Goal: Task Accomplishment & Management: Manage account settings

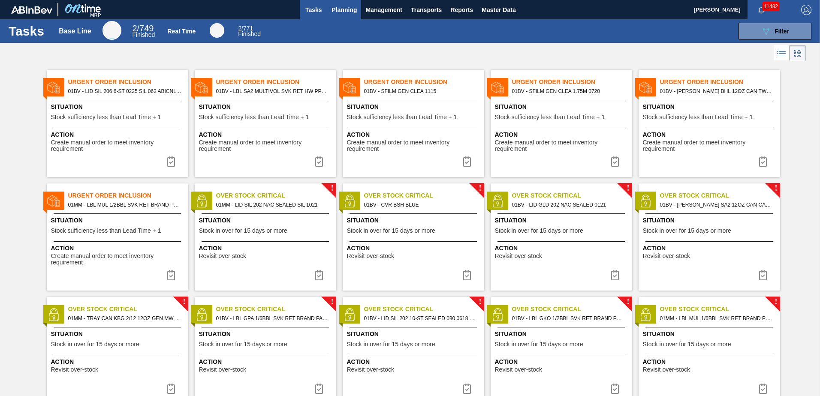
click at [345, 13] on span "Planning" at bounding box center [343, 10] width 25 height 10
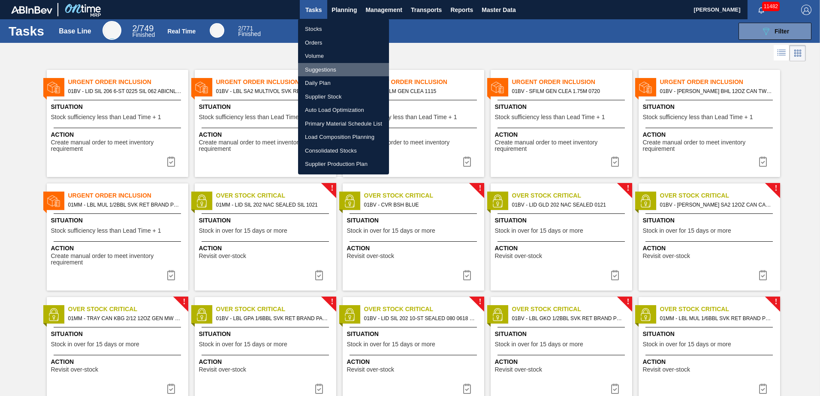
click at [329, 67] on li "Suggestions" at bounding box center [343, 70] width 91 height 14
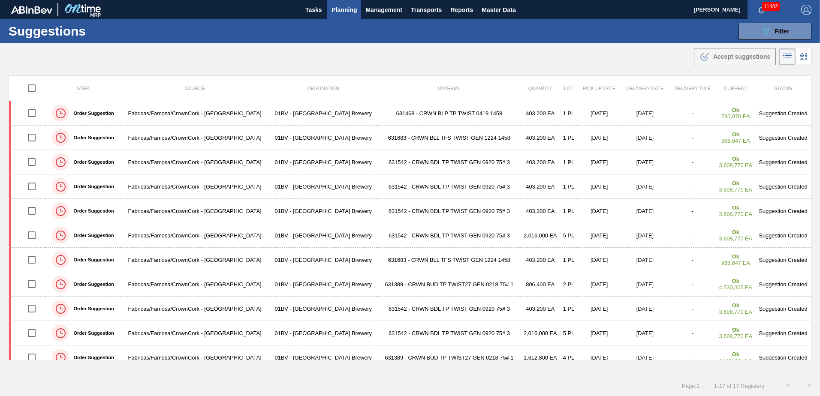
click at [809, 235] on div "Step Source Destination Material Quantity Lot Pick up Date Delivery Date Delive…" at bounding box center [410, 225] width 820 height 300
click at [778, 30] on span "Filter" at bounding box center [781, 31] width 15 height 7
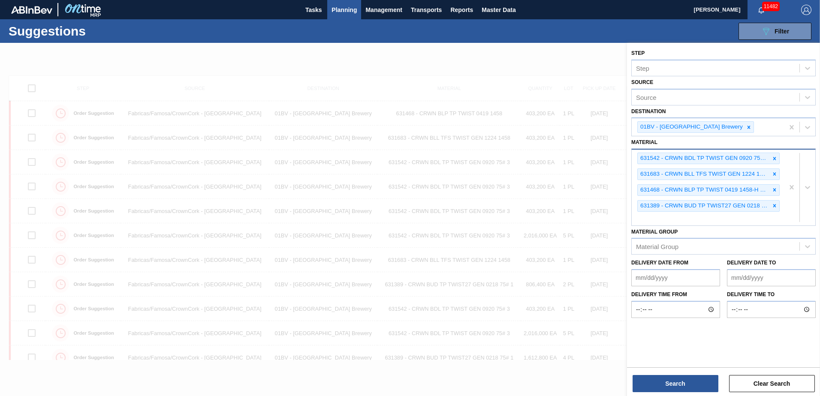
click at [655, 221] on div "631542 - CRWN BDL TP TWIST GEN 0920 75# 3-COLR TW 631683 - CRWN BLL TFS TWIST G…" at bounding box center [708, 188] width 152 height 76
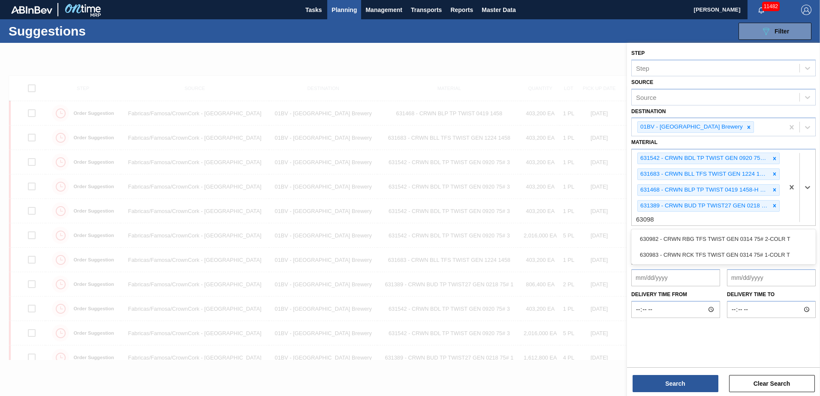
type input "630983"
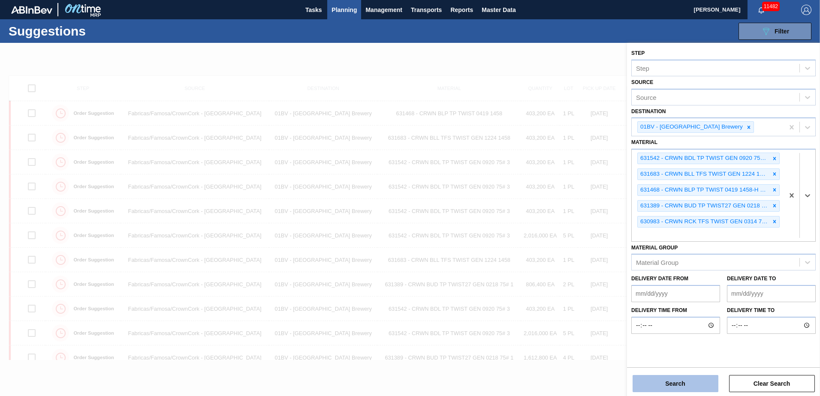
click at [677, 383] on button "Search" at bounding box center [675, 383] width 86 height 17
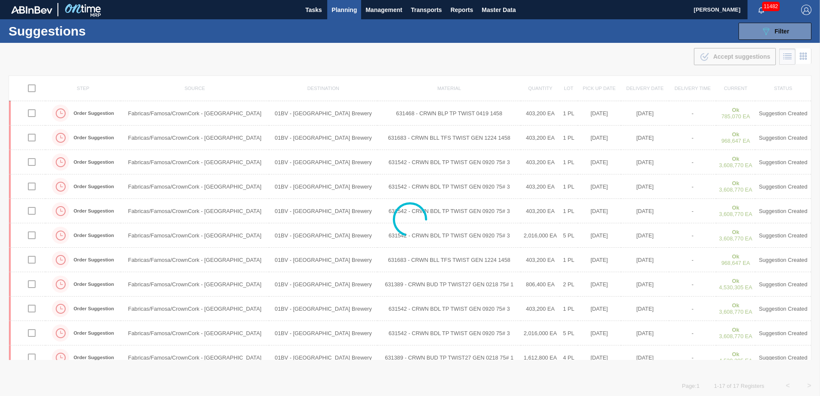
click at [368, 223] on div at bounding box center [410, 219] width 820 height 353
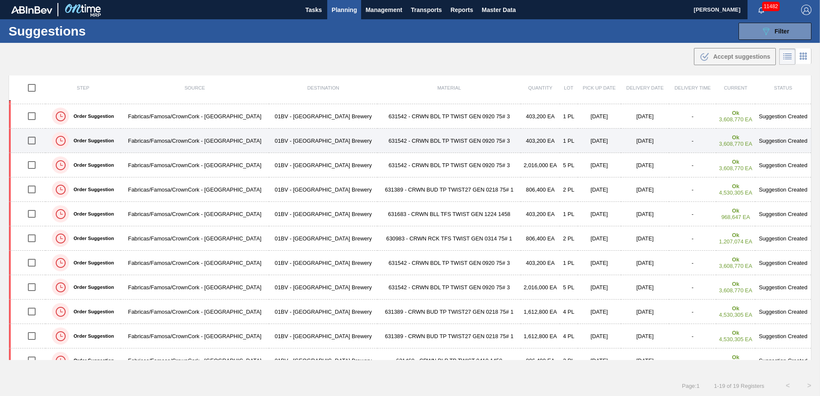
scroll to position [86, 0]
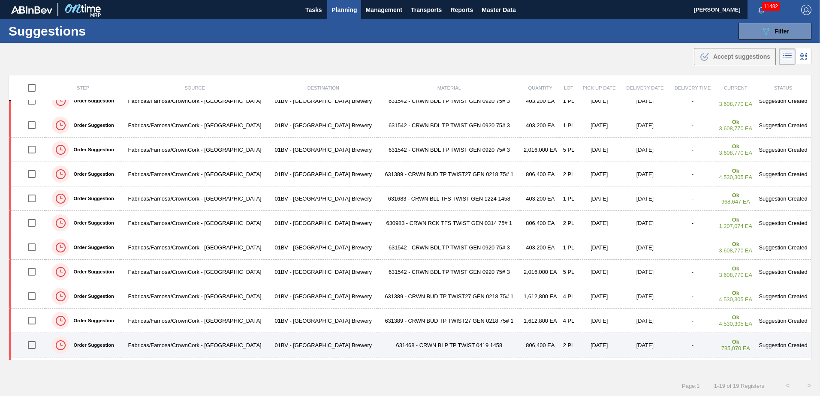
click at [32, 344] on input "checkbox" at bounding box center [32, 345] width 18 height 18
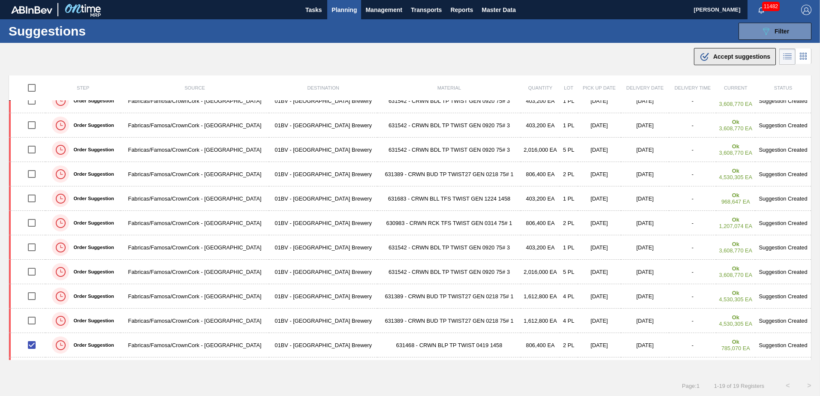
click at [726, 56] on span "Accept suggestions" at bounding box center [741, 56] width 57 height 7
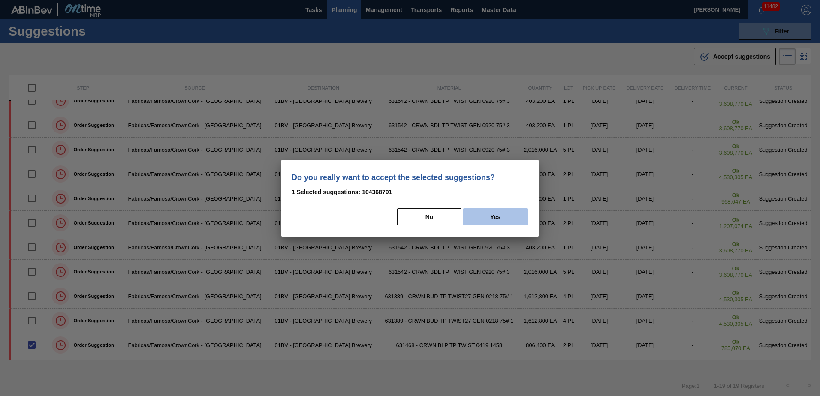
click at [506, 214] on button "Yes" at bounding box center [495, 216] width 64 height 17
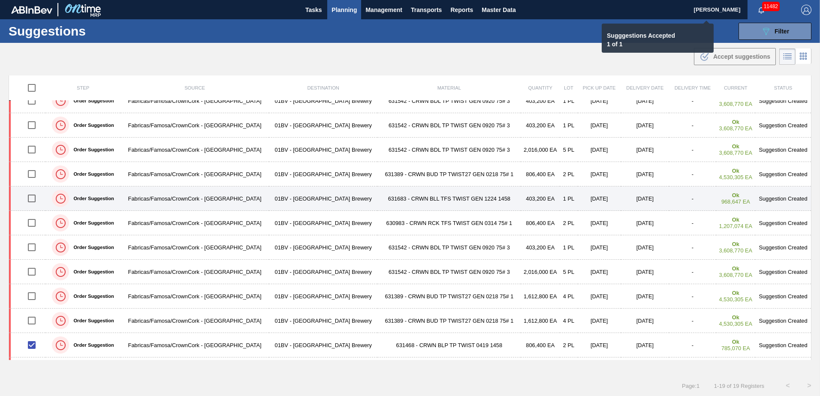
checkbox input "false"
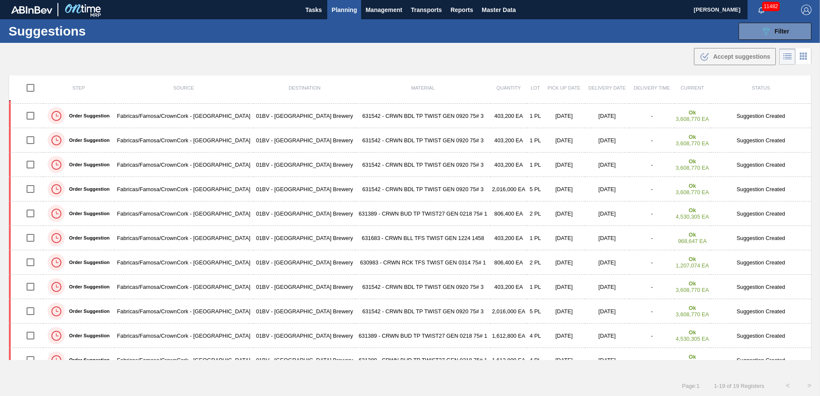
scroll to position [44, 0]
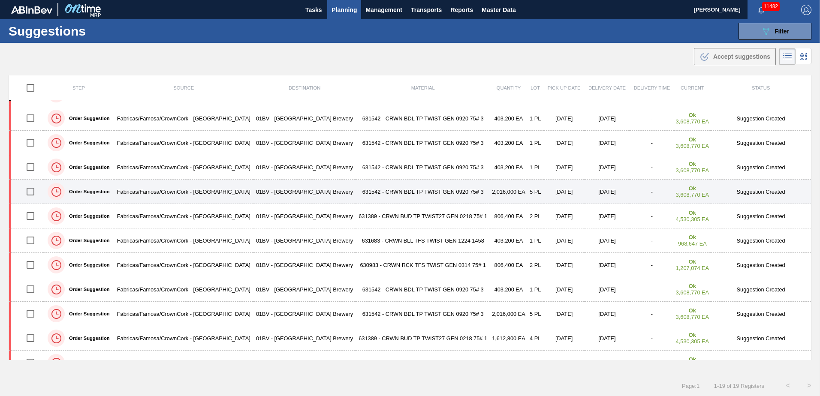
click at [27, 190] on input "checkbox" at bounding box center [30, 192] width 18 height 18
checkbox input "true"
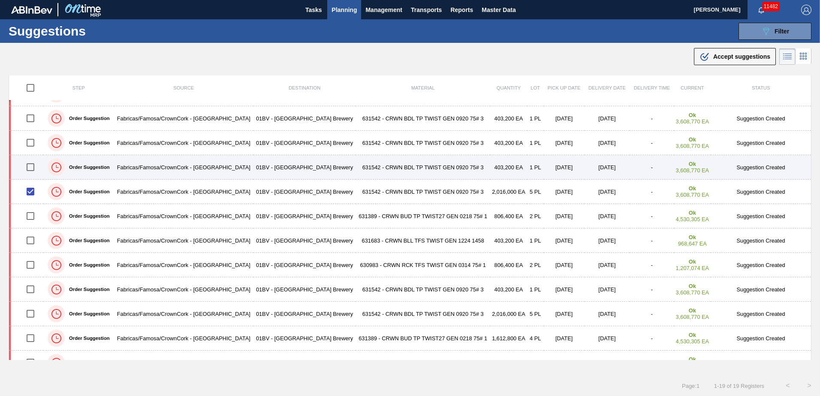
click at [32, 168] on input "checkbox" at bounding box center [30, 167] width 18 height 18
checkbox input "true"
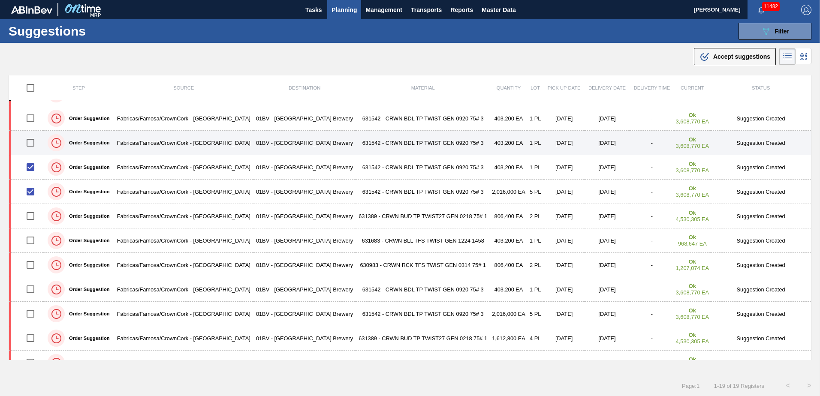
click at [32, 142] on input "checkbox" at bounding box center [30, 143] width 18 height 18
checkbox input "true"
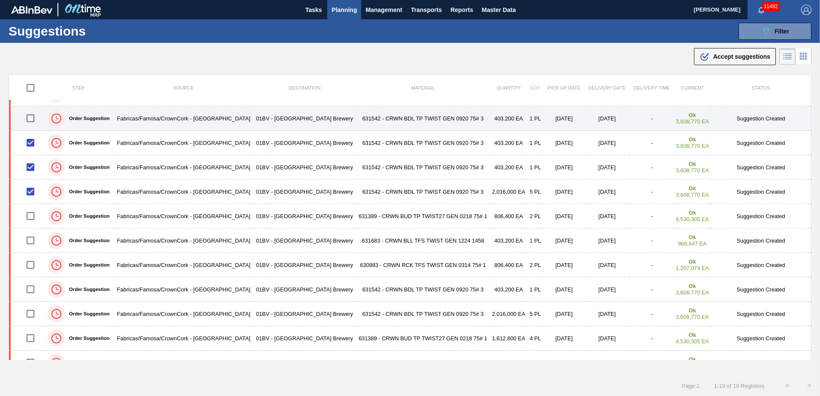
click at [35, 118] on input "checkbox" at bounding box center [30, 118] width 18 height 18
checkbox input "true"
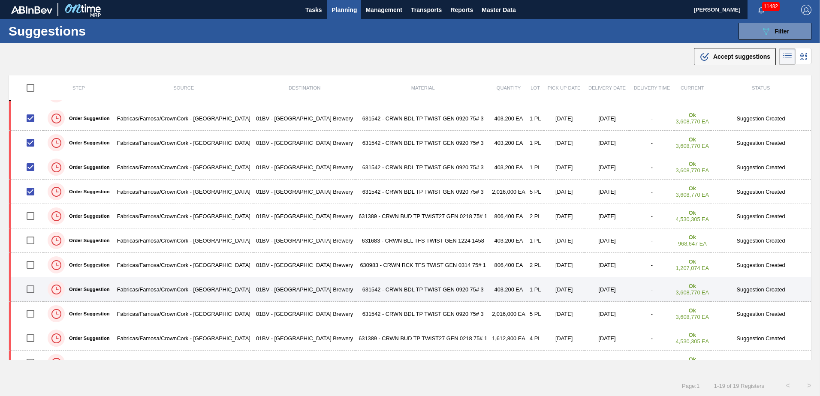
drag, startPoint x: 30, startPoint y: 289, endPoint x: 103, endPoint y: 279, distance: 73.6
click at [30, 289] on input "checkbox" at bounding box center [30, 289] width 18 height 18
checkbox input "true"
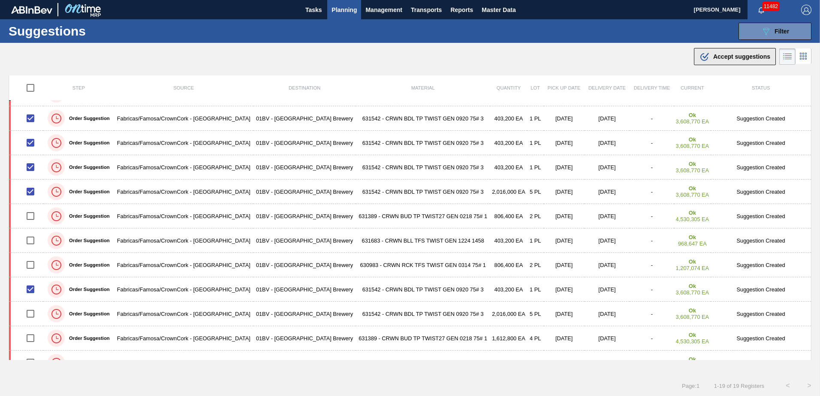
click at [719, 58] on span "Accept suggestions" at bounding box center [741, 56] width 57 height 7
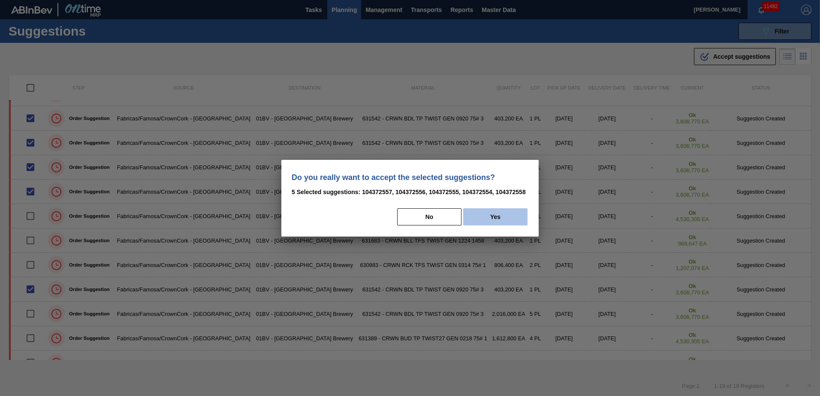
click at [505, 213] on button "Yes" at bounding box center [495, 216] width 64 height 17
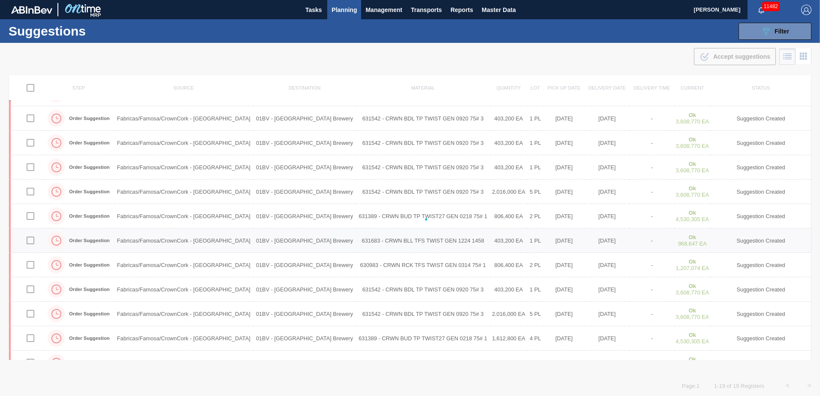
checkbox input "false"
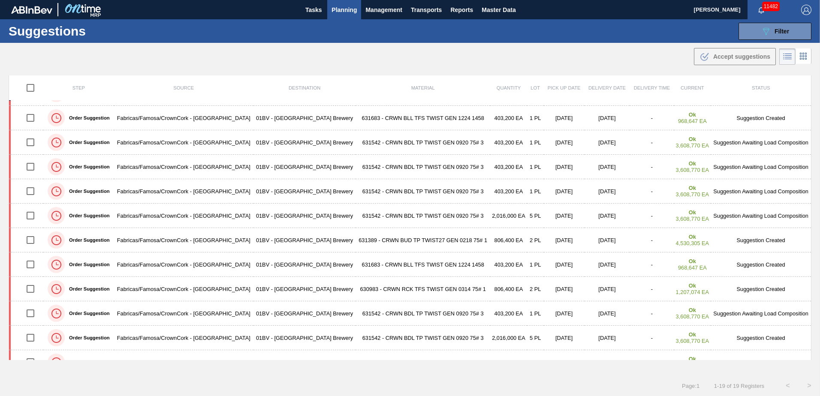
scroll to position [0, 0]
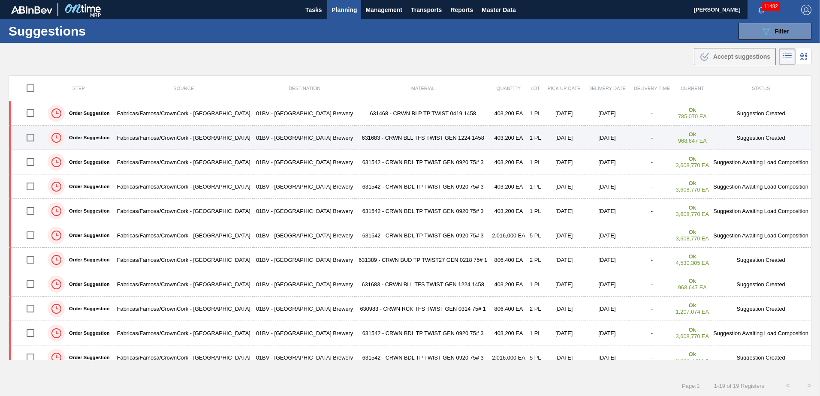
click at [30, 140] on input "checkbox" at bounding box center [30, 138] width 18 height 18
checkbox input "true"
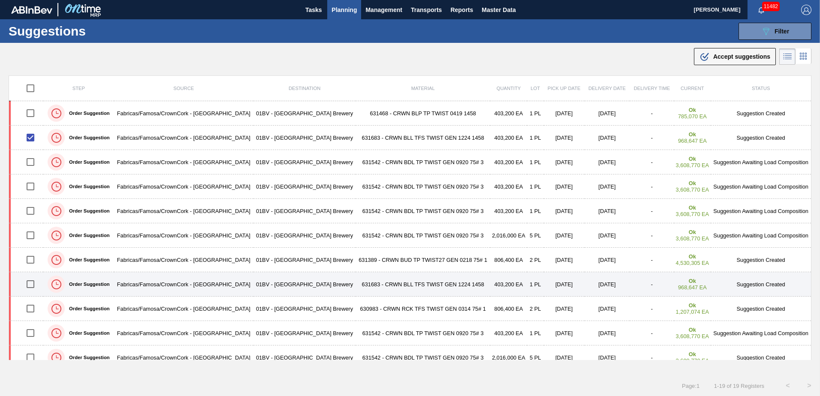
click at [30, 283] on input "checkbox" at bounding box center [30, 284] width 18 height 18
checkbox input "true"
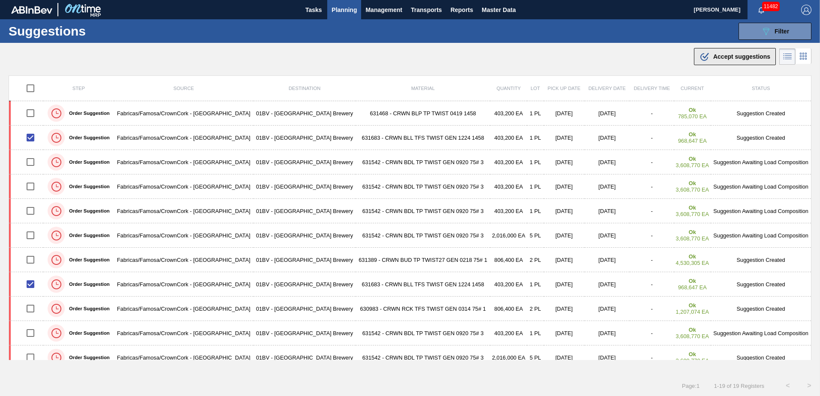
click at [723, 56] on span "Accept suggestions" at bounding box center [741, 56] width 57 height 7
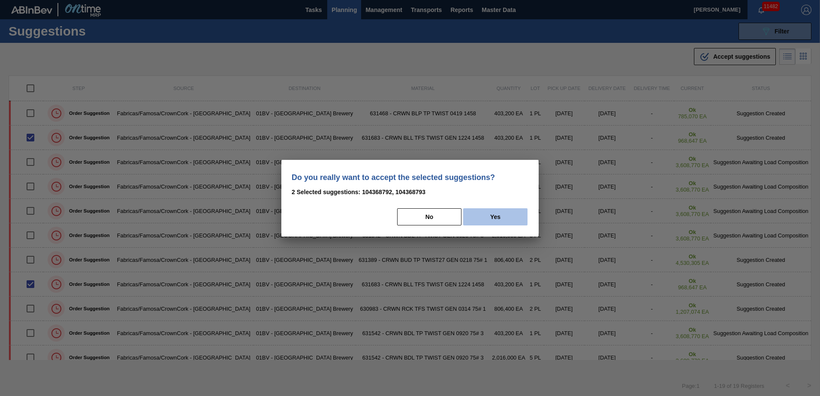
click at [495, 220] on button "Yes" at bounding box center [495, 216] width 64 height 17
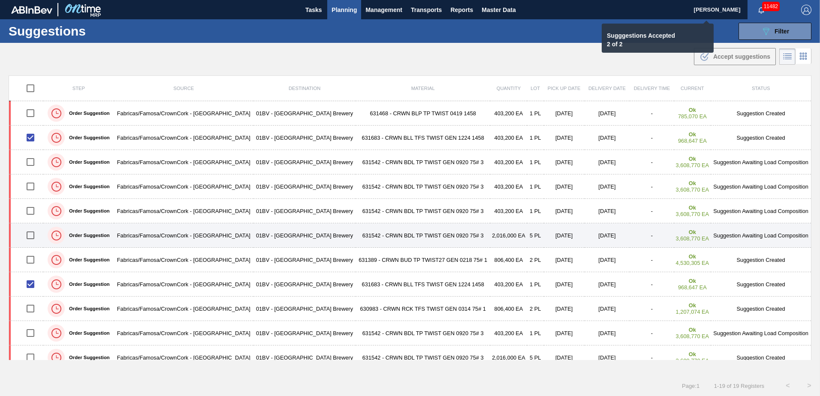
checkbox input "false"
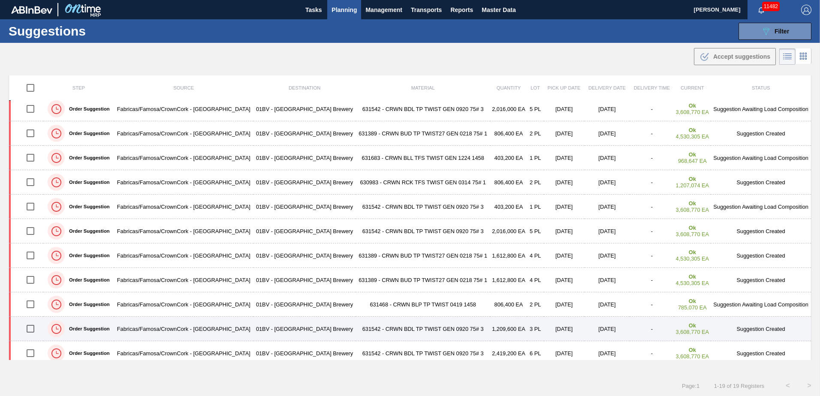
scroll to position [120, 0]
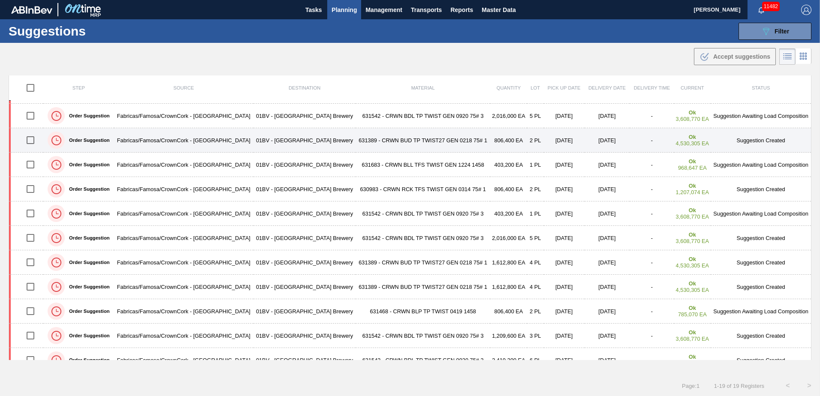
click at [33, 141] on input "checkbox" at bounding box center [30, 140] width 18 height 18
checkbox input "true"
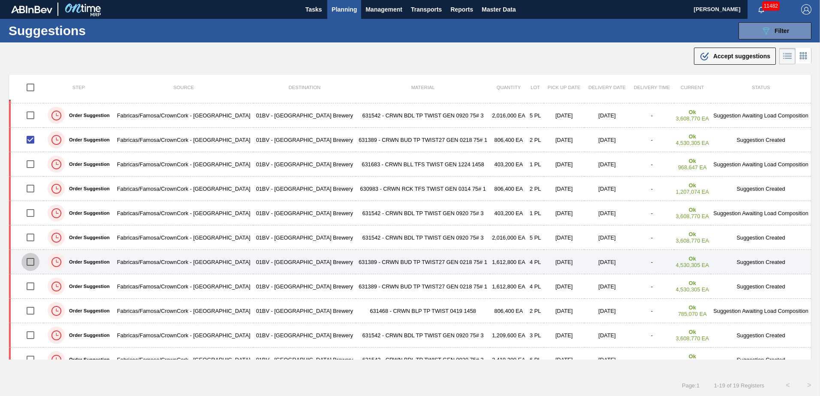
click at [30, 262] on input "checkbox" at bounding box center [30, 262] width 18 height 18
checkbox input "true"
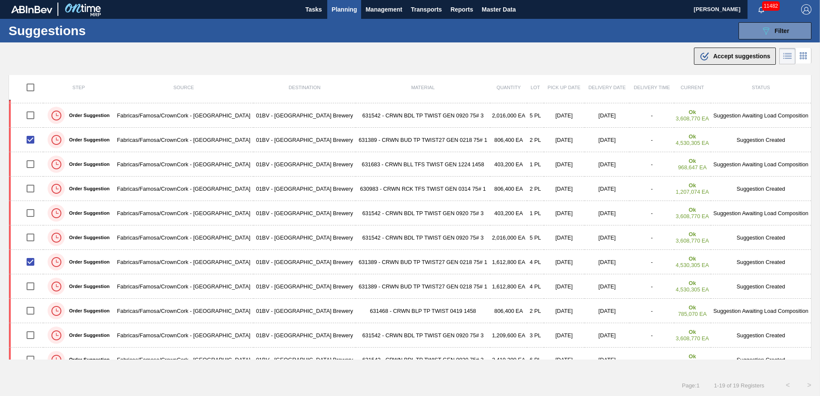
click at [716, 57] on span "Accept suggestions" at bounding box center [741, 56] width 57 height 7
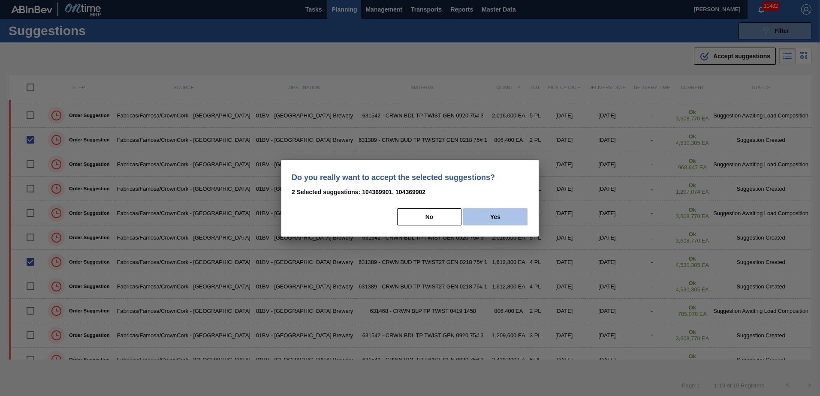
click at [494, 218] on button "Yes" at bounding box center [495, 216] width 64 height 17
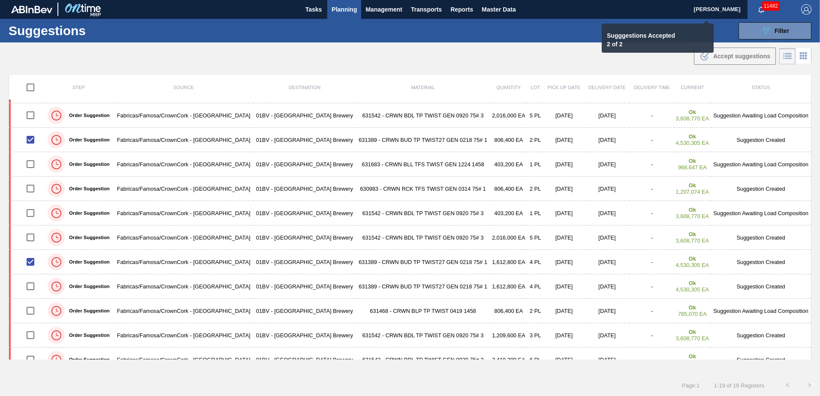
checkbox input "false"
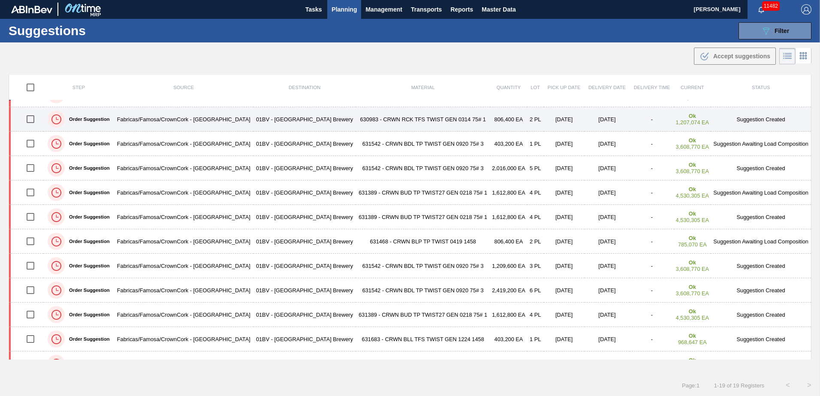
scroll to position [205, 0]
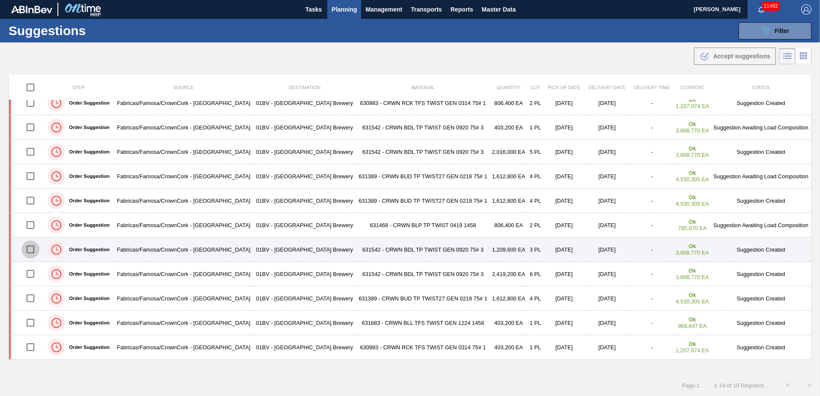
click at [31, 247] on input "checkbox" at bounding box center [30, 250] width 18 height 18
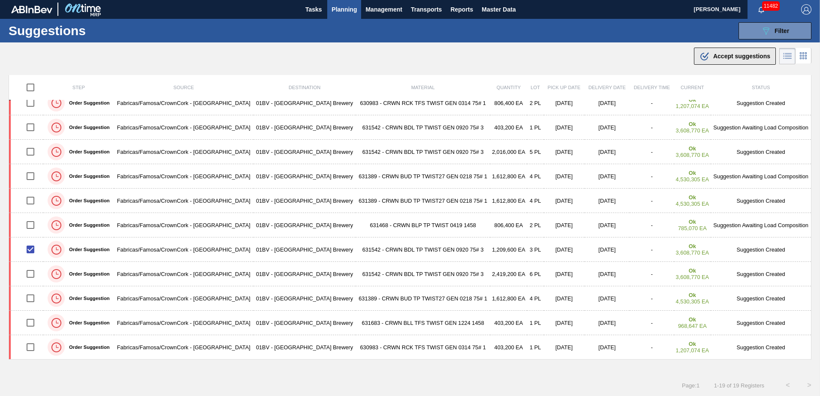
click at [726, 56] on span "Accept suggestions" at bounding box center [741, 56] width 57 height 7
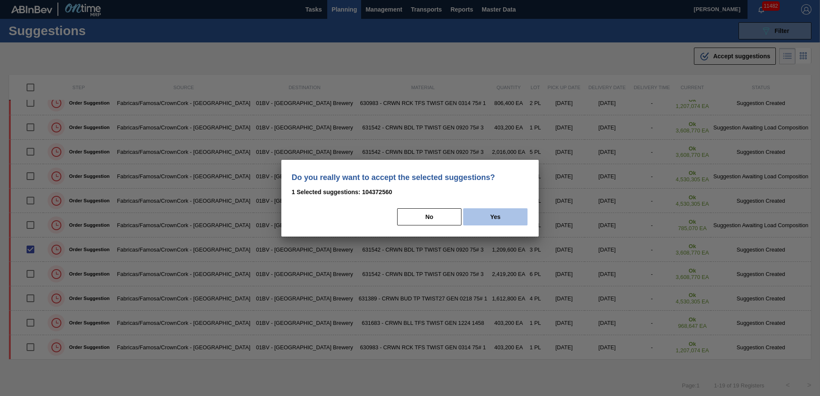
click at [506, 214] on button "Yes" at bounding box center [495, 216] width 64 height 17
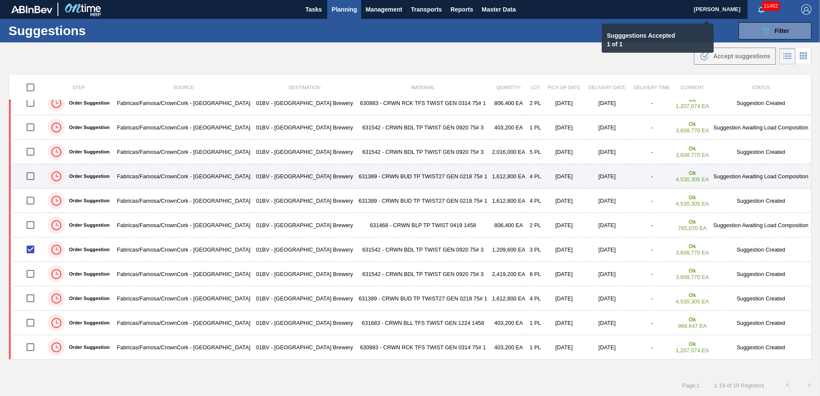
checkbox input "false"
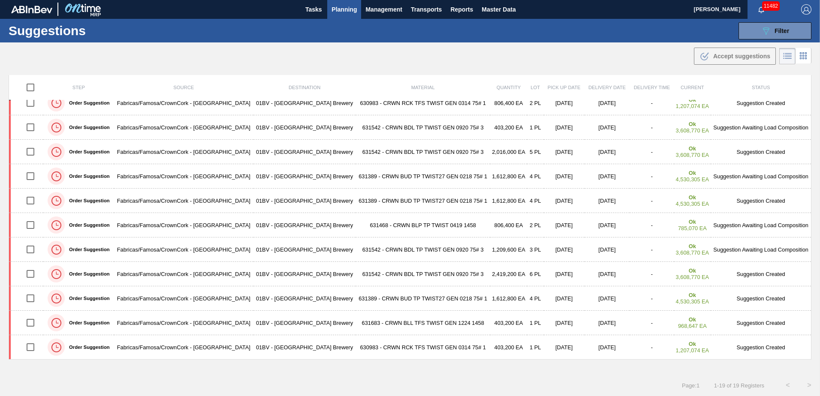
click at [340, 7] on span "Planning" at bounding box center [343, 9] width 25 height 10
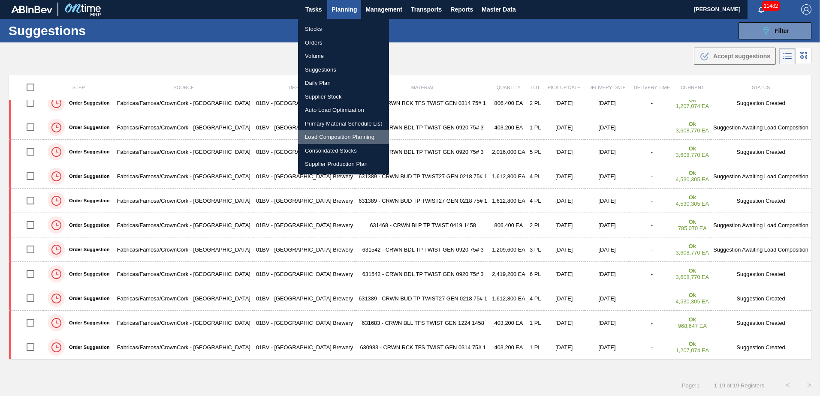
click at [327, 138] on li "Load Composition Planning" at bounding box center [343, 137] width 91 height 14
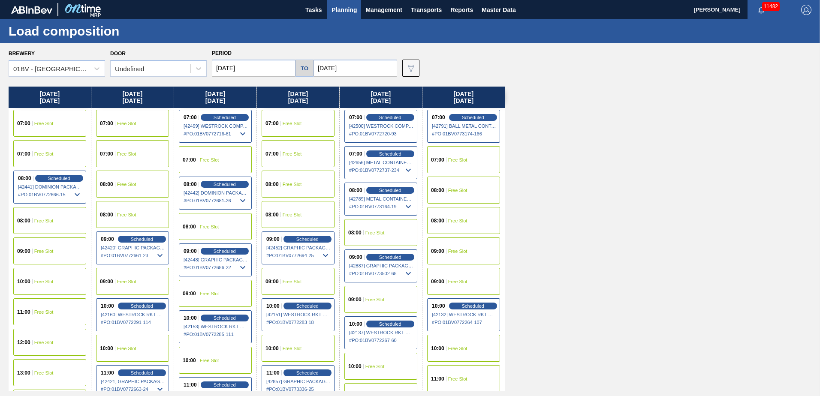
click at [359, 68] on input "[DATE]" at bounding box center [355, 68] width 84 height 17
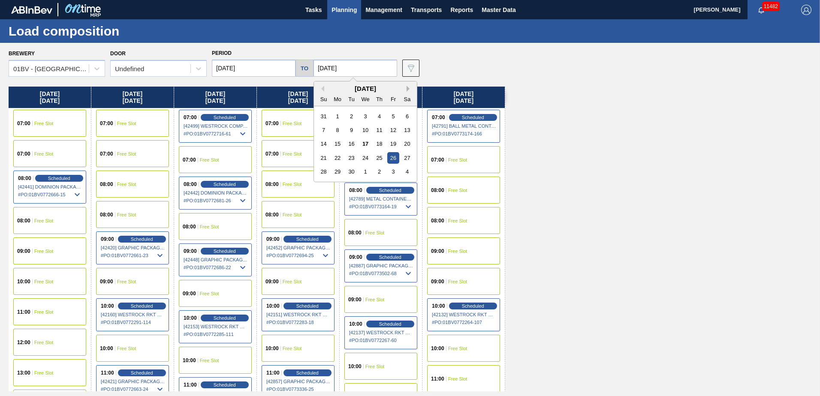
click at [407, 87] on button "Next Month" at bounding box center [410, 89] width 6 height 6
click at [389, 145] on div "17" at bounding box center [393, 144] width 12 height 12
type input "[DATE]"
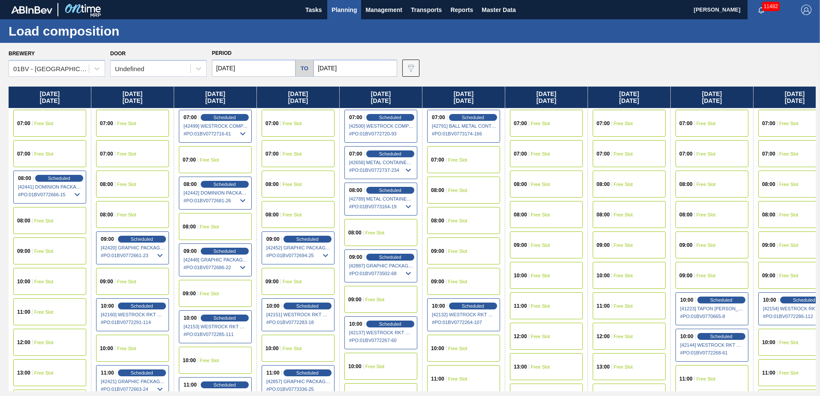
click at [259, 69] on input "[DATE]" at bounding box center [254, 68] width 84 height 17
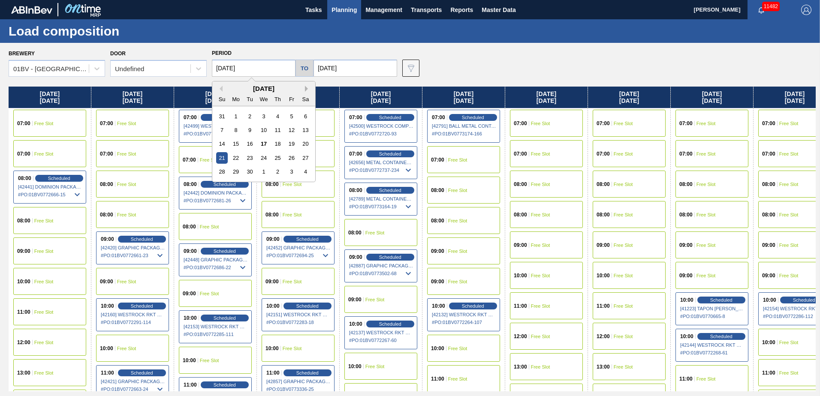
click at [306, 89] on button "Next Month" at bounding box center [308, 89] width 6 height 6
click at [237, 145] on div "13" at bounding box center [236, 144] width 12 height 12
type input "[DATE]"
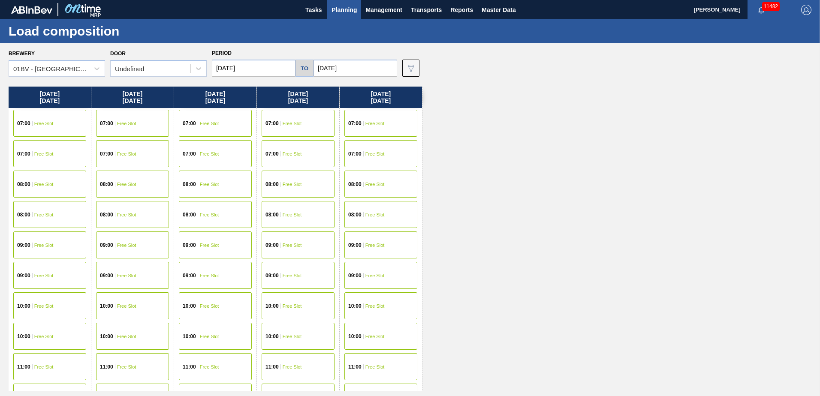
click at [37, 302] on div "10:00 Free Slot" at bounding box center [49, 305] width 73 height 27
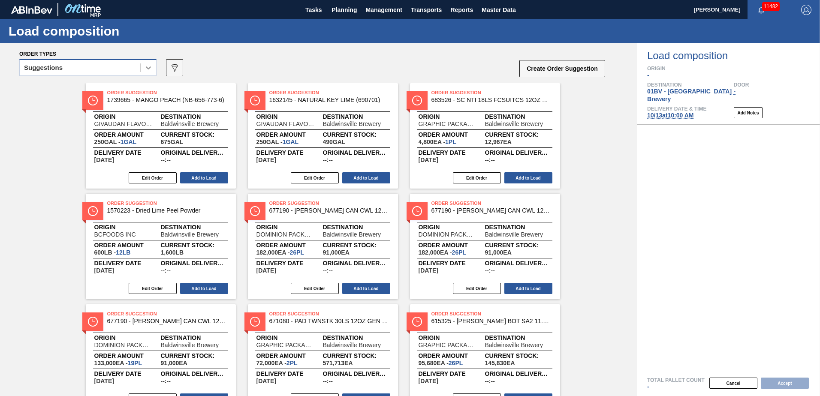
click at [147, 69] on icon at bounding box center [148, 67] width 9 height 9
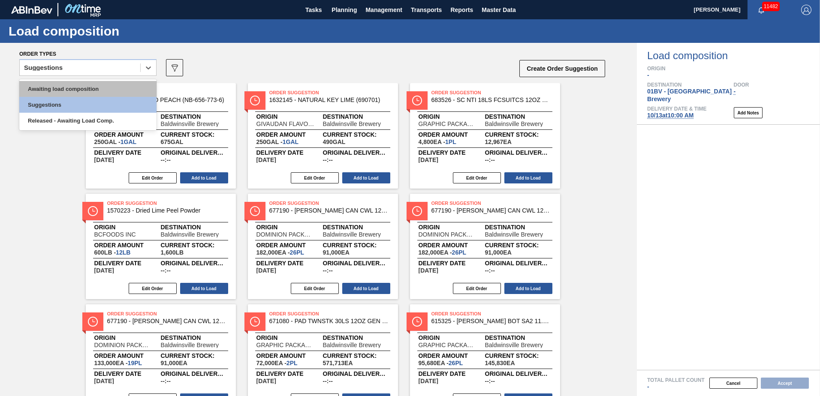
click at [93, 87] on div "Awaiting load composition" at bounding box center [87, 89] width 137 height 16
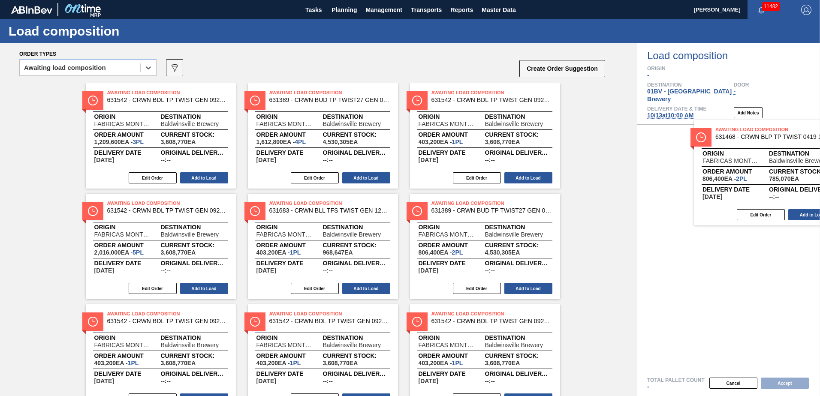
drag, startPoint x: 126, startPoint y: 91, endPoint x: 740, endPoint y: 128, distance: 614.7
click at [740, 128] on div "Order types option Awaiting load composition, selected. Select is focused ,type…" at bounding box center [410, 219] width 820 height 353
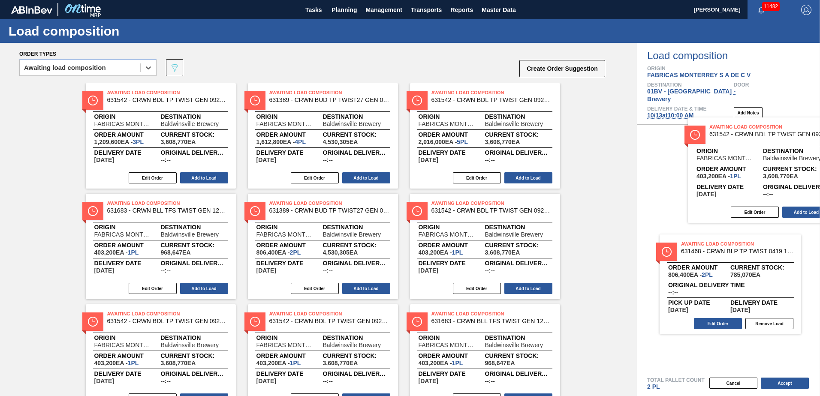
drag, startPoint x: 446, startPoint y: 94, endPoint x: 732, endPoint y: 129, distance: 287.8
click at [732, 129] on div "Order types option Awaiting load composition, selected. Select is focused ,type…" at bounding box center [410, 219] width 820 height 353
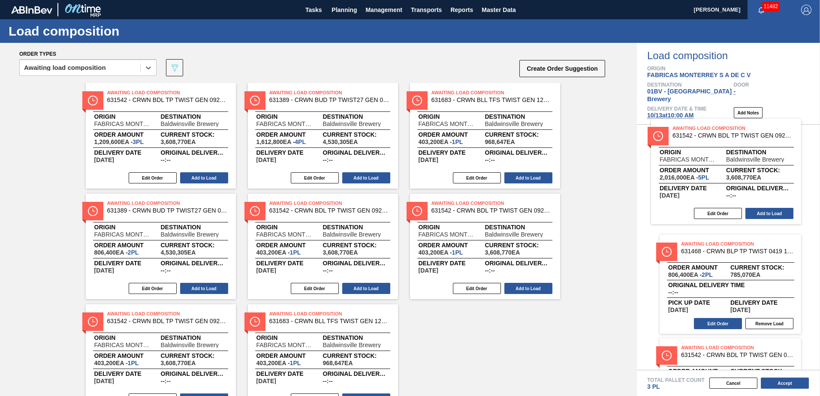
drag, startPoint x: 448, startPoint y: 97, endPoint x: 693, endPoint y: 132, distance: 247.4
click at [693, 132] on div "Order types option Awaiting load composition, selected. Select is focused ,type…" at bounding box center [410, 219] width 820 height 353
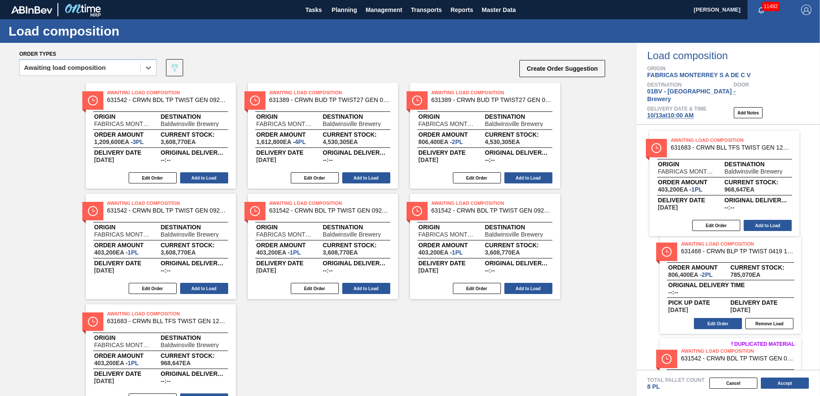
drag, startPoint x: 450, startPoint y: 101, endPoint x: 694, endPoint y: 149, distance: 248.2
click at [694, 149] on div "Order types option Awaiting load composition, selected. Select is focused ,type…" at bounding box center [410, 219] width 820 height 353
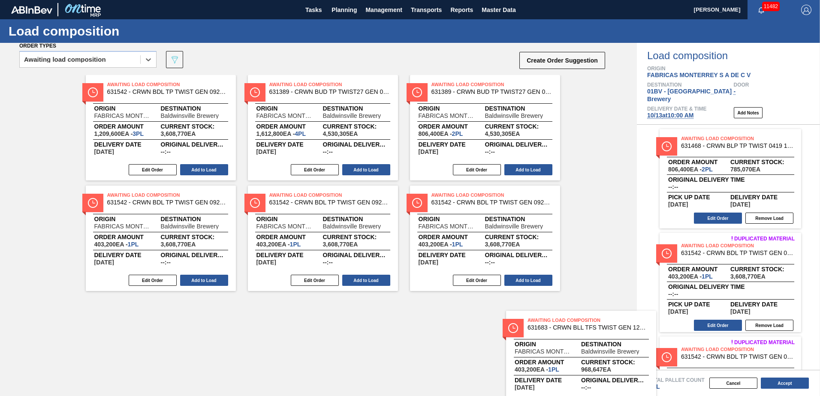
scroll to position [8, 0]
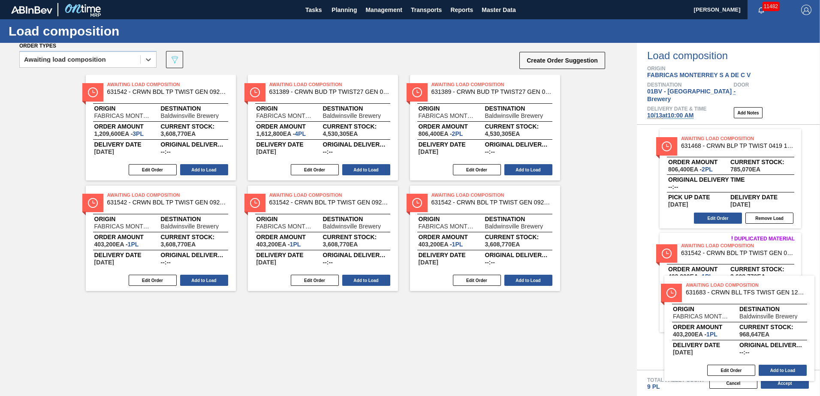
drag, startPoint x: 132, startPoint y: 315, endPoint x: 716, endPoint y: 284, distance: 584.8
click at [716, 284] on div "Order types option Awaiting load composition, selected. Select is focused ,type…" at bounding box center [410, 219] width 820 height 353
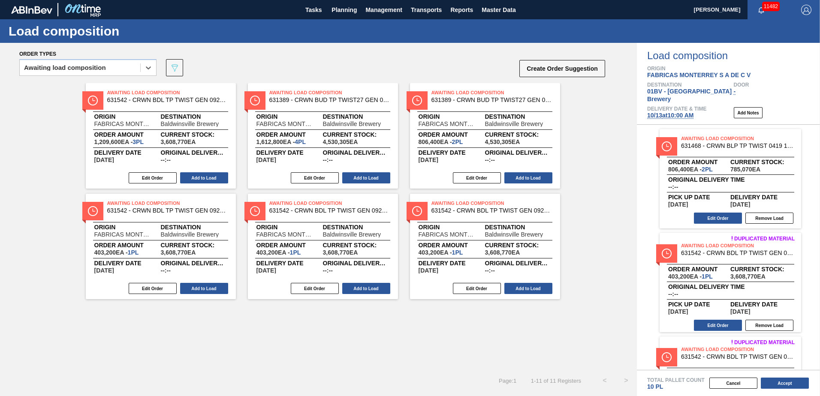
scroll to position [0, 0]
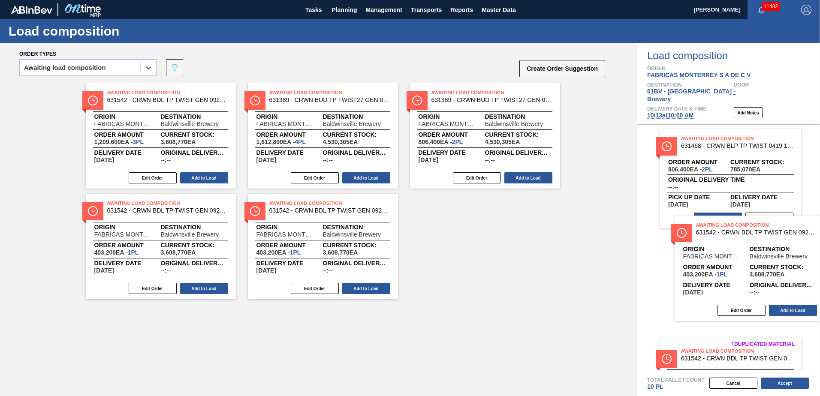
drag, startPoint x: 451, startPoint y: 209, endPoint x: 718, endPoint y: 231, distance: 268.0
click at [718, 231] on div "Order types option Awaiting load composition, selected. Select is focused ,type…" at bounding box center [410, 219] width 820 height 353
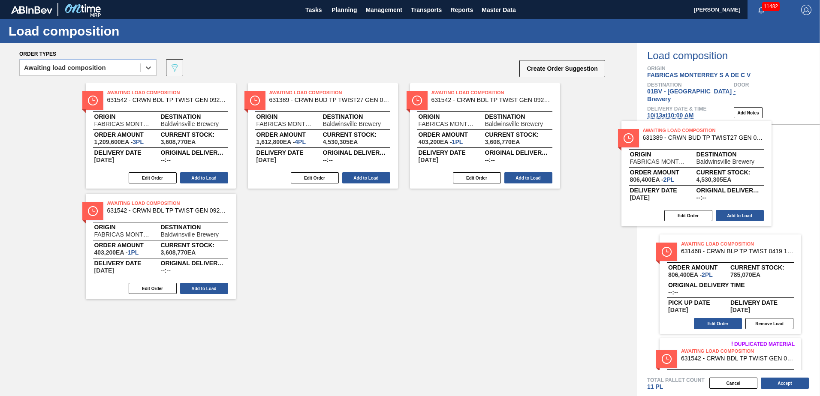
drag, startPoint x: 451, startPoint y: 104, endPoint x: 708, endPoint y: 149, distance: 261.1
click at [708, 149] on div "Order types option Awaiting load composition, selected. Select is focused ,type…" at bounding box center [410, 219] width 820 height 353
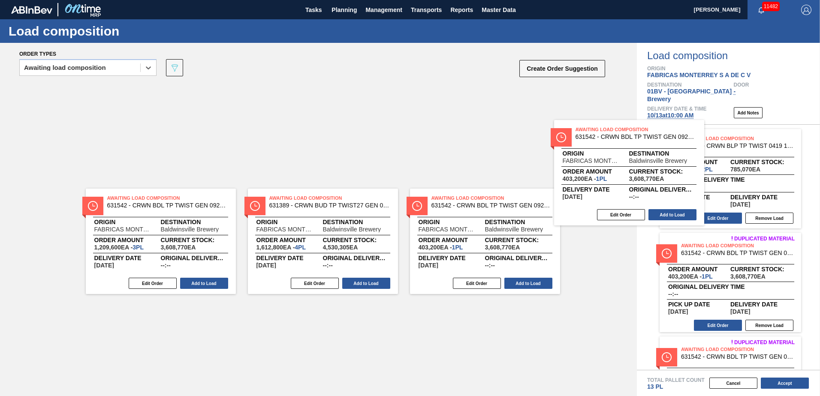
drag, startPoint x: 456, startPoint y: 105, endPoint x: 698, endPoint y: 159, distance: 247.8
click at [698, 159] on div "Order types option Awaiting load composition, selected. Select is focused ,type…" at bounding box center [410, 219] width 820 height 353
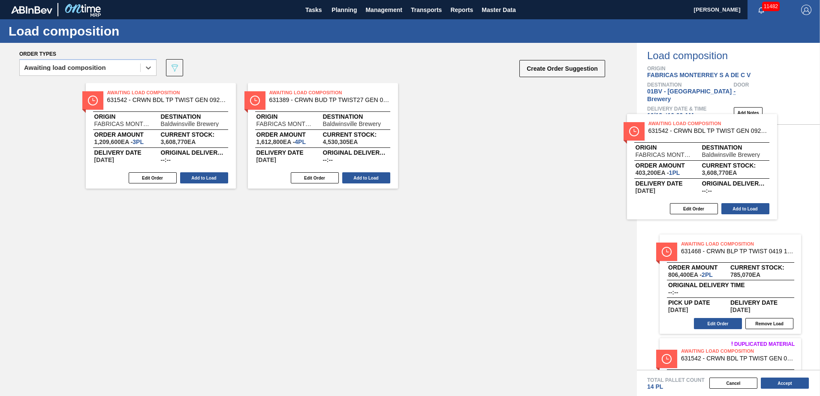
drag, startPoint x: 431, startPoint y: 114, endPoint x: 711, endPoint y: 152, distance: 282.6
click at [711, 152] on div "Order types option Awaiting load composition, selected. Select is focused ,type…" at bounding box center [410, 219] width 820 height 353
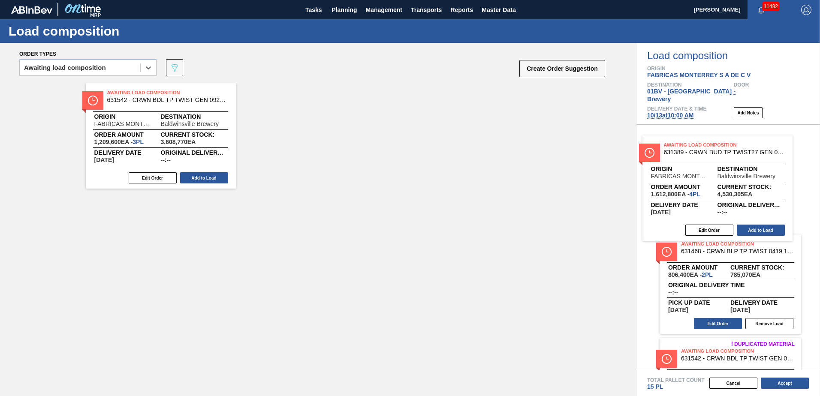
drag, startPoint x: 304, startPoint y: 108, endPoint x: 701, endPoint y: 161, distance: 400.5
click at [701, 161] on div "Order types option Awaiting load composition, selected. Select is focused ,type…" at bounding box center [410, 219] width 820 height 353
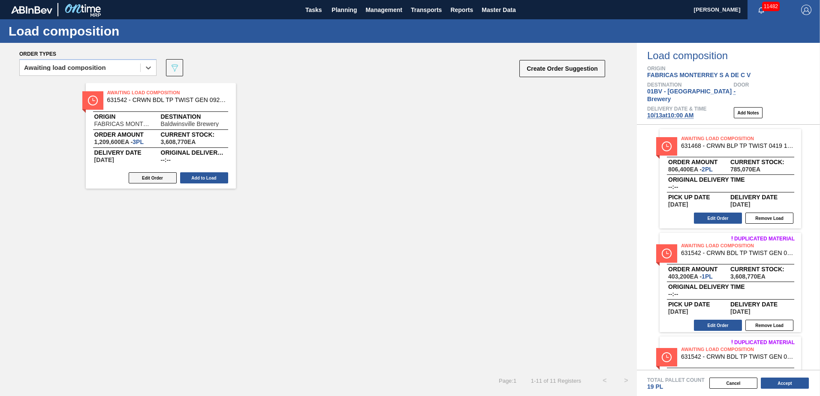
click at [144, 178] on button "Edit Order" at bounding box center [153, 177] width 48 height 11
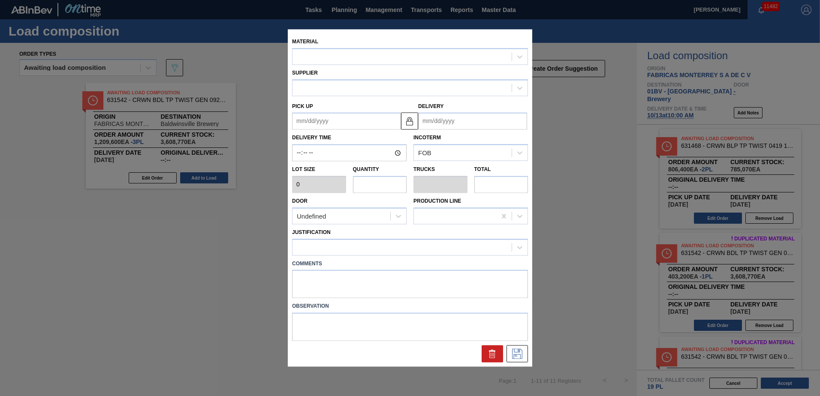
type input "403,200"
type input "3"
type input "0.15"
type input "1,209,600"
type up "[DATE]"
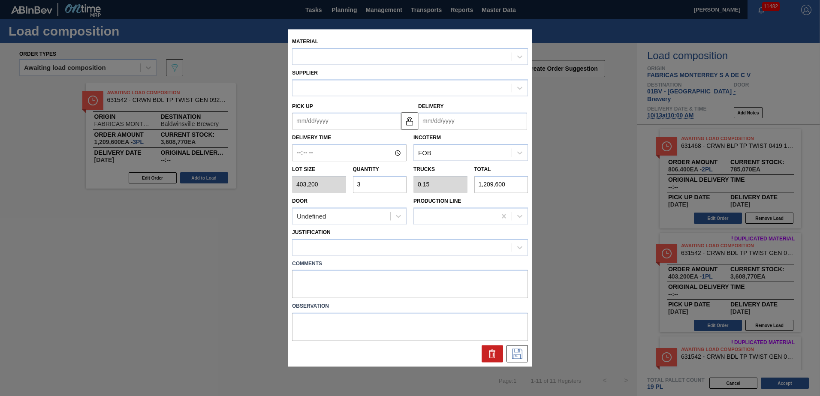
type input "[DATE]"
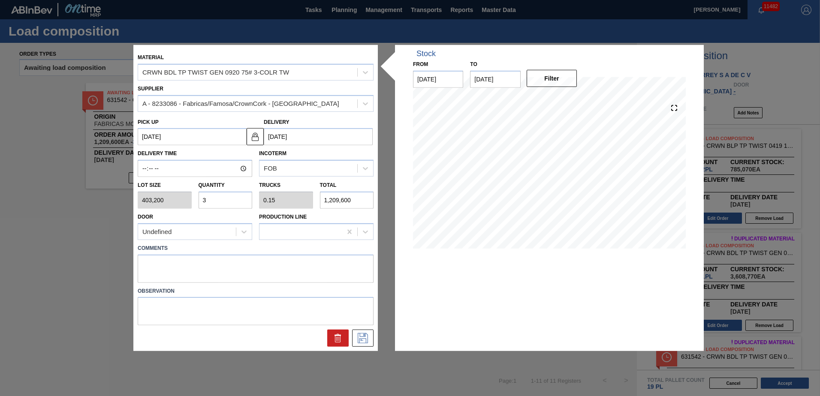
drag, startPoint x: 217, startPoint y: 198, endPoint x: 104, endPoint y: 199, distance: 113.6
click at [114, 199] on div "Material CRWN BDL TP TWIST GEN 0920 75# 3-COLR TW Supplier A - 8233086 - Fabric…" at bounding box center [410, 198] width 820 height 396
type input "2"
type input "0.1"
type input "806,400"
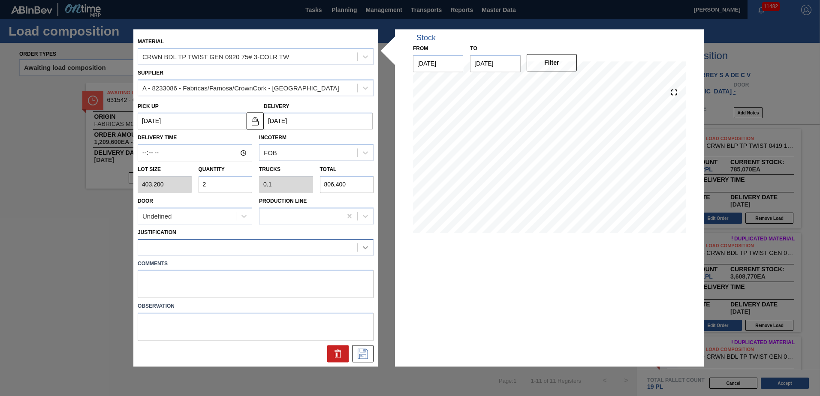
type input "2"
click at [360, 248] on div at bounding box center [365, 247] width 15 height 15
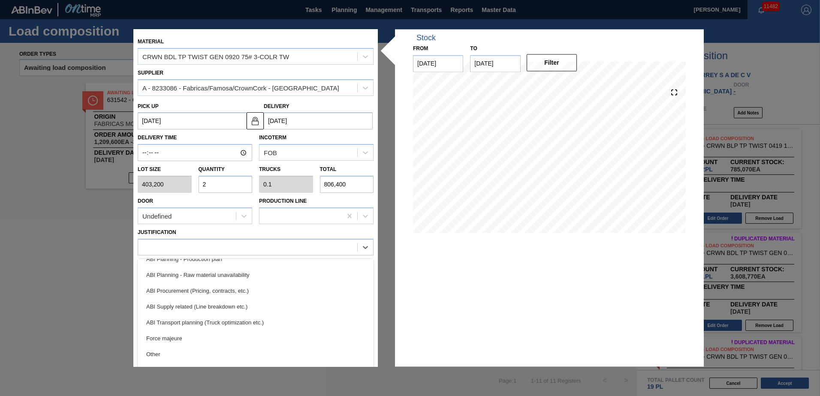
scroll to position [96, 0]
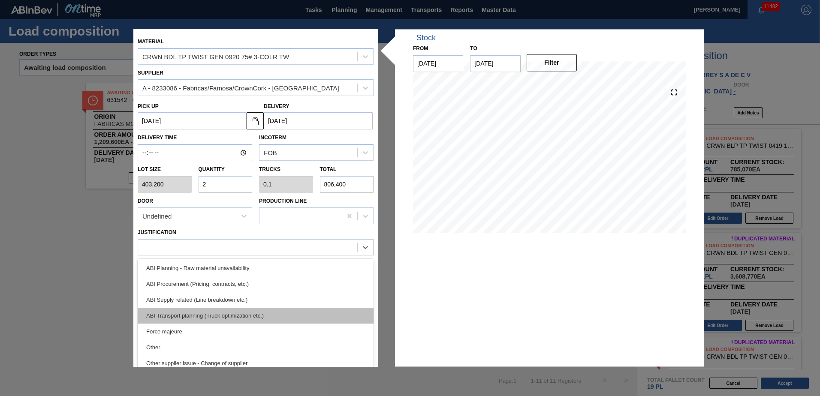
click at [191, 316] on div "ABI Transport planning (Truck optimization etc.)" at bounding box center [256, 316] width 236 height 16
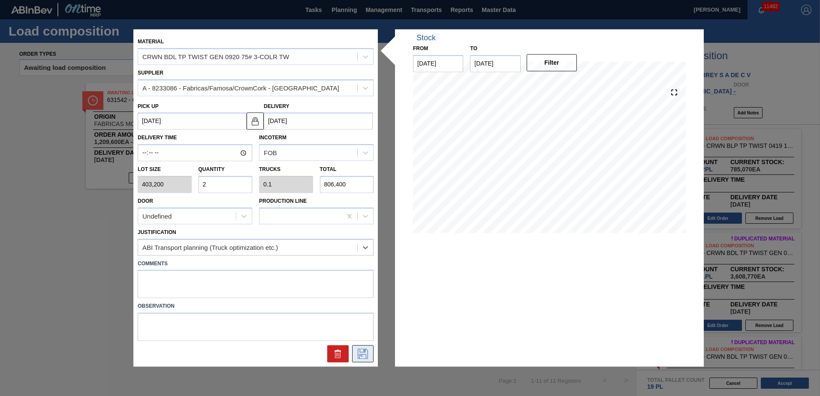
click at [362, 354] on icon at bounding box center [363, 354] width 14 height 10
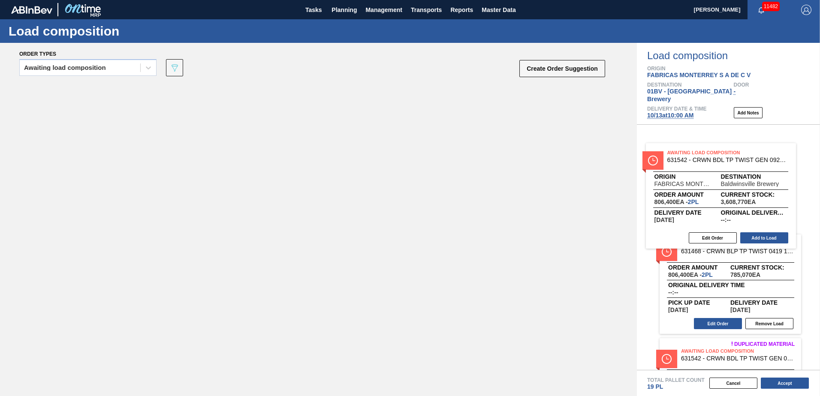
drag, startPoint x: 124, startPoint y: 95, endPoint x: 689, endPoint y: 156, distance: 568.0
click at [689, 156] on div "Order types Awaiting load composition 089F7B8B-B2A5-4AFE-B5C0-19BA573D28AC Crea…" at bounding box center [410, 219] width 820 height 353
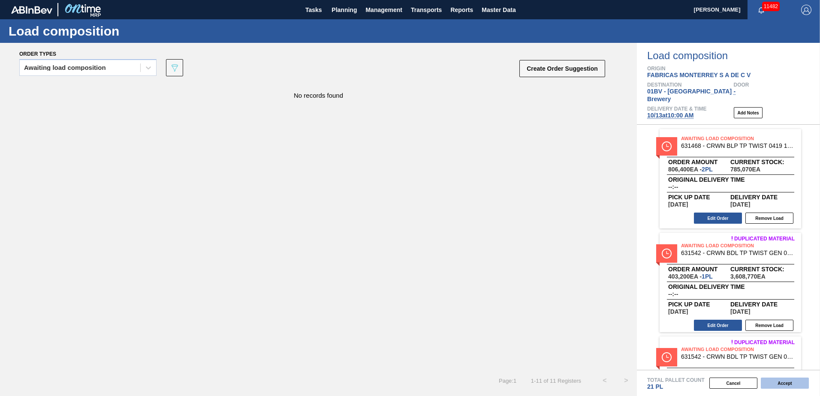
click at [779, 382] on button "Accept" at bounding box center [785, 383] width 48 height 11
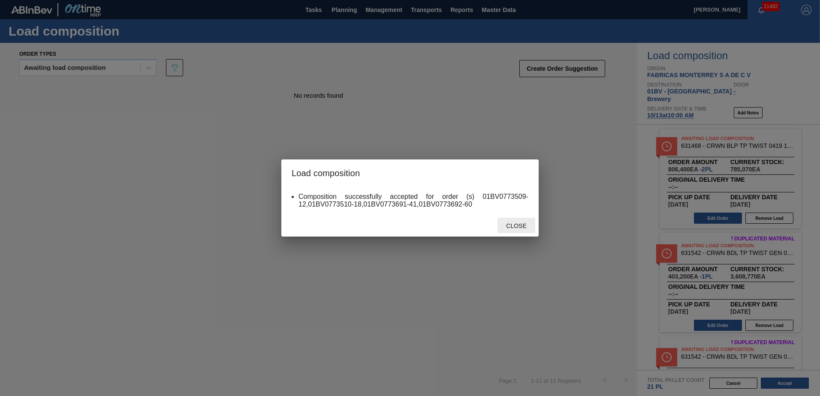
click at [516, 227] on span "Close" at bounding box center [516, 226] width 34 height 7
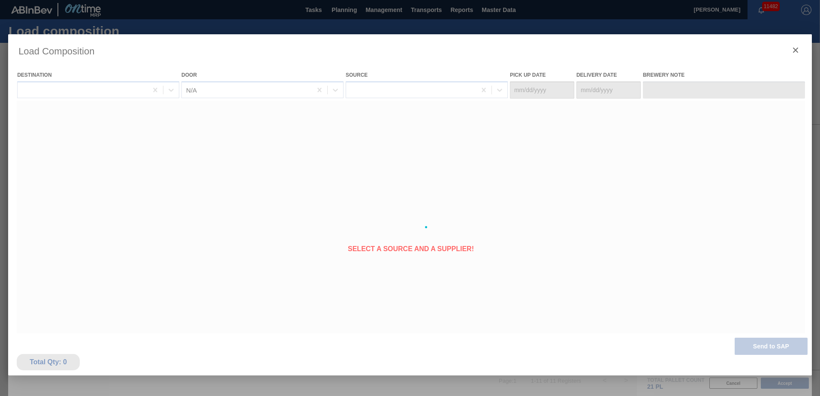
type Date "[DATE]"
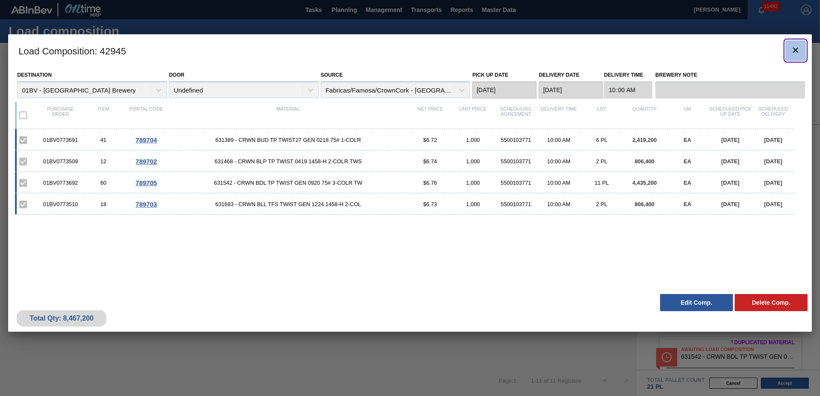
click at [797, 49] on icon "botão de ícone" at bounding box center [795, 50] width 10 height 10
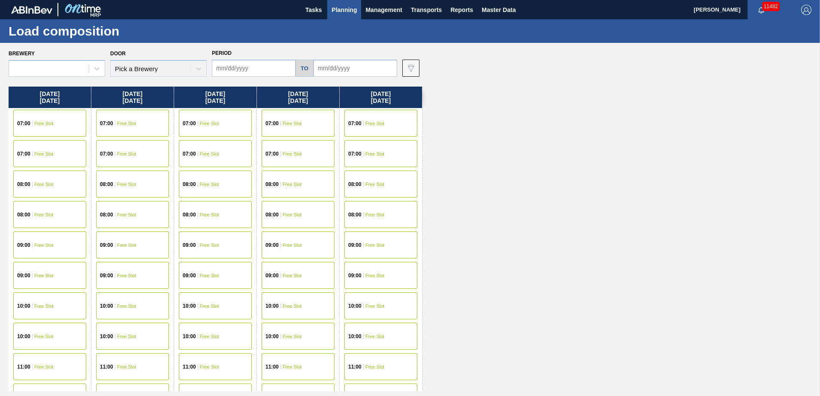
type input "[DATE]"
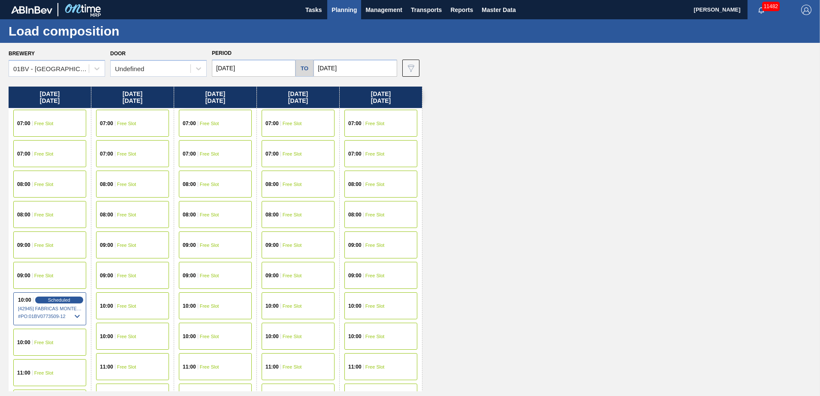
click at [344, 10] on span "Planning" at bounding box center [343, 10] width 25 height 10
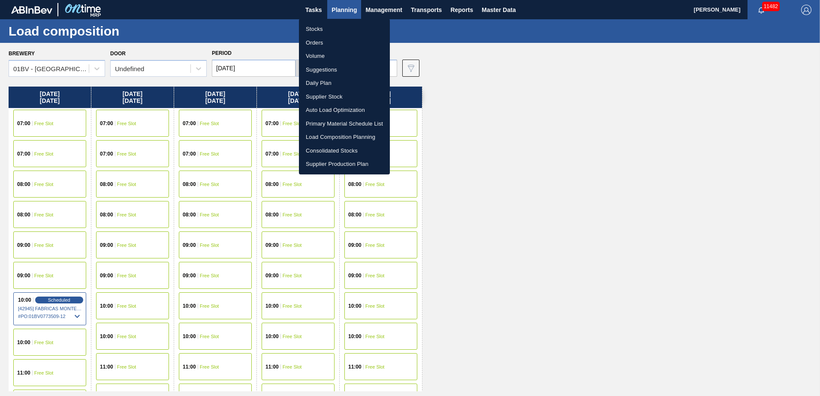
click at [325, 72] on li "Suggestions" at bounding box center [344, 70] width 91 height 14
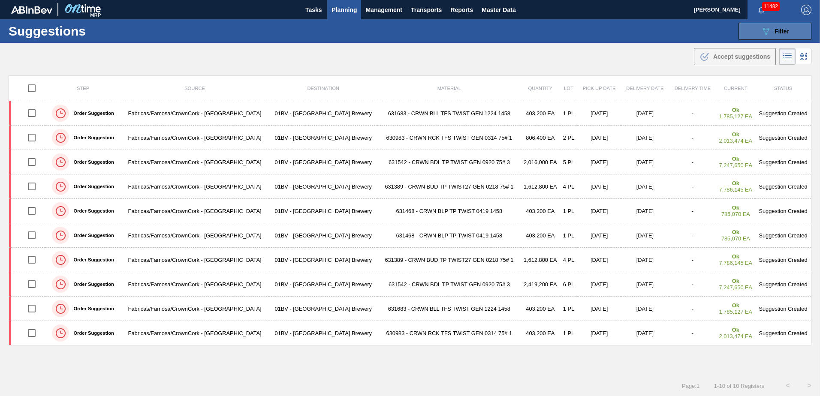
click at [765, 32] on icon "089F7B8B-B2A5-4AFE-B5C0-19BA573D28AC" at bounding box center [766, 31] width 10 height 10
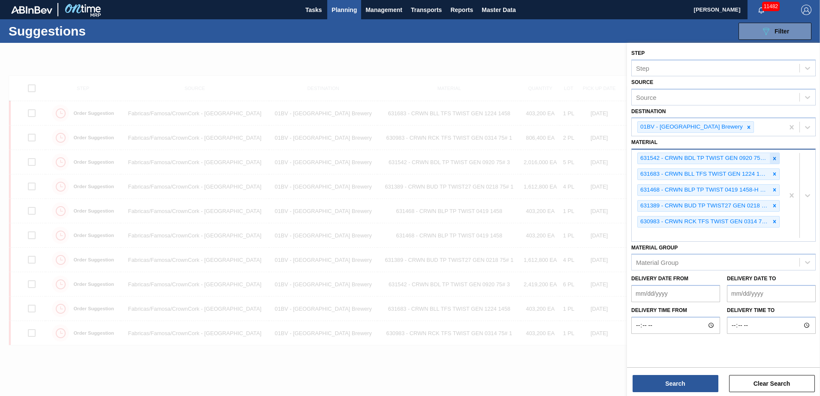
click at [776, 158] on icon at bounding box center [774, 159] width 6 height 6
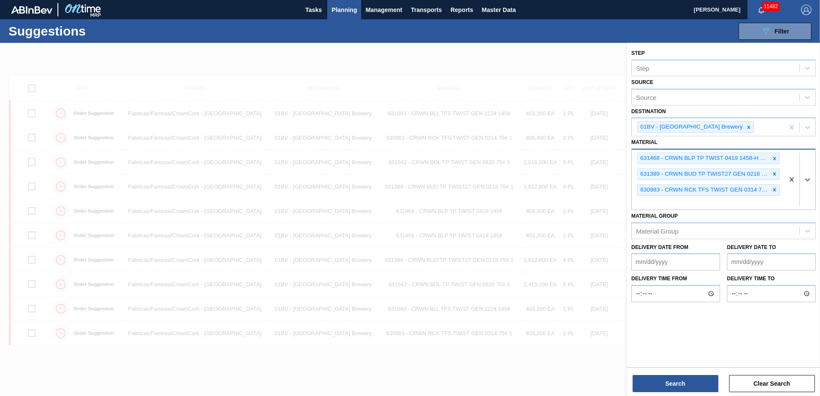
click at [776, 158] on icon at bounding box center [774, 159] width 6 height 6
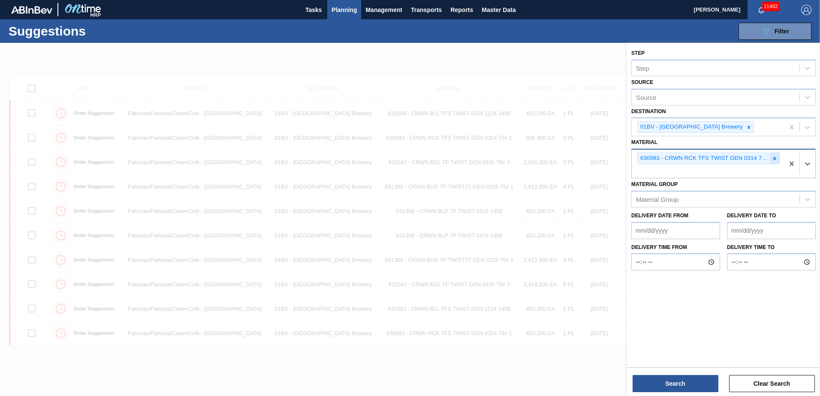
click at [775, 157] on icon at bounding box center [774, 159] width 6 height 6
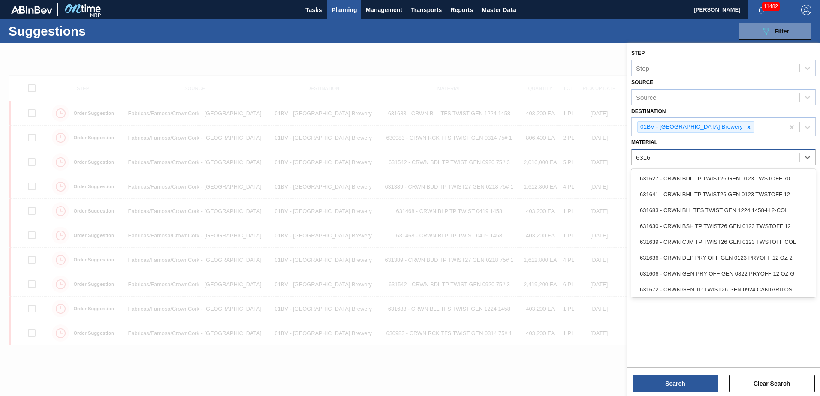
type input "631615"
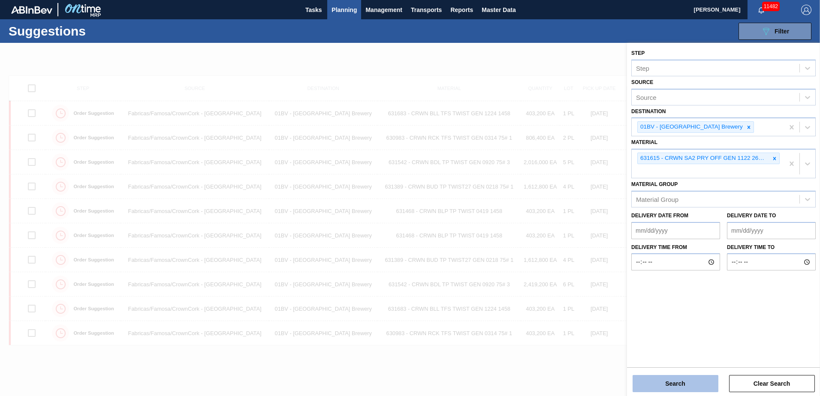
click at [674, 386] on button "Search" at bounding box center [675, 383] width 86 height 17
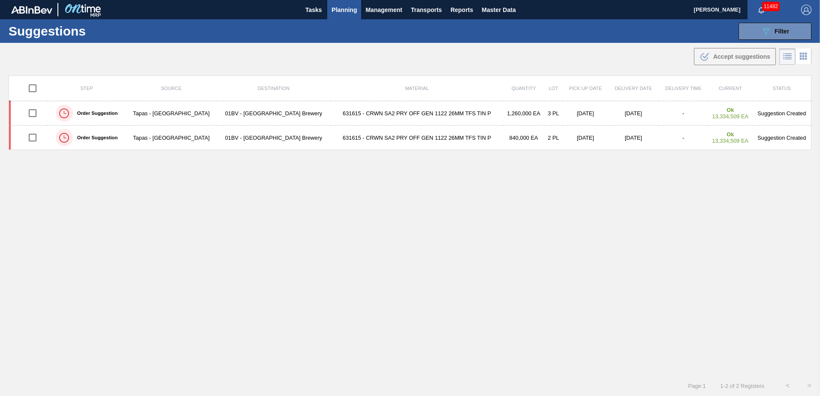
click at [337, 112] on td "631615 - CRWN SA2 PRY OFF GEN 1122 26MM TFS TIN P" at bounding box center [417, 113] width 172 height 24
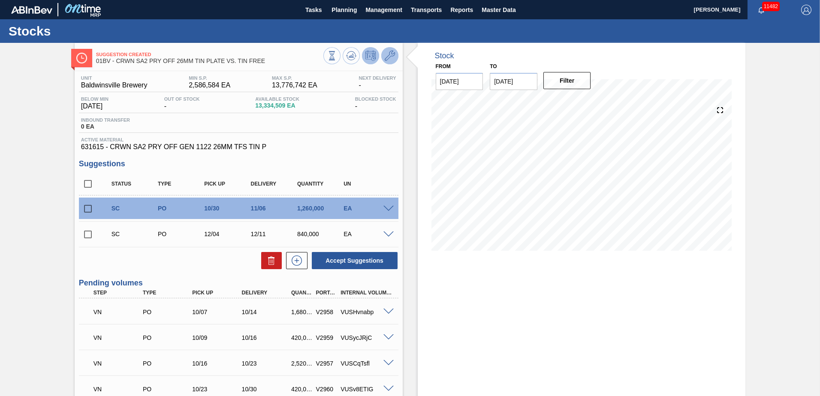
click at [388, 55] on icon at bounding box center [390, 56] width 10 height 10
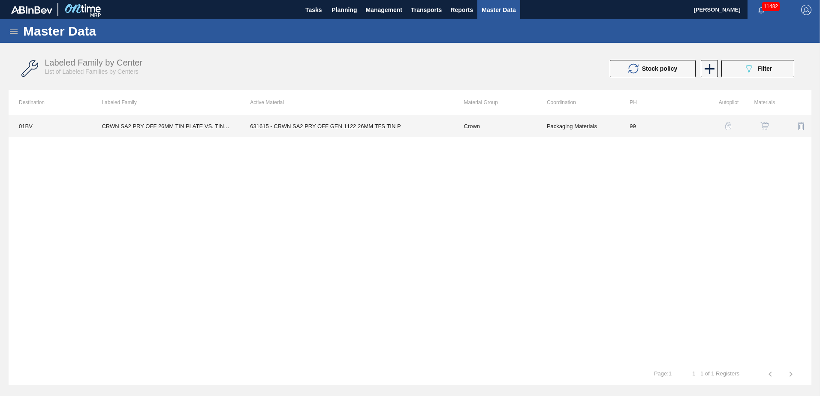
click at [309, 123] on td "631615 - CRWN SA2 PRY OFF GEN 1122 26MM TFS TIN P" at bounding box center [347, 125] width 214 height 21
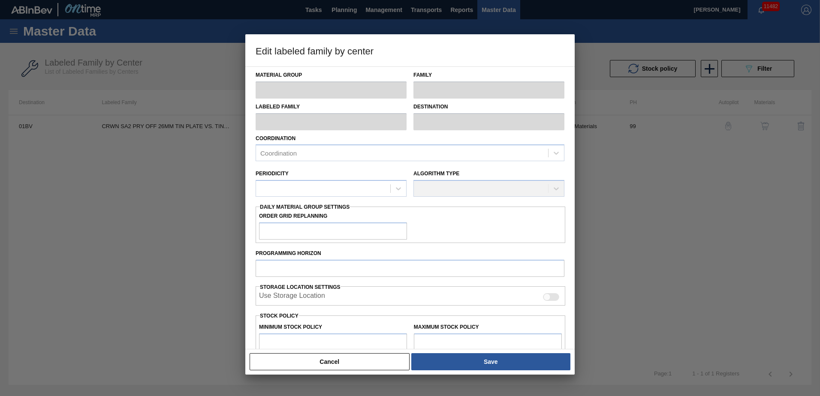
type input "Crown"
type input "Crowns"
type input "CRWN SA2 PRY OFF 26MM TIN PLATE VS. TIN FREE"
type input "01BV - [GEOGRAPHIC_DATA] Brewery"
type input "0"
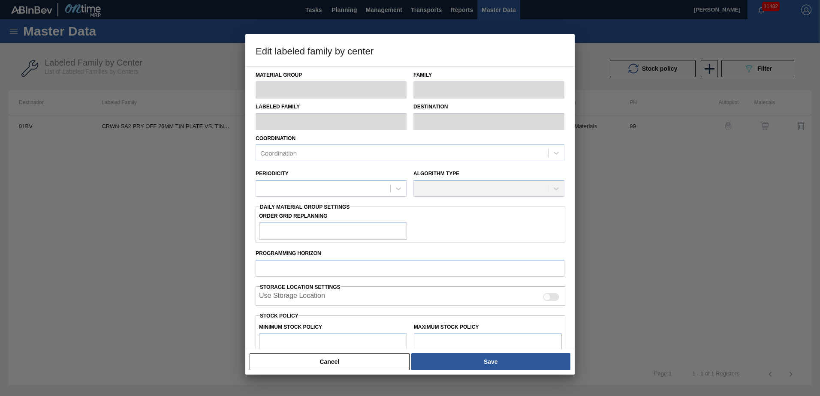
type input "99"
type input "2,586,584"
type input "13,776,742"
type input "0"
type input "2,586,584"
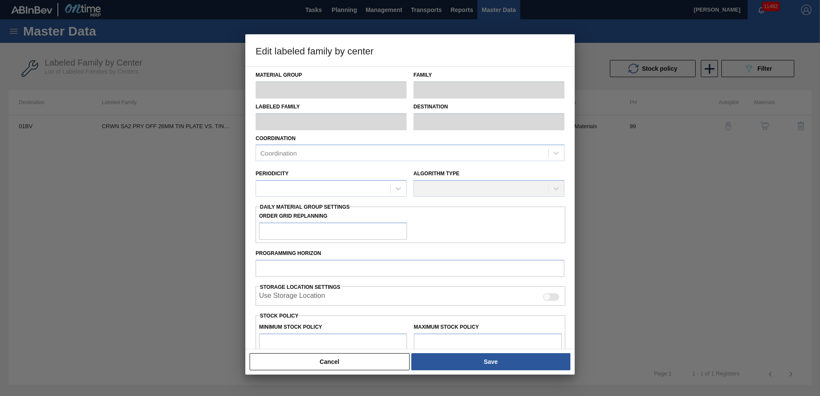
checkbox input "true"
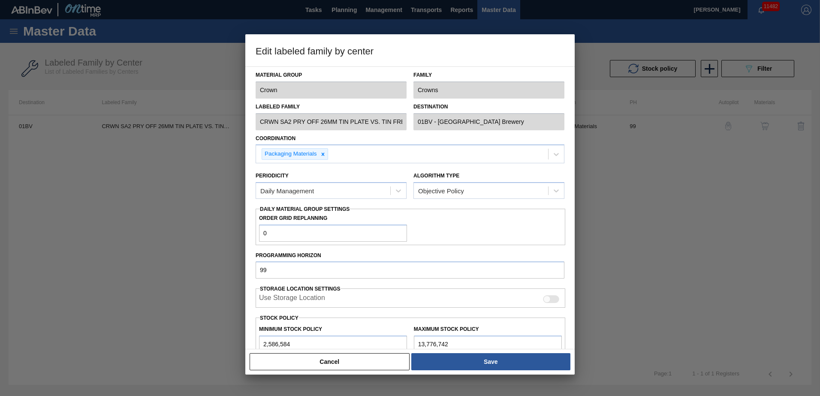
click at [206, 241] on div at bounding box center [410, 198] width 820 height 396
click at [329, 362] on button "Cancel" at bounding box center [330, 361] width 160 height 17
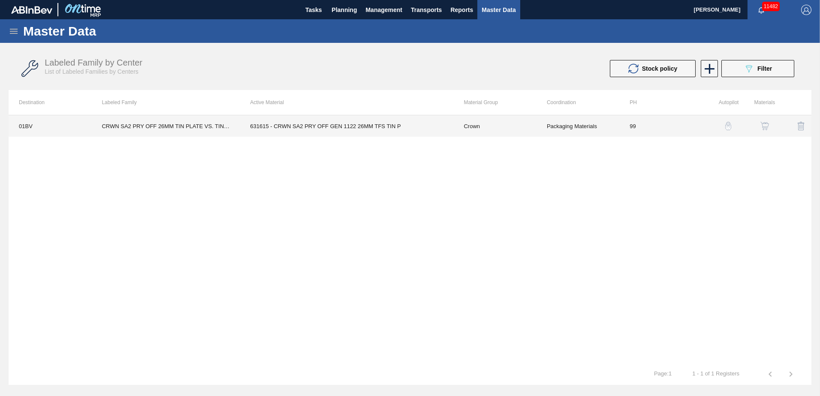
click at [294, 126] on td "631615 - CRWN SA2 PRY OFF GEN 1122 26MM TFS TIN P" at bounding box center [347, 125] width 214 height 21
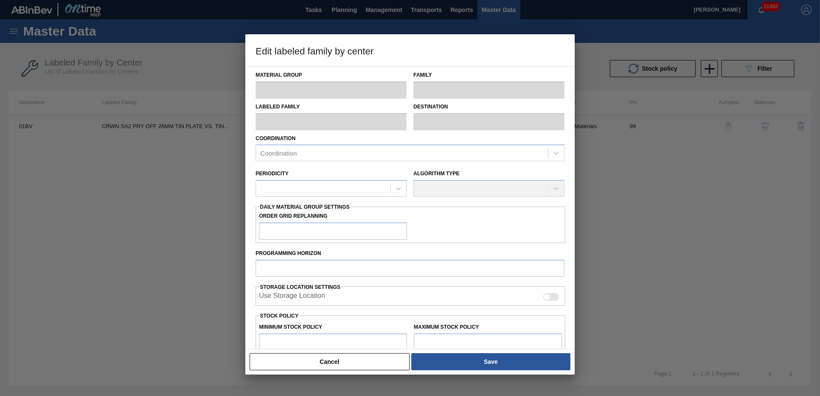
type input "Crown"
type input "Crowns"
type input "CRWN SA2 PRY OFF 26MM TIN PLATE VS. TIN FREE"
type input "01BV - [GEOGRAPHIC_DATA] Brewery"
type input "0"
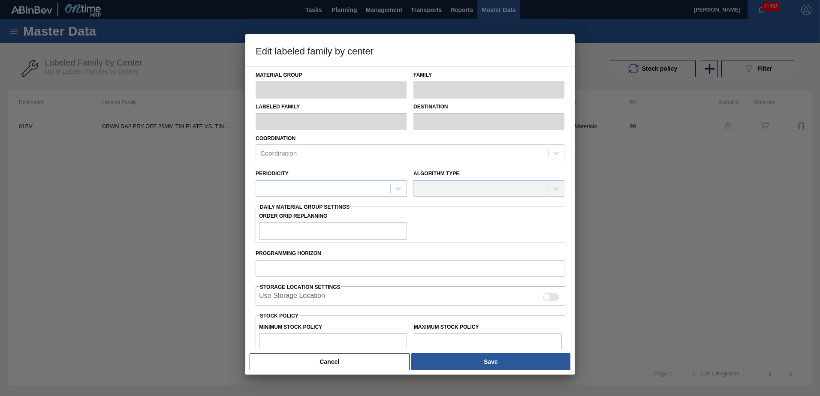
type input "99"
type input "2,586,584"
type input "13,776,742"
type input "0"
type input "2,586,584"
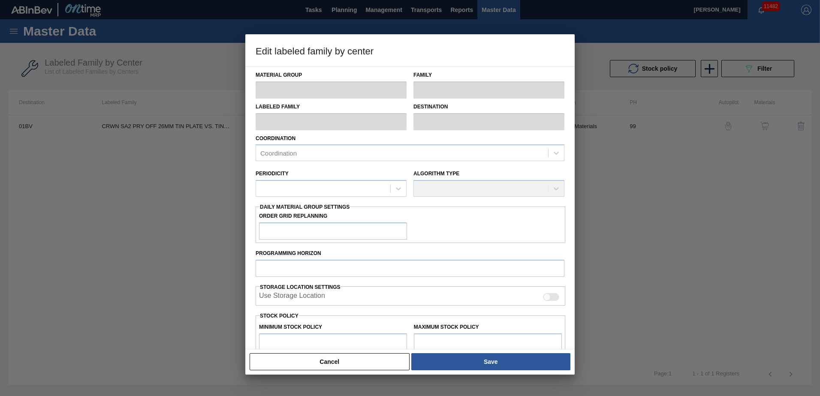
checkbox input "true"
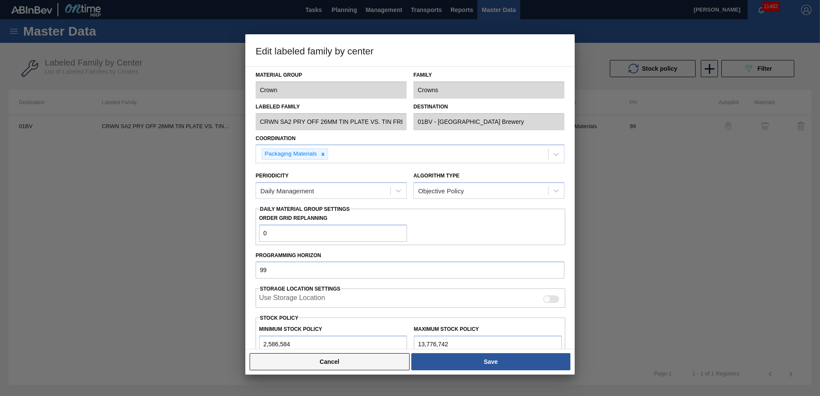
click at [335, 364] on button "Cancel" at bounding box center [330, 361] width 160 height 17
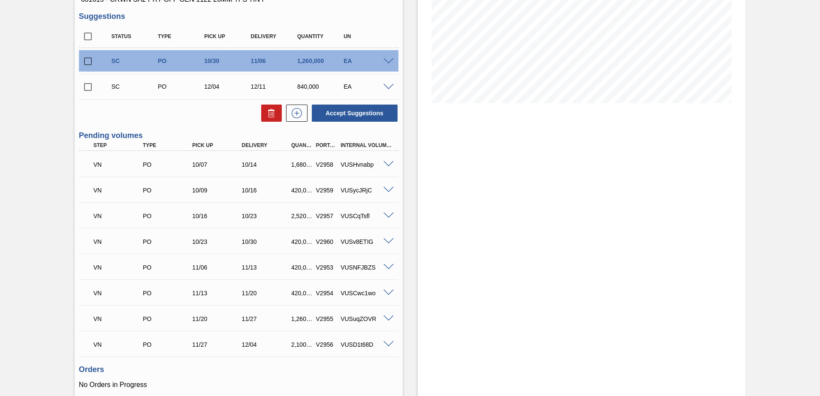
scroll to position [157, 0]
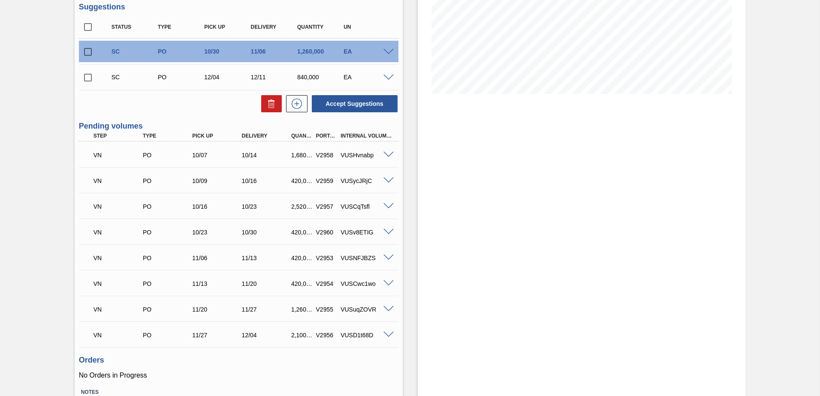
click at [386, 153] on span at bounding box center [388, 155] width 10 height 6
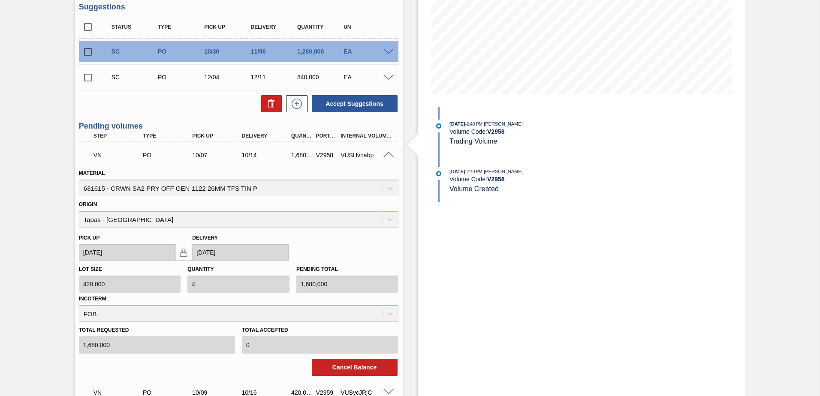
click at [386, 153] on span at bounding box center [388, 155] width 10 height 6
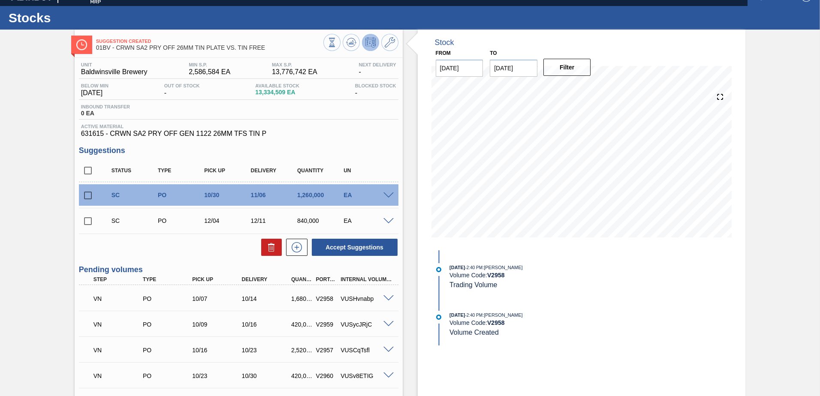
scroll to position [0, 0]
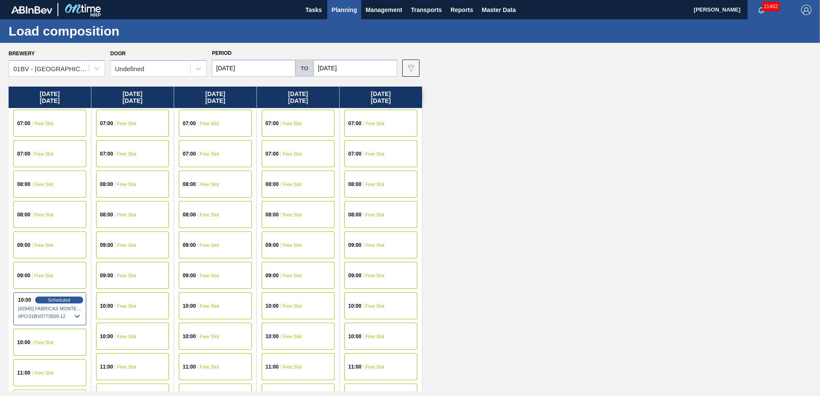
click at [346, 9] on span "Planning" at bounding box center [343, 10] width 25 height 10
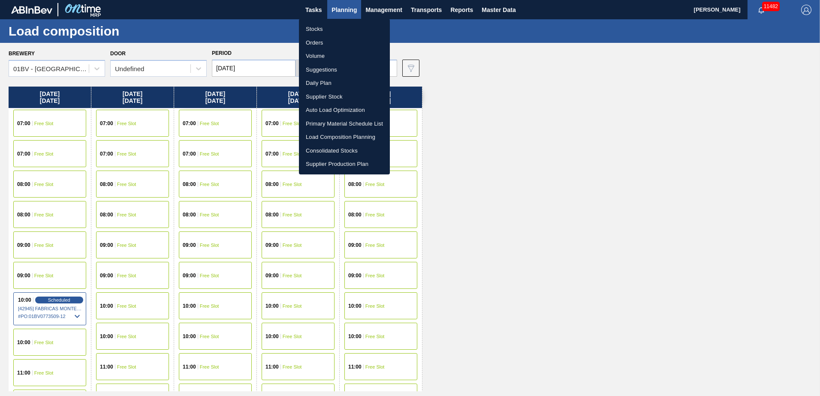
click at [325, 70] on li "Suggestions" at bounding box center [344, 70] width 91 height 14
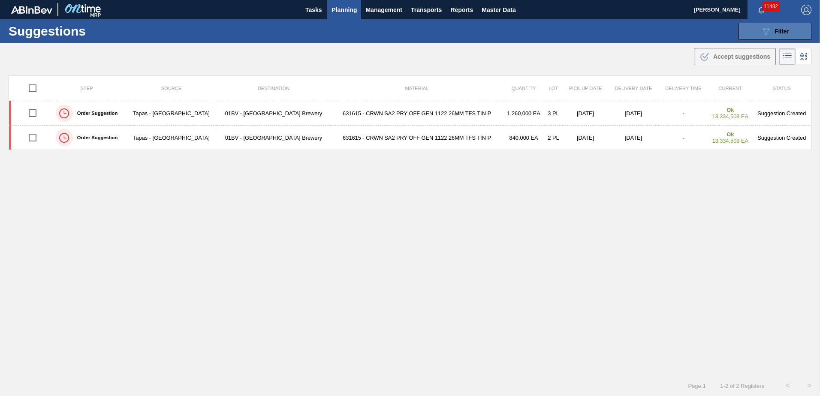
click at [762, 35] on icon "089F7B8B-B2A5-4AFE-B5C0-19BA573D28AC" at bounding box center [766, 31] width 10 height 10
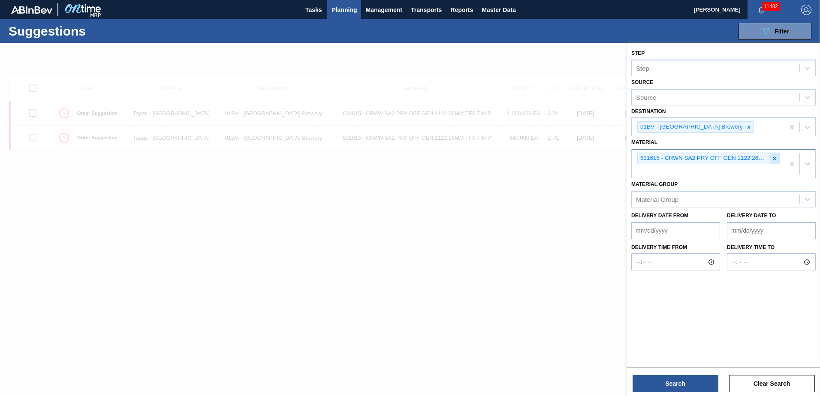
click at [774, 159] on icon at bounding box center [774, 158] width 3 height 3
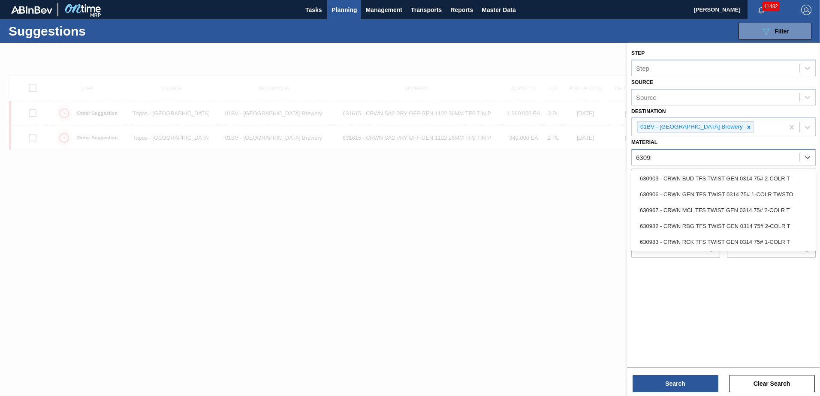
type input "630983"
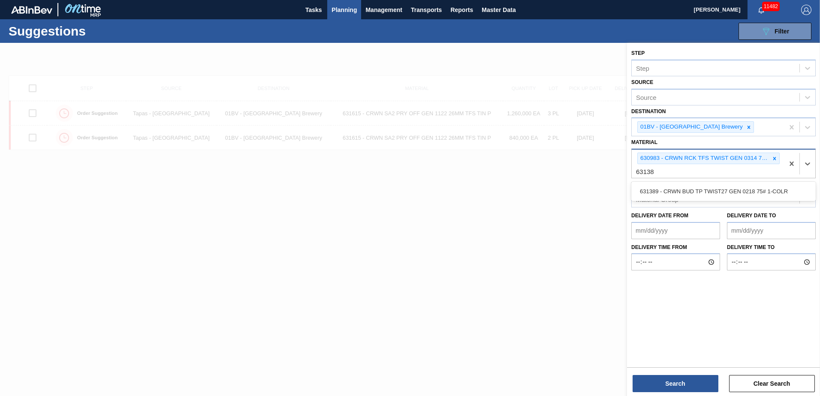
type input "631389"
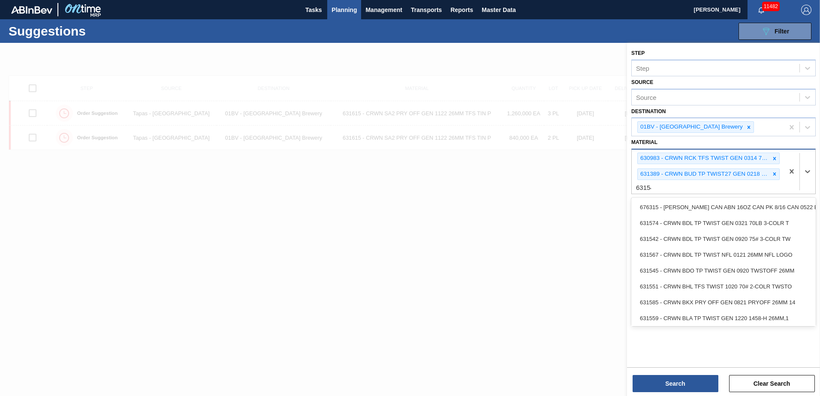
type input "631542"
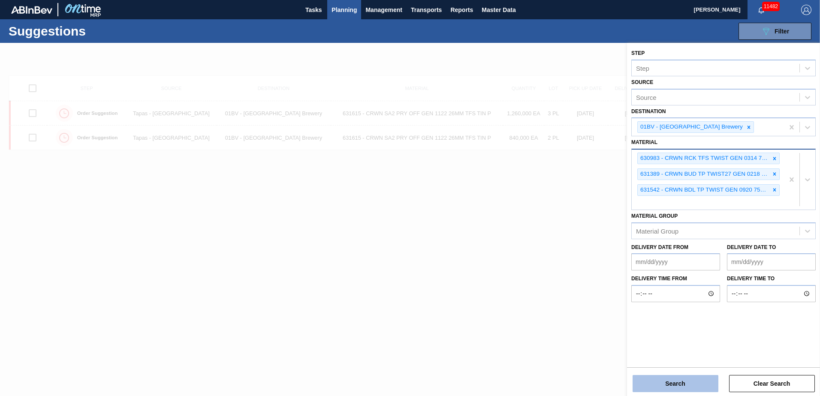
click at [668, 382] on button "Search" at bounding box center [675, 383] width 86 height 17
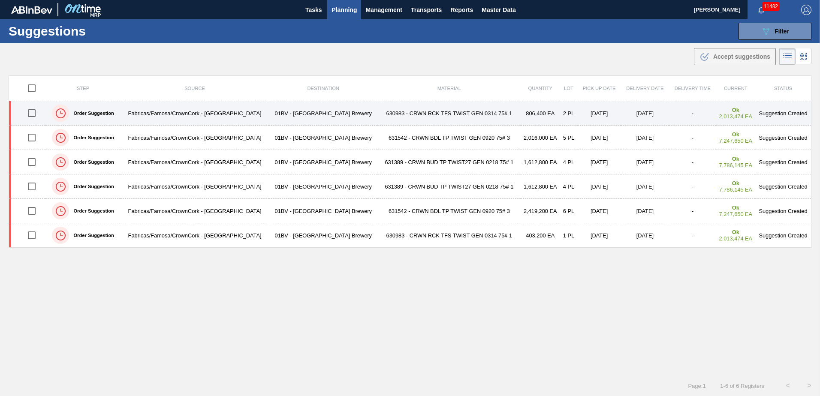
click at [34, 115] on input "checkbox" at bounding box center [32, 113] width 18 height 18
checkbox input "true"
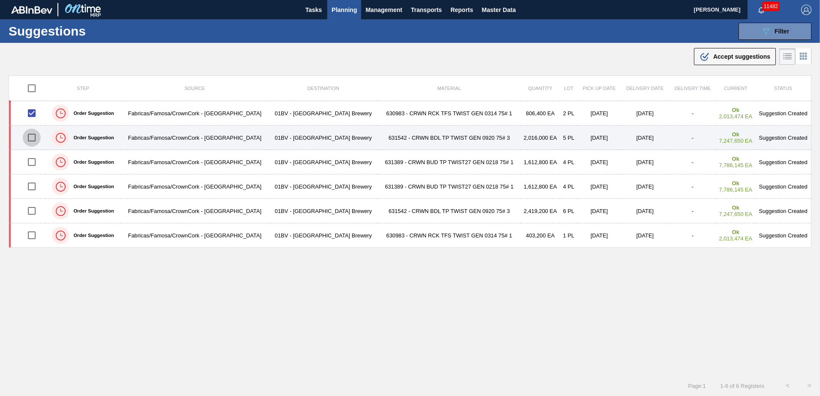
click at [30, 139] on input "checkbox" at bounding box center [32, 138] width 18 height 18
checkbox input "true"
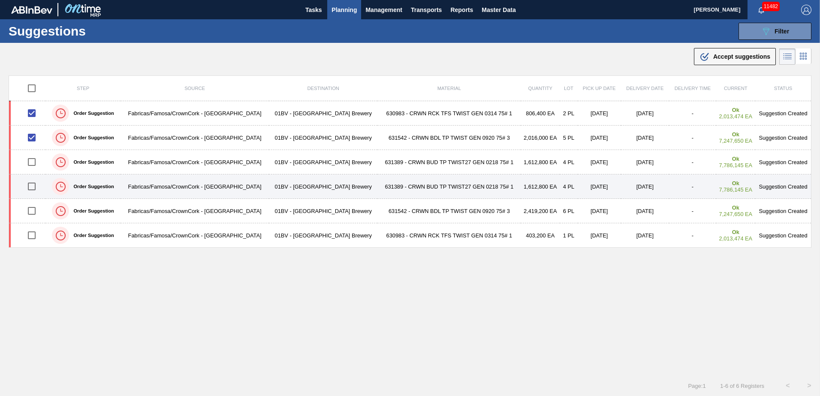
click at [33, 188] on input "checkbox" at bounding box center [32, 187] width 18 height 18
checkbox input "true"
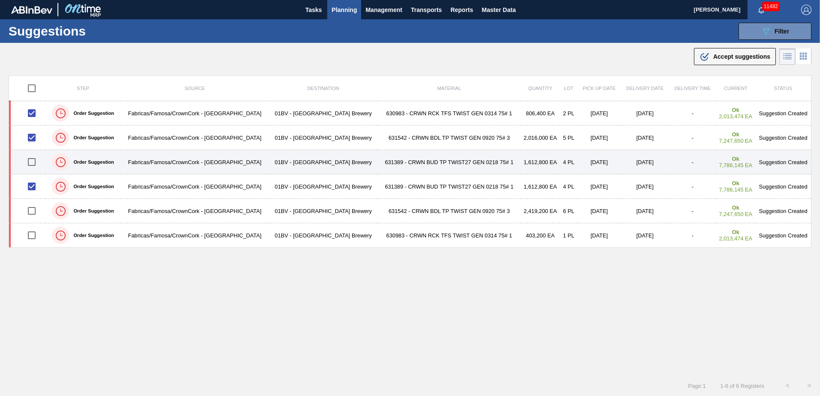
click at [35, 163] on input "checkbox" at bounding box center [32, 162] width 18 height 18
checkbox input "true"
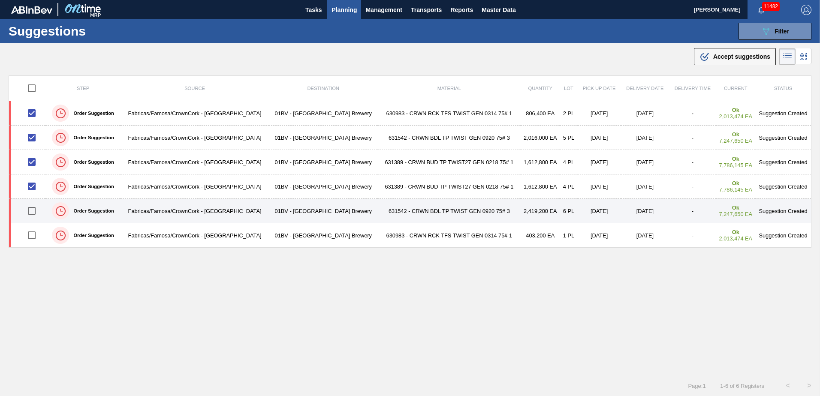
click at [32, 210] on input "checkbox" at bounding box center [32, 211] width 18 height 18
checkbox input "true"
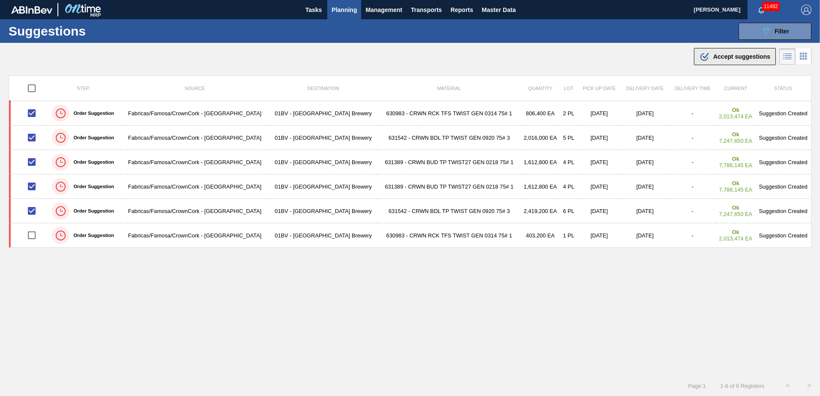
click at [717, 57] on span "Accept suggestions" at bounding box center [741, 56] width 57 height 7
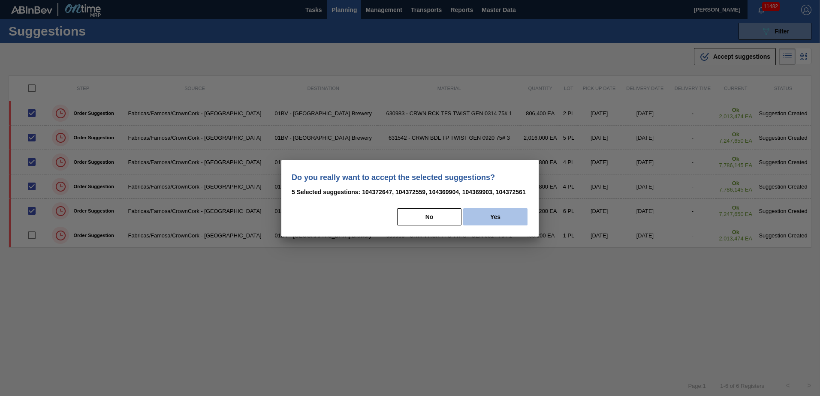
click at [497, 220] on button "Yes" at bounding box center [495, 216] width 64 height 17
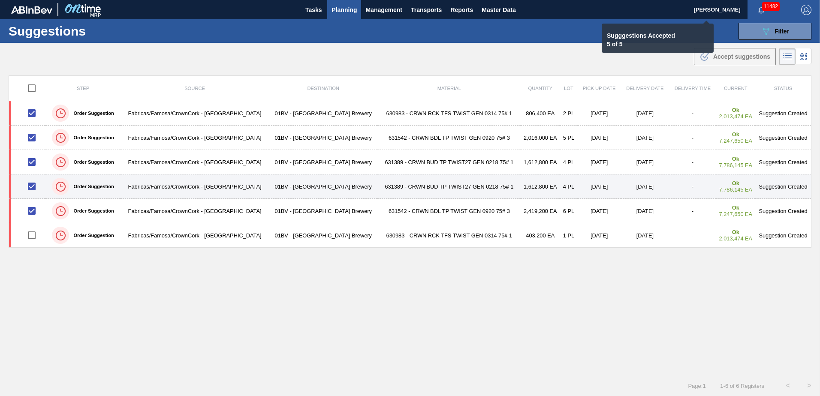
checkbox input "false"
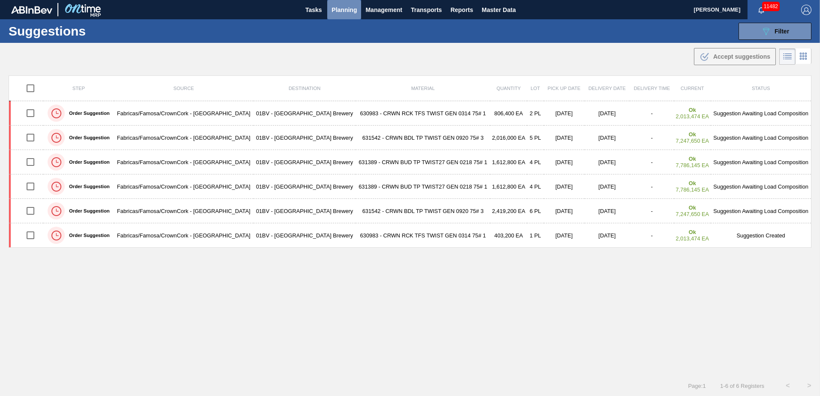
click at [343, 12] on span "Planning" at bounding box center [343, 10] width 25 height 10
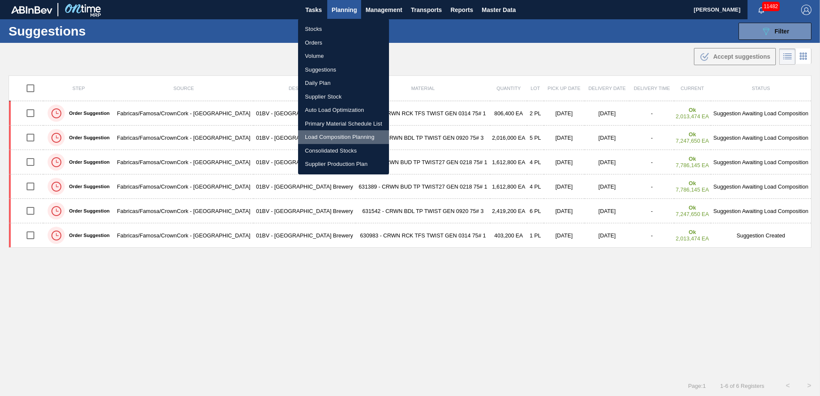
click at [327, 136] on li "Load Composition Planning" at bounding box center [343, 137] width 91 height 14
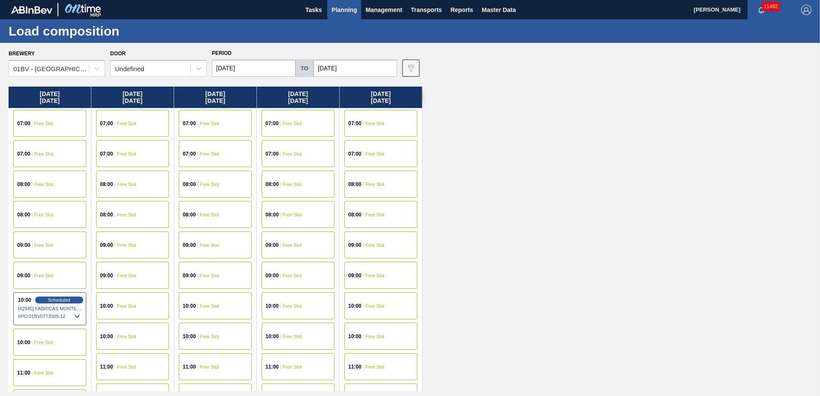
click at [358, 66] on input "[DATE]" at bounding box center [355, 68] width 84 height 17
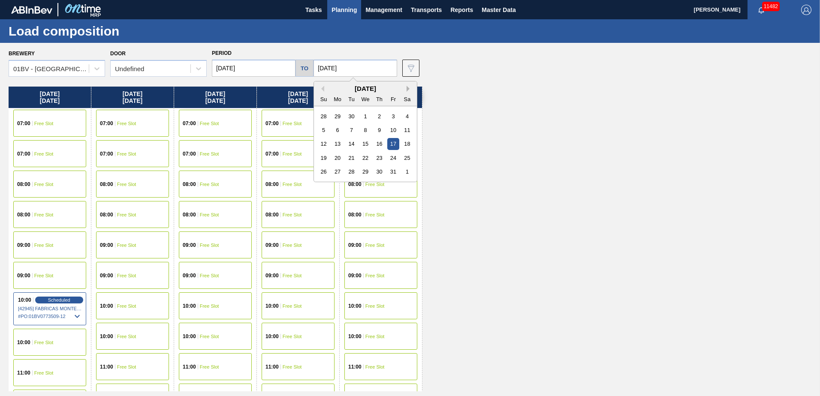
click at [407, 90] on button "Next Month" at bounding box center [410, 89] width 6 height 6
click at [340, 142] on div "10" at bounding box center [338, 144] width 12 height 12
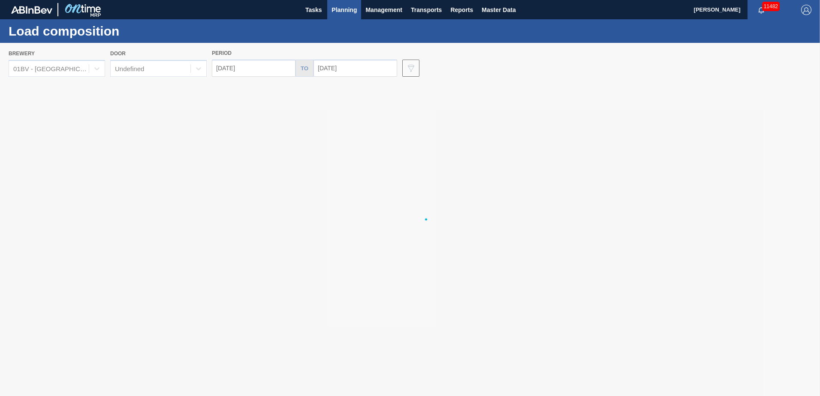
type input "[DATE]"
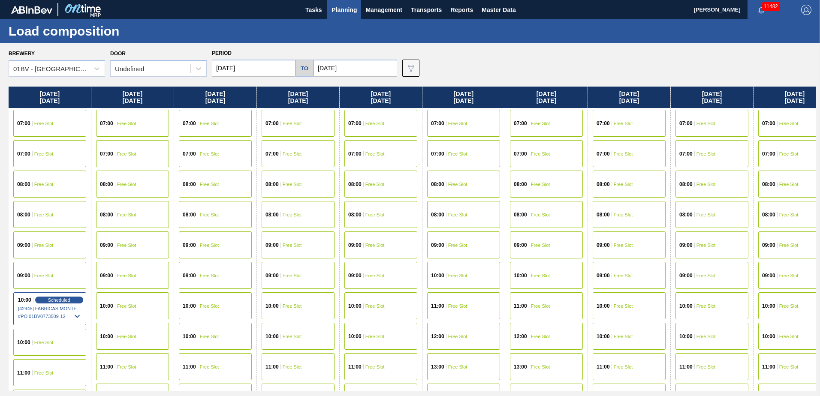
click at [258, 67] on input "[DATE]" at bounding box center [254, 68] width 84 height 17
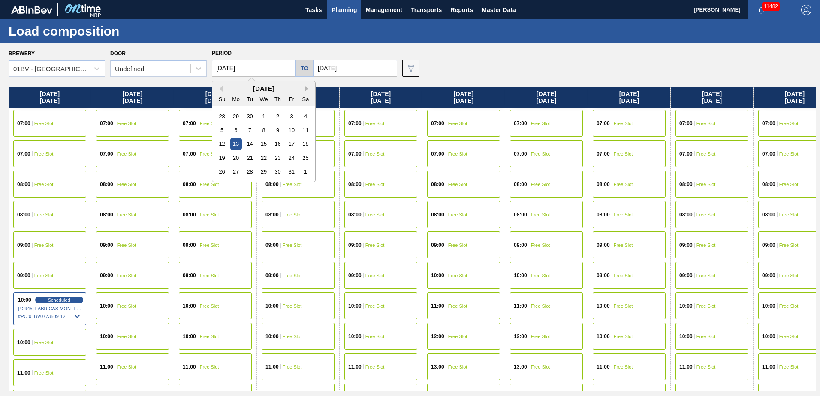
click at [306, 88] on button "Next Month" at bounding box center [308, 89] width 6 height 6
click at [235, 144] on div "10" at bounding box center [236, 144] width 12 height 12
type input "[DATE]"
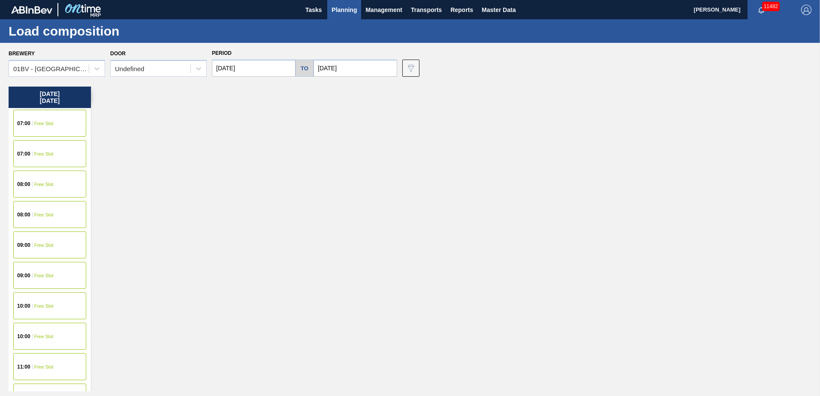
click at [348, 70] on input "[DATE]" at bounding box center [355, 68] width 84 height 17
click at [387, 145] on div "14" at bounding box center [393, 144] width 12 height 12
type input "[DATE]"
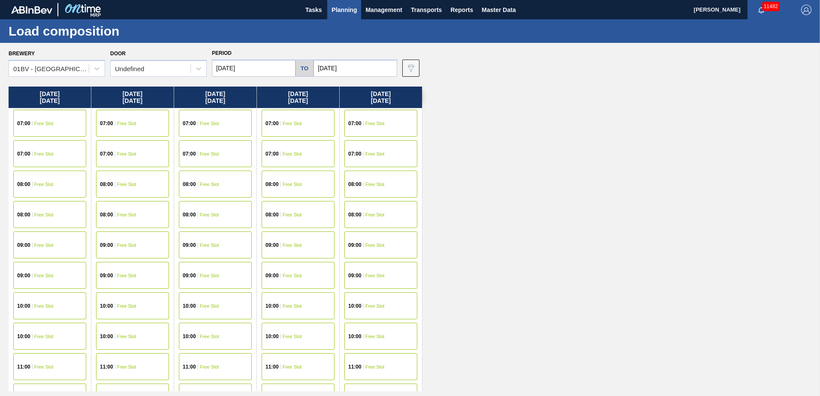
click at [37, 301] on div "10:00 Free Slot" at bounding box center [49, 305] width 73 height 27
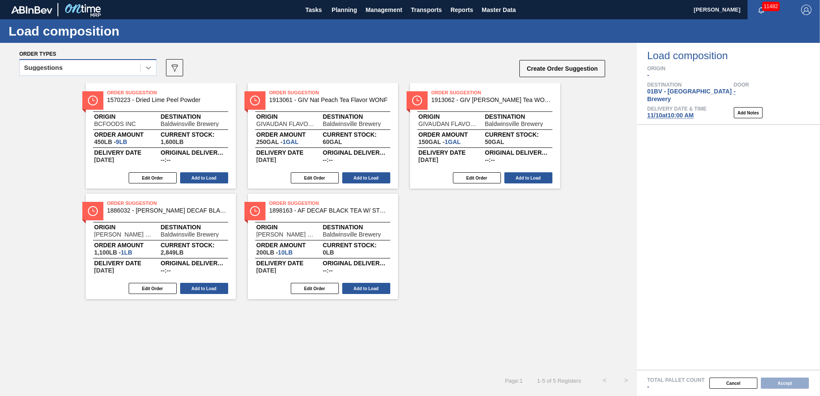
click at [146, 69] on icon at bounding box center [148, 67] width 9 height 9
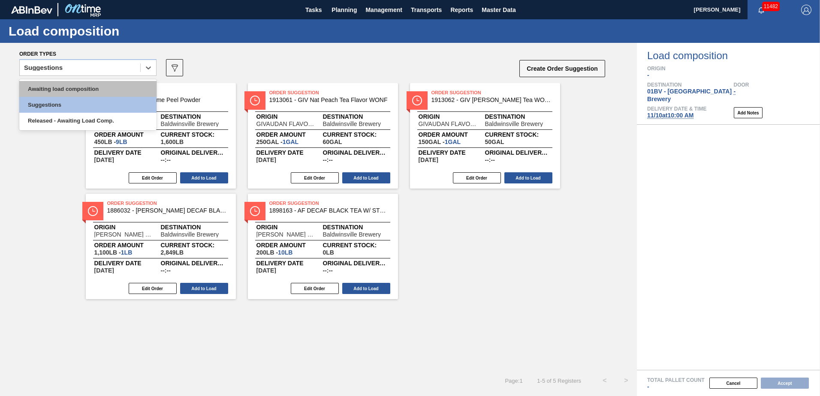
click at [100, 88] on div "Awaiting load composition" at bounding box center [87, 89] width 137 height 16
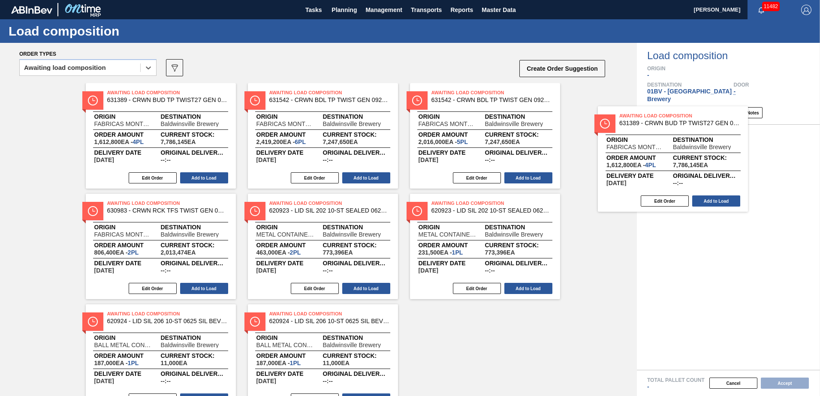
drag, startPoint x: 455, startPoint y: 105, endPoint x: 651, endPoint y: 132, distance: 198.3
click at [651, 132] on div "Order types option Awaiting load composition, selected. Select is focused ,type…" at bounding box center [410, 219] width 820 height 353
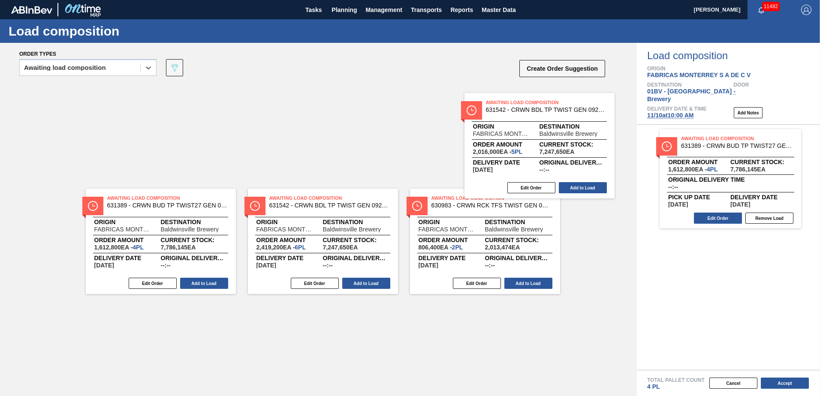
drag, startPoint x: 439, startPoint y: 102, endPoint x: 681, endPoint y: 131, distance: 244.0
click at [681, 131] on div "Order types option Awaiting load composition, selected. Select is focused ,type…" at bounding box center [410, 219] width 820 height 353
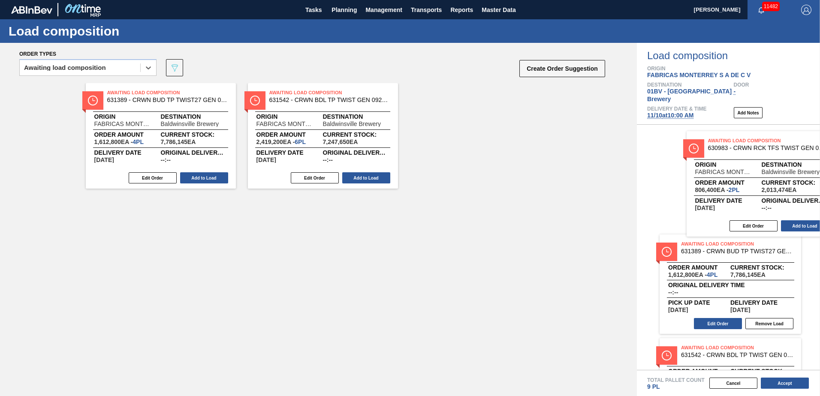
drag, startPoint x: 479, startPoint y: 116, endPoint x: 709, endPoint y: 147, distance: 232.8
click at [709, 147] on div "Order types option Awaiting load composition, selected. Select is focused ,type…" at bounding box center [410, 219] width 820 height 353
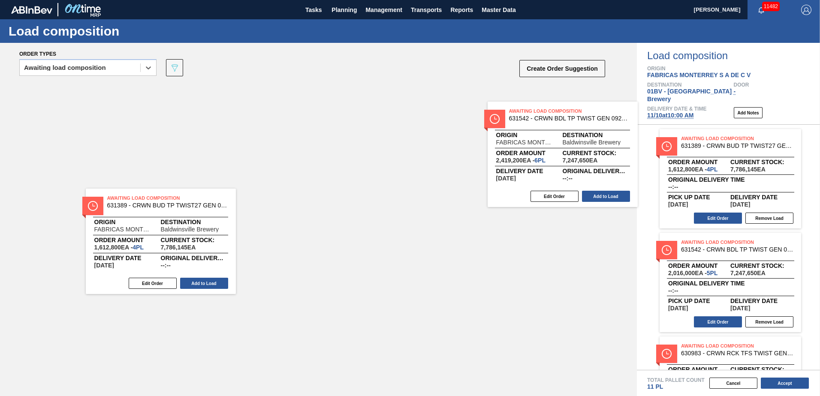
drag, startPoint x: 334, startPoint y: 102, endPoint x: 743, endPoint y: 129, distance: 409.5
click at [743, 129] on div "Order types option Awaiting load composition, selected. Select is focused ,type…" at bounding box center [410, 219] width 820 height 353
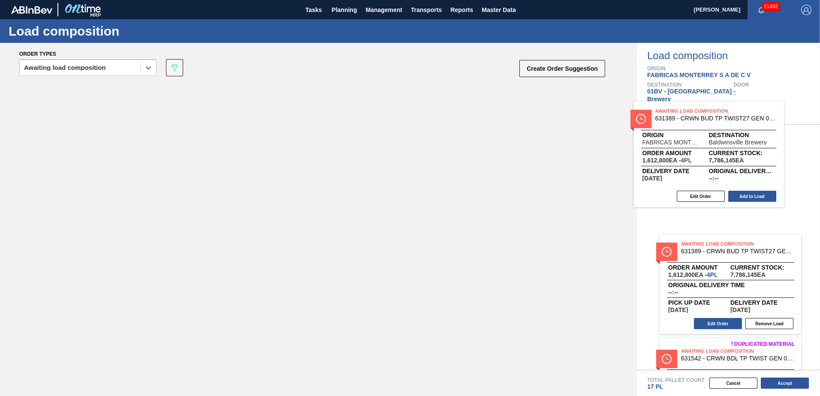
drag, startPoint x: 175, startPoint y: 99, endPoint x: 744, endPoint y: 119, distance: 568.5
click at [744, 119] on div "Order types option Awaiting load composition, selected. Select is focused ,type…" at bounding box center [410, 219] width 820 height 353
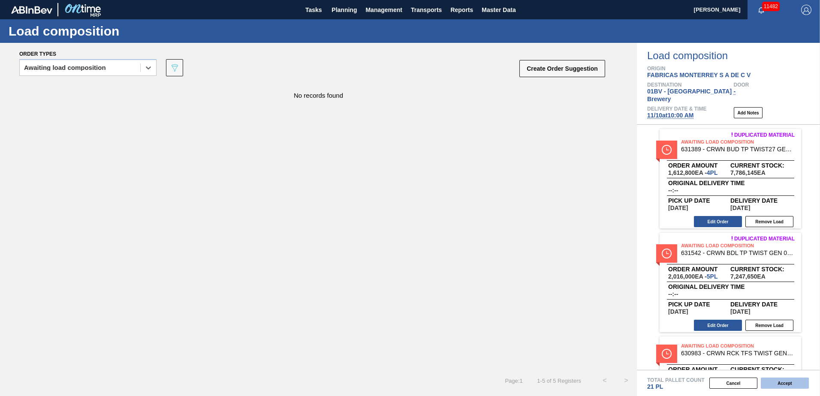
click at [785, 383] on button "Accept" at bounding box center [785, 383] width 48 height 11
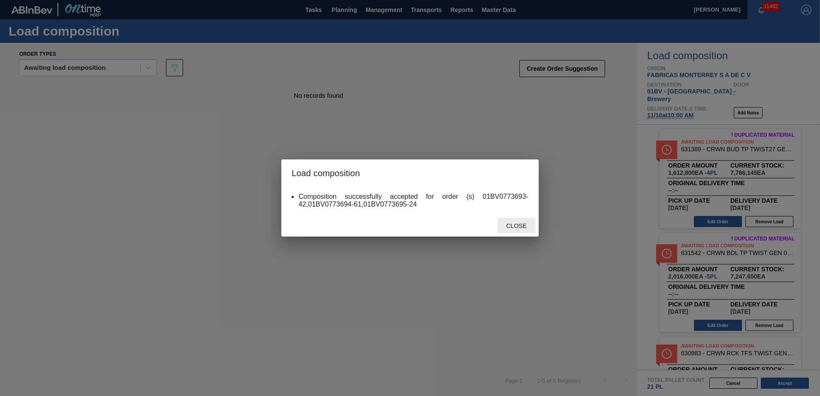
click at [509, 223] on span "Close" at bounding box center [516, 226] width 34 height 7
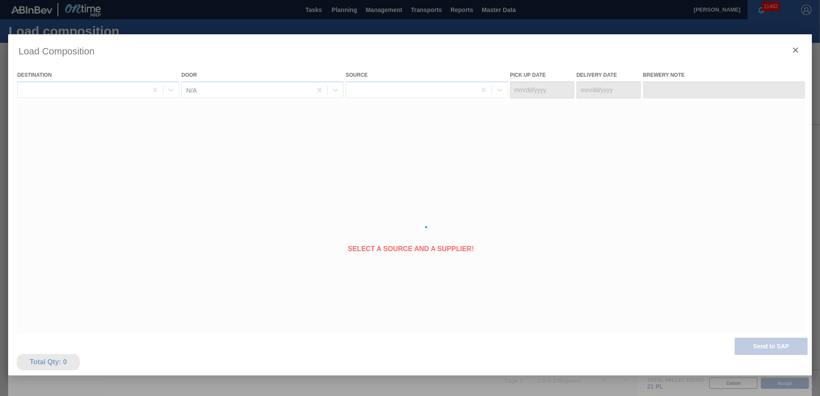
type Date "[DATE]"
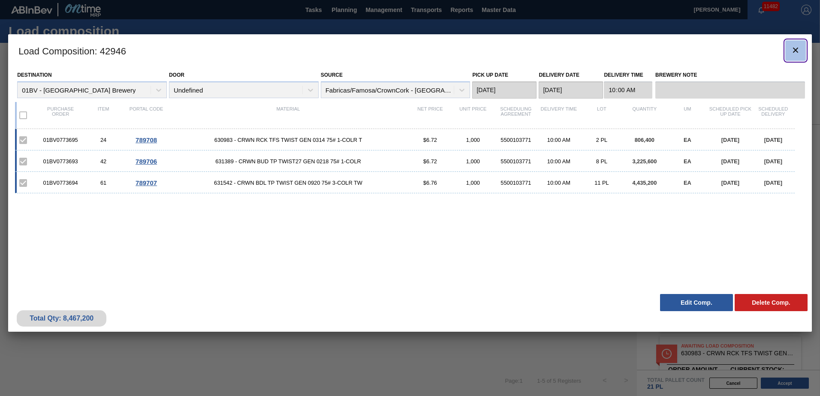
click at [795, 49] on icon "botão de ícone" at bounding box center [795, 50] width 5 height 5
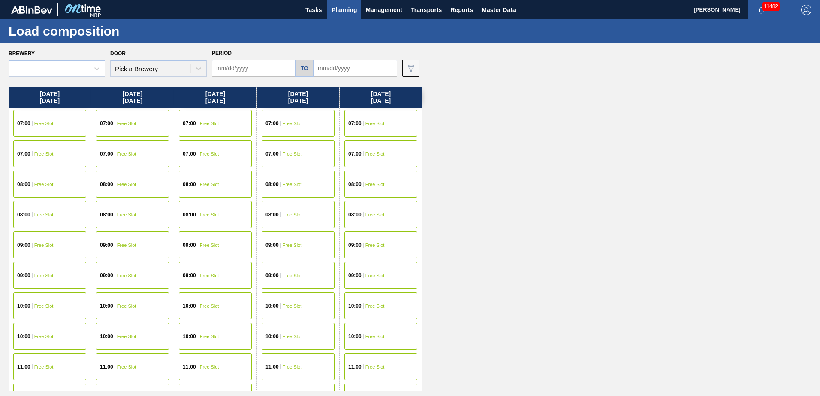
type input "[DATE]"
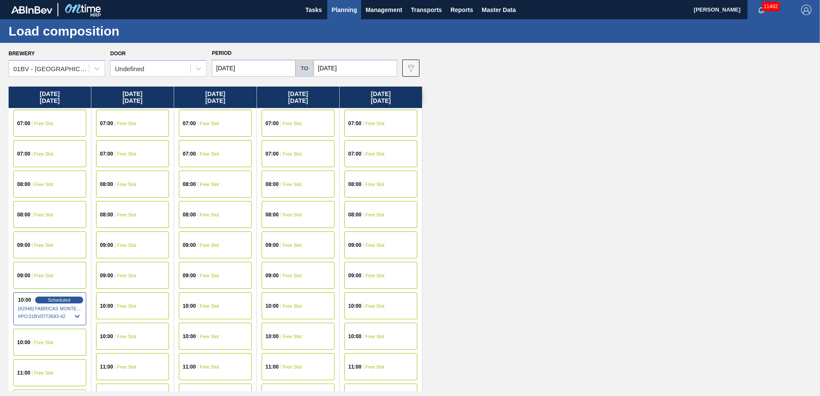
click at [248, 67] on input "[DATE]" at bounding box center [254, 68] width 84 height 17
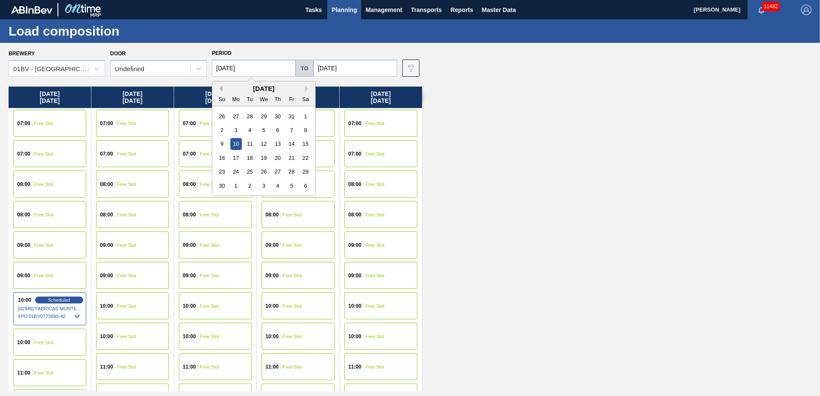
click at [221, 90] on button "Previous Month" at bounding box center [220, 89] width 6 height 6
click at [220, 90] on button "Previous Month" at bounding box center [220, 89] width 6 height 6
click at [232, 156] on div "22" at bounding box center [236, 158] width 12 height 12
type input "[DATE]"
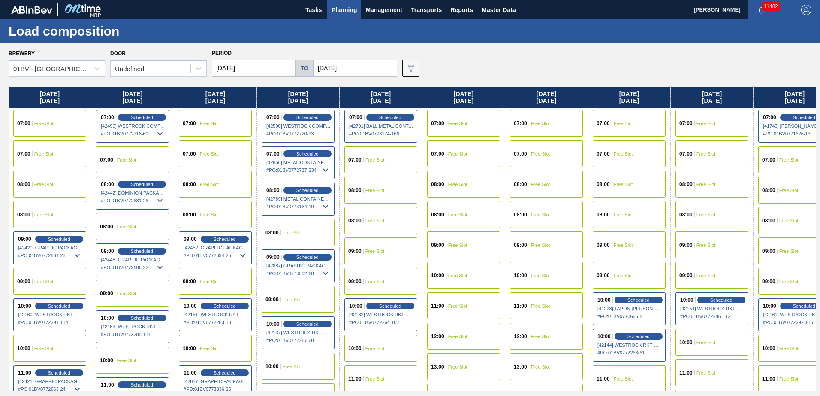
click at [347, 66] on input "[DATE]" at bounding box center [355, 68] width 84 height 17
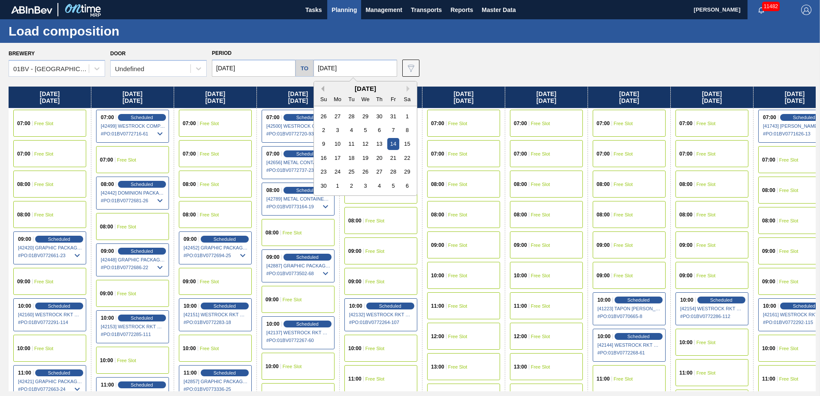
click at [319, 89] on button "Previous Month" at bounding box center [321, 89] width 6 height 6
click at [319, 90] on button "Previous Month" at bounding box center [321, 89] width 6 height 6
click at [389, 156] on div "26" at bounding box center [393, 158] width 12 height 12
type input "[DATE]"
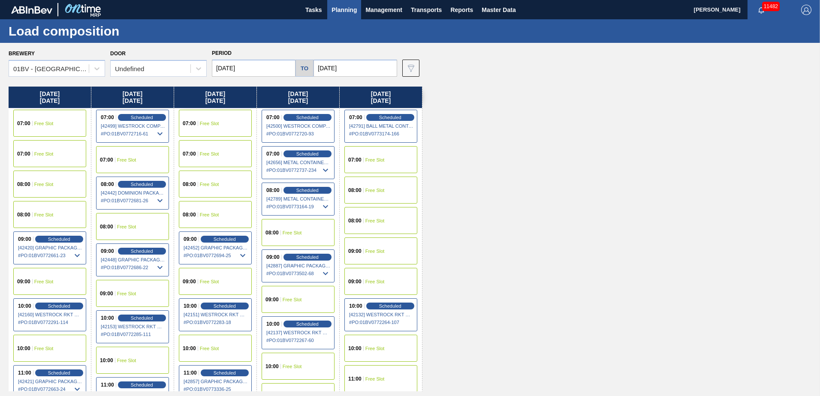
click at [342, 11] on span "Planning" at bounding box center [343, 10] width 25 height 10
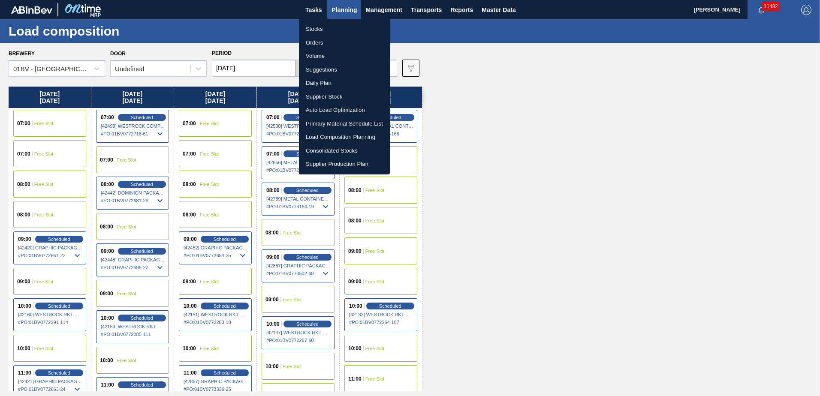
drag, startPoint x: 322, startPoint y: 70, endPoint x: 401, endPoint y: 74, distance: 78.5
click at [323, 71] on li "Suggestions" at bounding box center [344, 70] width 91 height 14
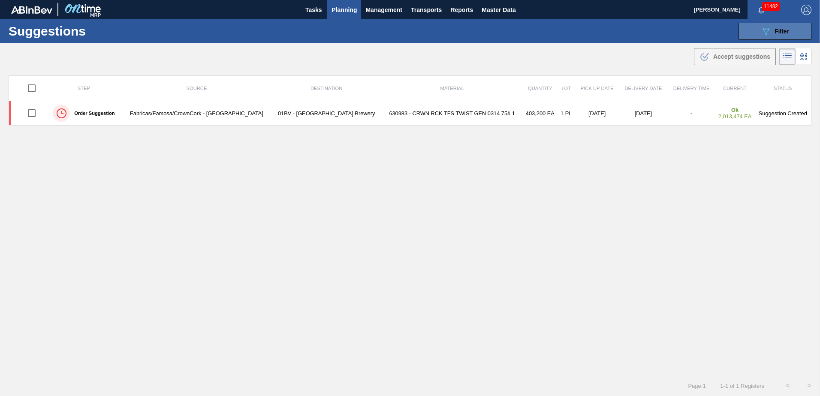
click at [780, 28] on span "Filter" at bounding box center [781, 31] width 15 height 7
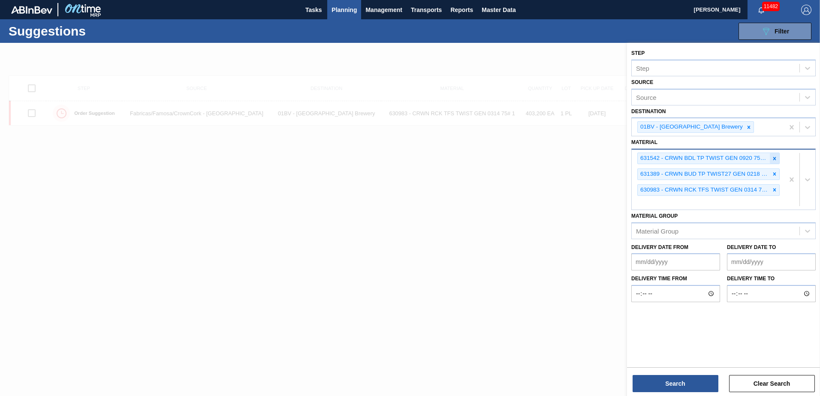
click at [775, 157] on icon at bounding box center [774, 159] width 6 height 6
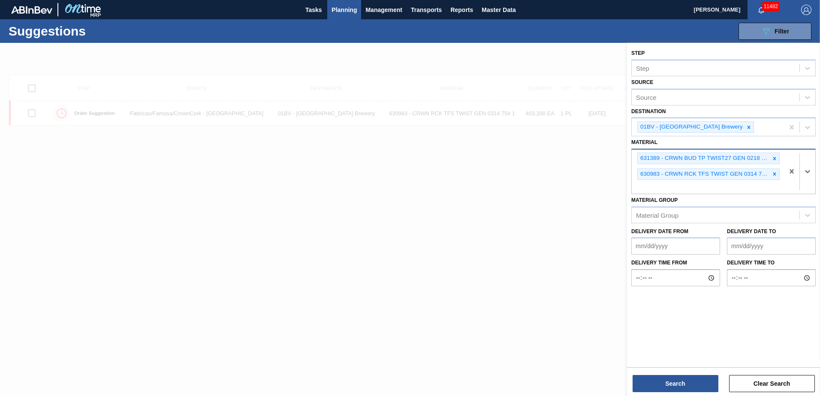
click at [775, 157] on icon at bounding box center [774, 159] width 6 height 6
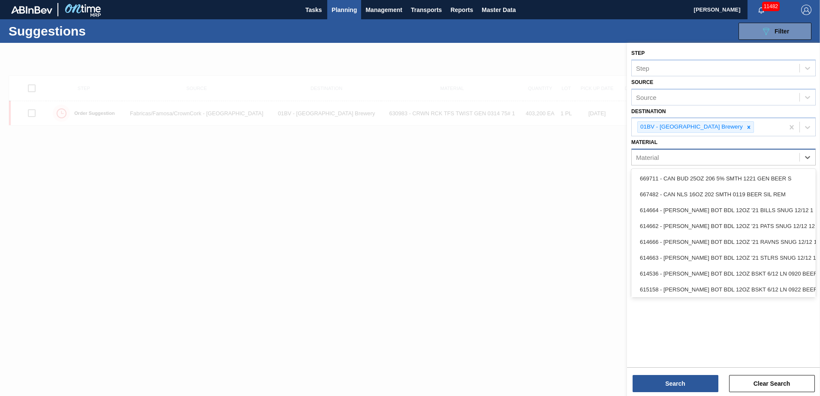
click at [660, 159] on div "Material" at bounding box center [716, 157] width 168 height 12
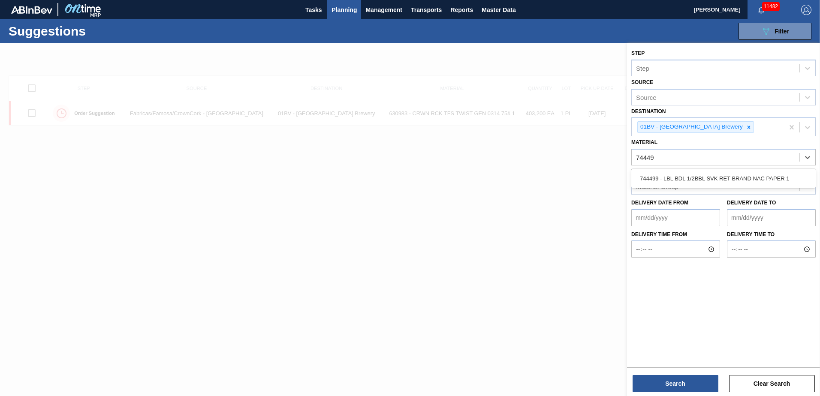
type input "744499"
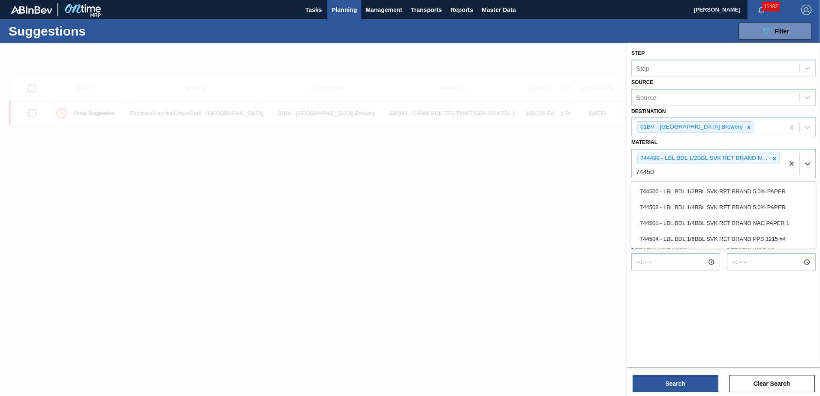
type input "744504"
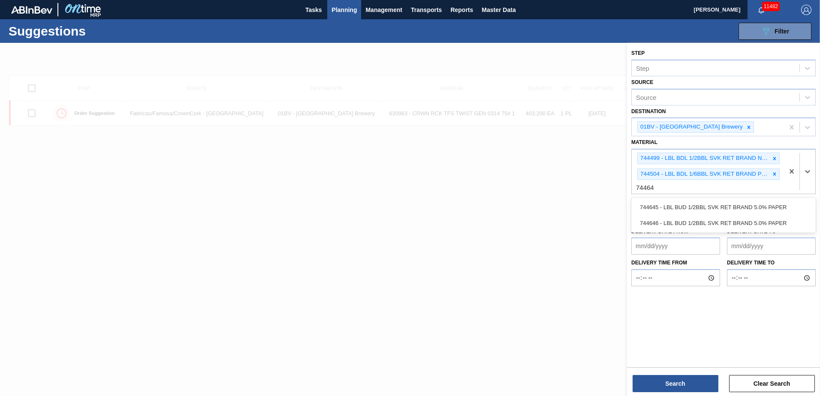
type input "744645"
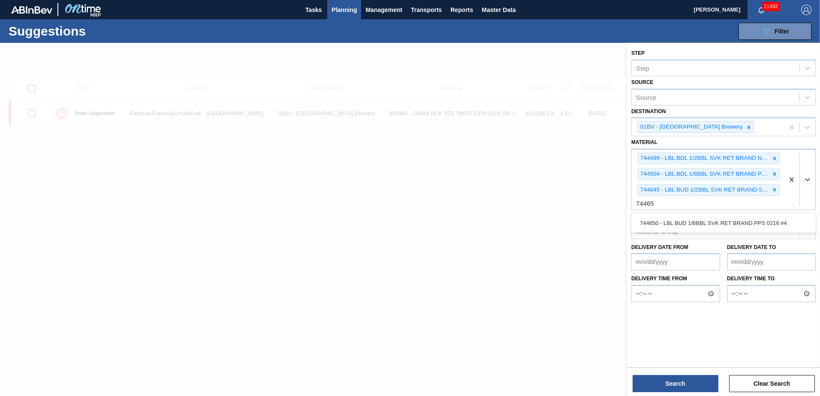
type input "744650"
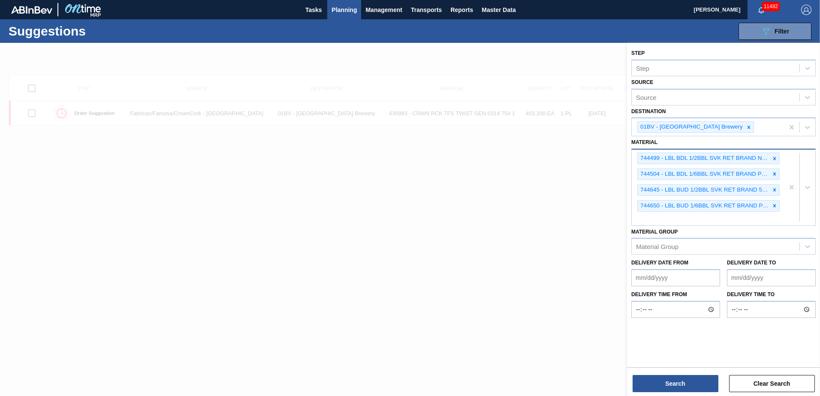
click at [654, 218] on div "744499 - LBL BDL 1/2BBL SVK RET BRAND NAC PAPER 1 744504 - LBL BDL 1/6BBL SVK R…" at bounding box center [708, 188] width 152 height 76
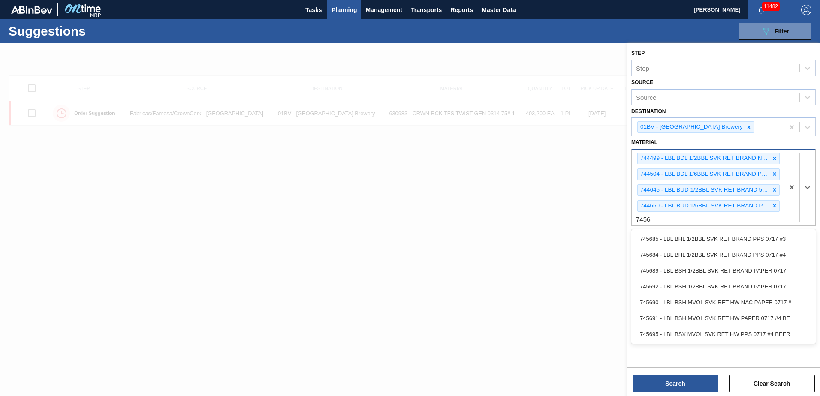
type input "745685"
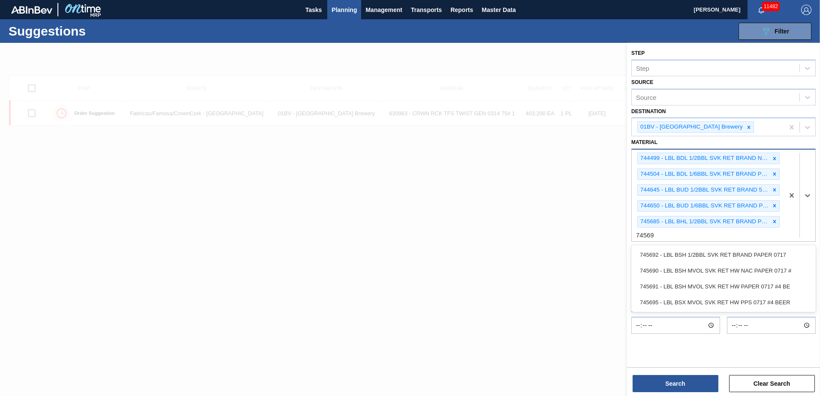
type input "745692"
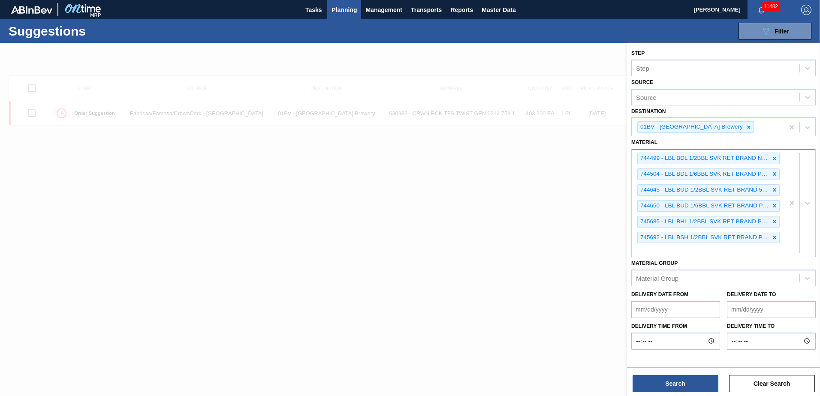
click at [654, 252] on div "744499 - LBL BDL 1/2BBL SVK RET BRAND NAC PAPER 1 744504 - LBL BDL 1/6BBL SVK R…" at bounding box center [708, 203] width 152 height 107
type input "746513"
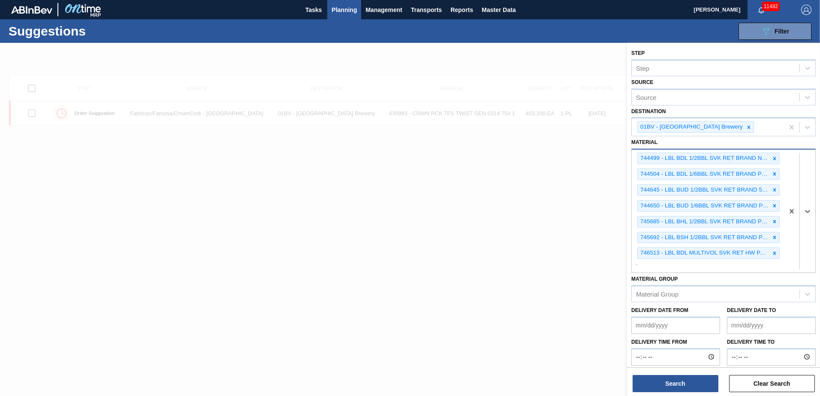
scroll to position [0, 0]
type input "746560"
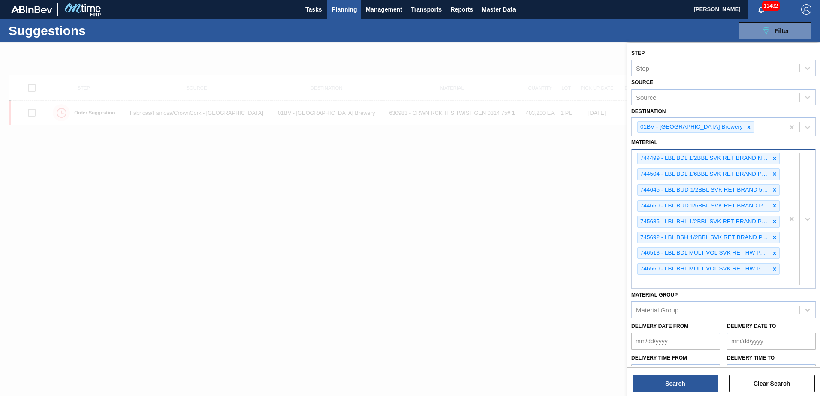
click at [658, 279] on div "744499 - LBL BDL 1/2BBL SVK RET BRAND NAC PAPER 1 744504 - LBL BDL 1/6BBL SVK R…" at bounding box center [708, 219] width 152 height 139
type input "746640"
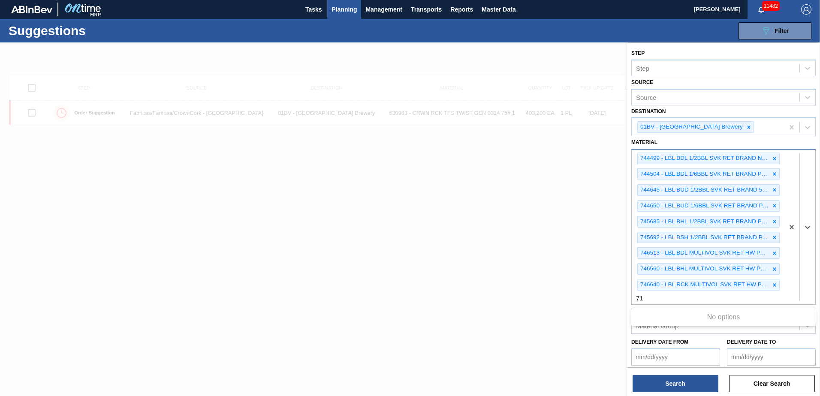
type input "7"
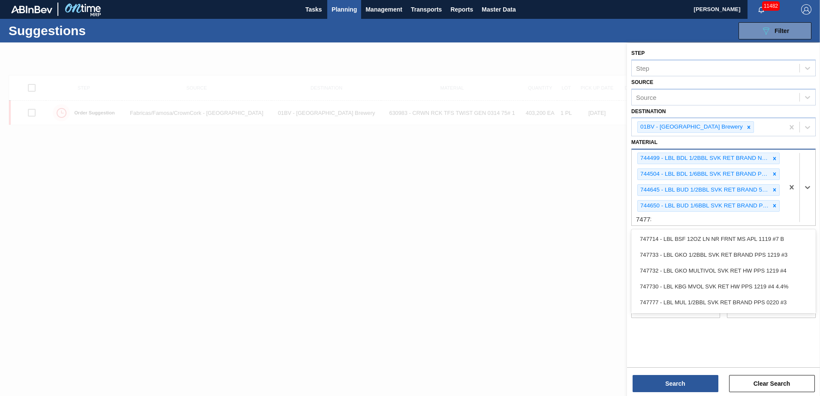
type input "747732"
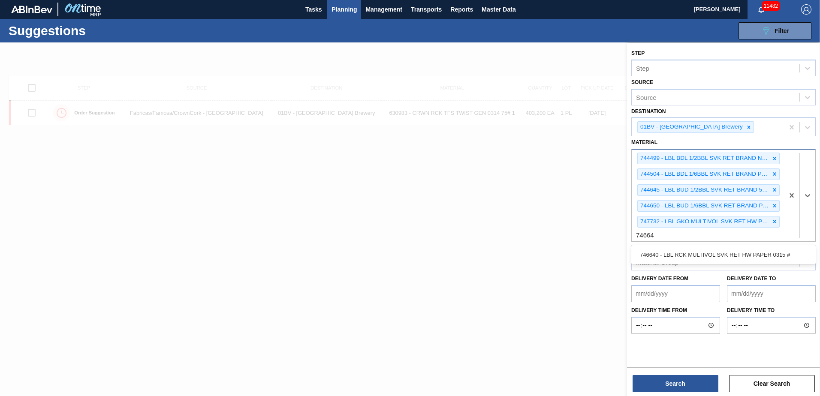
type input "746640"
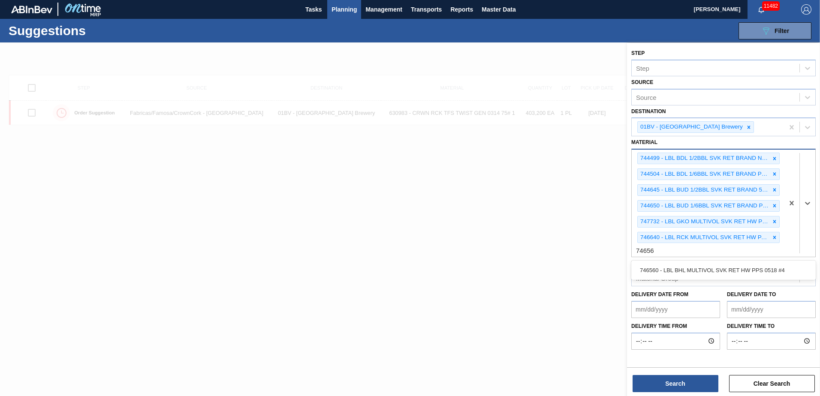
type input "746560"
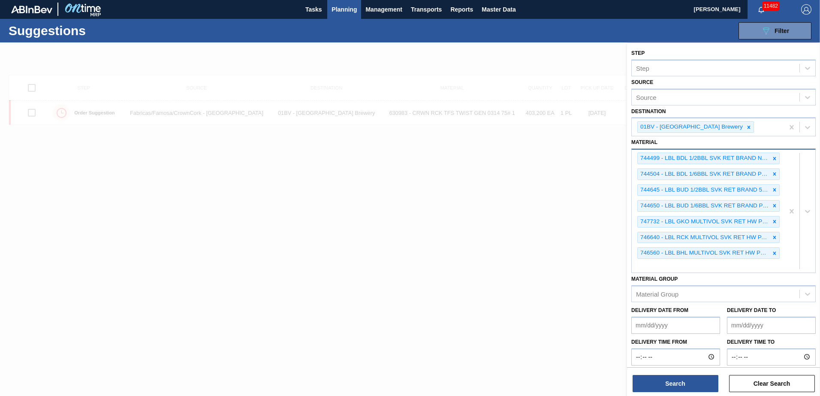
click at [655, 267] on div "744499 - LBL BDL 1/2BBL SVK RET BRAND NAC PAPER 1 744504 - LBL BDL 1/6BBL SVK R…" at bounding box center [708, 211] width 152 height 123
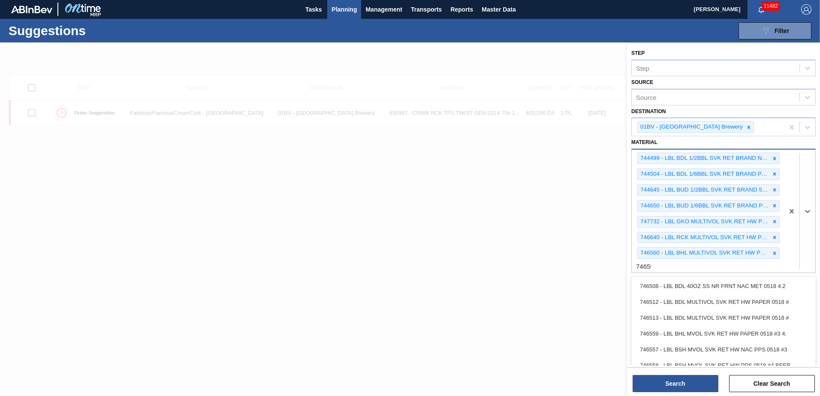
type input "746556"
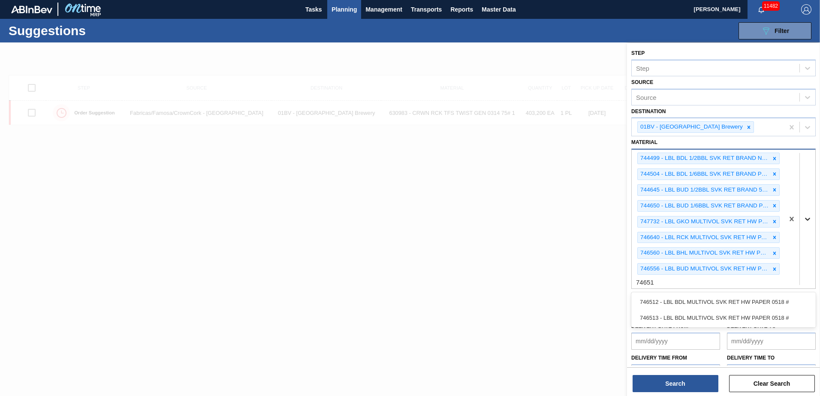
type input "746513"
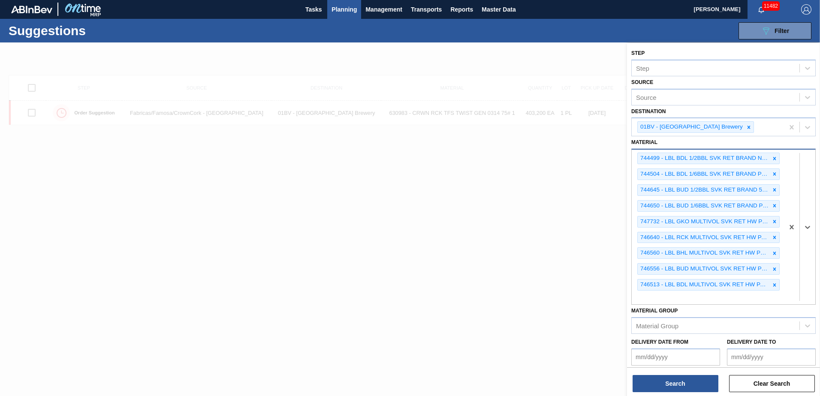
click at [653, 298] on div "744499 - LBL BDL 1/2BBL SVK RET BRAND NAC PAPER 1 744504 - LBL BDL 1/6BBL SVK R…" at bounding box center [708, 227] width 152 height 155
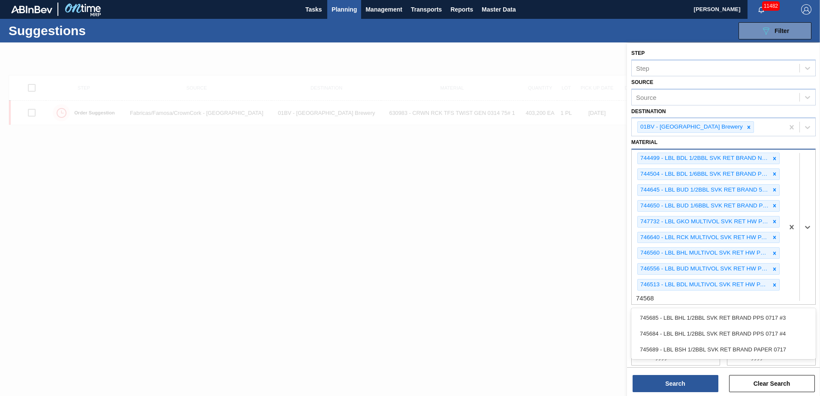
type input "745685"
type input "745692"
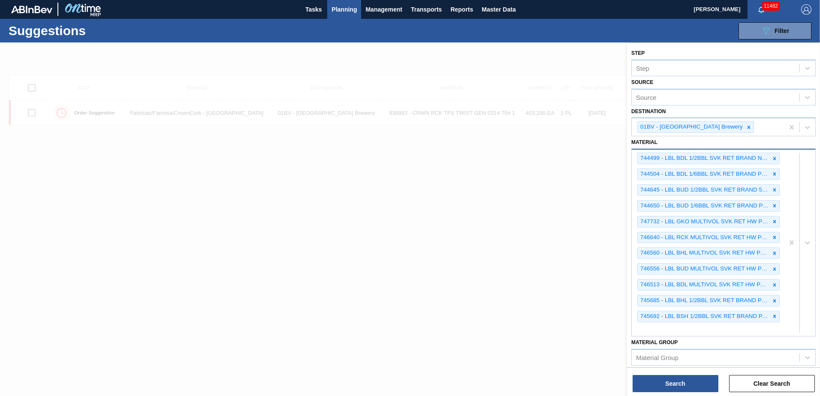
drag, startPoint x: 649, startPoint y: 333, endPoint x: 680, endPoint y: 332, distance: 31.3
click at [649, 333] on div "744499 - LBL BDL 1/2BBL SVK RET BRAND NAC PAPER 1 744504 - LBL BDL 1/6BBL SVK R…" at bounding box center [708, 243] width 152 height 187
type input "747733"
type input "747776"
type input "747777"
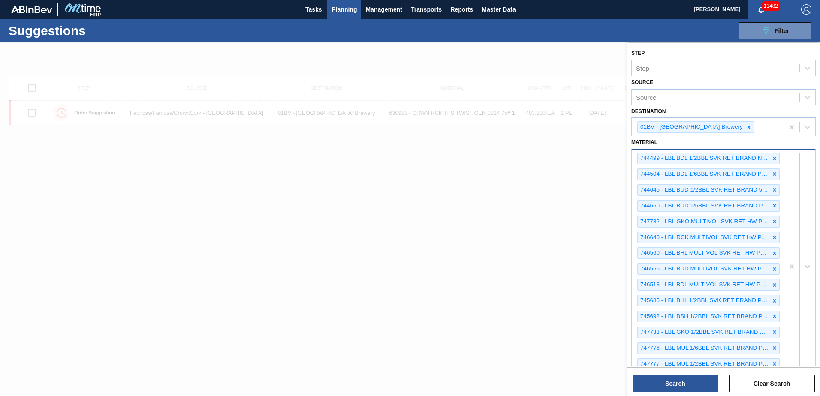
click at [792, 354] on div at bounding box center [799, 267] width 31 height 234
click at [808, 268] on icon at bounding box center [807, 266] width 9 height 9
drag, startPoint x: 812, startPoint y: 298, endPoint x: 808, endPoint y: 319, distance: 21.7
click at [812, 298] on div at bounding box center [799, 267] width 31 height 234
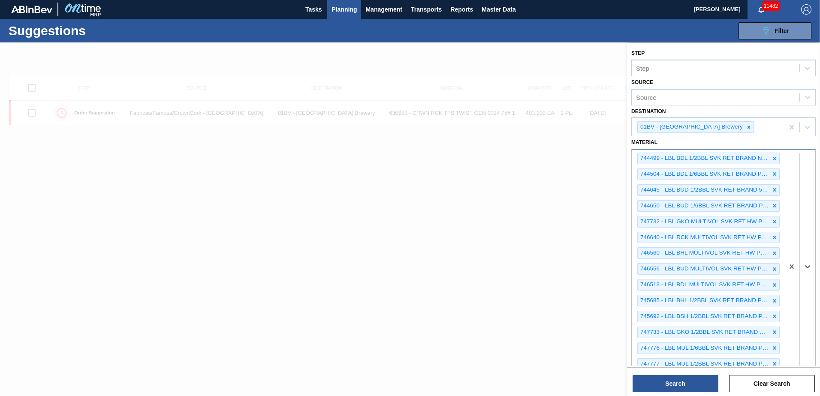
click at [806, 332] on div at bounding box center [799, 267] width 31 height 234
click at [807, 357] on div at bounding box center [799, 267] width 31 height 234
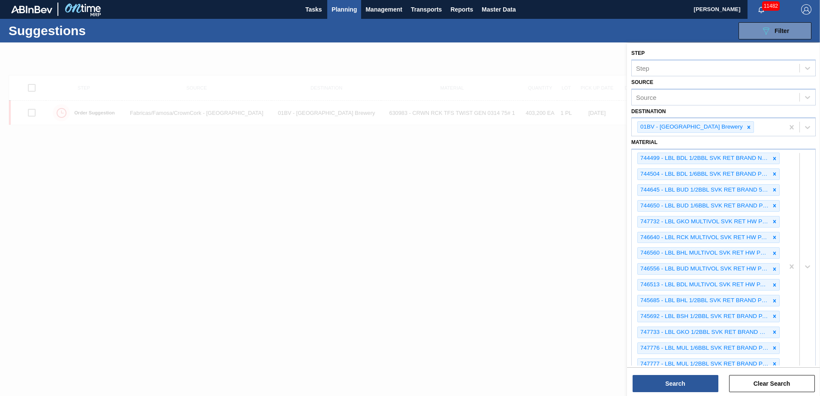
click at [817, 358] on div "Step Step Source Source Destination 01BV - [GEOGRAPHIC_DATA] Brewery Material 7…" at bounding box center [723, 262] width 193 height 438
drag, startPoint x: 818, startPoint y: 269, endPoint x: 818, endPoint y: 285, distance: 15.9
click at [818, 285] on div "Step Step Source Source Destination 01BV - [GEOGRAPHIC_DATA] Brewery Material 7…" at bounding box center [723, 262] width 193 height 438
click at [789, 339] on div "option 747777 - LBL MUL 1/2BBL SVK RET BRAND PPS 0220 #3, selected. option 6697…" at bounding box center [723, 266] width 184 height 235
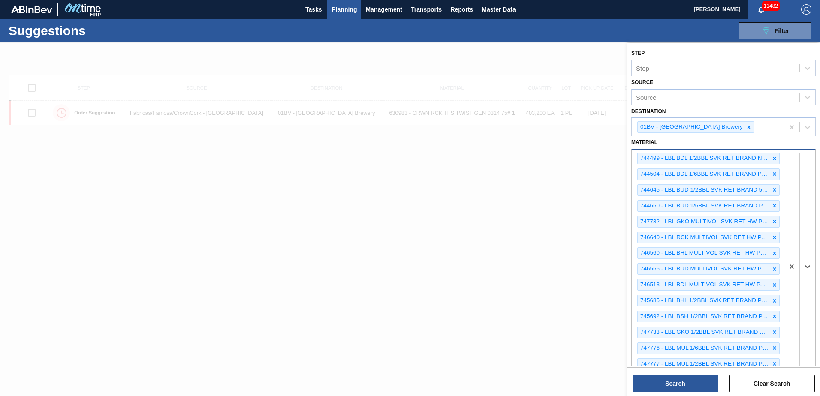
scroll to position [115, 0]
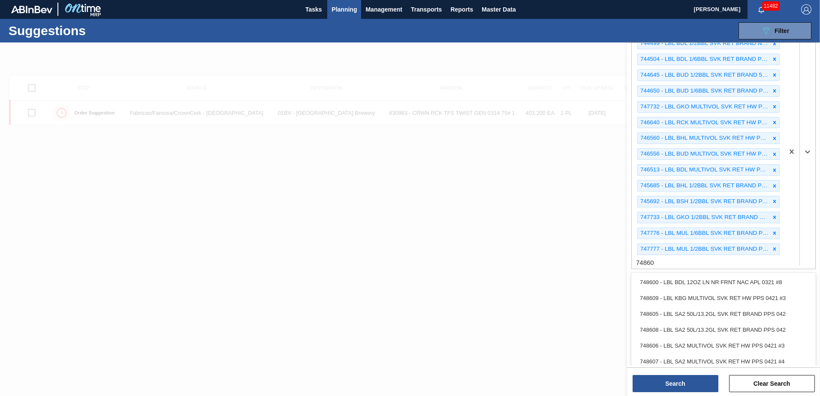
type input "748605"
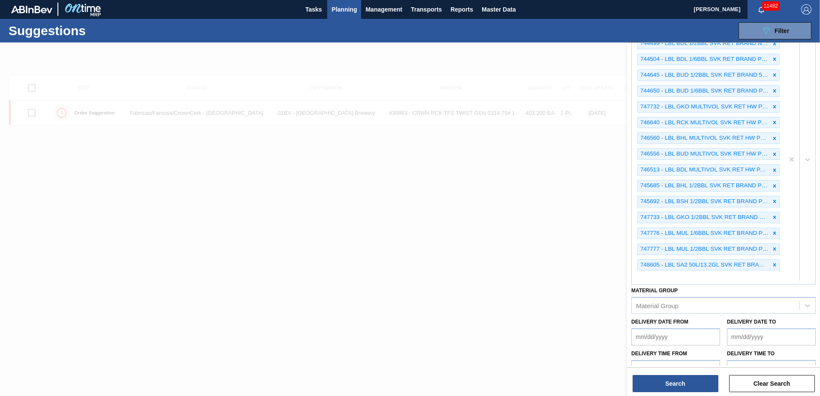
click at [653, 277] on div "744499 - LBL BDL 1/2BBL SVK RET BRAND NAC PAPER 1 744504 - LBL BDL 1/6BBL SVK R…" at bounding box center [708, 160] width 152 height 250
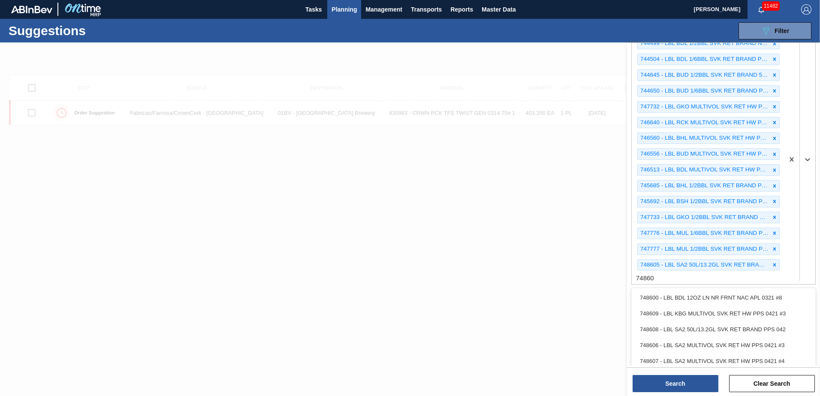
type input "748607"
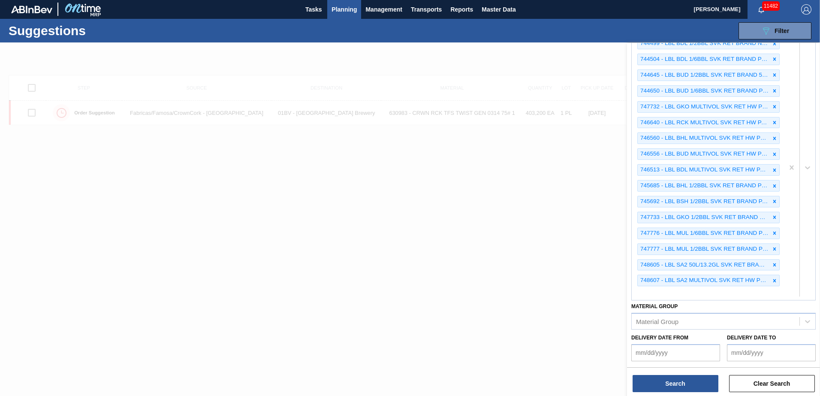
click at [650, 293] on div "744499 - LBL BDL 1/2BBL SVK RET BRAND NAC PAPER 1 744504 - LBL BDL 1/6BBL SVK R…" at bounding box center [708, 167] width 152 height 265
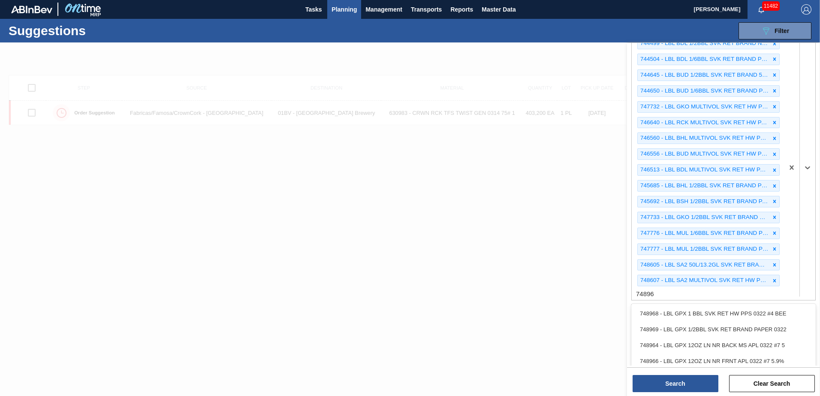
type input "748968"
type input "748969"
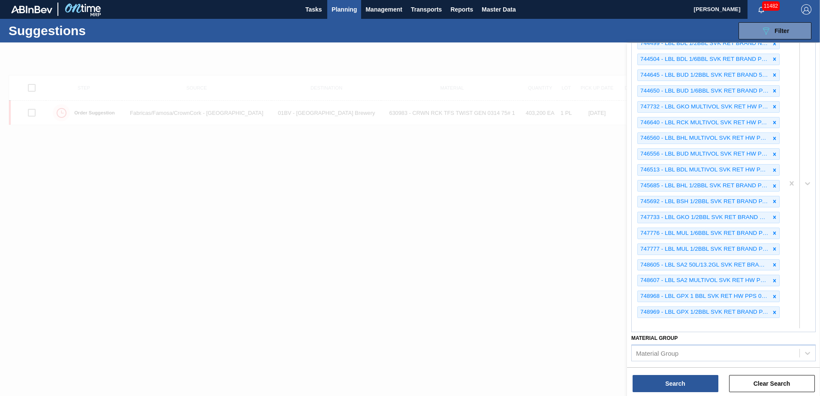
drag, startPoint x: 663, startPoint y: 325, endPoint x: 667, endPoint y: 327, distance: 4.6
click at [663, 325] on div "744499 - LBL BDL 1/2BBL SVK RET BRAND NAC PAPER 1 744504 - LBL BDL 1/6BBL SVK R…" at bounding box center [708, 183] width 152 height 297
type input "749114"
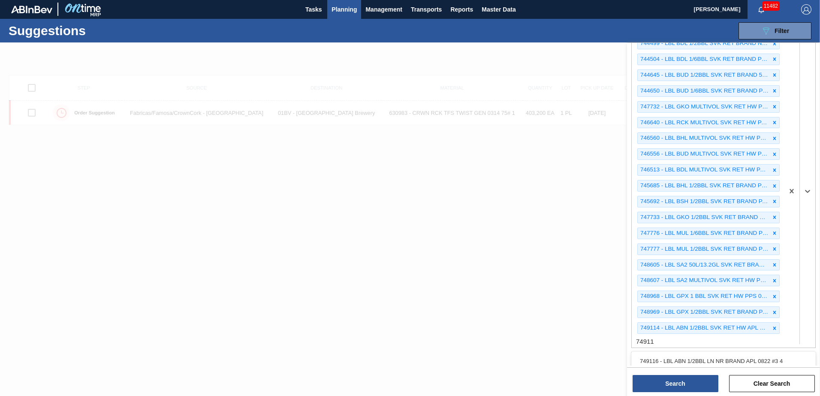
type input "749116"
type input "749400"
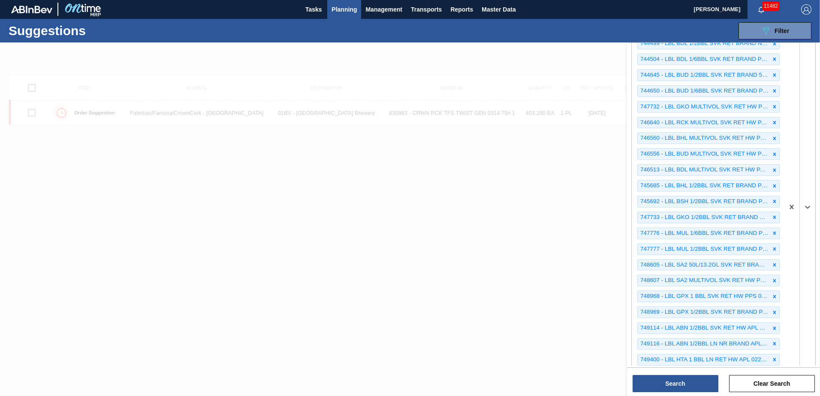
scroll to position [126, 0]
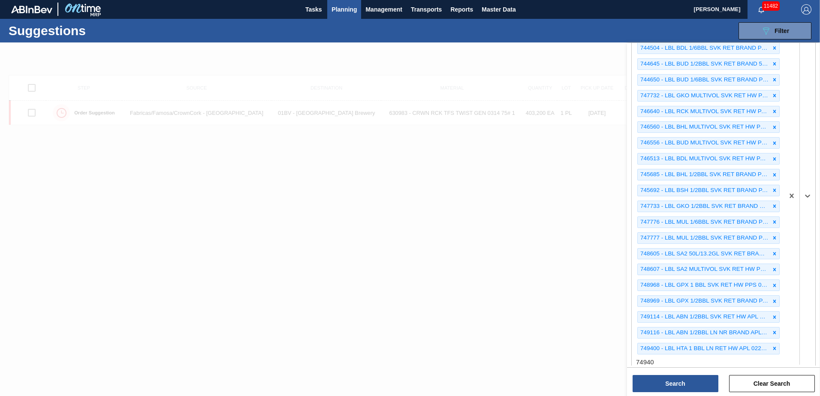
type input "749402"
click at [791, 357] on div at bounding box center [799, 204] width 31 height 361
click at [791, 351] on div at bounding box center [799, 204] width 31 height 361
click at [791, 353] on div at bounding box center [799, 204] width 31 height 361
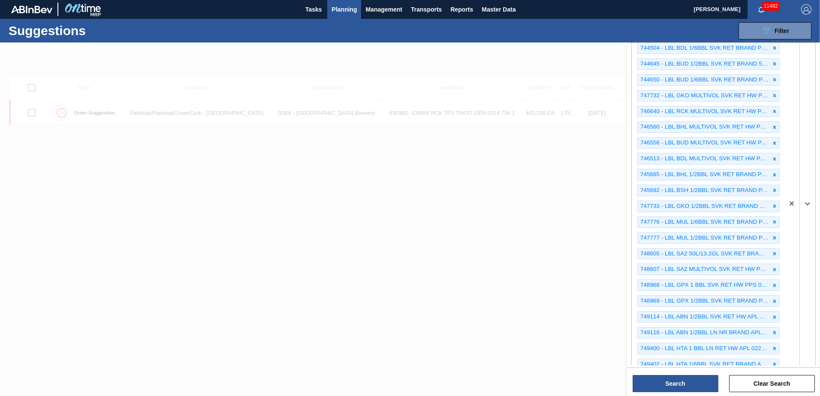
click at [791, 353] on div at bounding box center [799, 204] width 31 height 361
drag, startPoint x: 791, startPoint y: 353, endPoint x: 507, endPoint y: 184, distance: 331.1
click at [497, 182] on div at bounding box center [410, 241] width 820 height 396
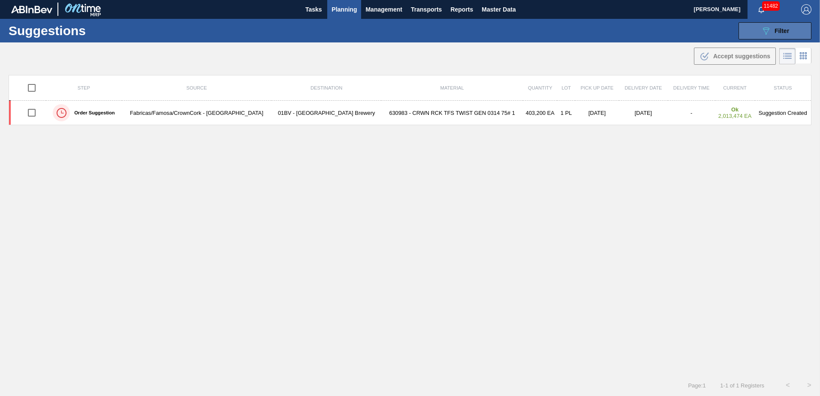
click at [768, 30] on icon "089F7B8B-B2A5-4AFE-B5C0-19BA573D28AC" at bounding box center [766, 31] width 10 height 10
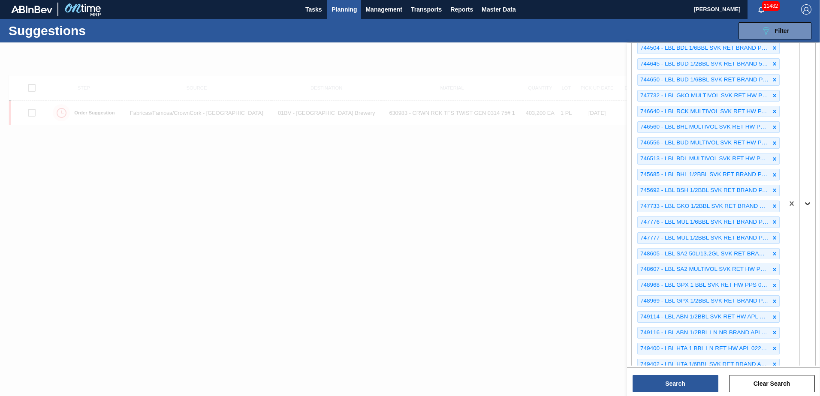
scroll to position [241, 0]
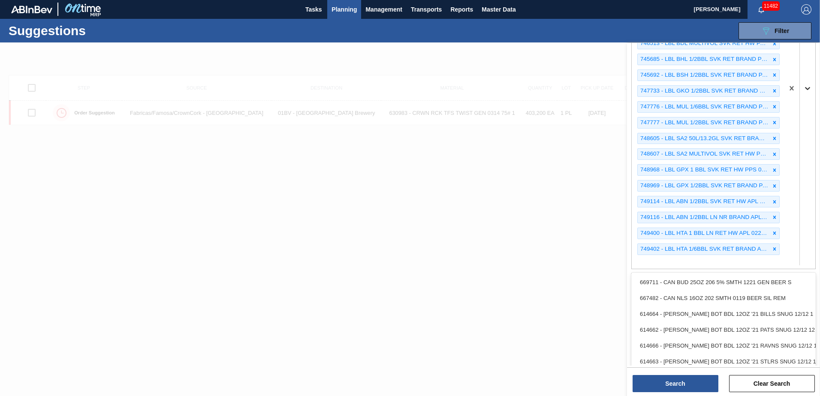
click at [807, 203] on div at bounding box center [799, 88] width 31 height 361
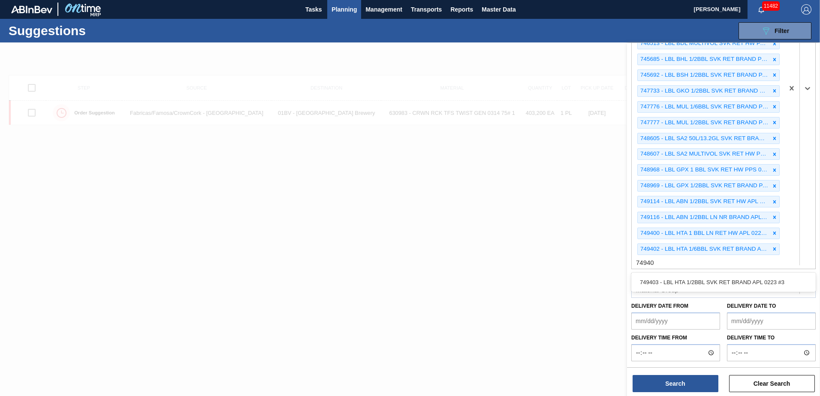
type input "749403"
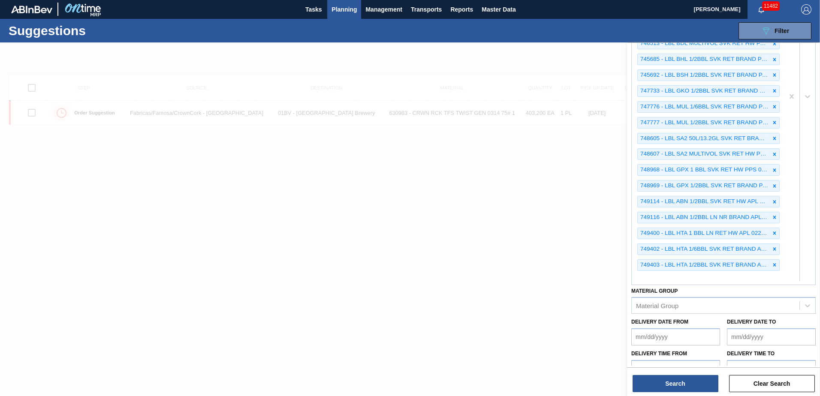
click at [644, 277] on div "744499 - LBL BDL 1/2BBL SVK RET BRAND NAC PAPER 1 744504 - LBL BDL 1/6BBL SVK R…" at bounding box center [708, 96] width 152 height 376
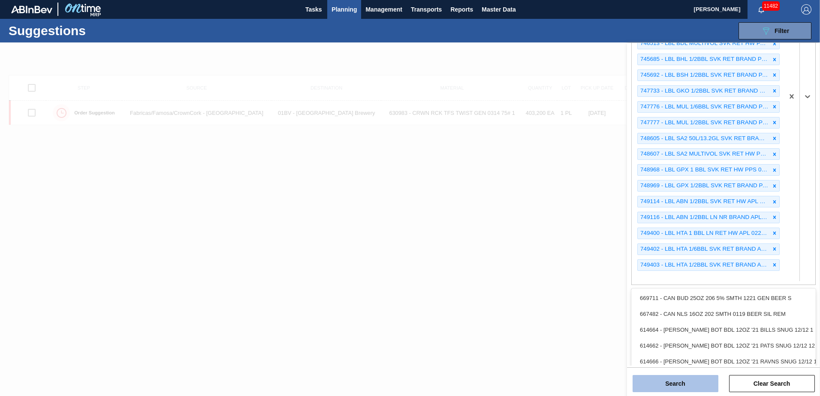
click at [669, 383] on button "Search" at bounding box center [675, 383] width 86 height 17
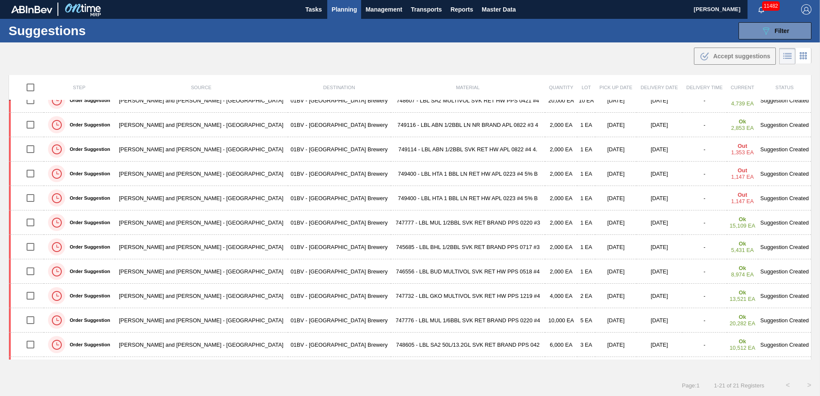
scroll to position [0, 0]
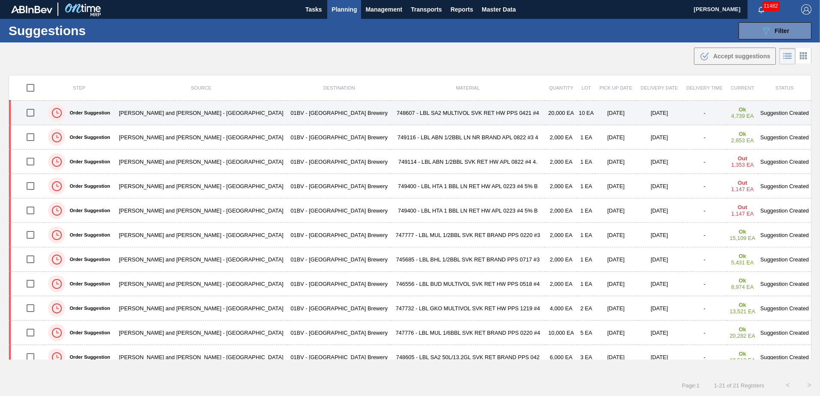
click at [32, 116] on input "checkbox" at bounding box center [30, 113] width 18 height 18
checkbox input "true"
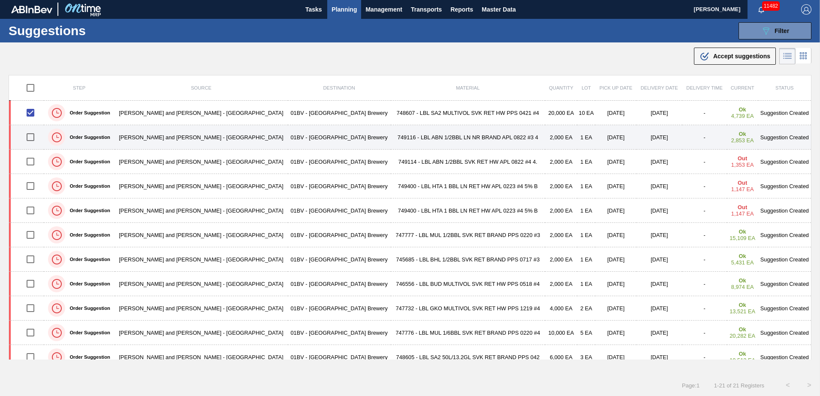
click at [35, 140] on input "checkbox" at bounding box center [30, 137] width 18 height 18
checkbox input "true"
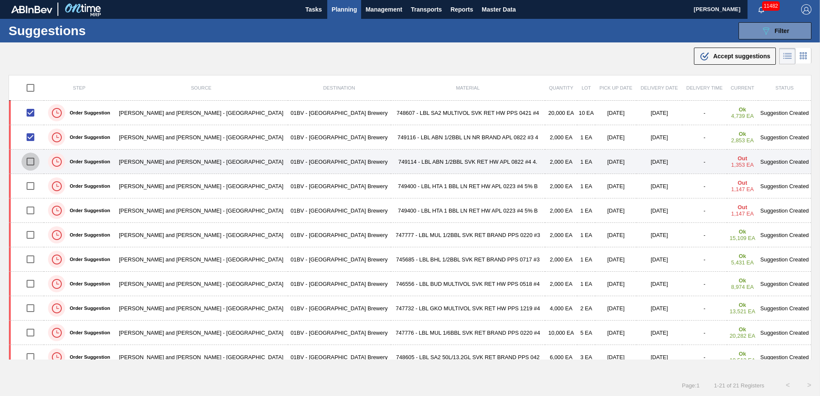
drag, startPoint x: 31, startPoint y: 164, endPoint x: 84, endPoint y: 162, distance: 53.2
click at [31, 163] on input "checkbox" at bounding box center [30, 162] width 18 height 18
checkbox input "true"
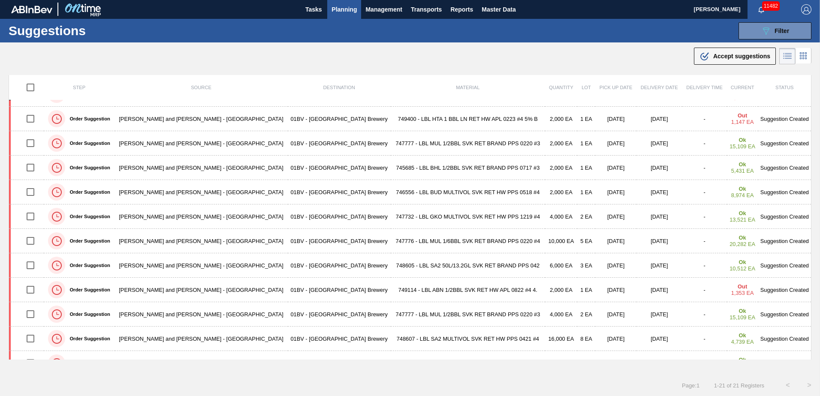
scroll to position [129, 0]
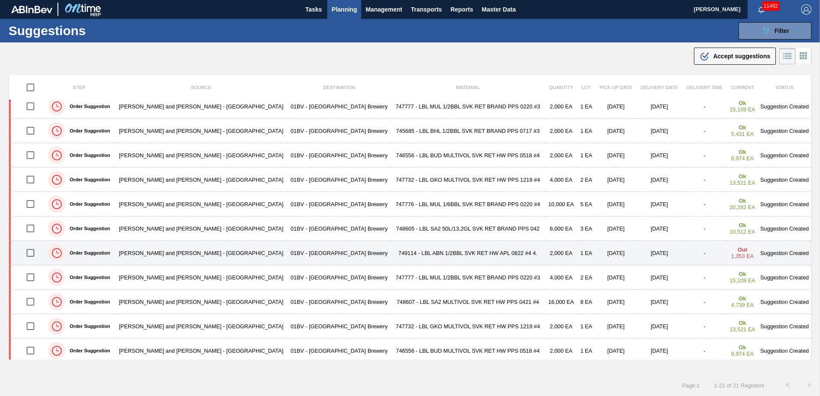
click at [30, 257] on input "checkbox" at bounding box center [30, 253] width 18 height 18
checkbox input "true"
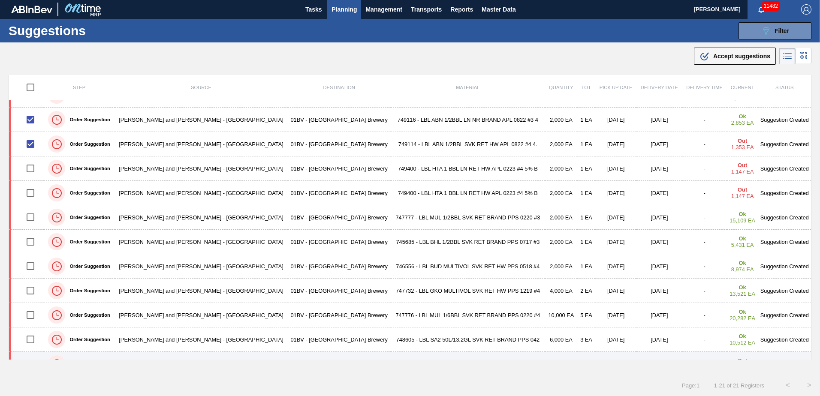
scroll to position [0, 0]
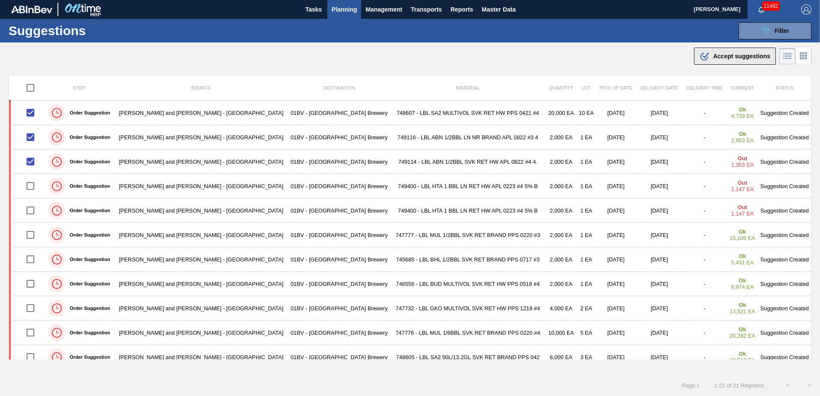
click at [720, 57] on span "Accept suggestions" at bounding box center [741, 56] width 57 height 7
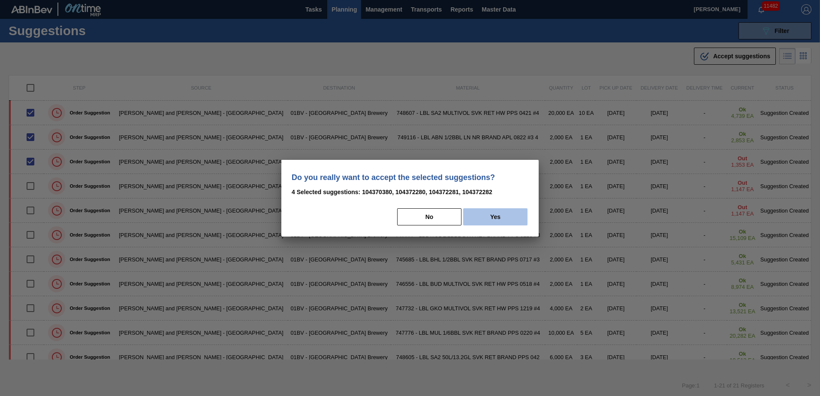
click at [506, 217] on button "Yes" at bounding box center [495, 216] width 64 height 17
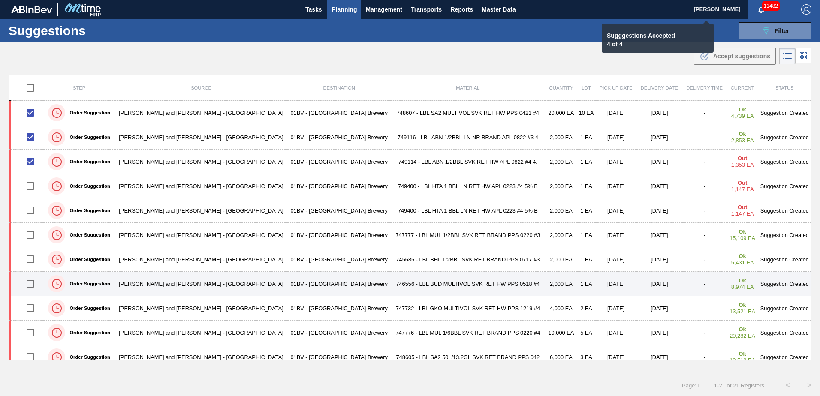
checkbox input "false"
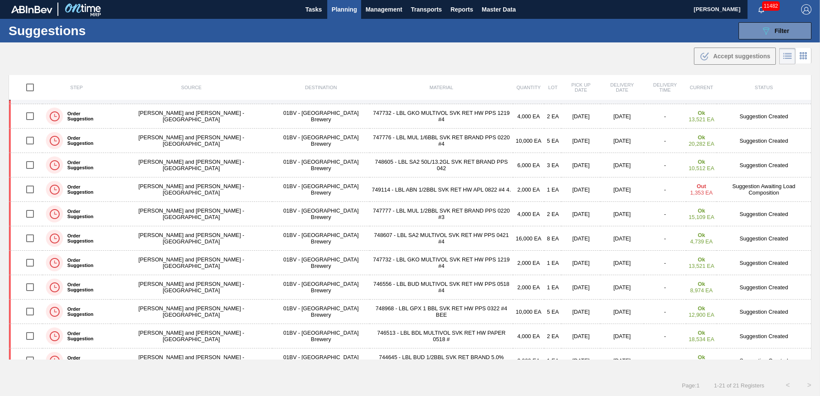
scroll to position [254, 0]
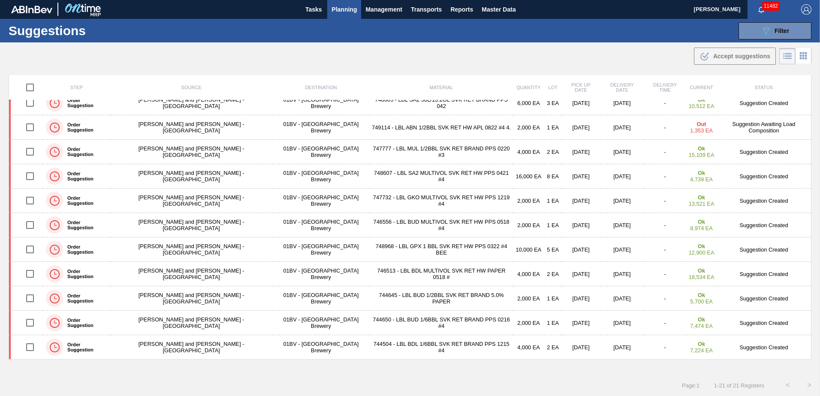
click at [341, 6] on span "Planning" at bounding box center [343, 9] width 25 height 10
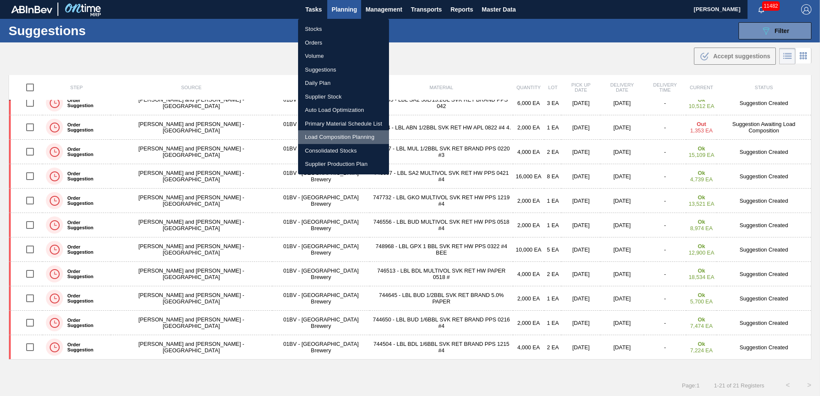
click at [331, 135] on li "Load Composition Planning" at bounding box center [343, 137] width 91 height 14
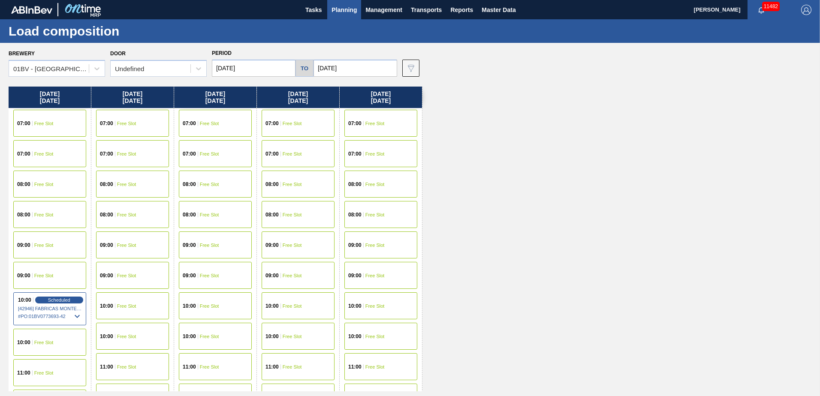
click at [252, 68] on input "[DATE]" at bounding box center [254, 68] width 84 height 17
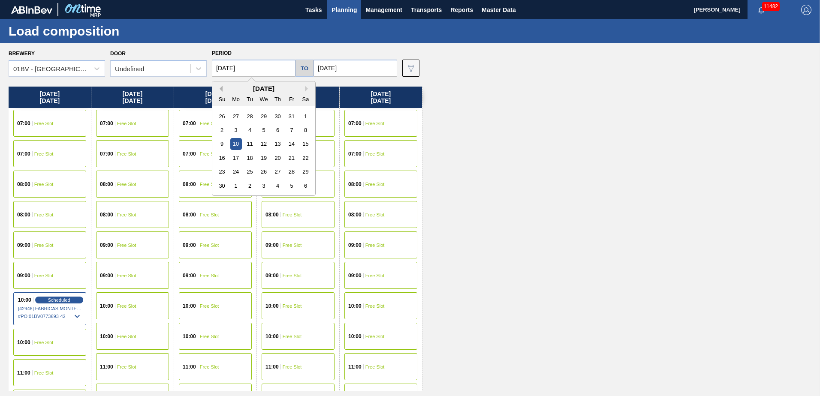
click at [221, 89] on button "Previous Month" at bounding box center [220, 89] width 6 height 6
click at [221, 88] on button "Previous Month" at bounding box center [220, 89] width 6 height 6
click at [232, 171] on div "29" at bounding box center [236, 172] width 12 height 12
type input "[DATE]"
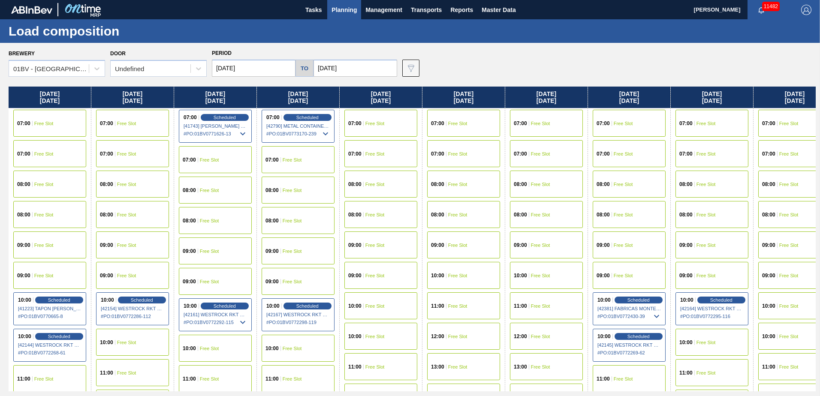
click at [358, 68] on input "[DATE]" at bounding box center [355, 68] width 84 height 17
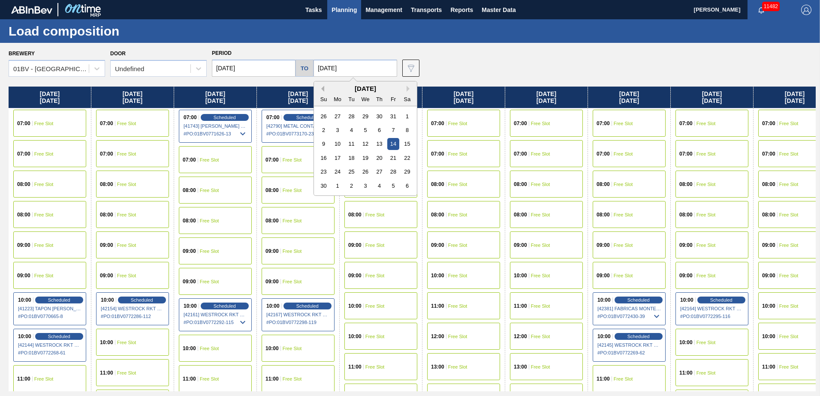
click at [318, 88] on button "Previous Month" at bounding box center [321, 89] width 6 height 6
click at [320, 87] on button "Previous Month" at bounding box center [321, 89] width 6 height 6
click at [390, 172] on div "3" at bounding box center [393, 172] width 12 height 12
type input "[DATE]"
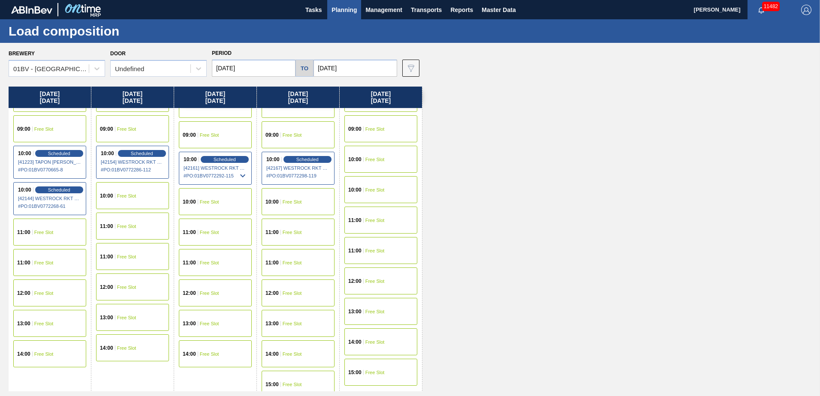
scroll to position [155, 0]
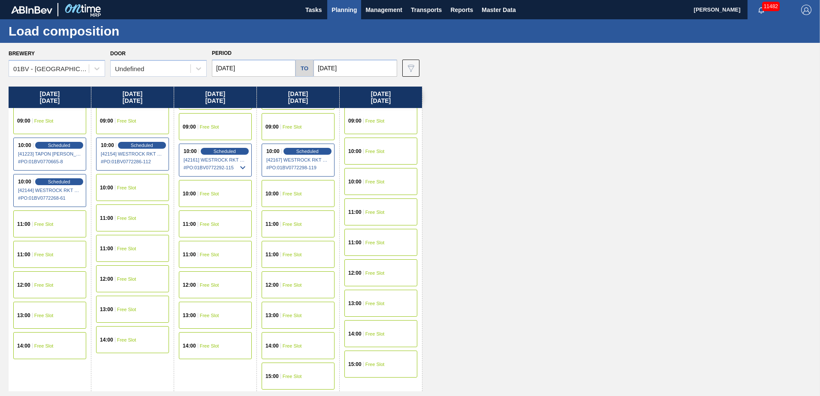
click at [41, 225] on span "Free Slot" at bounding box center [43, 224] width 19 height 5
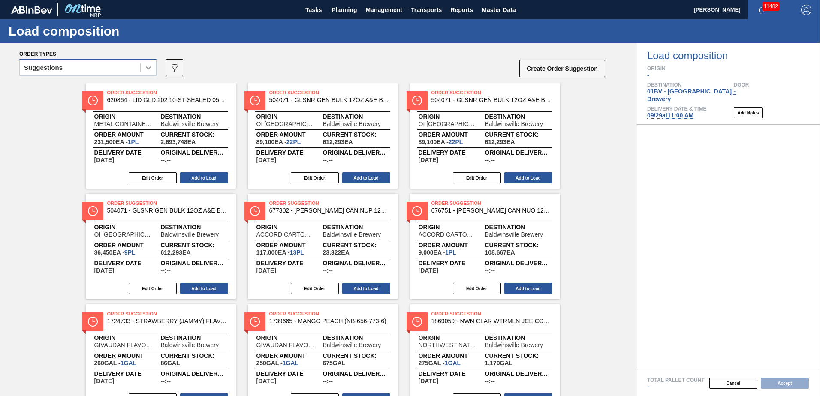
click at [147, 70] on icon at bounding box center [148, 67] width 9 height 9
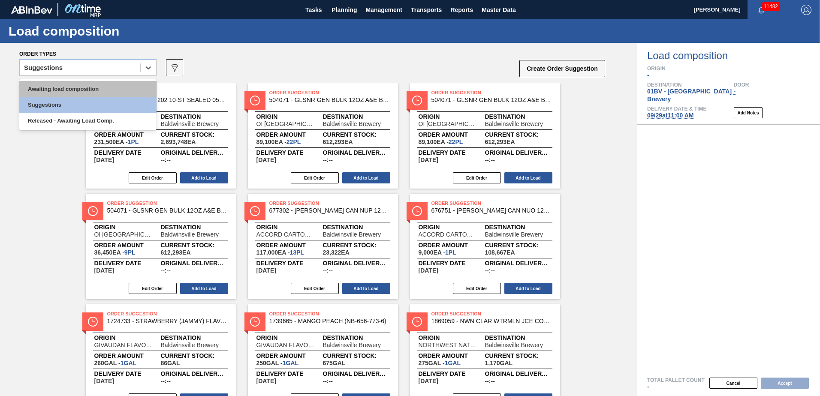
click at [111, 93] on div "Awaiting load composition" at bounding box center [87, 89] width 137 height 16
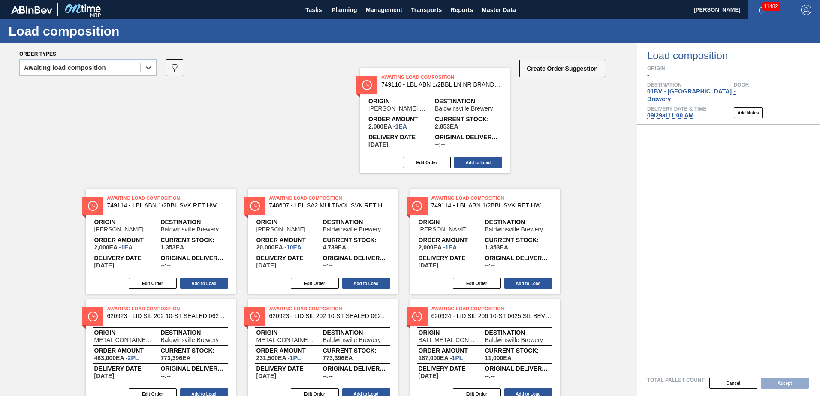
drag, startPoint x: 451, startPoint y: 95, endPoint x: 403, endPoint y: 80, distance: 49.6
click at [403, 80] on div "Order types option Awaiting load composition, selected. Select is focused ,type…" at bounding box center [318, 219] width 637 height 353
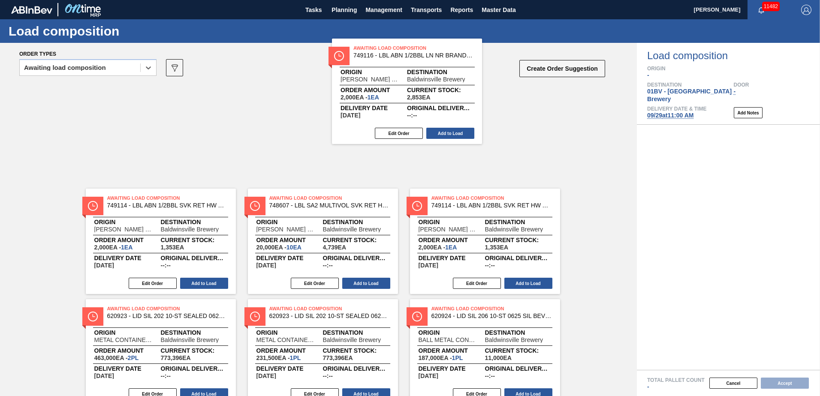
drag, startPoint x: 456, startPoint y: 110, endPoint x: 374, endPoint y: 66, distance: 93.1
click at [374, 66] on div "Order types option Awaiting load composition, selected. Select is focused ,type…" at bounding box center [318, 219] width 637 height 353
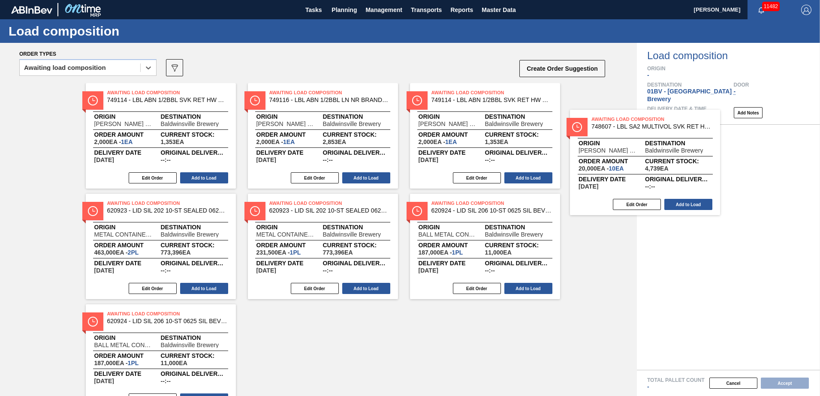
drag, startPoint x: 292, startPoint y: 100, endPoint x: 727, endPoint y: 128, distance: 436.1
click at [727, 128] on div "Order types option Awaiting load composition, selected. Select is focused ,type…" at bounding box center [410, 219] width 820 height 353
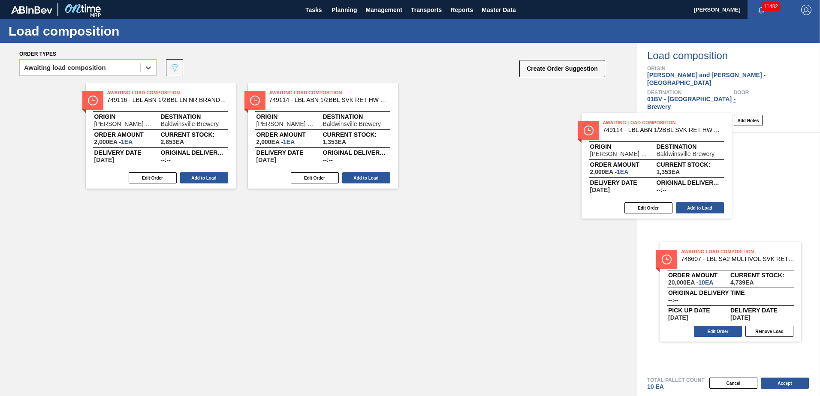
drag, startPoint x: 111, startPoint y: 102, endPoint x: 731, endPoint y: 133, distance: 620.0
click at [731, 133] on div "Order types option Awaiting load composition, selected. Select is focused ,type…" at bounding box center [410, 219] width 820 height 353
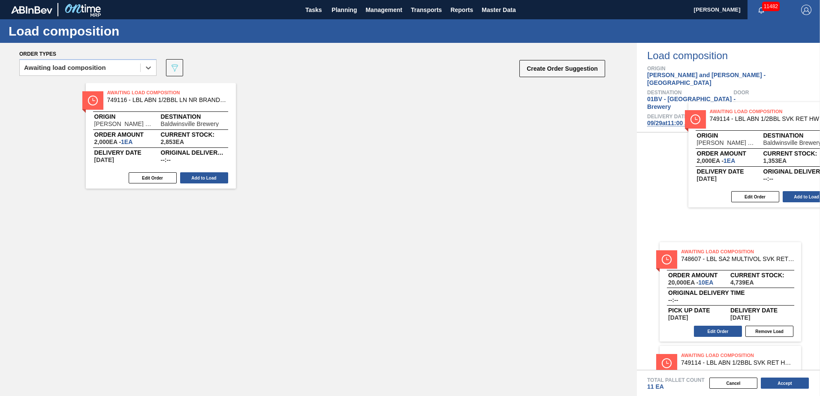
drag, startPoint x: 306, startPoint y: 116, endPoint x: 752, endPoint y: 135, distance: 445.9
click at [752, 135] on div "Order types option Awaiting load composition, selected. Select is focused ,type…" at bounding box center [410, 219] width 820 height 353
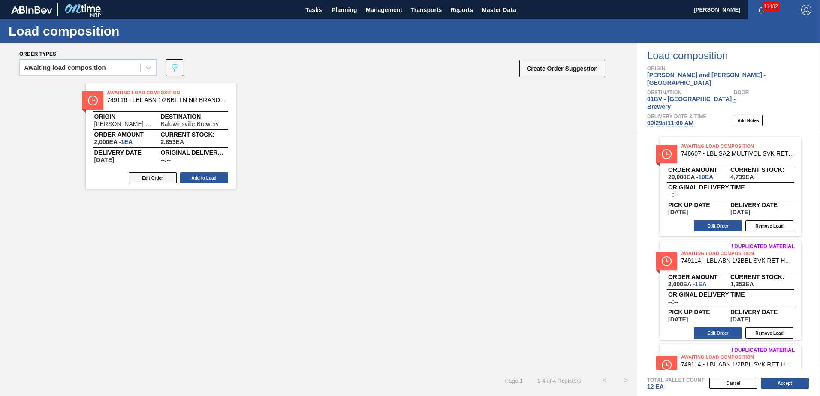
click at [147, 176] on button "Edit Order" at bounding box center [153, 177] width 48 height 11
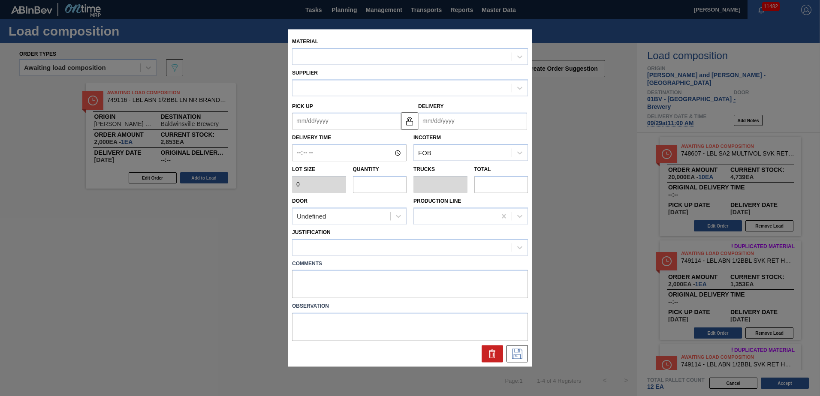
type up "[DATE]"
type input "[DATE]"
type input "2,000"
type input "1"
type input "0.002"
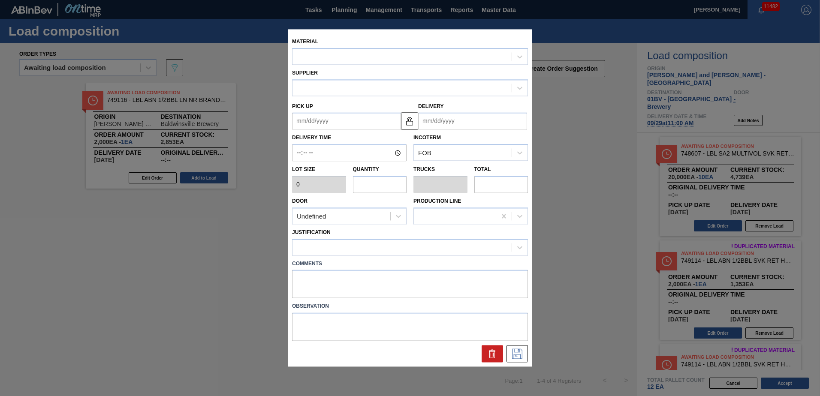
type input "2,000"
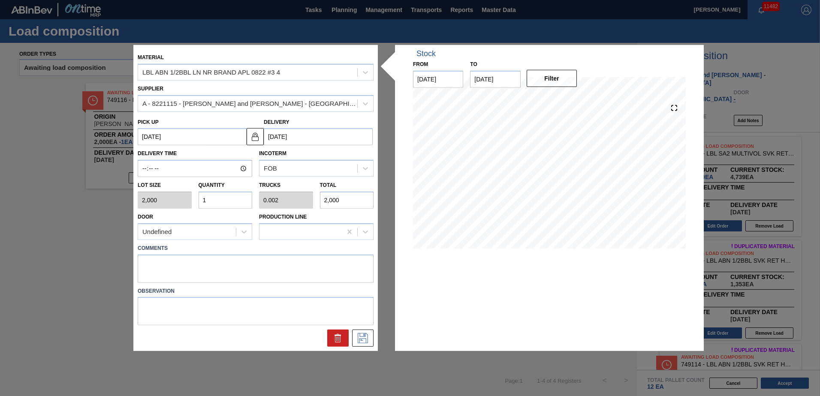
drag, startPoint x: 217, startPoint y: 198, endPoint x: 34, endPoint y: 198, distance: 182.7
click at [34, 198] on div "Material LBL ABN 1/2BBL LN NR BRAND APL 0822 #3 4 Supplier A - 8221115 - [PERSO…" at bounding box center [410, 198] width 820 height 396
type input "2"
type input "0.004"
type input "4,000"
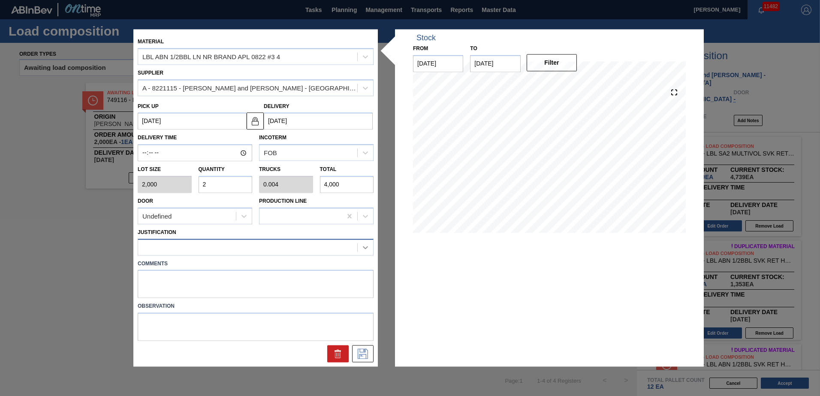
type input "2"
click at [366, 247] on icon at bounding box center [365, 247] width 9 height 9
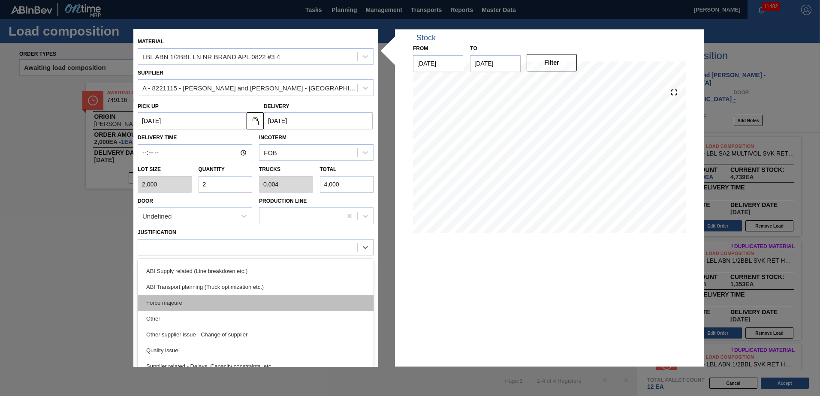
scroll to position [123, 0]
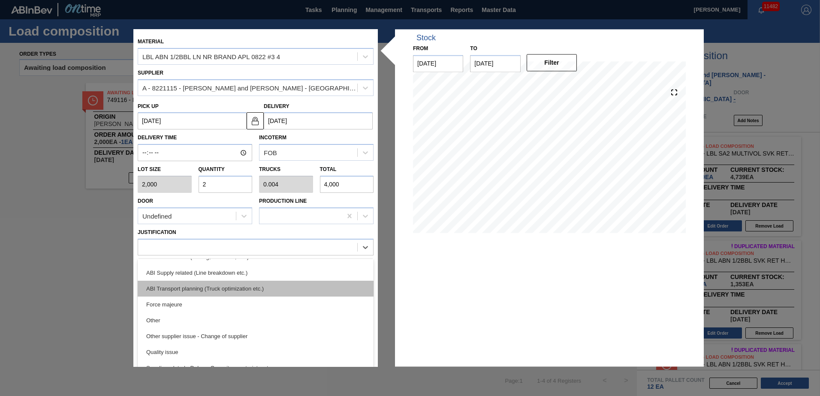
click at [196, 288] on div "ABI Transport planning (Truck optimization etc.)" at bounding box center [256, 289] width 236 height 16
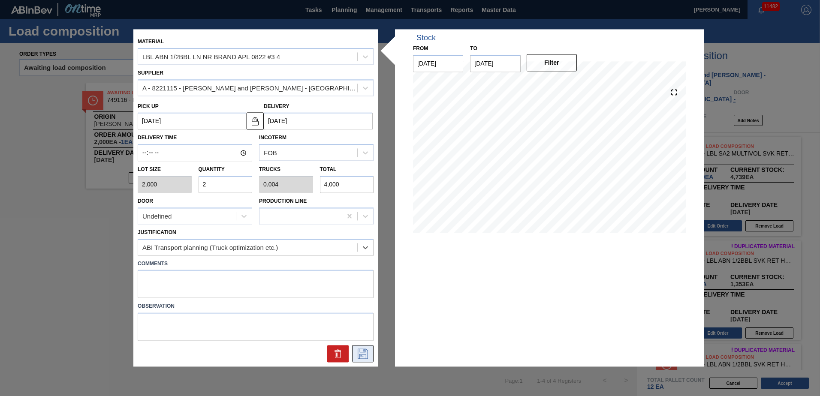
click at [358, 346] on button at bounding box center [362, 354] width 21 height 17
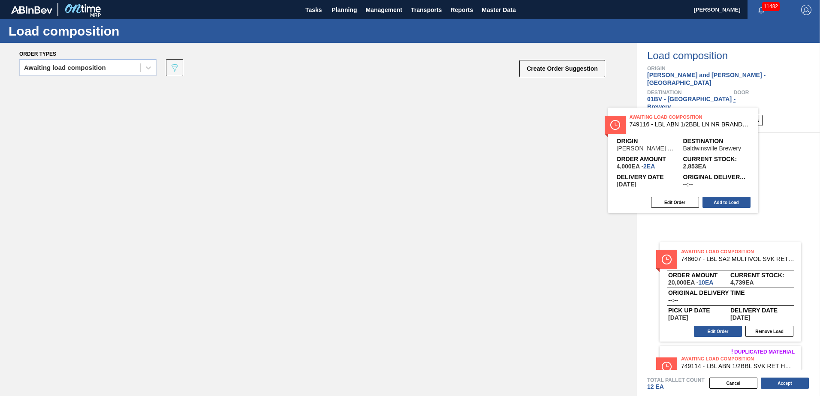
drag, startPoint x: 154, startPoint y: 105, endPoint x: 688, endPoint y: 134, distance: 534.6
click at [688, 134] on div "Order types Awaiting load composition 089F7B8B-B2A5-4AFE-B5C0-19BA573D28AC Crea…" at bounding box center [410, 219] width 820 height 353
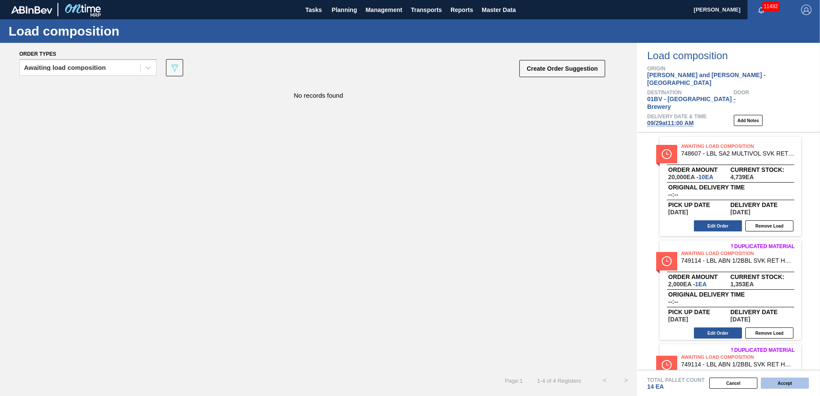
click at [786, 382] on button "Accept" at bounding box center [785, 383] width 48 height 11
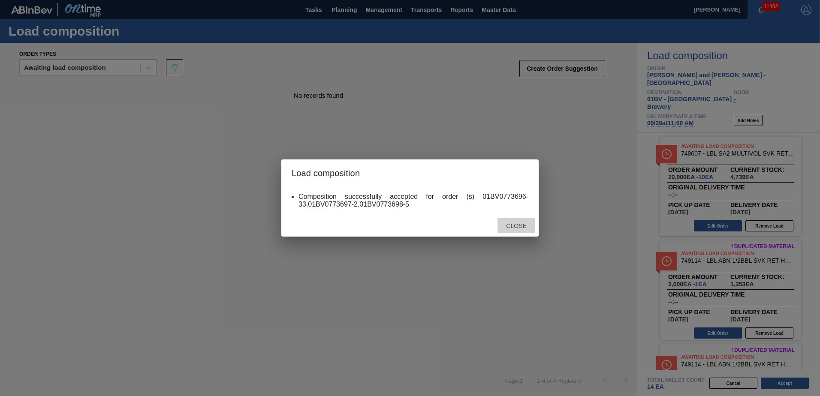
click at [517, 227] on span "Close" at bounding box center [516, 226] width 34 height 7
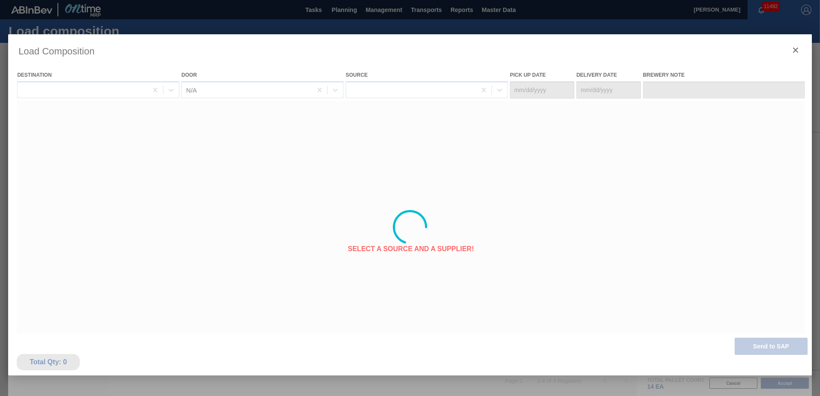
type Date "[DATE]"
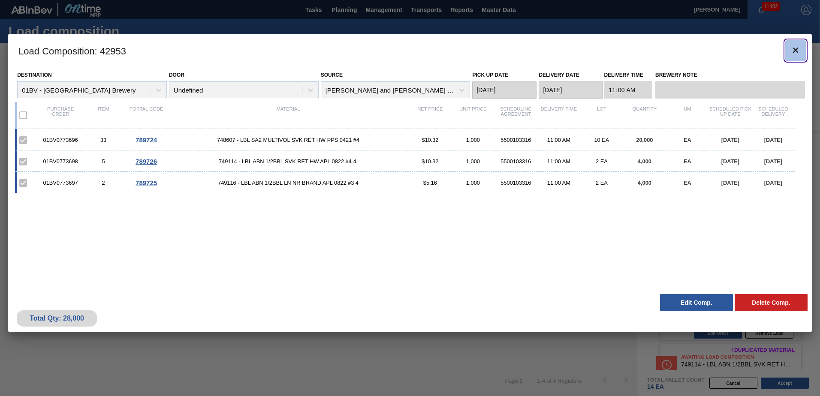
click at [799, 50] on icon "botão de ícone" at bounding box center [795, 50] width 10 height 10
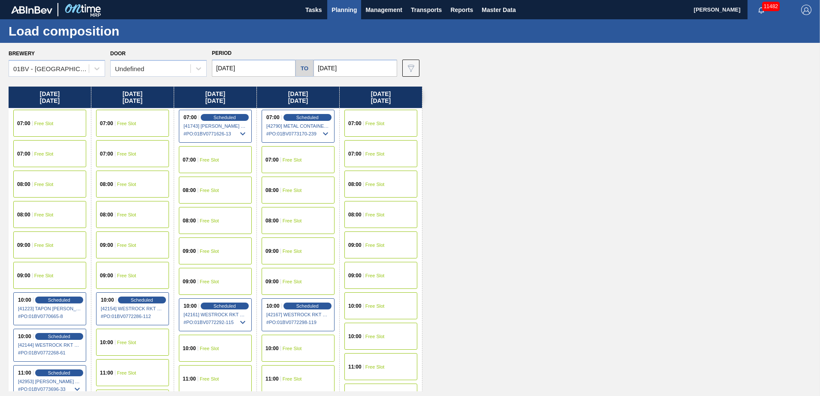
click at [346, 9] on span "Planning" at bounding box center [343, 10] width 25 height 10
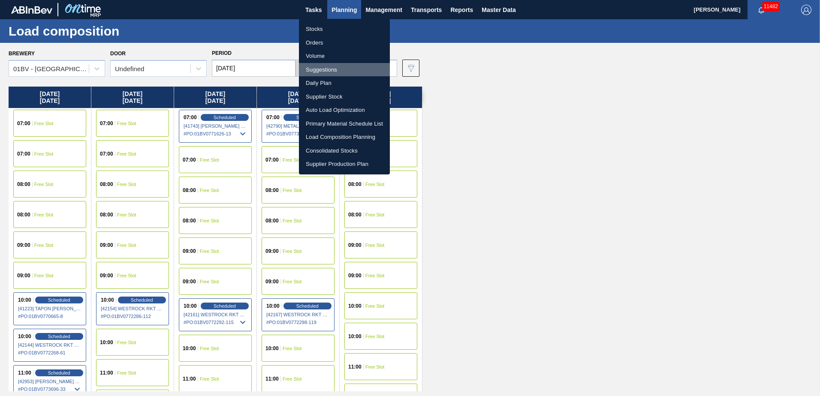
click at [321, 67] on li "Suggestions" at bounding box center [344, 70] width 91 height 14
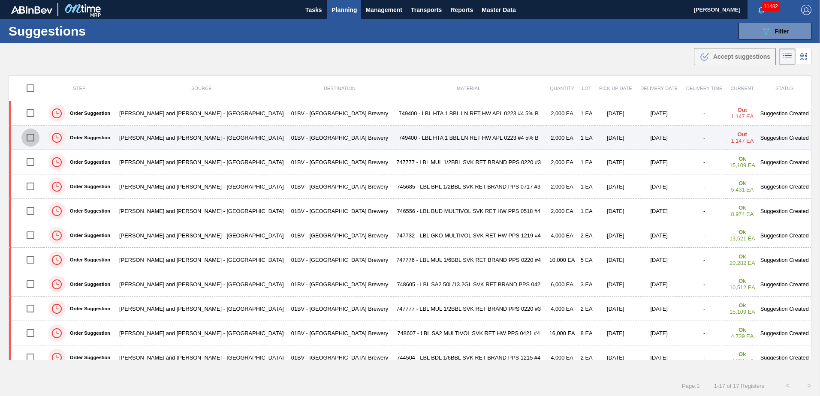
click at [30, 138] on input "checkbox" at bounding box center [30, 138] width 18 height 18
checkbox input "true"
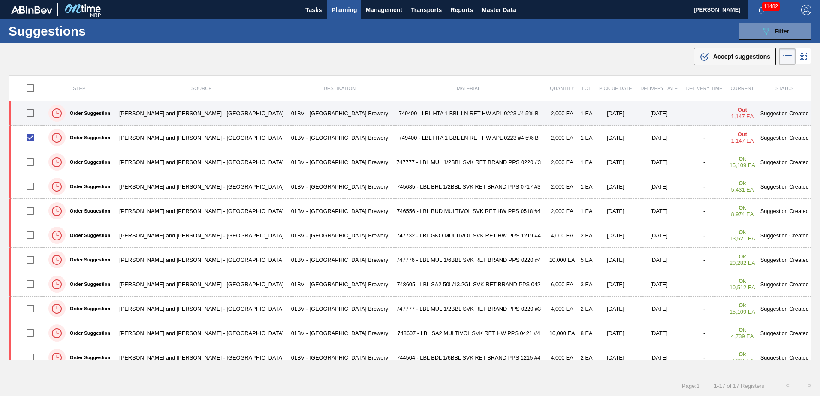
click at [33, 115] on input "checkbox" at bounding box center [30, 113] width 18 height 18
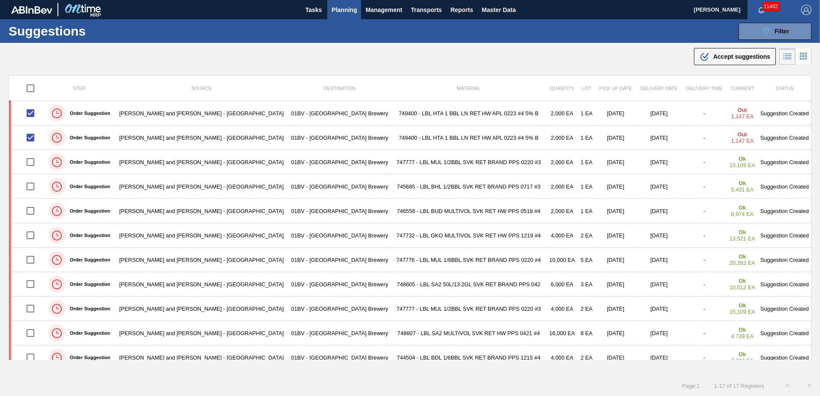
drag, startPoint x: 723, startPoint y: 58, endPoint x: 718, endPoint y: 58, distance: 5.2
click at [723, 58] on span "Accept suggestions" at bounding box center [741, 56] width 57 height 7
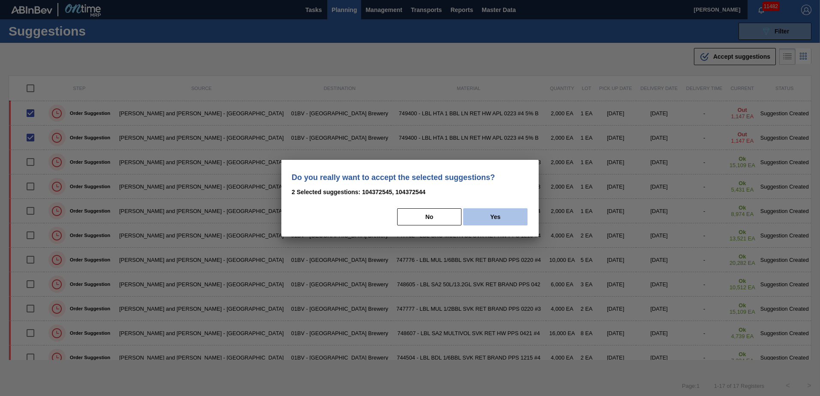
click at [506, 221] on button "Yes" at bounding box center [495, 216] width 64 height 17
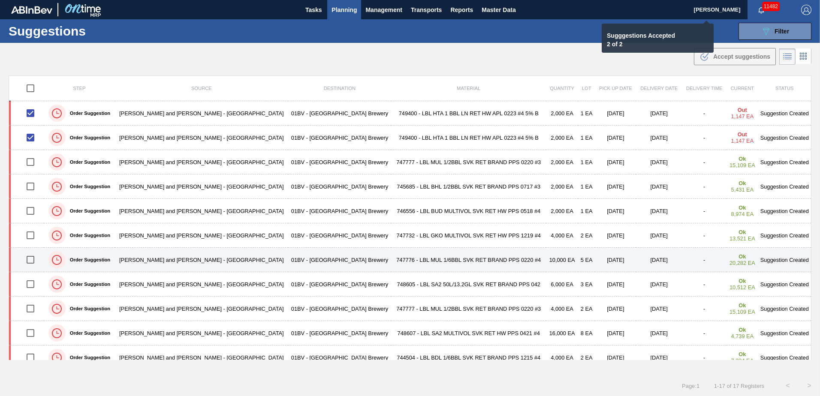
checkbox input "false"
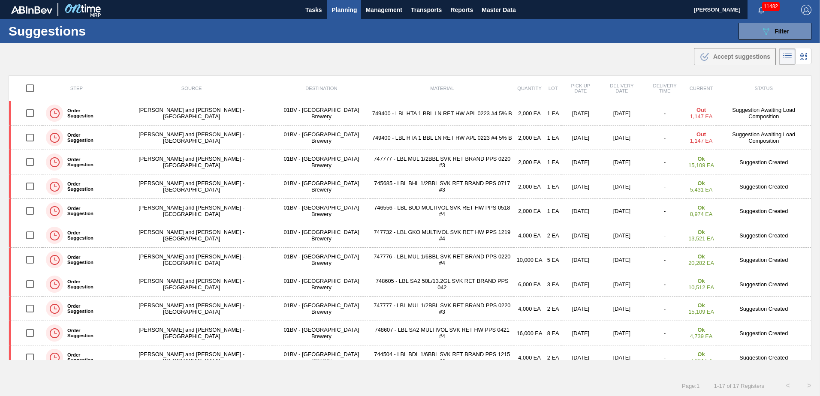
click at [340, 13] on span "Planning" at bounding box center [343, 10] width 25 height 10
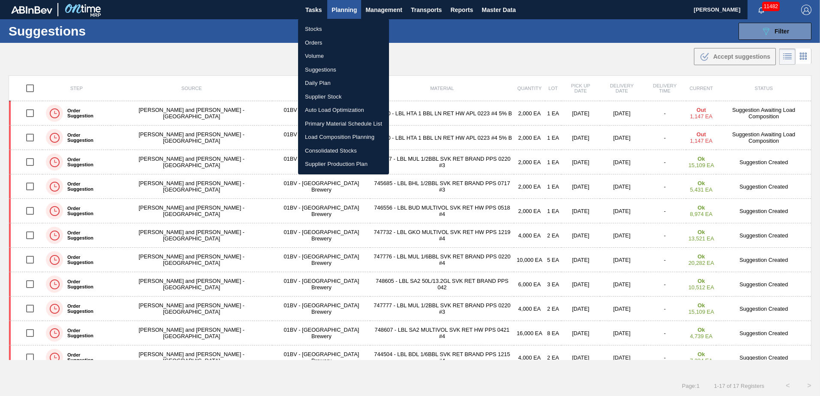
click at [327, 137] on li "Load Composition Planning" at bounding box center [343, 137] width 91 height 14
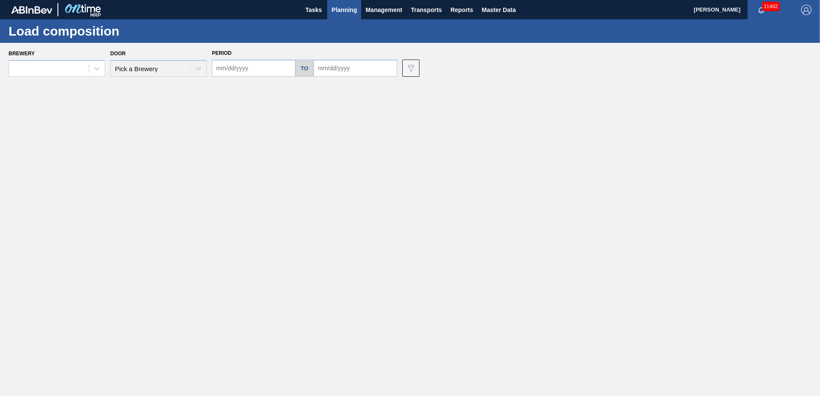
type input "[DATE]"
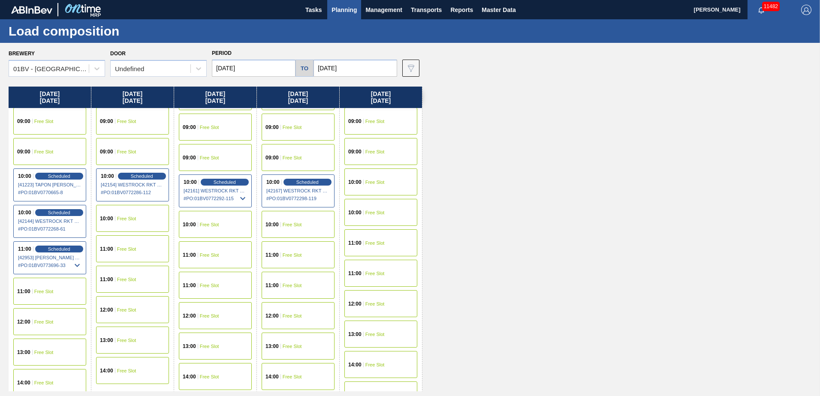
scroll to position [129, 0]
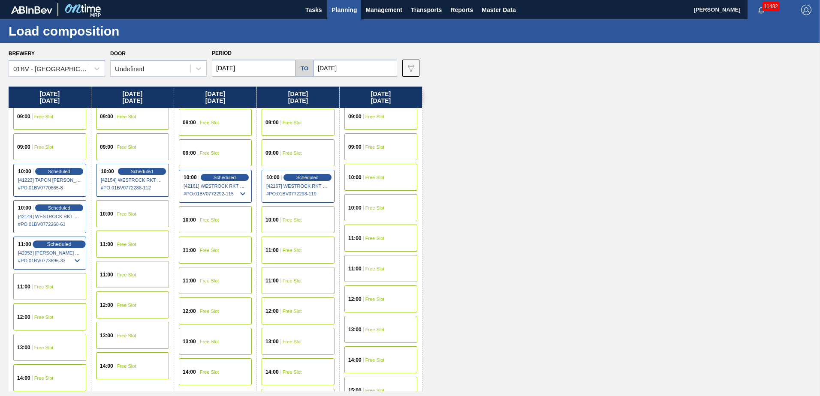
click at [51, 244] on span "Scheduled" at bounding box center [59, 244] width 24 height 6
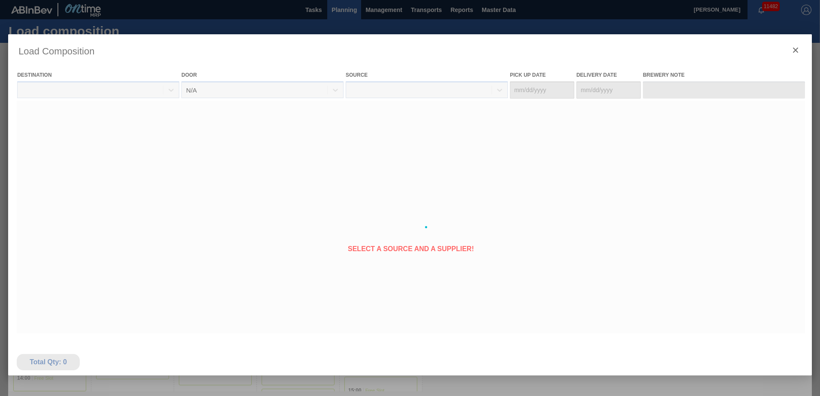
type Date "[DATE]"
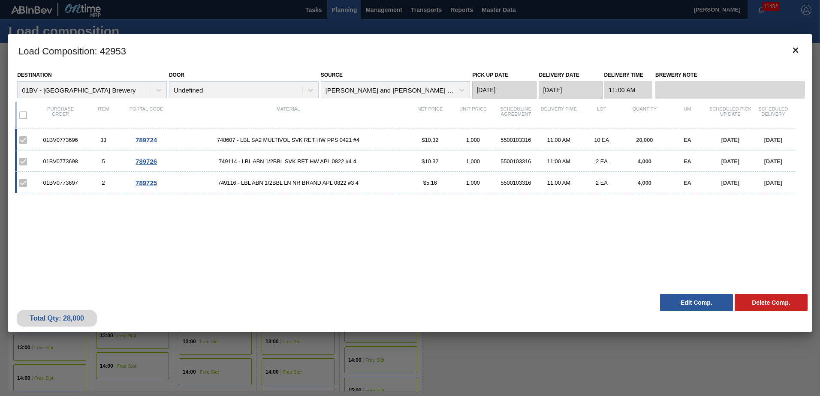
click at [683, 304] on button "Edit Comp." at bounding box center [696, 302] width 73 height 17
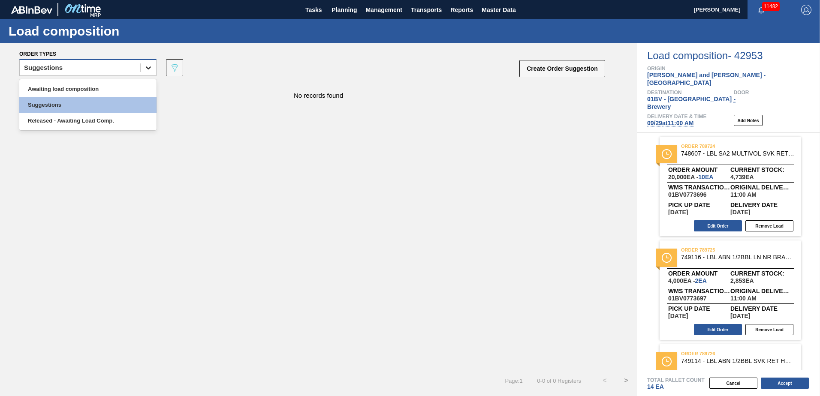
click at [147, 69] on icon at bounding box center [148, 67] width 9 height 9
click at [99, 91] on div "Awaiting load composition" at bounding box center [87, 89] width 137 height 16
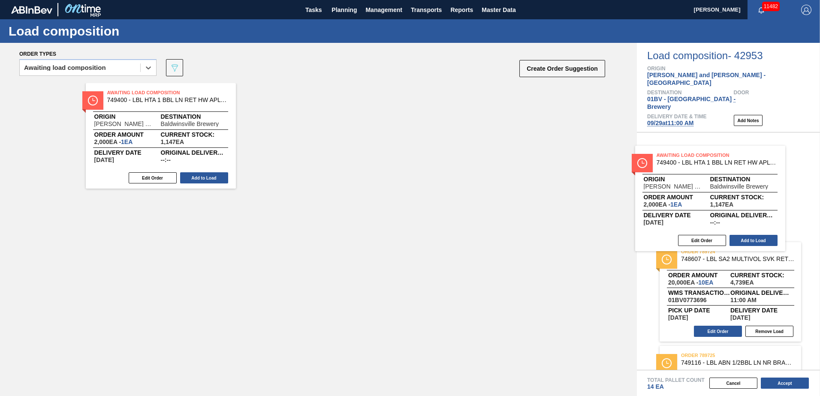
drag, startPoint x: 285, startPoint y: 97, endPoint x: 680, endPoint y: 160, distance: 399.9
click at [680, 160] on div "Order types option Awaiting load composition, selected. Select is focused ,type…" at bounding box center [410, 219] width 820 height 353
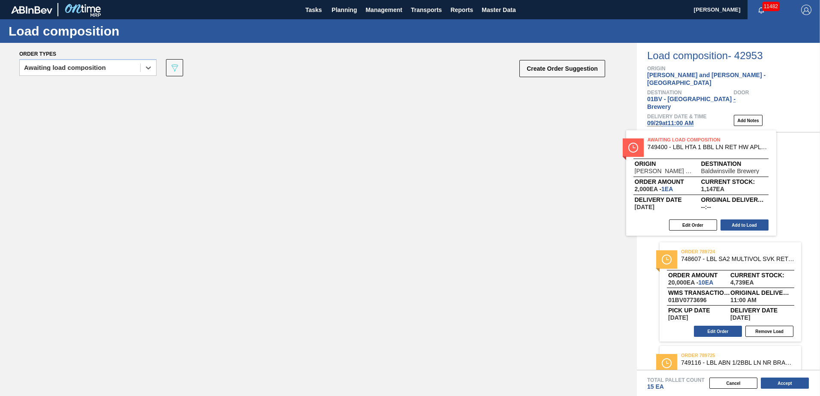
drag, startPoint x: 138, startPoint y: 97, endPoint x: 687, endPoint y: 150, distance: 551.8
click at [687, 150] on div "Order types option Awaiting load composition, selected. Select is focused ,type…" at bounding box center [410, 219] width 820 height 353
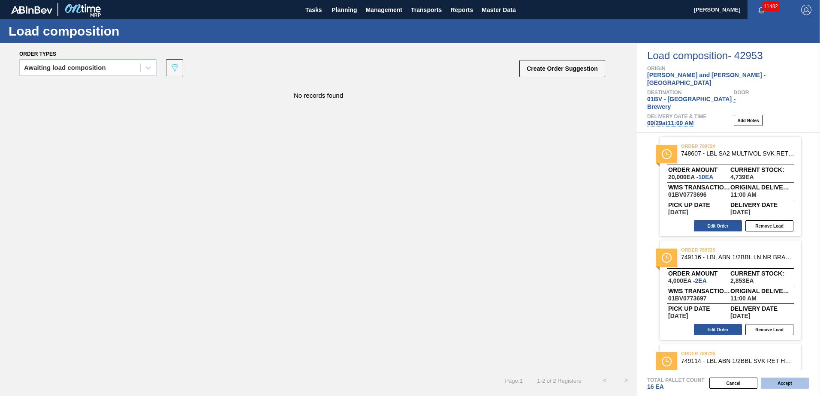
click at [789, 383] on button "Accept" at bounding box center [785, 383] width 48 height 11
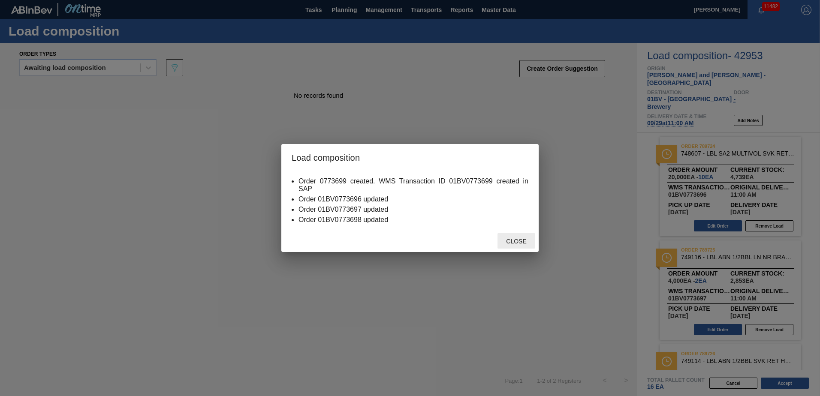
click at [513, 241] on span "Close" at bounding box center [516, 241] width 34 height 7
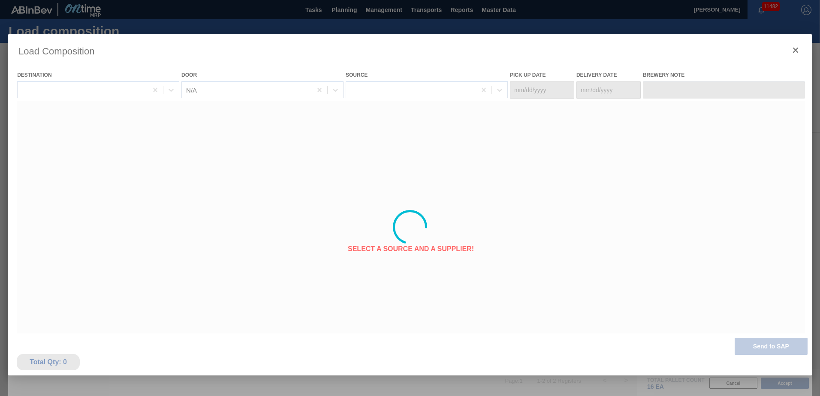
type Date "[DATE]"
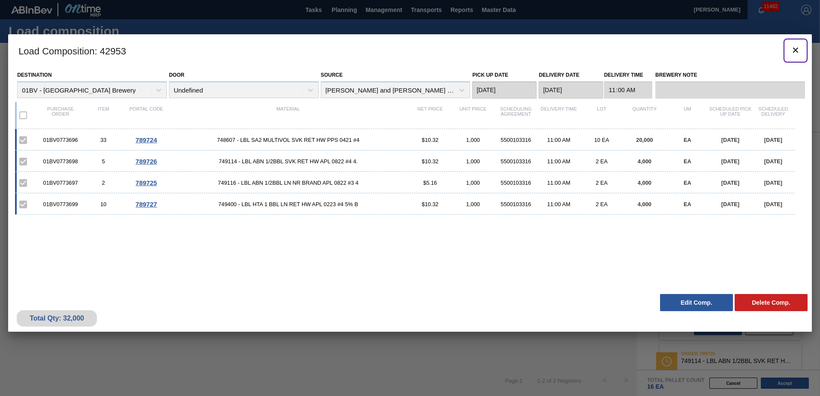
click at [795, 47] on icon "botão de ícone" at bounding box center [795, 50] width 10 height 10
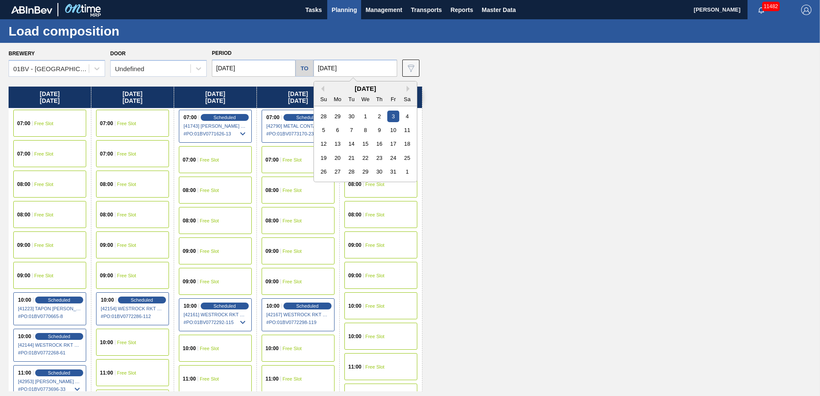
click at [352, 69] on input "[DATE]" at bounding box center [355, 68] width 84 height 17
click at [341, 9] on span "Planning" at bounding box center [343, 10] width 25 height 10
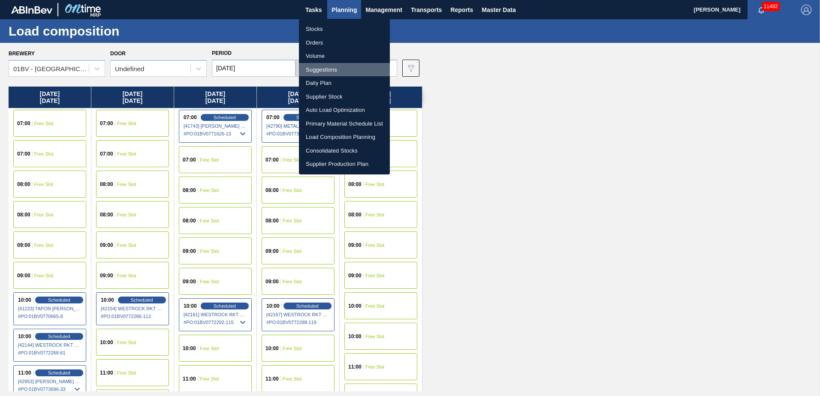
click at [320, 69] on li "Suggestions" at bounding box center [344, 70] width 91 height 14
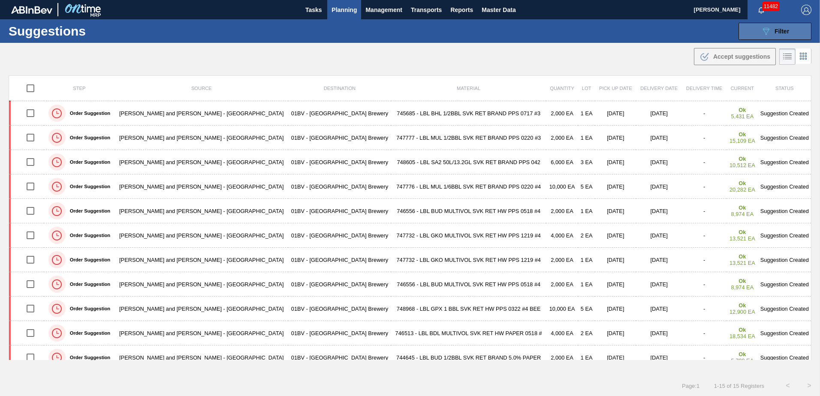
click at [764, 32] on icon "089F7B8B-B2A5-4AFE-B5C0-19BA573D28AC" at bounding box center [766, 31] width 10 height 10
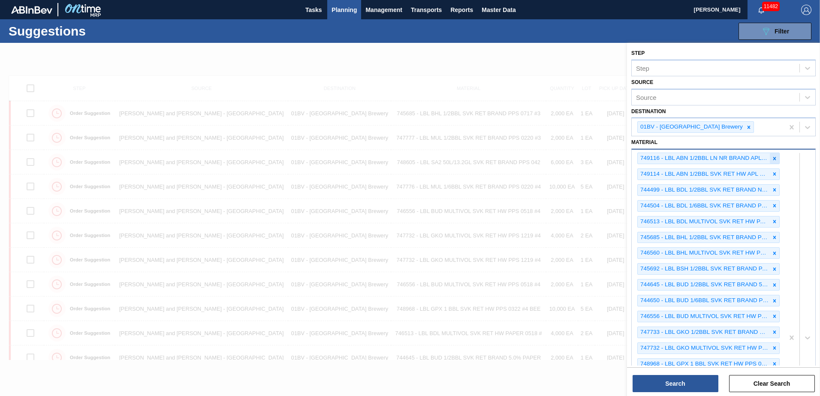
click at [775, 158] on icon at bounding box center [774, 159] width 6 height 6
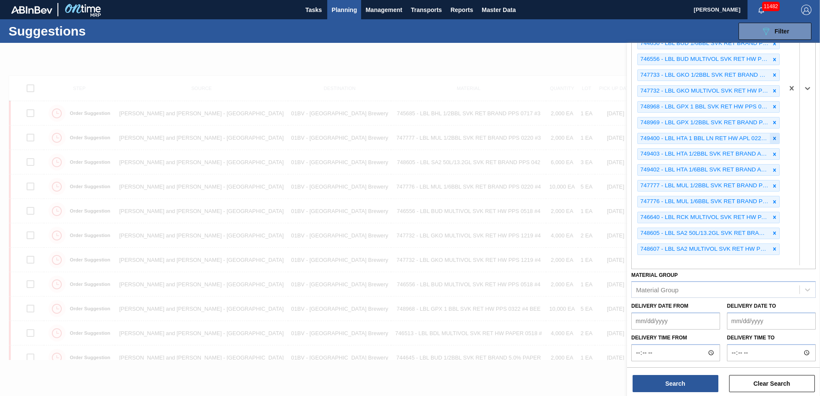
click at [773, 139] on icon at bounding box center [774, 138] width 3 height 3
click at [803, 54] on div at bounding box center [799, 96] width 31 height 345
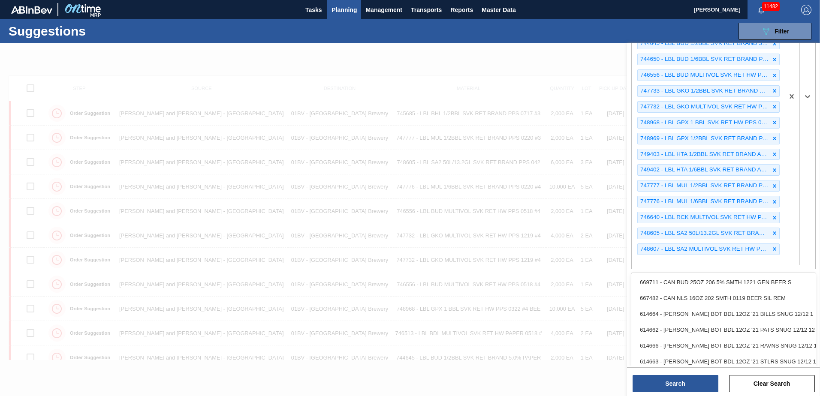
scroll to position [0, 0]
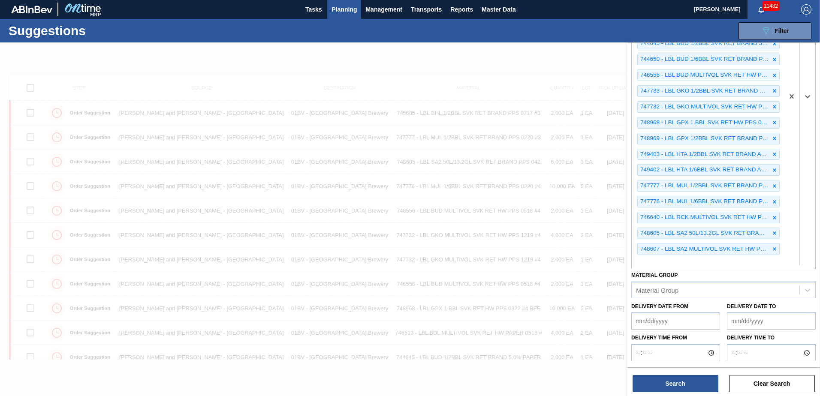
click at [803, 54] on div at bounding box center [799, 96] width 31 height 345
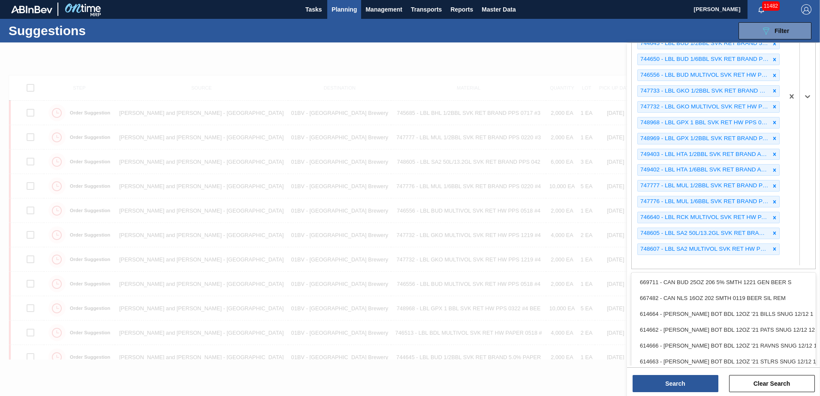
click at [803, 54] on div at bounding box center [799, 96] width 31 height 345
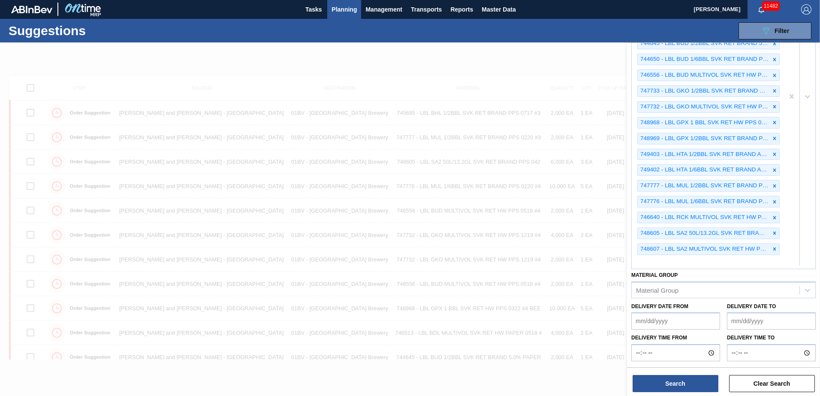
click at [523, 223] on div at bounding box center [410, 241] width 820 height 396
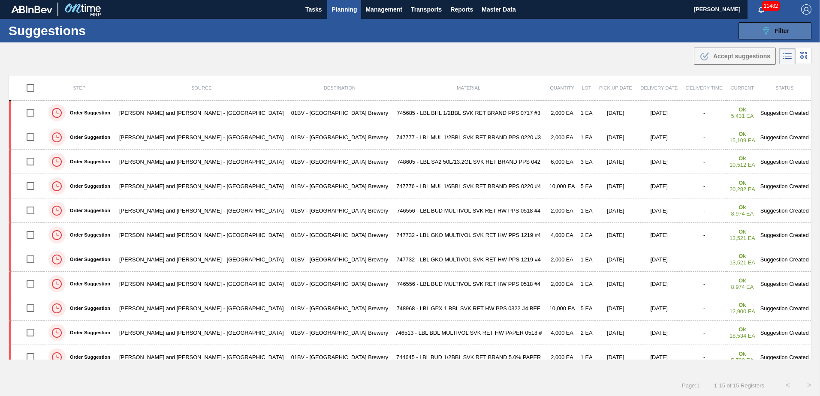
click at [768, 33] on icon "089F7B8B-B2A5-4AFE-B5C0-19BA573D28AC" at bounding box center [766, 31] width 10 height 10
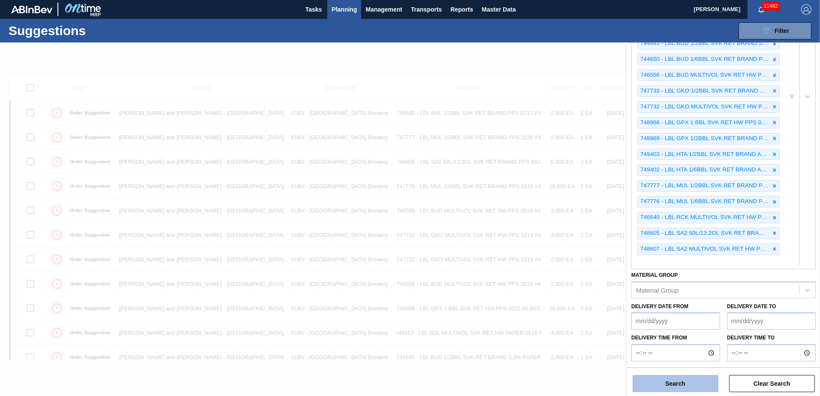
click at [666, 385] on button "Search" at bounding box center [675, 383] width 86 height 17
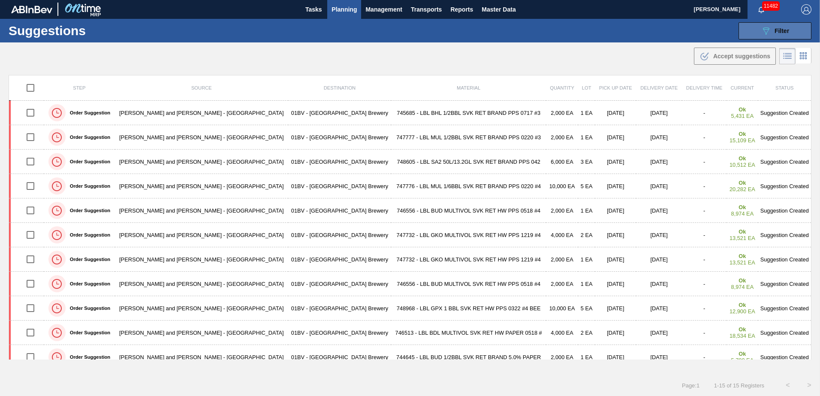
click at [778, 27] on span "Filter" at bounding box center [781, 30] width 15 height 7
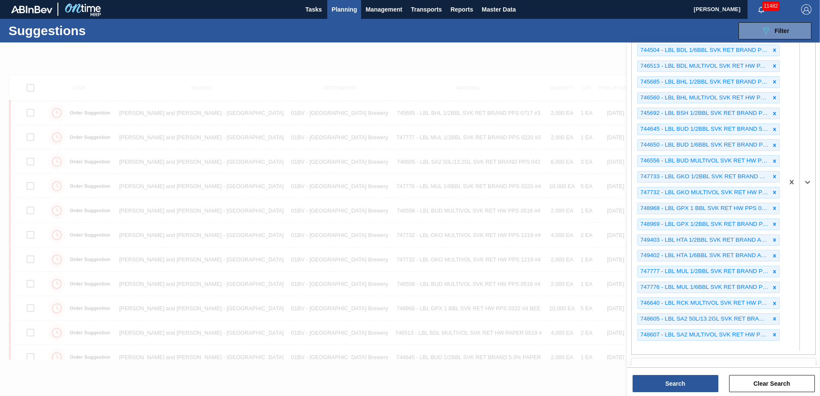
scroll to position [54, 0]
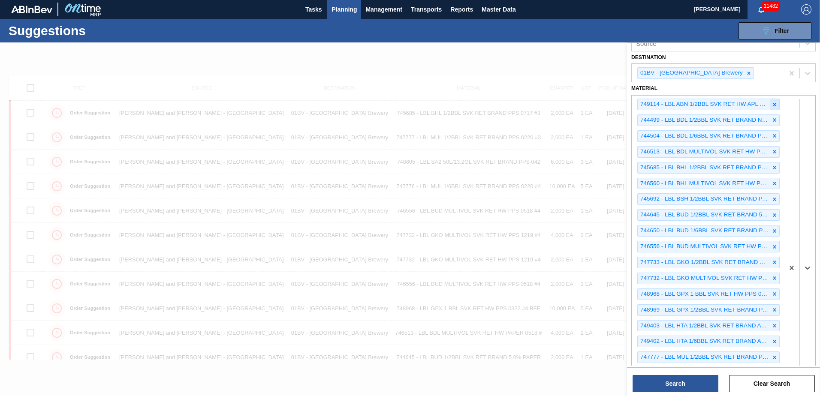
click at [773, 103] on icon at bounding box center [774, 104] width 3 height 3
click at [670, 384] on button "Search" at bounding box center [675, 383] width 86 height 17
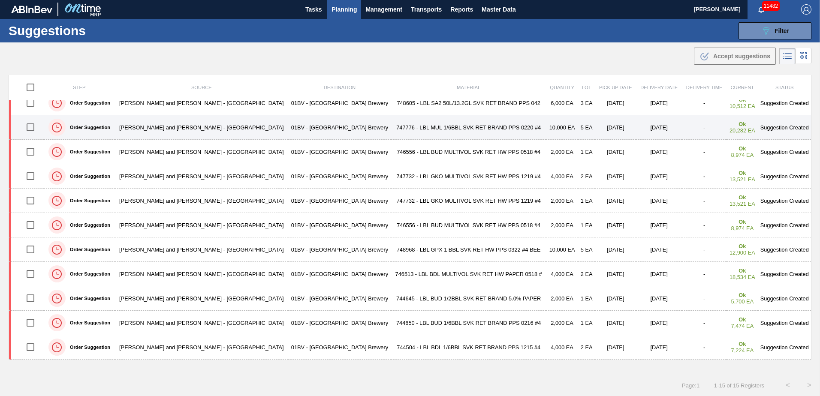
scroll to position [108, 0]
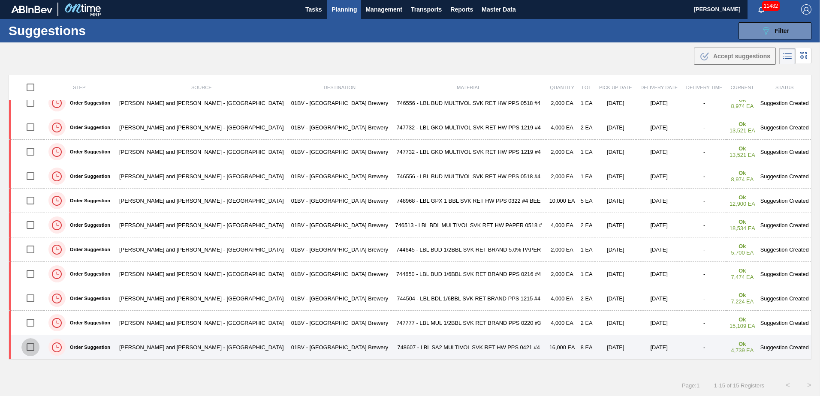
click at [35, 346] on input "checkbox" at bounding box center [30, 347] width 18 height 18
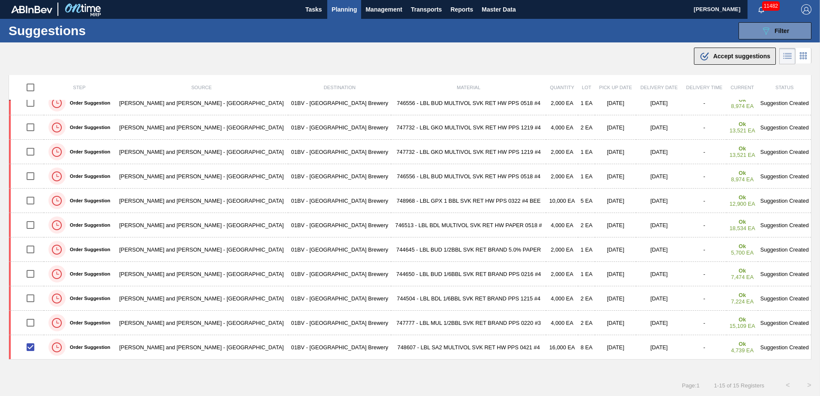
click at [720, 59] on span "Accept suggestions" at bounding box center [741, 56] width 57 height 7
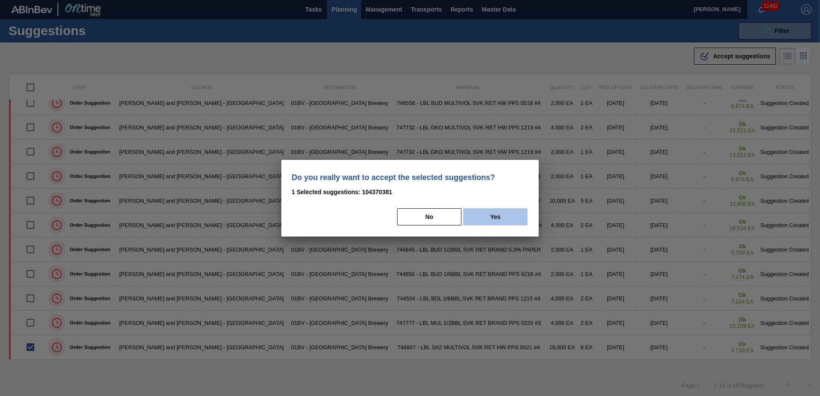
click at [497, 217] on button "Yes" at bounding box center [495, 216] width 64 height 17
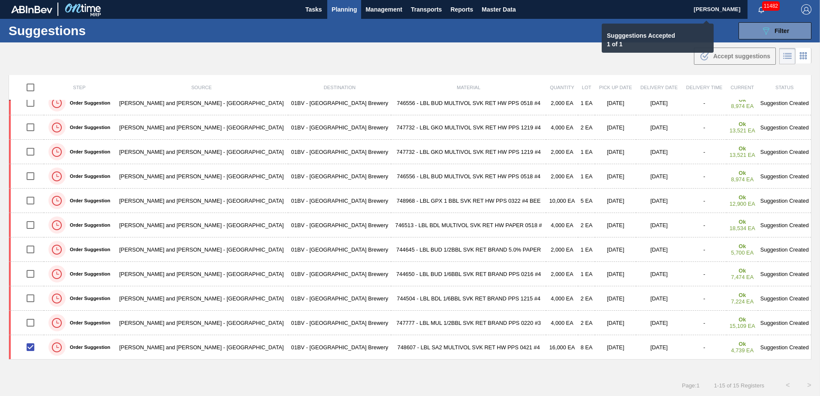
checkbox input "false"
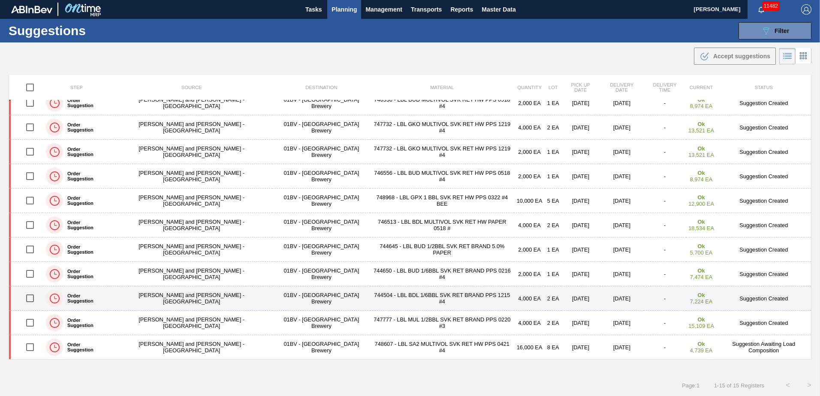
click at [32, 298] on input "checkbox" at bounding box center [30, 298] width 18 height 18
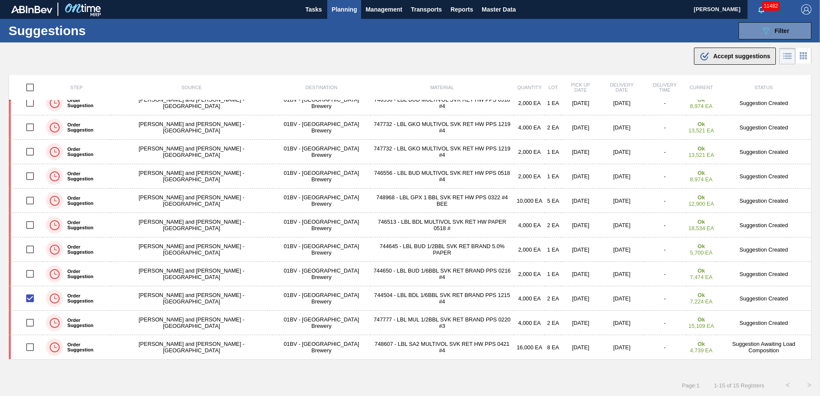
click at [717, 55] on span "Accept suggestions" at bounding box center [741, 56] width 57 height 7
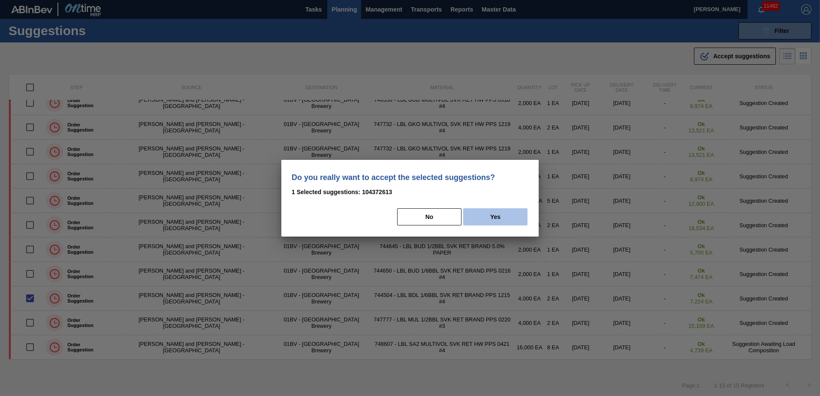
click at [511, 216] on button "Yes" at bounding box center [495, 216] width 64 height 17
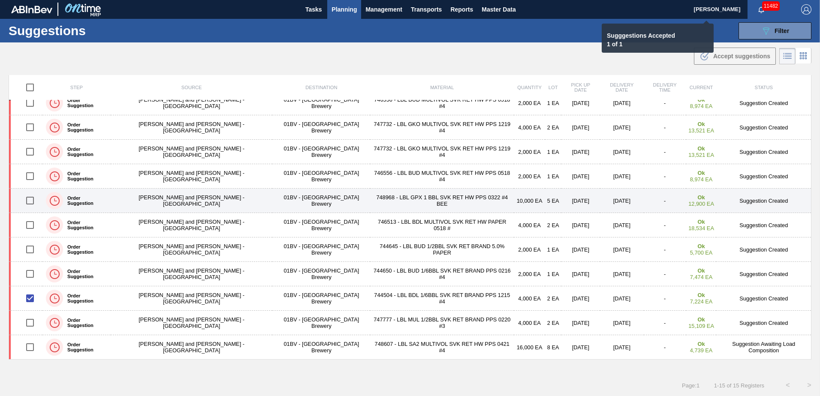
checkbox input "false"
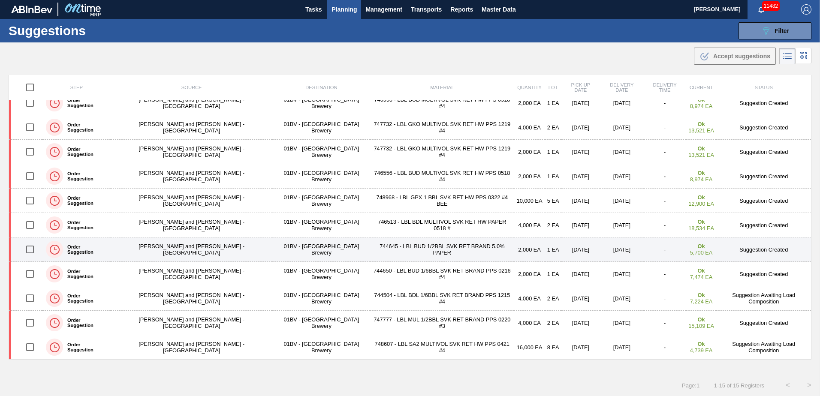
click at [370, 248] on td "744645 - LBL BUD 1/2BBL SVK RET BRAND 5.0% PAPER" at bounding box center [442, 250] width 144 height 24
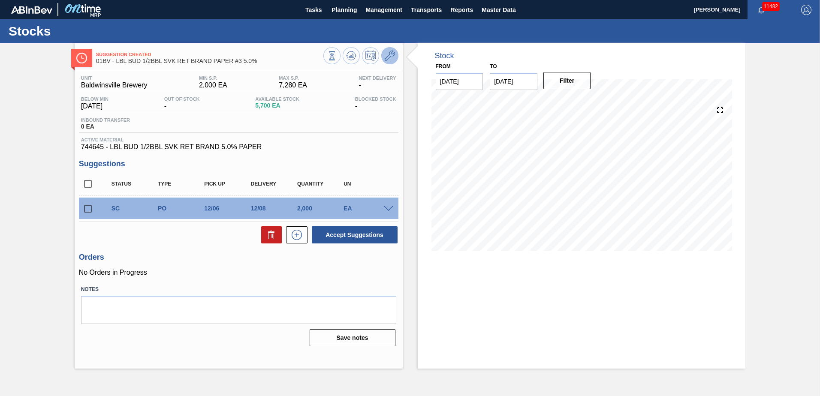
click at [390, 54] on icon at bounding box center [390, 56] width 10 height 10
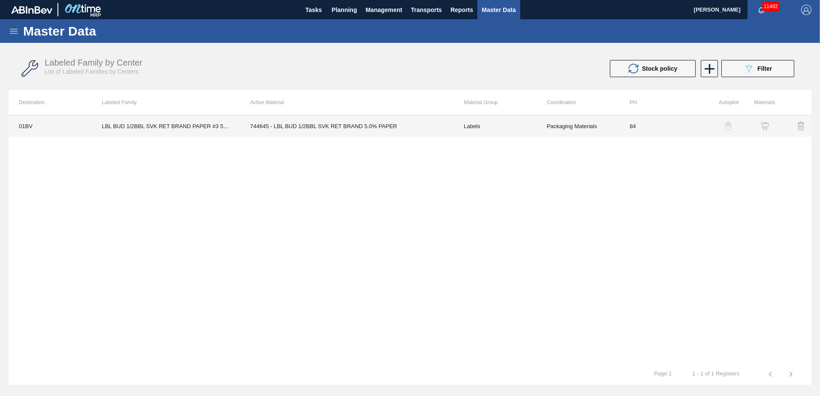
click at [291, 123] on td "744645 - LBL BUD 1/2BBL SVK RET BRAND 5.0% PAPER" at bounding box center [347, 125] width 214 height 21
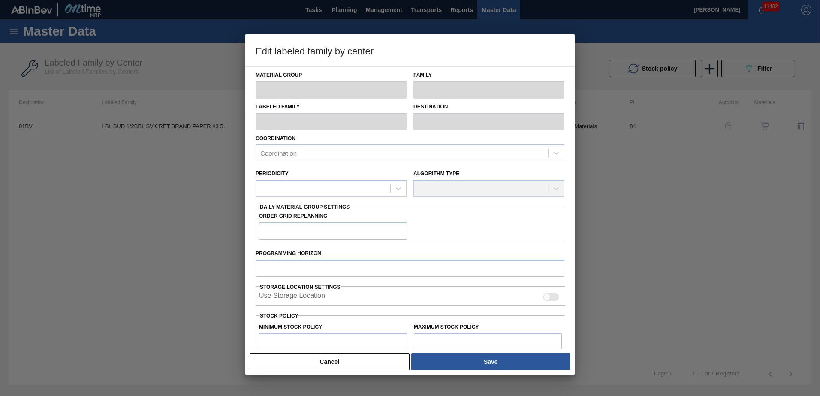
type input "Labels"
type input "Keg Labels"
type input "LBL BUD 1/2BBL SVK RET BRAND PAPER #3 5.0%"
type input "01BV - [GEOGRAPHIC_DATA] Brewery"
type input "84"
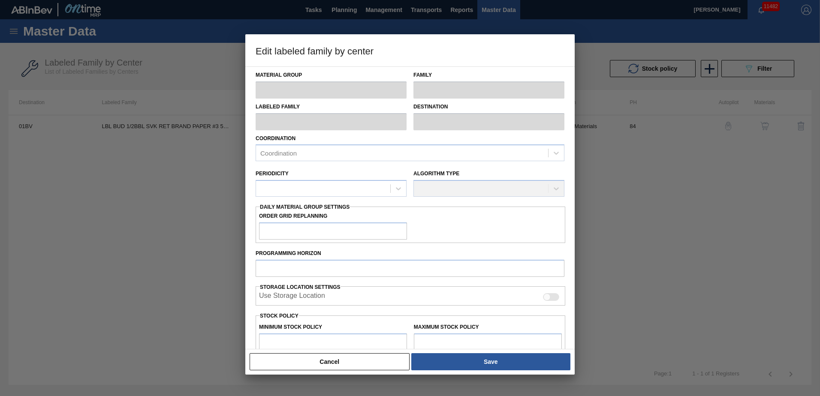
type input "2,000"
type input "7,280"
type input "0"
type input "2,000"
checkbox input "true"
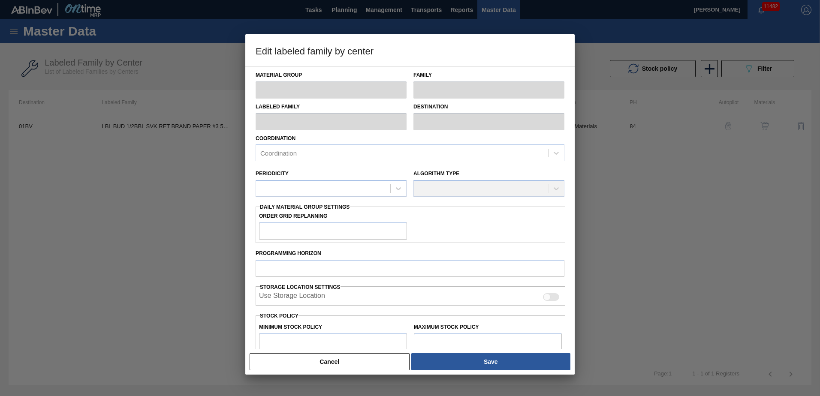
checkbox input "true"
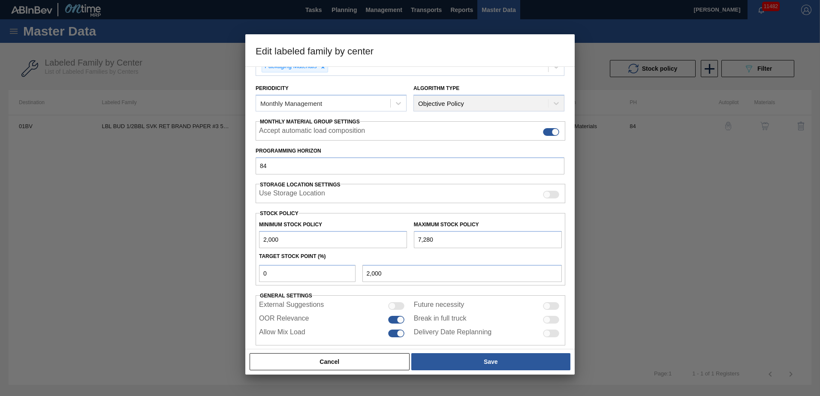
scroll to position [99, 0]
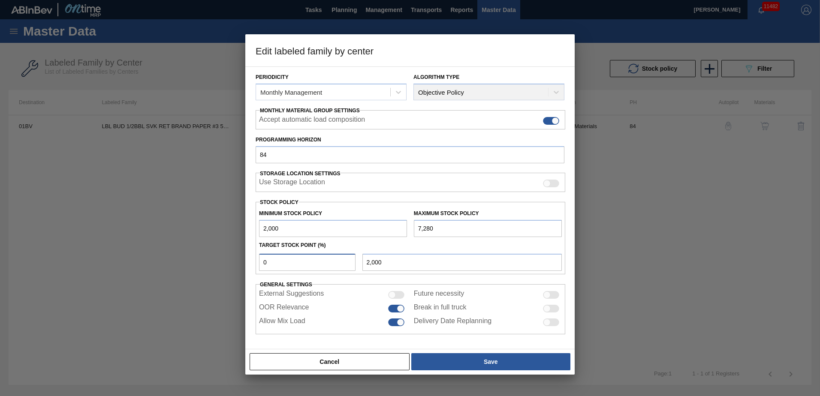
drag, startPoint x: 300, startPoint y: 263, endPoint x: 135, endPoint y: 263, distance: 165.1
click at [135, 263] on div "Edit labeled family by center Material Group Labels Family Keg Labels Labeled F…" at bounding box center [410, 198] width 820 height 396
type input "1"
type input "2,053"
type input "10"
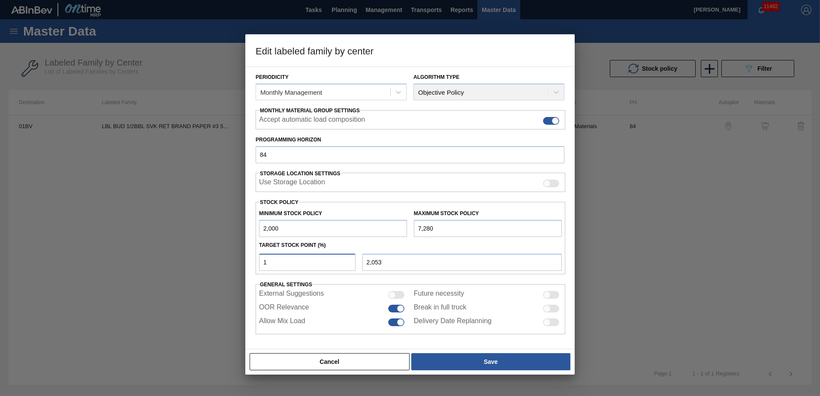
type input "2,528"
type input "1"
type input "2,053"
type input "2,000"
type input "2"
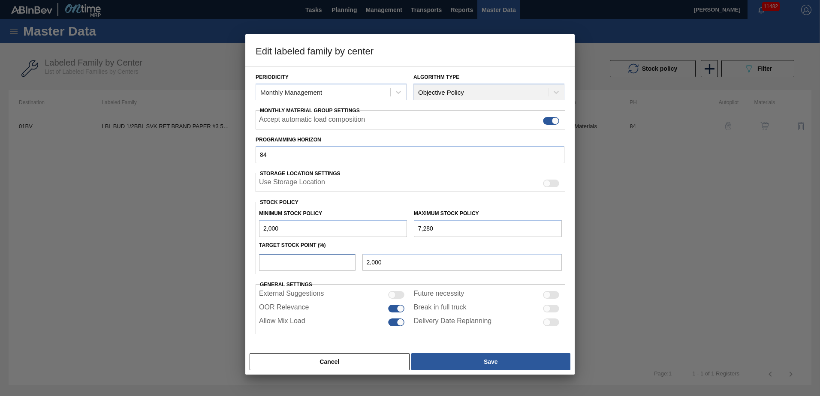
type input "2,106"
type input "20"
type input "3,056"
type input "20"
drag, startPoint x: 283, startPoint y: 162, endPoint x: 220, endPoint y: 157, distance: 63.6
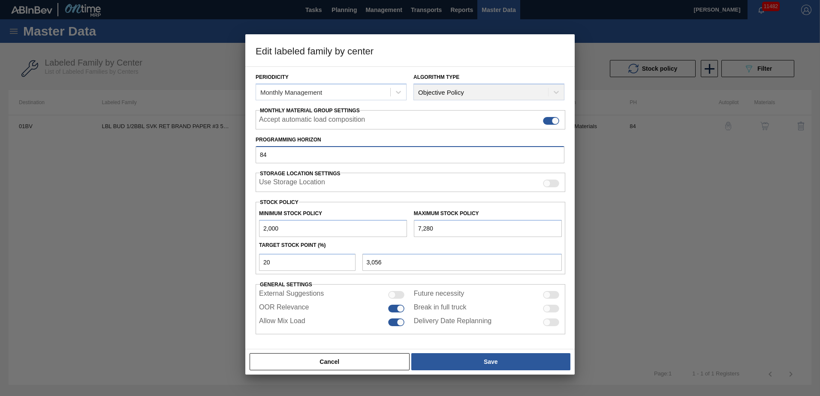
click at [220, 157] on div "Edit labeled family by center Material Group Labels Family Keg Labels Labeled F…" at bounding box center [410, 198] width 820 height 396
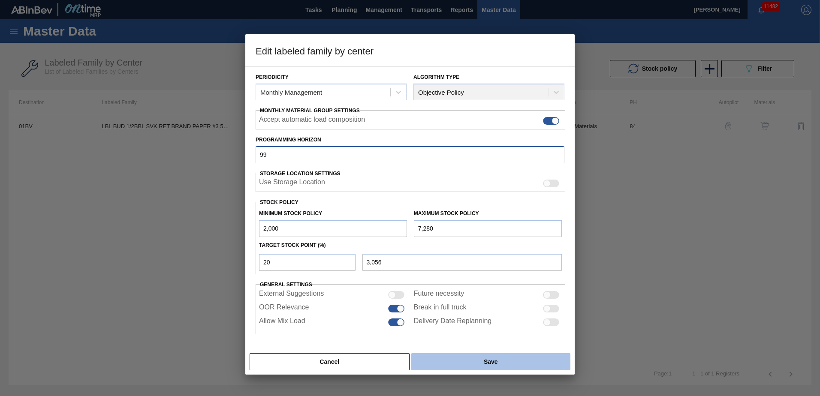
type input "99"
click at [490, 359] on button "Save" at bounding box center [490, 361] width 159 height 17
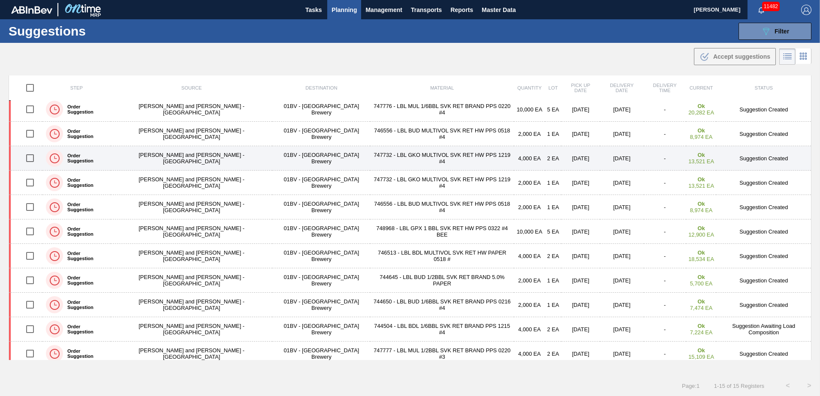
scroll to position [86, 0]
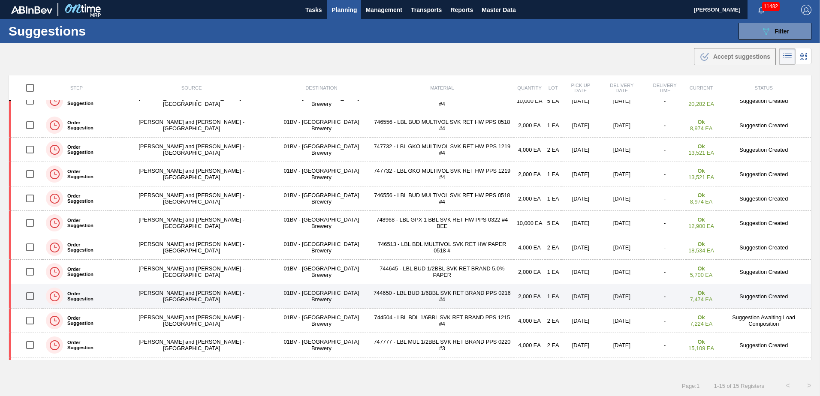
click at [393, 298] on td "744650 - LBL BUD 1/6BBL SVK RET BRAND PPS 0216 #4" at bounding box center [442, 296] width 144 height 24
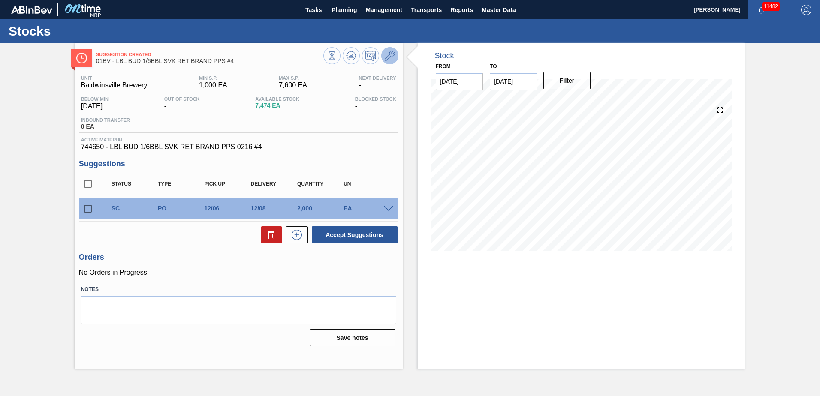
click at [390, 55] on icon at bounding box center [390, 56] width 10 height 10
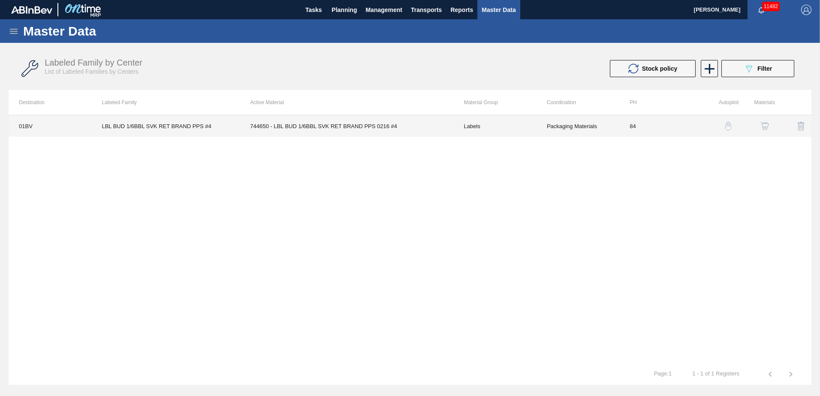
click at [304, 124] on td "744650 - LBL BUD 1/6BBL SVK RET BRAND PPS 0216 #4" at bounding box center [347, 125] width 214 height 21
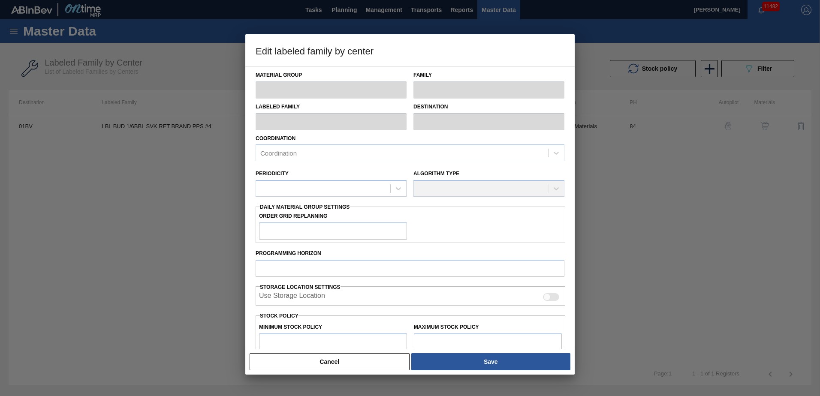
type input "Labels"
type input "Keg Labels"
type input "LBL BUD 1/6BBL SVK RET BRAND PPS #4"
type input "01BV - [GEOGRAPHIC_DATA] Brewery"
type input "84"
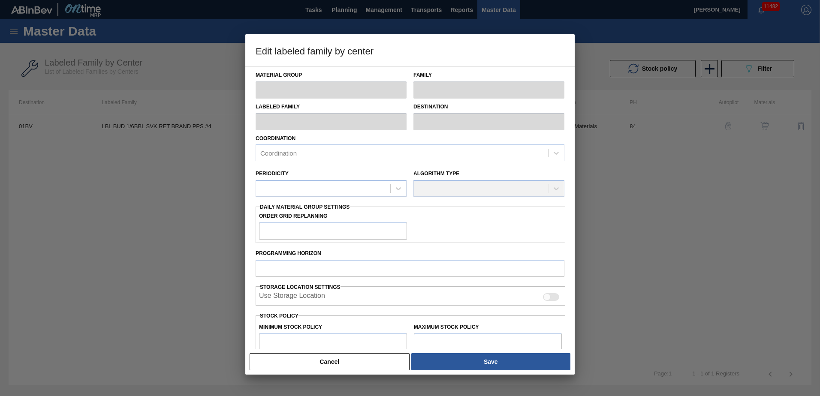
type input "1,000"
type input "7,600"
type input "0"
type input "1,000"
checkbox input "true"
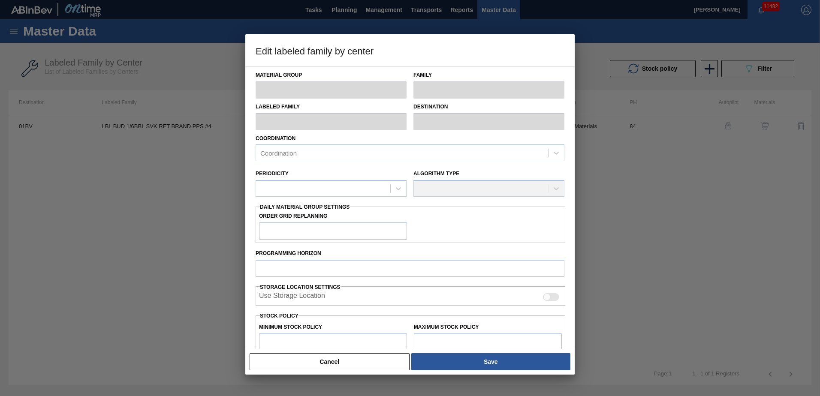
checkbox input "true"
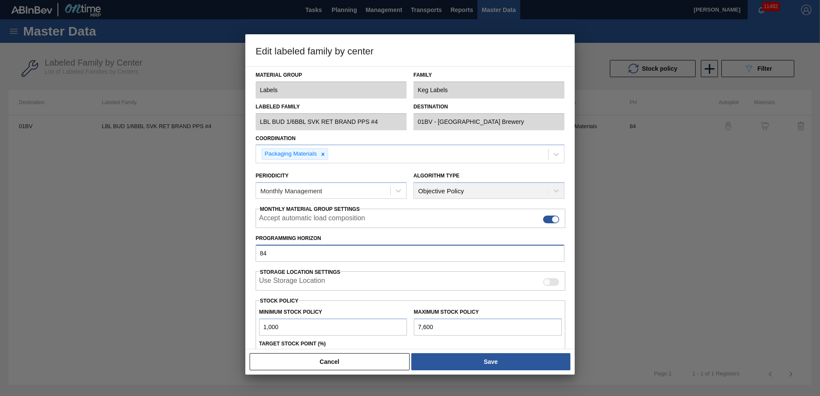
drag, startPoint x: 268, startPoint y: 254, endPoint x: 109, endPoint y: 248, distance: 159.2
click at [109, 248] on div "Edit labeled family by center Material Group Labels Family Keg Labels Labeled F…" at bounding box center [410, 198] width 820 height 396
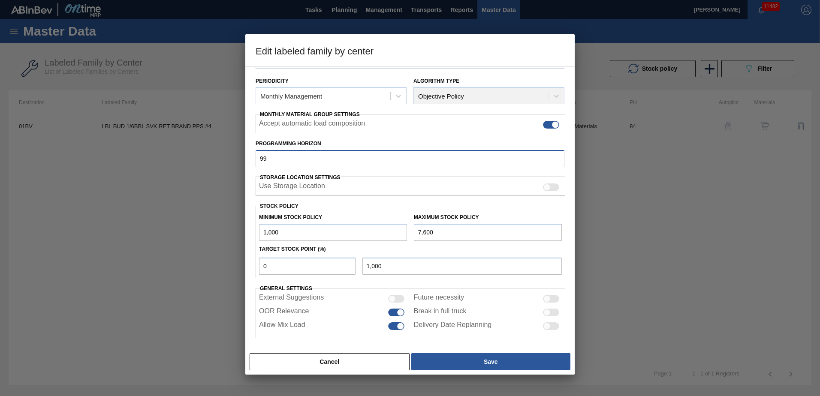
scroll to position [99, 0]
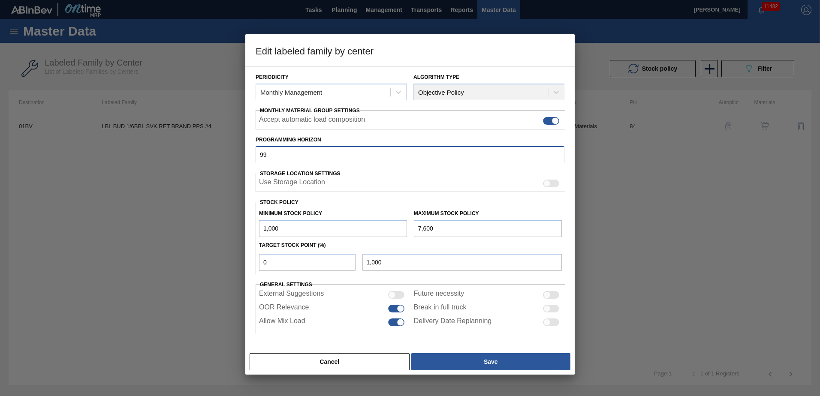
type input "99"
drag, startPoint x: 234, startPoint y: 267, endPoint x: 135, endPoint y: 267, distance: 99.1
click at [135, 267] on div "Edit labeled family by center Material Group Labels Family Keg Labels Labeled F…" at bounding box center [410, 198] width 820 height 396
type input "1"
type input "1,066"
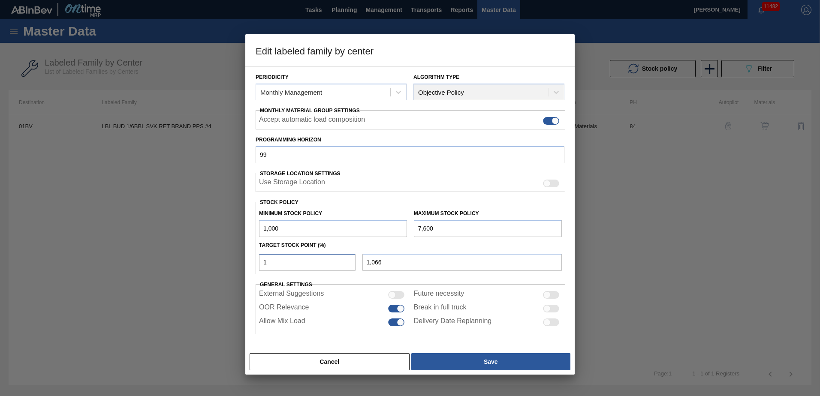
type input "10"
type input "1,660"
type input "1"
type input "1,066"
type input "1,000"
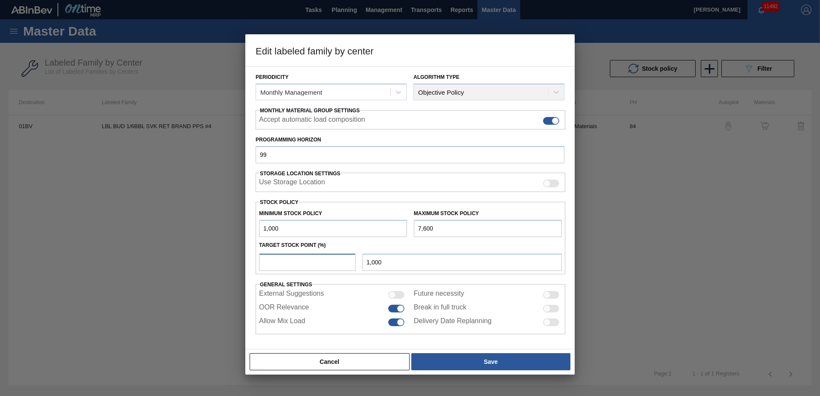
type input "1"
type input "1,066"
type input "15"
type input "1,990"
type input "1"
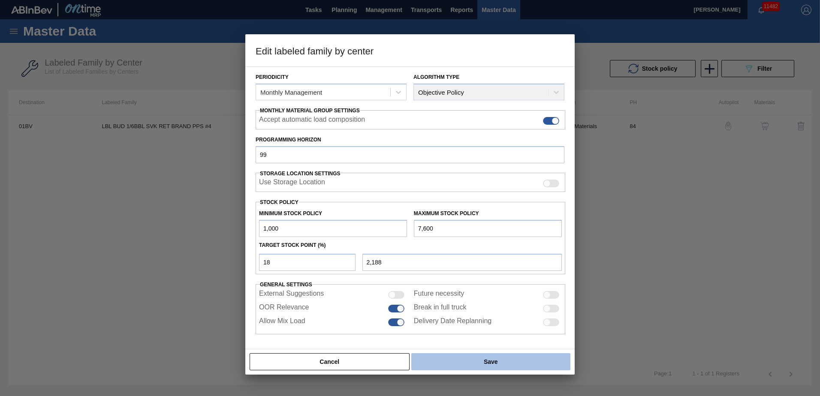
click at [489, 361] on button "Save" at bounding box center [490, 361] width 159 height 17
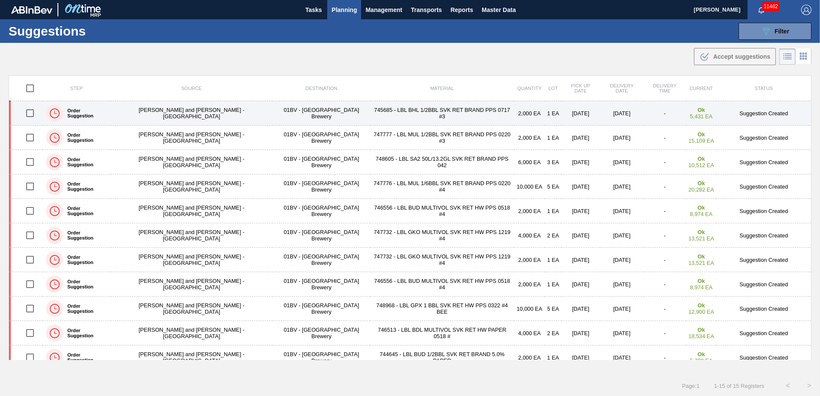
click at [410, 111] on td "745685 - LBL BHL 1/2BBL SVK RET BRAND PPS 0717 #3" at bounding box center [442, 113] width 144 height 24
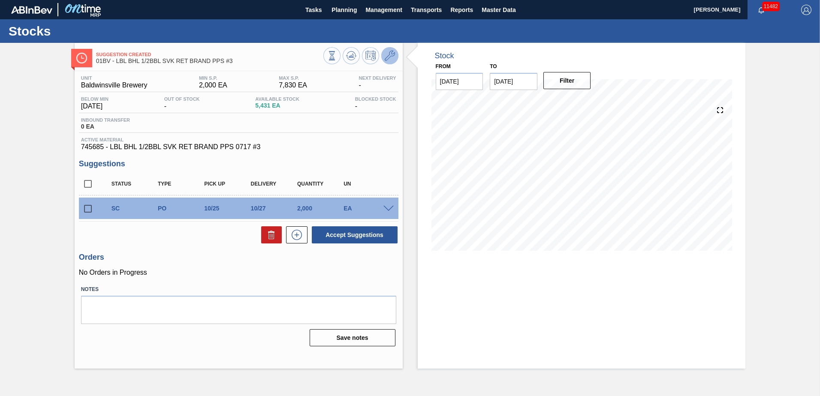
click at [389, 55] on icon at bounding box center [390, 56] width 10 height 10
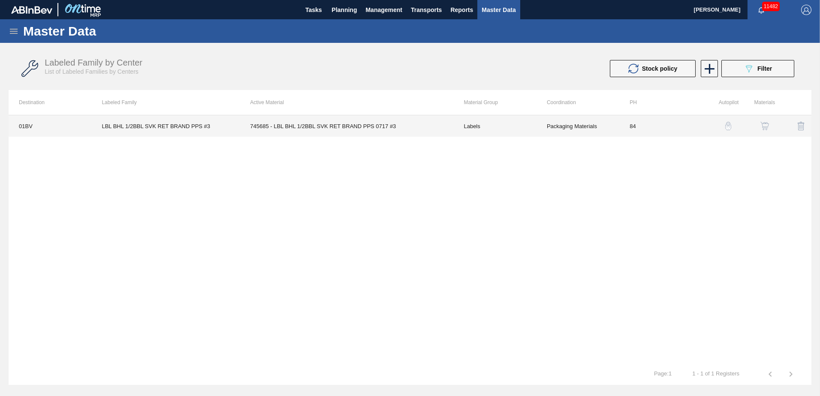
click at [327, 124] on td "745685 - LBL BHL 1/2BBL SVK RET BRAND PPS 0717 #3" at bounding box center [347, 125] width 214 height 21
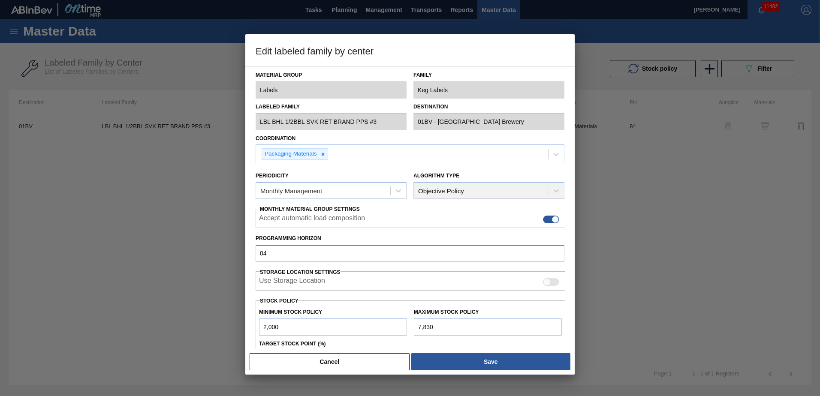
drag, startPoint x: 227, startPoint y: 256, endPoint x: 121, endPoint y: 244, distance: 106.6
click at [121, 250] on div "Edit labeled family by center Material Group Labels Family Keg Labels Labeled F…" at bounding box center [410, 198] width 820 height 396
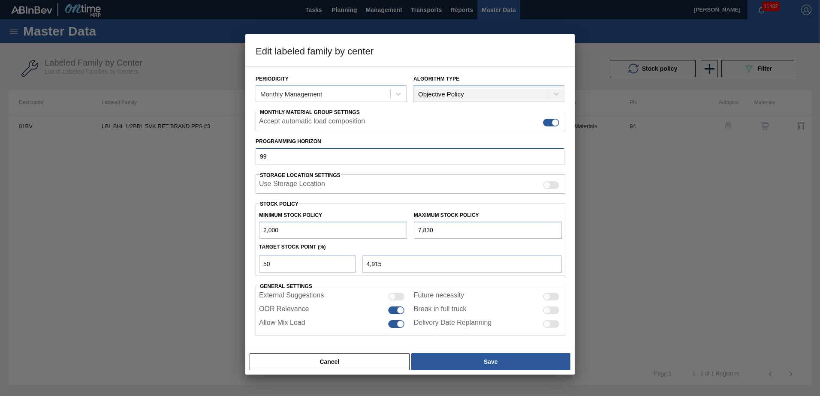
scroll to position [99, 0]
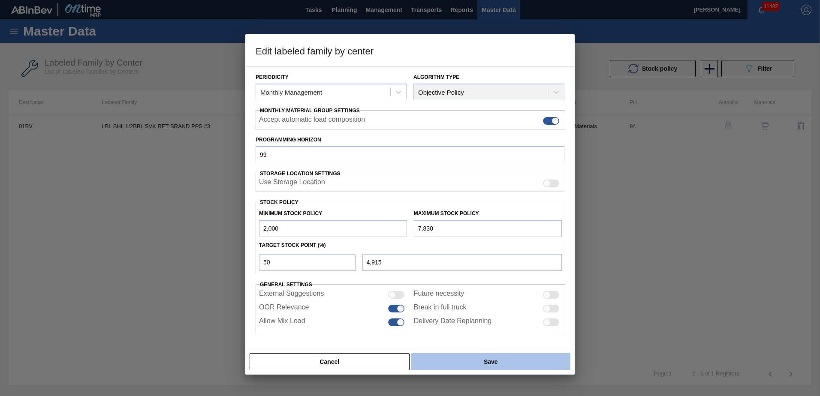
click at [485, 361] on button "Save" at bounding box center [490, 361] width 159 height 17
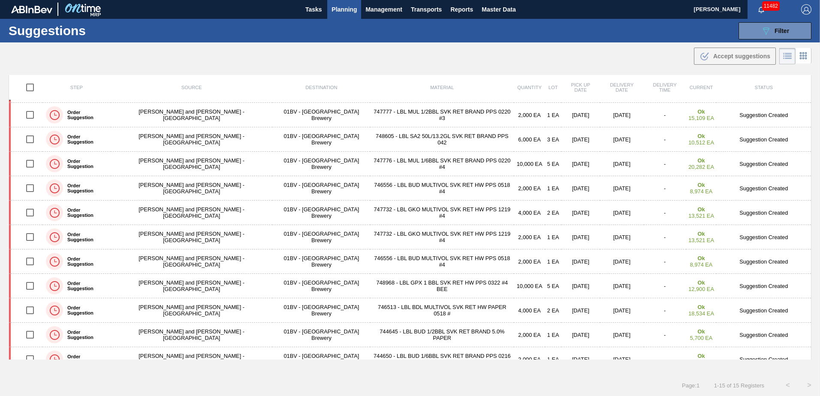
scroll to position [22, 0]
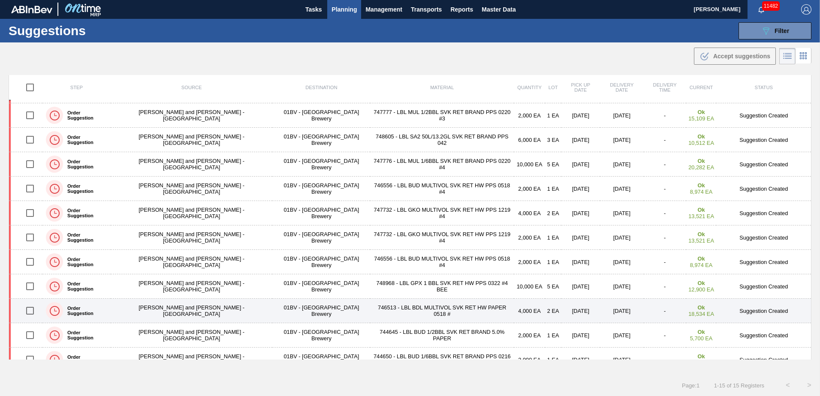
click at [272, 310] on td "01BV - [GEOGRAPHIC_DATA] Brewery" at bounding box center [321, 311] width 98 height 24
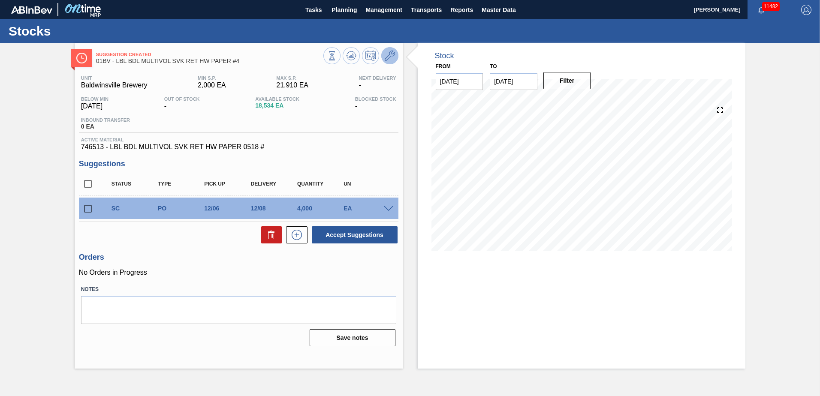
click at [390, 58] on icon at bounding box center [390, 56] width 10 height 10
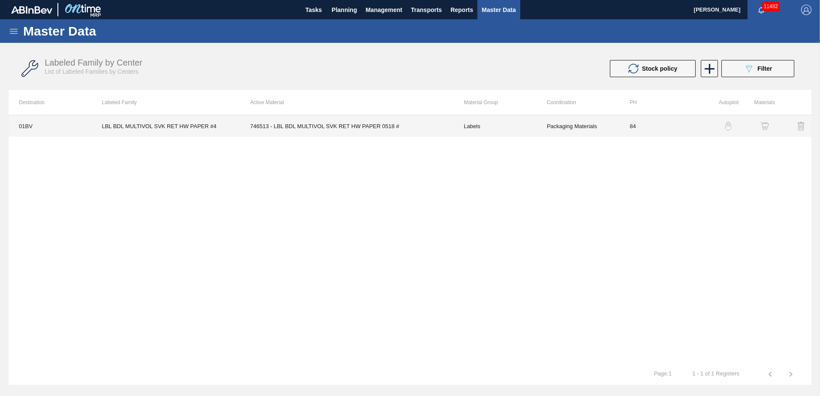
click at [291, 126] on td "746513 - LBL BDL MULTIVOL SVK RET HW PAPER 0518 #" at bounding box center [347, 125] width 214 height 21
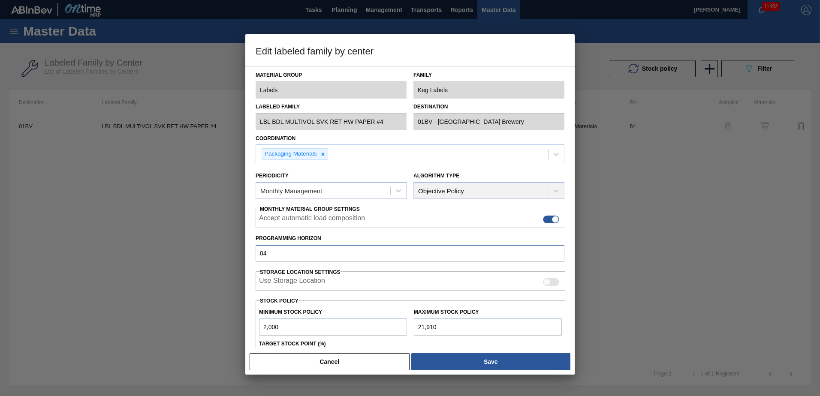
drag, startPoint x: 285, startPoint y: 256, endPoint x: 95, endPoint y: 258, distance: 189.5
click at [95, 258] on div "Edit labeled family by center Material Group Labels Family Keg Labels Labeled F…" at bounding box center [410, 198] width 820 height 396
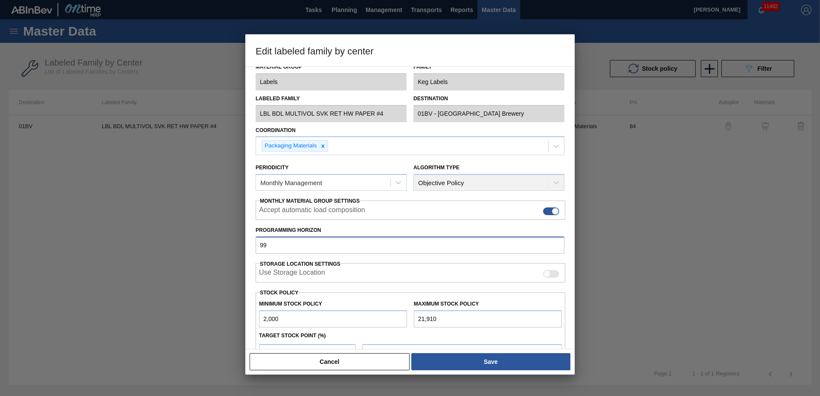
scroll to position [6, 0]
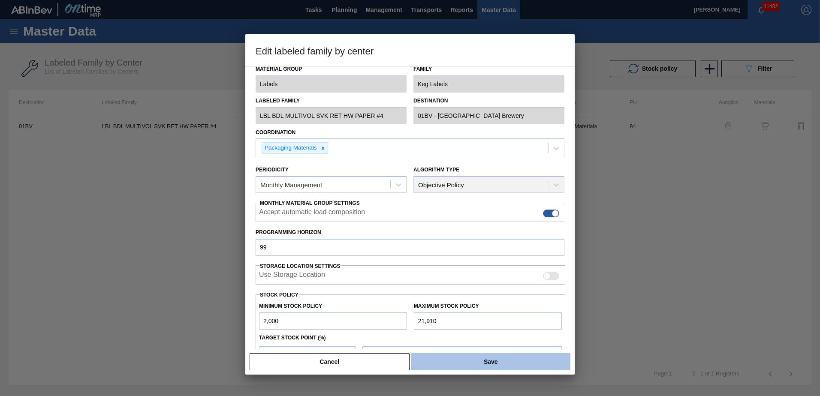
click at [488, 360] on button "Save" at bounding box center [490, 361] width 159 height 17
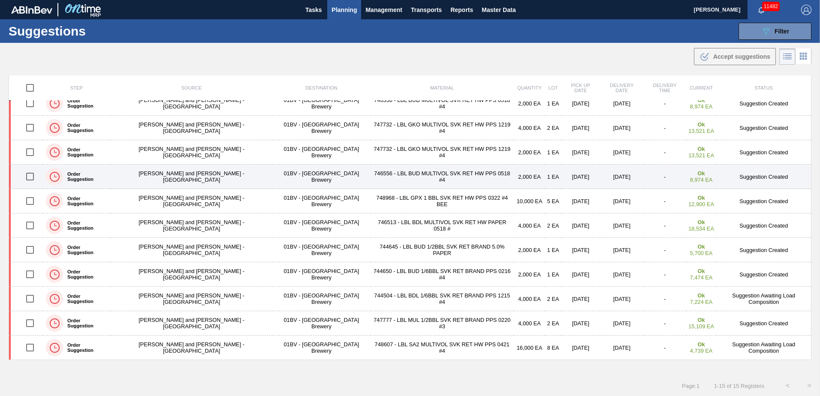
click at [272, 176] on td "01BV - [GEOGRAPHIC_DATA] Brewery" at bounding box center [321, 177] width 98 height 24
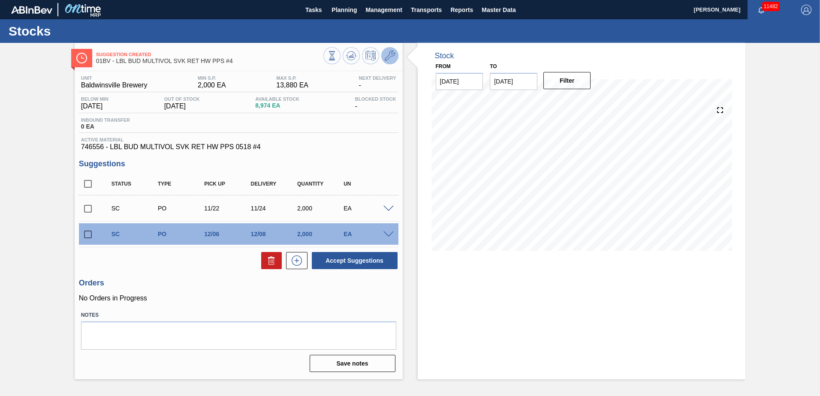
click at [387, 55] on icon at bounding box center [390, 56] width 10 height 10
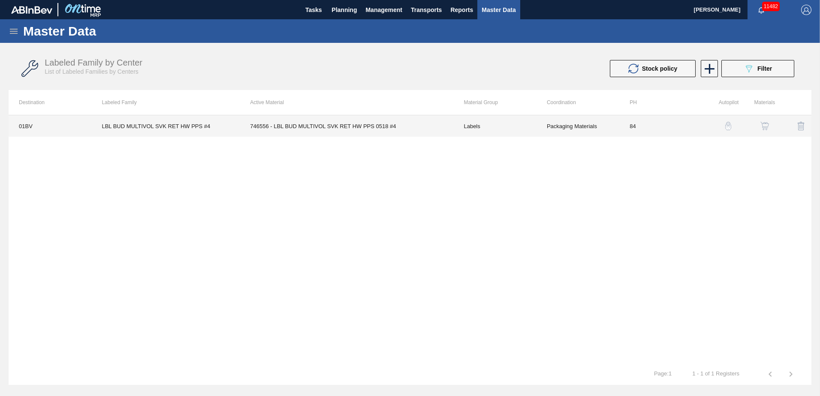
click at [325, 126] on td "746556 - LBL BUD MULTIVOL SVK RET HW PPS 0518 #4" at bounding box center [347, 125] width 214 height 21
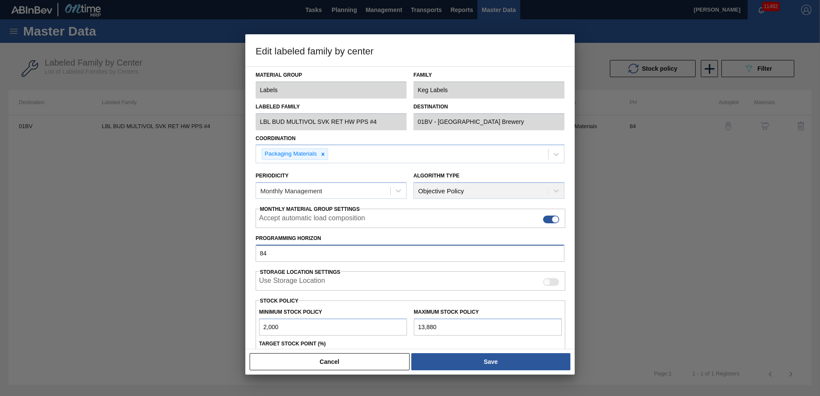
drag, startPoint x: 287, startPoint y: 253, endPoint x: -2, endPoint y: 263, distance: 288.7
click at [0, 0] on html "Tasks Planning Management Transports Reports Master Data [PERSON_NAME] 11482 Ma…" at bounding box center [410, 0] width 820 height 0
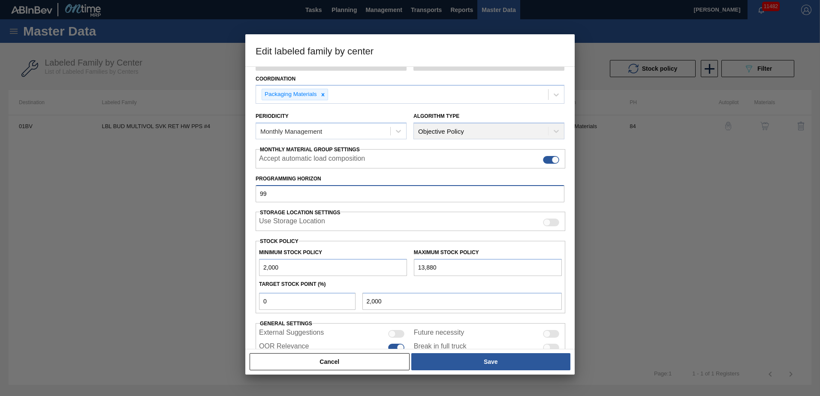
scroll to position [85, 0]
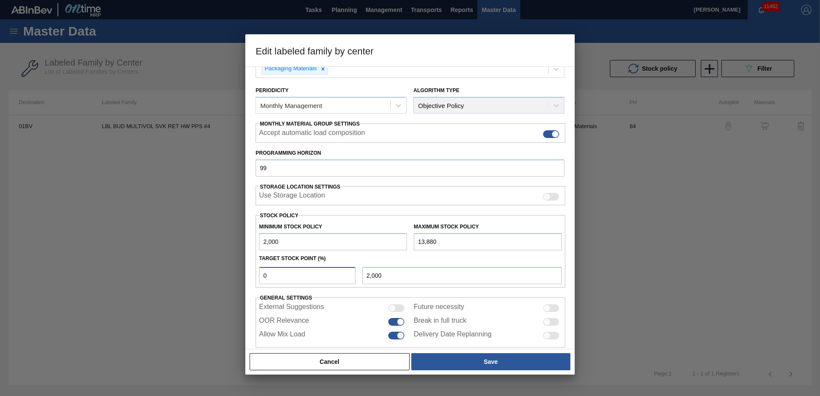
drag, startPoint x: 199, startPoint y: 275, endPoint x: 71, endPoint y: 275, distance: 127.8
click at [74, 275] on div "Edit labeled family by center Material Group Labels Family Keg Labels Labeled F…" at bounding box center [410, 198] width 820 height 396
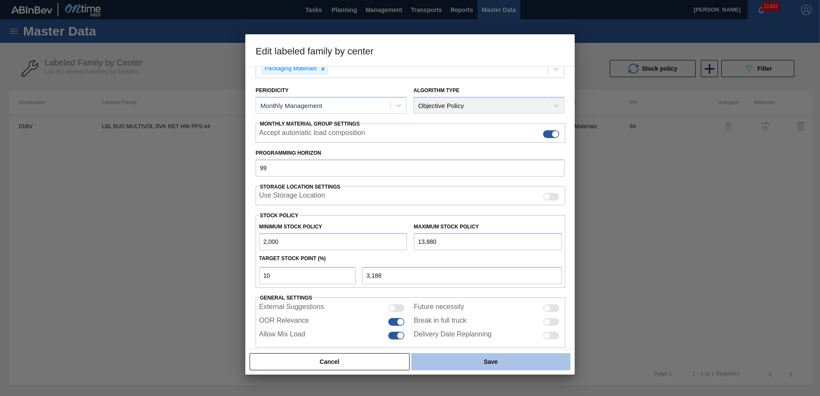
click at [494, 364] on button "Save" at bounding box center [490, 361] width 159 height 17
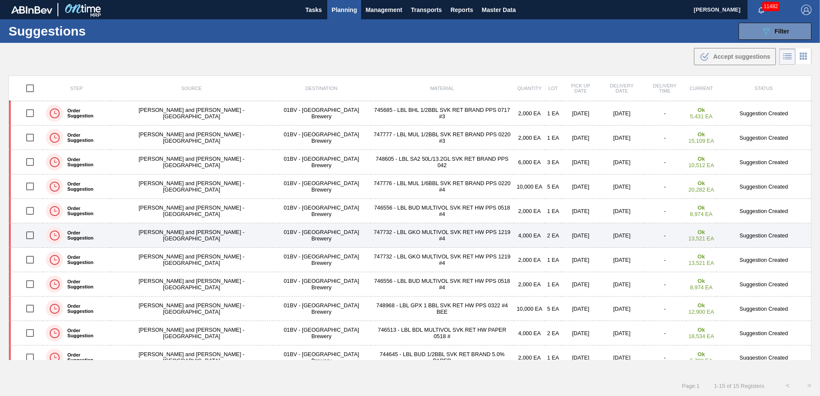
click at [370, 237] on td "747732 - LBL GKO MULTIVOL SVK RET HW PPS 1219 #4" at bounding box center [442, 235] width 144 height 24
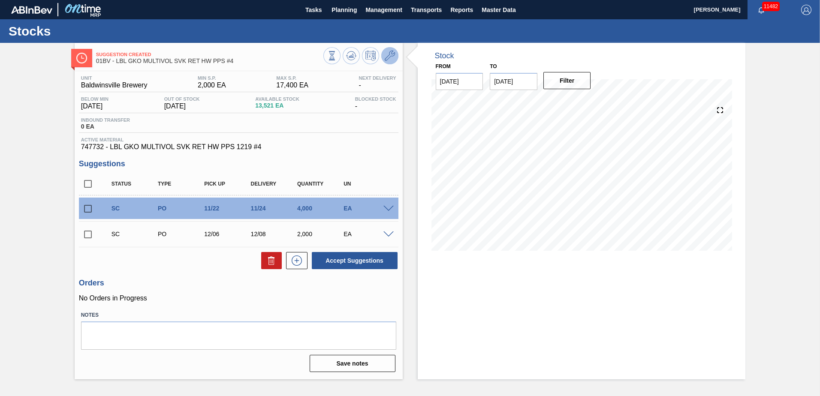
click at [387, 56] on icon at bounding box center [390, 56] width 10 height 10
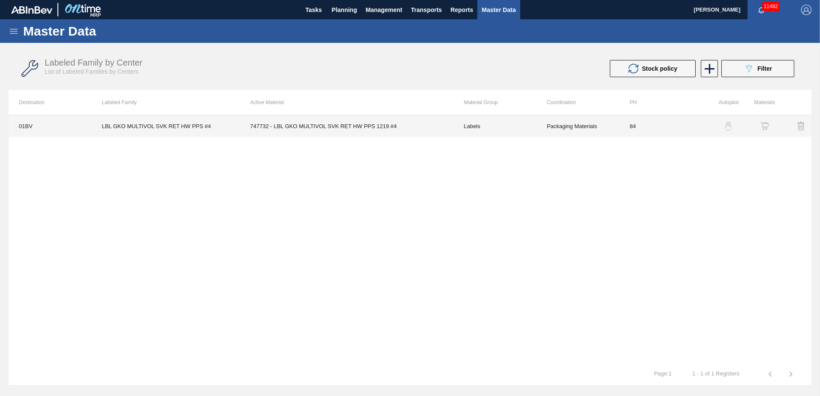
click at [304, 123] on td "747732 - LBL GKO MULTIVOL SVK RET HW PPS 1219 #4" at bounding box center [347, 125] width 214 height 21
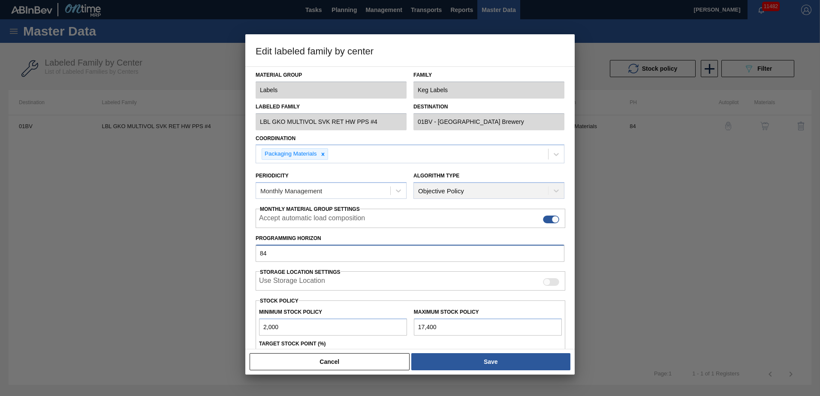
drag, startPoint x: 277, startPoint y: 256, endPoint x: 0, endPoint y: 247, distance: 277.2
click at [0, 0] on html "Tasks Planning Management Transports Reports Master Data [PERSON_NAME] 11482 Ma…" at bounding box center [410, 0] width 820 height 0
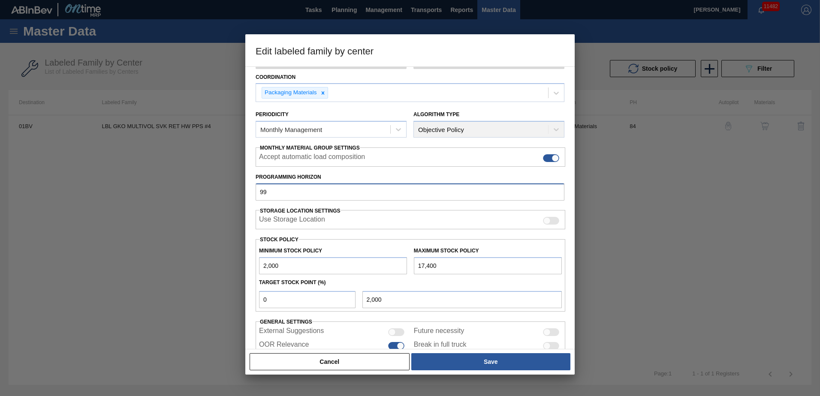
scroll to position [87, 0]
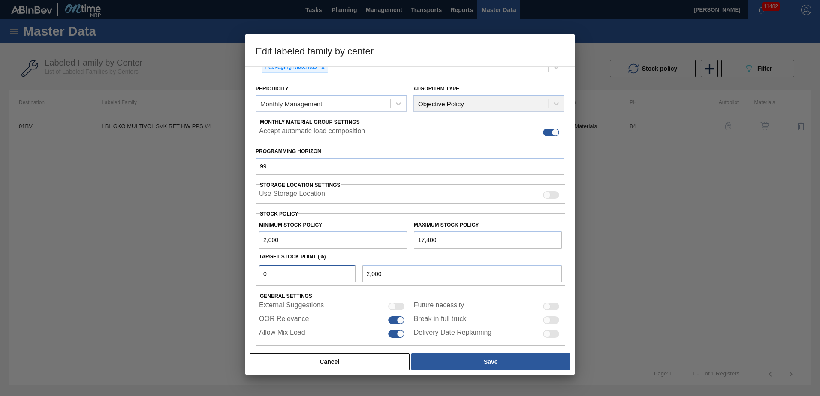
drag, startPoint x: 268, startPoint y: 275, endPoint x: 12, endPoint y: 256, distance: 256.7
click at [23, 259] on div "Edit labeled family by center Material Group Labels Family Keg Labels Labeled F…" at bounding box center [410, 198] width 820 height 396
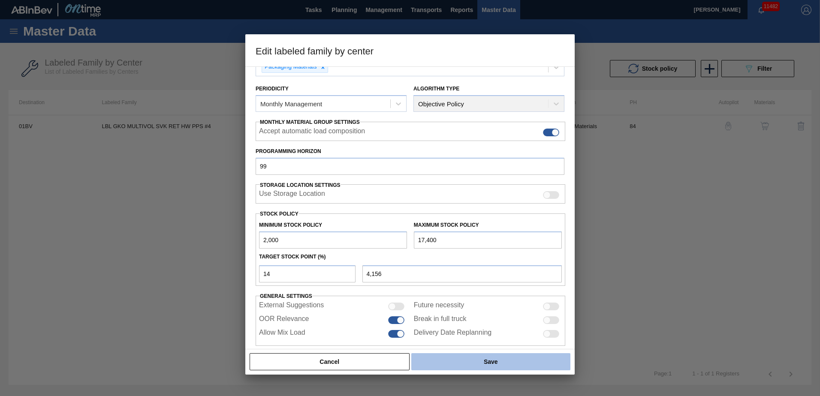
click at [503, 366] on button "Save" at bounding box center [490, 361] width 159 height 17
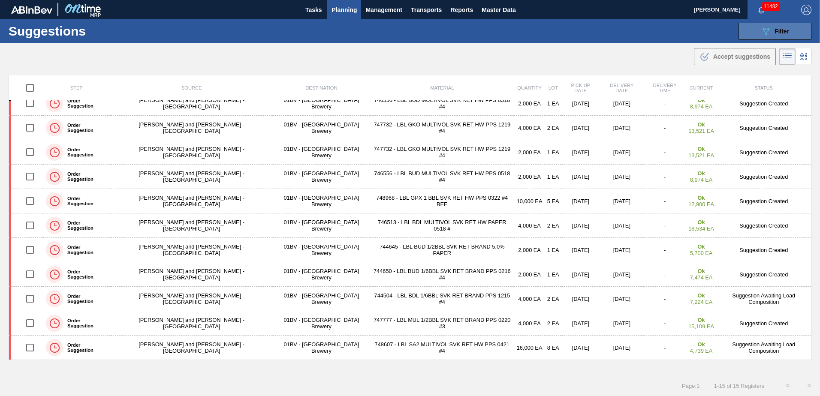
click at [761, 35] on icon "089F7B8B-B2A5-4AFE-B5C0-19BA573D28AC" at bounding box center [766, 31] width 10 height 10
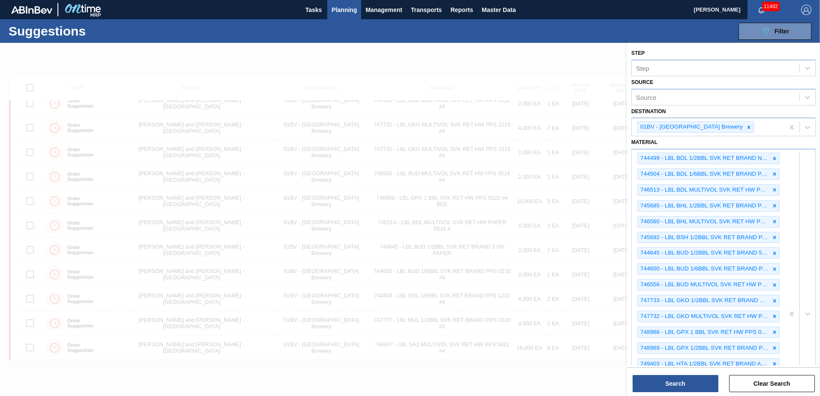
scroll to position [0, 0]
click at [792, 299] on div "744499 - LBL BDL 1/2BBL SVK RET BRAND NAC PAPER 1 744504 - LBL BDL 1/6BBL SVK R…" at bounding box center [723, 314] width 184 height 330
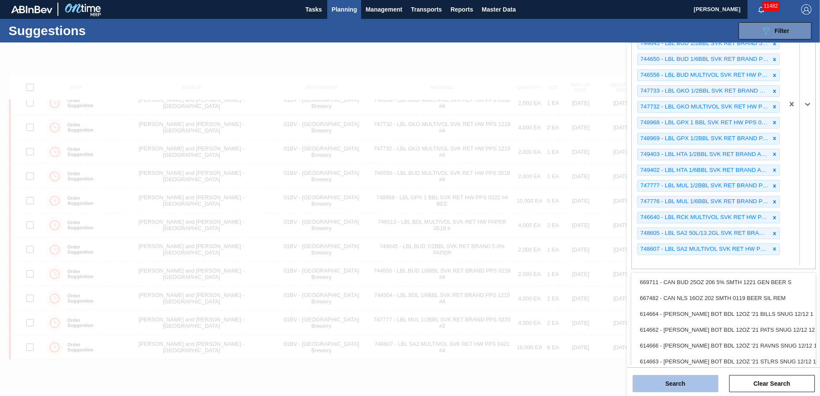
click at [676, 382] on button "Search" at bounding box center [675, 383] width 86 height 17
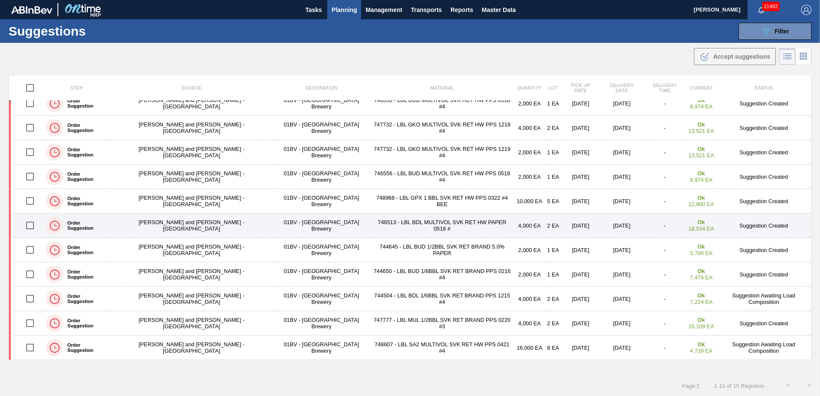
scroll to position [0, 0]
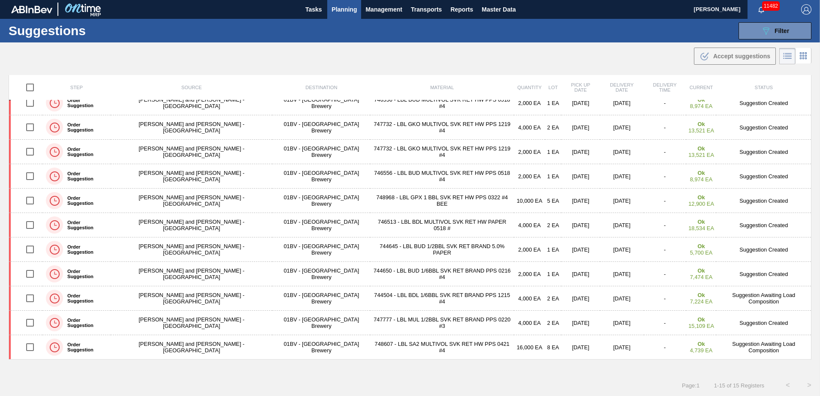
click at [342, 12] on span "Planning" at bounding box center [343, 9] width 25 height 10
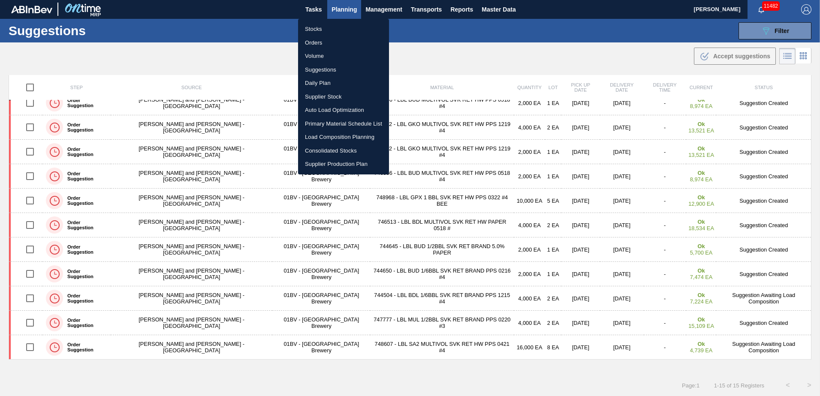
click at [312, 27] on li "Stocks" at bounding box center [343, 29] width 91 height 14
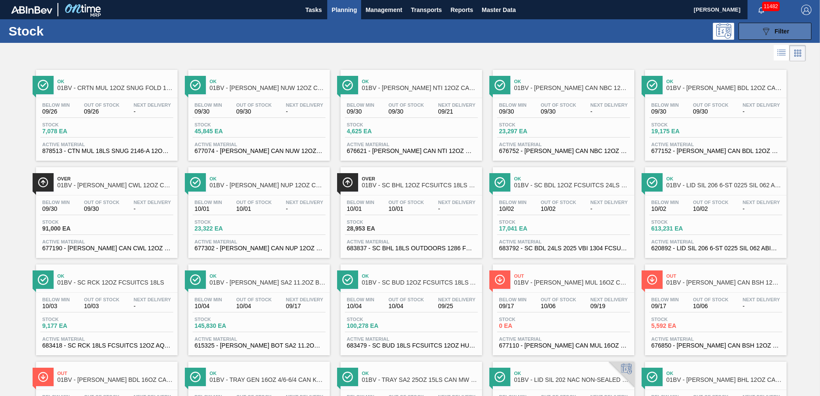
click at [775, 28] on span "Filter" at bounding box center [781, 31] width 15 height 7
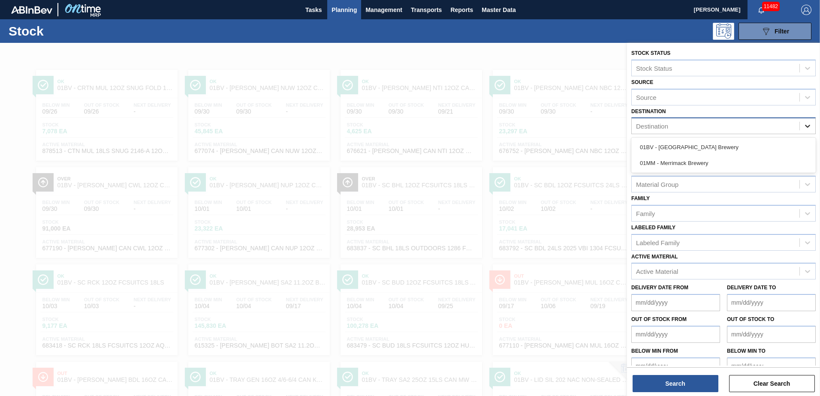
click at [806, 124] on icon at bounding box center [807, 126] width 9 height 9
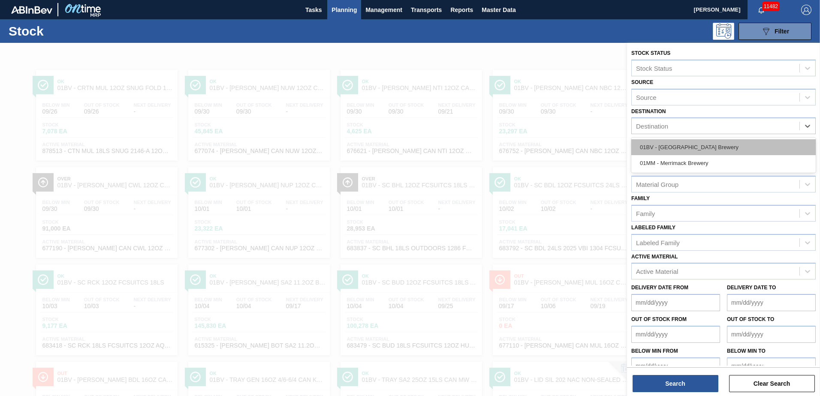
click at [703, 144] on div "01BV - [GEOGRAPHIC_DATA] Brewery" at bounding box center [723, 147] width 184 height 16
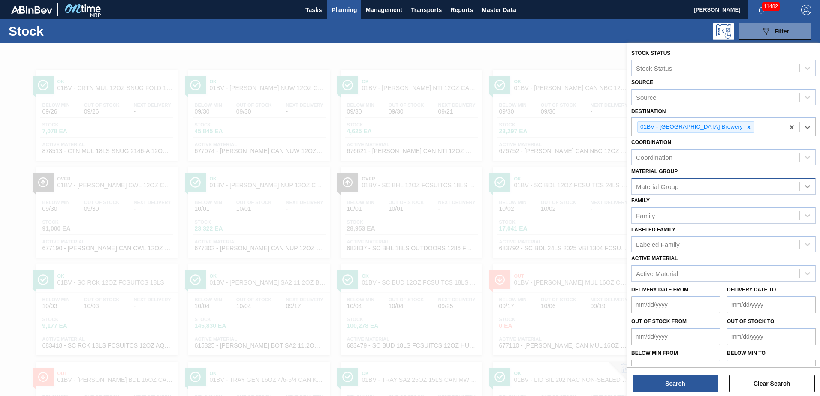
click at [805, 185] on icon at bounding box center [807, 186] width 9 height 9
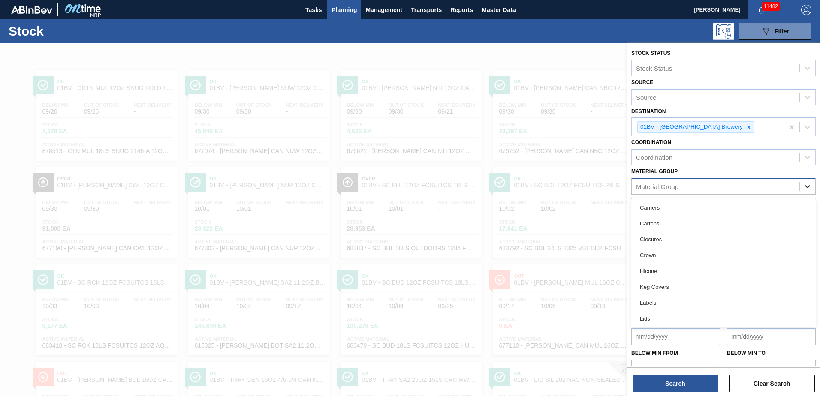
click at [807, 187] on icon at bounding box center [807, 186] width 5 height 3
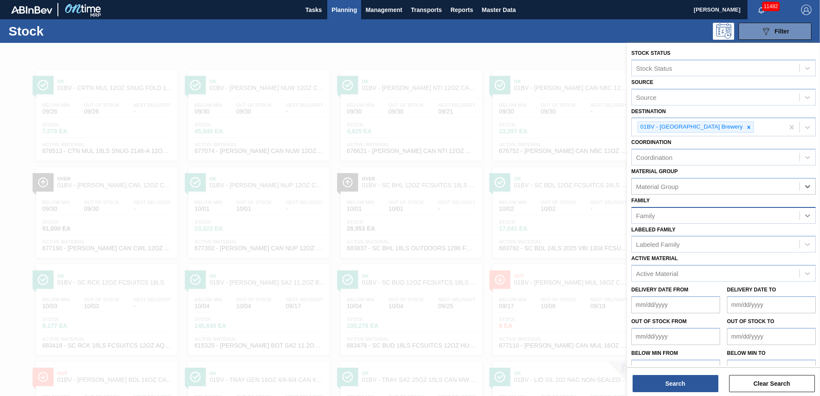
click at [807, 217] on icon at bounding box center [807, 215] width 5 height 3
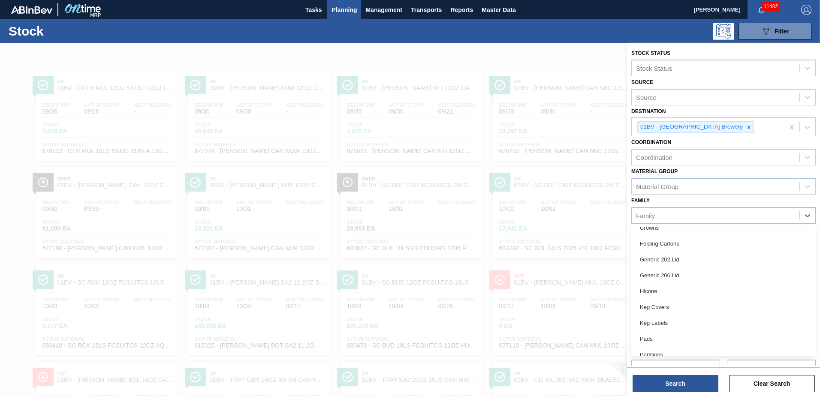
scroll to position [92, 0]
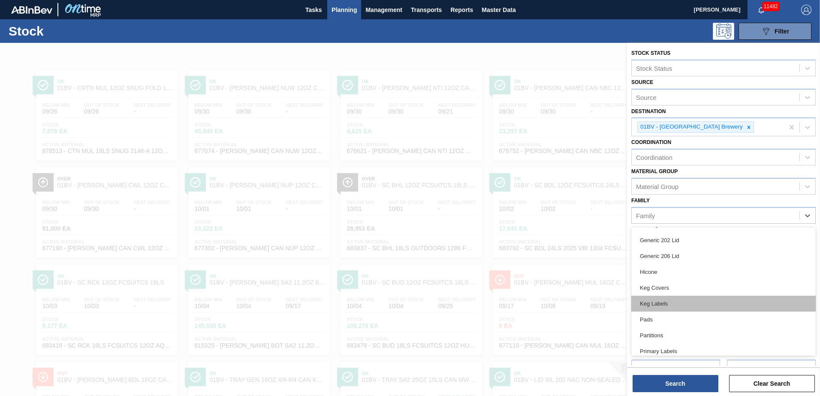
click at [646, 302] on div "Keg Labels" at bounding box center [723, 304] width 184 height 16
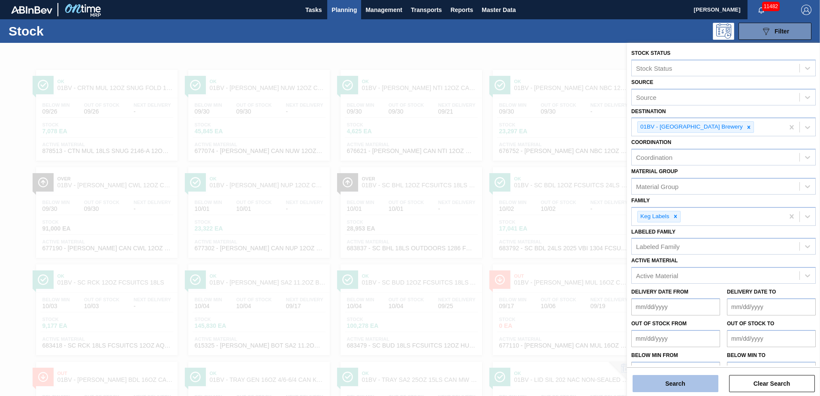
click at [657, 388] on button "Search" at bounding box center [675, 383] width 86 height 17
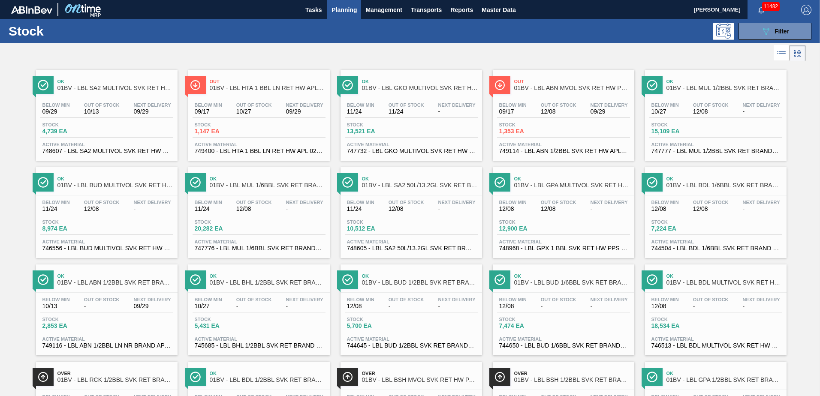
click at [107, 86] on span "01BV - LBL SA2 MULTIVOL SVK RET HW PPS #4" at bounding box center [115, 88] width 116 height 6
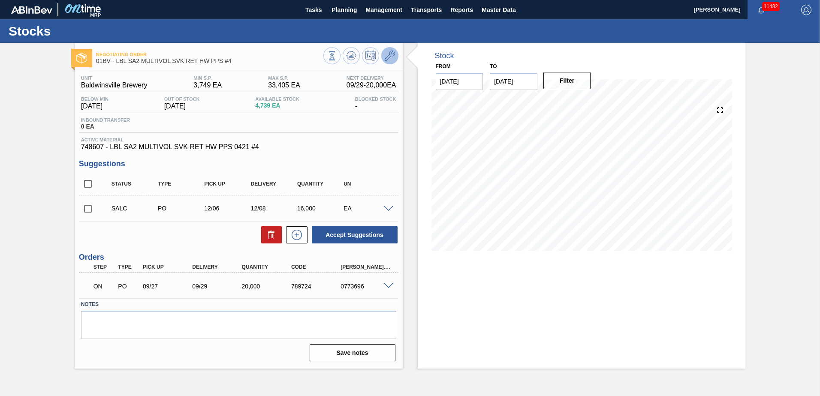
click at [391, 54] on icon at bounding box center [390, 56] width 10 height 10
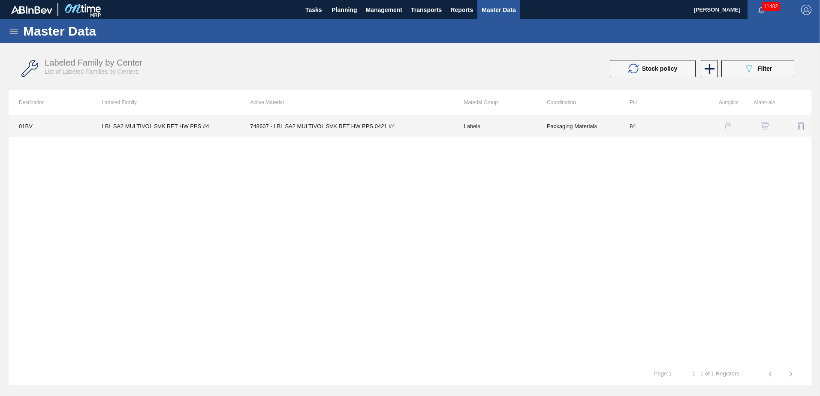
click at [305, 124] on td "748607 - LBL SA2 MULTIVOL SVK RET HW PPS 0421 #4" at bounding box center [347, 125] width 214 height 21
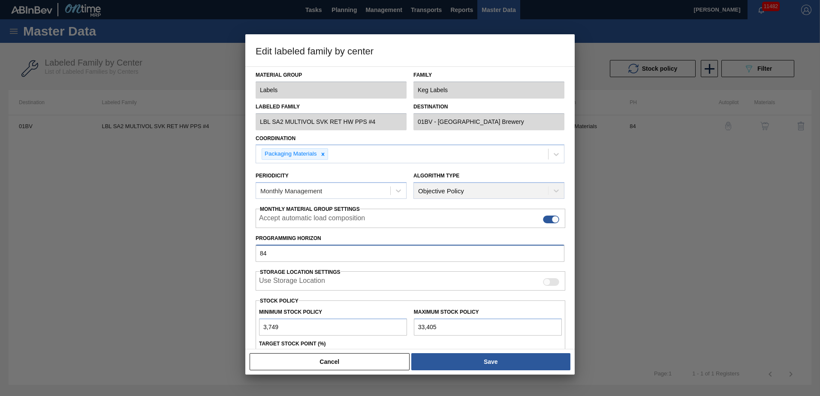
drag, startPoint x: 268, startPoint y: 250, endPoint x: 148, endPoint y: 251, distance: 119.6
click at [148, 251] on div "Edit labeled family by center Material Group Labels Family Keg Labels Labeled F…" at bounding box center [410, 198] width 820 height 396
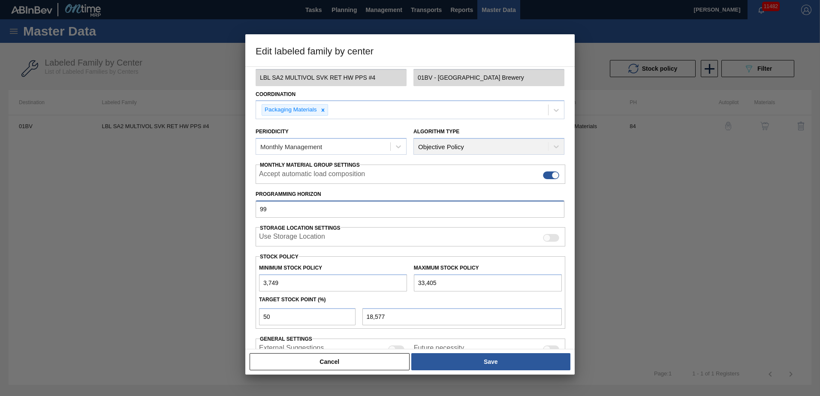
scroll to position [53, 0]
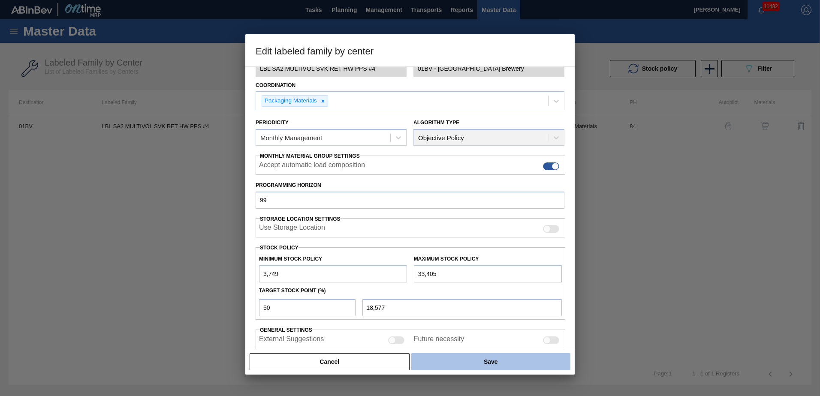
click at [476, 360] on button "Save" at bounding box center [490, 361] width 159 height 17
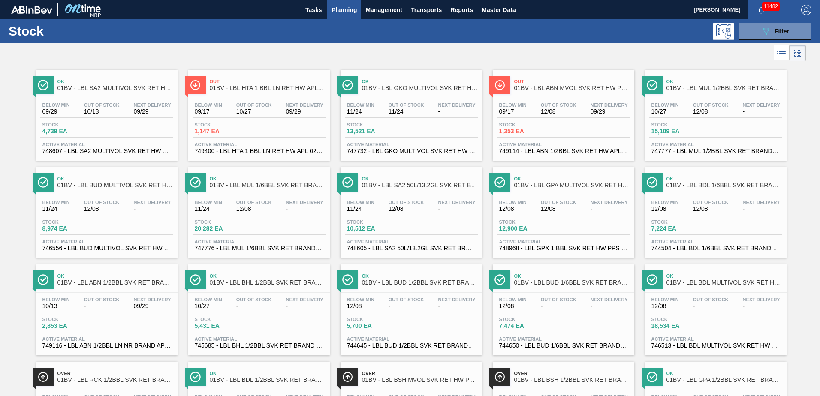
click at [245, 85] on span "01BV - LBL HTA 1 BBL LN RET HW APL #4" at bounding box center [268, 88] width 116 height 6
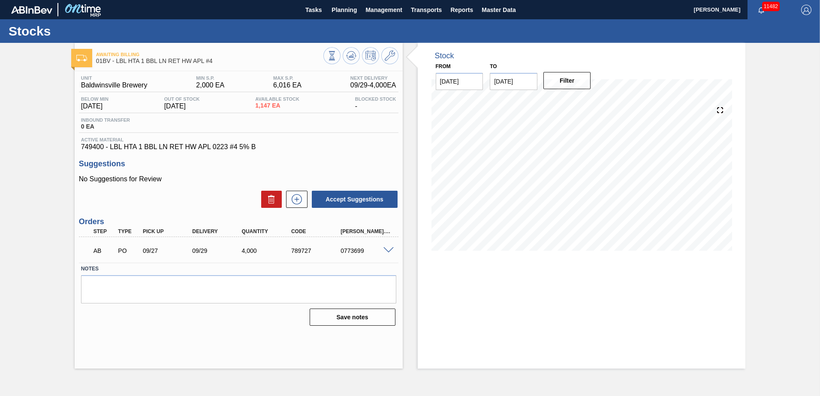
click at [389, 57] on icon at bounding box center [390, 56] width 10 height 10
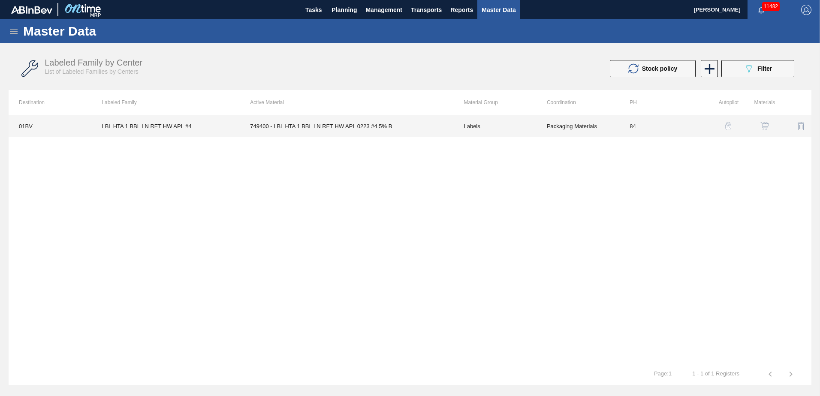
click at [345, 125] on td "749400 - LBL HTA 1 BBL LN RET HW APL 0223 #4 5% B" at bounding box center [347, 125] width 214 height 21
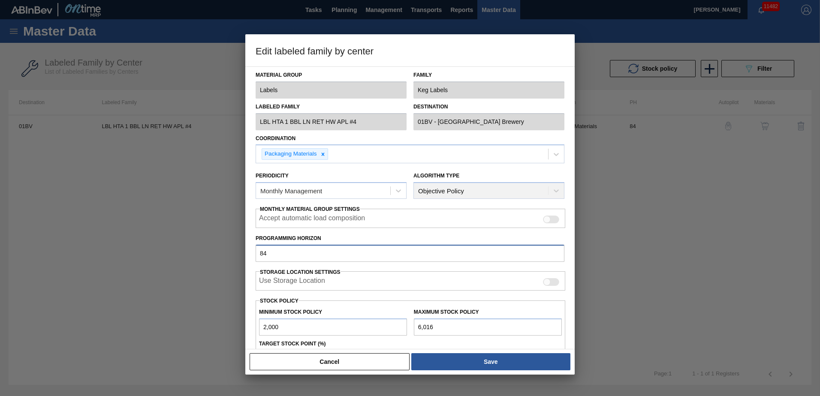
drag, startPoint x: 282, startPoint y: 255, endPoint x: 166, endPoint y: 246, distance: 116.6
click at [166, 246] on div "Edit labeled family by center Material Group Labels Family Keg Labels Labeled F…" at bounding box center [410, 198] width 820 height 396
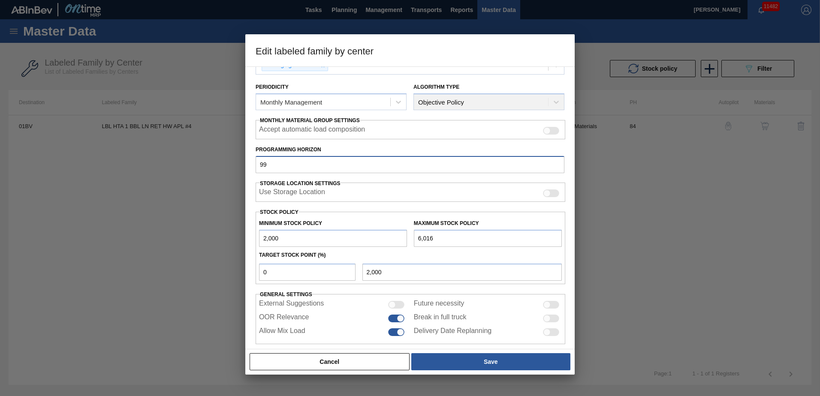
scroll to position [99, 0]
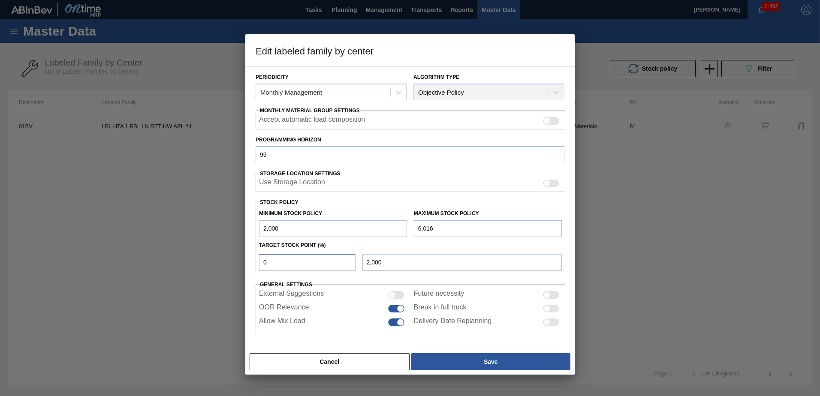
drag, startPoint x: 251, startPoint y: 260, endPoint x: 209, endPoint y: 259, distance: 42.0
click at [209, 259] on div "Edit labeled family by center Material Group Labels Family Keg Labels Labeled F…" at bounding box center [410, 198] width 820 height 396
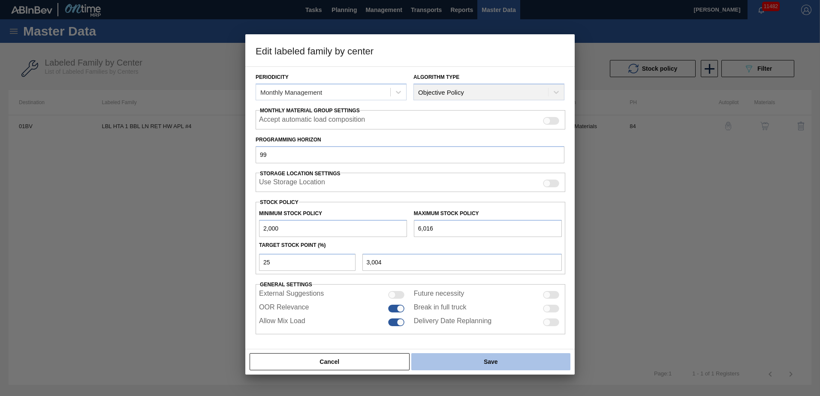
click at [492, 361] on button "Save" at bounding box center [490, 361] width 159 height 17
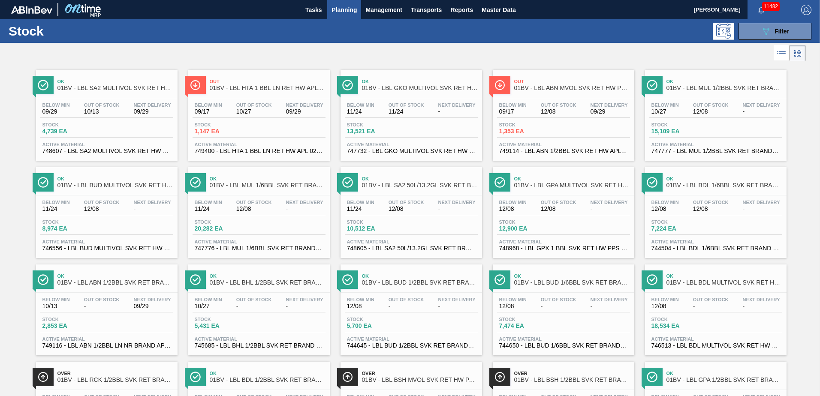
click at [404, 87] on span "01BV - LBL GKO MULTIVOL SVK RET HW PPS #4" at bounding box center [420, 88] width 116 height 6
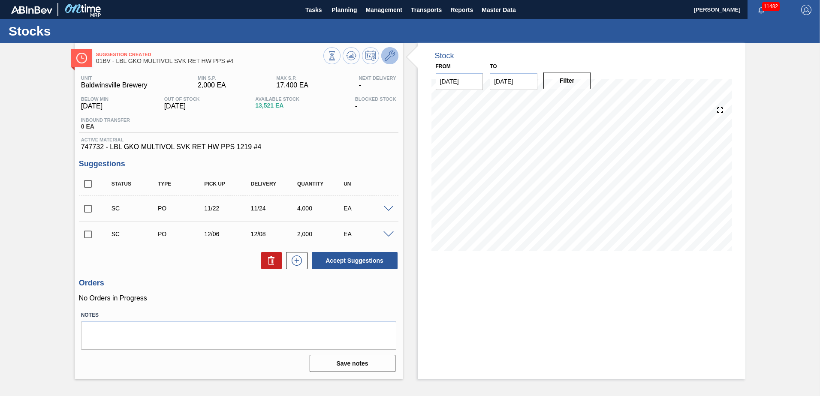
click at [388, 55] on icon at bounding box center [390, 56] width 10 height 10
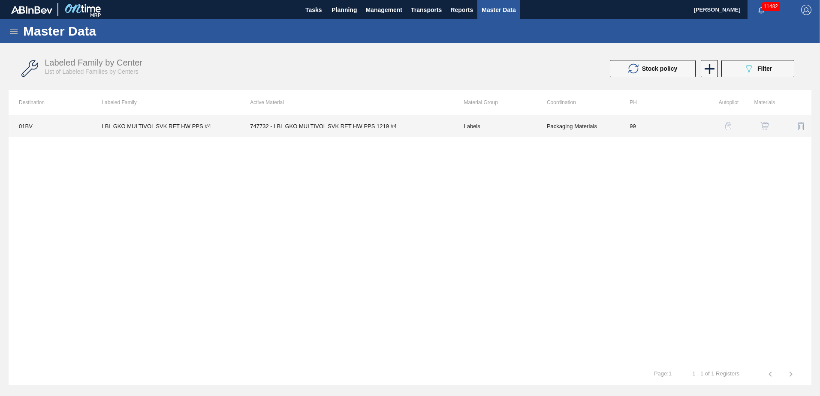
click at [319, 126] on td "747732 - LBL GKO MULTIVOL SVK RET HW PPS 1219 #4" at bounding box center [347, 125] width 214 height 21
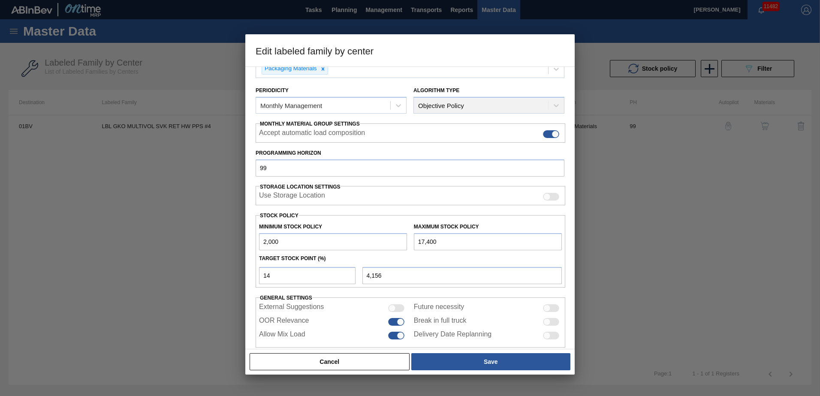
scroll to position [94, 0]
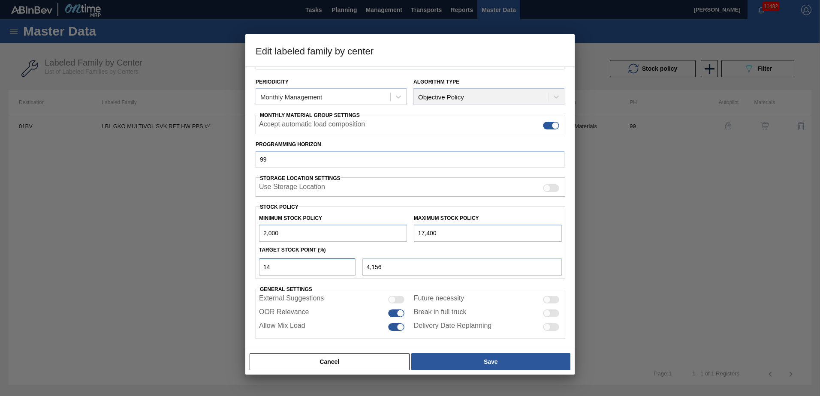
drag, startPoint x: 295, startPoint y: 265, endPoint x: 195, endPoint y: 256, distance: 100.7
click at [195, 256] on div "Edit labeled family by center Material Group Labels Family Keg Labels Labeled F…" at bounding box center [410, 198] width 820 height 396
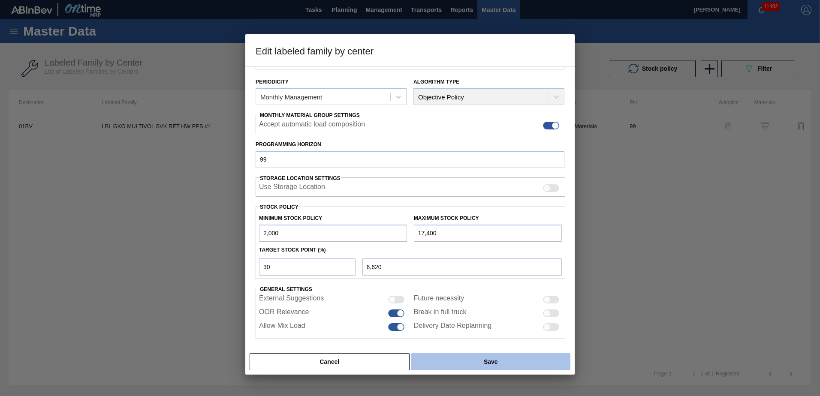
click at [493, 364] on button "Save" at bounding box center [490, 361] width 159 height 17
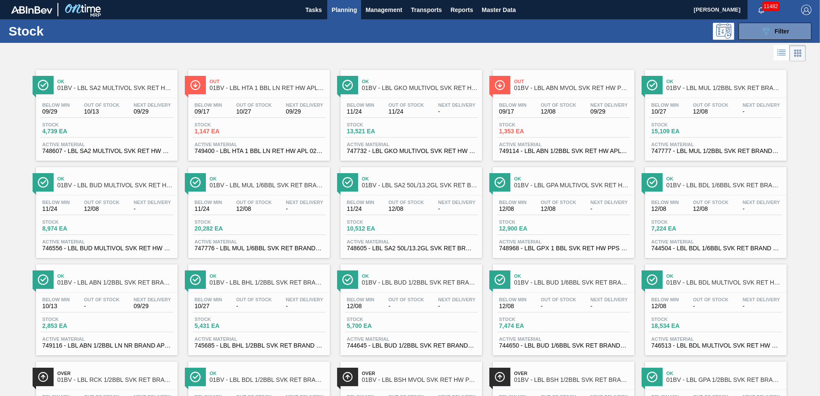
click at [551, 87] on span "01BV - LBL ABN MVOL SVK RET HW PPS #4" at bounding box center [572, 88] width 116 height 6
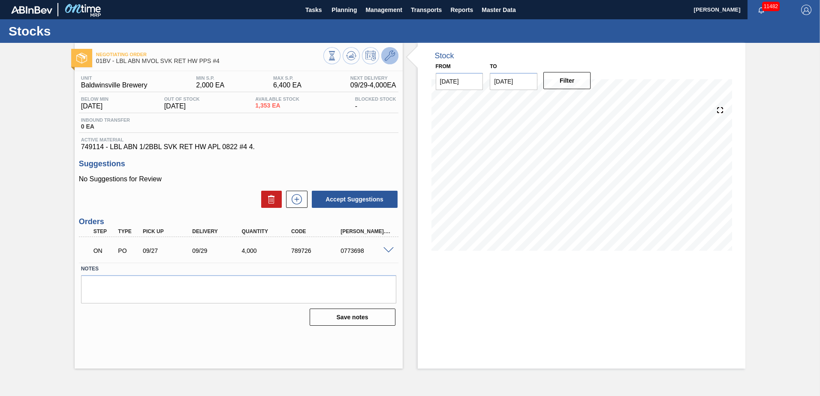
drag, startPoint x: 392, startPoint y: 52, endPoint x: 388, endPoint y: 55, distance: 4.9
click at [388, 55] on icon at bounding box center [390, 56] width 10 height 10
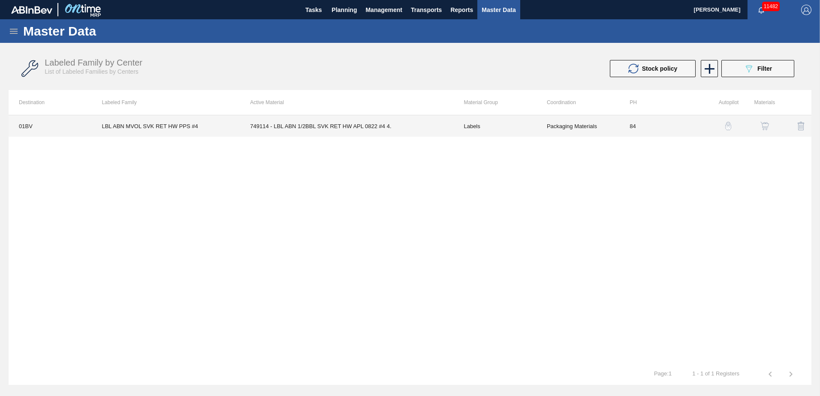
click at [324, 125] on td "749114 - LBL ABN 1/2BBL SVK RET HW APL 0822 #4 4." at bounding box center [347, 125] width 214 height 21
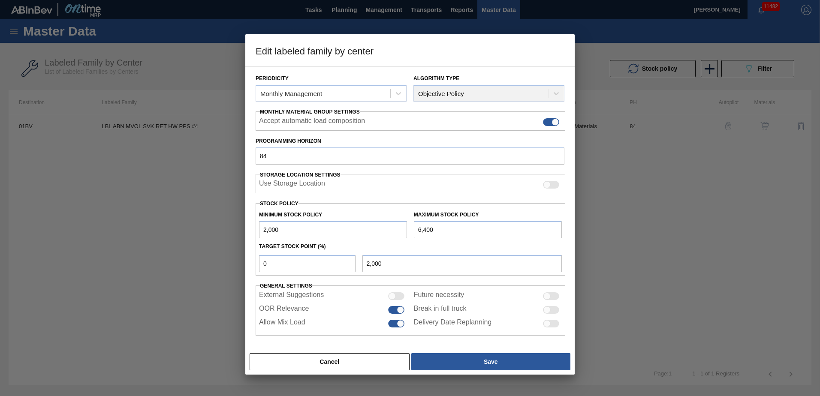
scroll to position [99, 0]
drag, startPoint x: 288, startPoint y: 257, endPoint x: 125, endPoint y: 262, distance: 162.6
click at [126, 262] on div "Edit labeled family by center Material Group Labels Family Keg Labels Labeled F…" at bounding box center [410, 198] width 820 height 396
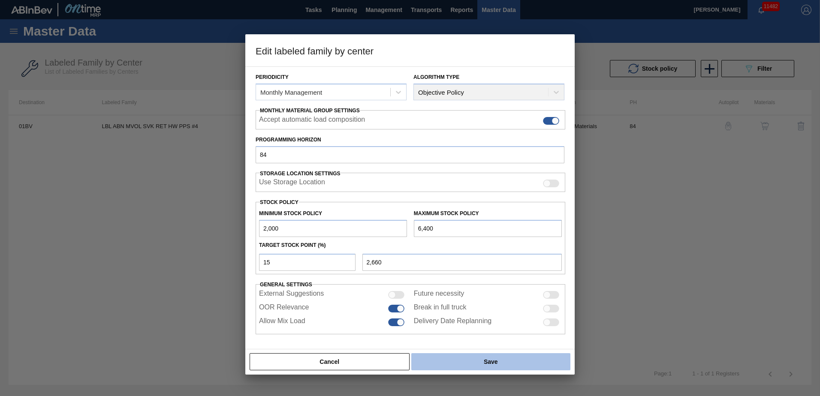
click at [485, 361] on button "Save" at bounding box center [490, 361] width 159 height 17
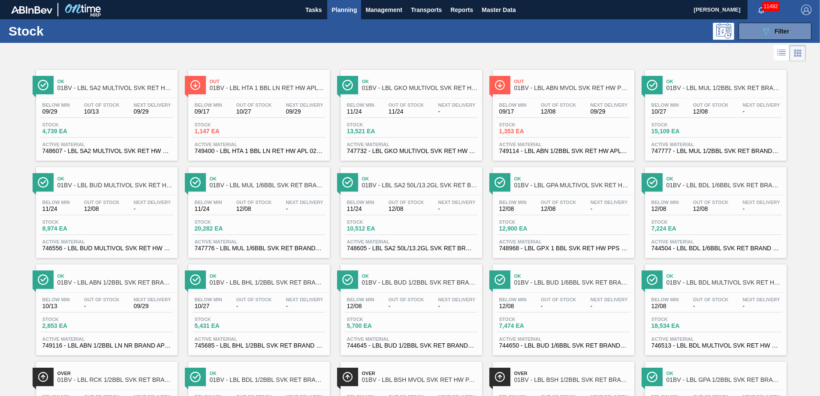
click at [696, 92] on div "Ok 01BV - LBL MUL 1/2BBL SVK RET BRAND PPS #3" at bounding box center [724, 84] width 116 height 19
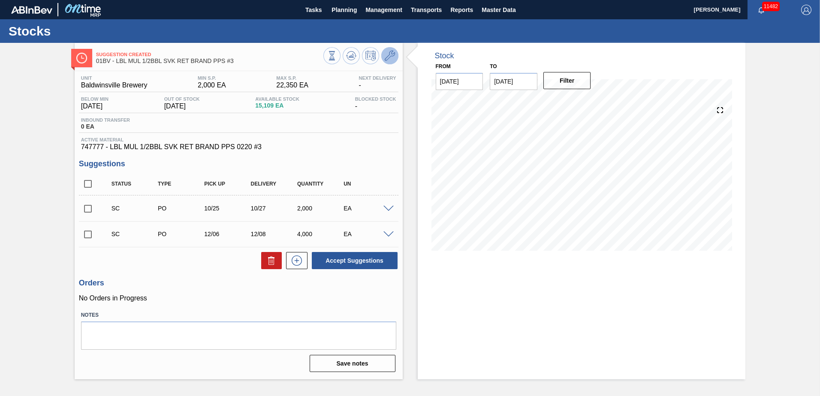
click at [390, 57] on icon at bounding box center [390, 56] width 10 height 10
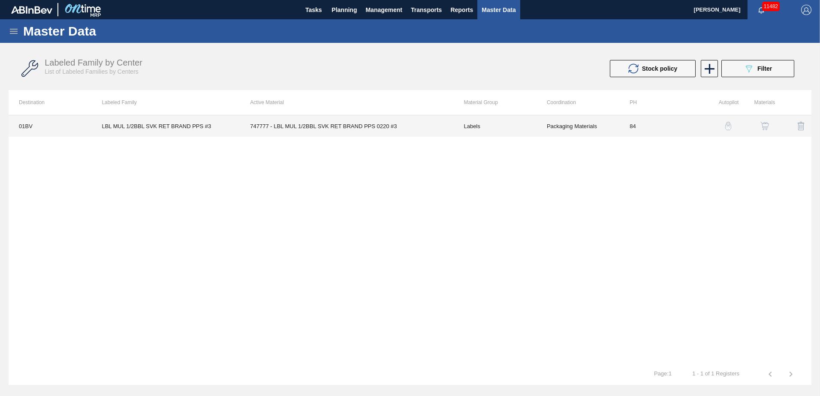
click at [321, 126] on td "747777 - LBL MUL 1/2BBL SVK RET BRAND PPS 0220 #3" at bounding box center [347, 125] width 214 height 21
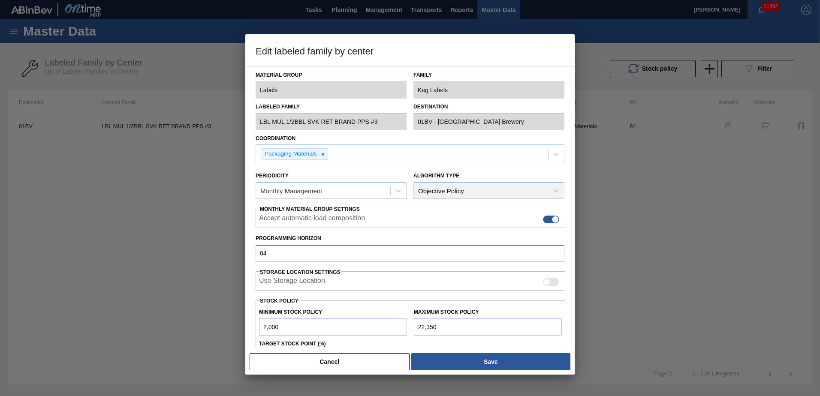
drag, startPoint x: 293, startPoint y: 253, endPoint x: 21, endPoint y: 249, distance: 272.3
click at [24, 252] on div "Edit labeled family by center Material Group Labels Family Keg Labels Labeled F…" at bounding box center [410, 198] width 820 height 396
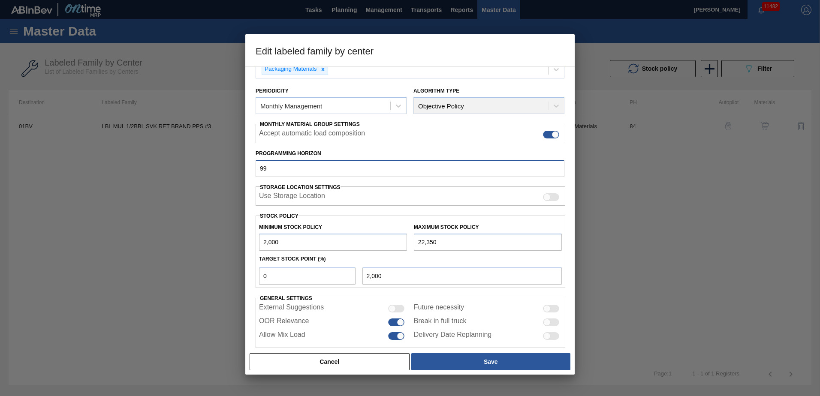
scroll to position [85, 0]
drag, startPoint x: 283, startPoint y: 275, endPoint x: 102, endPoint y: 267, distance: 180.7
click at [108, 267] on div "Edit labeled family by center Material Group Labels Family Keg Labels Labeled F…" at bounding box center [410, 198] width 820 height 396
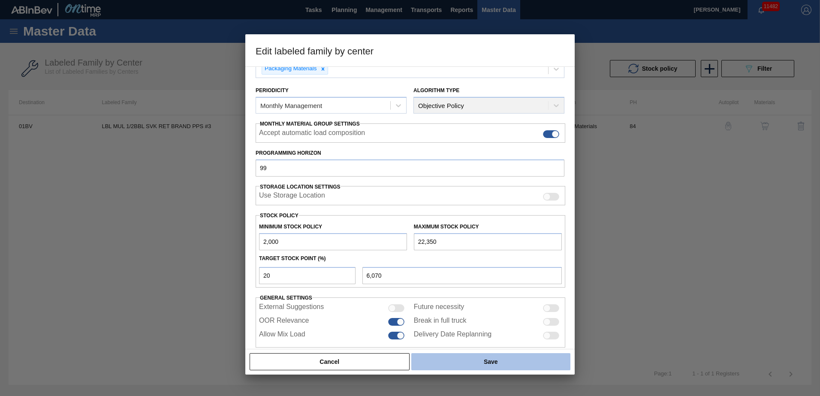
click at [484, 360] on button "Save" at bounding box center [490, 361] width 159 height 17
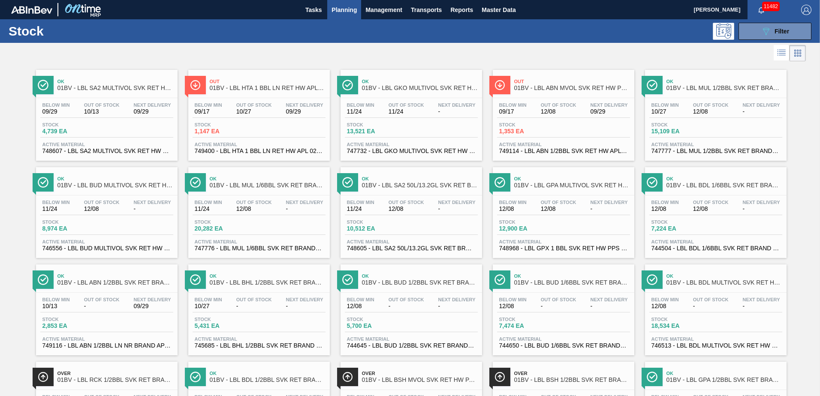
click at [93, 178] on span "Ok" at bounding box center [115, 178] width 116 height 5
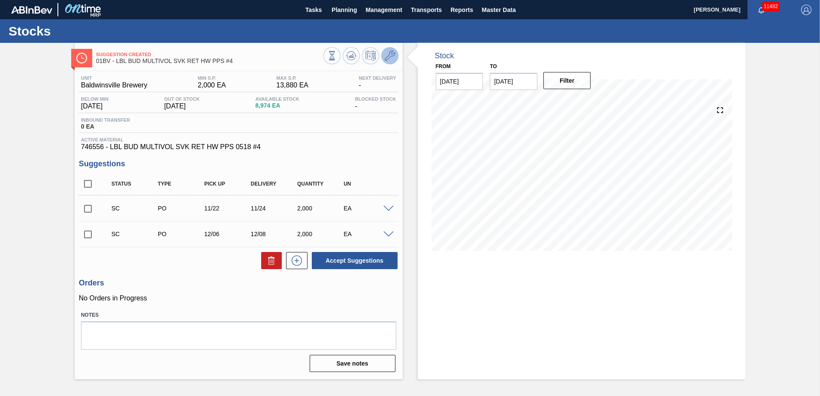
click at [391, 54] on icon at bounding box center [390, 56] width 10 height 10
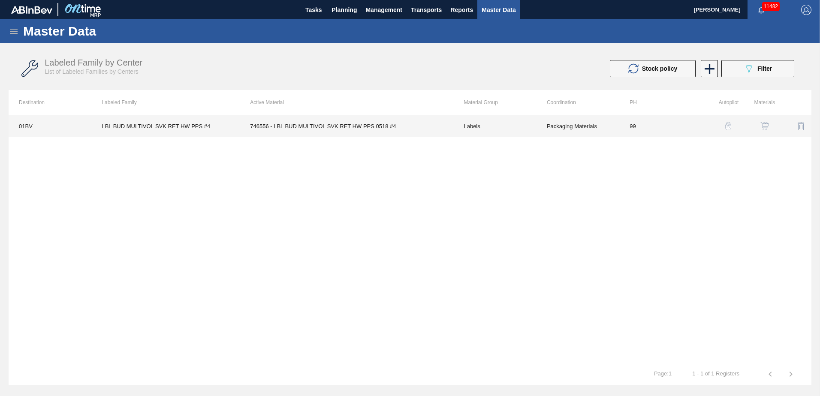
click at [307, 122] on td "746556 - LBL BUD MULTIVOL SVK RET HW PPS 0518 #4" at bounding box center [347, 125] width 214 height 21
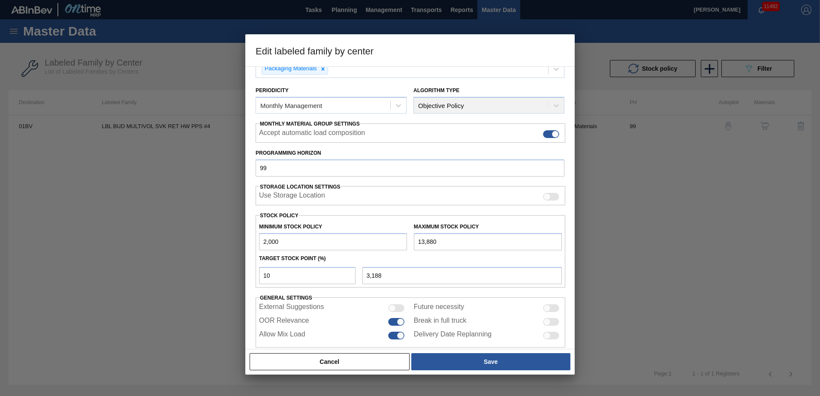
scroll to position [86, 0]
drag, startPoint x: 281, startPoint y: 277, endPoint x: 223, endPoint y: 271, distance: 58.1
click at [223, 271] on div "Edit labeled family by center Material Group Labels Family Keg Labels Labeled F…" at bounding box center [410, 198] width 820 height 396
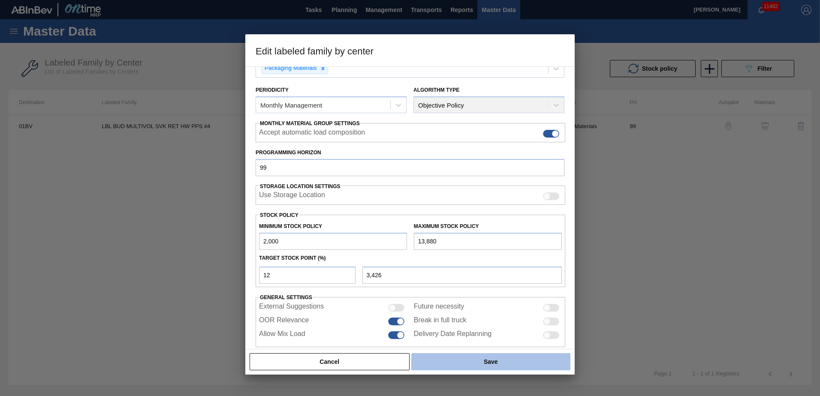
click at [506, 360] on button "Save" at bounding box center [490, 361] width 159 height 17
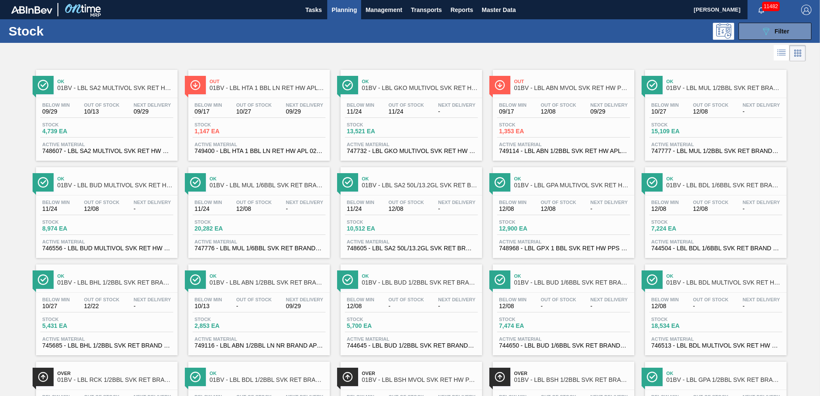
click at [236, 182] on span "01BV - LBL MUL 1/6BBL SVK RET BRAND PPS #4" at bounding box center [268, 185] width 116 height 6
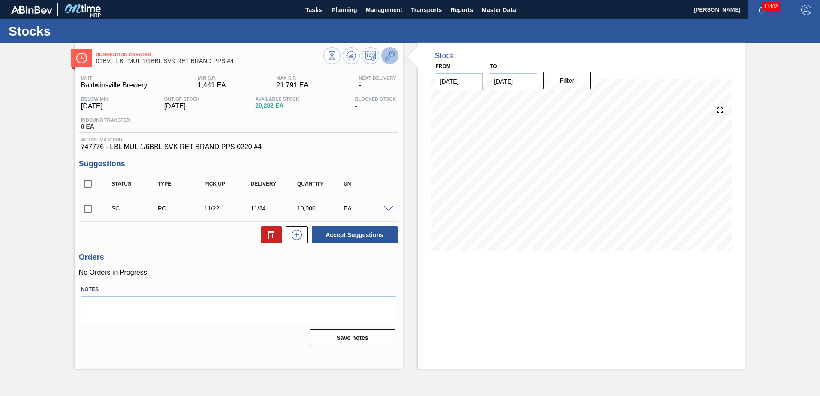
click at [389, 55] on icon at bounding box center [390, 56] width 10 height 10
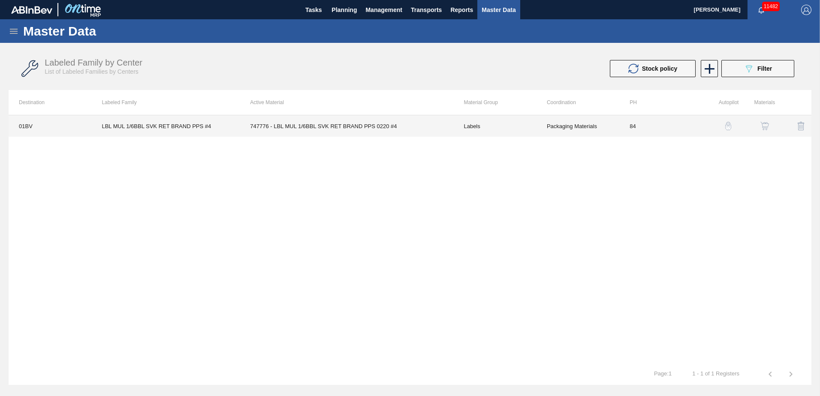
click at [346, 121] on td "747776 - LBL MUL 1/6BBL SVK RET BRAND PPS 0220 #4" at bounding box center [347, 125] width 214 height 21
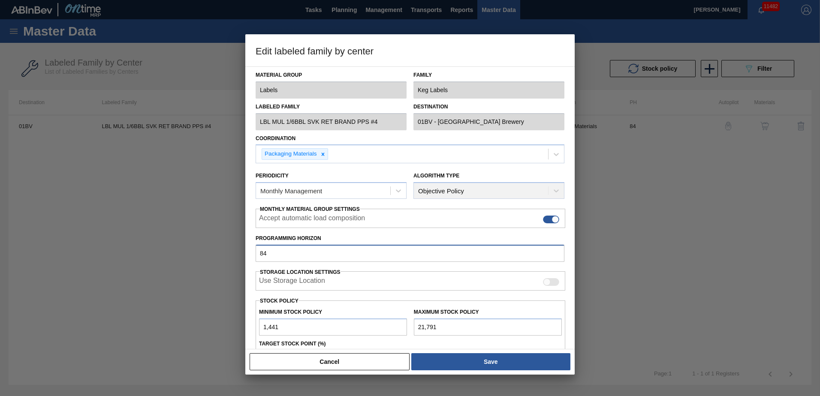
drag, startPoint x: 294, startPoint y: 253, endPoint x: 64, endPoint y: 242, distance: 230.1
click at [65, 243] on div "Edit labeled family by center Material Group Labels Family Keg Labels Labeled F…" at bounding box center [410, 198] width 820 height 396
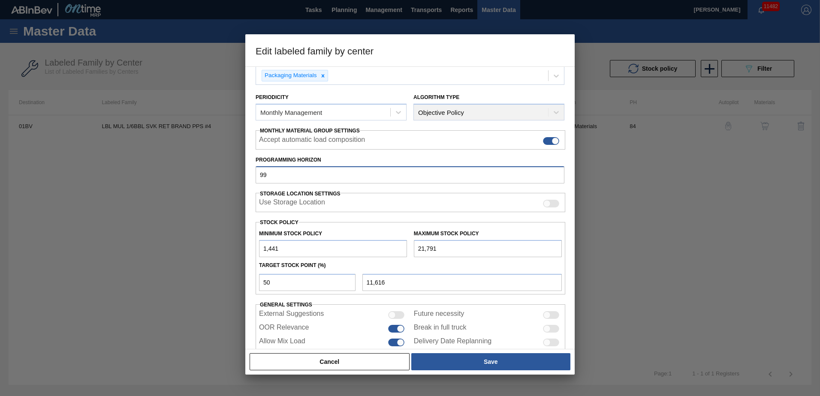
scroll to position [99, 0]
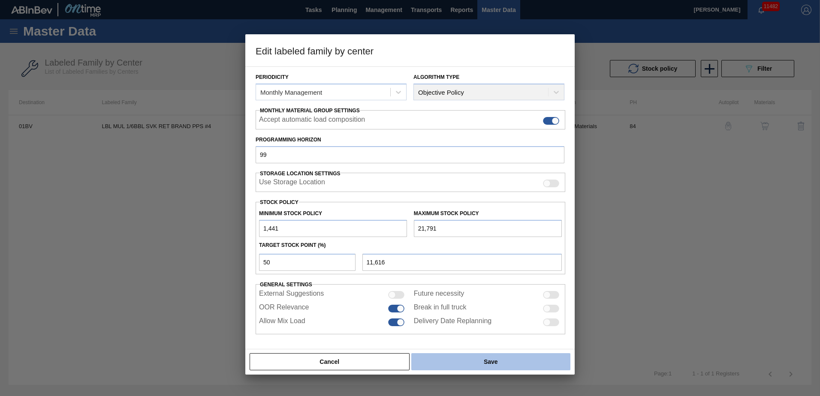
click at [484, 362] on button "Save" at bounding box center [490, 361] width 159 height 17
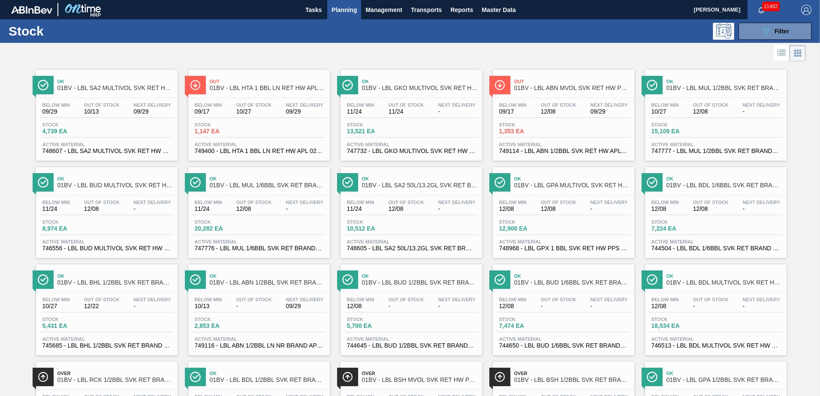
click at [391, 186] on span "01BV - LBL SA2 50L/13.2GL SVK RET BRAND PPS #3" at bounding box center [420, 185] width 116 height 6
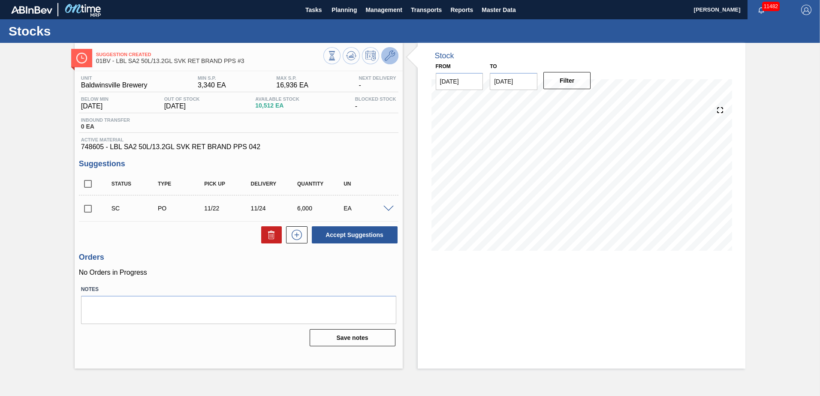
click at [388, 57] on icon at bounding box center [390, 56] width 10 height 10
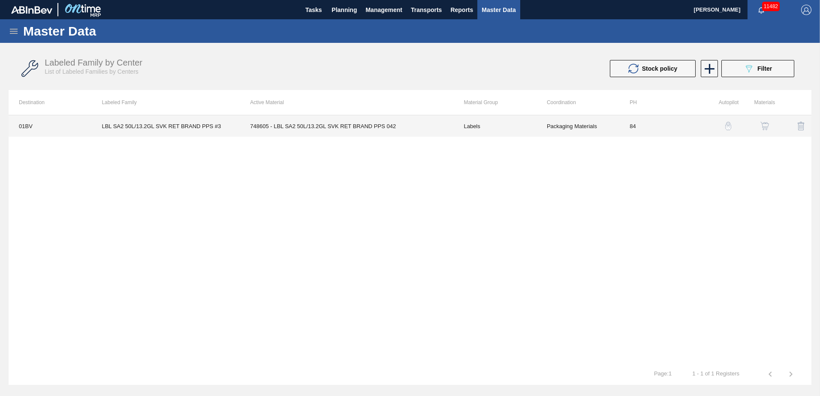
click at [330, 127] on td "748605 - LBL SA2 50L/13.2GL SVK RET BRAND PPS 042" at bounding box center [347, 125] width 214 height 21
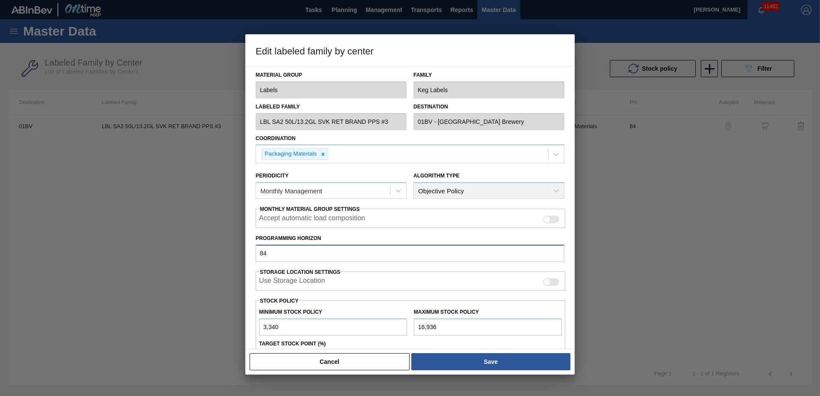
drag, startPoint x: 99, startPoint y: 250, endPoint x: 27, endPoint y: 249, distance: 71.2
click at [26, 250] on div "Edit labeled family by center Material Group Labels Family Keg Labels Labeled F…" at bounding box center [410, 198] width 820 height 396
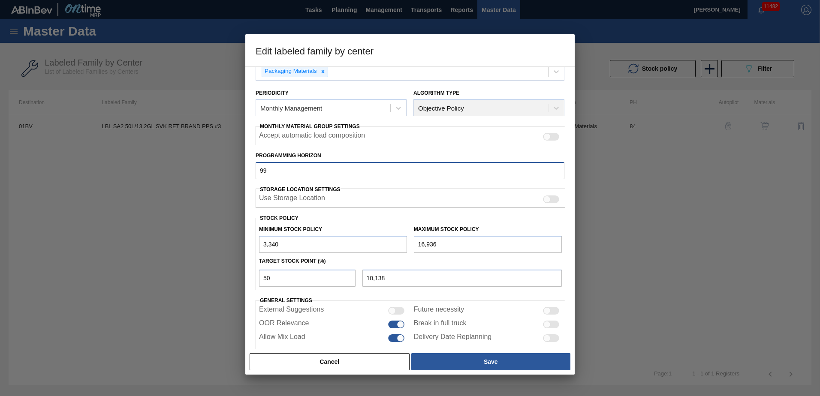
scroll to position [99, 0]
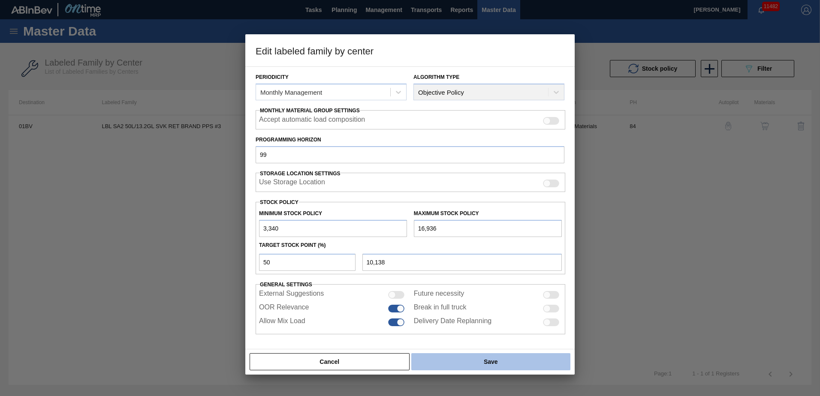
click at [501, 360] on button "Save" at bounding box center [490, 361] width 159 height 17
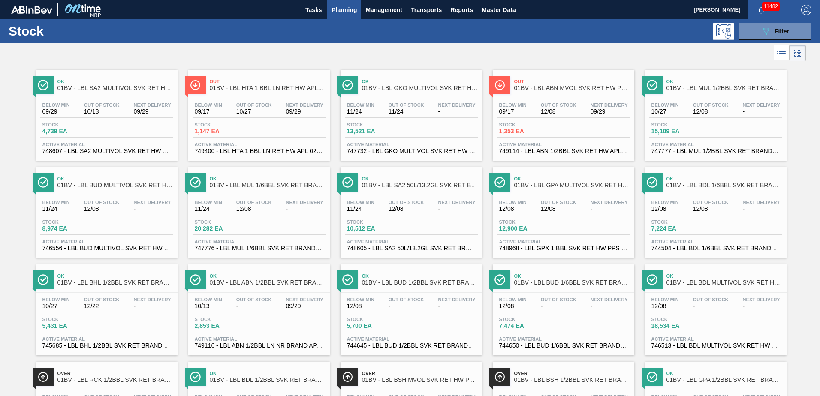
click at [562, 184] on span "01BV - LBL GPA MULTIVOL SVK RET HW PPS #4" at bounding box center [572, 185] width 116 height 6
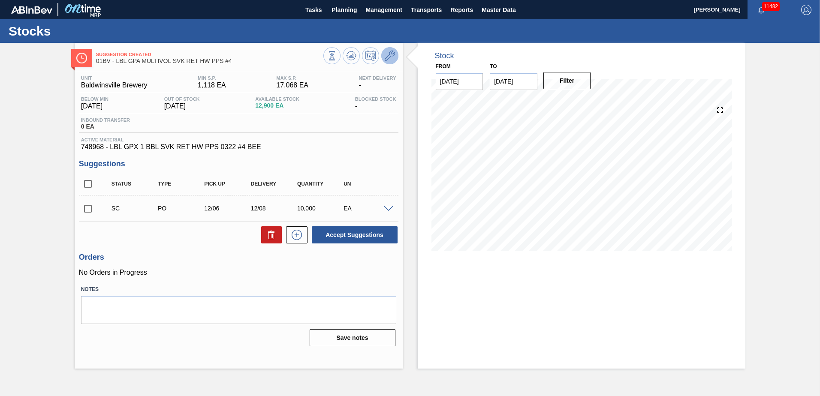
click at [393, 54] on icon at bounding box center [390, 56] width 10 height 10
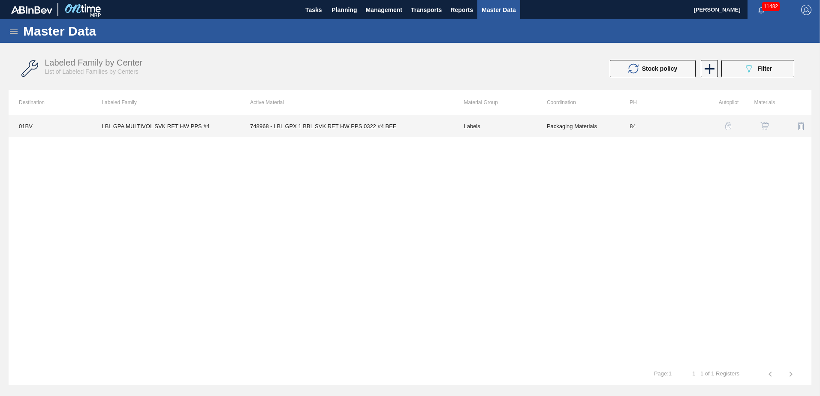
click at [303, 125] on td "748968 - LBL GPX 1 BBL SVK RET HW PPS 0322 #4 BEE" at bounding box center [347, 125] width 214 height 21
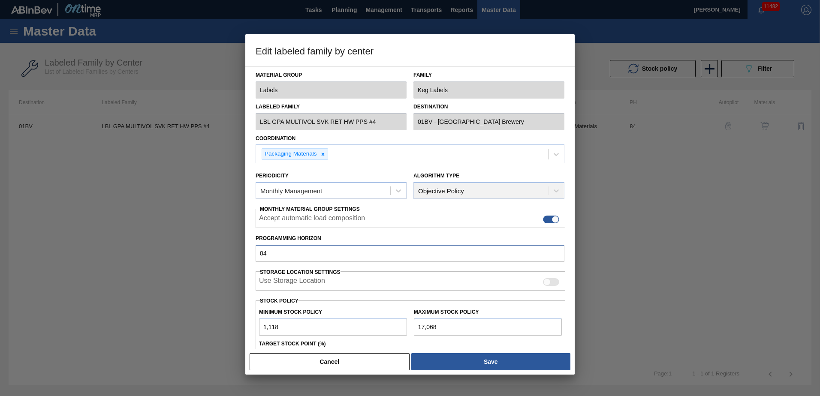
drag, startPoint x: 278, startPoint y: 257, endPoint x: 130, endPoint y: 245, distance: 148.8
click at [130, 245] on div "Edit labeled family by center Material Group Labels Family Keg Labels Labeled F…" at bounding box center [410, 198] width 820 height 396
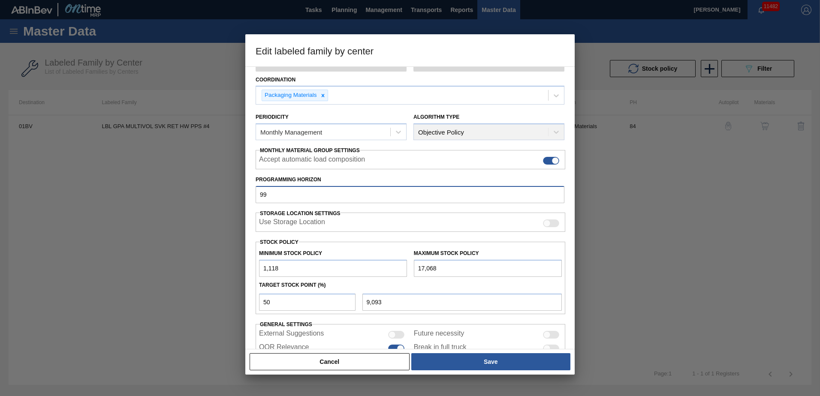
scroll to position [72, 0]
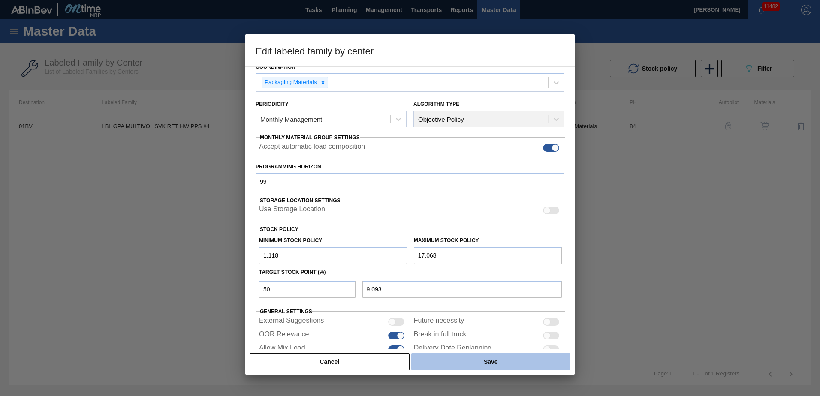
click at [488, 355] on button "Save" at bounding box center [490, 361] width 159 height 17
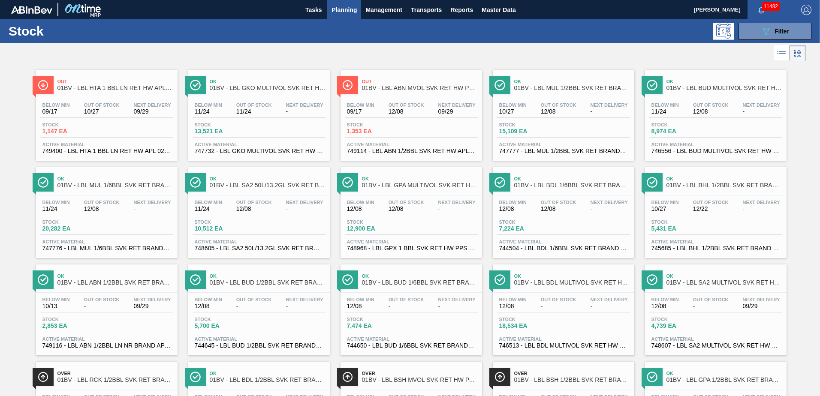
click at [540, 190] on div "Ok 01BV - LBL BDL 1/6BBL SVK RET BRAND PPS #4" at bounding box center [572, 182] width 116 height 19
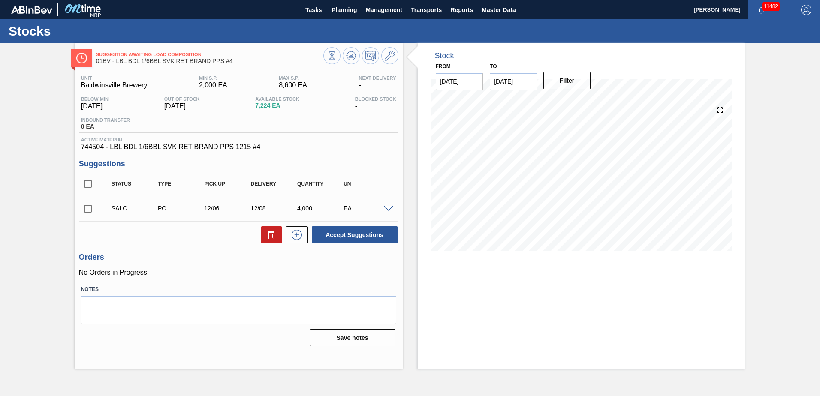
click at [387, 55] on icon at bounding box center [390, 56] width 10 height 10
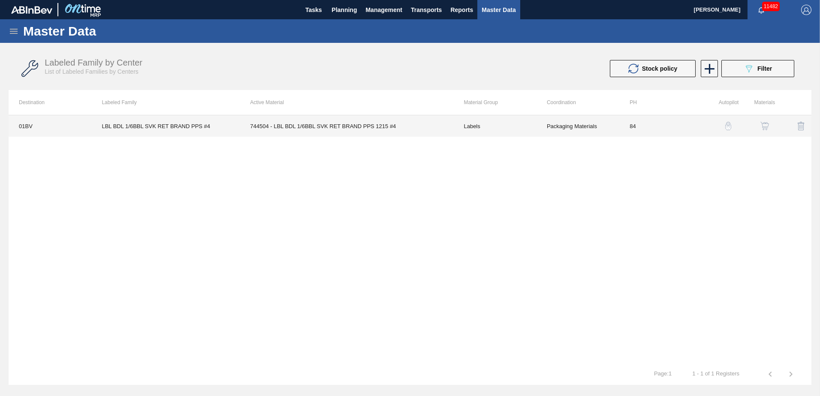
click at [298, 123] on td "744504 - LBL BDL 1/6BBL SVK RET BRAND PPS 1215 #4" at bounding box center [347, 125] width 214 height 21
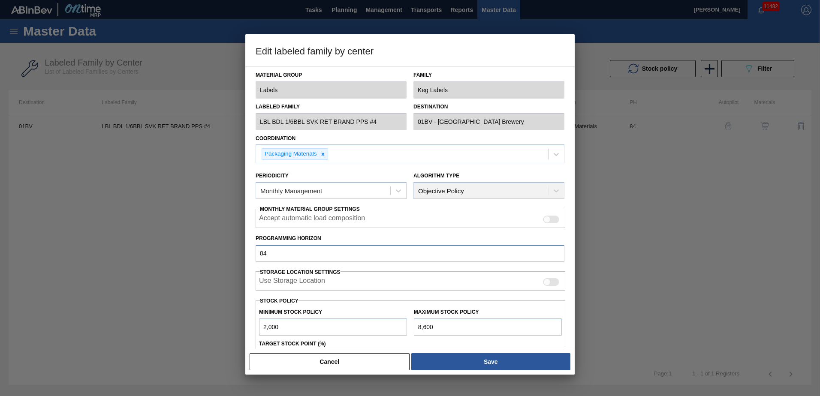
drag, startPoint x: 274, startPoint y: 256, endPoint x: 18, endPoint y: 249, distance: 256.1
click at [18, 252] on div "Edit labeled family by center Material Group Labels Family Keg Labels Labeled F…" at bounding box center [410, 198] width 820 height 396
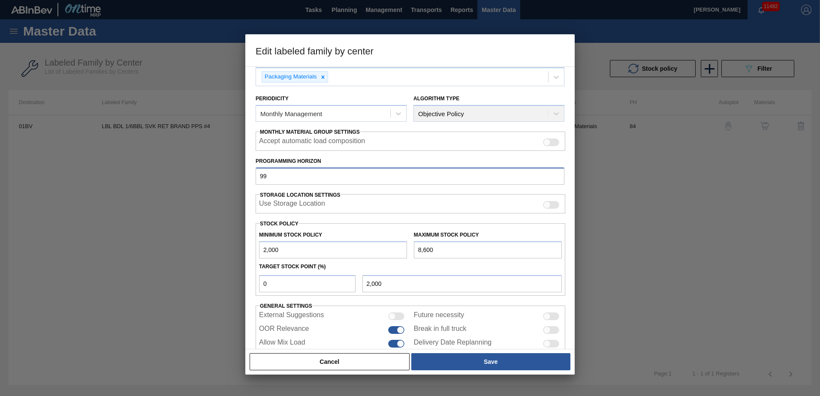
scroll to position [99, 0]
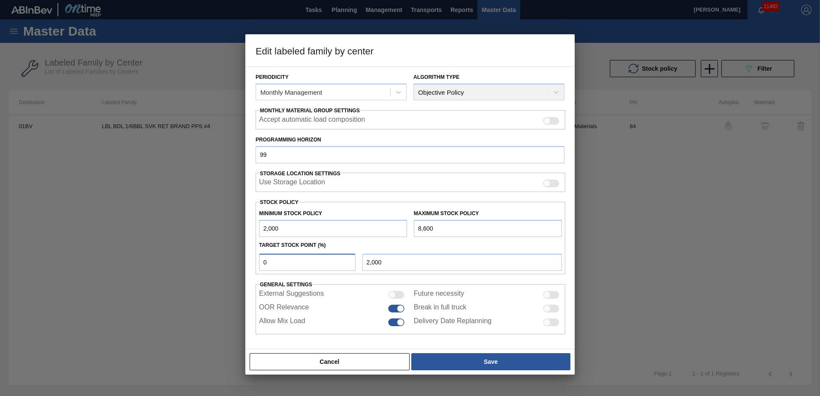
drag, startPoint x: 277, startPoint y: 267, endPoint x: 0, endPoint y: 263, distance: 276.6
click at [0, 0] on html "Tasks Planning Management Transports Reports Master Data [PERSON_NAME] 11482 Ma…" at bounding box center [410, 0] width 820 height 0
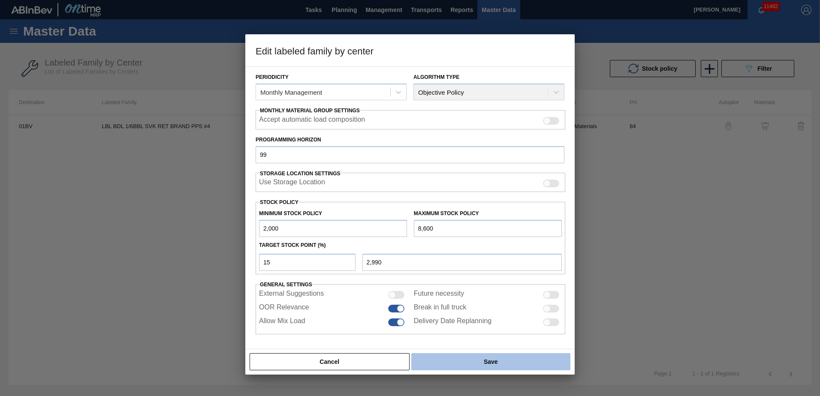
click at [469, 359] on button "Save" at bounding box center [490, 361] width 159 height 17
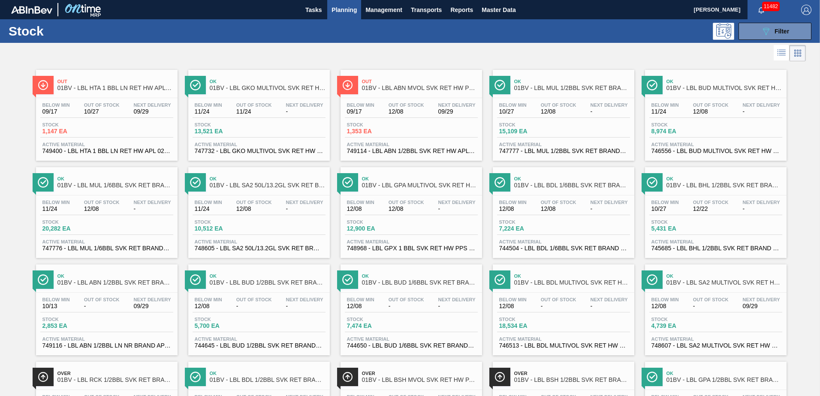
click at [707, 182] on span "01BV - LBL BHL 1/2BBL SVK RET BRAND PPS #3" at bounding box center [724, 185] width 116 height 6
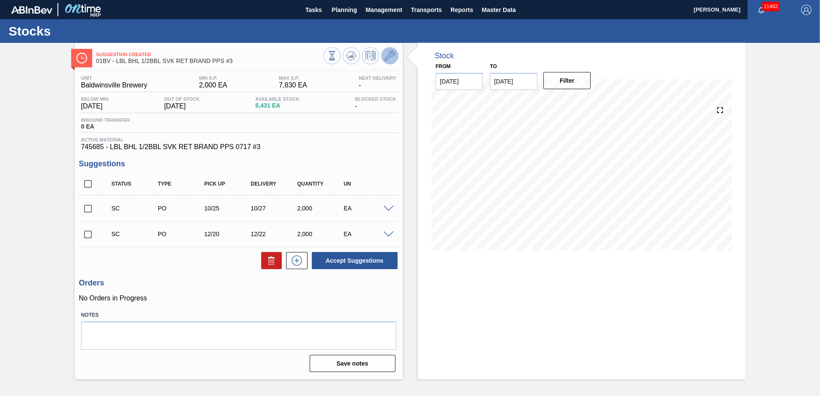
click at [387, 52] on icon at bounding box center [390, 56] width 10 height 10
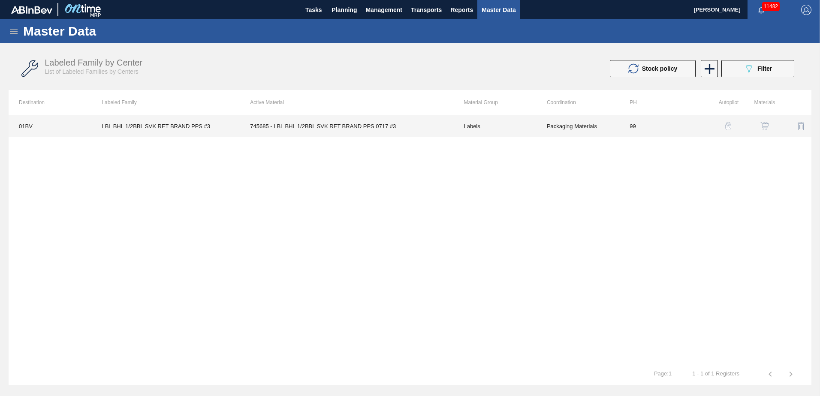
click at [299, 126] on td "745685 - LBL BHL 1/2BBL SVK RET BRAND PPS 0717 #3" at bounding box center [347, 125] width 214 height 21
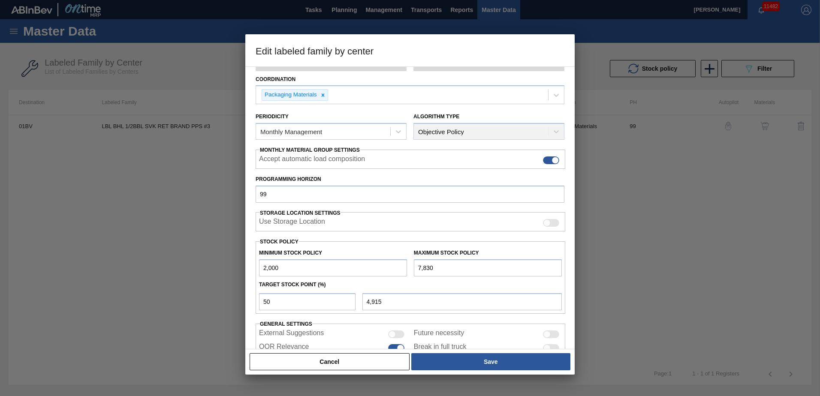
scroll to position [69, 0]
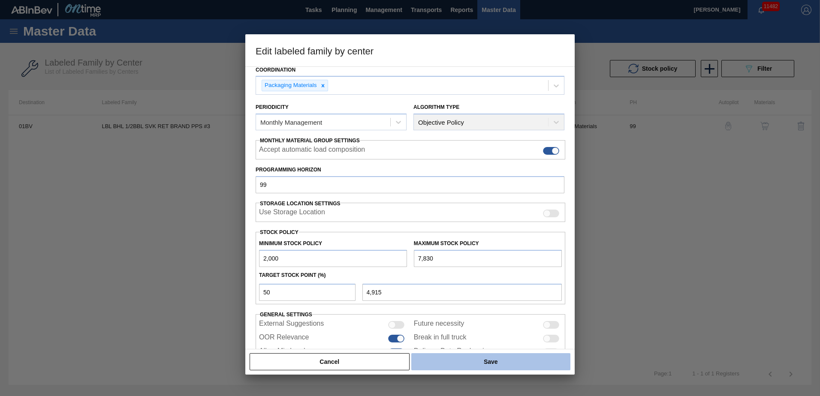
click at [491, 363] on button "Save" at bounding box center [490, 361] width 159 height 17
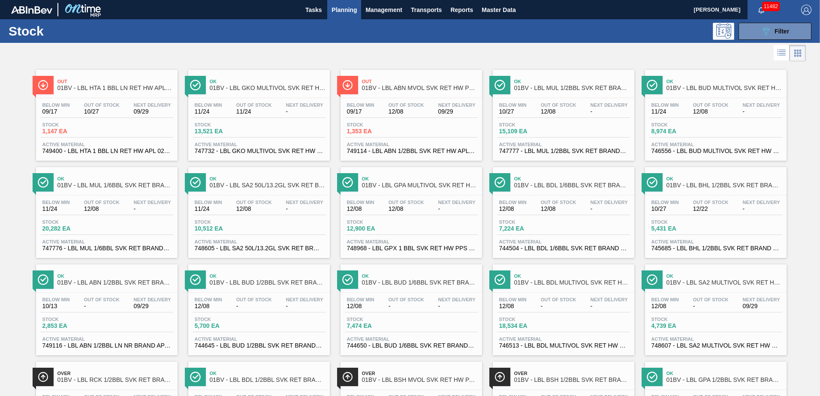
click at [90, 286] on div "Ok 01BV - LBL ABN 1/2BBL SVK RET BRAND PPS #3" at bounding box center [115, 279] width 116 height 19
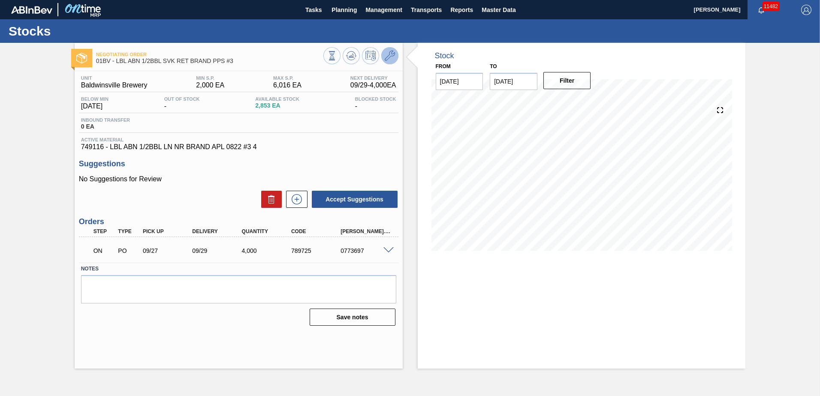
click at [386, 57] on icon at bounding box center [390, 56] width 10 height 10
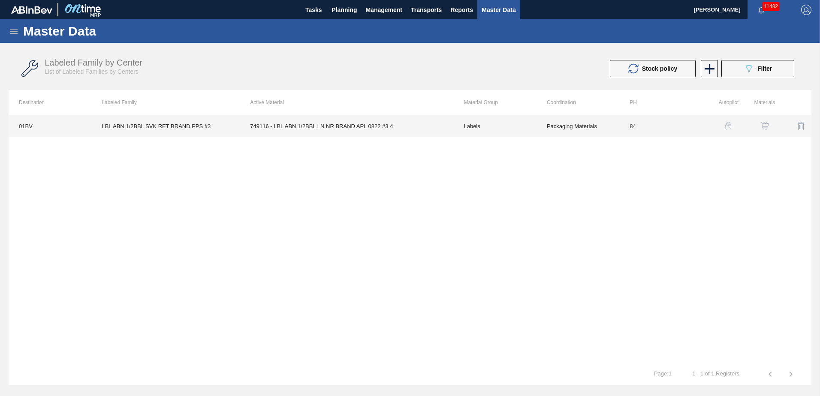
click at [332, 127] on td "749116 - LBL ABN 1/2BBL LN NR BRAND APL 0822 #3 4" at bounding box center [347, 125] width 214 height 21
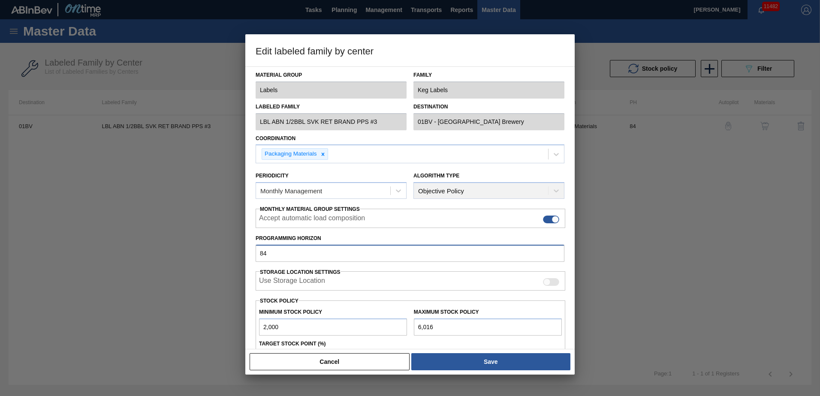
drag, startPoint x: 289, startPoint y: 256, endPoint x: -2, endPoint y: 253, distance: 290.7
click at [0, 0] on html "Tasks Planning Management Transports Reports Master Data [PERSON_NAME] 11482 Ma…" at bounding box center [410, 0] width 820 height 0
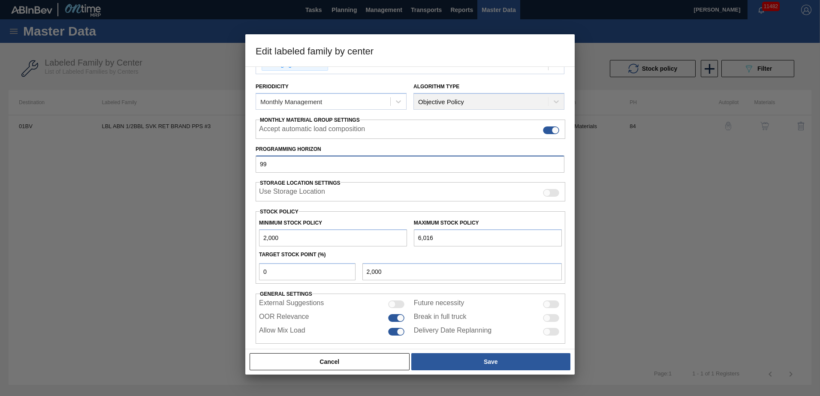
scroll to position [99, 0]
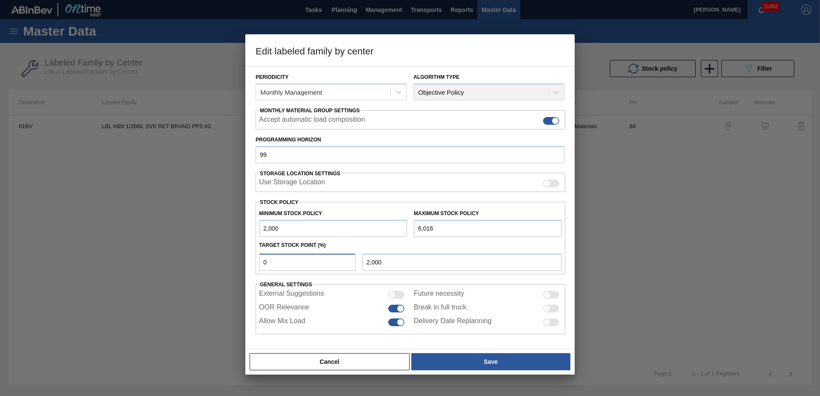
drag, startPoint x: 286, startPoint y: 265, endPoint x: 78, endPoint y: 269, distance: 207.6
click at [78, 269] on div "Edit labeled family by center Material Group Labels Family Keg Labels Labeled F…" at bounding box center [410, 198] width 820 height 396
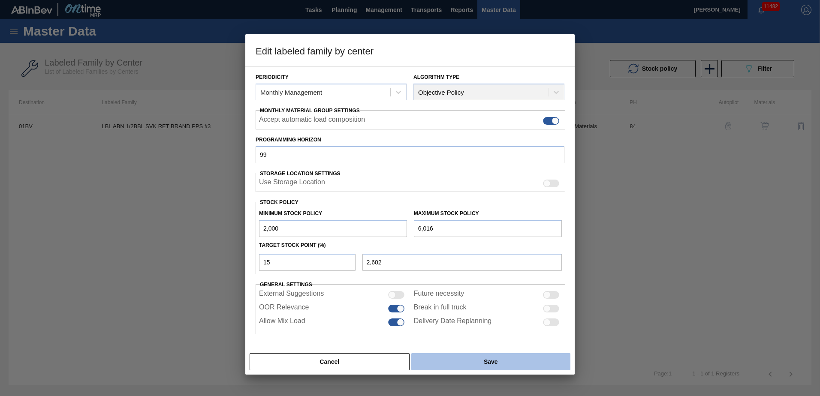
click at [506, 359] on button "Save" at bounding box center [490, 361] width 159 height 17
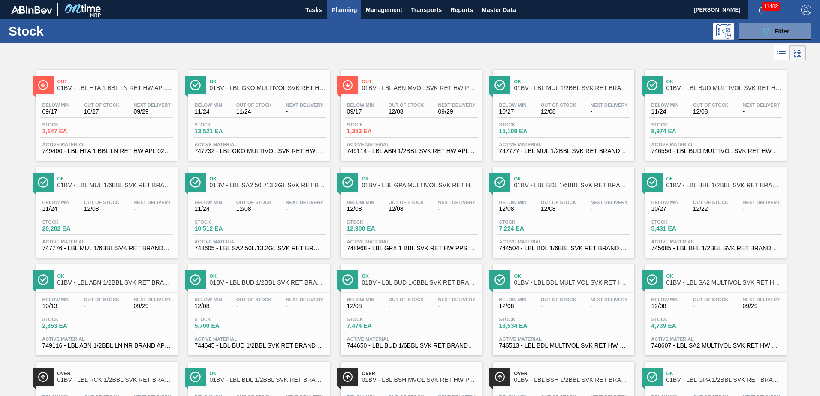
click at [257, 281] on span "01BV - LBL BUD 1/2BBL SVK RET BRAND PAPER #3 5.0%" at bounding box center [268, 283] width 116 height 6
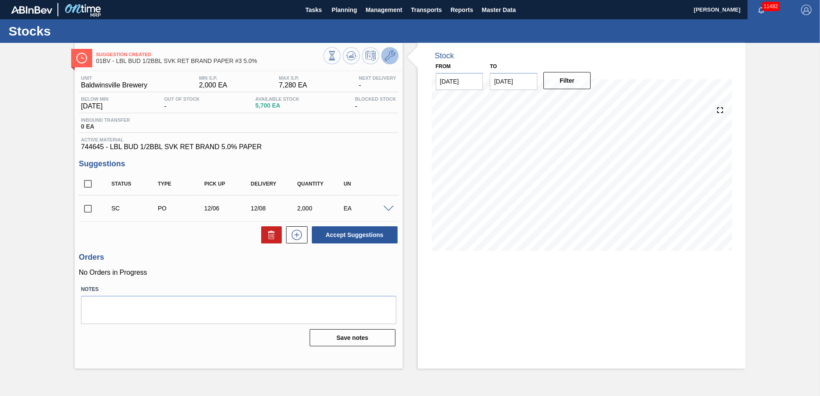
click at [383, 54] on button at bounding box center [389, 55] width 17 height 17
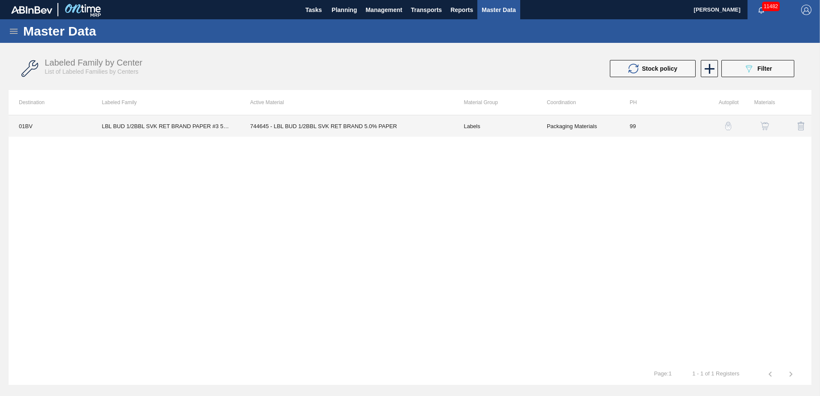
click at [324, 123] on td "744645 - LBL BUD 1/2BBL SVK RET BRAND 5.0% PAPER" at bounding box center [347, 125] width 214 height 21
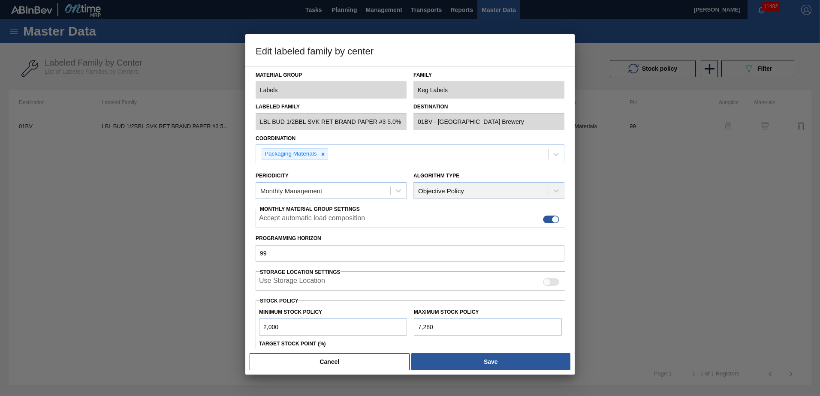
drag, startPoint x: 575, startPoint y: 199, endPoint x: 577, endPoint y: 286, distance: 86.2
click at [577, 286] on div at bounding box center [410, 198] width 820 height 396
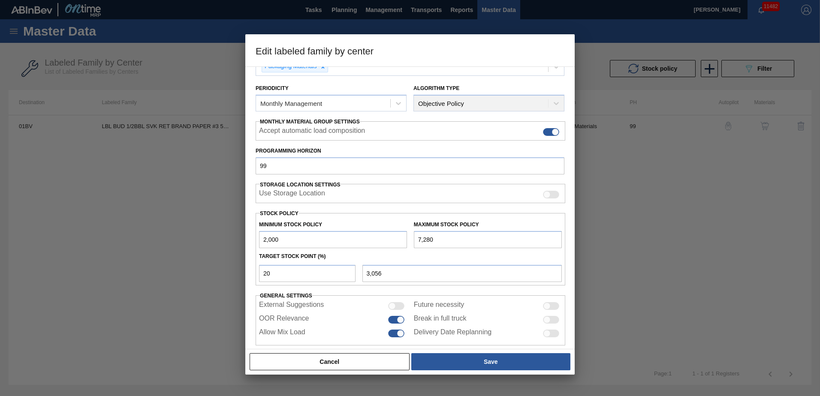
scroll to position [99, 0]
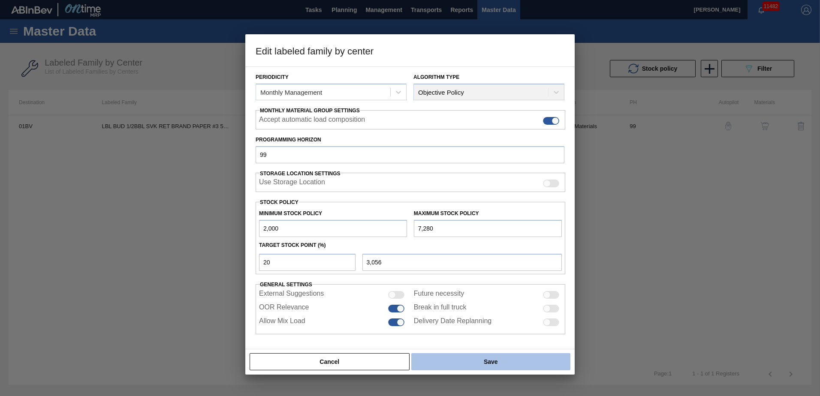
click at [483, 360] on button "Save" at bounding box center [490, 361] width 159 height 17
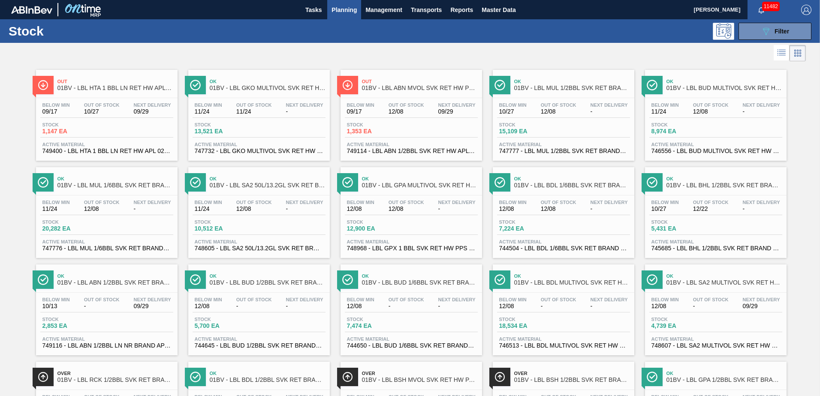
click at [397, 276] on span "Ok" at bounding box center [420, 276] width 116 height 5
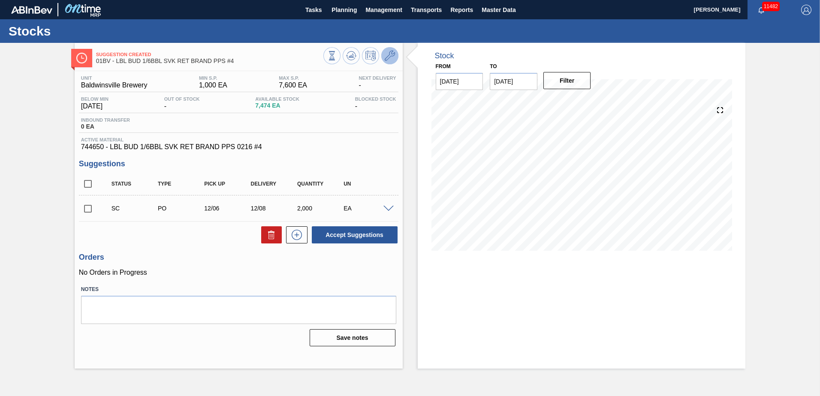
click at [388, 56] on icon at bounding box center [390, 56] width 10 height 10
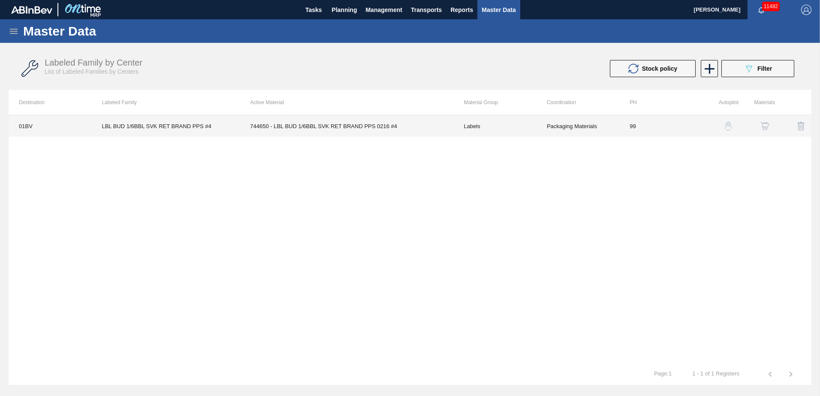
click at [358, 127] on td "744650 - LBL BUD 1/6BBL SVK RET BRAND PPS 0216 #4" at bounding box center [347, 125] width 214 height 21
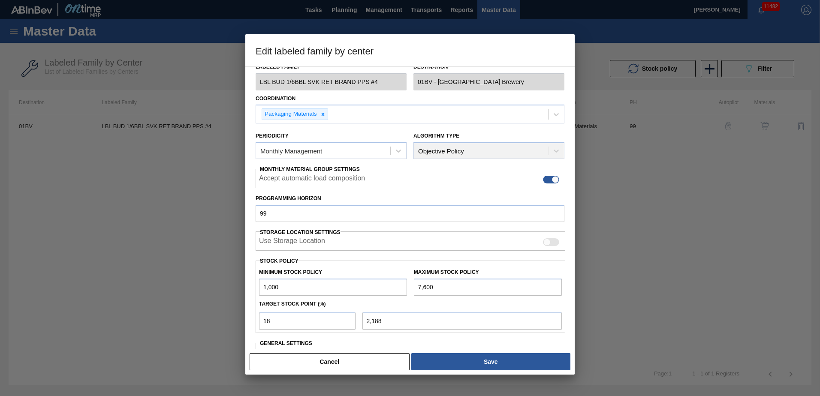
scroll to position [57, 0]
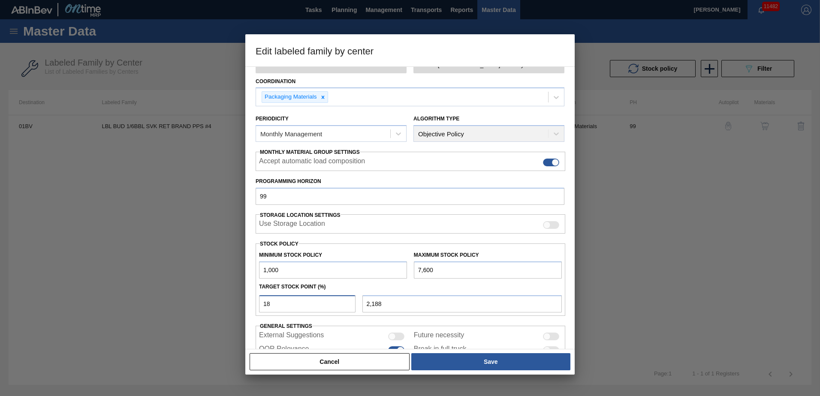
drag, startPoint x: 255, startPoint y: 302, endPoint x: 170, endPoint y: 302, distance: 84.5
click at [178, 302] on div "Edit labeled family by center Material Group Labels Family Keg Labels Labeled F…" at bounding box center [410, 198] width 820 height 396
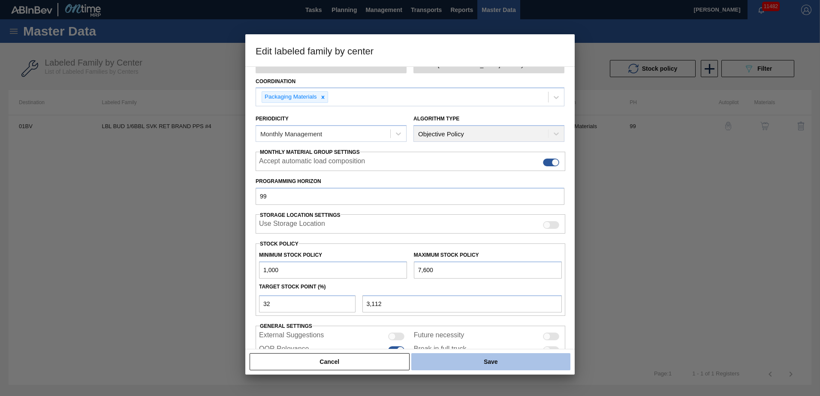
click at [508, 364] on button "Save" at bounding box center [490, 361] width 159 height 17
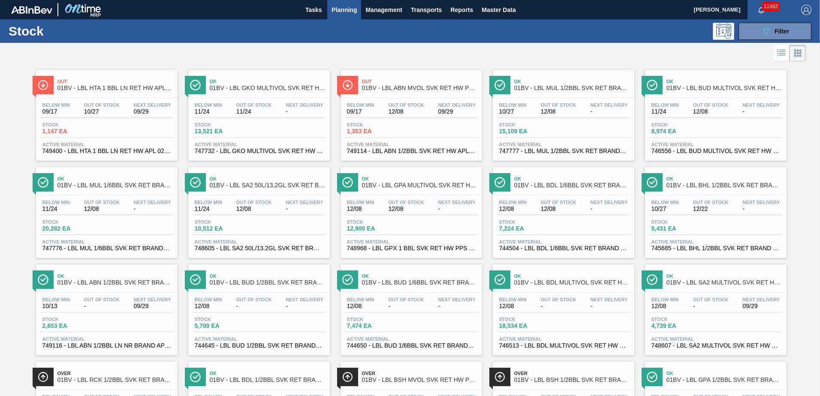
click at [552, 280] on span "01BV - LBL BDL MULTIVOL SVK RET HW PAPER #4" at bounding box center [572, 283] width 116 height 6
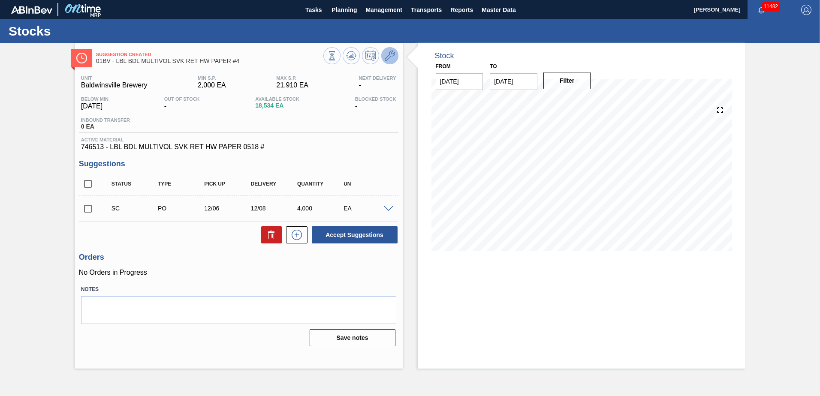
click at [390, 56] on icon at bounding box center [390, 56] width 10 height 10
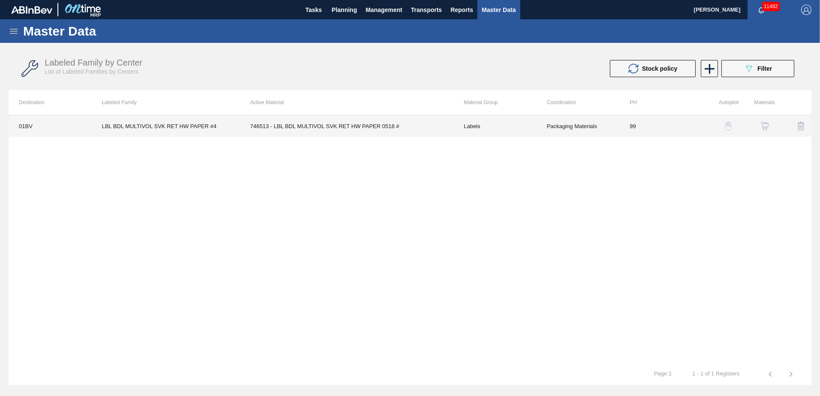
click at [336, 126] on td "746513 - LBL BDL MULTIVOL SVK RET HW PAPER 0518 #" at bounding box center [347, 125] width 214 height 21
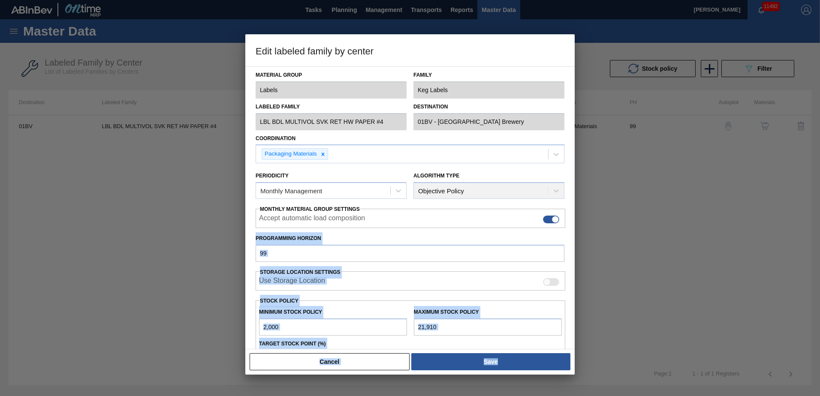
drag, startPoint x: 575, startPoint y: 191, endPoint x: 571, endPoint y: 221, distance: 30.2
click at [571, 221] on div "Edit labeled family by center Material Group Labels Family Keg Labels Labeled F…" at bounding box center [410, 198] width 820 height 396
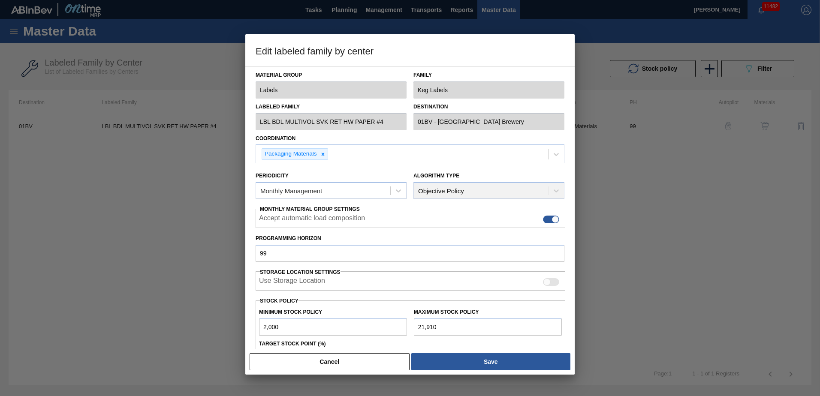
click at [504, 49] on h3 "Edit labeled family by center" at bounding box center [409, 50] width 329 height 33
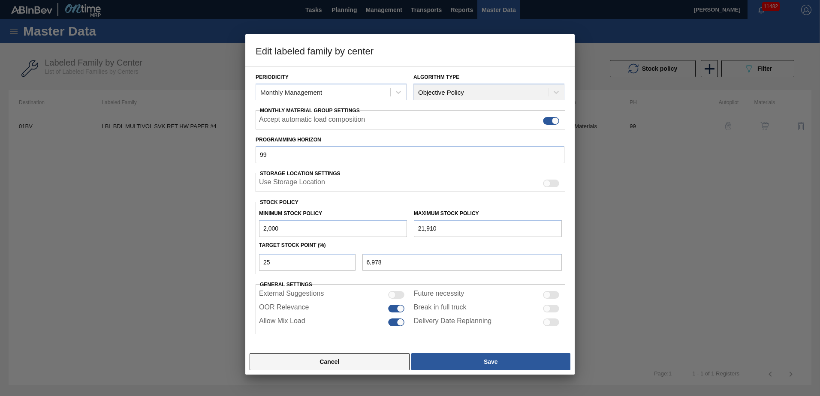
click at [338, 361] on button "Cancel" at bounding box center [330, 361] width 160 height 17
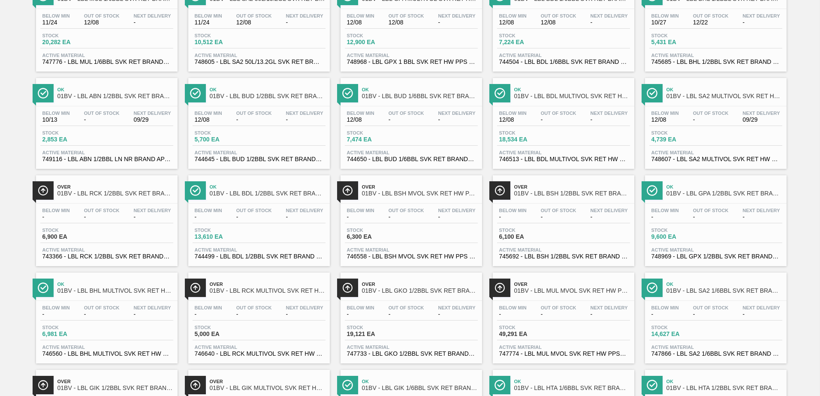
scroll to position [186, 0]
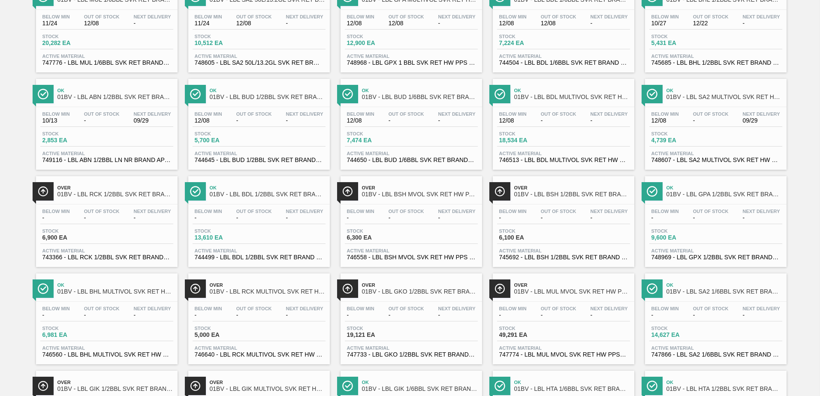
click at [692, 93] on div "Ok 01BV - LBL SA2 MULTIVOL SVK RET HW PPS #4" at bounding box center [724, 93] width 116 height 19
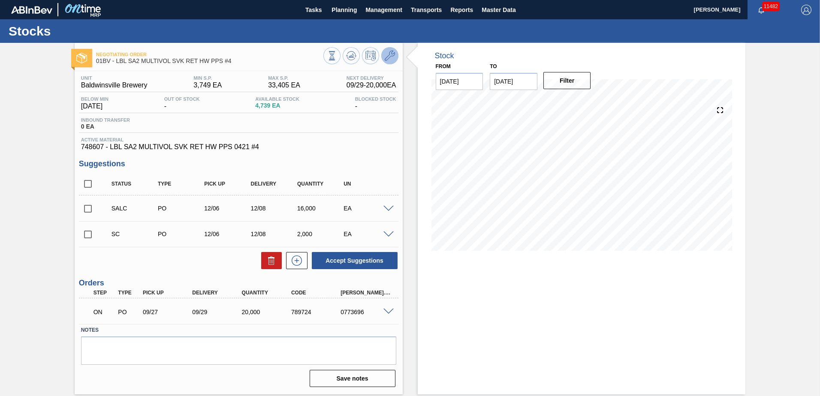
click at [391, 55] on icon at bounding box center [390, 56] width 10 height 10
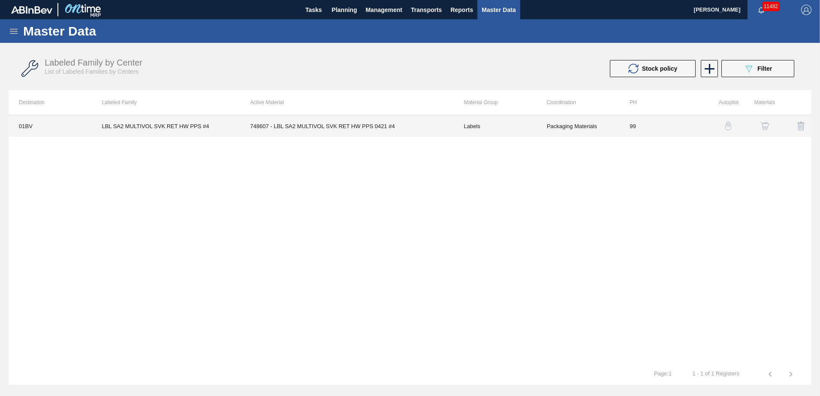
click at [327, 129] on td "748607 - LBL SA2 MULTIVOL SVK RET HW PPS 0421 #4" at bounding box center [347, 125] width 214 height 21
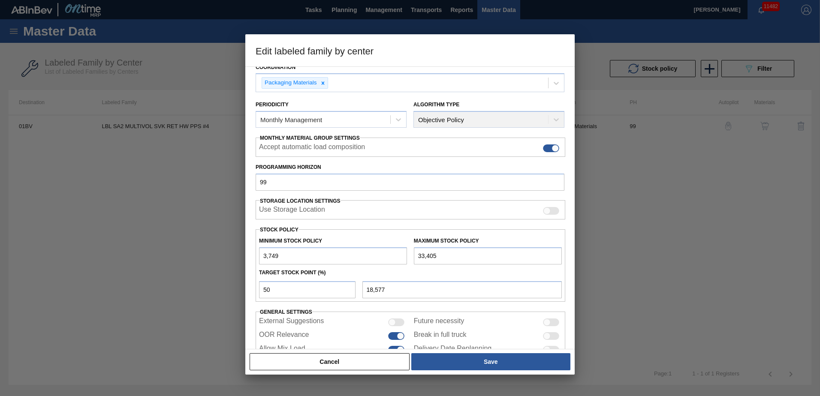
scroll to position [77, 0]
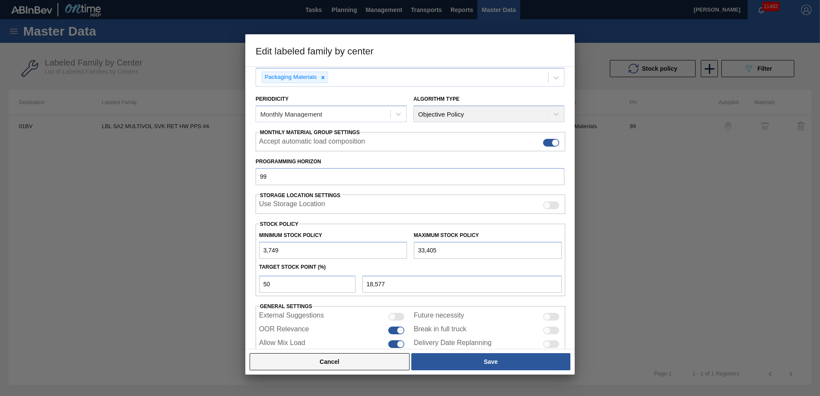
click at [337, 363] on button "Cancel" at bounding box center [330, 361] width 160 height 17
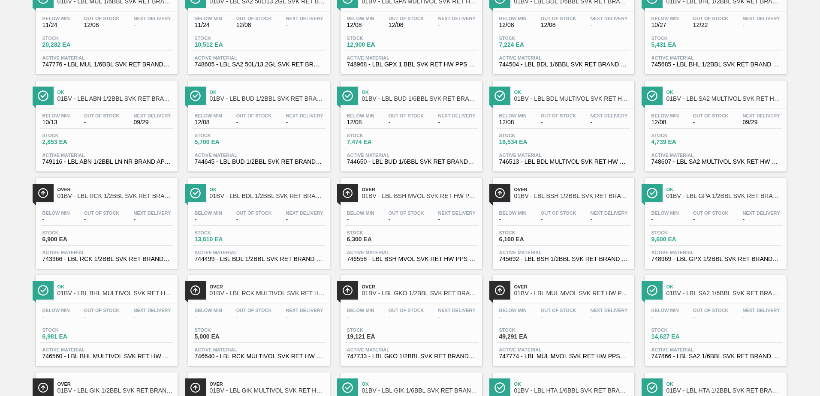
scroll to position [185, 0]
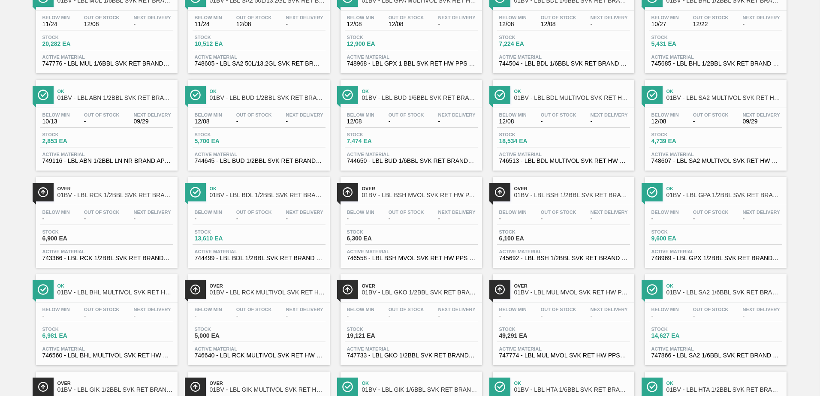
click at [98, 202] on div "Over 01BV - LBL RCK 1/2BBL SVK RET BRAND PAPER Below Min - Out Of Stock - Next …" at bounding box center [107, 222] width 142 height 91
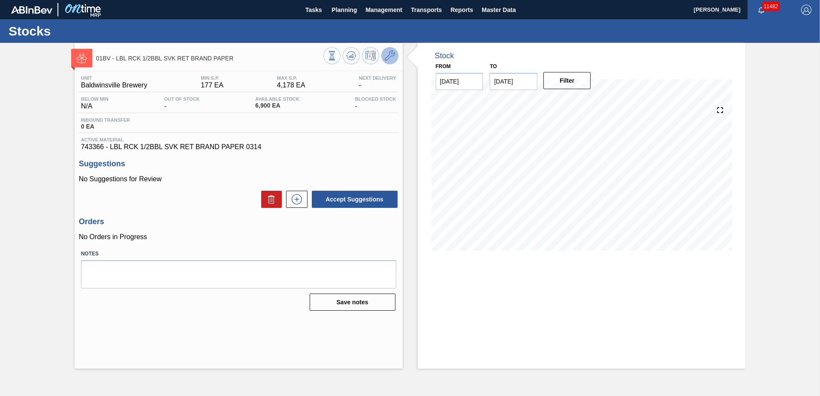
click at [387, 57] on icon at bounding box center [390, 56] width 10 height 10
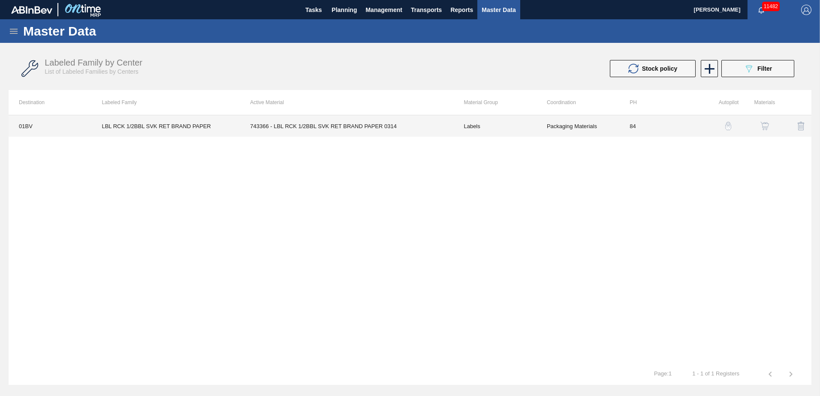
click at [325, 128] on td "743366 - LBL RCK 1/2BBL SVK RET BRAND PAPER 0314" at bounding box center [347, 125] width 214 height 21
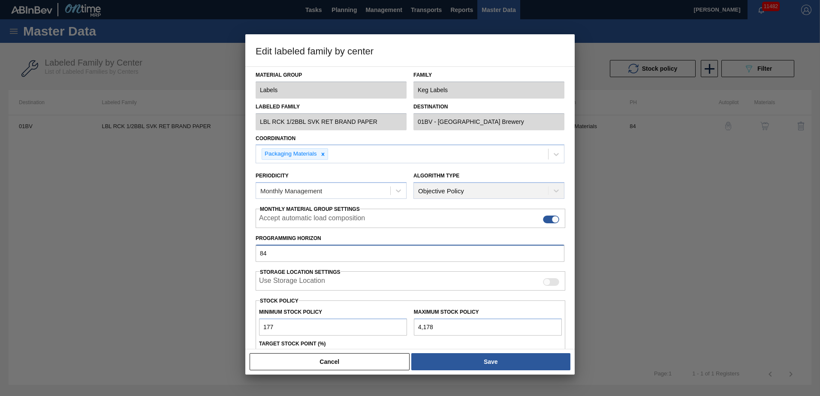
drag, startPoint x: 289, startPoint y: 259, endPoint x: 248, endPoint y: 253, distance: 41.6
click at [248, 253] on div "Material Group Labels Family Keg Labels Labeled Family LBL RCK 1/2BBL SVK RET B…" at bounding box center [409, 207] width 329 height 283
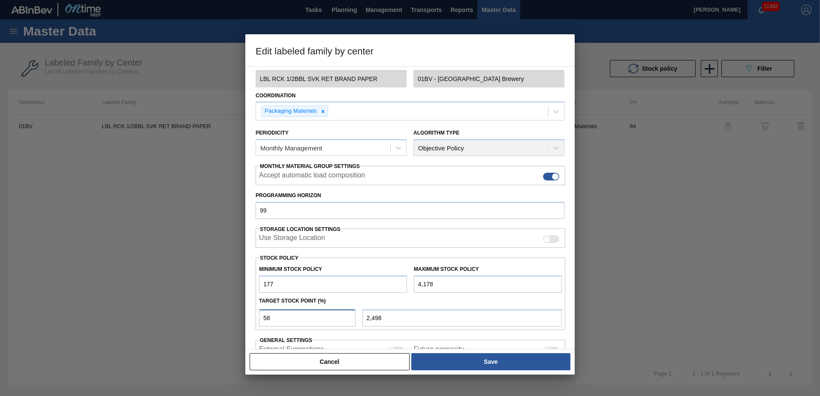
drag, startPoint x: 242, startPoint y: 321, endPoint x: 232, endPoint y: 320, distance: 10.3
click at [232, 320] on div "Edit labeled family by center Material Group Labels Family Keg Labels Labeled F…" at bounding box center [410, 198] width 820 height 396
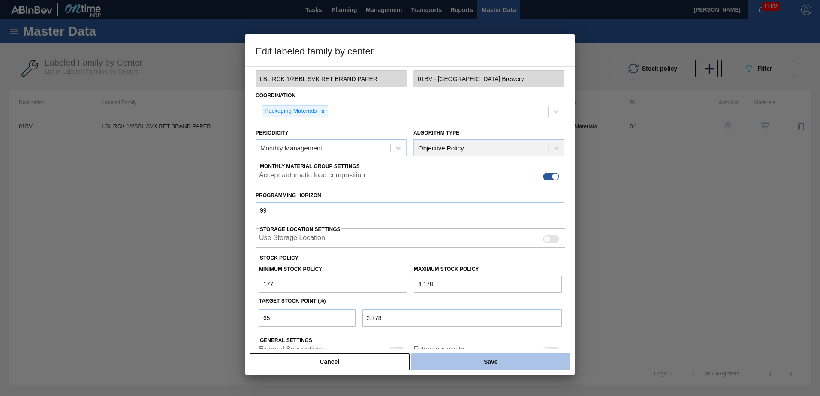
click at [477, 360] on button "Save" at bounding box center [490, 361] width 159 height 17
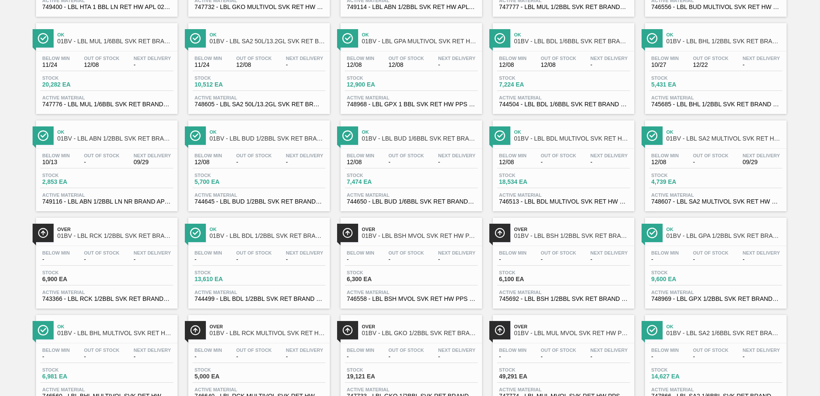
scroll to position [172, 0]
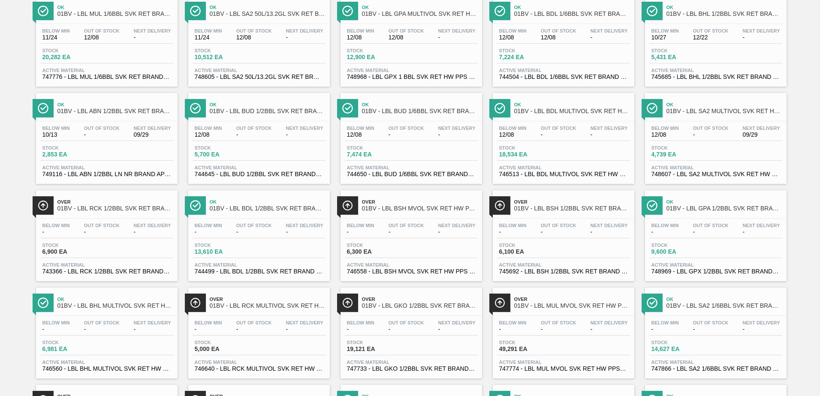
click at [244, 211] on span "01BV - LBL BDL 1/2BBL SVK RET BRAND PAPER #3 NAC" at bounding box center [268, 208] width 116 height 6
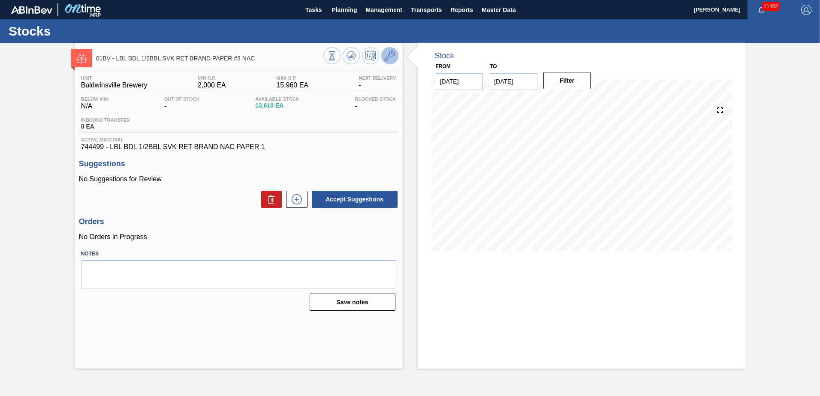
click at [391, 56] on icon at bounding box center [390, 56] width 10 height 10
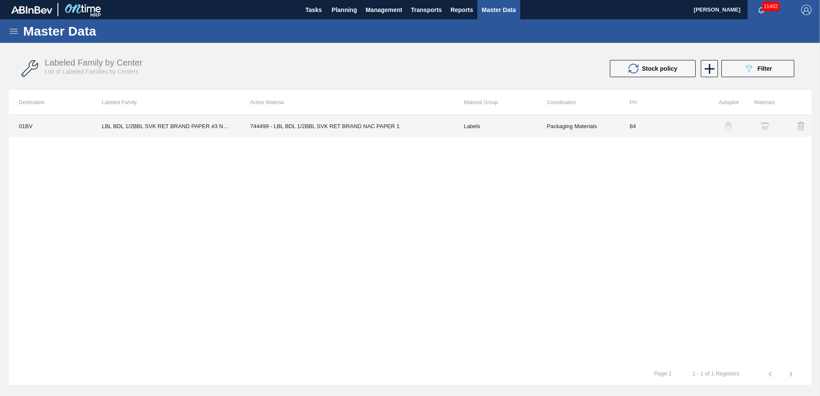
click at [307, 123] on td "744499 - LBL BDL 1/2BBL SVK RET BRAND NAC PAPER 1" at bounding box center [347, 125] width 214 height 21
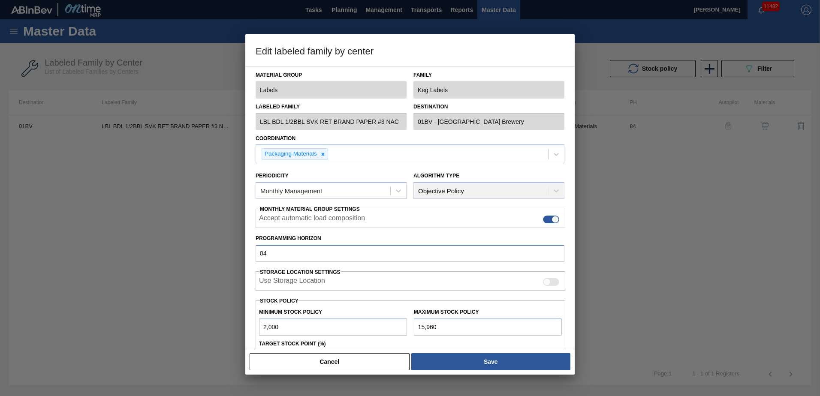
drag, startPoint x: 295, startPoint y: 257, endPoint x: 113, endPoint y: 257, distance: 182.7
click at [113, 257] on div "Edit labeled family by center Material Group Labels Family Keg Labels Labeled F…" at bounding box center [410, 198] width 820 height 396
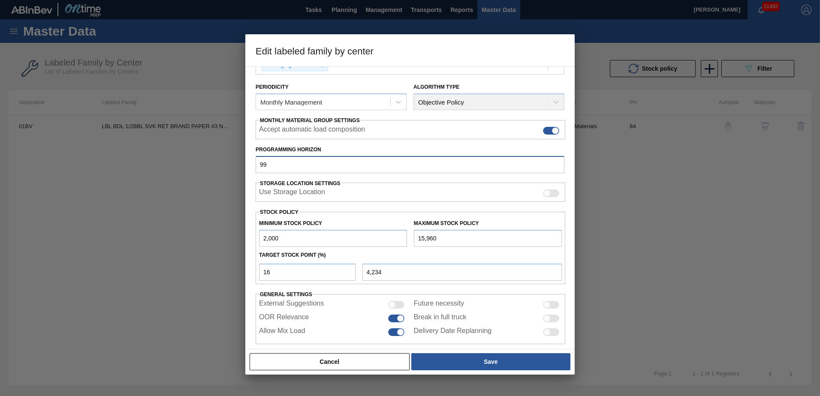
scroll to position [99, 0]
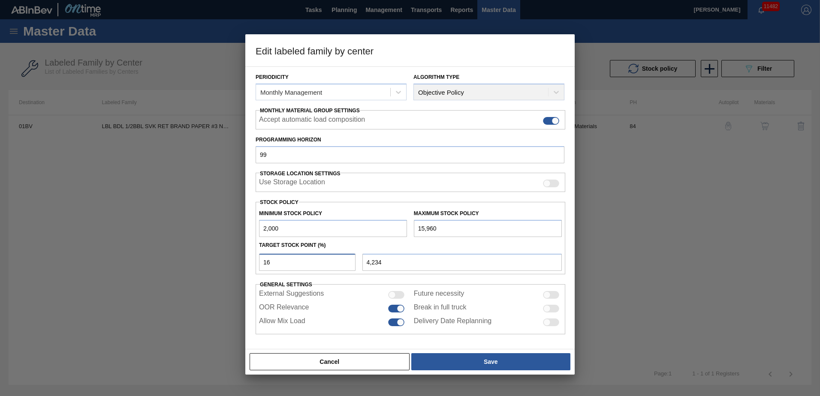
drag, startPoint x: 282, startPoint y: 259, endPoint x: 177, endPoint y: 259, distance: 105.5
click at [177, 259] on div "Edit labeled family by center Material Group Labels Family Keg Labels Labeled F…" at bounding box center [410, 198] width 820 height 396
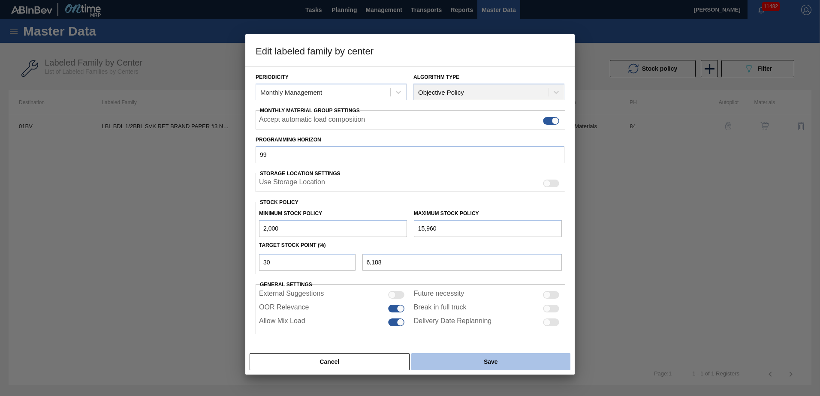
click at [492, 362] on button "Save" at bounding box center [490, 361] width 159 height 17
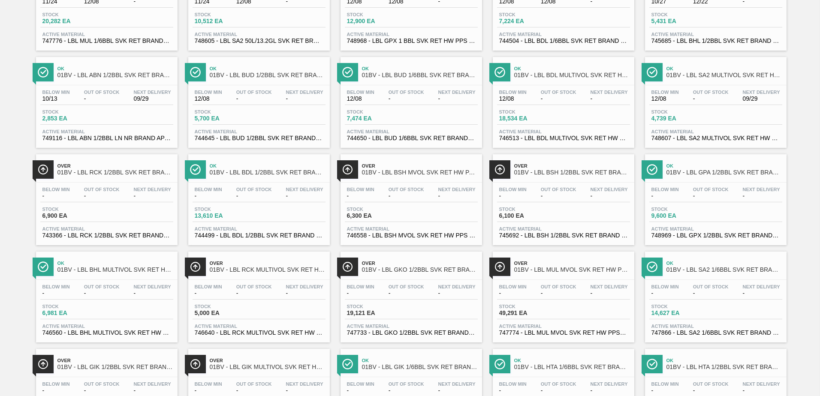
scroll to position [214, 0]
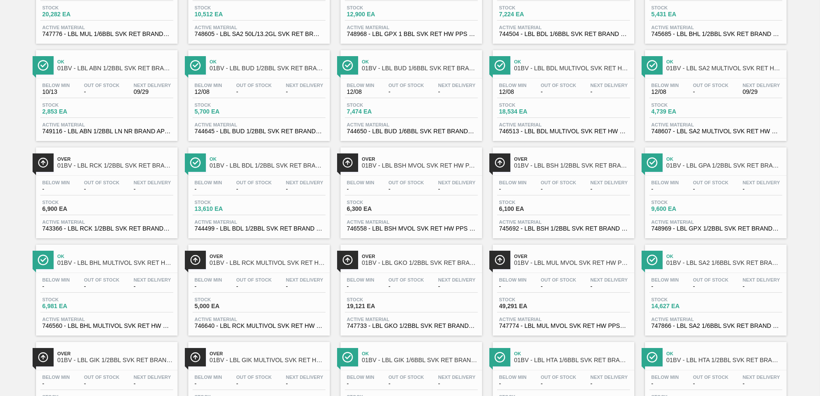
click at [417, 164] on span "01BV - LBL BSH MVOL SVK RET HW PAPER #4" at bounding box center [420, 166] width 116 height 6
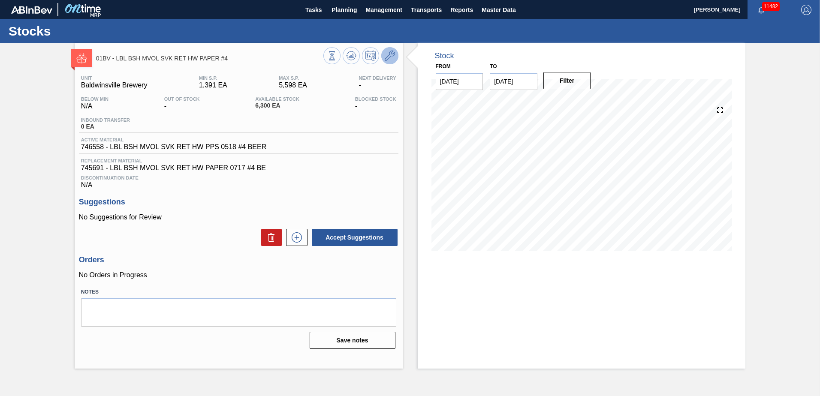
click at [392, 53] on icon at bounding box center [390, 56] width 10 height 10
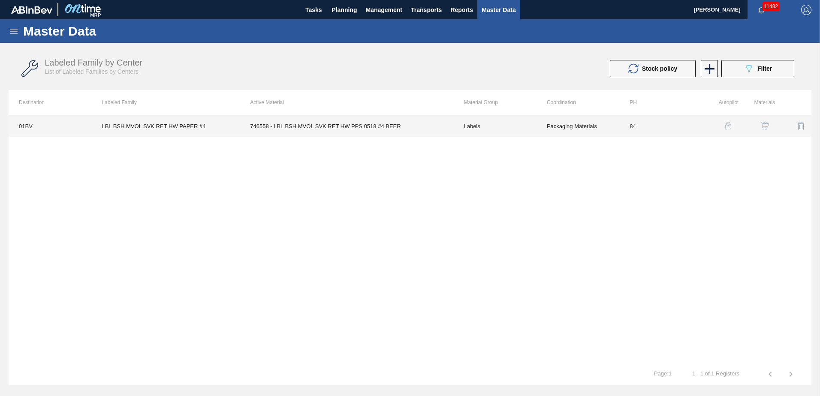
click at [320, 125] on td "746558 - LBL BSH MVOL SVK RET HW PPS 0518 #4 BEER" at bounding box center [347, 125] width 214 height 21
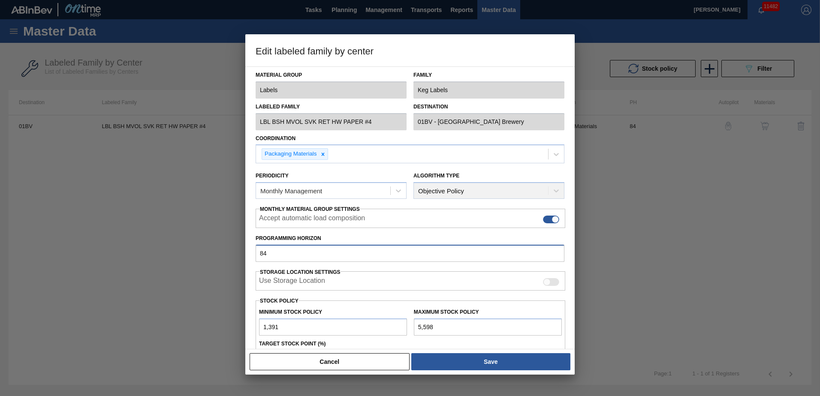
drag, startPoint x: 289, startPoint y: 255, endPoint x: 92, endPoint y: 242, distance: 197.2
click at [92, 242] on div "Edit labeled family by center Material Group Labels Family Keg Labels Labeled F…" at bounding box center [410, 198] width 820 height 396
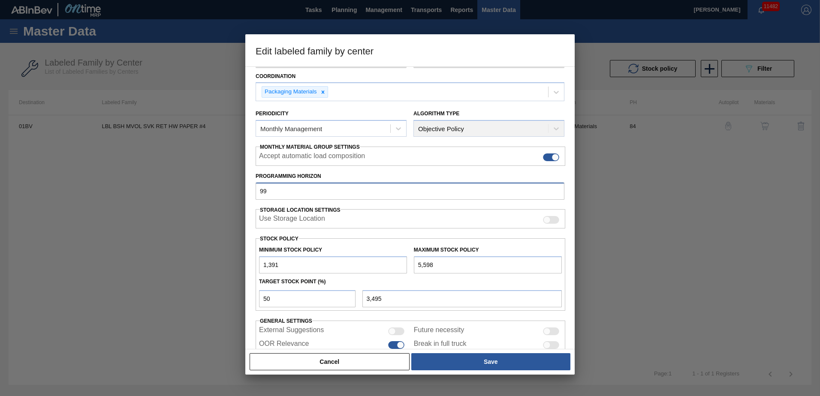
scroll to position [99, 0]
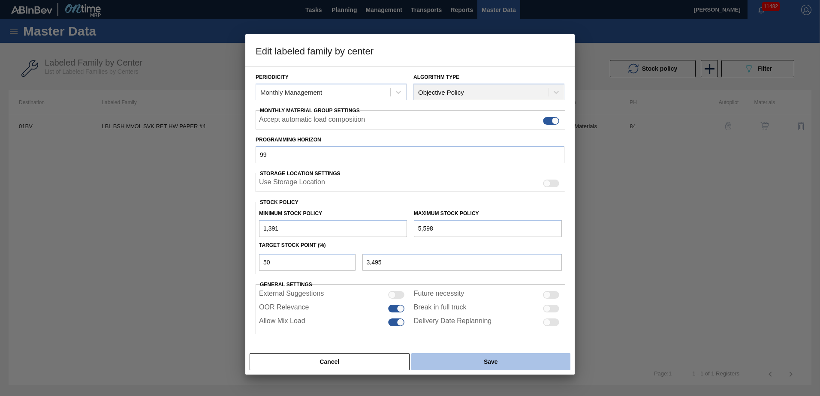
click at [498, 365] on button "Save" at bounding box center [490, 361] width 159 height 17
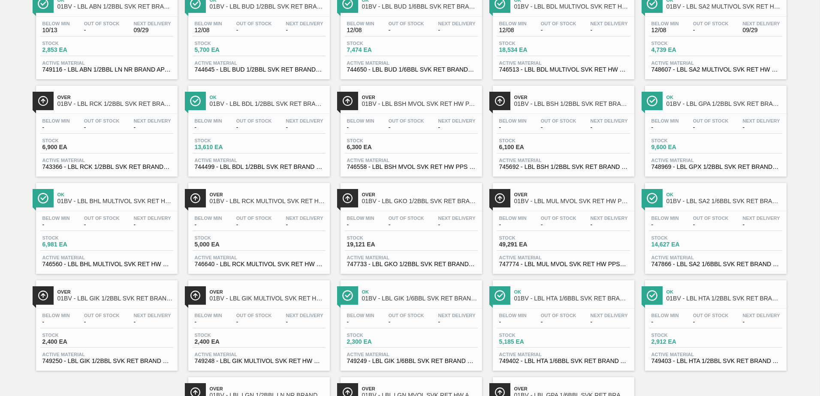
scroll to position [288, 0]
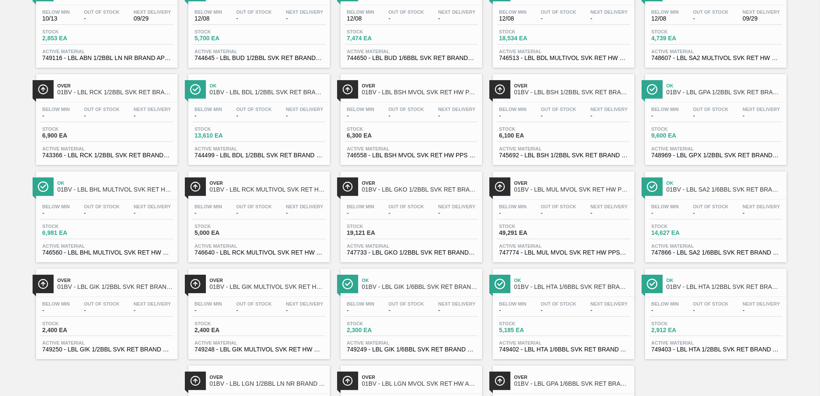
click at [404, 91] on span "01BV - LBL BSH MVOL SVK RET HW PAPER #4" at bounding box center [420, 92] width 116 height 6
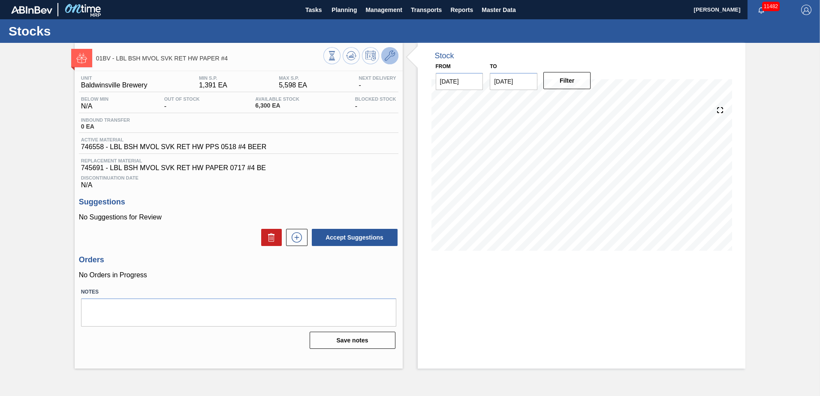
click at [384, 54] on button at bounding box center [389, 55] width 17 height 17
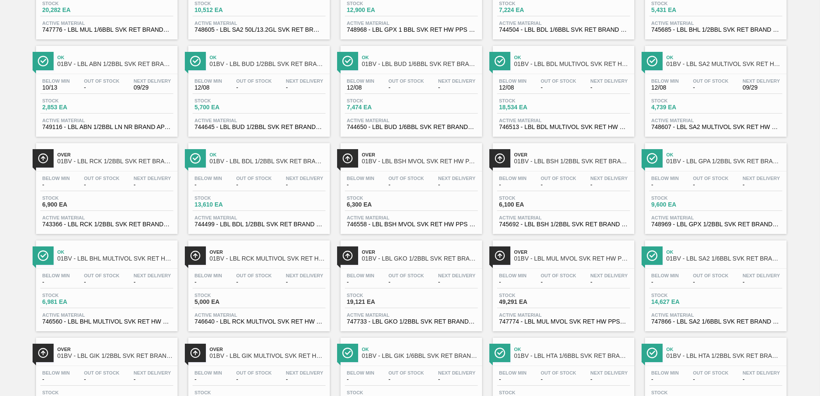
scroll to position [257, 0]
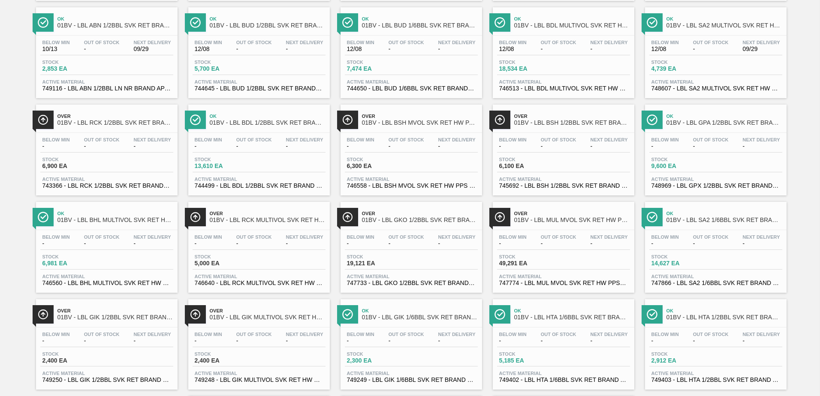
click at [555, 125] on span "01BV - LBL BSH 1/2BBL SVK RET BRAND PAPER #3" at bounding box center [572, 123] width 116 height 6
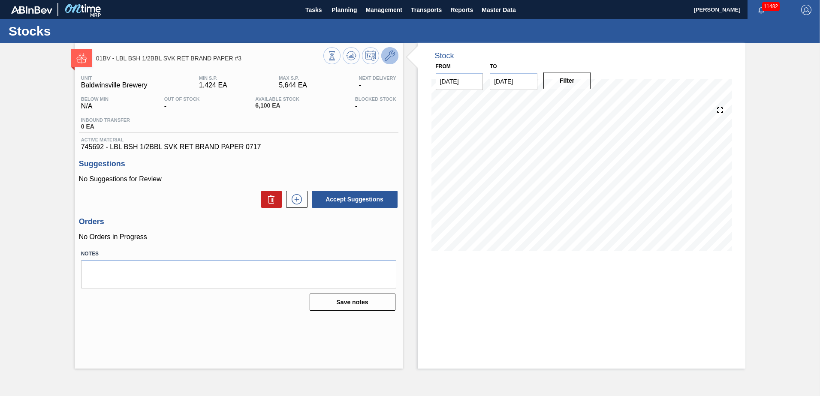
click at [393, 55] on icon at bounding box center [390, 56] width 10 height 10
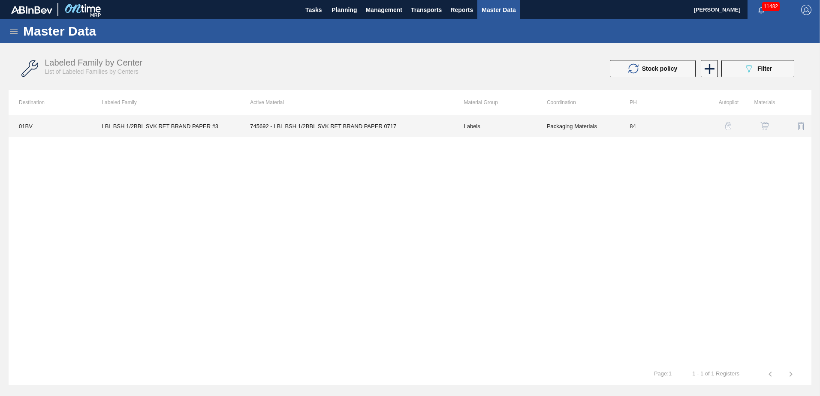
click at [325, 126] on td "745692 - LBL BSH 1/2BBL SVK RET BRAND PAPER 0717" at bounding box center [347, 125] width 214 height 21
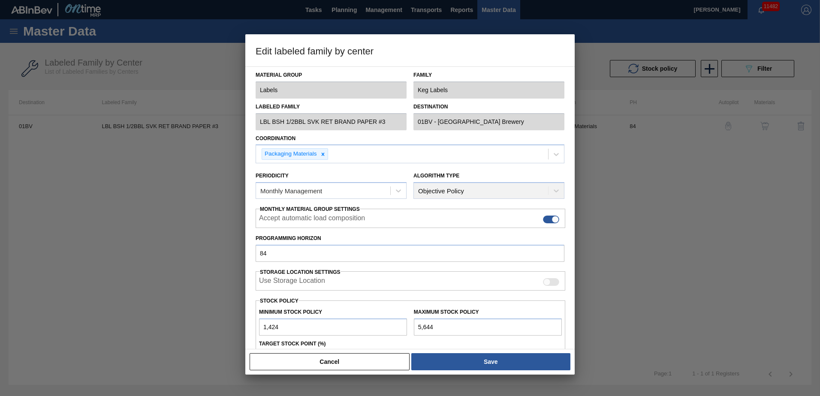
drag, startPoint x: 575, startPoint y: 256, endPoint x: 575, endPoint y: 287, distance: 30.9
click at [575, 287] on div at bounding box center [410, 198] width 820 height 396
click at [292, 252] on input "84" at bounding box center [410, 253] width 309 height 17
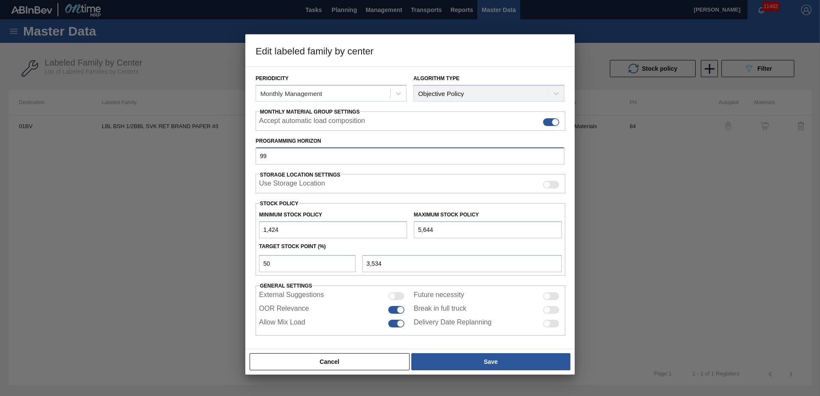
scroll to position [99, 0]
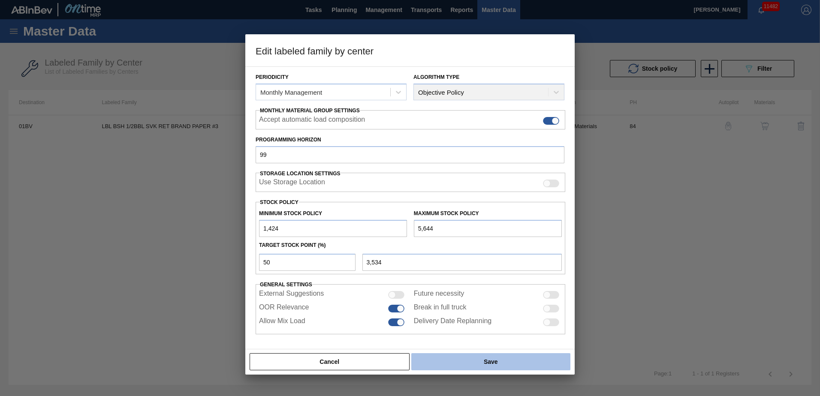
drag, startPoint x: 482, startPoint y: 361, endPoint x: 464, endPoint y: 350, distance: 21.3
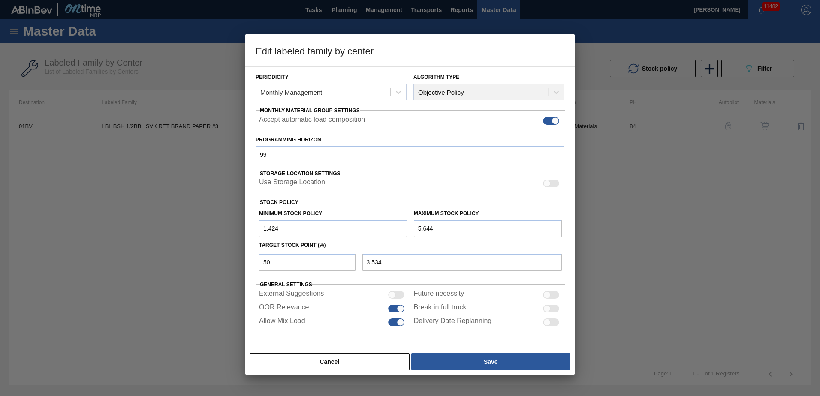
click at [483, 361] on button "Save" at bounding box center [490, 361] width 159 height 17
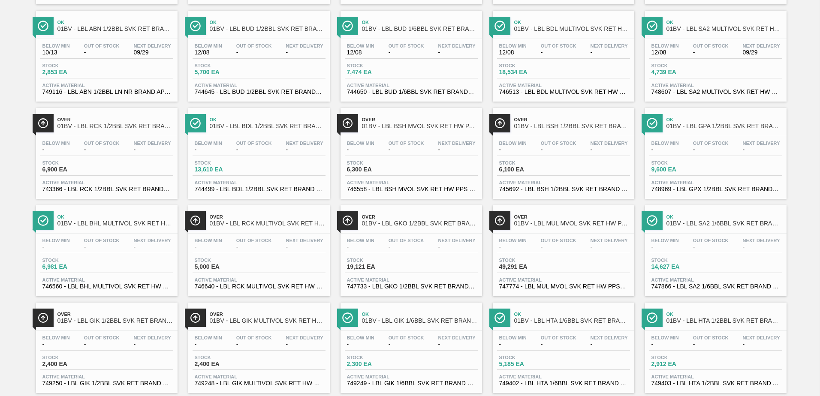
scroll to position [276, 0]
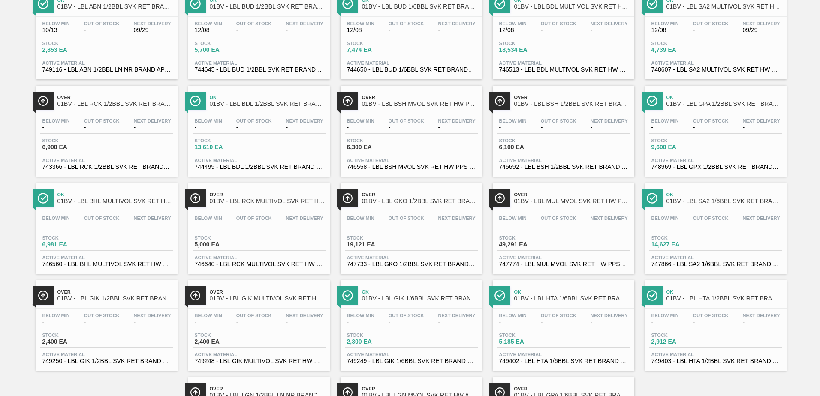
click at [699, 114] on div at bounding box center [715, 114] width 127 height 0
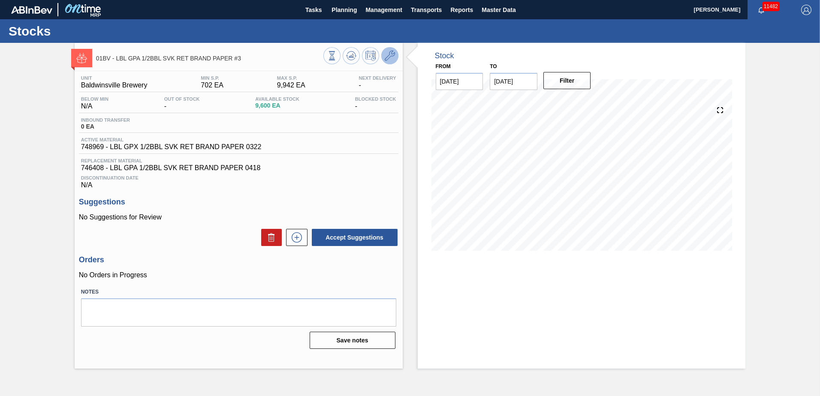
click at [392, 54] on icon at bounding box center [390, 56] width 10 height 10
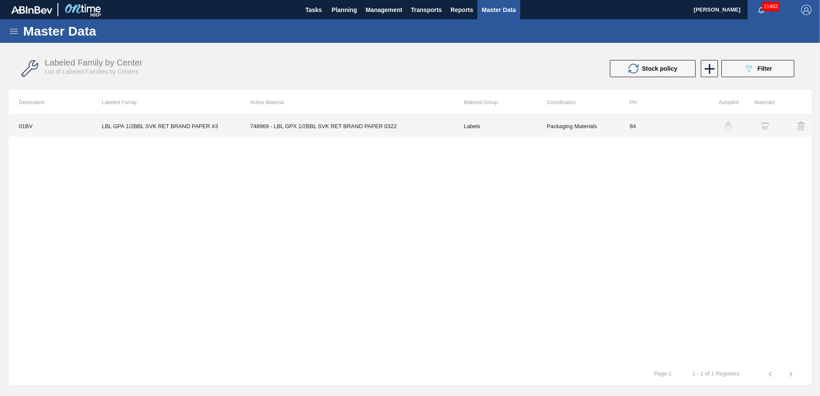
click at [292, 127] on td "748969 - LBL GPX 1/2BBL SVK RET BRAND PAPER 0322" at bounding box center [347, 125] width 214 height 21
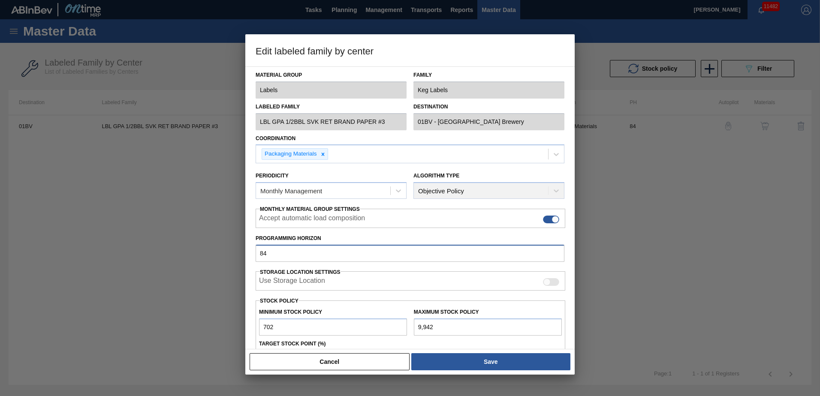
drag, startPoint x: 292, startPoint y: 253, endPoint x: 142, endPoint y: 249, distance: 151.0
click at [145, 251] on div "Edit labeled family by center Material Group Labels Family Keg Labels Labeled F…" at bounding box center [410, 198] width 820 height 396
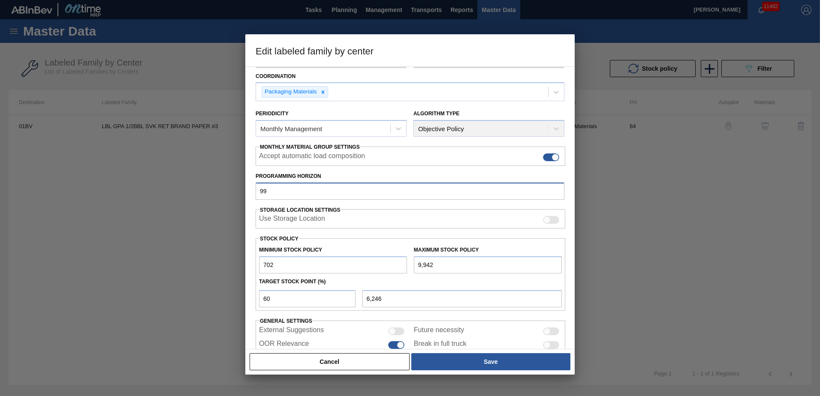
scroll to position [83, 0]
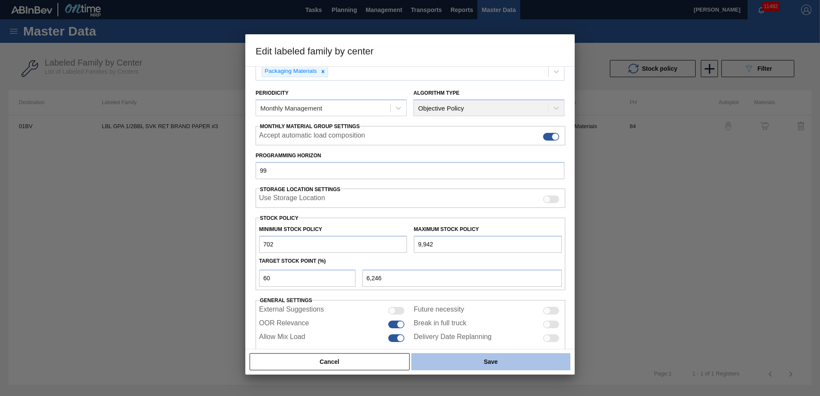
click at [501, 362] on button "Save" at bounding box center [490, 361] width 159 height 17
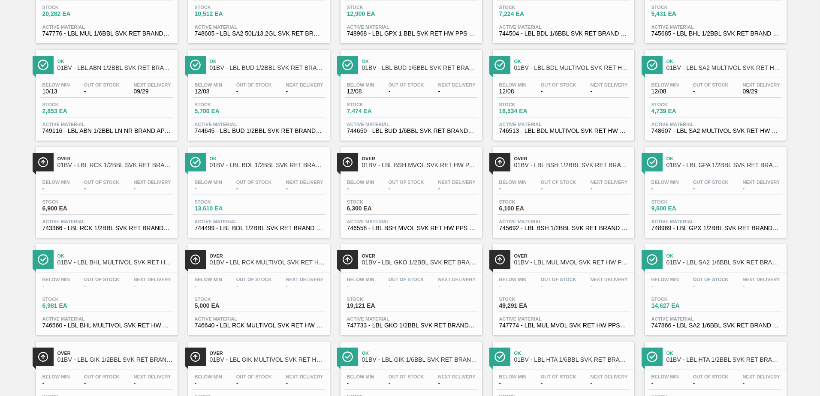
scroll to position [257, 0]
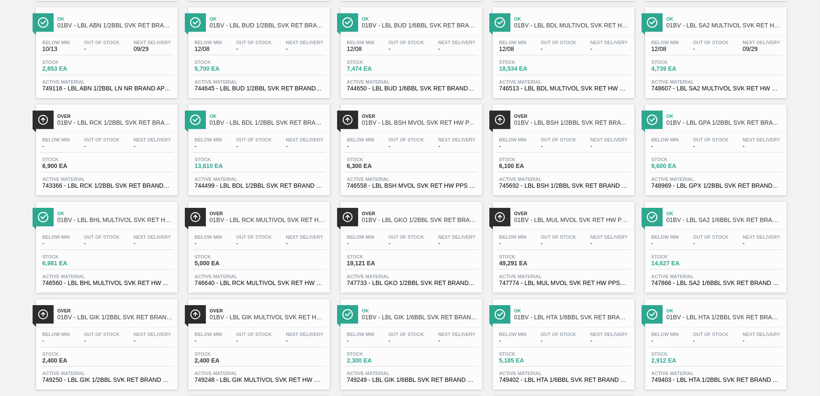
click at [111, 226] on div "Ok 01BV - LBL BHL MULTIVOL SVK RET HW PPS #4" at bounding box center [115, 217] width 116 height 19
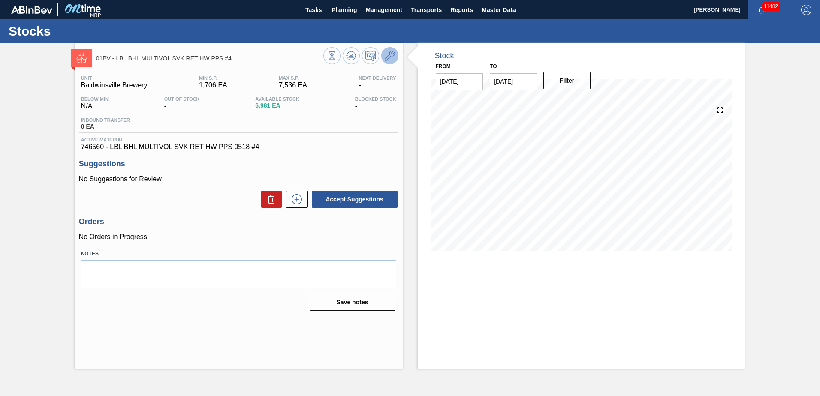
click at [389, 58] on icon at bounding box center [390, 56] width 10 height 10
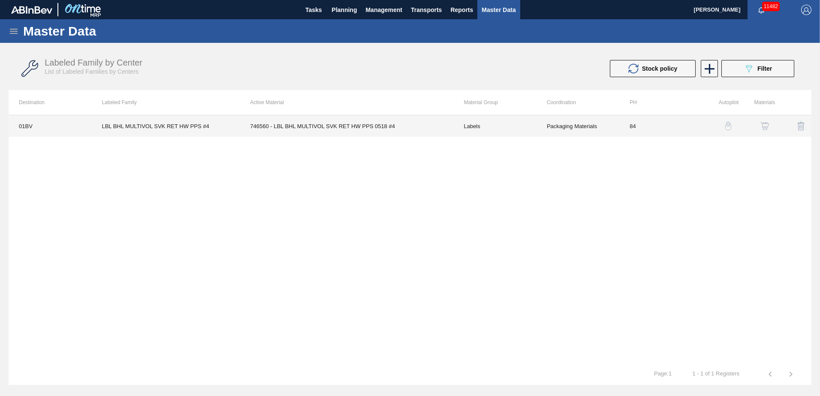
click at [364, 126] on td "746560 - LBL BHL MULTIVOL SVK RET HW PPS 0518 #4" at bounding box center [347, 125] width 214 height 21
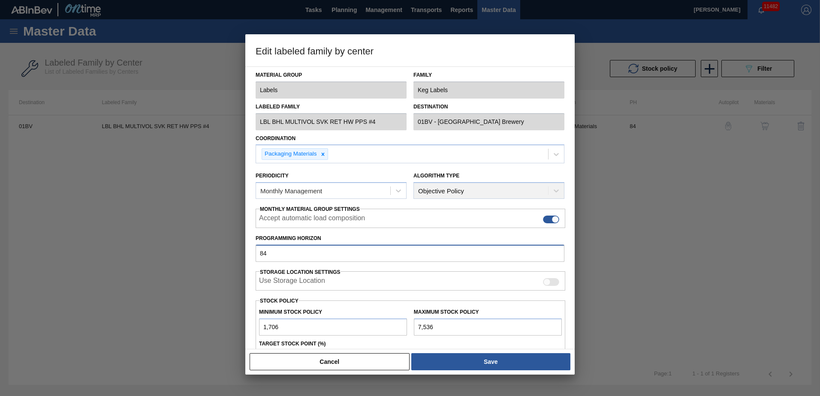
drag, startPoint x: 295, startPoint y: 252, endPoint x: 95, endPoint y: 248, distance: 200.7
click at [105, 251] on div "Edit labeled family by center Material Group Labels Family Keg Labels Labeled F…" at bounding box center [410, 198] width 820 height 396
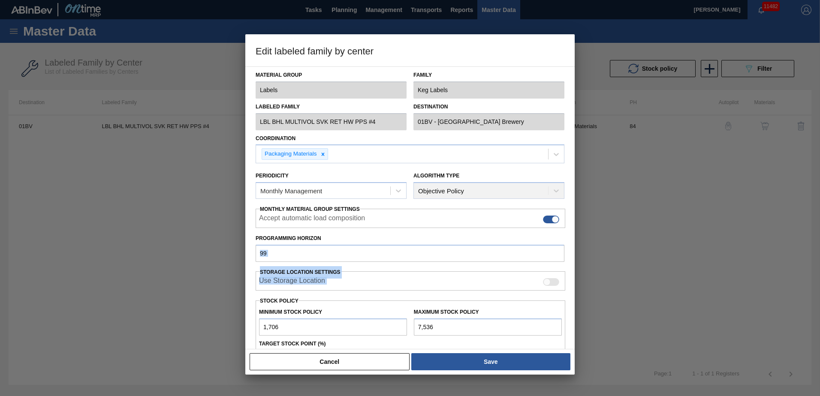
drag, startPoint x: 573, startPoint y: 258, endPoint x: 574, endPoint y: 290, distance: 32.6
click at [574, 290] on div "Material Group Labels Family Keg Labels Labeled Family LBL BHL MULTIVOL SVK RET…" at bounding box center [409, 207] width 329 height 283
click at [575, 260] on div at bounding box center [410, 198] width 820 height 396
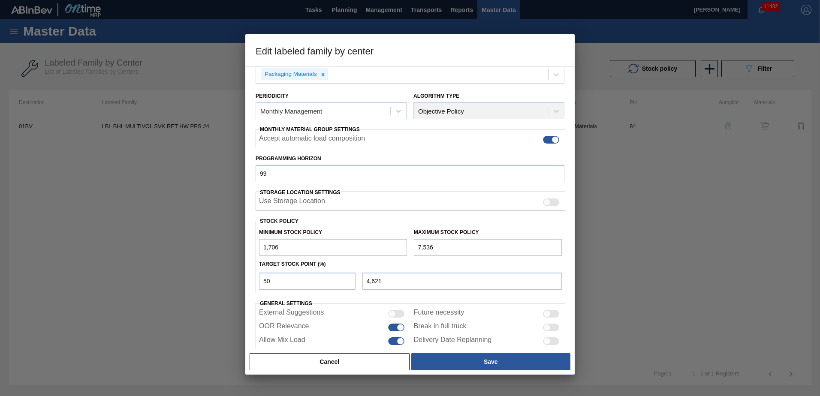
scroll to position [99, 0]
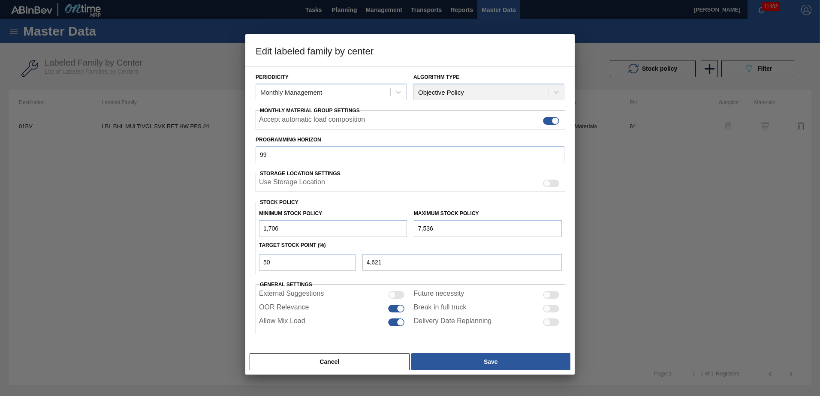
drag, startPoint x: 501, startPoint y: 366, endPoint x: 472, endPoint y: 343, distance: 37.0
click at [501, 364] on button "Save" at bounding box center [490, 361] width 159 height 17
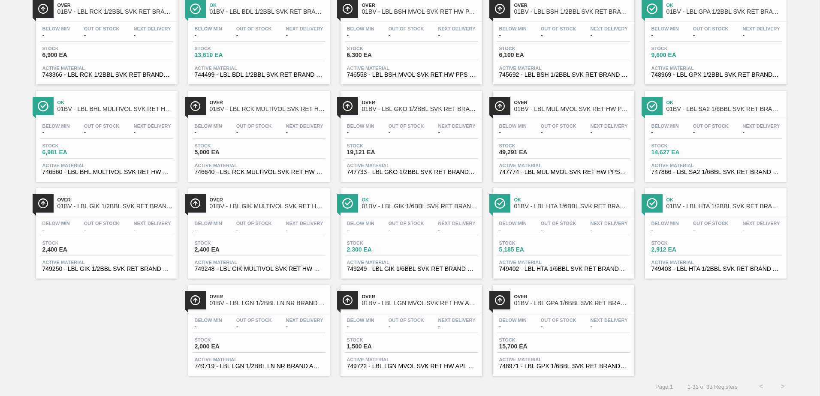
scroll to position [370, 0]
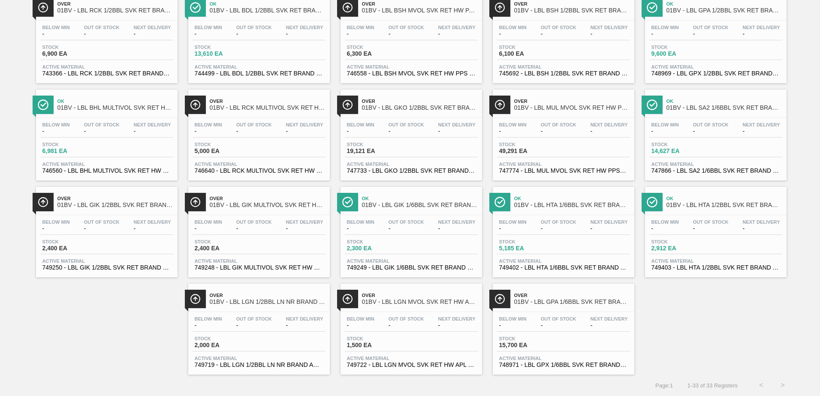
click at [250, 106] on span "01BV - LBL RCK MULTIVOL SVK RET HW PAPER #4" at bounding box center [268, 108] width 116 height 6
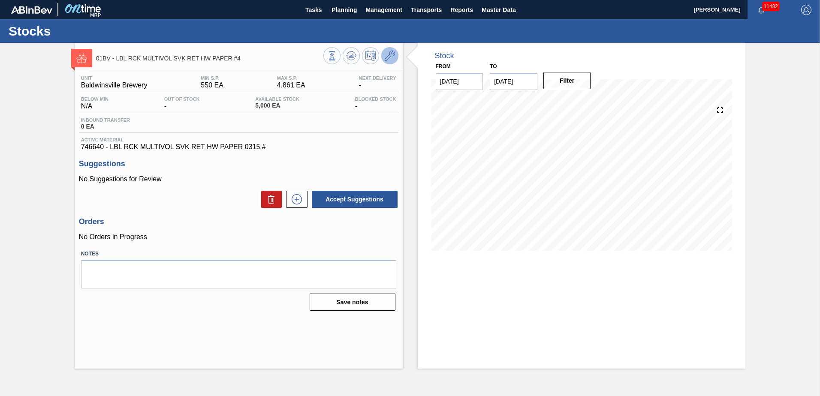
click at [391, 57] on icon at bounding box center [390, 56] width 10 height 10
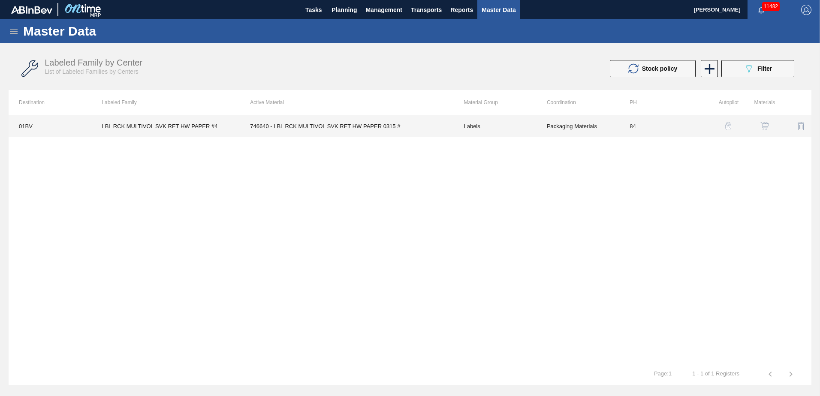
click at [284, 126] on td "746640 - LBL RCK MULTIVOL SVK RET HW PAPER 0315 #" at bounding box center [347, 125] width 214 height 21
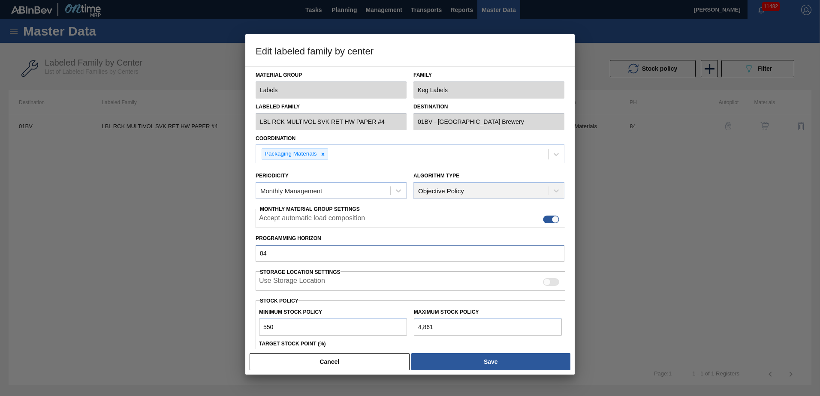
drag, startPoint x: 280, startPoint y: 251, endPoint x: 102, endPoint y: 248, distance: 178.8
click at [102, 248] on div "Edit labeled family by center Material Group Labels Family Keg Labels Labeled F…" at bounding box center [410, 198] width 820 height 396
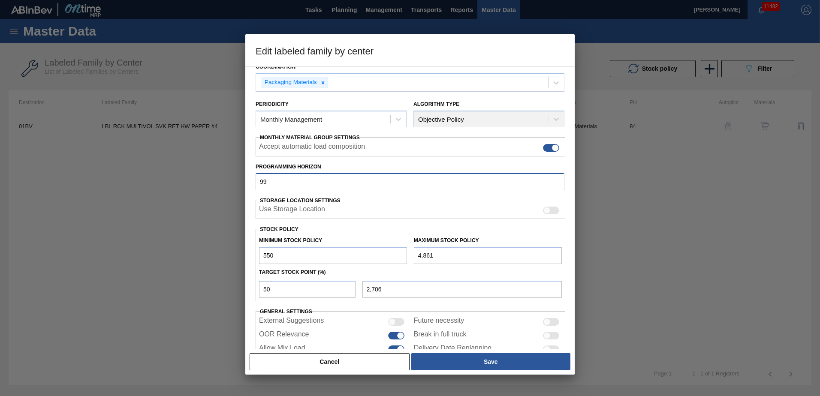
scroll to position [75, 0]
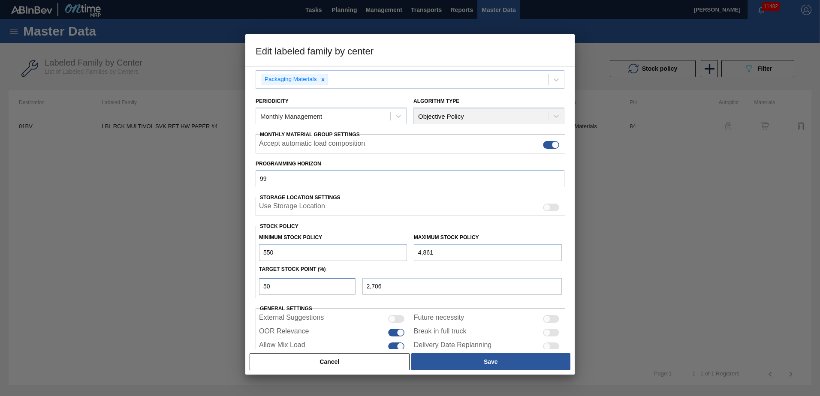
drag, startPoint x: 280, startPoint y: 283, endPoint x: 189, endPoint y: 278, distance: 90.6
click at [214, 286] on div "Edit labeled family by center Material Group Labels Family Keg Labels Labeled F…" at bounding box center [410, 198] width 820 height 396
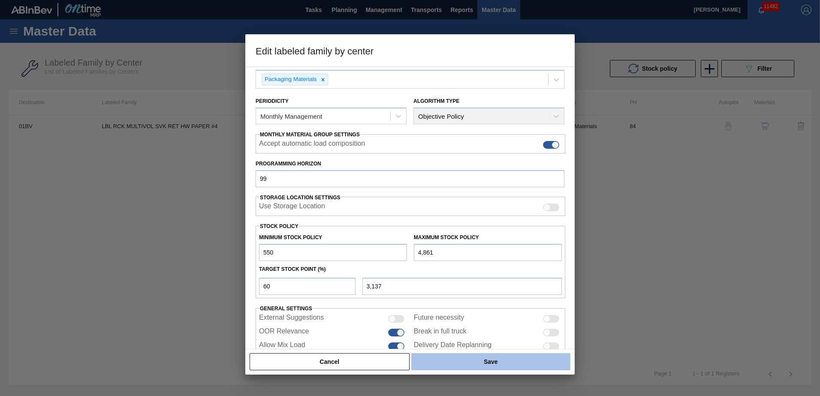
click at [476, 366] on button "Save" at bounding box center [490, 361] width 159 height 17
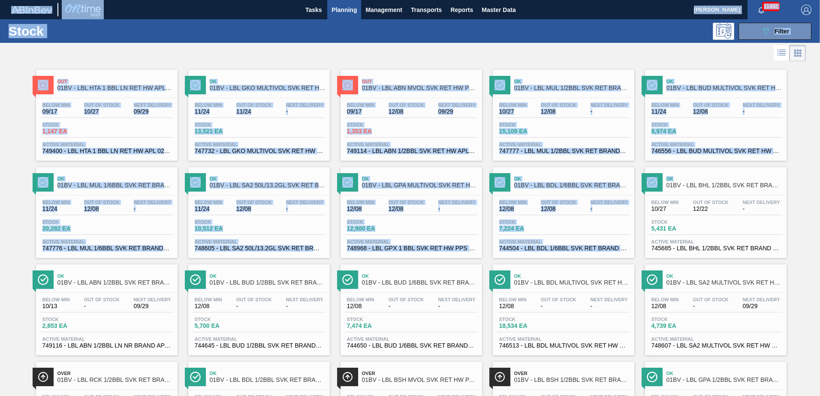
drag, startPoint x: 818, startPoint y: 181, endPoint x: 822, endPoint y: 250, distance: 70.0
click at [819, 0] on html "Tasks Planning Management Transports Reports Master Data [PERSON_NAME] 11482 Ma…" at bounding box center [410, 0] width 820 height 0
click at [676, 58] on div at bounding box center [403, 53] width 806 height 21
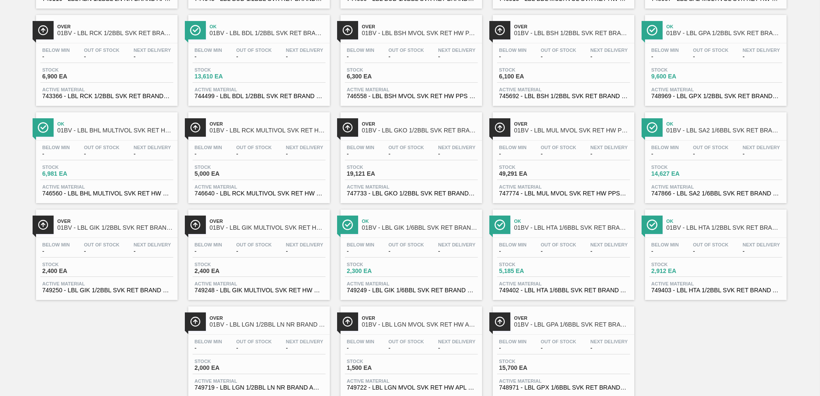
scroll to position [353, 0]
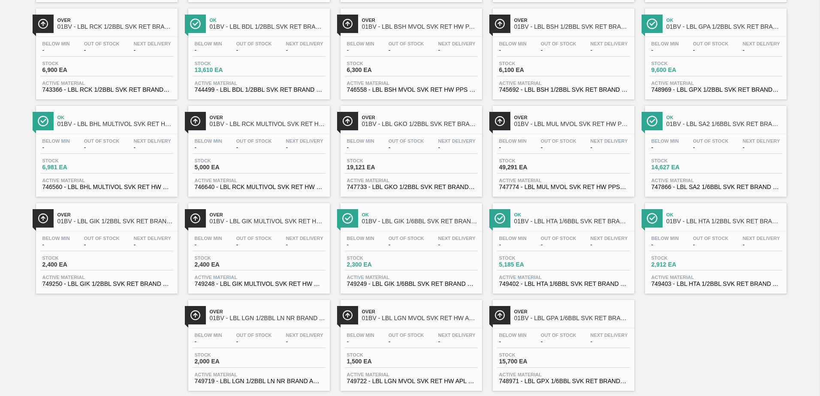
click at [395, 126] on span "01BV - LBL GKO 1/2BBL SVK RET BRAND PPS #3" at bounding box center [420, 124] width 116 height 6
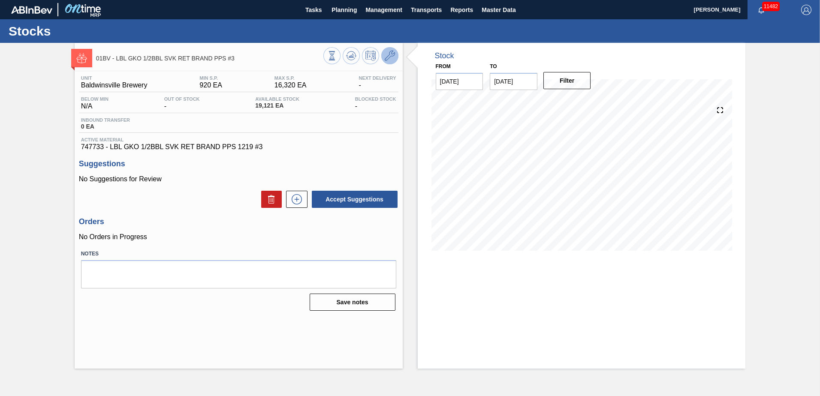
click at [390, 58] on icon at bounding box center [390, 56] width 10 height 10
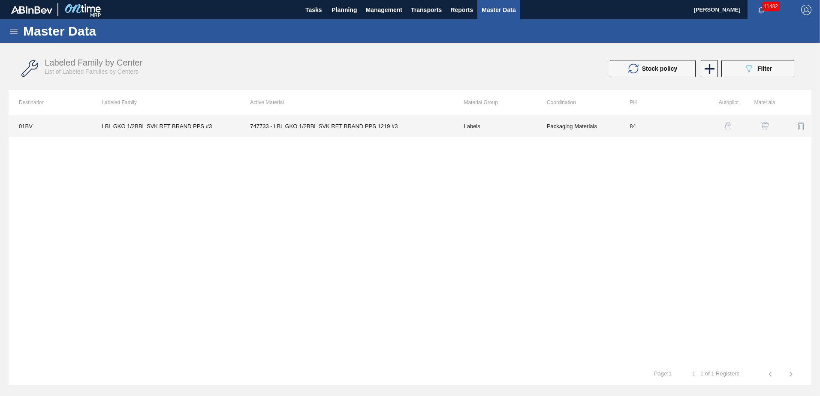
click at [304, 123] on td "747733 - LBL GKO 1/2BBL SVK RET BRAND PPS 1219 #3" at bounding box center [347, 125] width 214 height 21
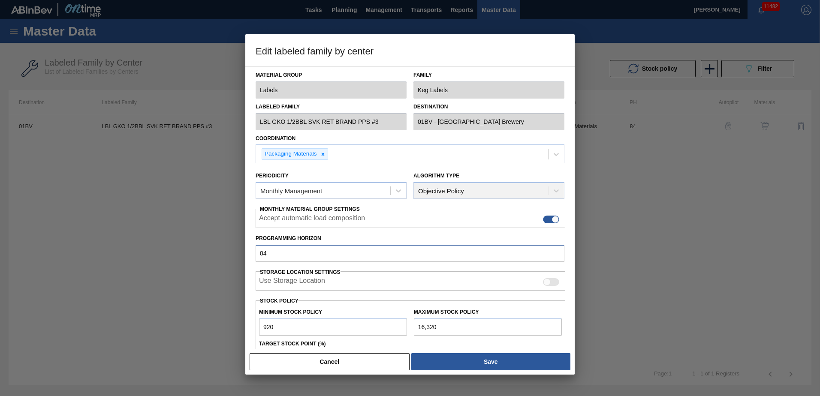
drag, startPoint x: 285, startPoint y: 251, endPoint x: 153, endPoint y: 252, distance: 132.1
click at [153, 252] on div "Edit labeled family by center Material Group Labels Family Keg Labels Labeled F…" at bounding box center [410, 198] width 820 height 396
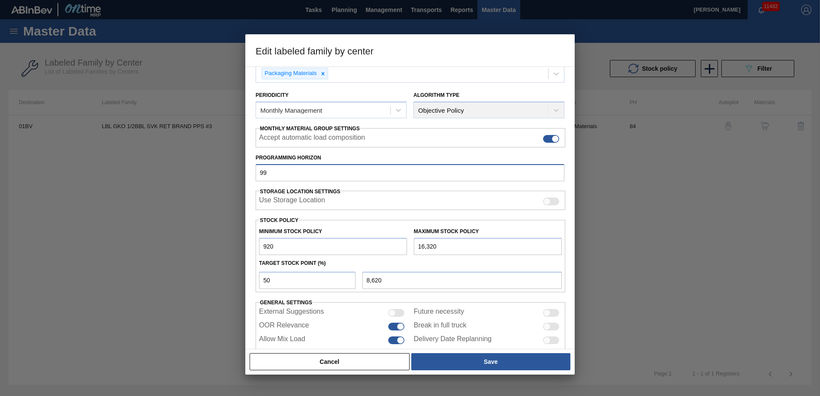
scroll to position [93, 0]
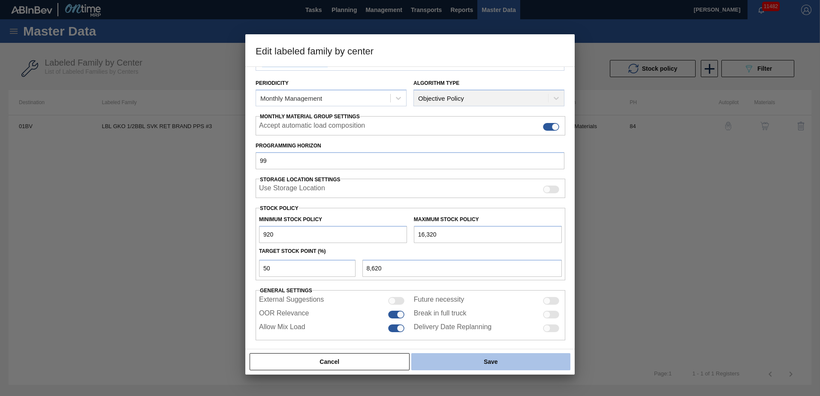
click at [495, 360] on button "Save" at bounding box center [490, 361] width 159 height 17
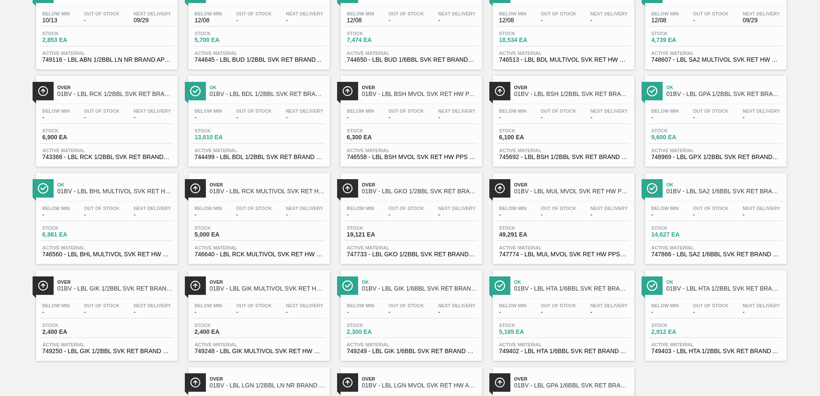
scroll to position [271, 0]
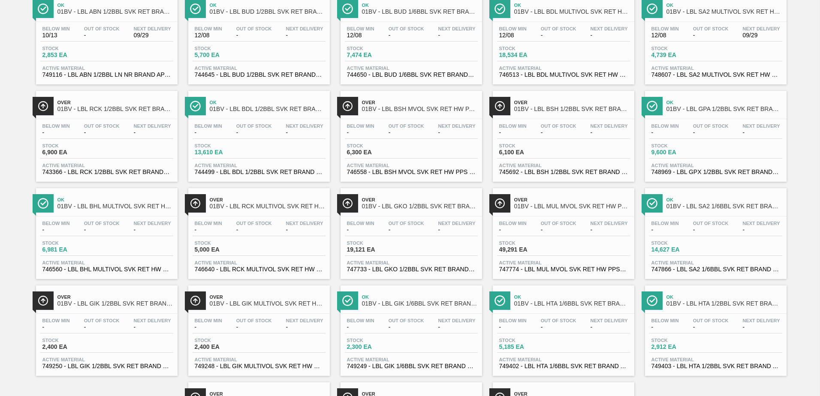
click at [544, 208] on span "01BV - LBL MUL MVOL SVK RET HW PPS #4" at bounding box center [572, 206] width 116 height 6
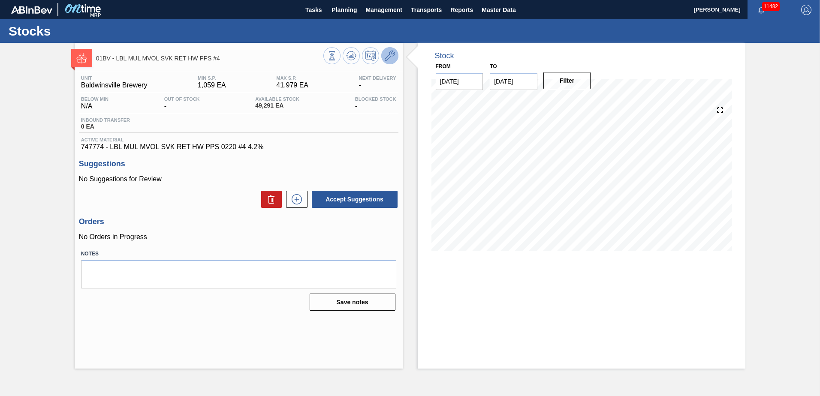
click at [387, 55] on icon at bounding box center [390, 56] width 10 height 10
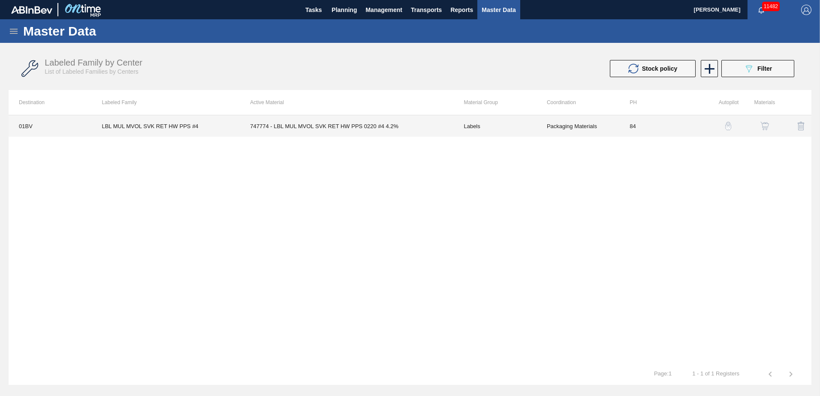
click at [298, 125] on td "747774 - LBL MUL MVOL SVK RET HW PPS 0220 #4 4.2%" at bounding box center [347, 125] width 214 height 21
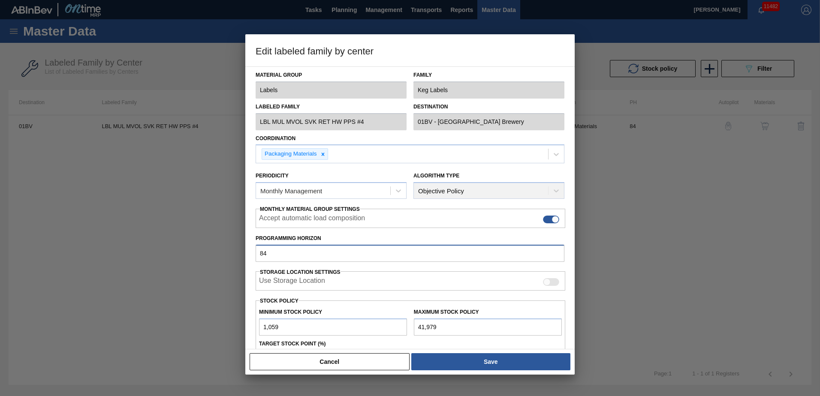
drag, startPoint x: 288, startPoint y: 253, endPoint x: 0, endPoint y: 244, distance: 288.3
click at [0, 0] on html "Tasks Planning Management Transports Reports Master Data [PERSON_NAME] 11482 Ma…" at bounding box center [410, 0] width 820 height 0
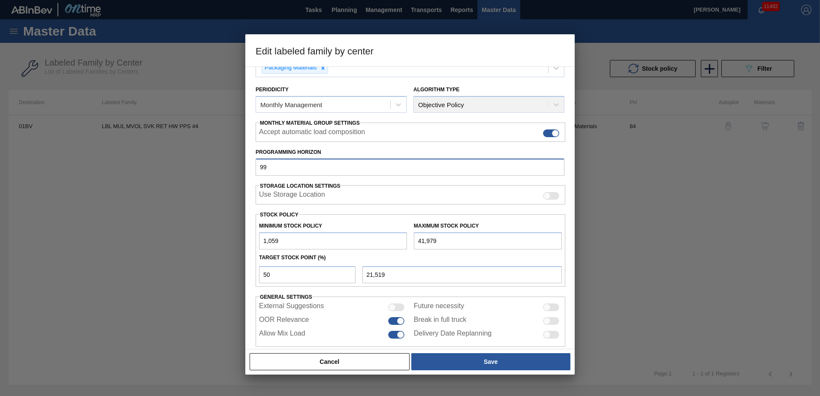
scroll to position [99, 0]
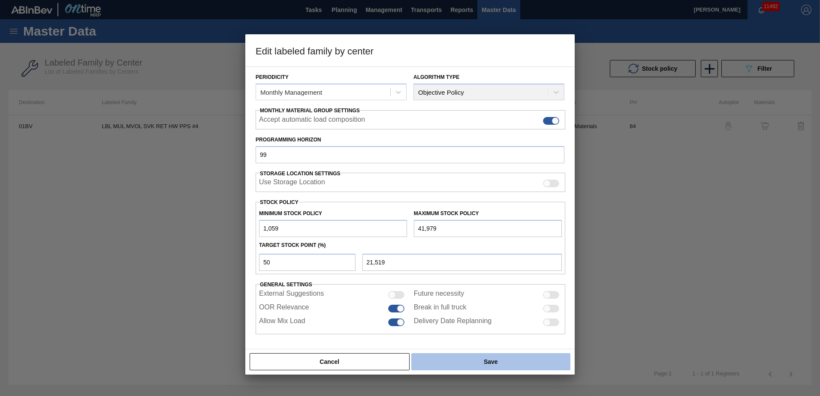
click at [487, 362] on button "Save" at bounding box center [490, 361] width 159 height 17
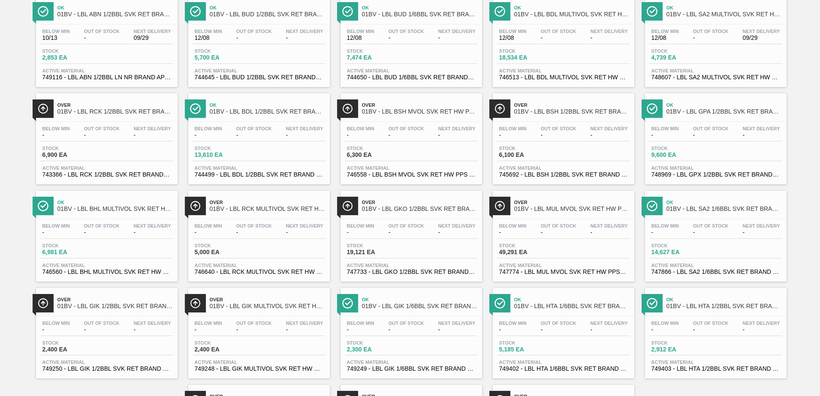
scroll to position [370, 0]
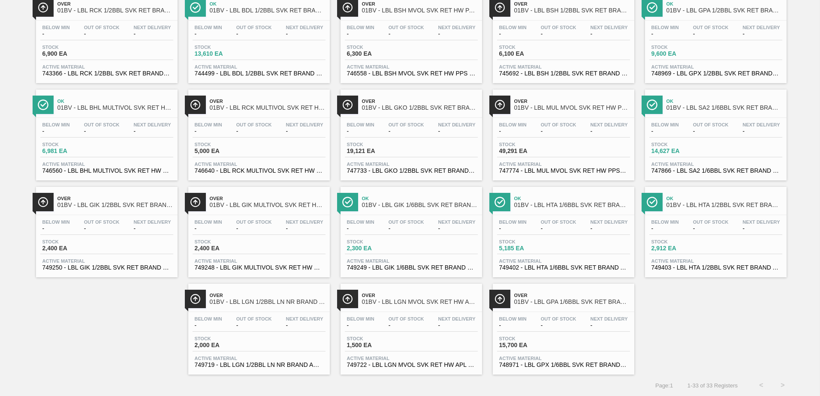
click at [703, 108] on span "01BV - LBL SA2 1/6BBL SVK RET BRAND PPS #4" at bounding box center [724, 108] width 116 height 6
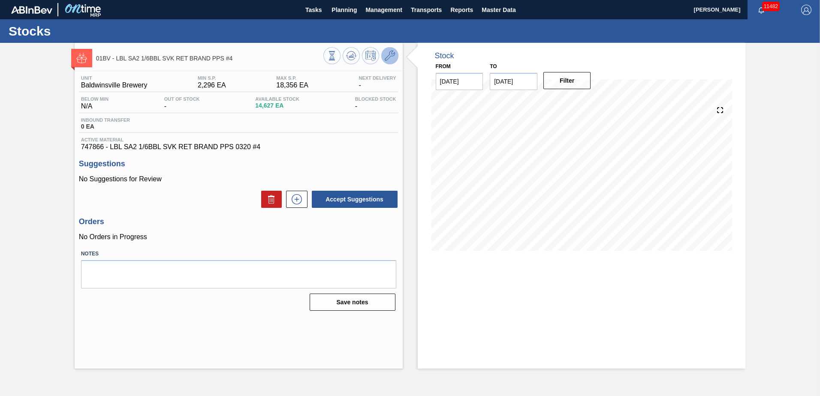
click at [389, 57] on icon at bounding box center [390, 56] width 10 height 10
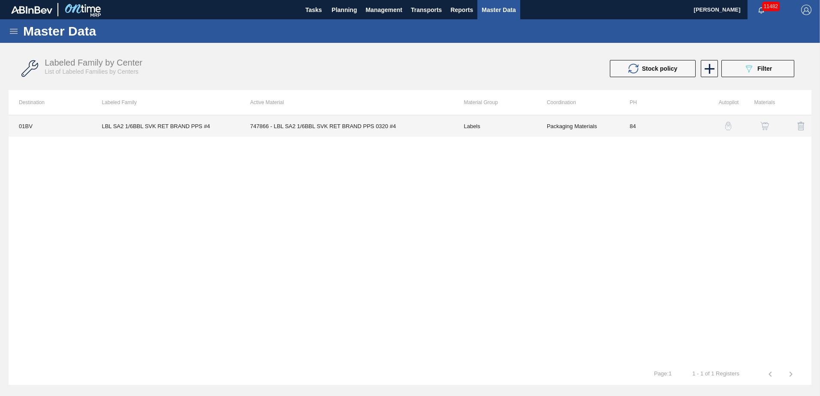
click at [317, 124] on td "747866 - LBL SA2 1/6BBL SVK RET BRAND PPS 0320 #4" at bounding box center [347, 125] width 214 height 21
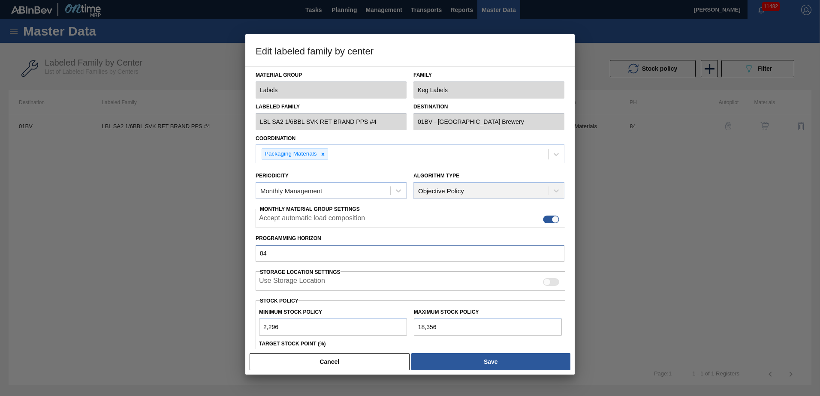
drag, startPoint x: 281, startPoint y: 253, endPoint x: 10, endPoint y: 248, distance: 271.5
click at [10, 248] on div "Edit labeled family by center Material Group Labels Family Keg Labels Labeled F…" at bounding box center [410, 198] width 820 height 396
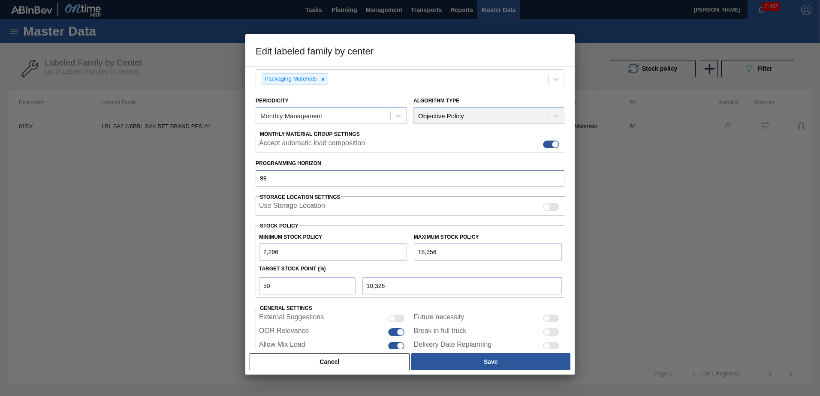
scroll to position [99, 0]
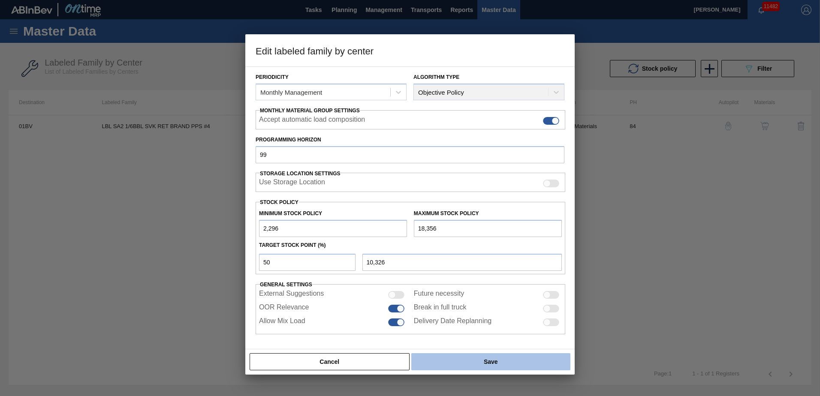
click at [518, 364] on button "Save" at bounding box center [490, 361] width 159 height 17
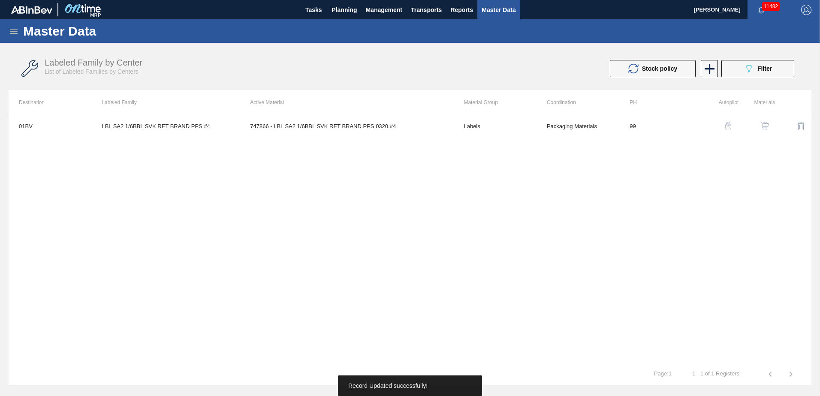
click at [496, 361] on div "01BV LBL SA2 1/6BBL SVK RET BRAND PPS #4 747866 - LBL SA2 1/6BBL SVK RET BRAND …" at bounding box center [410, 239] width 803 height 249
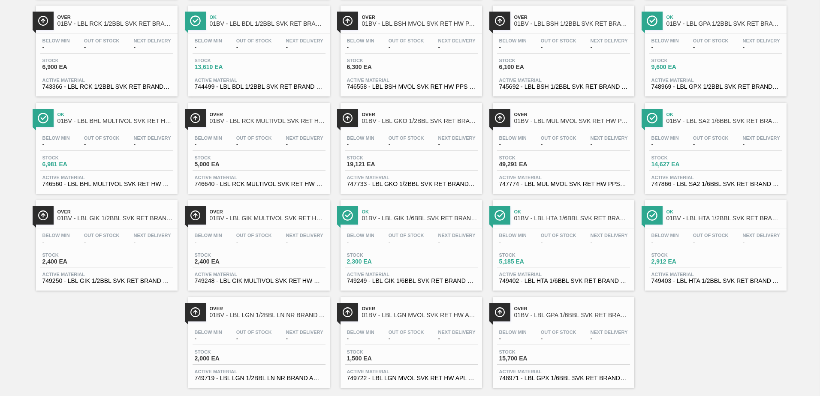
scroll to position [370, 0]
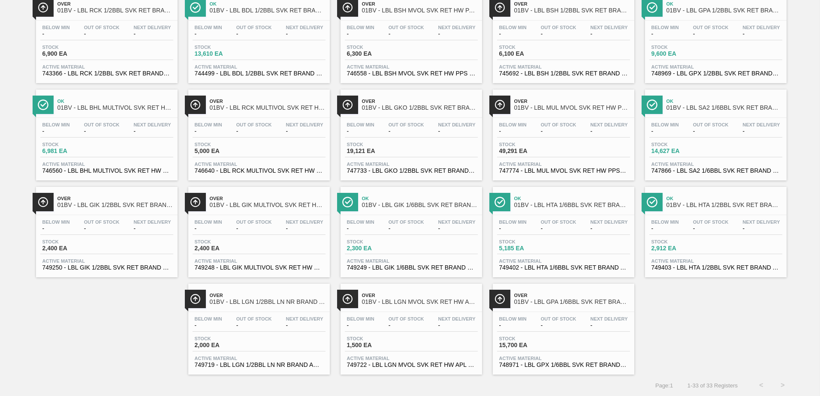
click at [97, 202] on span "01BV - LBL GIK 1/2BBL SVK RET BRAND PPS #3" at bounding box center [115, 205] width 116 height 6
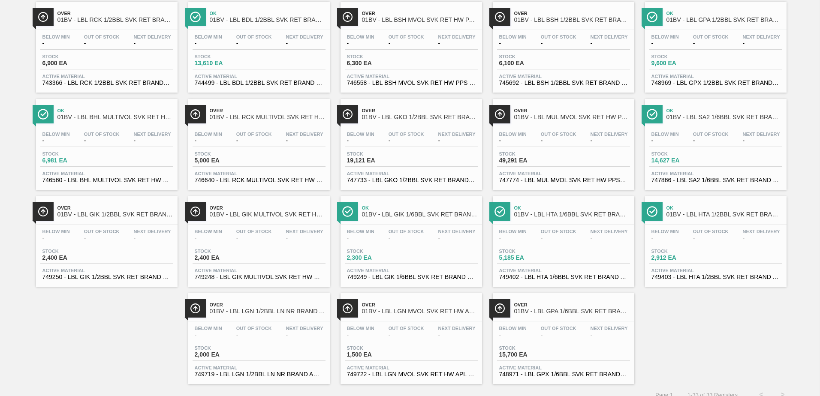
scroll to position [370, 0]
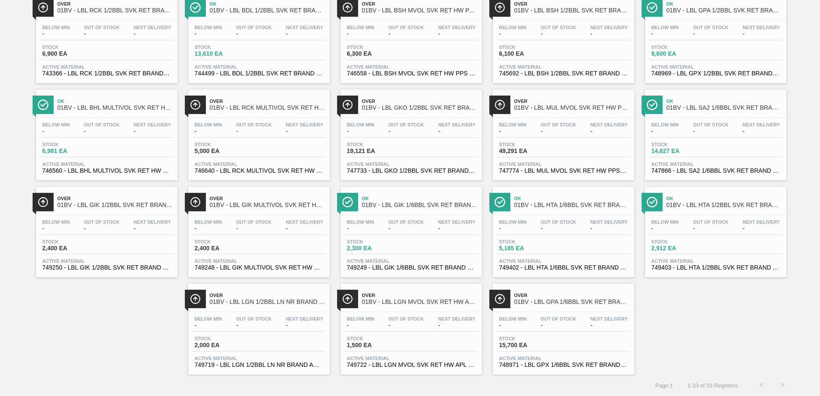
click at [554, 204] on span "01BV - LBL HTA 1/6BBL SVK RET BRAND APL #4" at bounding box center [572, 205] width 116 height 6
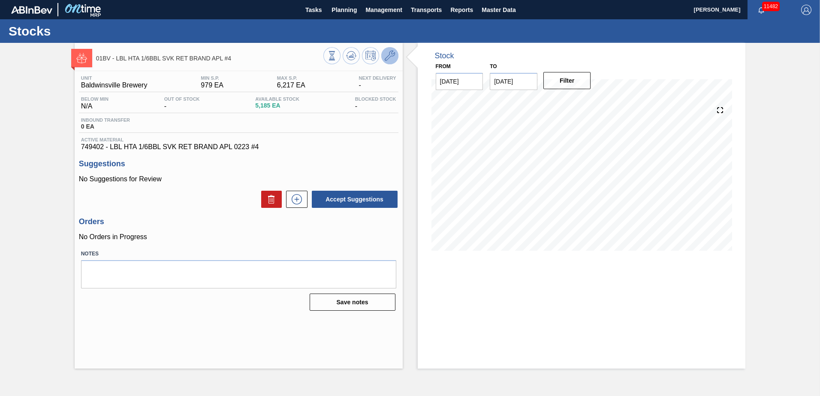
click at [388, 56] on icon at bounding box center [390, 56] width 10 height 10
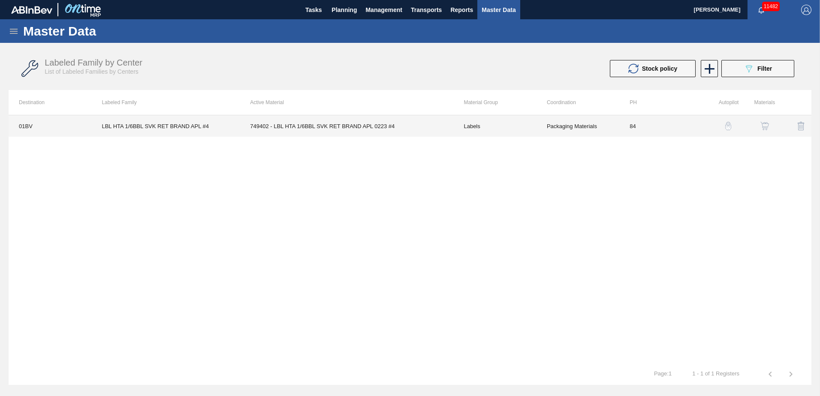
click at [361, 128] on td "749402 - LBL HTA 1/6BBL SVK RET BRAND APL 0223 #4" at bounding box center [347, 125] width 214 height 21
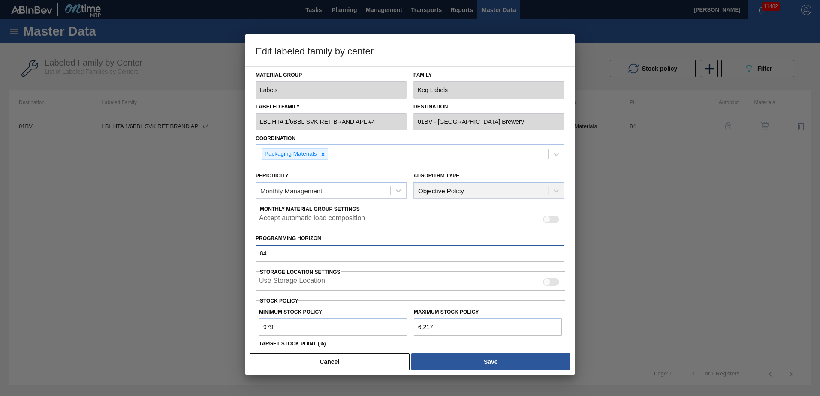
drag, startPoint x: 220, startPoint y: 254, endPoint x: 22, endPoint y: 254, distance: 198.5
click at [25, 254] on div "Edit labeled family by center Material Group Labels Family Keg Labels Labeled F…" at bounding box center [410, 198] width 820 height 396
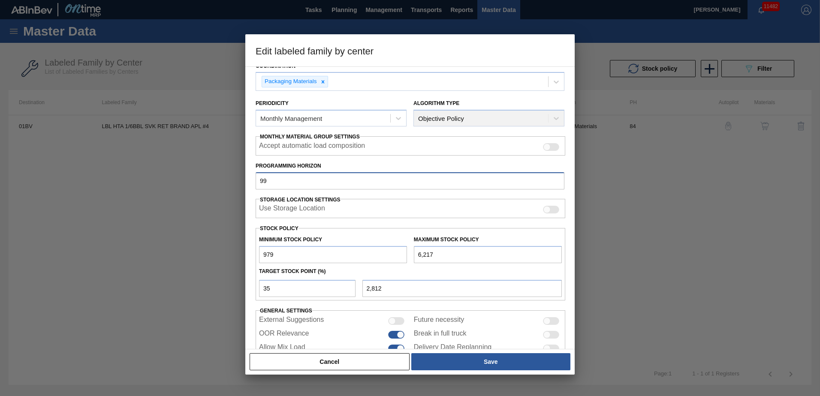
scroll to position [99, 0]
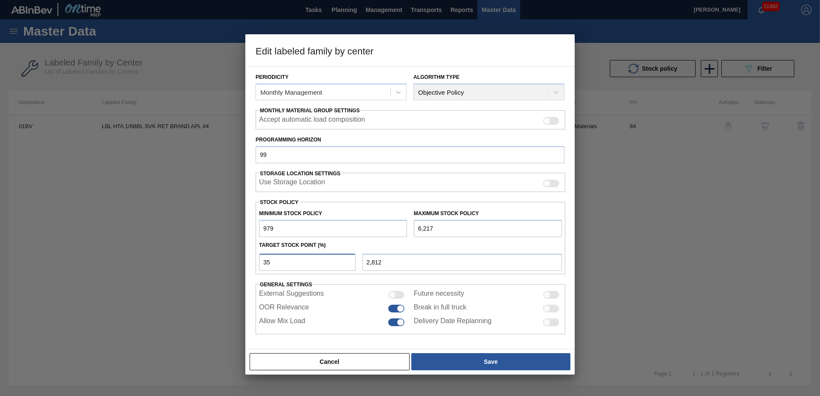
drag, startPoint x: 278, startPoint y: 264, endPoint x: 175, endPoint y: 262, distance: 102.5
click at [178, 262] on div "Edit labeled family by center Material Group Labels Family Keg Labels Labeled F…" at bounding box center [410, 198] width 820 height 396
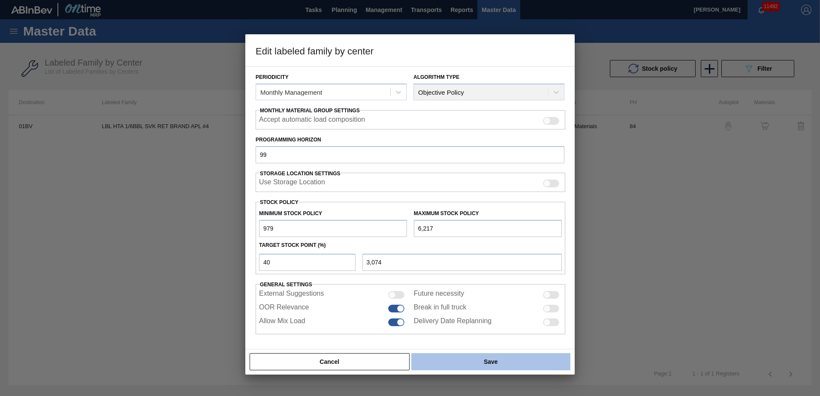
click at [480, 357] on button "Save" at bounding box center [490, 361] width 159 height 17
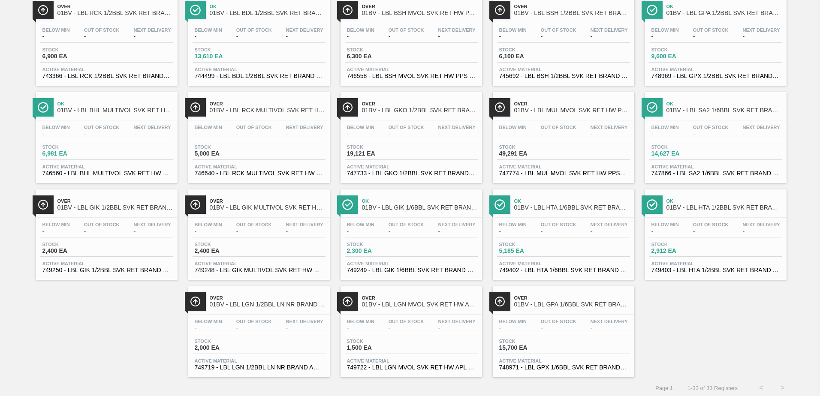
scroll to position [370, 0]
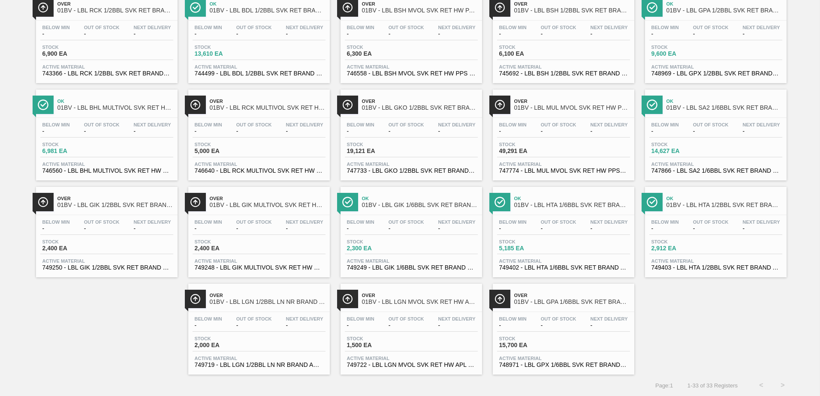
click at [708, 206] on span "01BV - LBL HTA 1/2BBL SVK RET BRAND APL #3" at bounding box center [724, 205] width 116 height 6
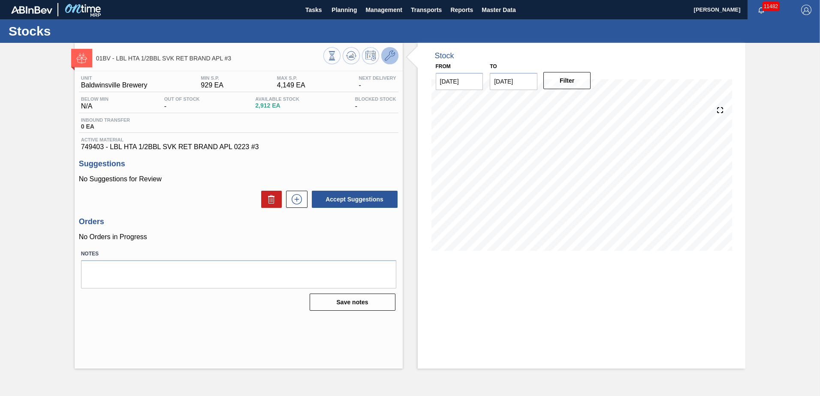
click at [394, 52] on icon at bounding box center [390, 56] width 10 height 10
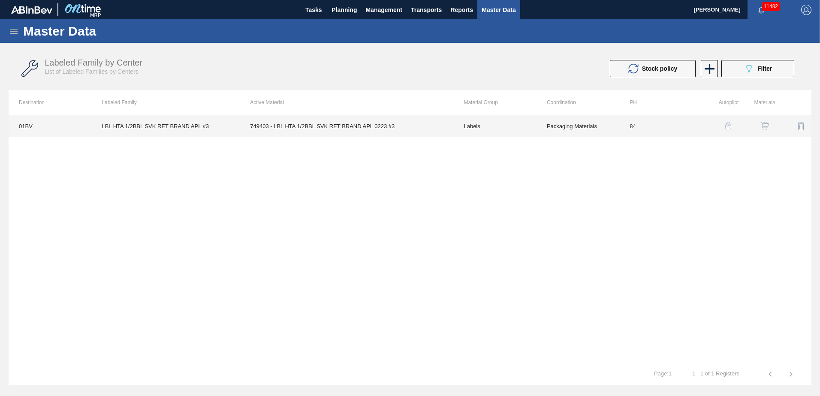
click at [294, 129] on td "749403 - LBL HTA 1/2BBL SVK RET BRAND APL 0223 #3" at bounding box center [347, 125] width 214 height 21
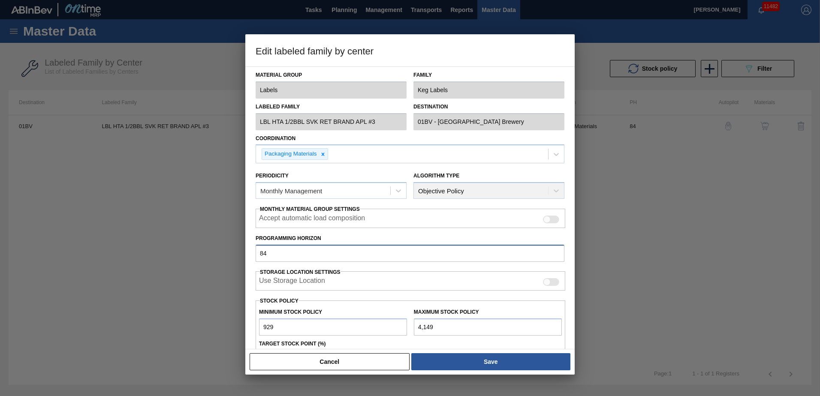
drag, startPoint x: 236, startPoint y: 254, endPoint x: 104, endPoint y: 253, distance: 132.1
click at [105, 253] on div "Edit labeled family by center Material Group Labels Family Keg Labels Labeled F…" at bounding box center [410, 198] width 820 height 396
drag, startPoint x: 575, startPoint y: 261, endPoint x: 578, endPoint y: 287, distance: 26.4
click at [578, 287] on div at bounding box center [410, 198] width 820 height 396
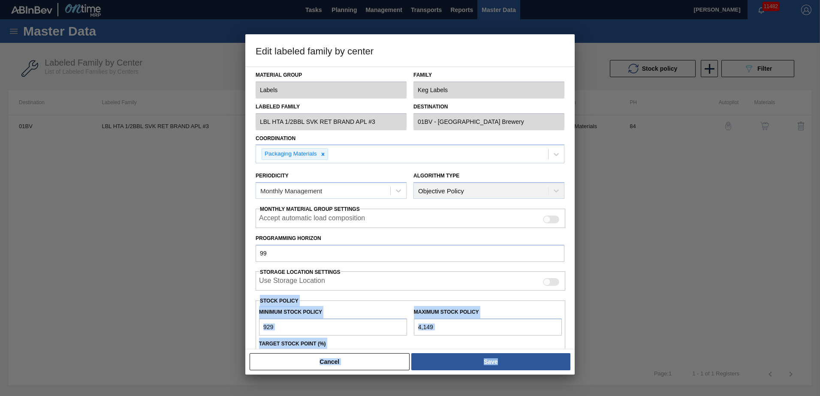
drag, startPoint x: 575, startPoint y: 259, endPoint x: 572, endPoint y: 279, distance: 20.0
click at [573, 285] on div "Edit labeled family by center Material Group Labels Family Keg Labels Labeled F…" at bounding box center [410, 198] width 820 height 396
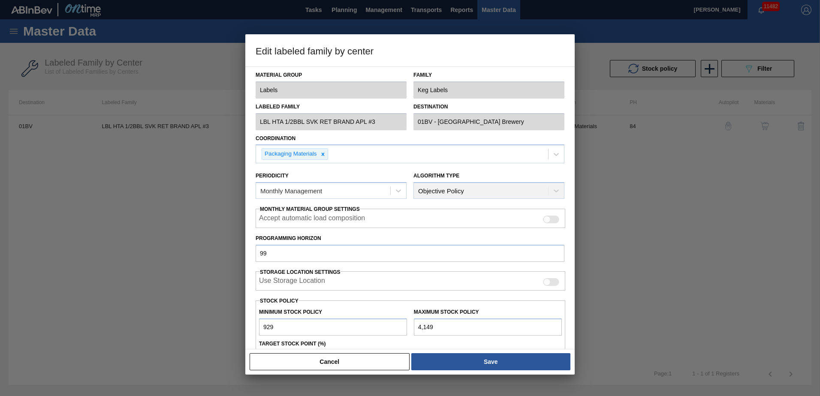
click at [527, 57] on h3 "Edit labeled family by center" at bounding box center [409, 50] width 329 height 33
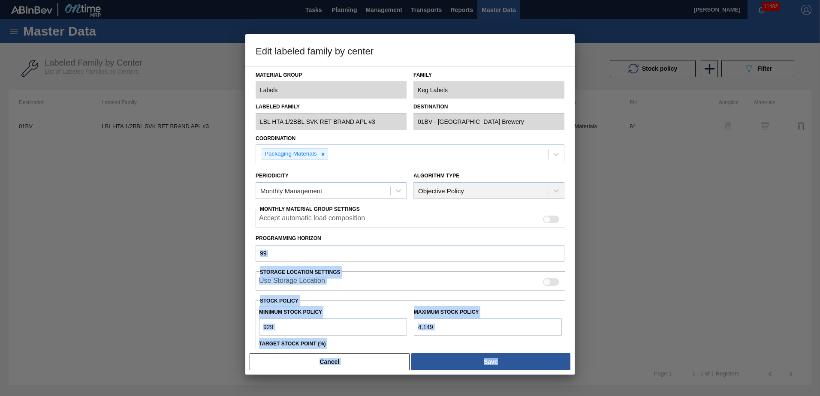
drag, startPoint x: 575, startPoint y: 220, endPoint x: 570, endPoint y: 256, distance: 36.3
click at [570, 256] on div "Edit labeled family by center Material Group Labels Family Keg Labels Labeled F…" at bounding box center [410, 198] width 820 height 396
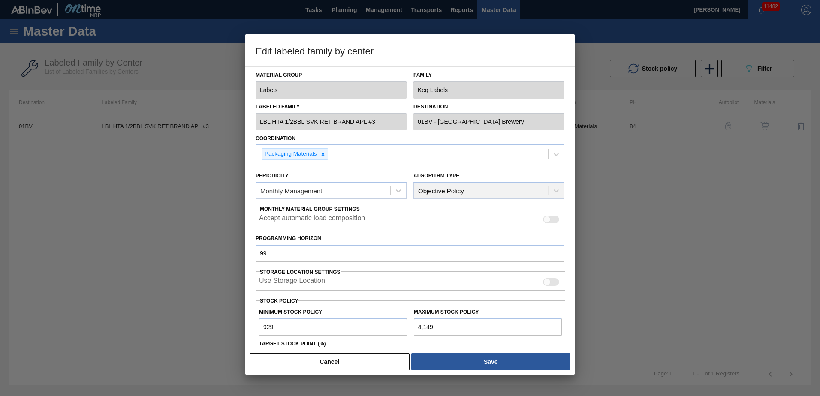
drag, startPoint x: 481, startPoint y: 43, endPoint x: 496, endPoint y: 66, distance: 27.2
click at [481, 44] on h3 "Edit labeled family by center" at bounding box center [409, 50] width 329 height 33
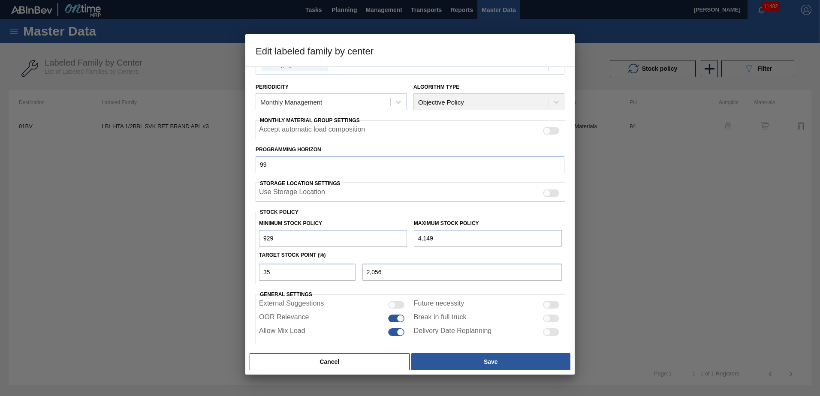
scroll to position [99, 0]
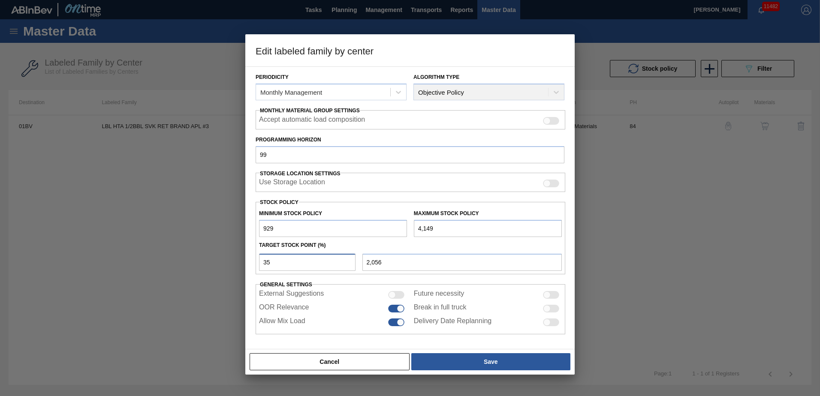
drag, startPoint x: 257, startPoint y: 259, endPoint x: 181, endPoint y: 258, distance: 75.5
click at [193, 258] on div "Edit labeled family by center Material Group Labels Family Keg Labels Labeled F…" at bounding box center [410, 198] width 820 height 396
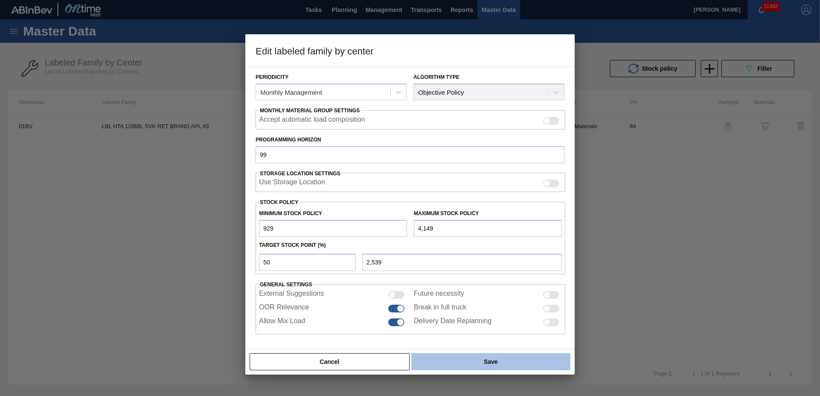
click at [500, 361] on button "Save" at bounding box center [490, 361] width 159 height 17
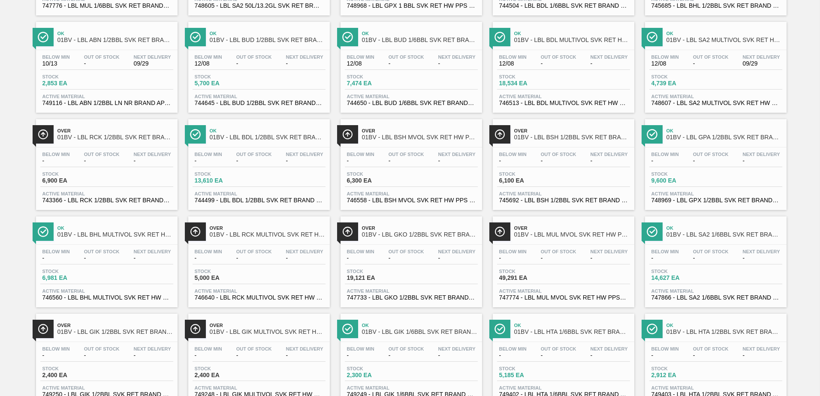
scroll to position [370, 0]
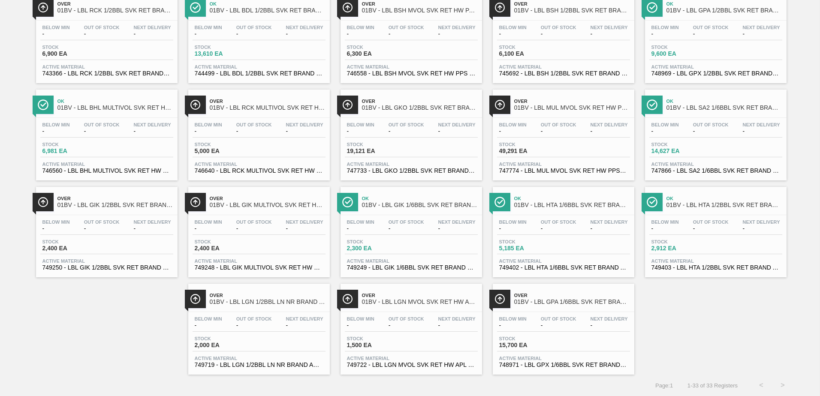
click at [541, 297] on span "Over" at bounding box center [572, 295] width 116 height 5
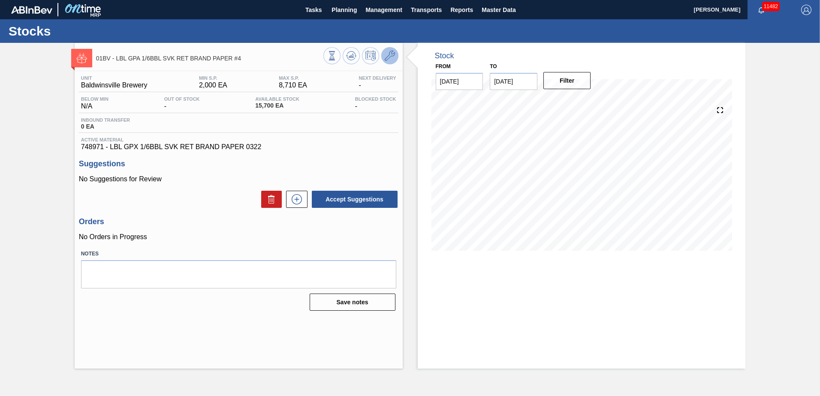
click at [389, 57] on icon at bounding box center [390, 56] width 10 height 10
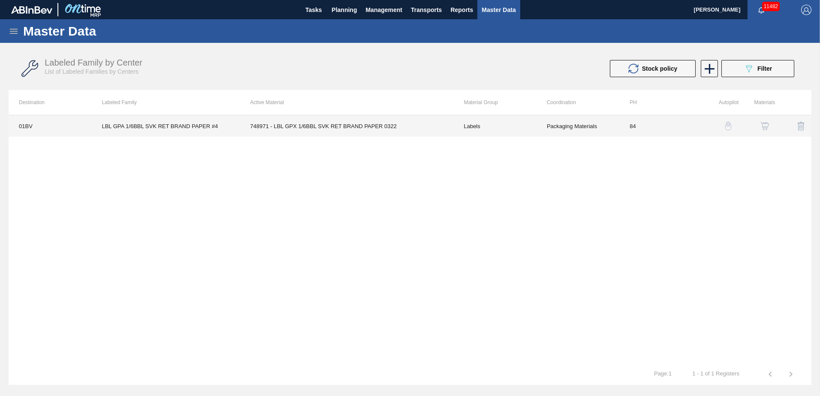
click at [298, 126] on td "748971 - LBL GPX 1/6BBL SVK RET BRAND PAPER 0322" at bounding box center [347, 125] width 214 height 21
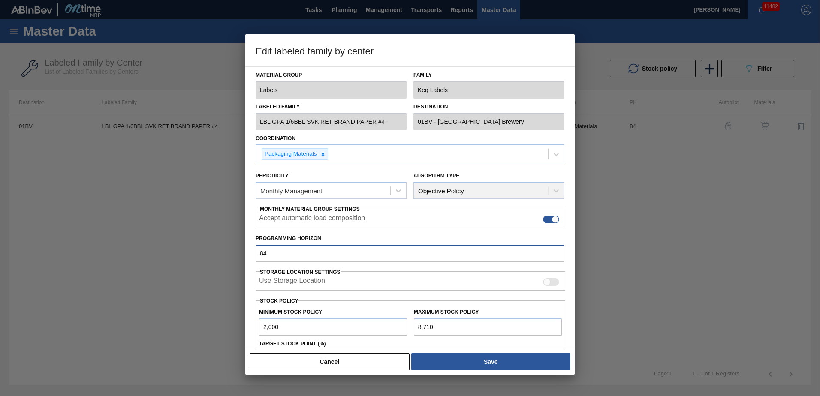
drag, startPoint x: 271, startPoint y: 254, endPoint x: 119, endPoint y: 253, distance: 152.7
click at [119, 253] on div "Edit labeled family by center Material Group Labels Family Keg Labels Labeled F…" at bounding box center [410, 198] width 820 height 396
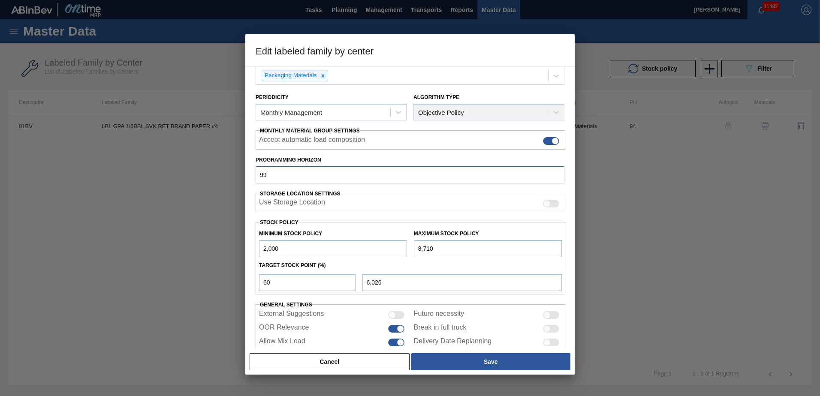
scroll to position [99, 0]
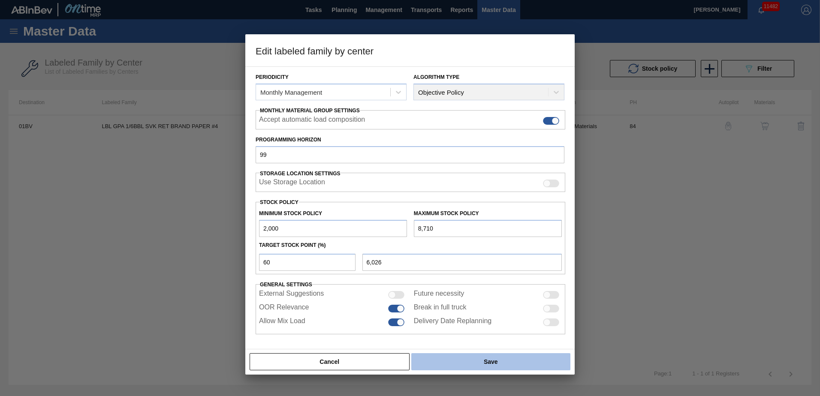
click at [504, 360] on button "Save" at bounding box center [490, 361] width 159 height 17
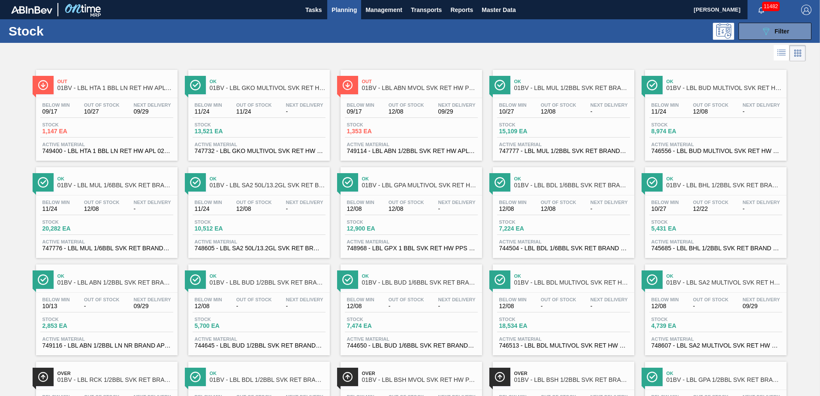
click at [341, 11] on span "Planning" at bounding box center [343, 10] width 25 height 10
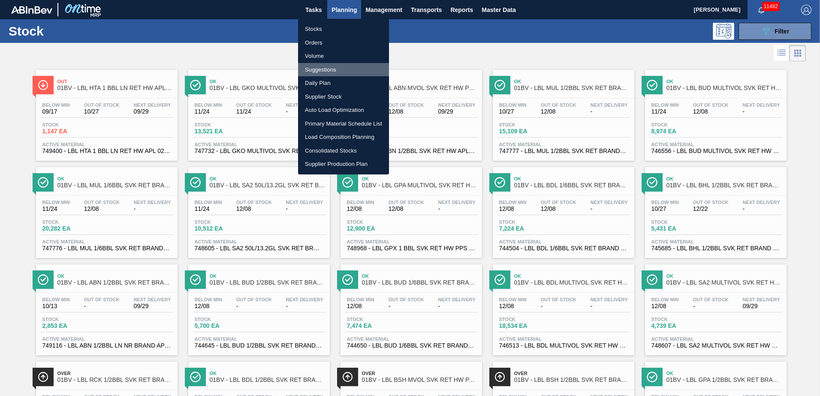
click at [327, 68] on li "Suggestions" at bounding box center [343, 70] width 91 height 14
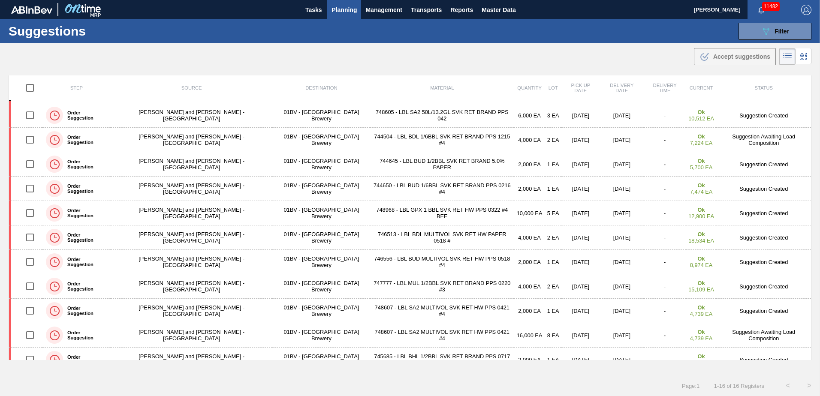
scroll to position [132, 0]
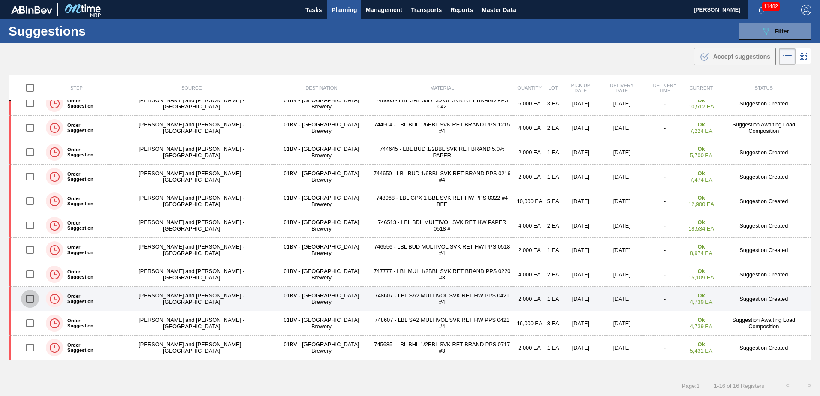
click at [30, 298] on input "checkbox" at bounding box center [30, 299] width 18 height 18
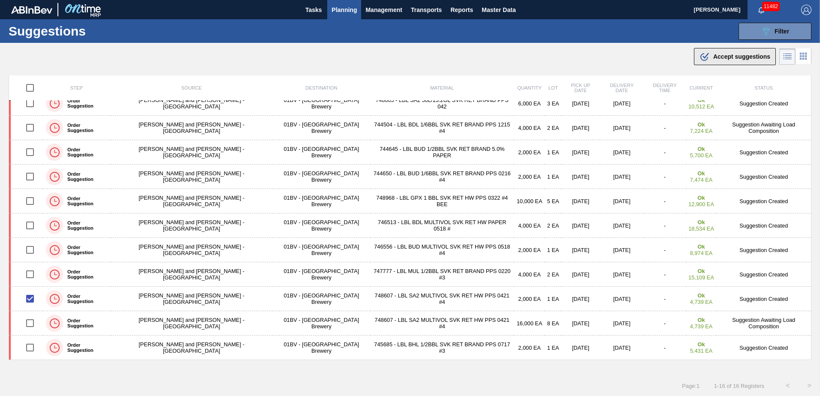
click at [705, 58] on icon at bounding box center [704, 57] width 8 height 8
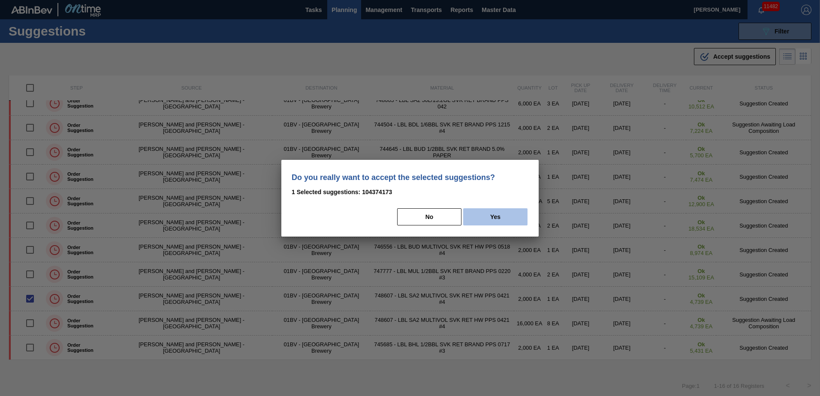
click at [508, 215] on button "Yes" at bounding box center [495, 216] width 64 height 17
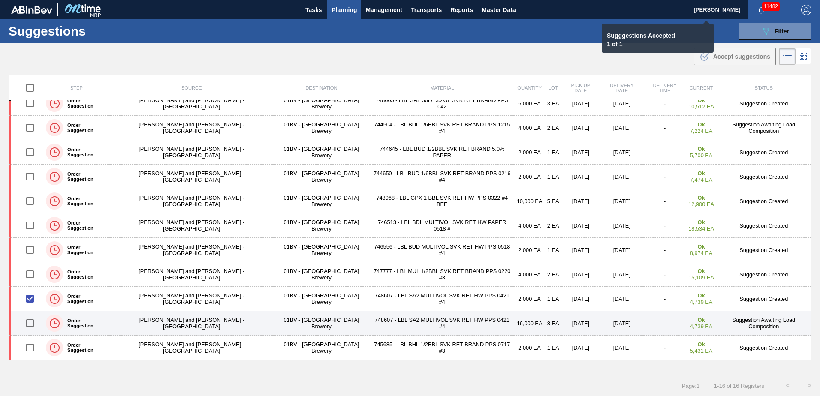
checkbox input "false"
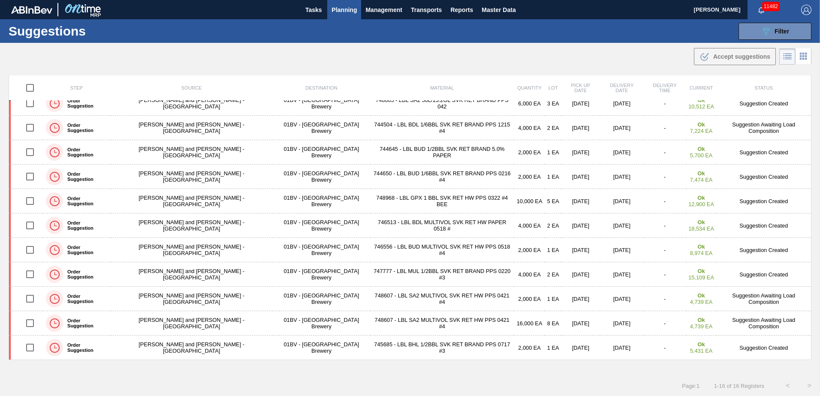
drag, startPoint x: 810, startPoint y: 171, endPoint x: 811, endPoint y: 102, distance: 68.2
click at [811, 102] on div "Step Source Destination Material Quantity Lot Pick up Date Delivery Date Delive…" at bounding box center [410, 225] width 820 height 300
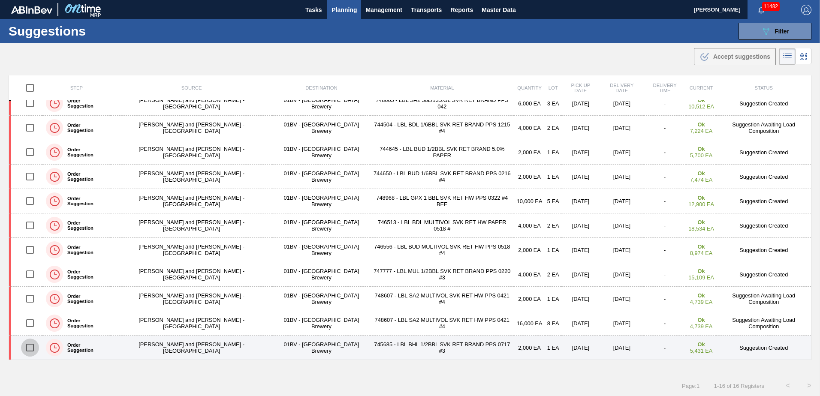
click at [28, 349] on input "checkbox" at bounding box center [30, 348] width 18 height 18
checkbox input "true"
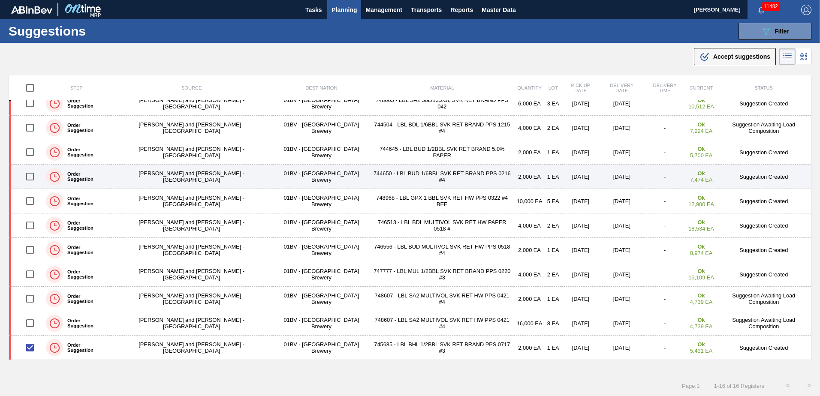
click at [808, 183] on td "Suggestion Created" at bounding box center [763, 177] width 95 height 24
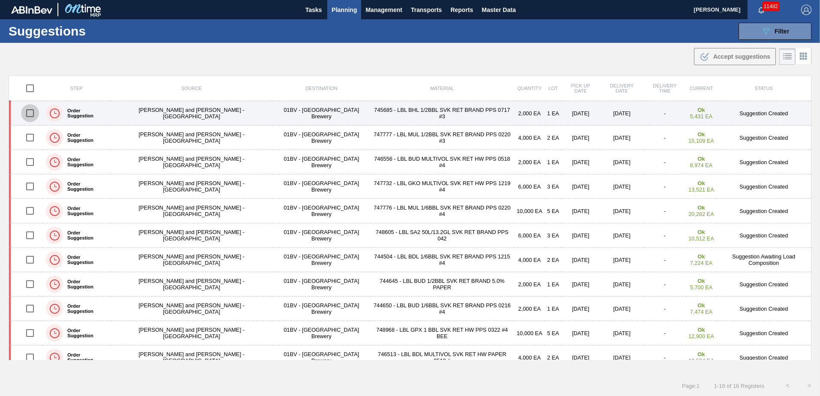
drag, startPoint x: 28, startPoint y: 114, endPoint x: 179, endPoint y: 113, distance: 150.9
click at [29, 114] on input "checkbox" at bounding box center [30, 113] width 18 height 18
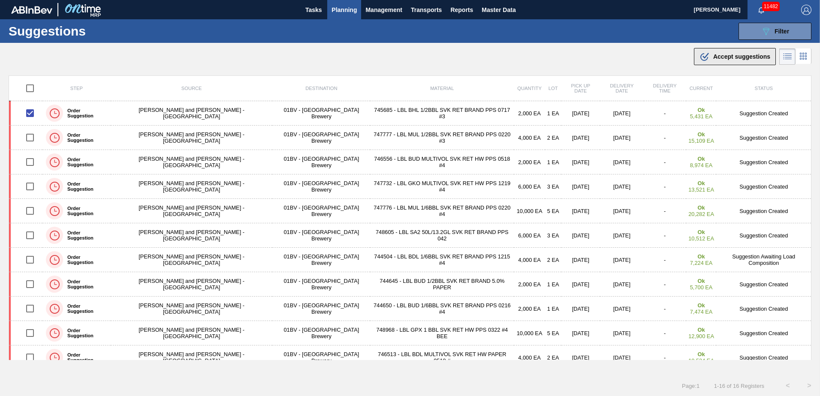
click at [718, 57] on span "Accept suggestions" at bounding box center [741, 56] width 57 height 7
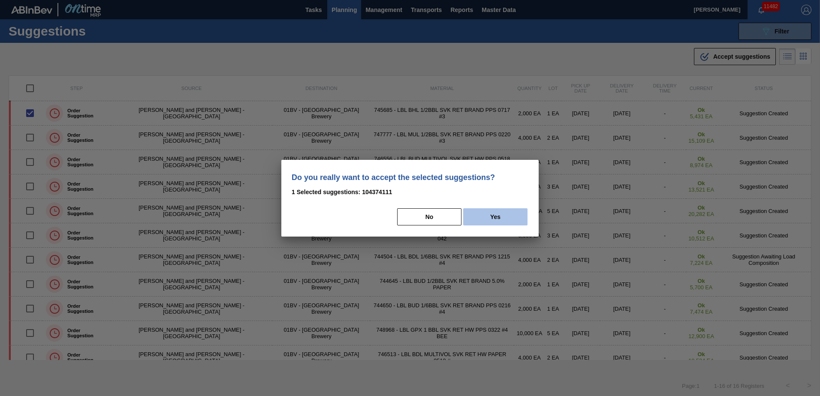
click at [496, 216] on button "Yes" at bounding box center [495, 216] width 64 height 17
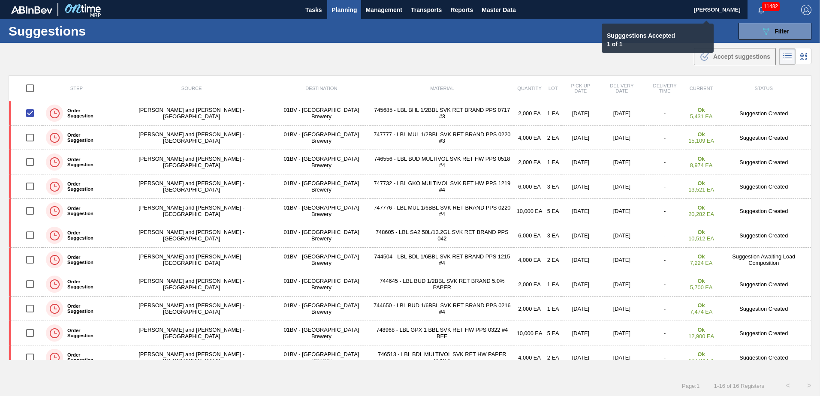
checkbox input "false"
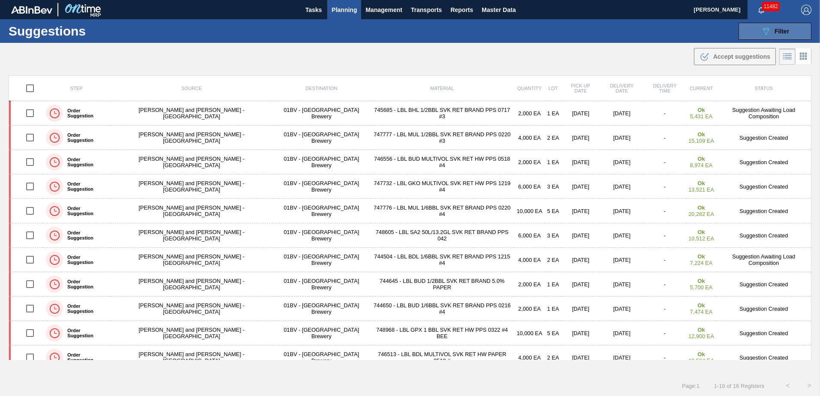
click at [762, 33] on icon "089F7B8B-B2A5-4AFE-B5C0-19BA573D28AC" at bounding box center [766, 31] width 10 height 10
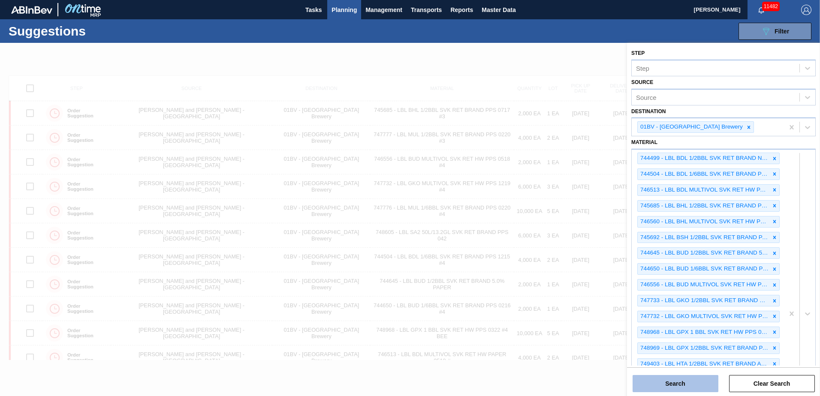
click at [671, 382] on button "Search" at bounding box center [675, 383] width 86 height 17
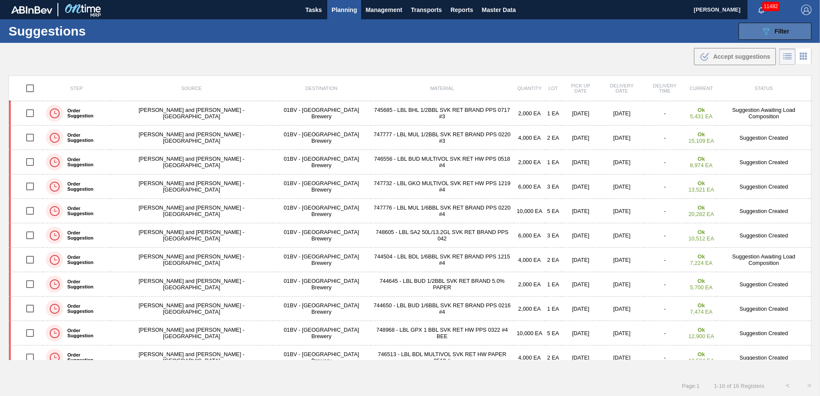
click at [782, 27] on div "089F7B8B-B2A5-4AFE-B5C0-19BA573D28AC Filter" at bounding box center [775, 31] width 28 height 10
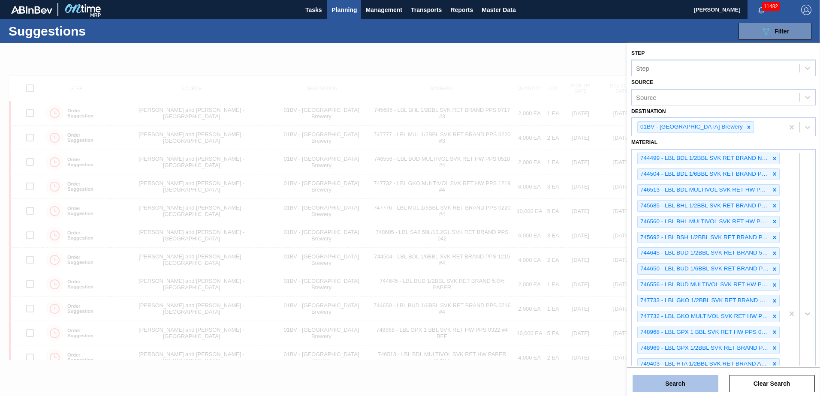
click at [679, 384] on button "Search" at bounding box center [675, 383] width 86 height 17
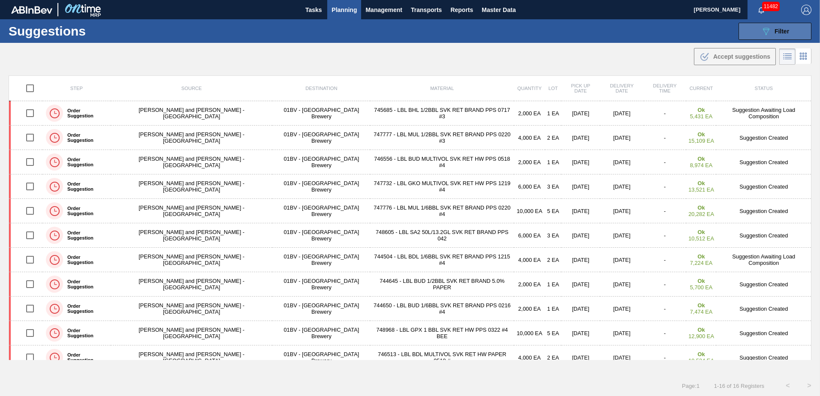
click at [762, 31] on icon "089F7B8B-B2A5-4AFE-B5C0-19BA573D28AC" at bounding box center [766, 31] width 10 height 10
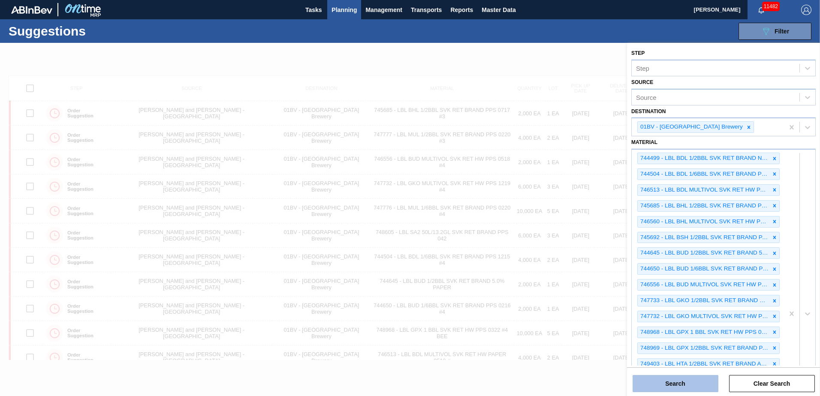
click at [671, 385] on button "Search" at bounding box center [675, 383] width 86 height 17
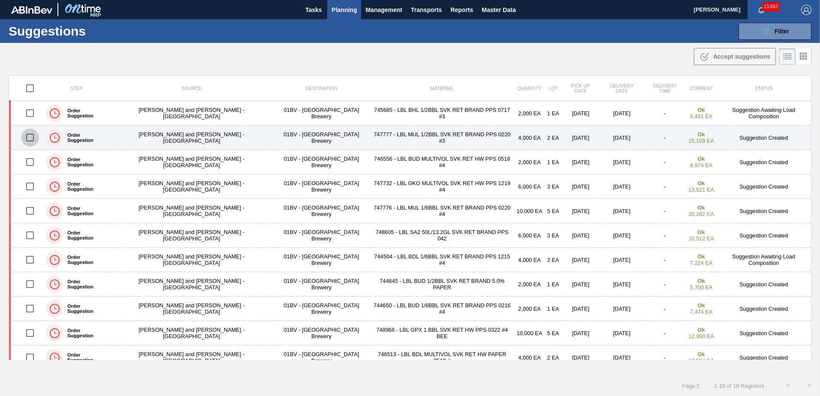
click at [33, 138] on input "checkbox" at bounding box center [30, 138] width 18 height 18
checkbox input "true"
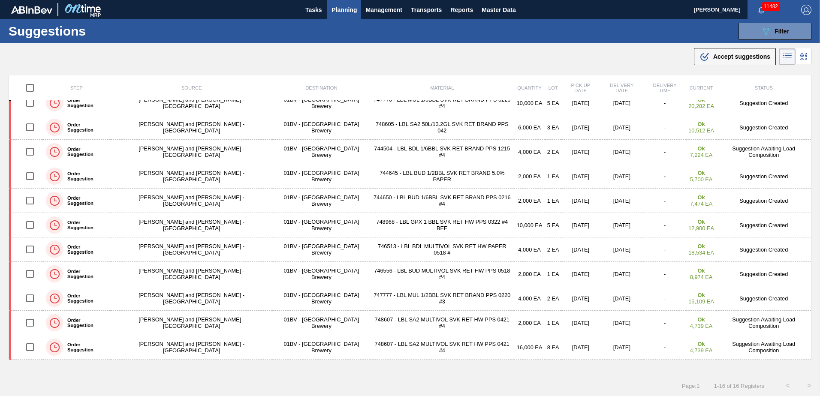
scroll to position [132, 0]
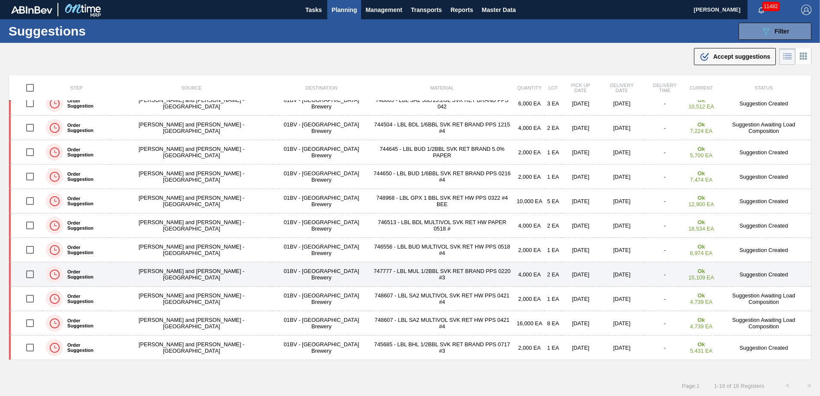
click at [35, 273] on input "checkbox" at bounding box center [30, 274] width 18 height 18
checkbox input "true"
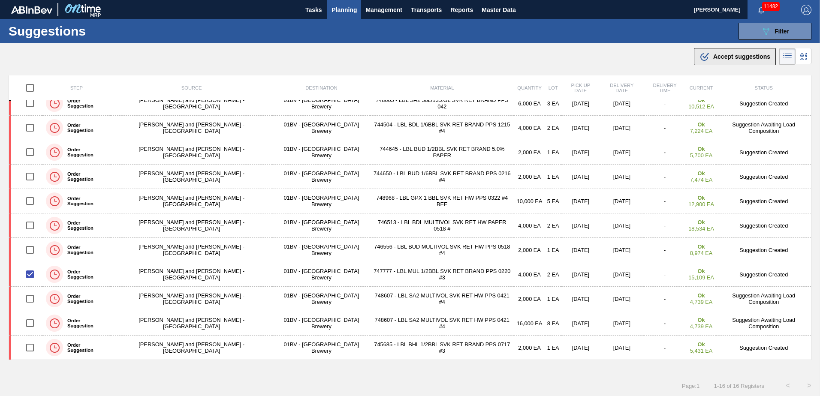
click at [729, 57] on span "Accept suggestions" at bounding box center [741, 56] width 57 height 7
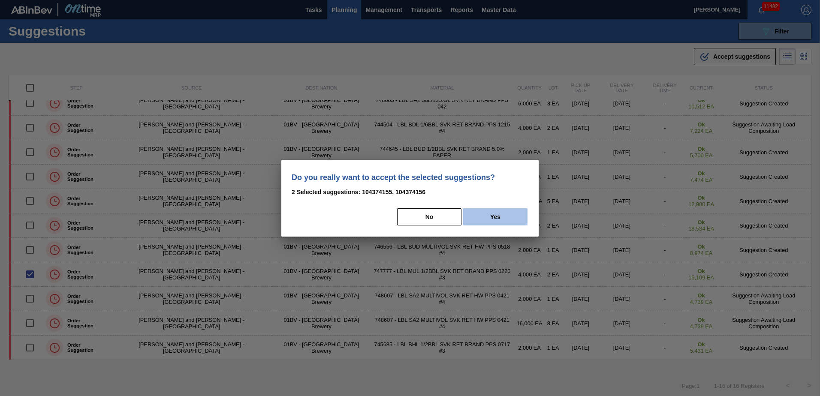
click at [489, 217] on button "Yes" at bounding box center [495, 216] width 64 height 17
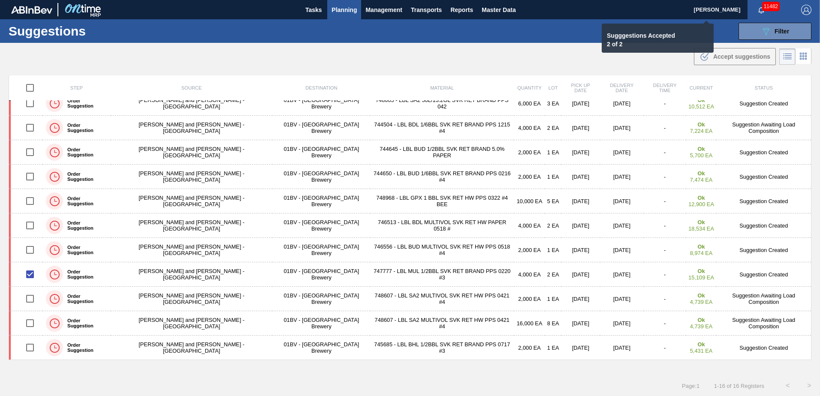
checkbox input "false"
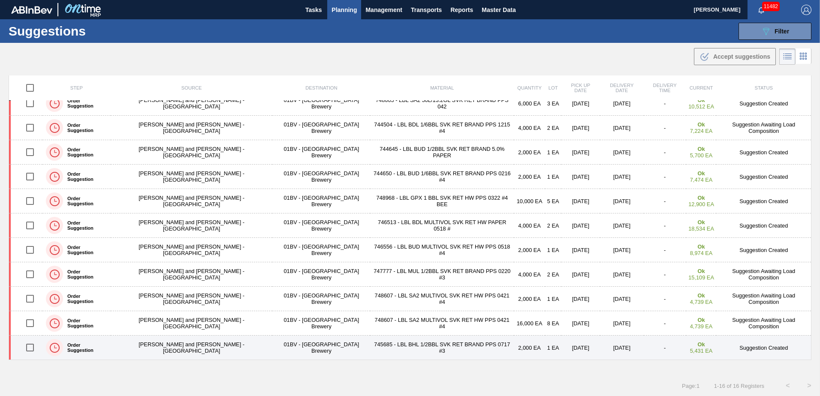
click at [34, 348] on input "checkbox" at bounding box center [30, 348] width 18 height 18
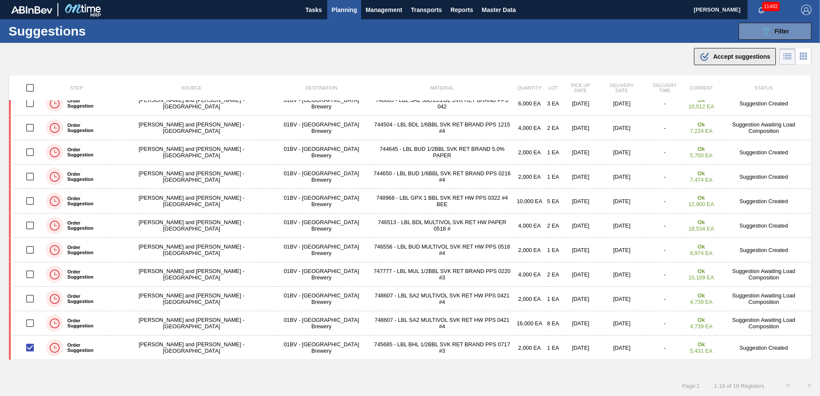
click at [717, 58] on span "Accept suggestions" at bounding box center [741, 56] width 57 height 7
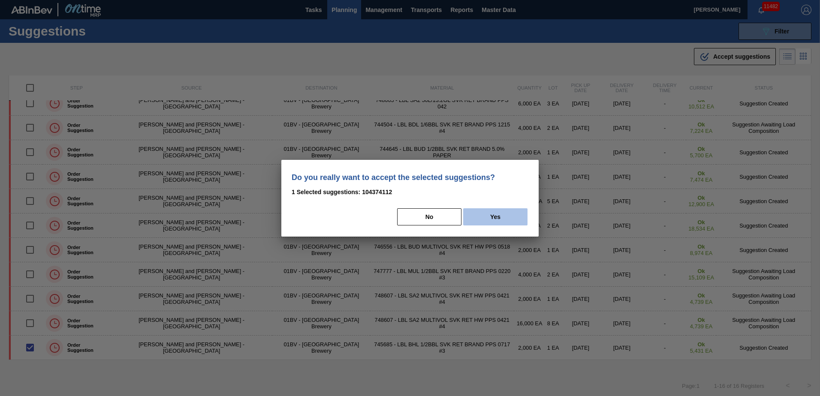
click at [514, 216] on button "Yes" at bounding box center [495, 216] width 64 height 17
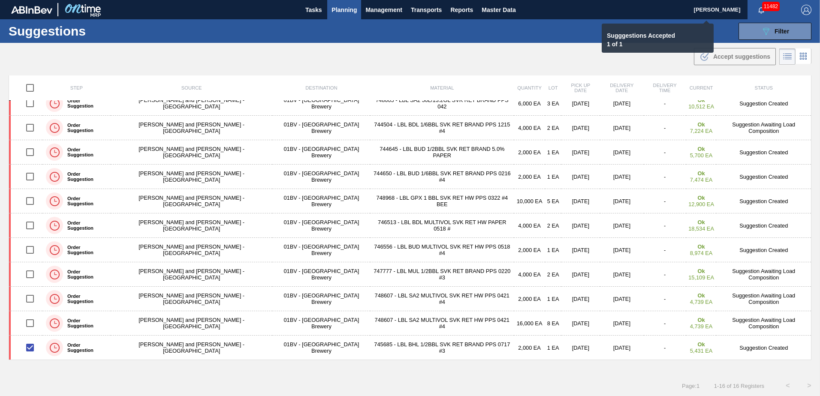
checkbox input "false"
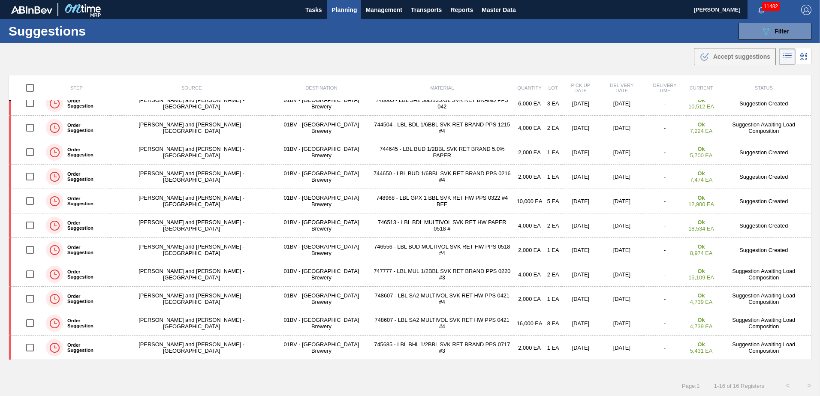
drag, startPoint x: 810, startPoint y: 184, endPoint x: 809, endPoint y: 142, distance: 41.2
click at [809, 142] on div "Step Source Destination Material Quantity Lot Pick up Date Delivery Date Delive…" at bounding box center [410, 225] width 820 height 300
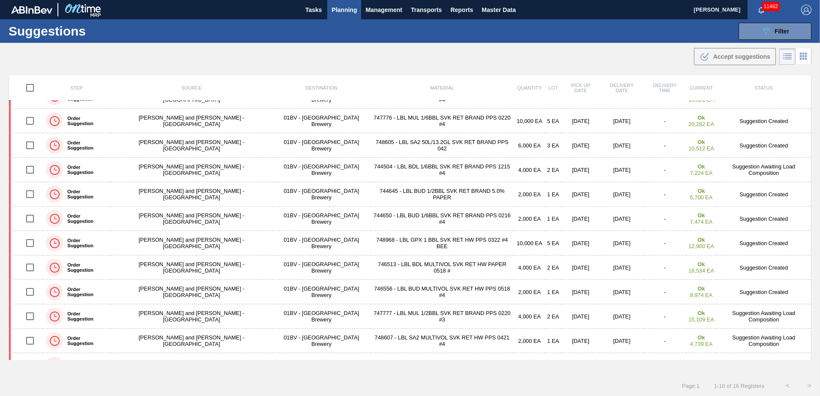
scroll to position [93, 0]
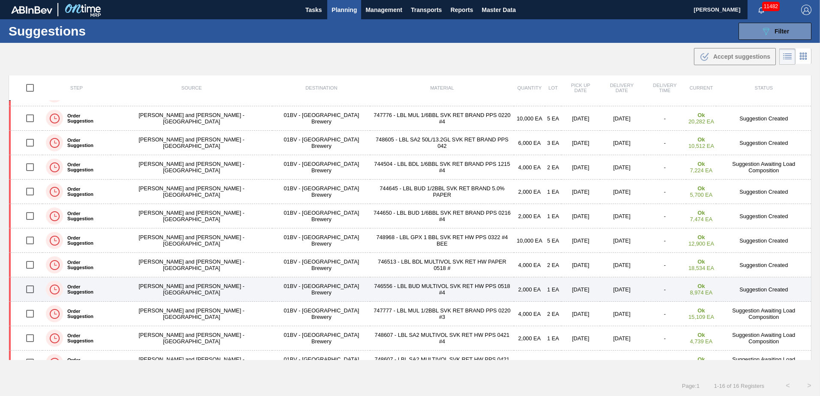
click at [32, 290] on input "checkbox" at bounding box center [30, 289] width 18 height 18
checkbox input "true"
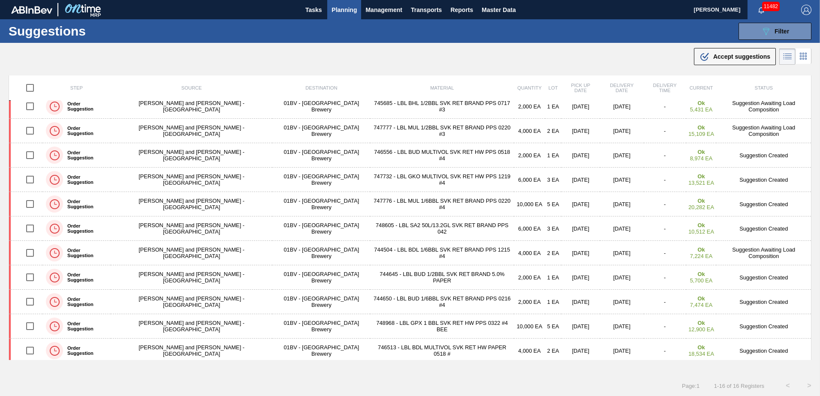
scroll to position [4, 0]
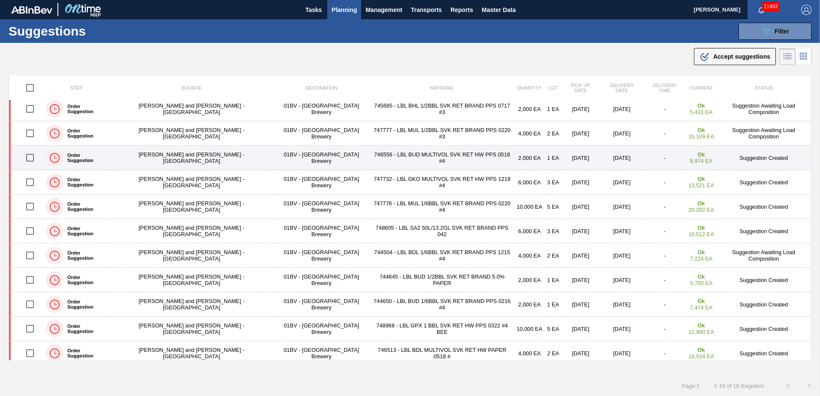
click at [31, 158] on input "checkbox" at bounding box center [30, 158] width 18 height 18
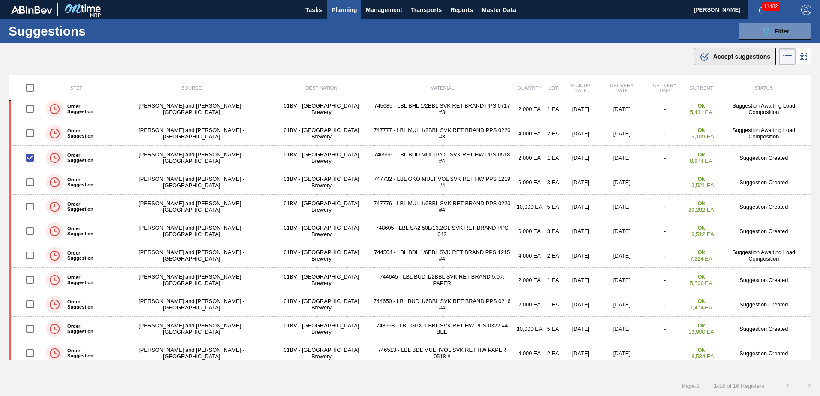
click at [715, 58] on span "Accept suggestions" at bounding box center [741, 56] width 57 height 7
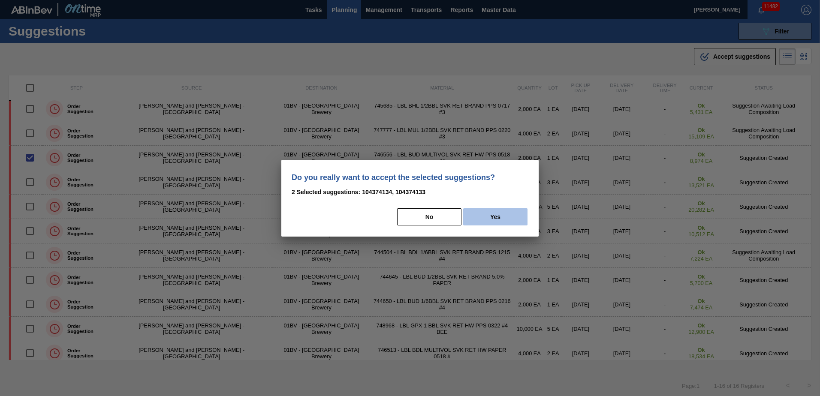
click at [506, 216] on button "Yes" at bounding box center [495, 216] width 64 height 17
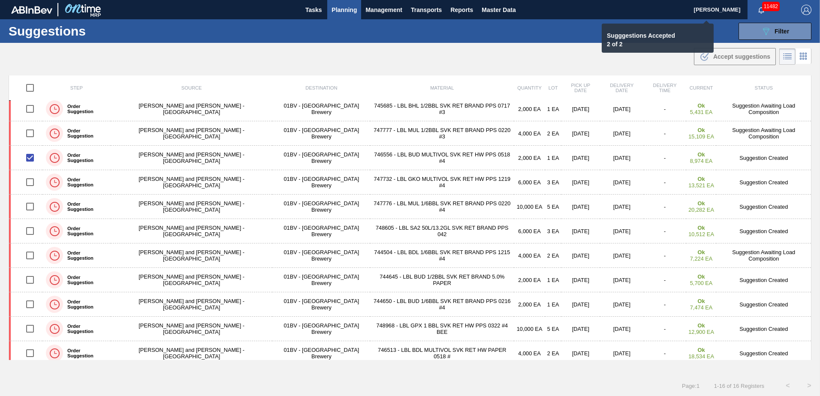
checkbox input "false"
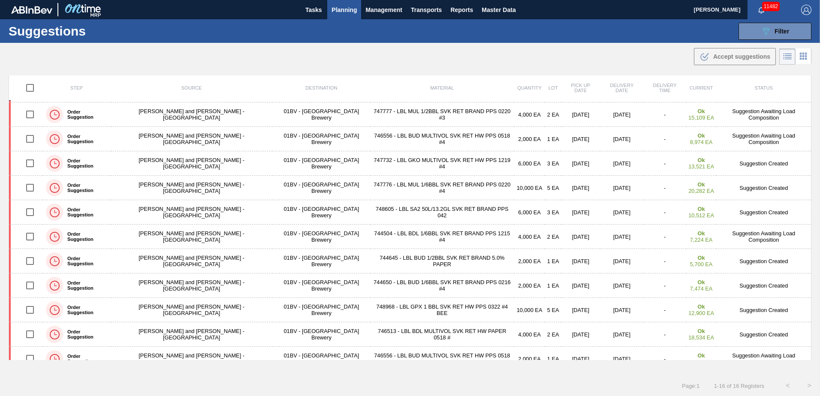
scroll to position [15, 0]
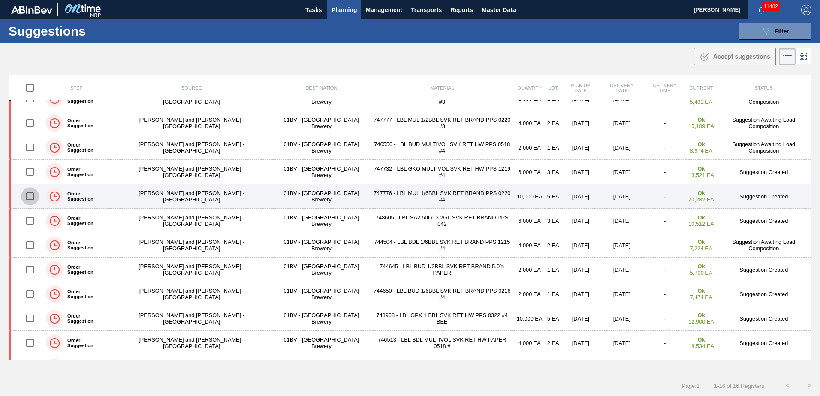
click at [33, 200] on input "checkbox" at bounding box center [30, 196] width 18 height 18
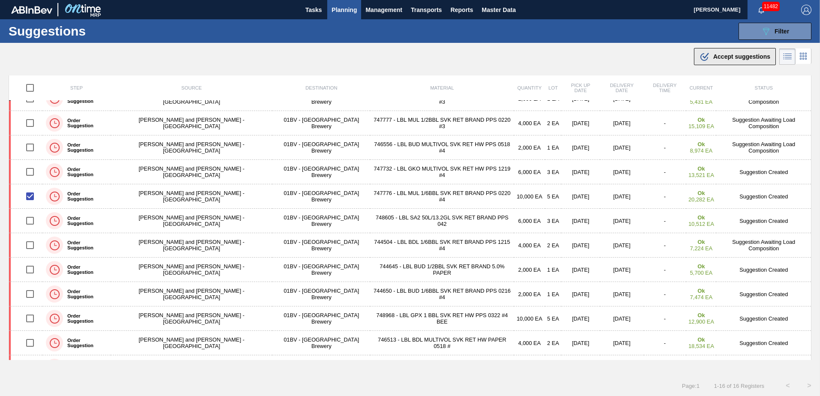
click at [728, 58] on span "Accept suggestions" at bounding box center [741, 56] width 57 height 7
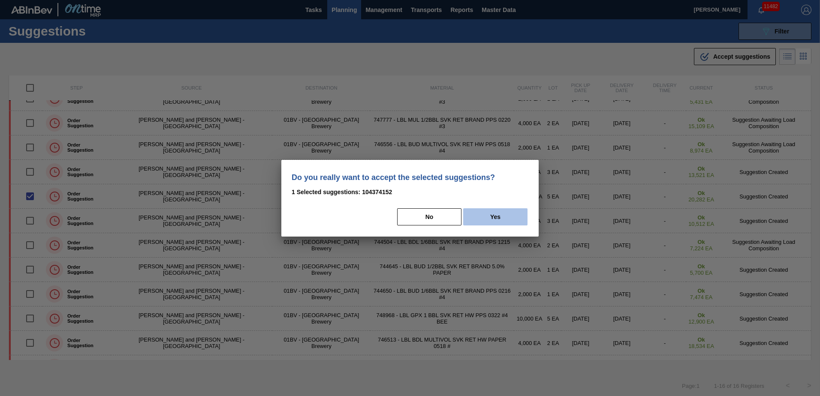
click at [502, 217] on button "Yes" at bounding box center [495, 216] width 64 height 17
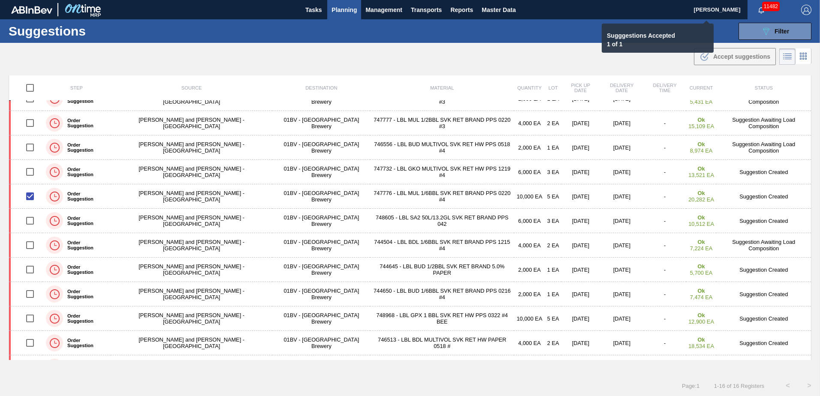
checkbox input "false"
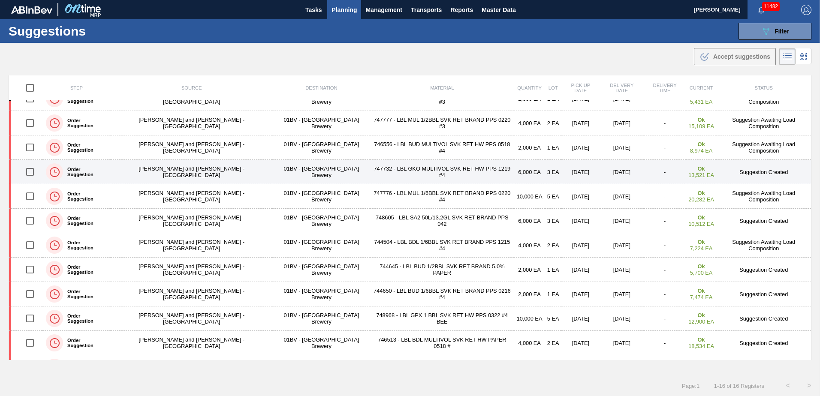
drag, startPoint x: 29, startPoint y: 174, endPoint x: 47, endPoint y: 167, distance: 19.7
click at [29, 174] on input "checkbox" at bounding box center [30, 172] width 18 height 18
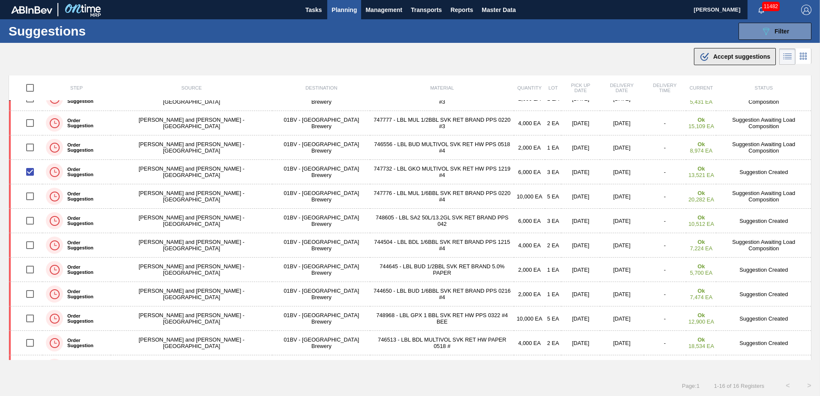
click at [726, 57] on span "Accept suggestions" at bounding box center [741, 56] width 57 height 7
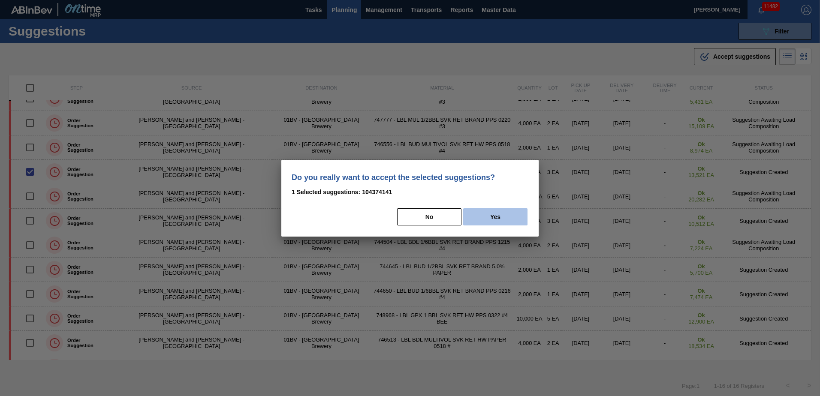
click at [508, 215] on button "Yes" at bounding box center [495, 216] width 64 height 17
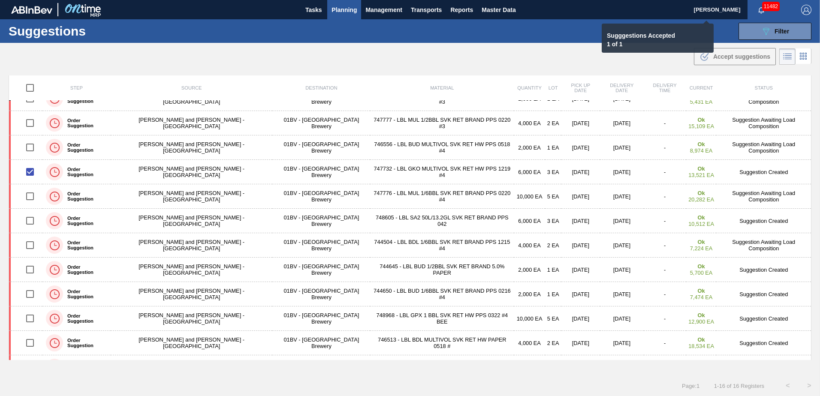
checkbox input "false"
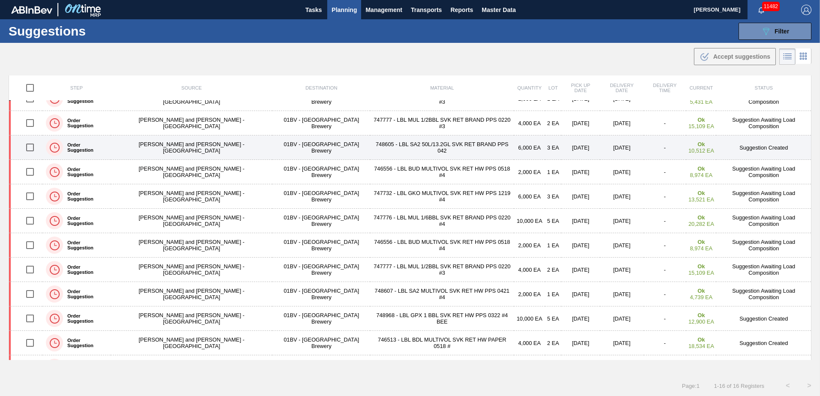
drag, startPoint x: 32, startPoint y: 146, endPoint x: 101, endPoint y: 143, distance: 69.1
click at [31, 146] on input "checkbox" at bounding box center [30, 148] width 18 height 18
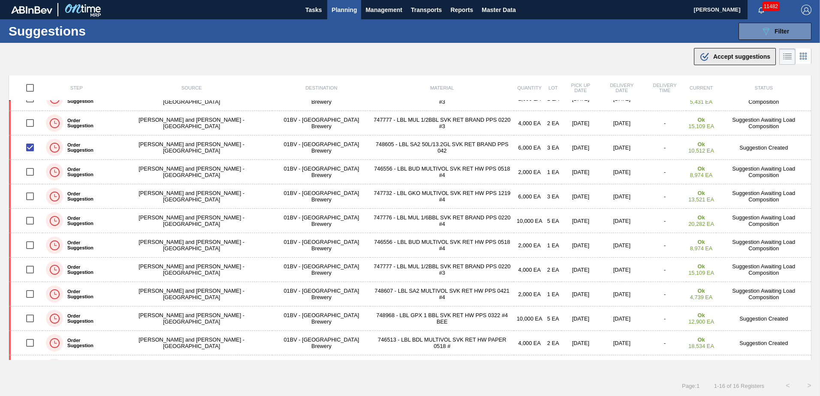
click at [713, 56] on span "Accept suggestions" at bounding box center [741, 56] width 57 height 7
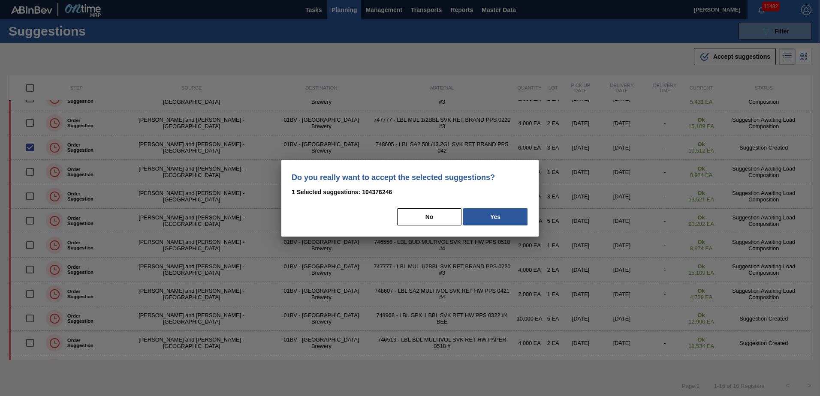
click at [498, 217] on button "Yes" at bounding box center [495, 216] width 64 height 17
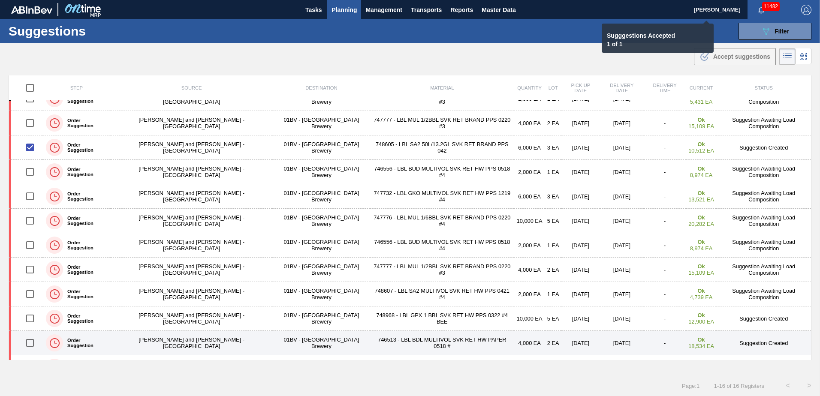
checkbox input "false"
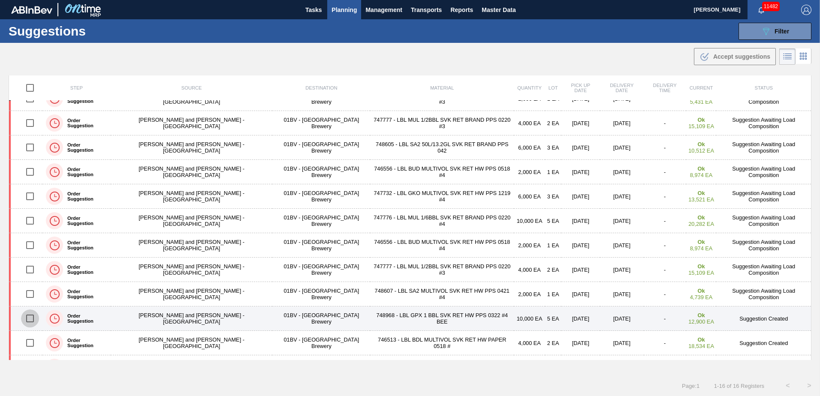
drag, startPoint x: 36, startPoint y: 316, endPoint x: 34, endPoint y: 321, distance: 4.6
click at [36, 316] on input "checkbox" at bounding box center [30, 319] width 18 height 18
checkbox input "true"
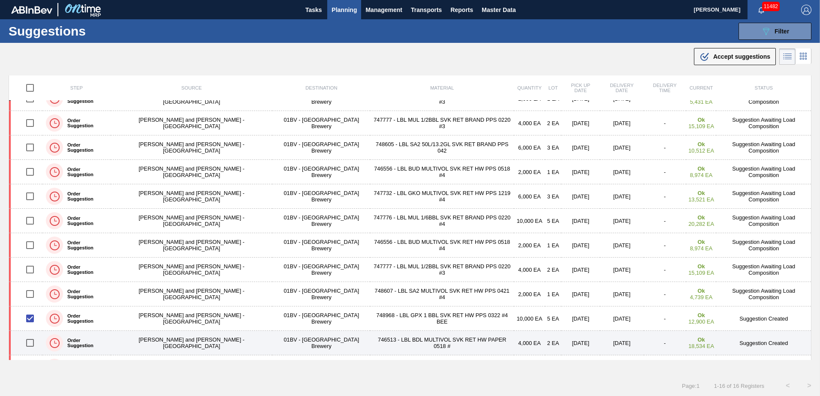
click at [36, 344] on input "checkbox" at bounding box center [30, 343] width 18 height 18
checkbox input "true"
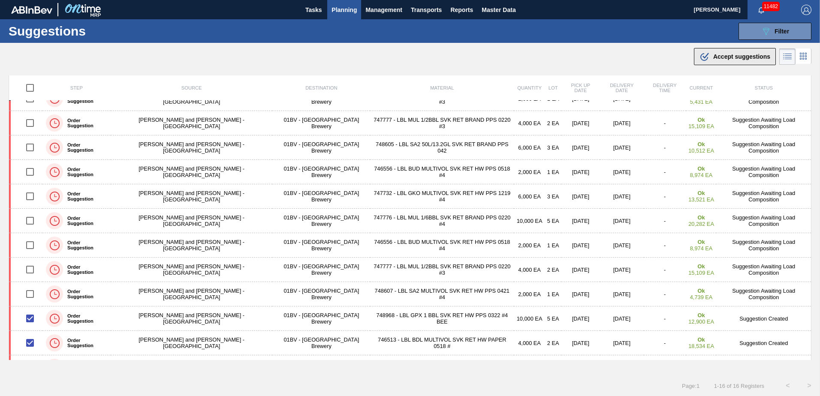
click at [717, 63] on button ".b{fill:var(--color-action-default)} Accept suggestions" at bounding box center [735, 56] width 82 height 17
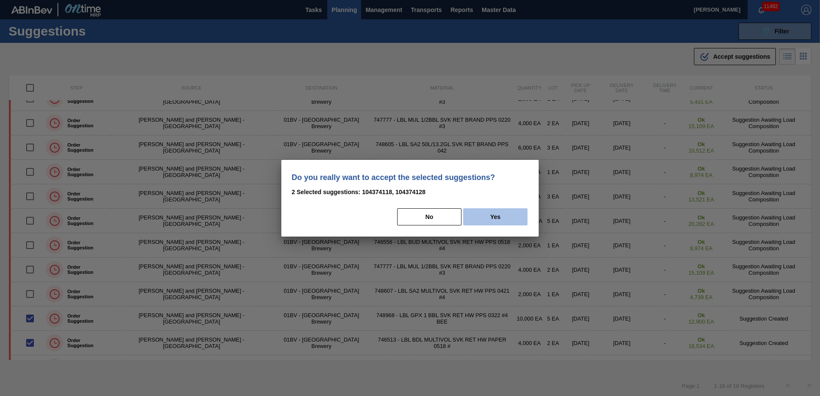
click at [511, 216] on button "Yes" at bounding box center [495, 216] width 64 height 17
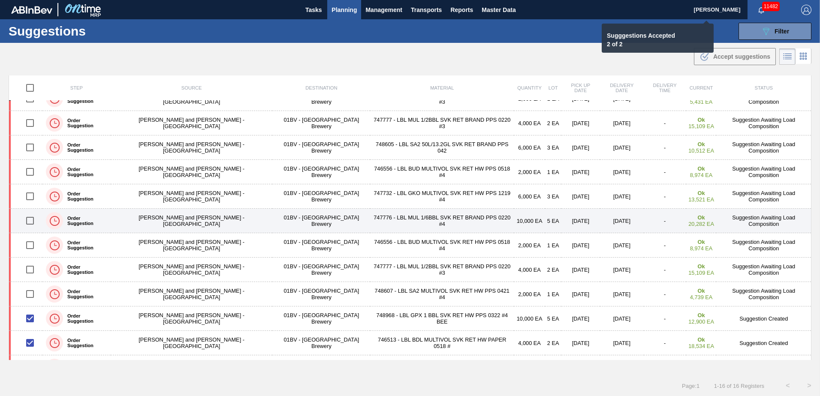
checkbox input "false"
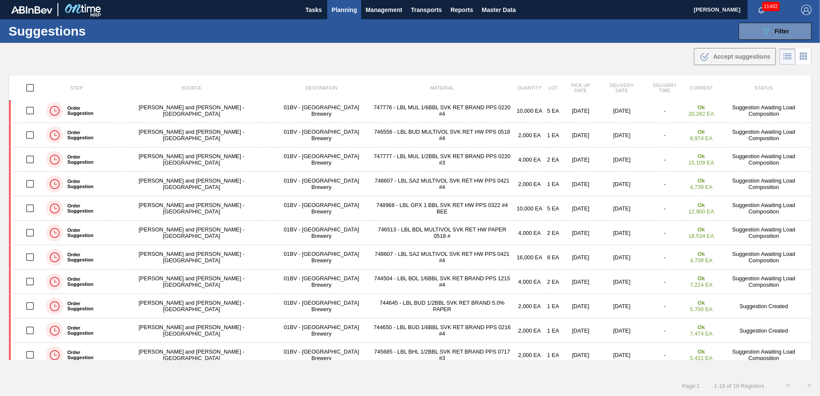
scroll to position [132, 0]
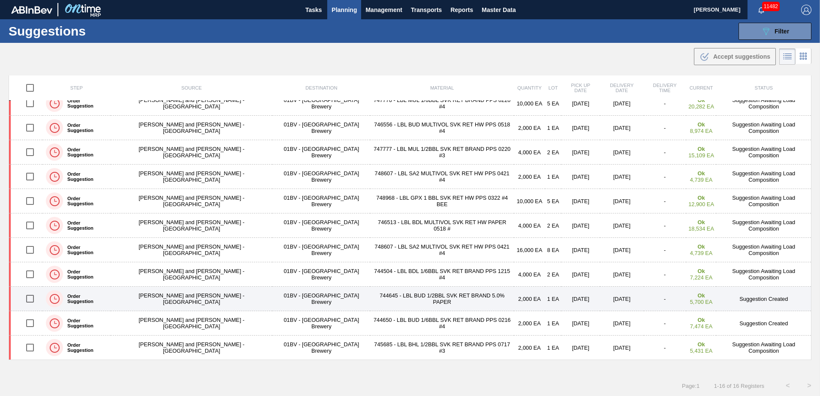
click at [31, 300] on input "checkbox" at bounding box center [30, 299] width 18 height 18
checkbox input "true"
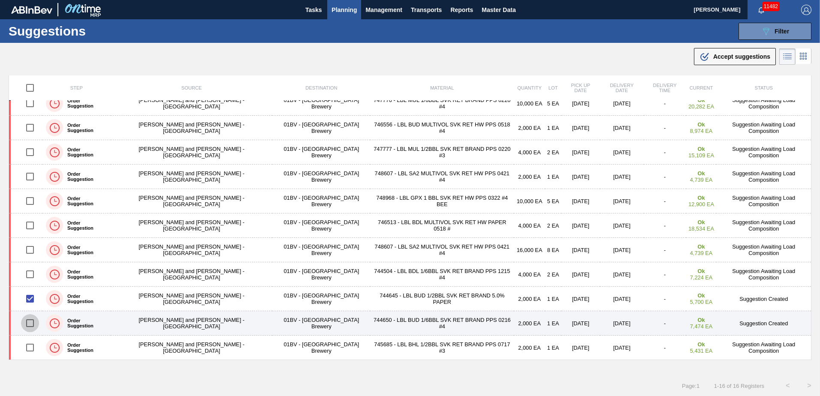
drag, startPoint x: 31, startPoint y: 324, endPoint x: 139, endPoint y: 307, distance: 108.9
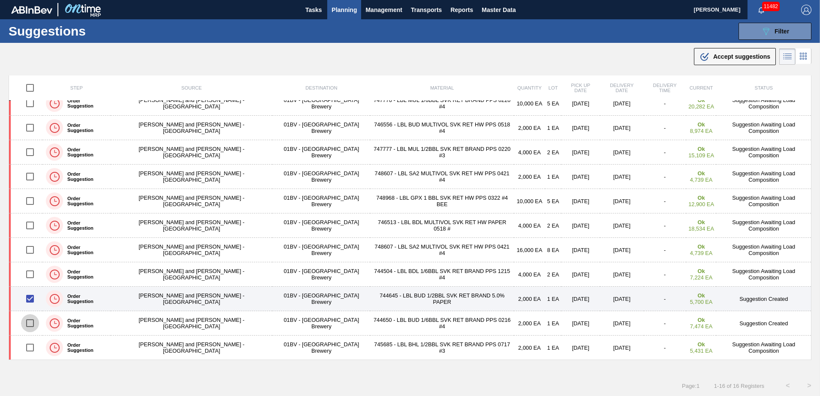
click at [31, 324] on input "checkbox" at bounding box center [30, 323] width 18 height 18
checkbox input "true"
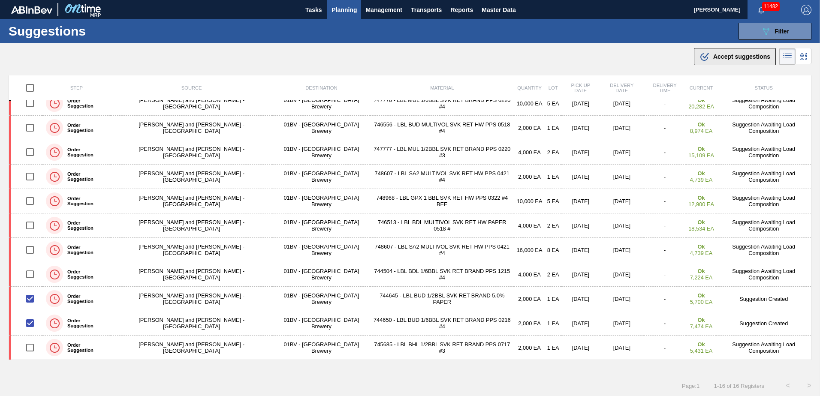
click at [719, 56] on span "Accept suggestions" at bounding box center [741, 56] width 57 height 7
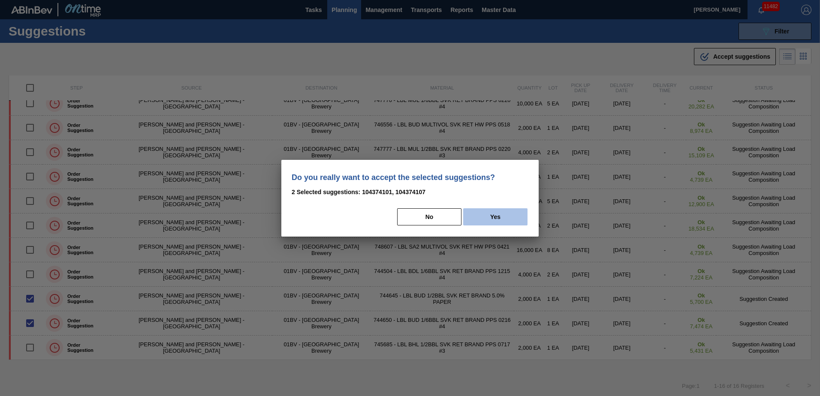
click at [508, 216] on button "Yes" at bounding box center [495, 216] width 64 height 17
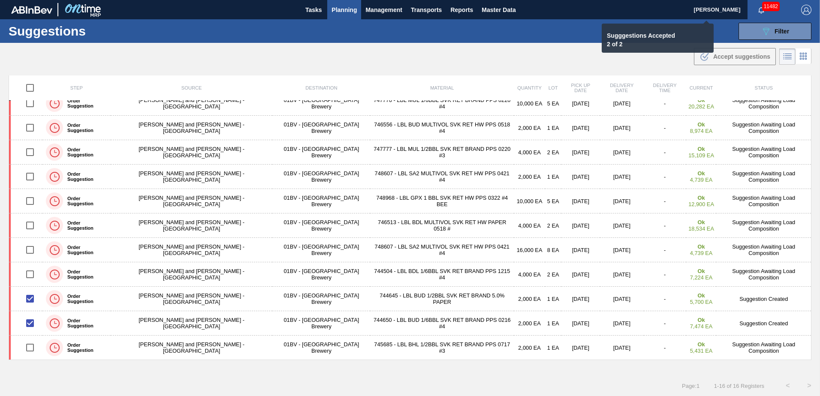
checkbox input "false"
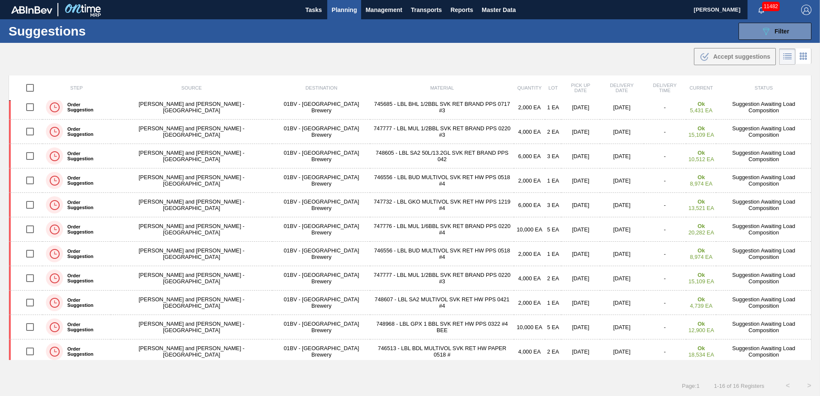
scroll to position [0, 0]
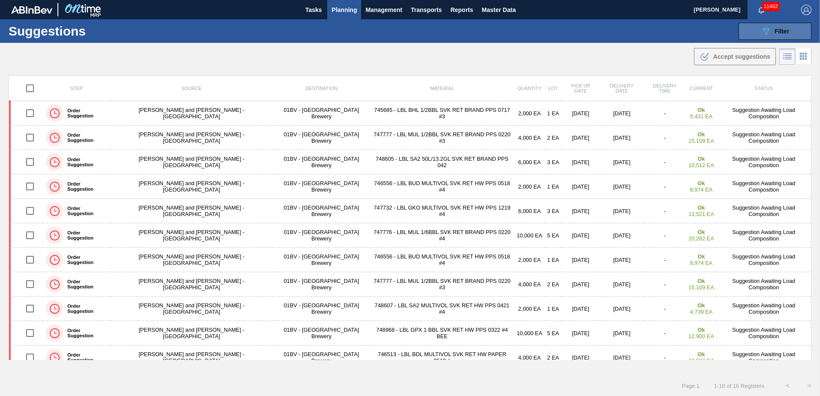
click at [772, 32] on div "089F7B8B-B2A5-4AFE-B5C0-19BA573D28AC Filter" at bounding box center [775, 31] width 28 height 10
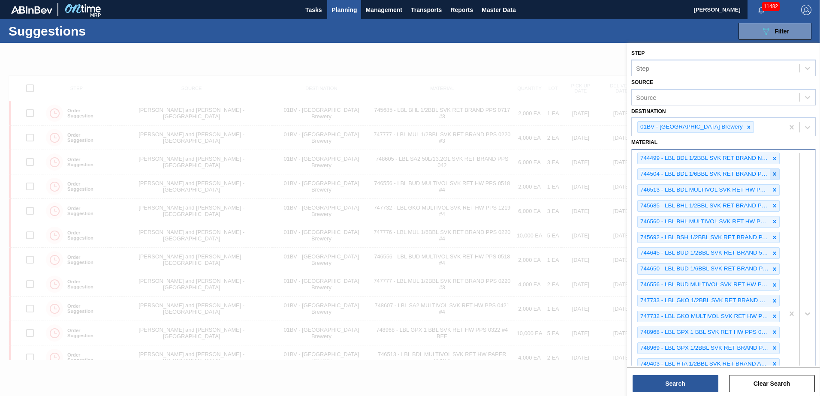
click at [771, 172] on icon at bounding box center [774, 174] width 6 height 6
click at [773, 173] on icon at bounding box center [774, 174] width 6 height 6
click at [772, 205] on icon at bounding box center [774, 206] width 6 height 6
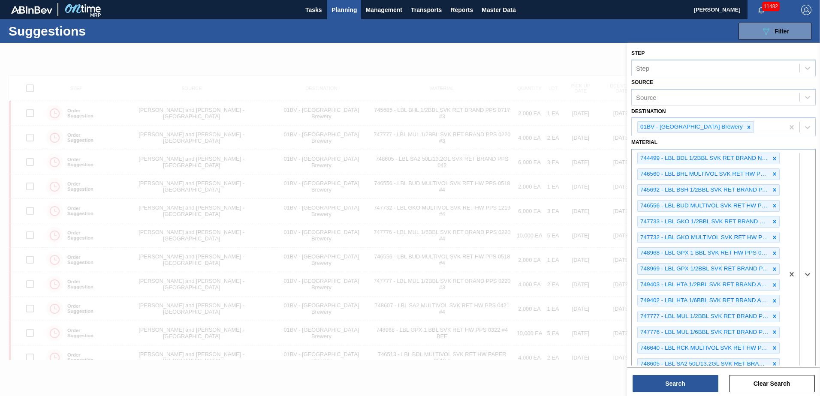
click at [772, 205] on icon at bounding box center [774, 206] width 6 height 6
click at [773, 219] on icon at bounding box center [774, 222] width 6 height 6
click at [773, 221] on icon at bounding box center [774, 221] width 3 height 3
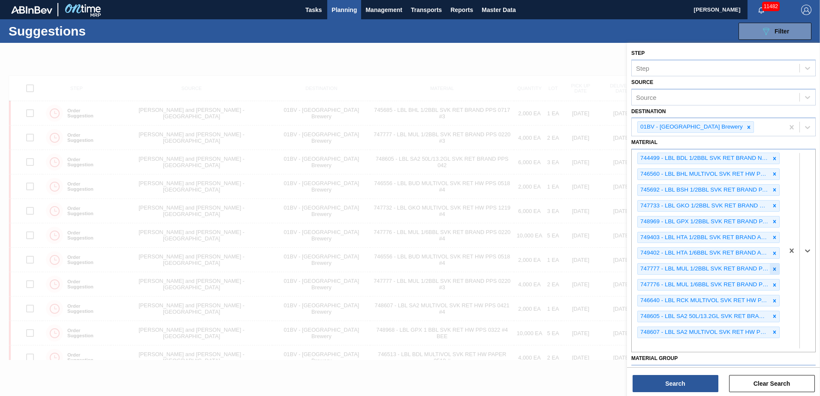
click at [774, 268] on icon at bounding box center [774, 269] width 3 height 3
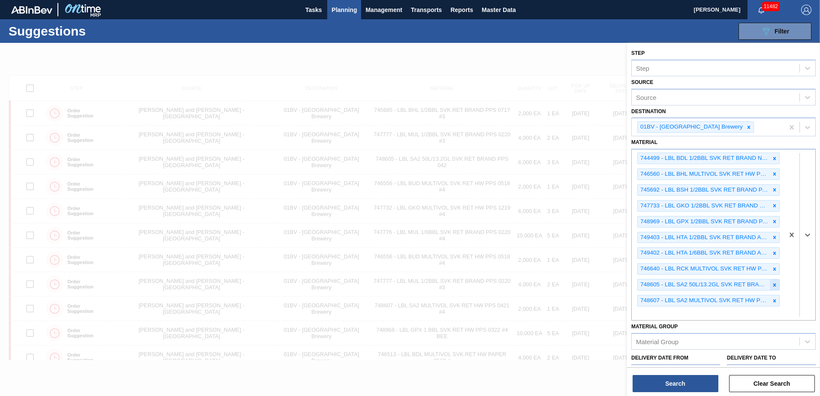
click at [773, 283] on icon at bounding box center [774, 285] width 6 height 6
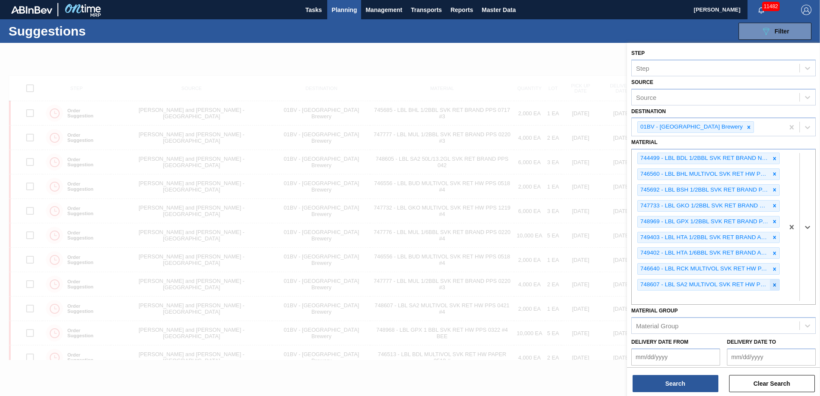
click at [774, 283] on icon at bounding box center [774, 285] width 6 height 6
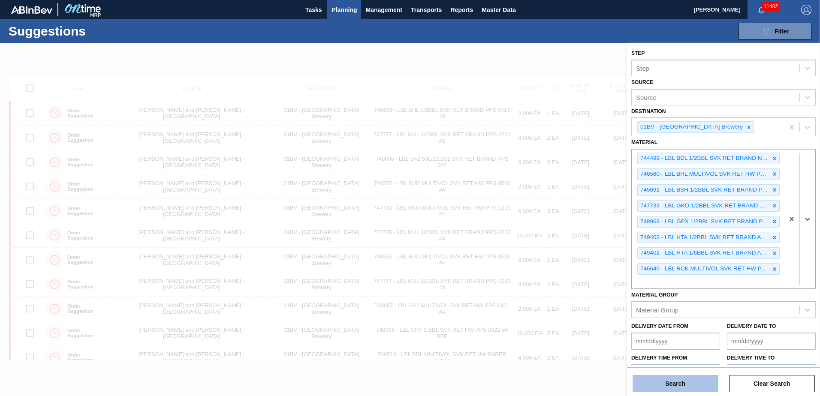
click at [672, 387] on button "Search" at bounding box center [675, 383] width 86 height 17
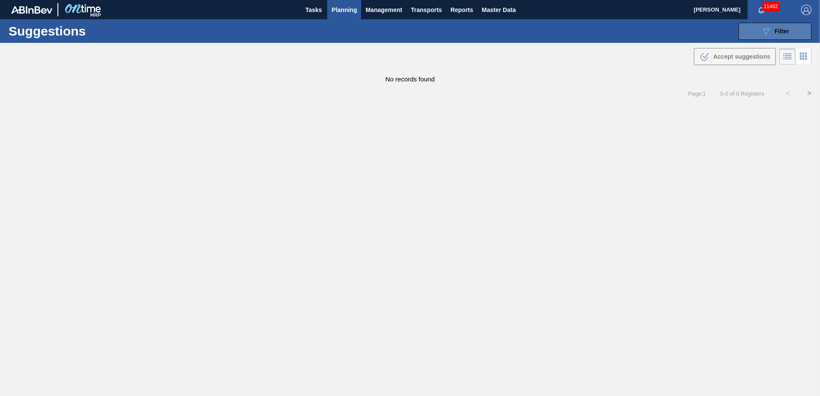
click at [765, 30] on icon at bounding box center [766, 31] width 6 height 7
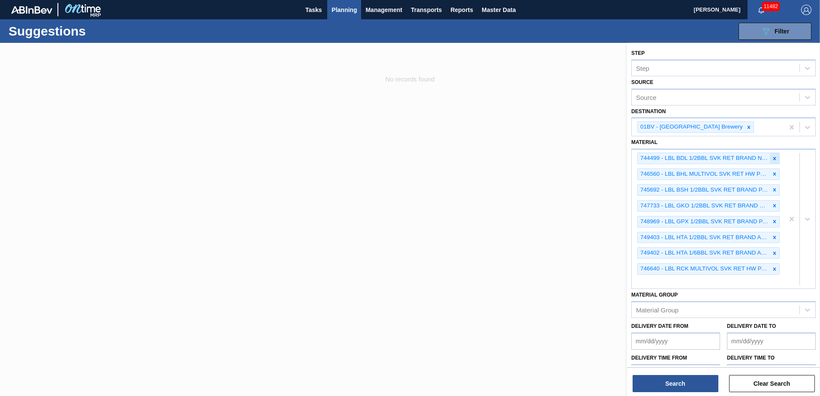
click at [772, 157] on icon at bounding box center [774, 159] width 6 height 6
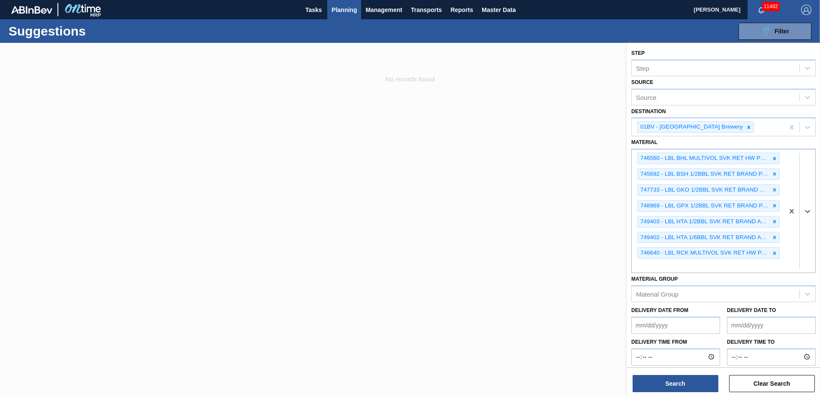
click at [772, 157] on icon at bounding box center [774, 159] width 6 height 6
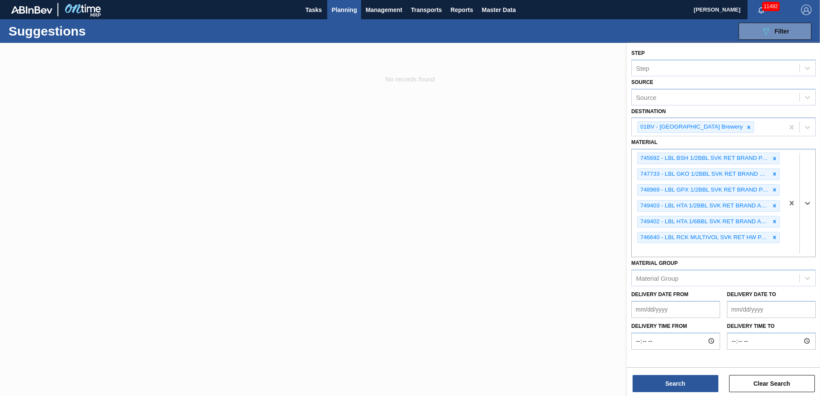
click at [772, 157] on icon at bounding box center [774, 159] width 6 height 6
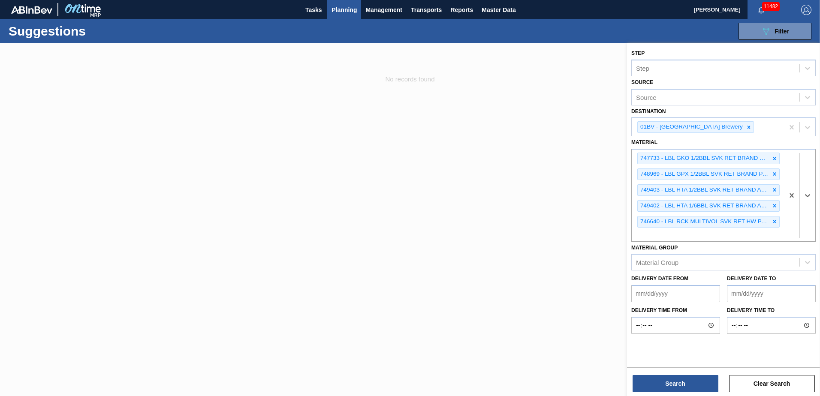
click at [772, 157] on icon at bounding box center [774, 159] width 6 height 6
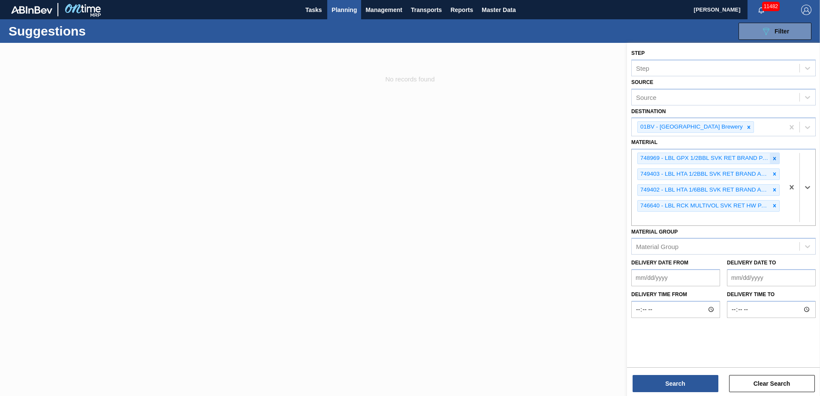
click at [773, 156] on icon at bounding box center [774, 159] width 6 height 6
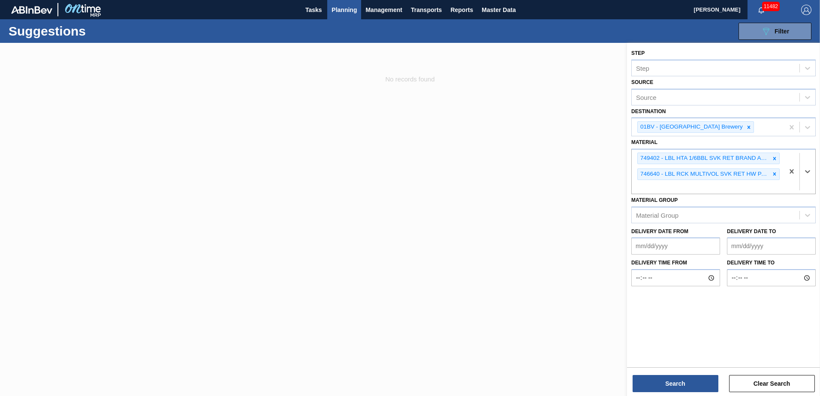
click at [773, 156] on icon at bounding box center [774, 159] width 6 height 6
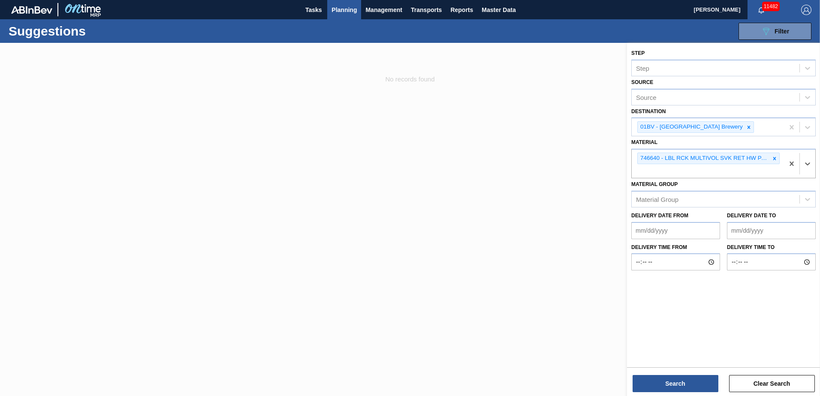
click at [773, 156] on icon at bounding box center [774, 159] width 6 height 6
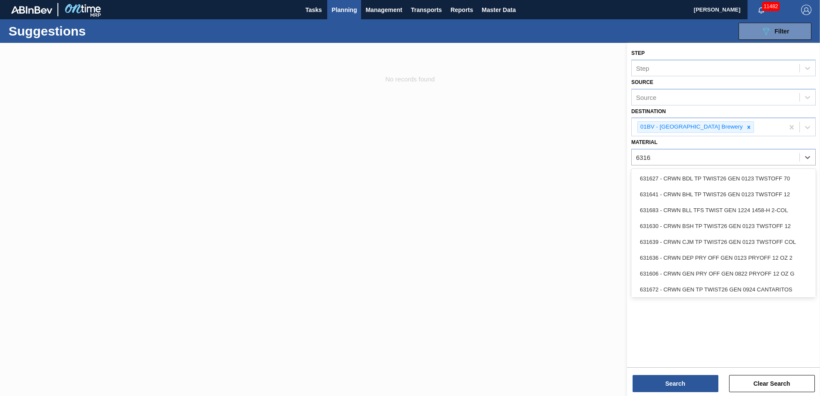
type input "631615"
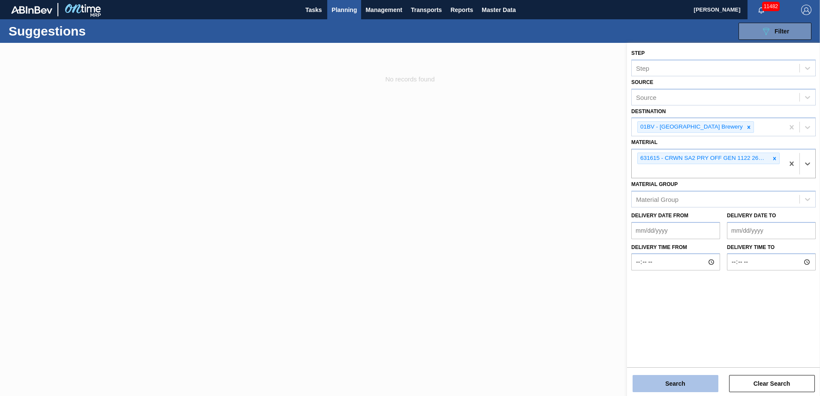
click at [668, 388] on button "Search" at bounding box center [675, 383] width 86 height 17
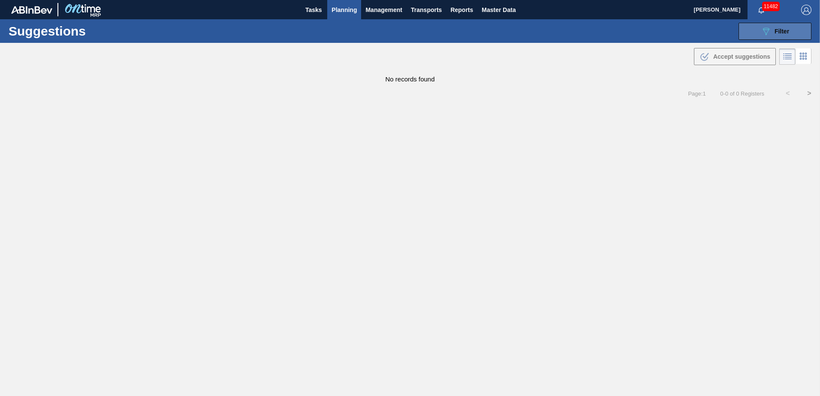
click at [777, 29] on span "Filter" at bounding box center [781, 31] width 15 height 7
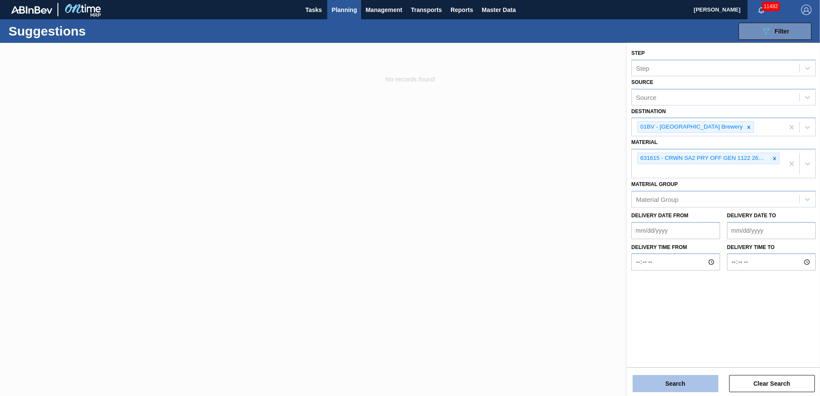
click at [671, 387] on button "Search" at bounding box center [675, 383] width 86 height 17
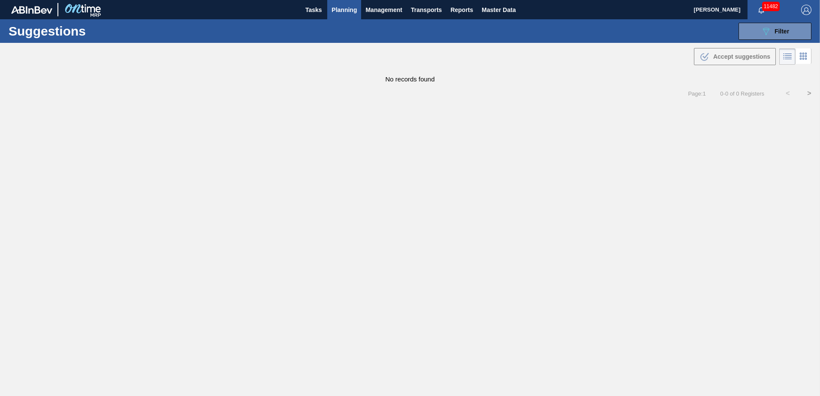
click at [343, 10] on span "Planning" at bounding box center [343, 10] width 25 height 10
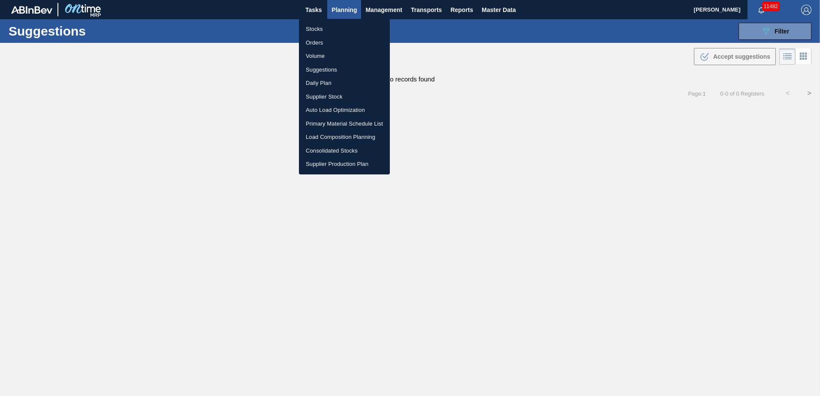
click at [328, 68] on li "Suggestions" at bounding box center [344, 70] width 91 height 14
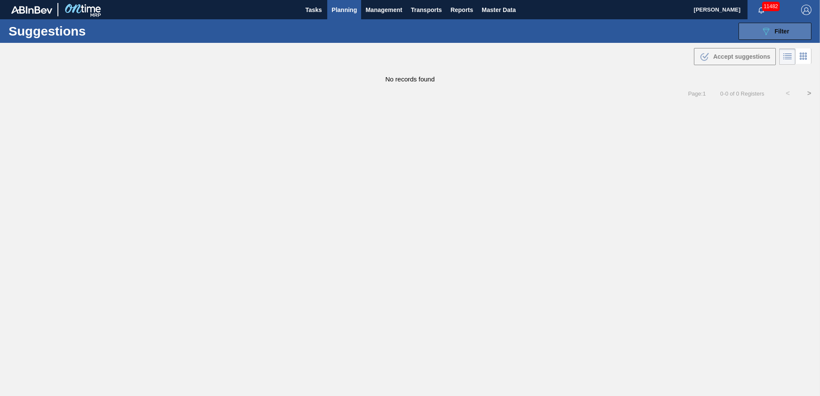
click at [769, 31] on icon "089F7B8B-B2A5-4AFE-B5C0-19BA573D28AC" at bounding box center [766, 31] width 10 height 10
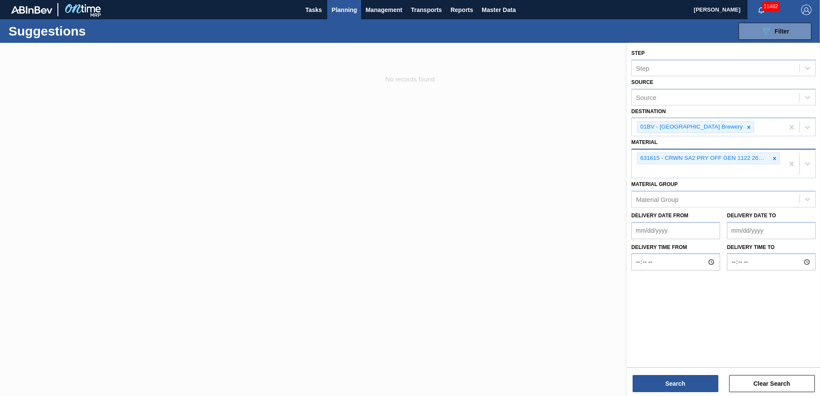
click at [777, 157] on icon at bounding box center [774, 159] width 6 height 6
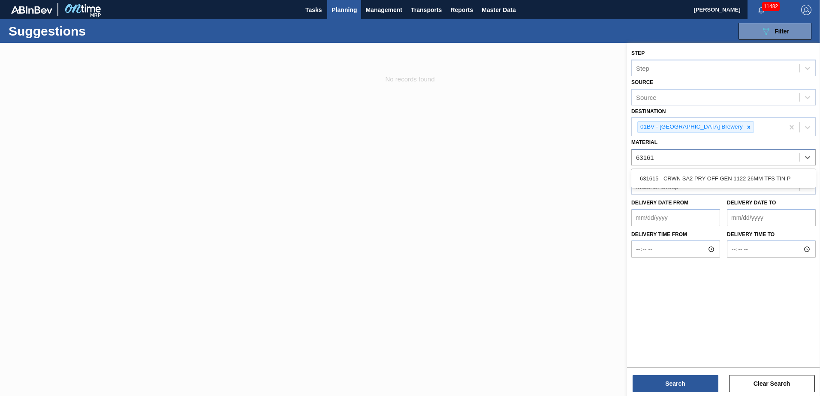
type input "631615"
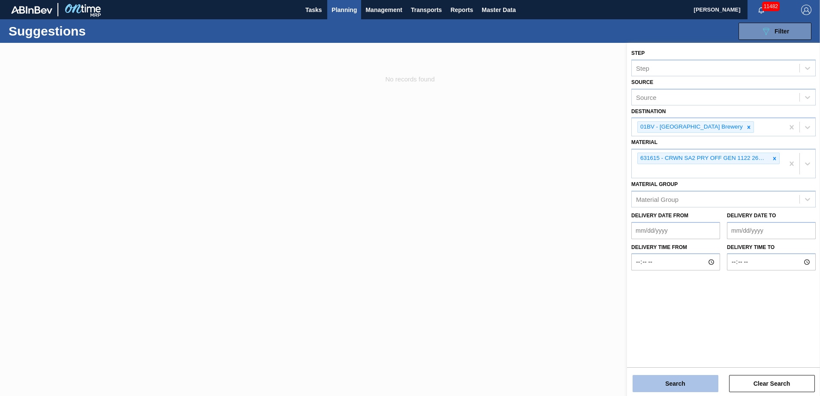
click at [663, 384] on button "Search" at bounding box center [675, 383] width 86 height 17
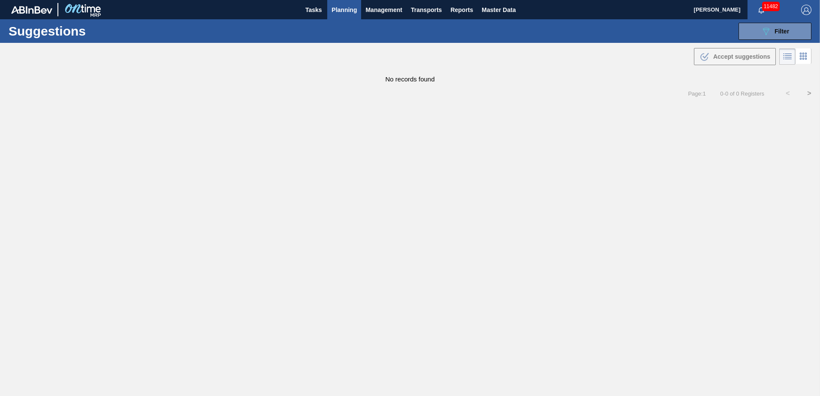
click at [341, 10] on span "Planning" at bounding box center [343, 10] width 25 height 10
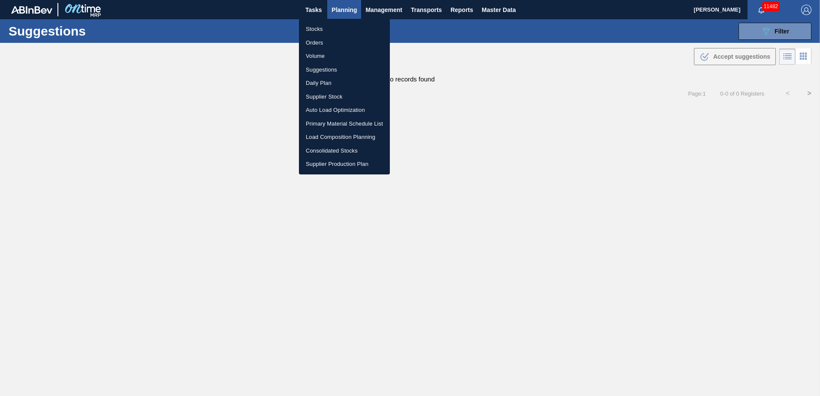
click at [316, 28] on li "Stocks" at bounding box center [344, 29] width 91 height 14
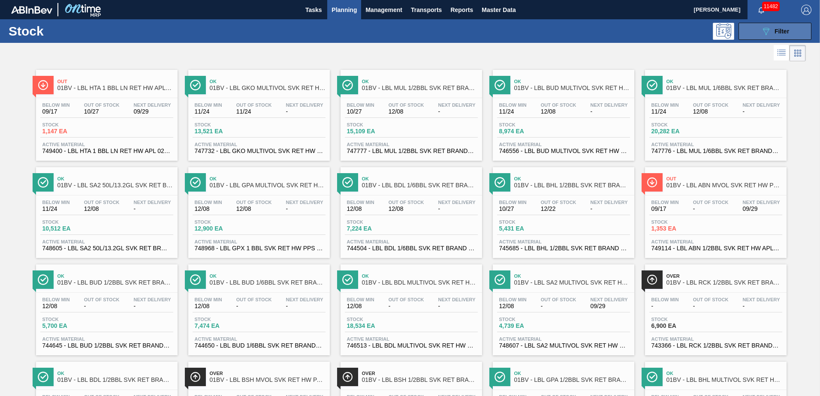
click at [775, 29] on span "Filter" at bounding box center [781, 31] width 15 height 7
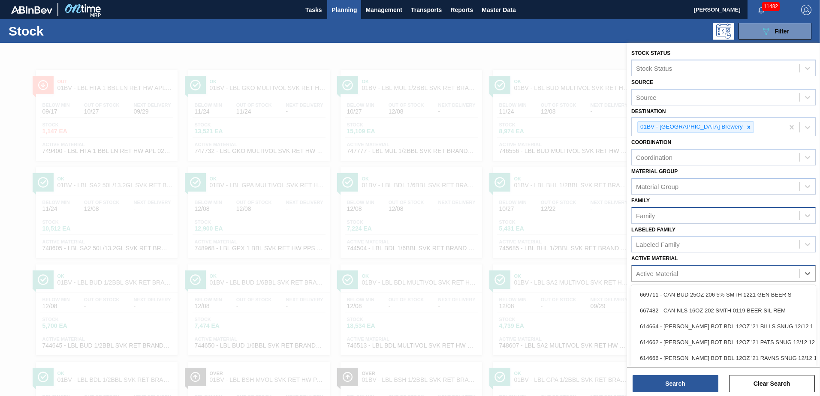
click at [648, 276] on div "Active Material" at bounding box center [657, 273] width 42 height 7
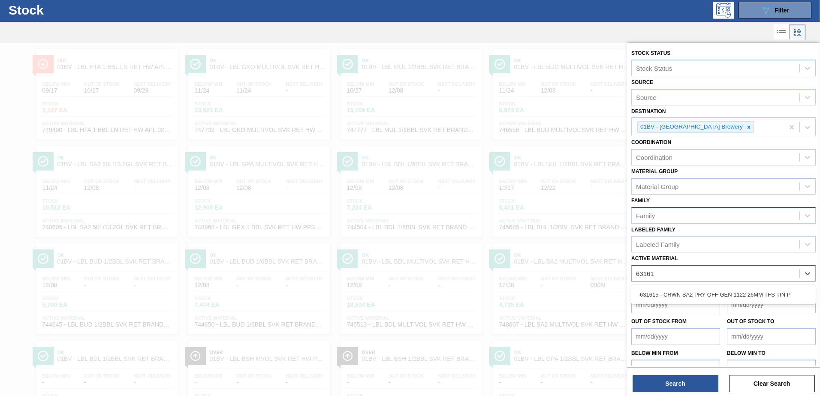
type Material "631615"
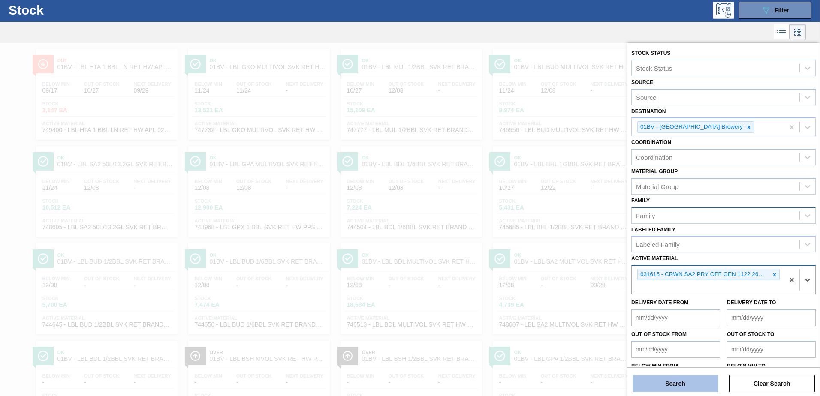
click at [662, 385] on button "Search" at bounding box center [675, 383] width 86 height 17
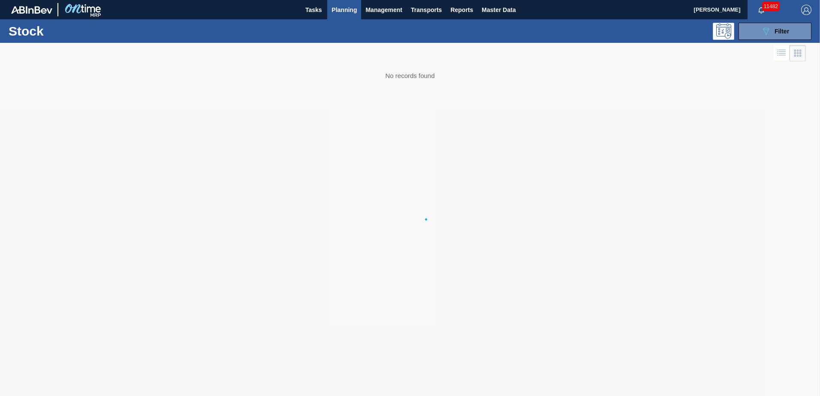
scroll to position [0, 0]
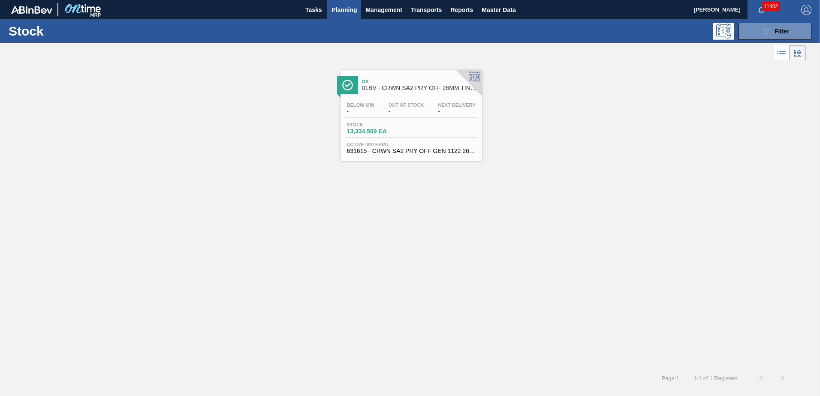
click at [404, 81] on span "Ok" at bounding box center [420, 81] width 116 height 5
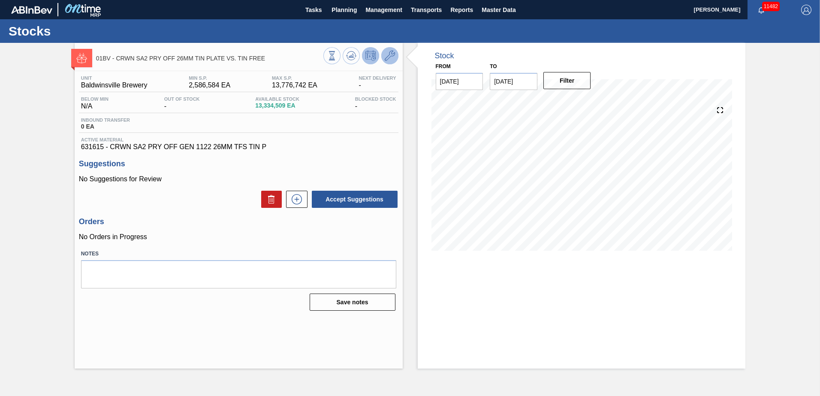
click at [391, 55] on icon at bounding box center [390, 56] width 10 height 10
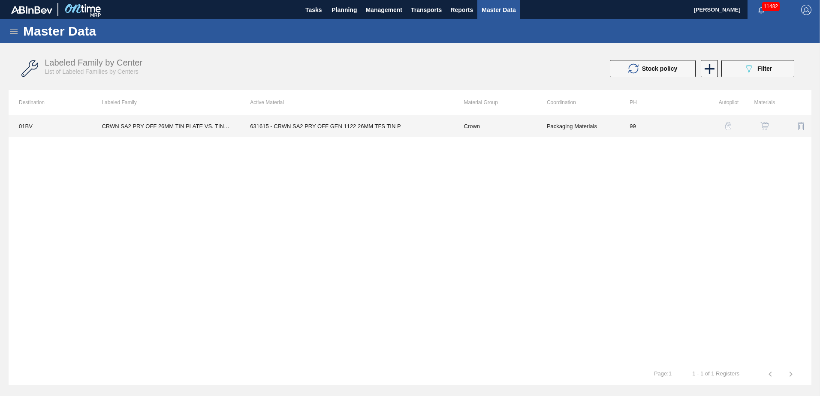
click at [302, 127] on td "631615 - CRWN SA2 PRY OFF GEN 1122 26MM TFS TIN P" at bounding box center [347, 125] width 214 height 21
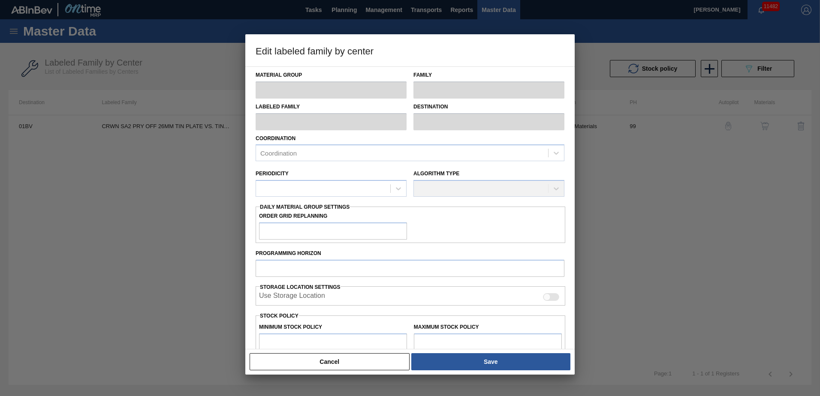
type input "Crown"
type input "Crowns"
type input "CRWN SA2 PRY OFF 26MM TIN PLATE VS. TIN FREE"
type input "01BV - [GEOGRAPHIC_DATA] Brewery"
type input "99"
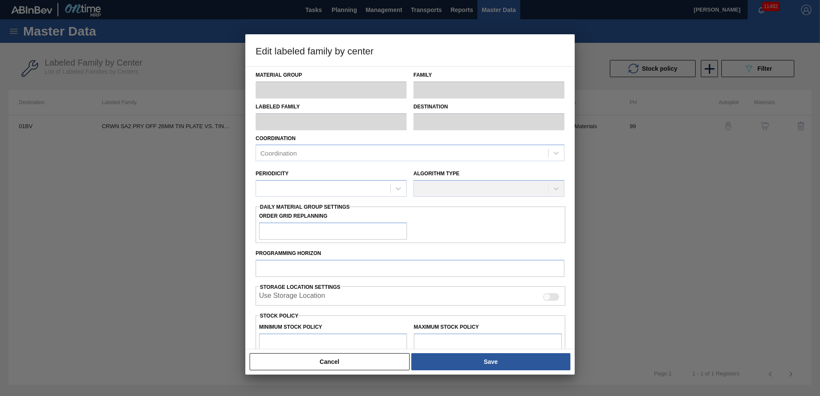
type input "2,586,584"
type input "13,776,742"
type input "0"
type input "2,586,584"
checkbox input "true"
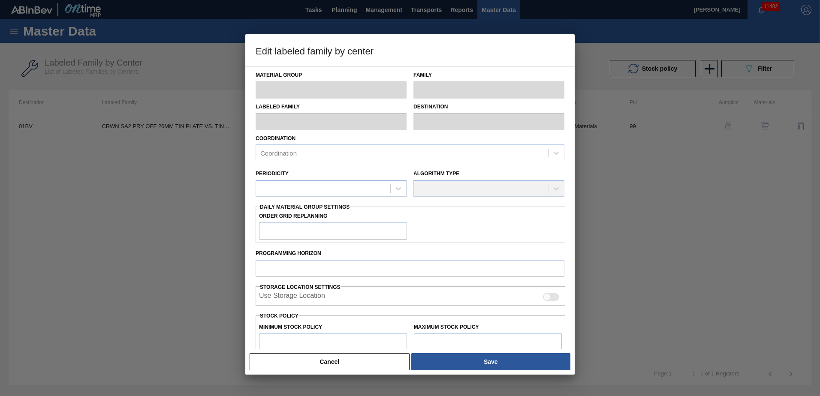
checkbox input "true"
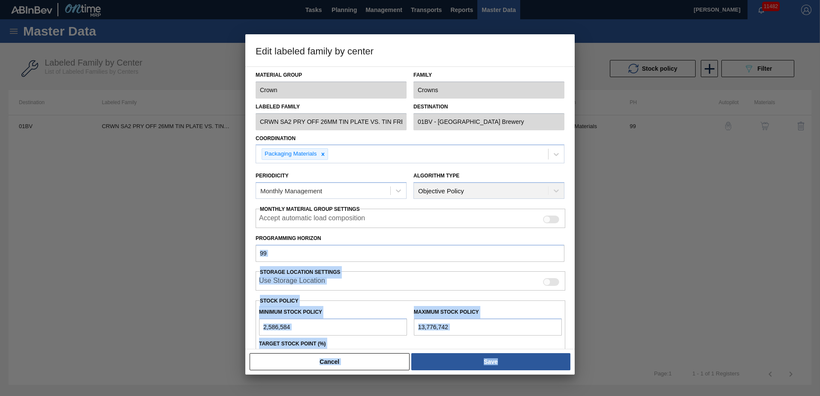
drag, startPoint x: 573, startPoint y: 231, endPoint x: 580, endPoint y: 293, distance: 62.6
click at [580, 293] on div "Edit labeled family by center Material Group Crown Family Crowns Labeled Family…" at bounding box center [410, 198] width 820 height 396
click at [192, 220] on div at bounding box center [410, 198] width 820 height 396
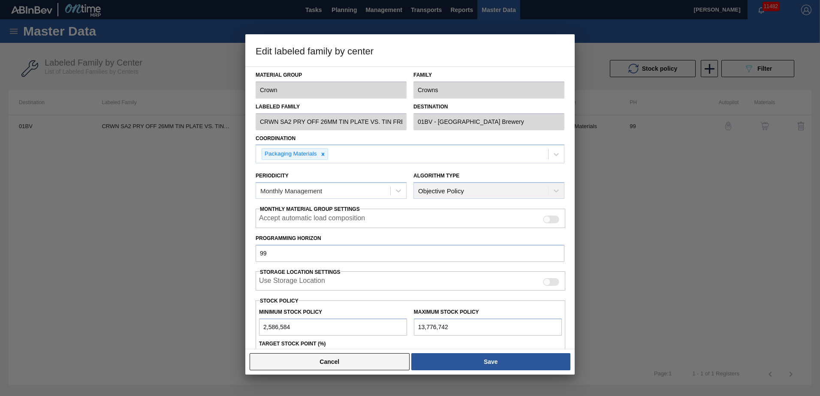
click at [309, 363] on button "Cancel" at bounding box center [330, 361] width 160 height 17
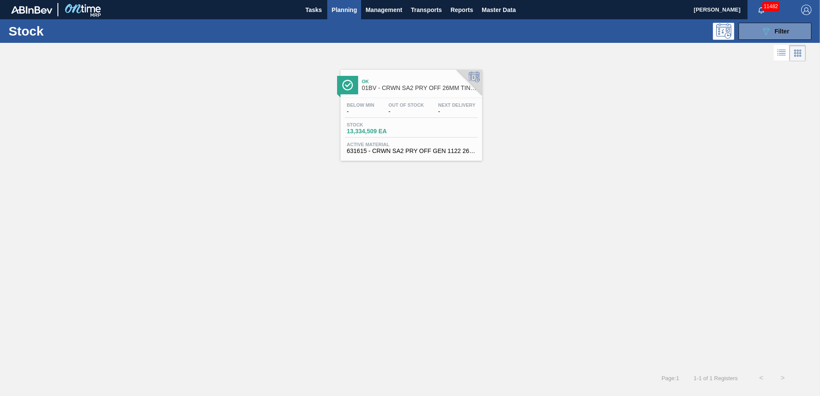
click at [478, 79] on icon at bounding box center [474, 77] width 11 height 11
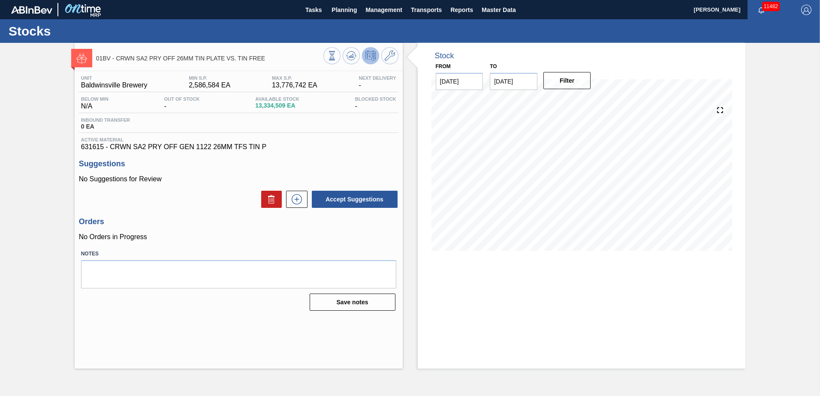
click at [367, 54] on icon at bounding box center [367, 54] width 1 height 1
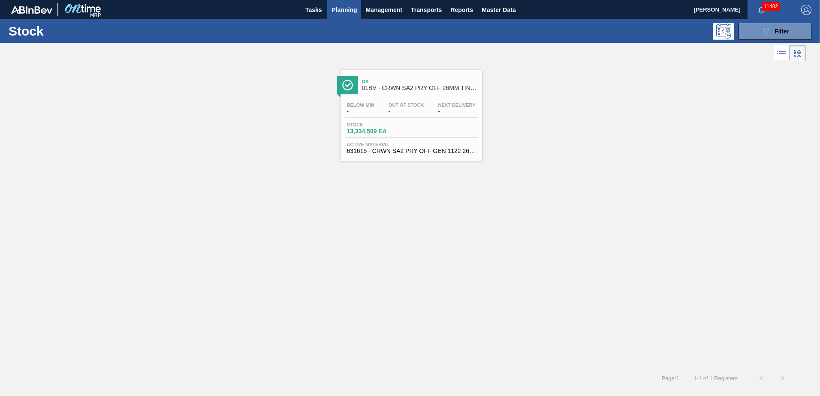
click at [387, 87] on span "01BV - CRWN SA2 PRY OFF 26MM TIN PLATE VS. TIN FREE" at bounding box center [420, 88] width 116 height 6
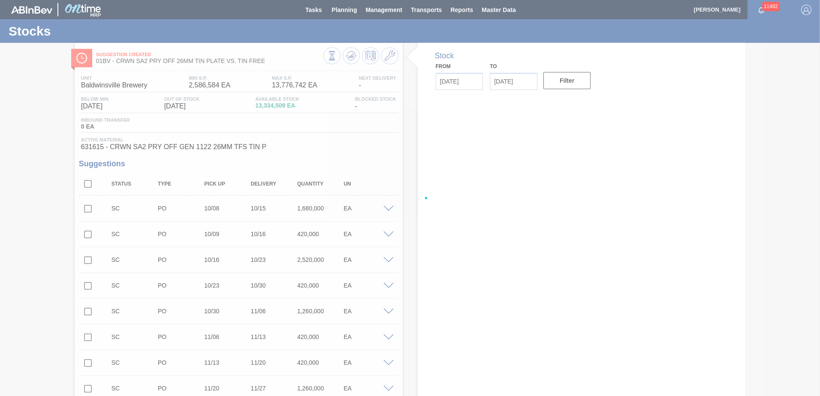
click at [340, 7] on div at bounding box center [410, 198] width 820 height 396
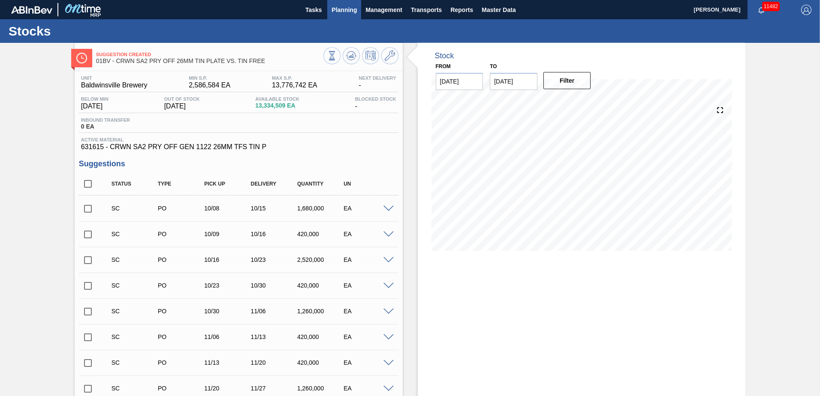
click at [347, 9] on span "Planning" at bounding box center [343, 10] width 25 height 10
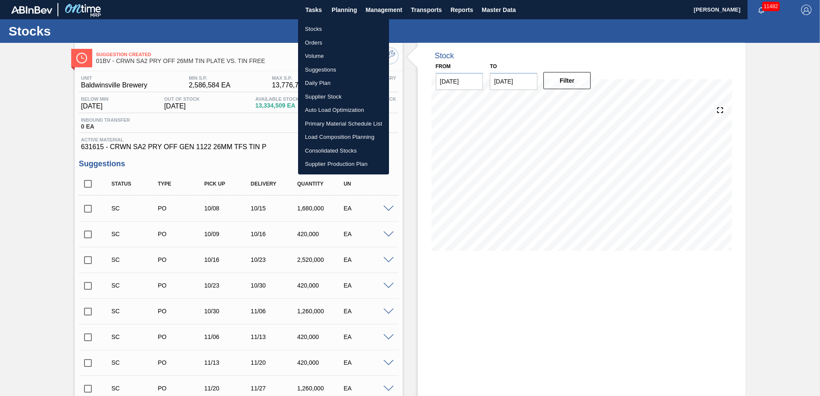
drag, startPoint x: 320, startPoint y: 66, endPoint x: 328, endPoint y: 70, distance: 9.4
click at [320, 66] on li "Suggestions" at bounding box center [343, 70] width 91 height 14
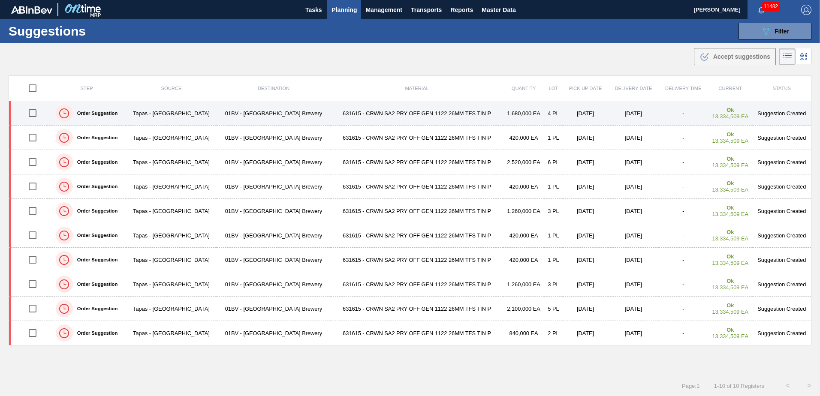
click at [35, 116] on input "checkbox" at bounding box center [33, 113] width 18 height 18
checkbox input "true"
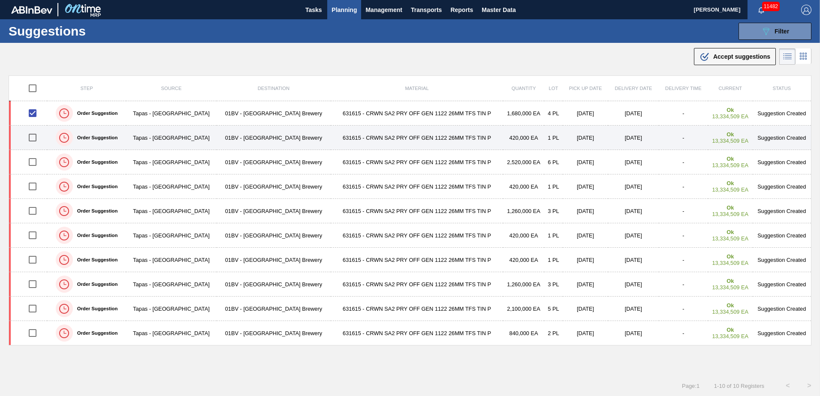
click at [32, 140] on input "checkbox" at bounding box center [33, 138] width 18 height 18
checkbox input "true"
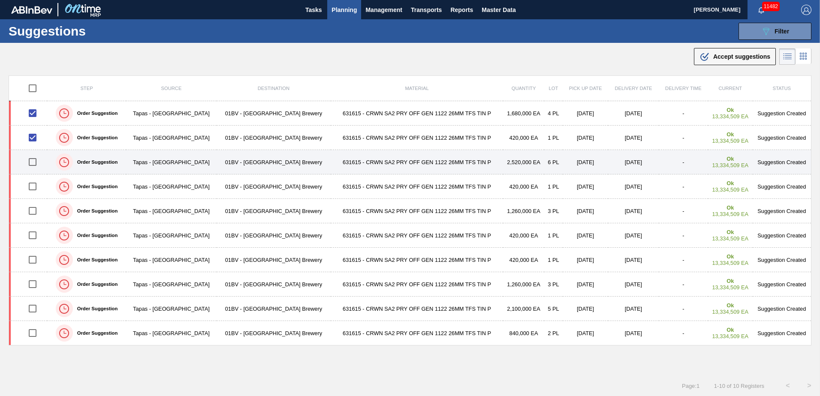
click at [36, 163] on input "checkbox" at bounding box center [33, 162] width 18 height 18
checkbox input "true"
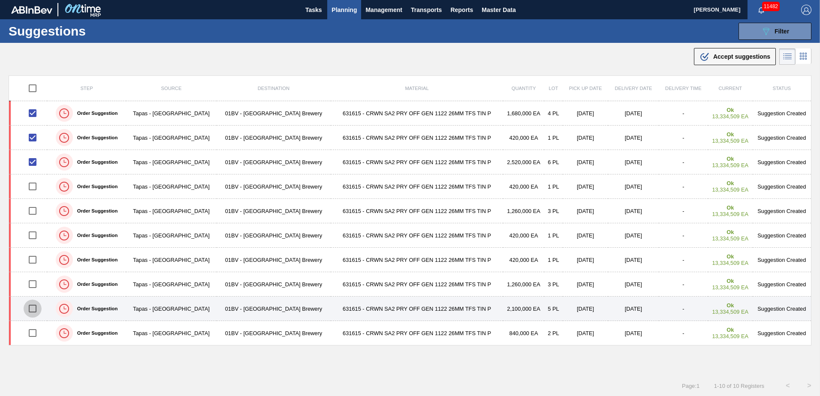
click at [36, 309] on input "checkbox" at bounding box center [33, 309] width 18 height 18
checkbox input "true"
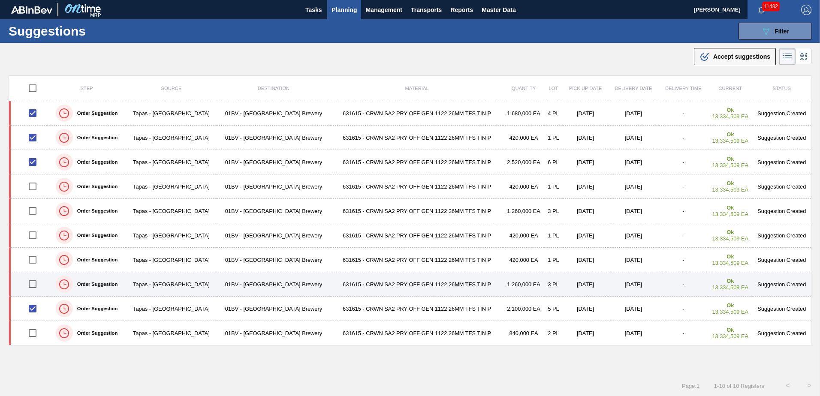
click at [33, 285] on input "checkbox" at bounding box center [33, 284] width 18 height 18
checkbox input "true"
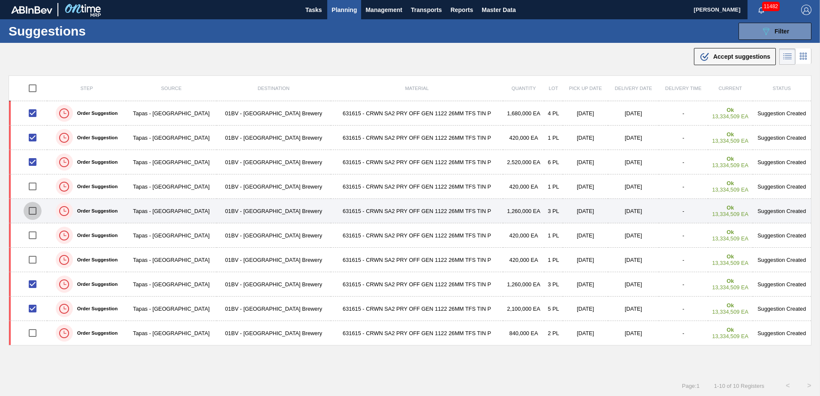
click at [32, 209] on input "checkbox" at bounding box center [33, 211] width 18 height 18
checkbox input "true"
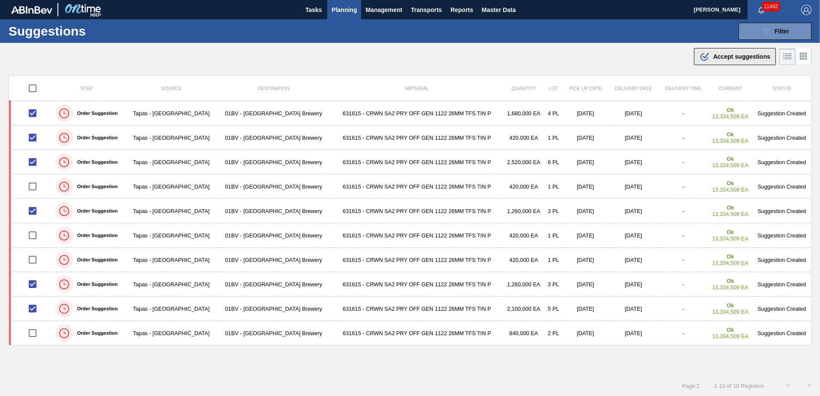
click at [726, 57] on span "Accept suggestions" at bounding box center [741, 56] width 57 height 7
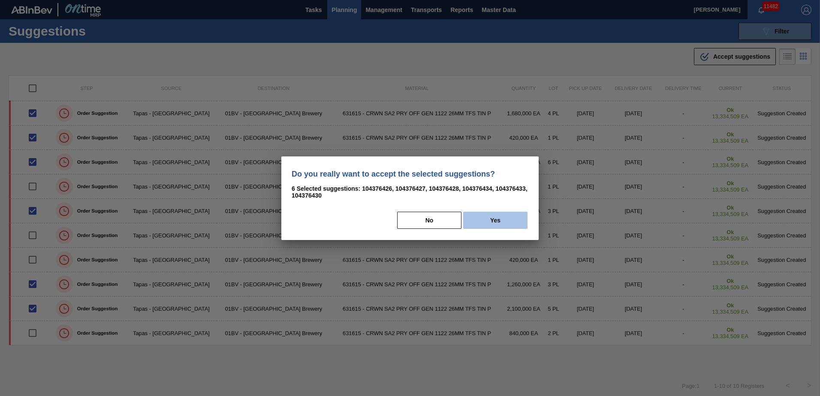
click at [497, 216] on button "Yes" at bounding box center [495, 220] width 64 height 17
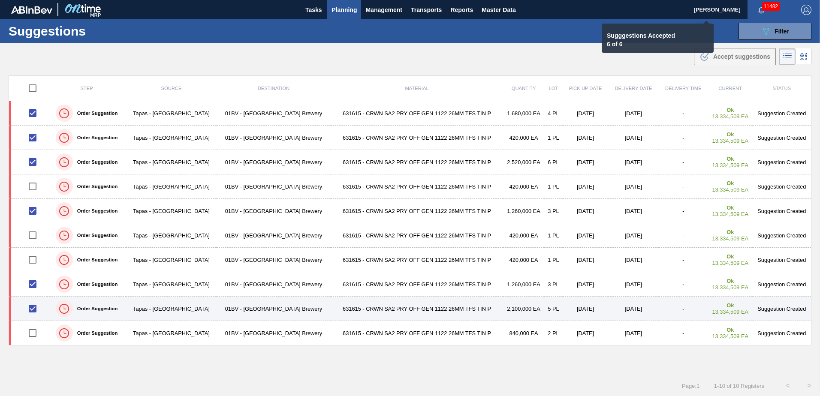
checkbox input "false"
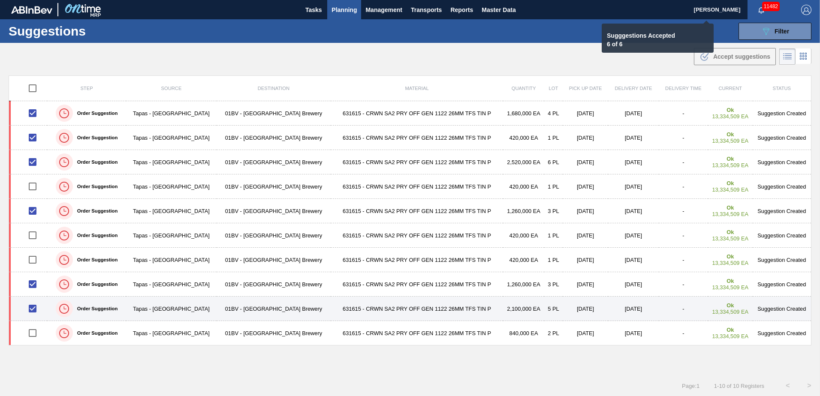
checkbox input "false"
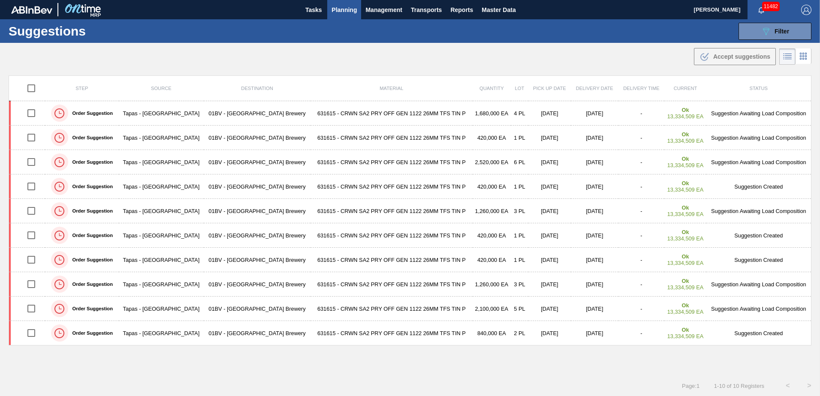
click at [344, 11] on span "Planning" at bounding box center [343, 10] width 25 height 10
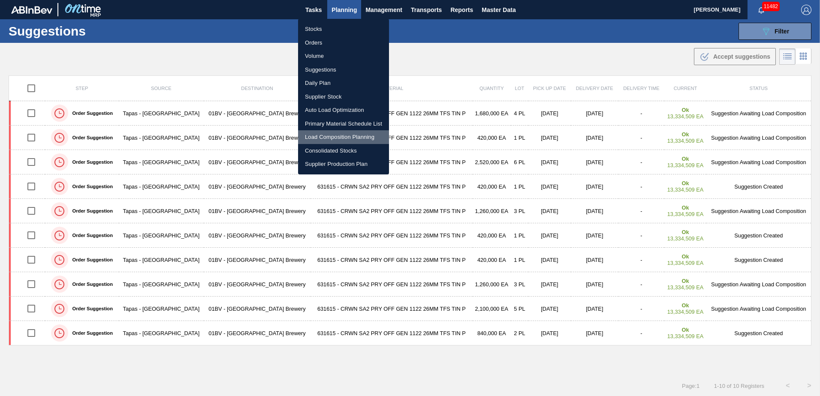
click at [327, 137] on li "Load Composition Planning" at bounding box center [343, 137] width 91 height 14
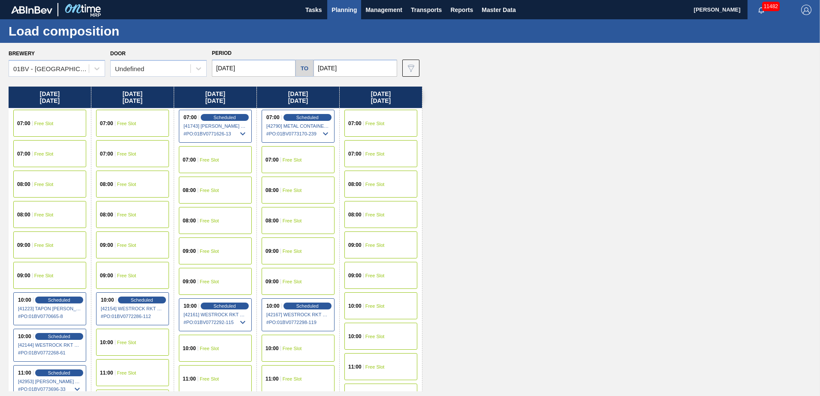
click at [355, 66] on input "[DATE]" at bounding box center [355, 68] width 84 height 17
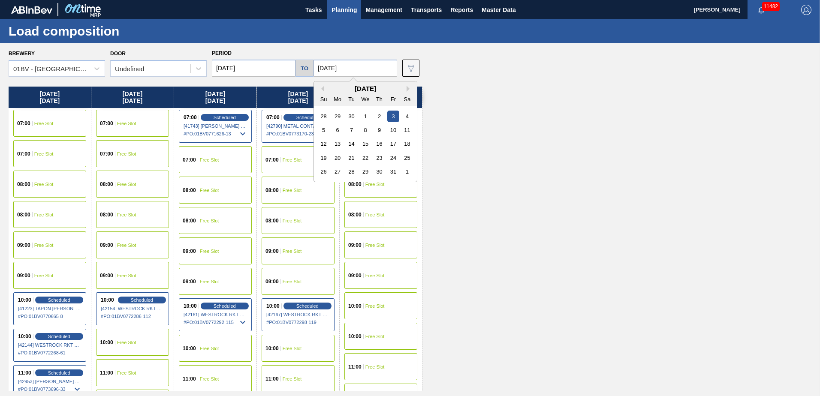
click at [391, 143] on div "17" at bounding box center [393, 144] width 12 height 12
type input "[DATE]"
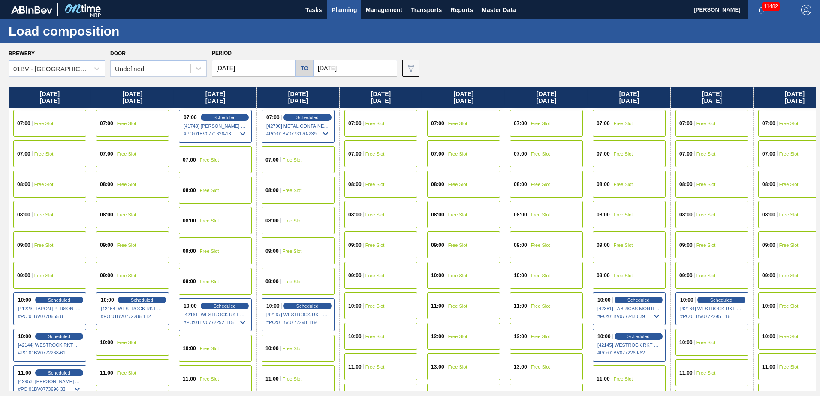
click at [268, 69] on input "[DATE]" at bounding box center [254, 68] width 84 height 17
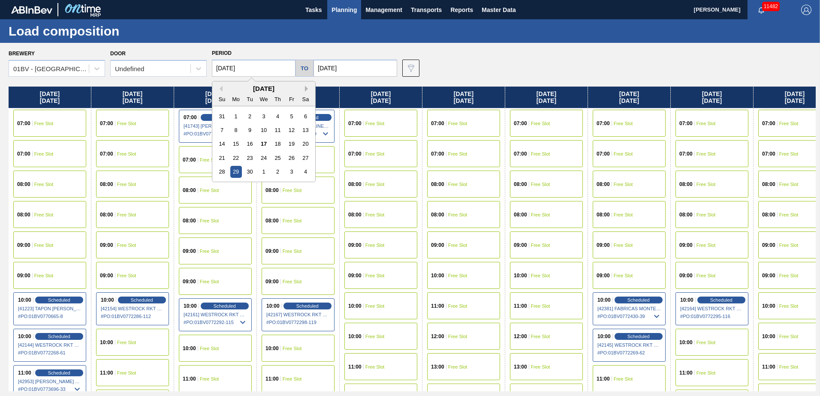
click at [305, 87] on button "Next Month" at bounding box center [308, 89] width 6 height 6
click at [233, 145] on div "13" at bounding box center [236, 144] width 12 height 12
type input "[DATE]"
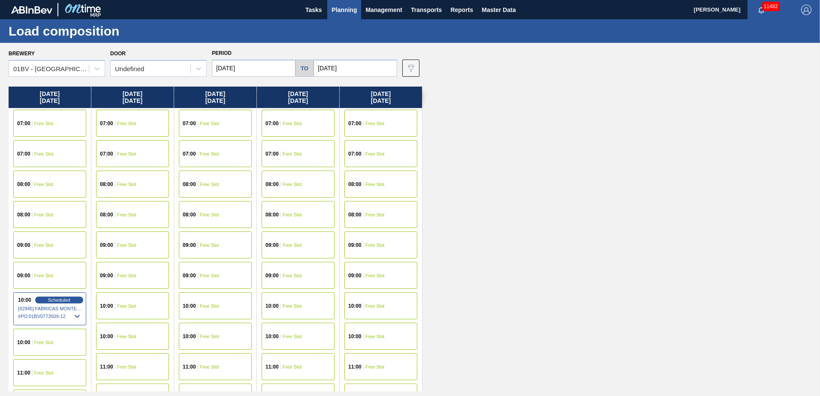
click at [204, 305] on span "Free Slot" at bounding box center [209, 306] width 19 height 5
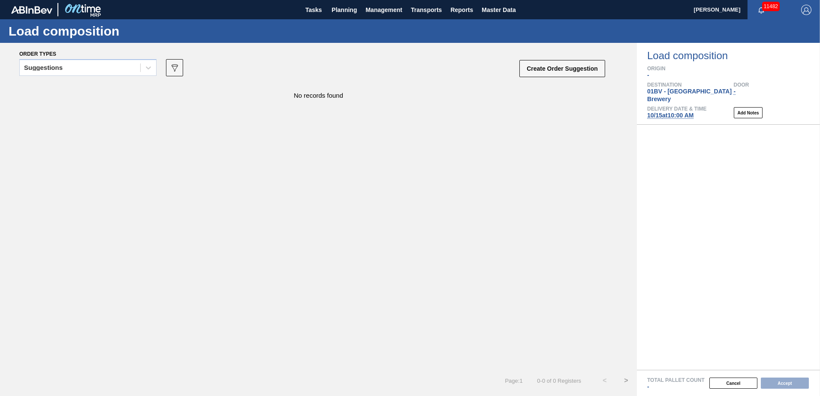
click at [147, 68] on icon at bounding box center [148, 67] width 5 height 3
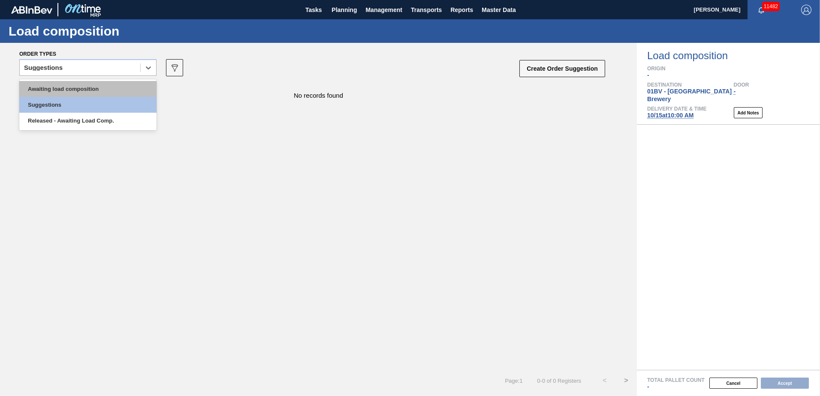
click at [94, 91] on div "Awaiting load composition" at bounding box center [87, 89] width 137 height 16
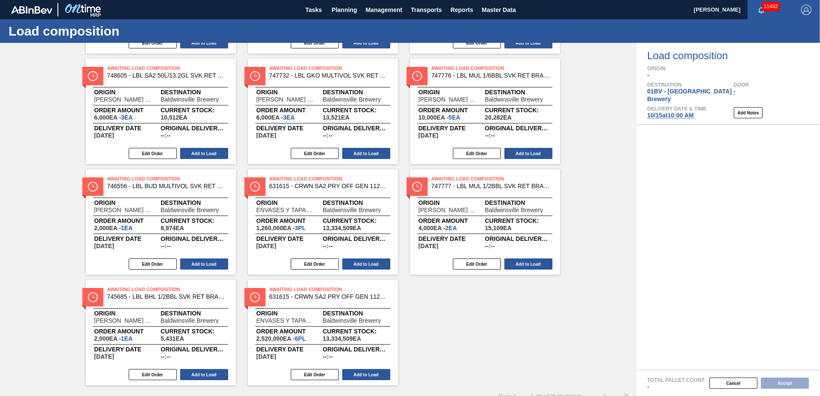
scroll to position [482, 0]
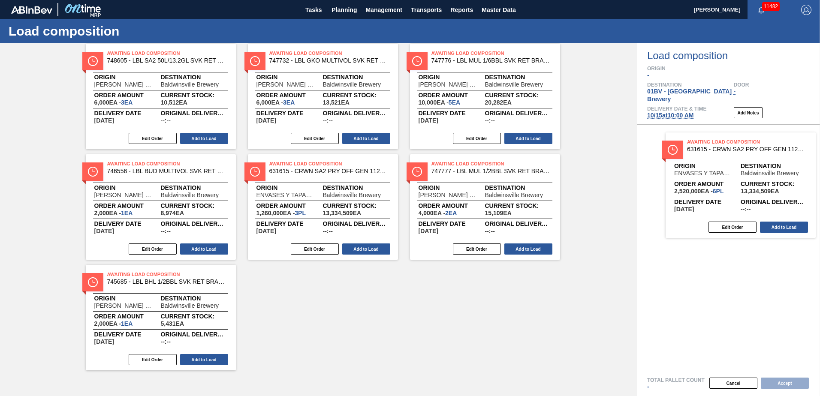
drag, startPoint x: 285, startPoint y: 275, endPoint x: 705, endPoint y: 142, distance: 439.8
click at [705, 142] on div "Order types option Awaiting load composition, selected. Select is focused ,type…" at bounding box center [410, 219] width 820 height 353
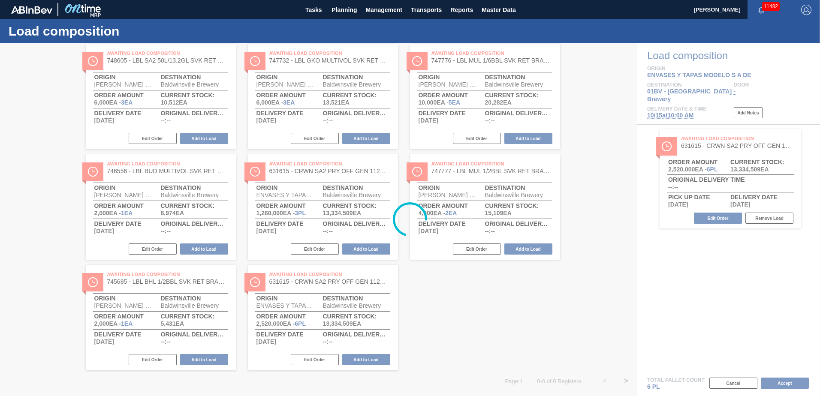
scroll to position [0, 0]
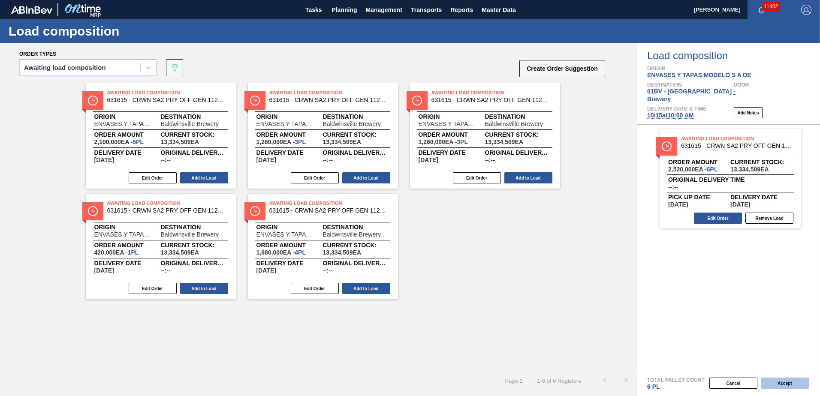
click at [781, 383] on button "Accept" at bounding box center [785, 383] width 48 height 11
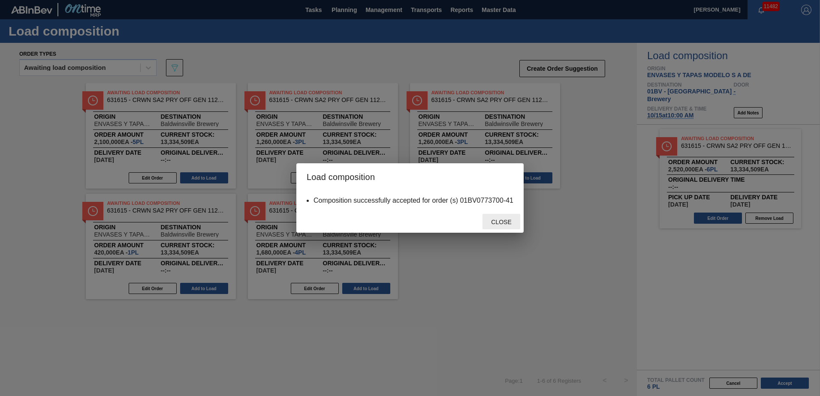
click at [497, 220] on span "Close" at bounding box center [501, 222] width 34 height 7
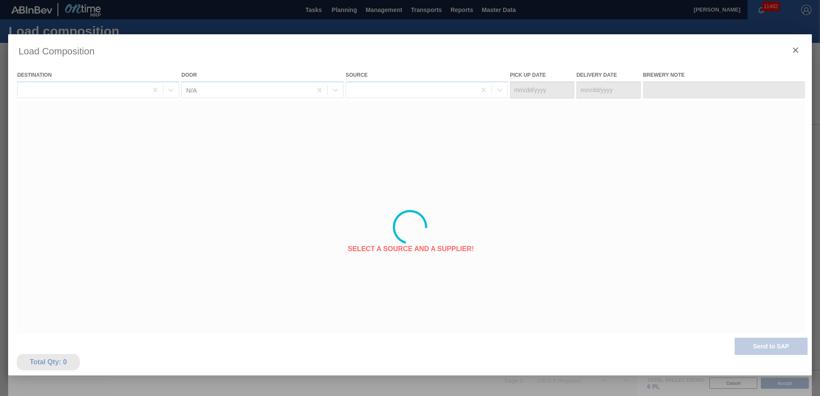
type Date "[DATE]"
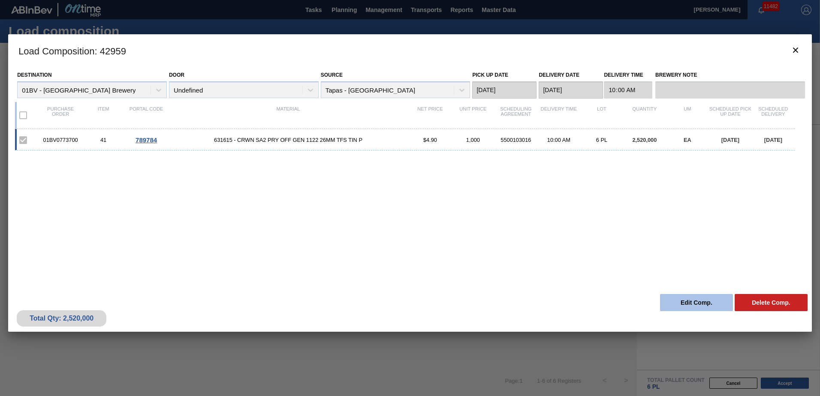
click at [686, 301] on button "Edit Comp." at bounding box center [696, 302] width 73 height 17
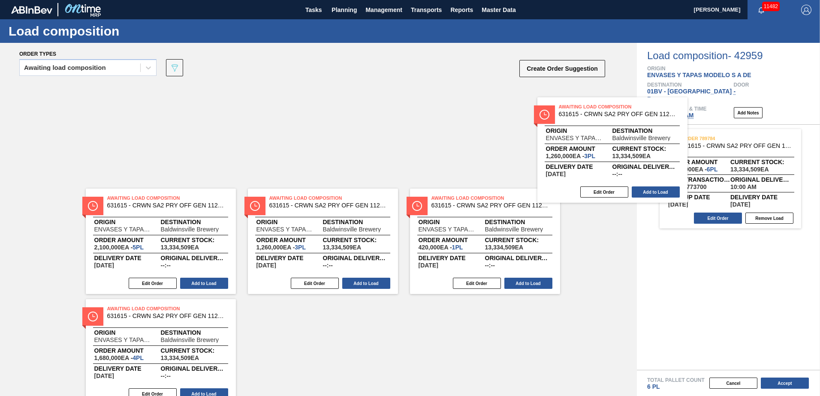
drag, startPoint x: 473, startPoint y: 100, endPoint x: 683, endPoint y: 132, distance: 212.1
click at [684, 132] on div "Order types Awaiting load composition 089F7B8B-B2A5-4AFE-B5C0-19BA573D28AC Crea…" at bounding box center [410, 219] width 820 height 353
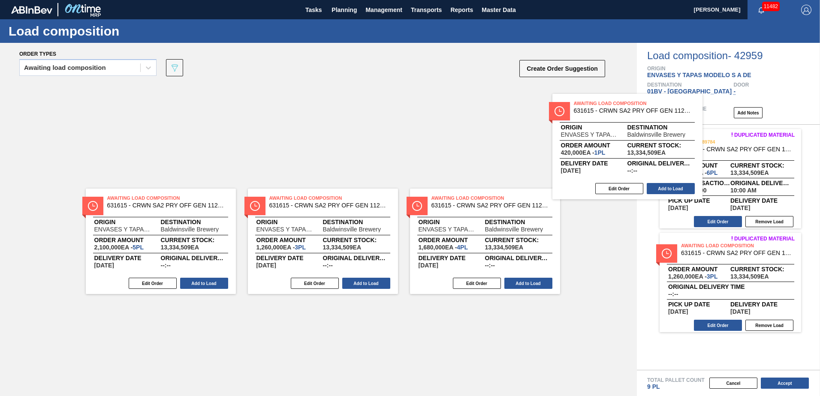
drag, startPoint x: 445, startPoint y: 103, endPoint x: 682, endPoint y: 125, distance: 238.6
click at [682, 125] on div "Order types Awaiting load composition 089F7B8B-B2A5-4AFE-B5C0-19BA573D28AC Crea…" at bounding box center [410, 219] width 820 height 353
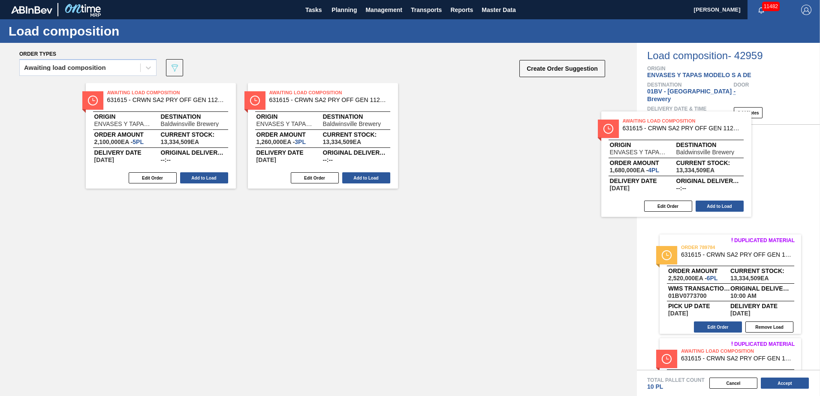
drag, startPoint x: 446, startPoint y: 100, endPoint x: 680, endPoint y: 132, distance: 236.7
click at [680, 132] on div "Order types Awaiting load composition 089F7B8B-B2A5-4AFE-B5C0-19BA573D28AC Crea…" at bounding box center [410, 219] width 820 height 353
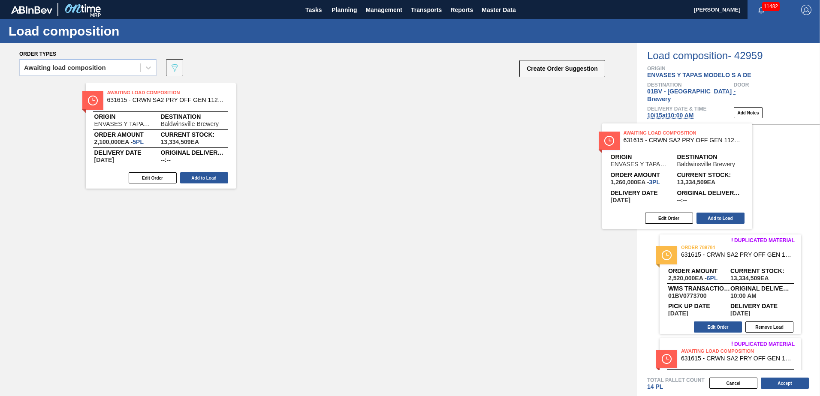
drag, startPoint x: 307, startPoint y: 96, endPoint x: 742, endPoint y: 139, distance: 437.3
click at [742, 139] on div "Order types Awaiting load composition 089F7B8B-B2A5-4AFE-B5C0-19BA573D28AC Crea…" at bounding box center [410, 219] width 820 height 353
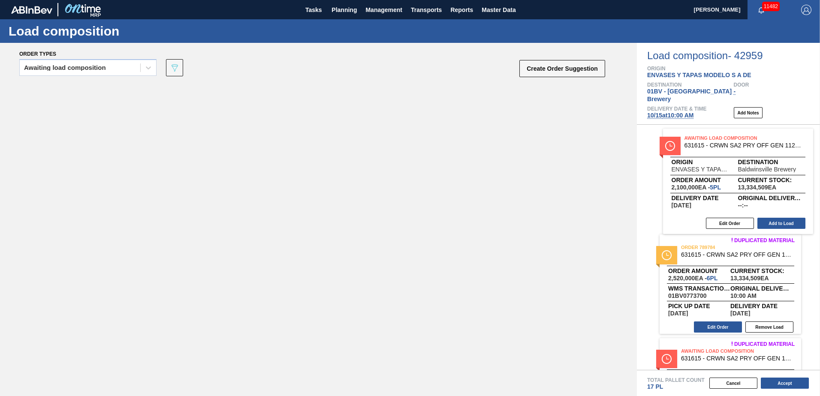
drag, startPoint x: 139, startPoint y: 102, endPoint x: 719, endPoint y: 148, distance: 581.5
click at [719, 148] on div "Order types Awaiting load composition 089F7B8B-B2A5-4AFE-B5C0-19BA573D28AC Crea…" at bounding box center [410, 219] width 820 height 353
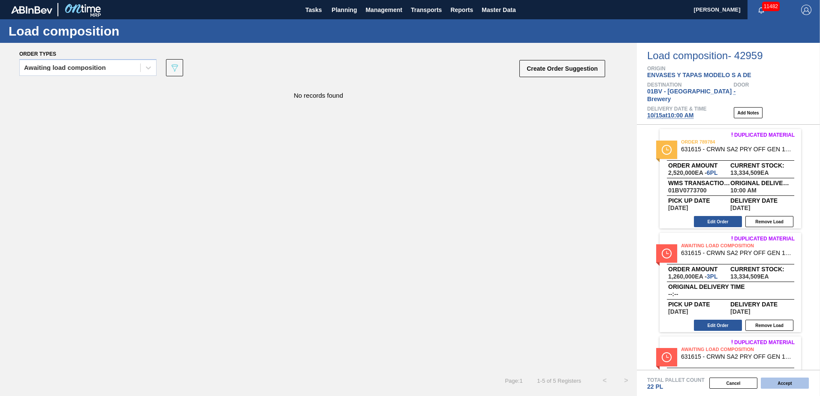
click at [784, 382] on button "Accept" at bounding box center [785, 383] width 48 height 11
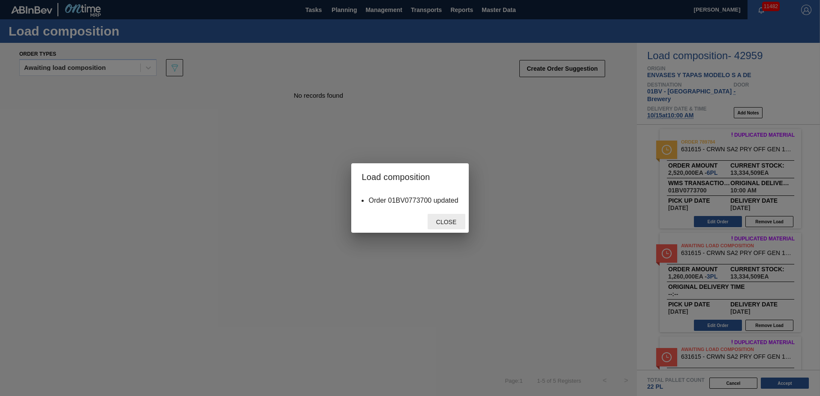
click at [443, 221] on span "Close" at bounding box center [446, 222] width 34 height 7
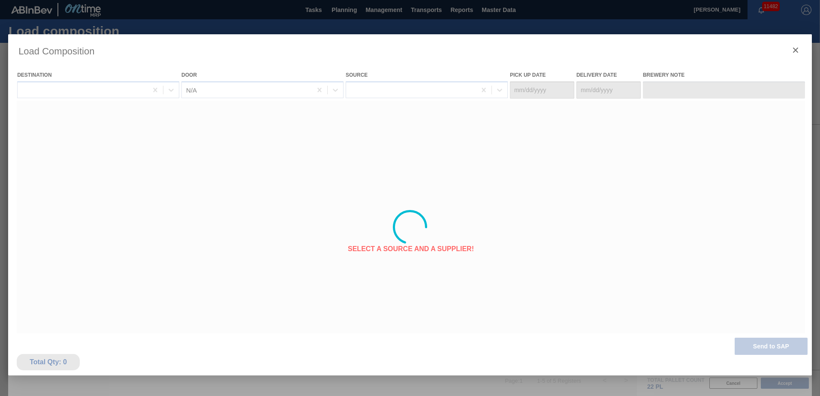
type Date "[DATE]"
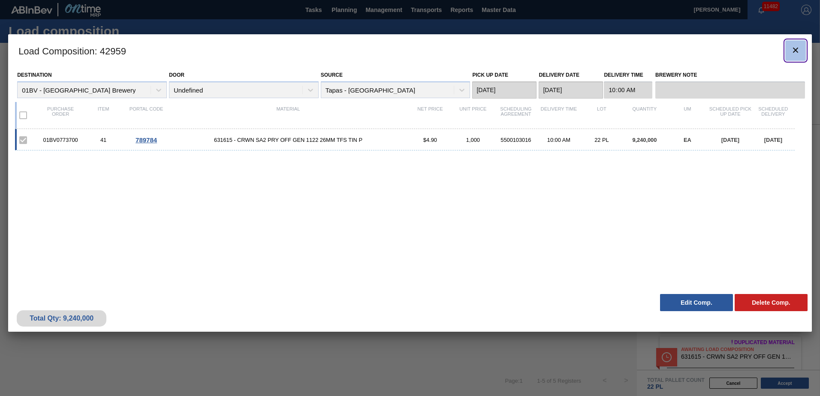
click at [793, 51] on icon "botão de ícone" at bounding box center [795, 50] width 10 height 10
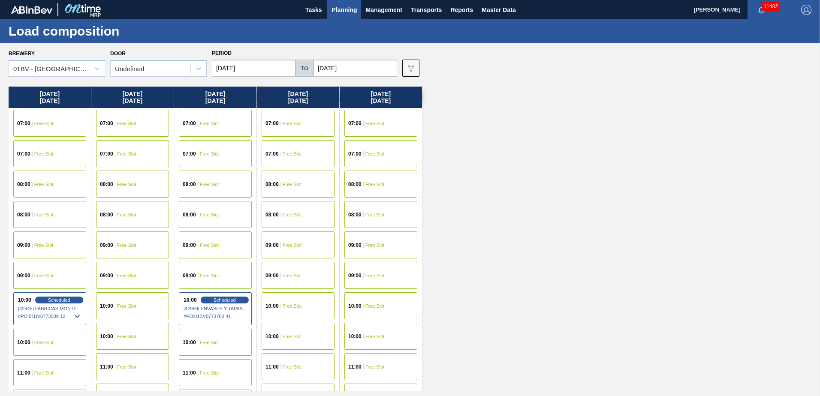
click at [340, 8] on span "Planning" at bounding box center [343, 10] width 25 height 10
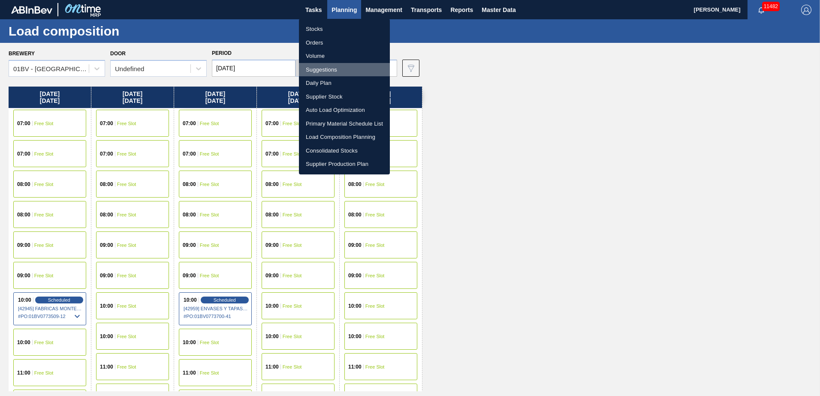
click at [322, 70] on li "Suggestions" at bounding box center [344, 70] width 91 height 14
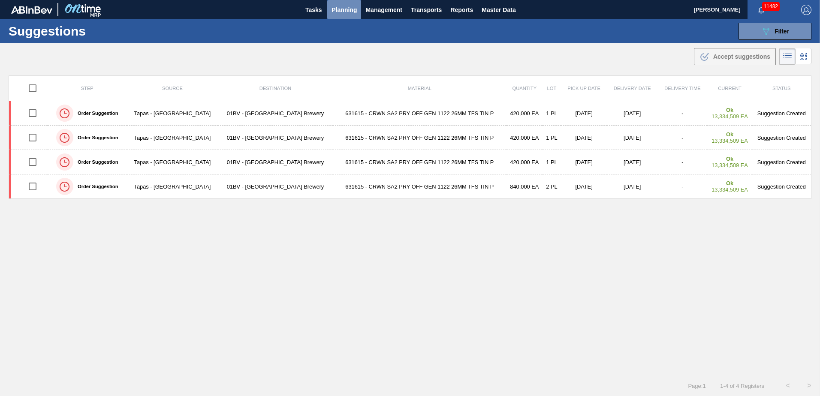
click at [341, 9] on span "Planning" at bounding box center [343, 10] width 25 height 10
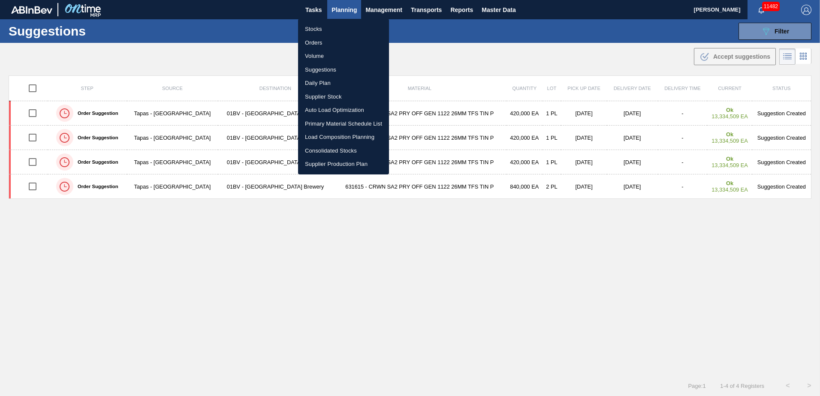
click at [316, 68] on li "Suggestions" at bounding box center [343, 70] width 91 height 14
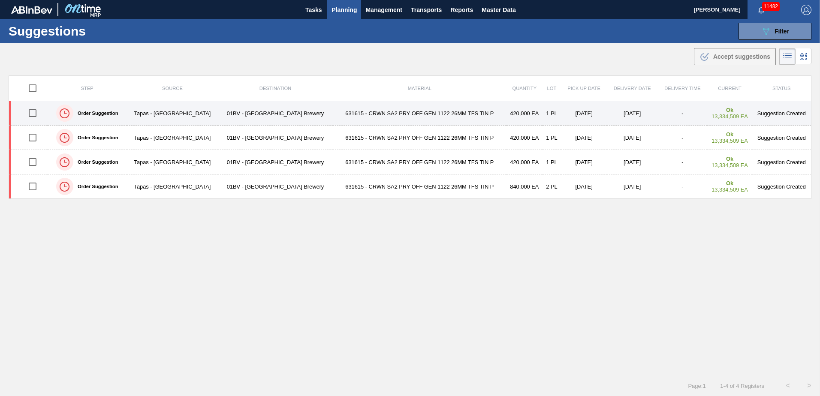
click at [342, 110] on td "631615 - CRWN SA2 PRY OFF GEN 1122 26MM TFS TIN P" at bounding box center [420, 113] width 174 height 24
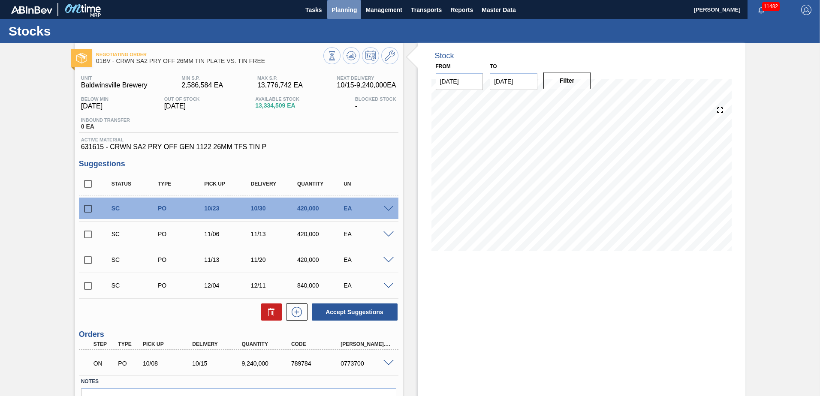
click at [339, 8] on span "Planning" at bounding box center [343, 10] width 25 height 10
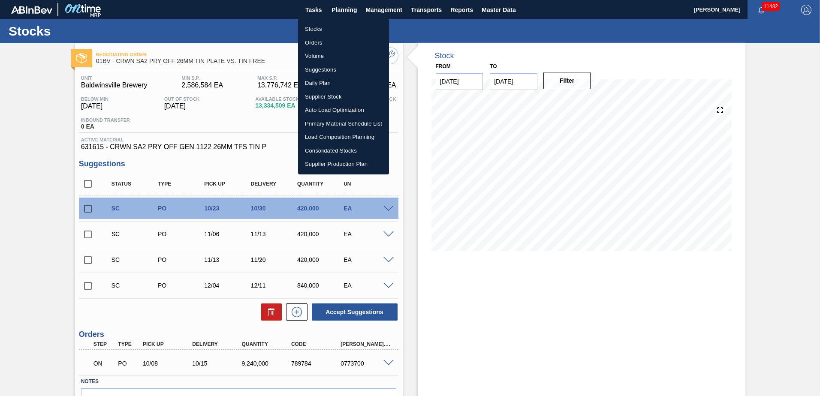
click at [771, 93] on div at bounding box center [410, 198] width 820 height 396
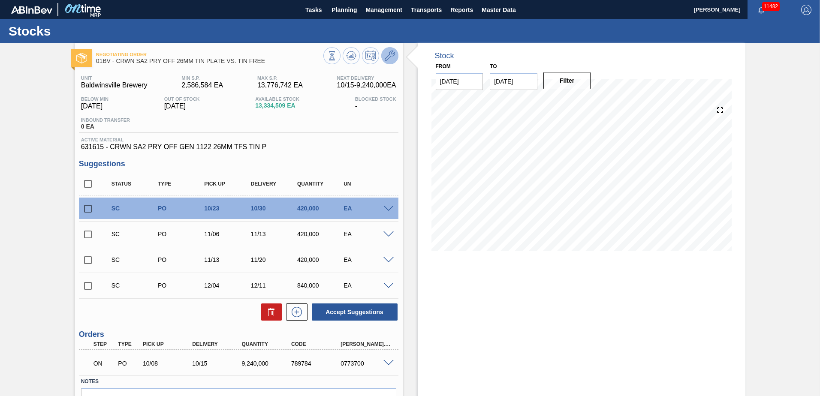
click at [388, 56] on icon at bounding box center [390, 56] width 10 height 10
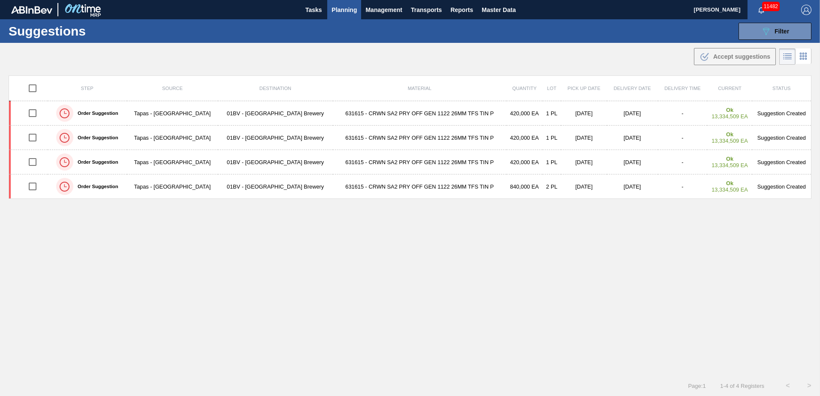
click at [340, 11] on span "Planning" at bounding box center [343, 10] width 25 height 10
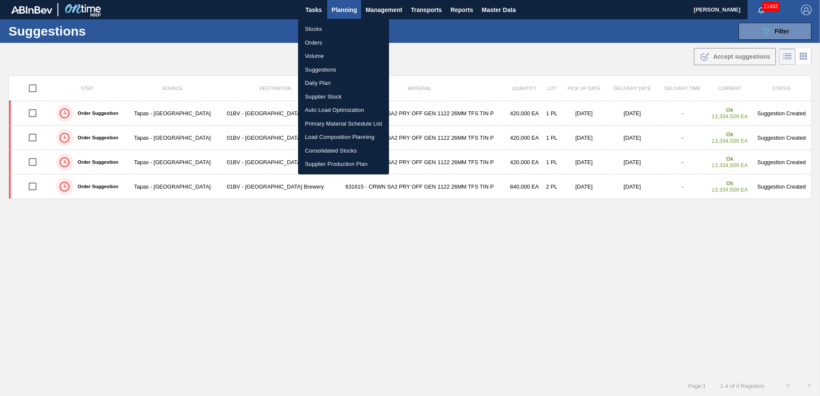
click at [320, 65] on li "Suggestions" at bounding box center [343, 70] width 91 height 14
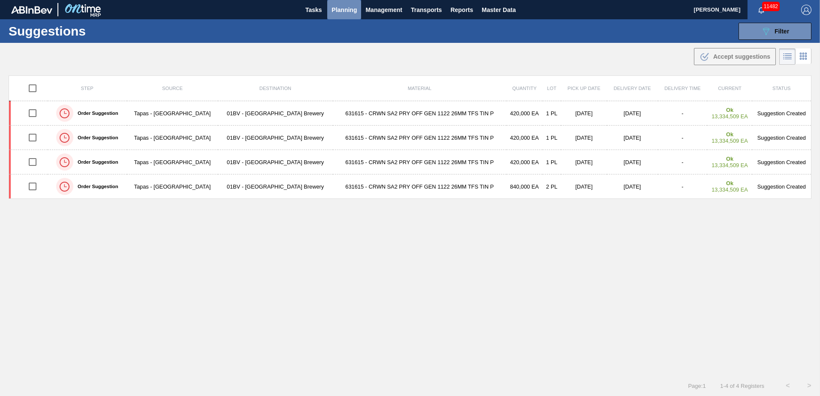
click at [343, 9] on span "Planning" at bounding box center [343, 10] width 25 height 10
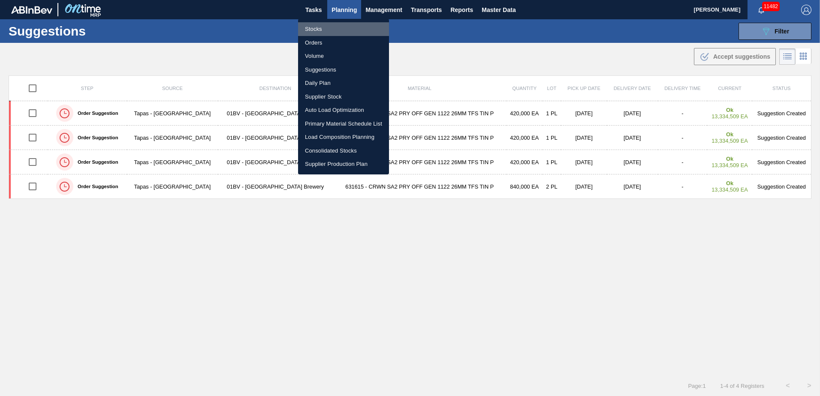
click at [313, 30] on li "Stocks" at bounding box center [343, 29] width 91 height 14
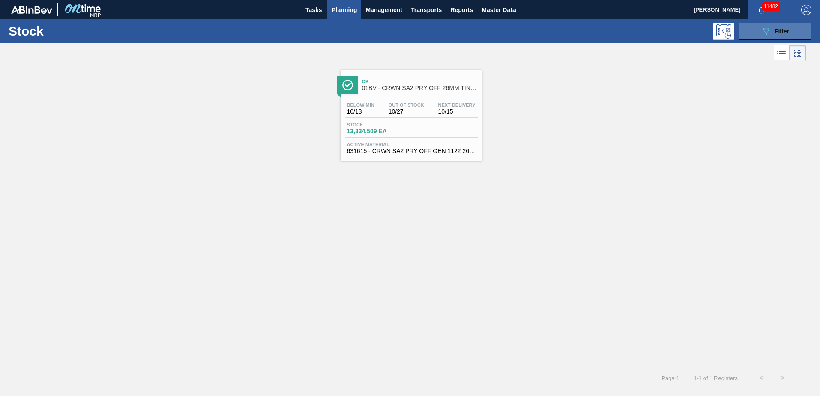
click at [773, 32] on div "089F7B8B-B2A5-4AFE-B5C0-19BA573D28AC Filter" at bounding box center [775, 31] width 28 height 10
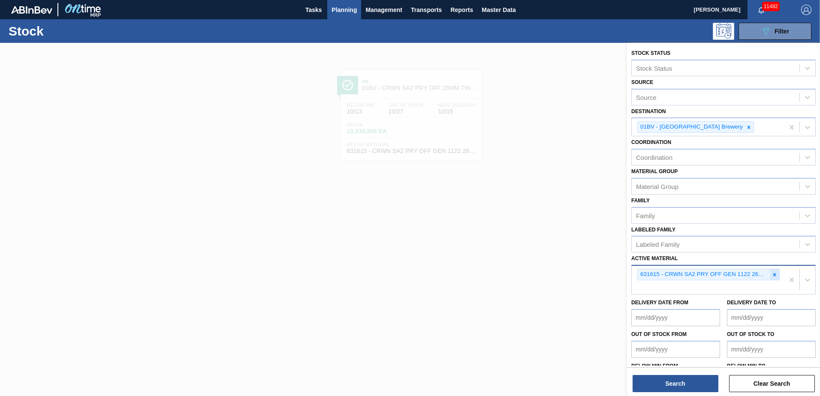
click at [770, 274] on div at bounding box center [774, 274] width 9 height 11
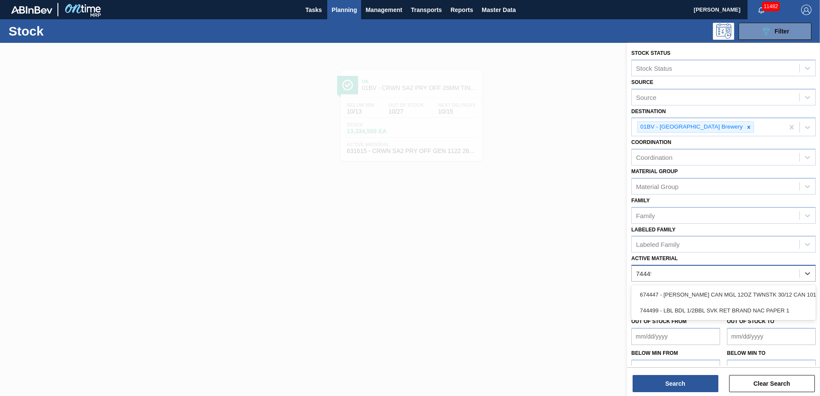
type Material "744499"
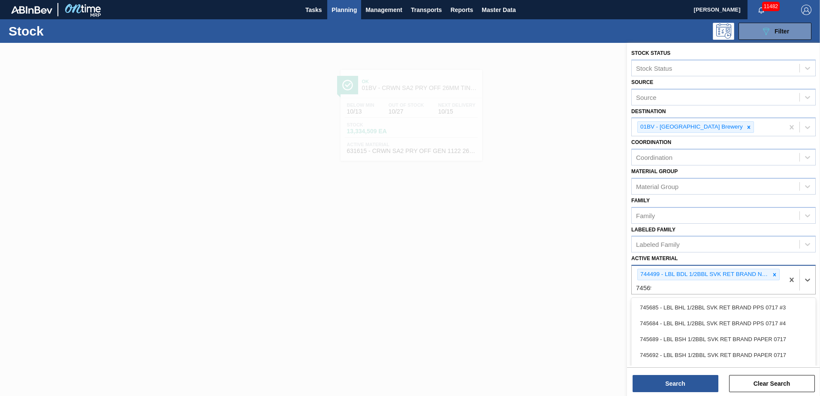
type Material "745692"
type Material "746558"
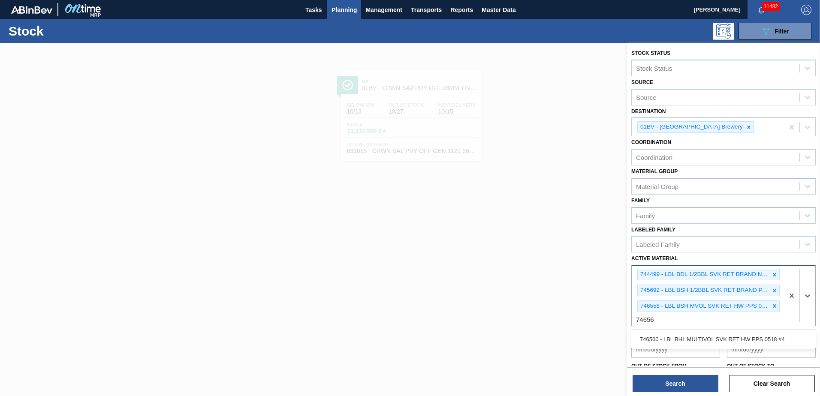
type Material "746560"
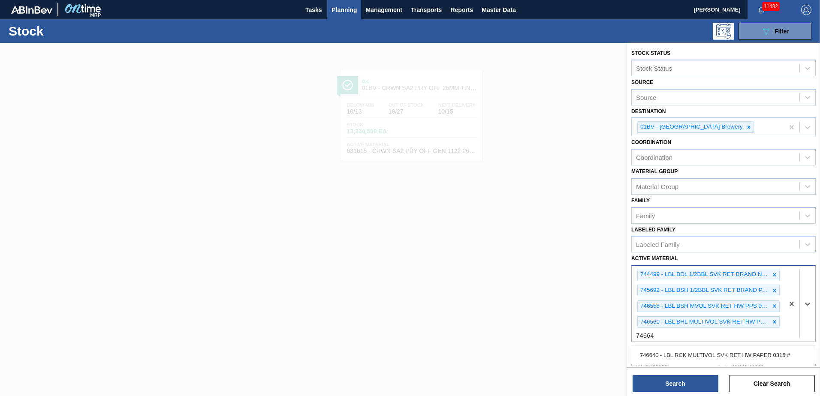
type Material "746640"
type Material "747733"
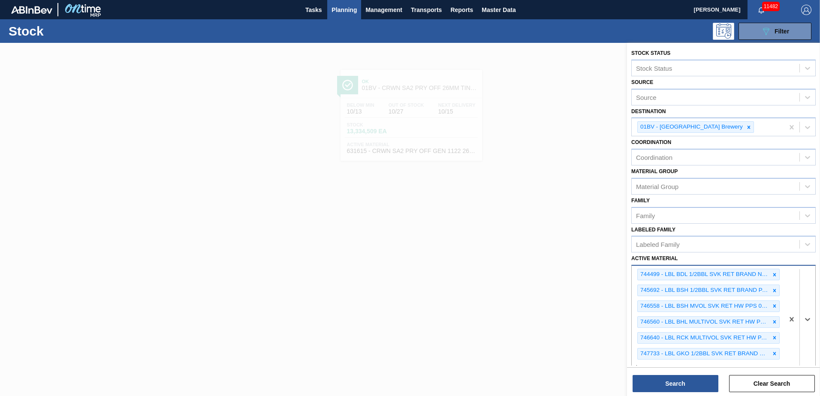
scroll to position [5, 0]
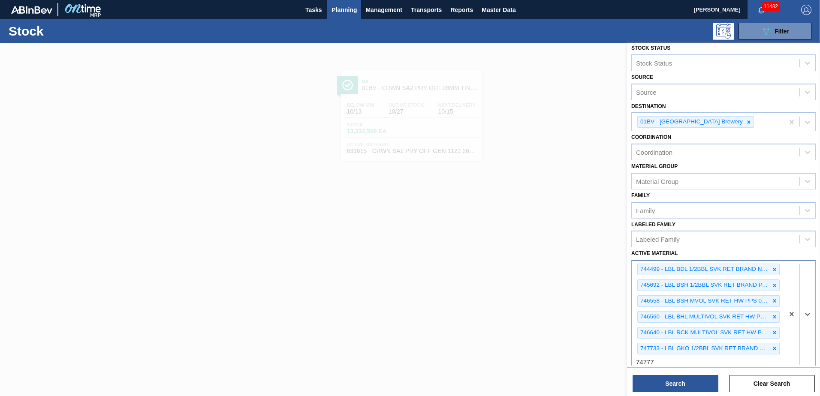
type Material "747776"
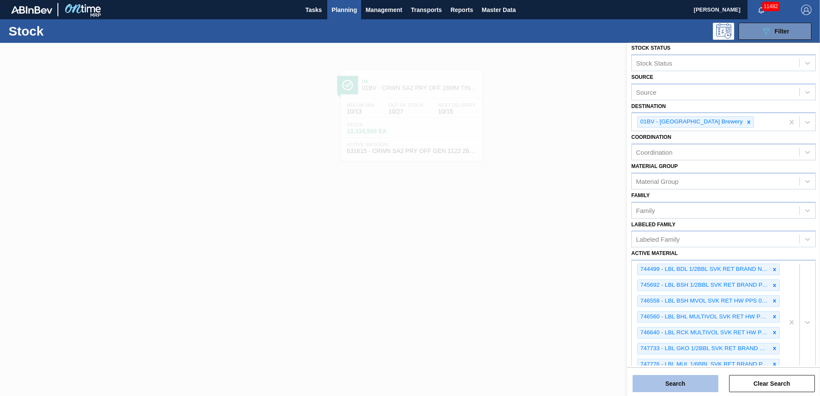
click at [679, 379] on button "Search" at bounding box center [675, 383] width 86 height 17
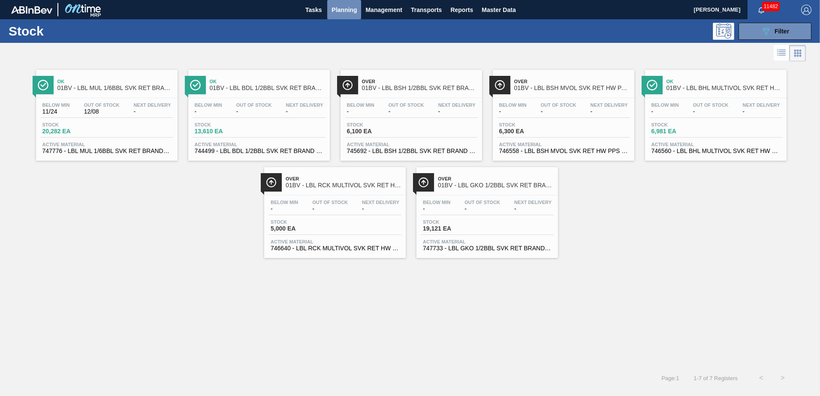
click at [346, 10] on span "Planning" at bounding box center [343, 10] width 25 height 10
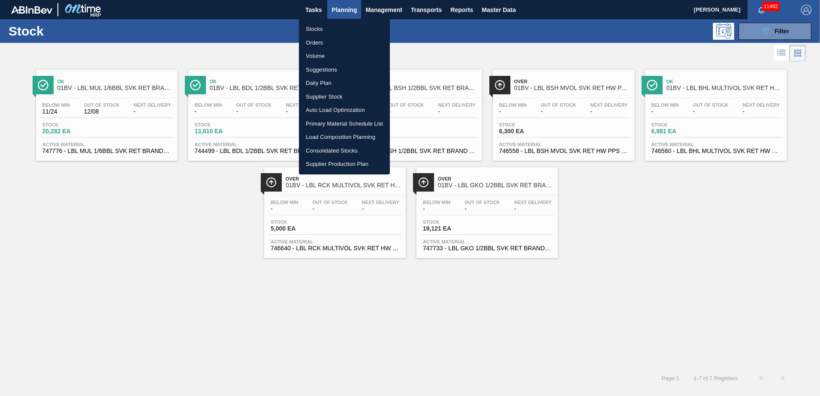
click at [331, 136] on li "Load Composition Planning" at bounding box center [344, 137] width 91 height 14
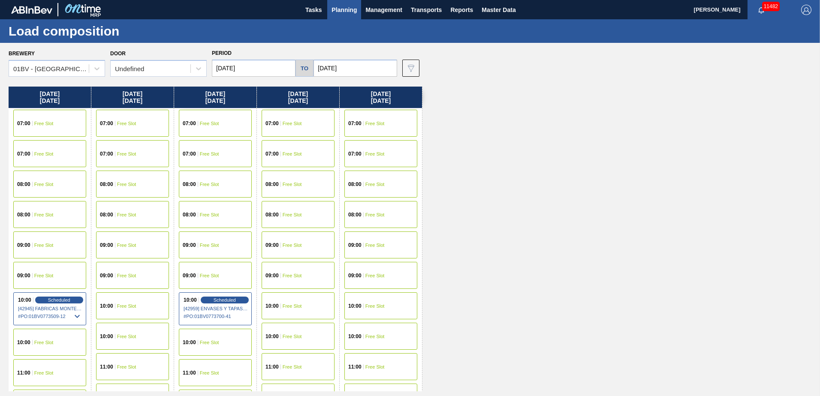
click at [286, 364] on div "11:00 Free Slot" at bounding box center [298, 366] width 73 height 27
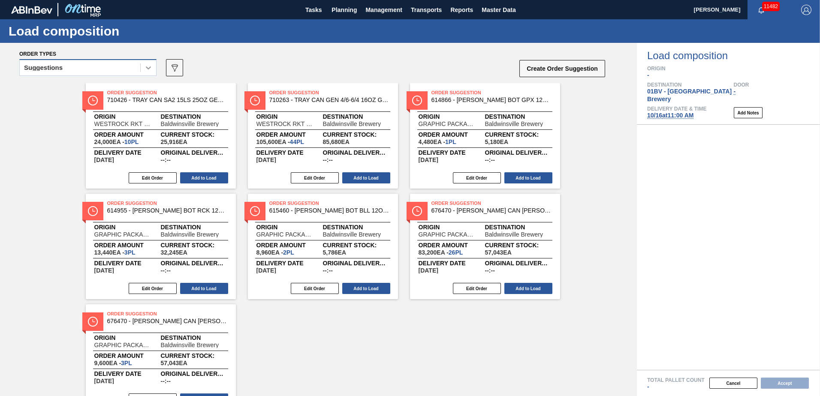
click at [153, 69] on div at bounding box center [148, 67] width 15 height 15
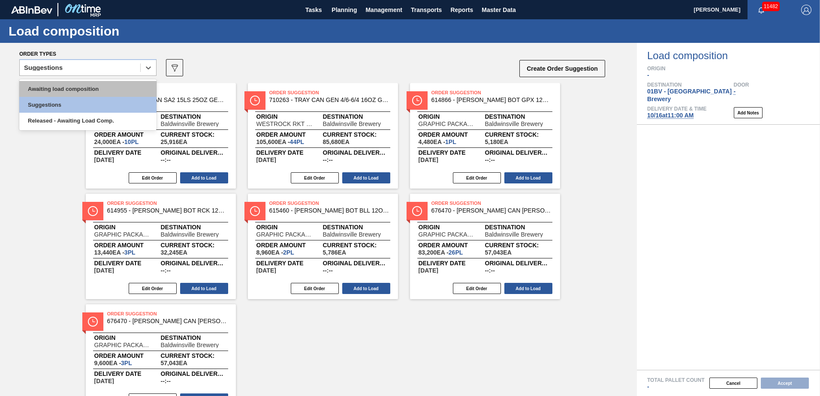
click at [97, 89] on div "Awaiting load composition" at bounding box center [87, 89] width 137 height 16
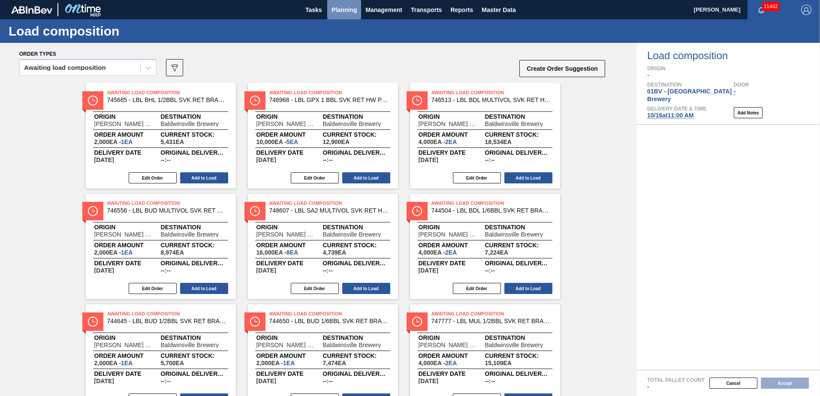
click at [344, 10] on span "Planning" at bounding box center [343, 10] width 25 height 10
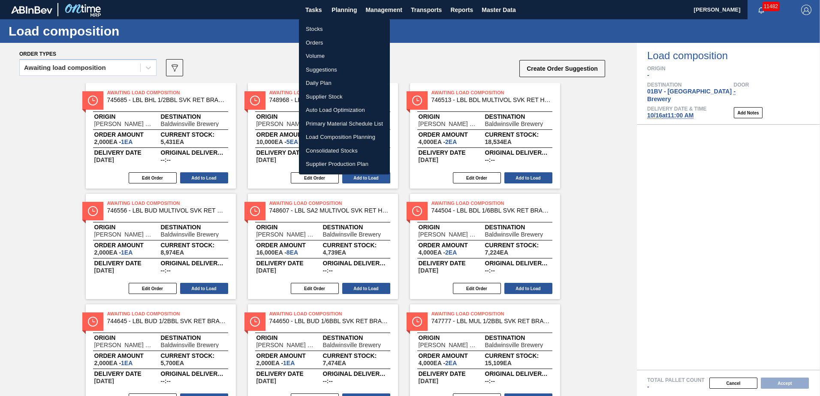
click at [224, 70] on div at bounding box center [410, 198] width 820 height 396
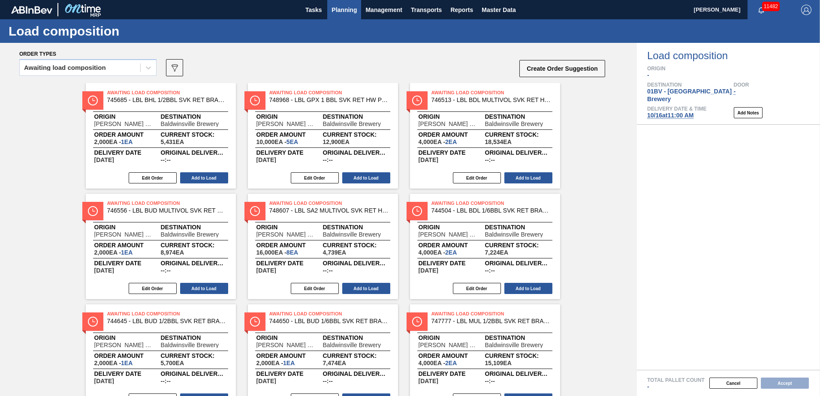
click at [348, 12] on span "Planning" at bounding box center [343, 10] width 25 height 10
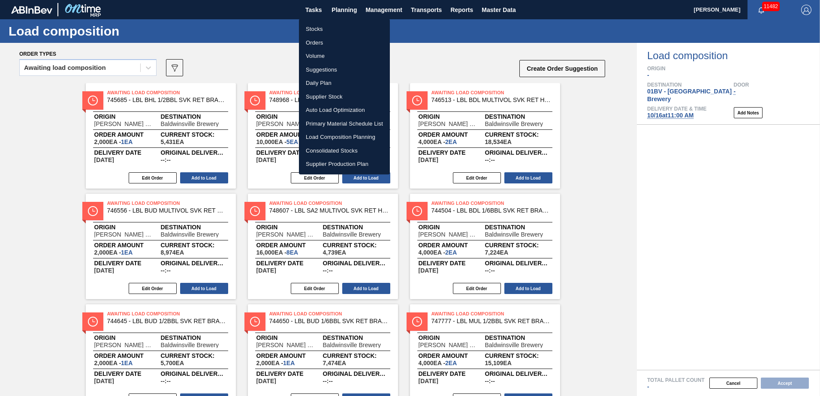
click at [315, 28] on li "Stocks" at bounding box center [344, 29] width 91 height 14
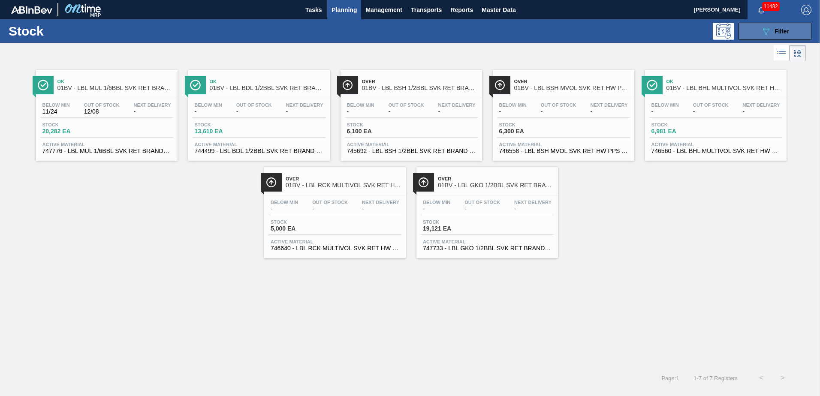
click at [771, 27] on div "089F7B8B-B2A5-4AFE-B5C0-19BA573D28AC Filter" at bounding box center [775, 31] width 28 height 10
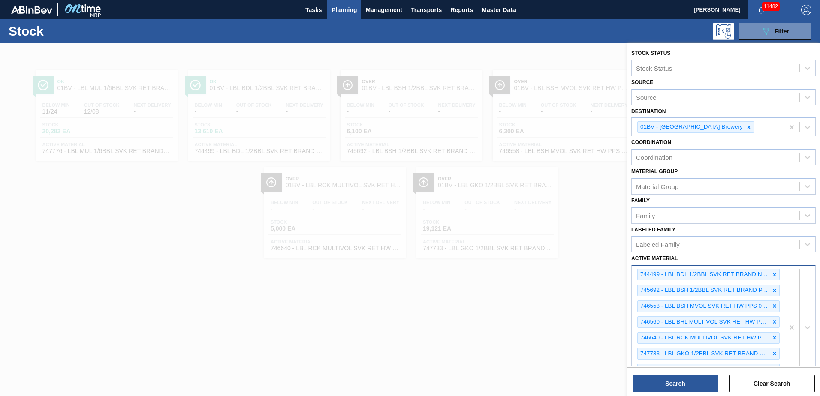
scroll to position [43, 0]
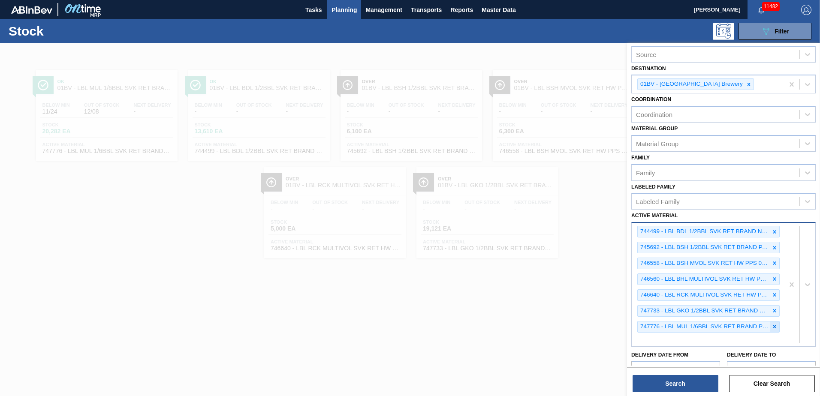
click at [772, 324] on icon at bounding box center [774, 327] width 6 height 6
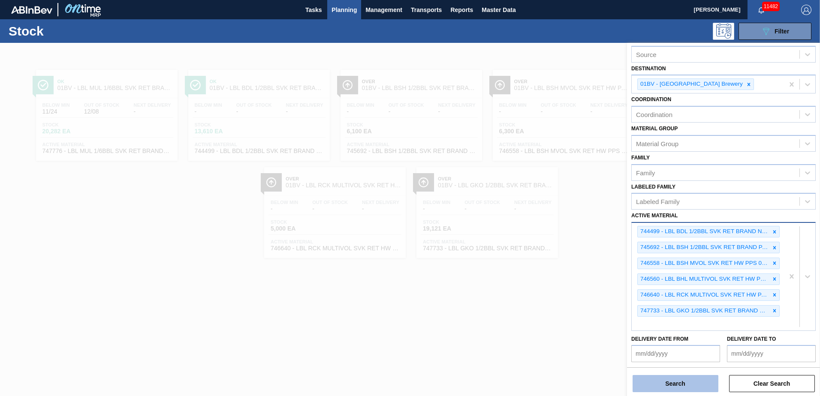
click at [662, 389] on button "Search" at bounding box center [675, 383] width 86 height 17
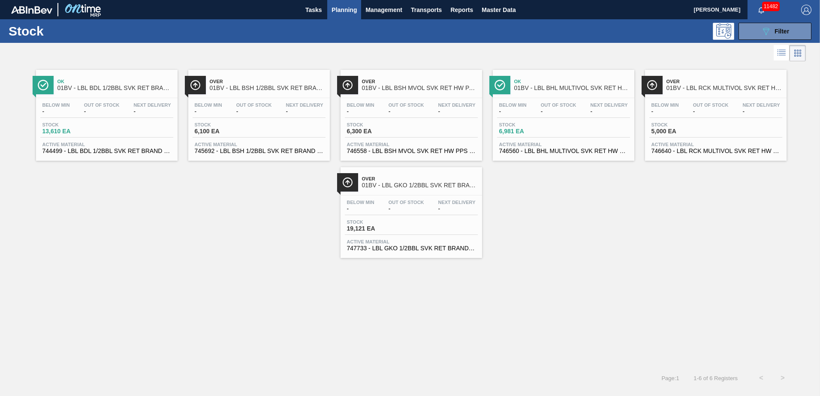
click at [110, 88] on span "01BV - LBL BDL 1/2BBL SVK RET BRAND PAPER #3 NAC" at bounding box center [115, 88] width 116 height 6
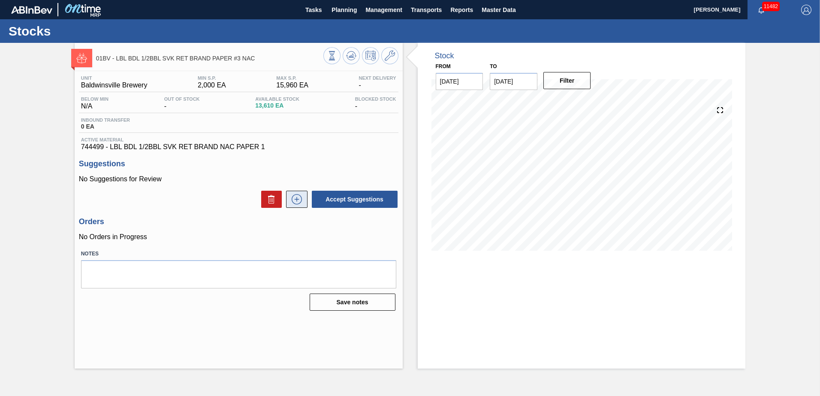
click at [300, 199] on icon at bounding box center [297, 199] width 14 height 10
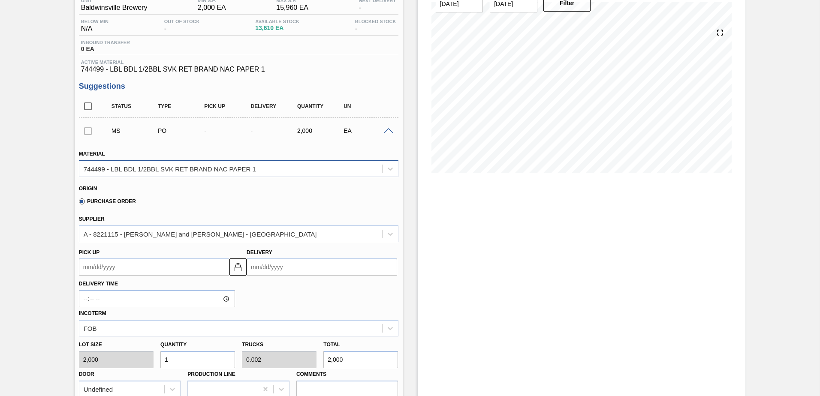
scroll to position [172, 0]
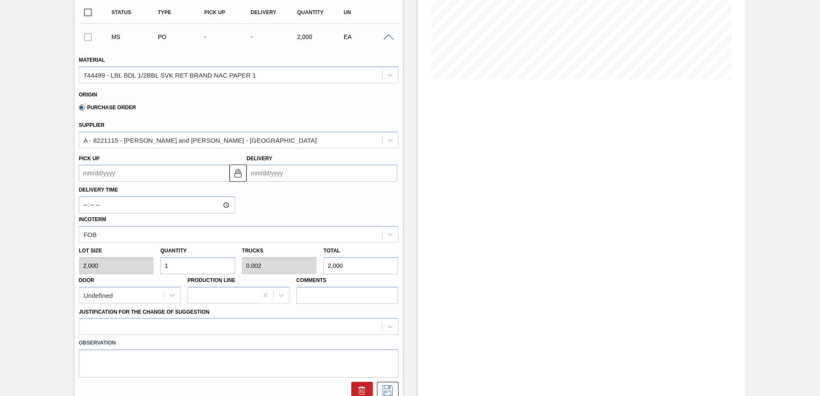
click at [298, 175] on input "Delivery" at bounding box center [322, 173] width 151 height 17
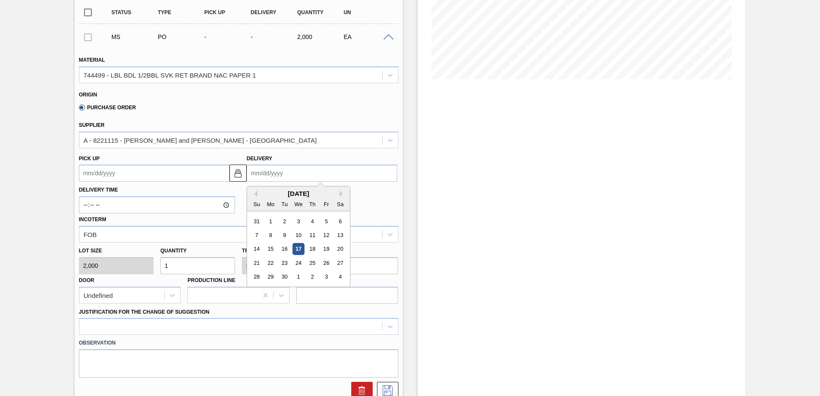
type input "1"
type up104376632 "12/30/2024"
type input "10"
type up104376632 "[DATE]"
type input "10/16"
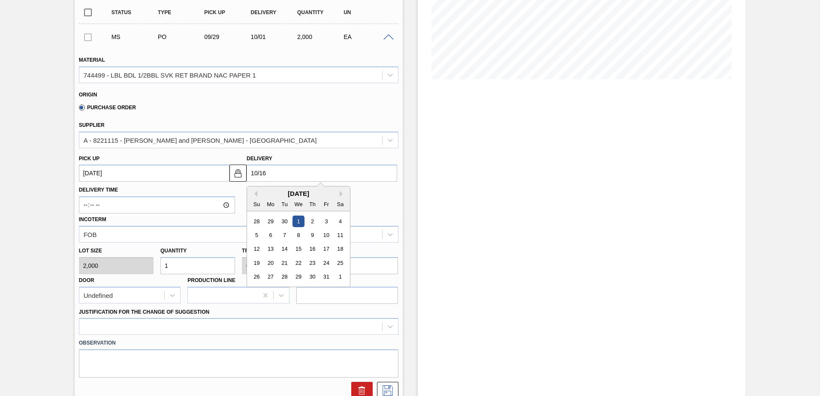
type up104376632 "[DATE]"
type input "10/16/2"
type up104376632 "10/14/2002"
type input "10/16/25"
type up104376632 "[DATE]"
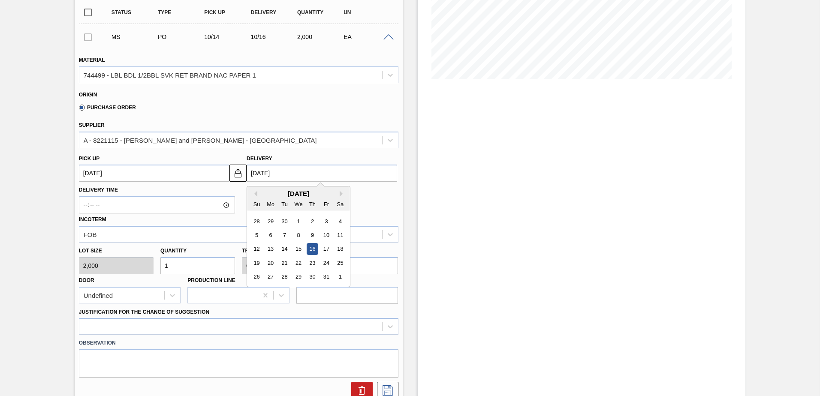
type input "[DATE]"
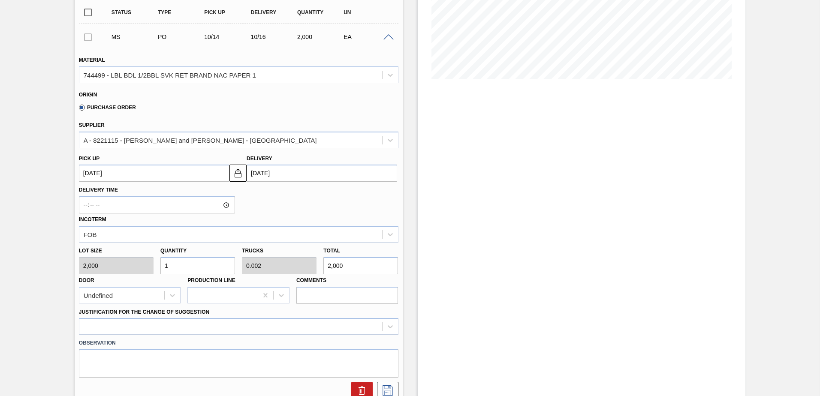
click at [177, 262] on input "1" at bounding box center [197, 265] width 75 height 17
type input "14"
type input "0.028"
type input "28,000"
type input "1"
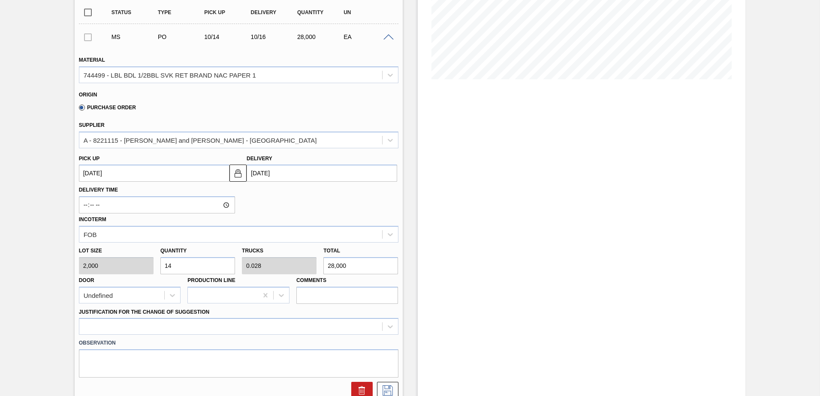
type input "0.002"
type input "2,000"
type input "0"
type input "4"
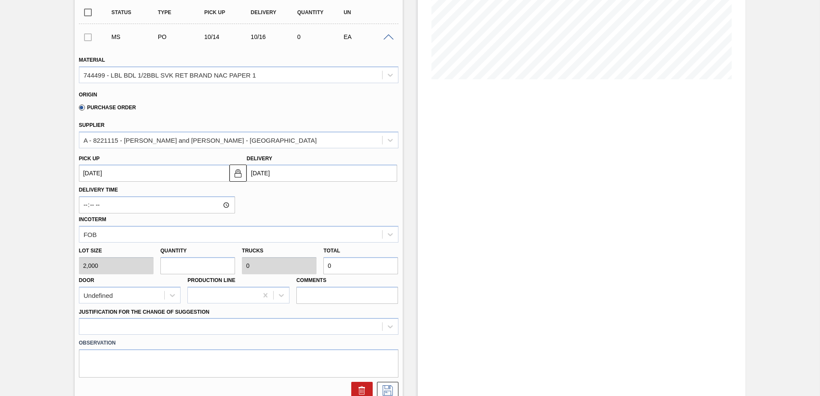
type input "0.008"
type input "8,000"
type input "4"
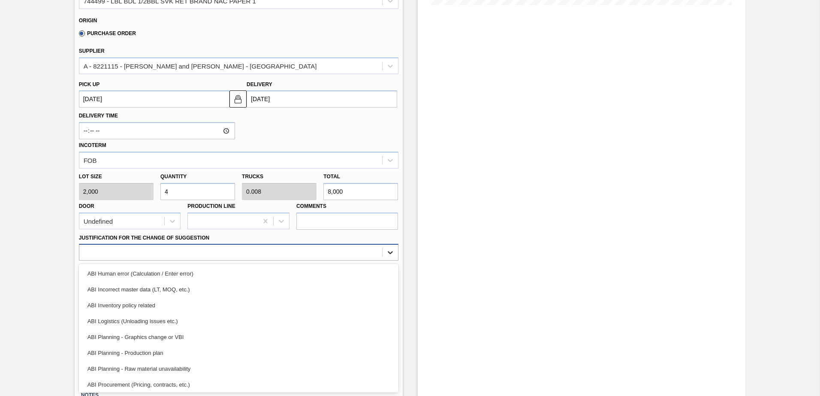
click at [389, 261] on div "option ABI Logistics (Unloading issues etc.) focused, 4 of 18. 18 results avail…" at bounding box center [238, 252] width 319 height 17
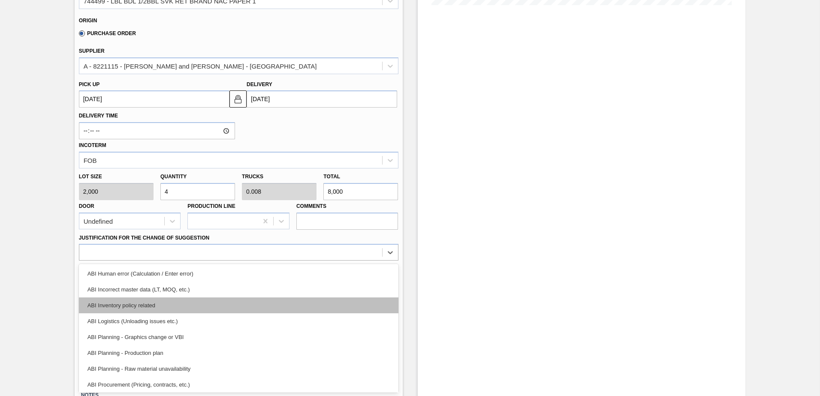
click at [141, 307] on div "ABI Inventory policy related" at bounding box center [238, 306] width 319 height 16
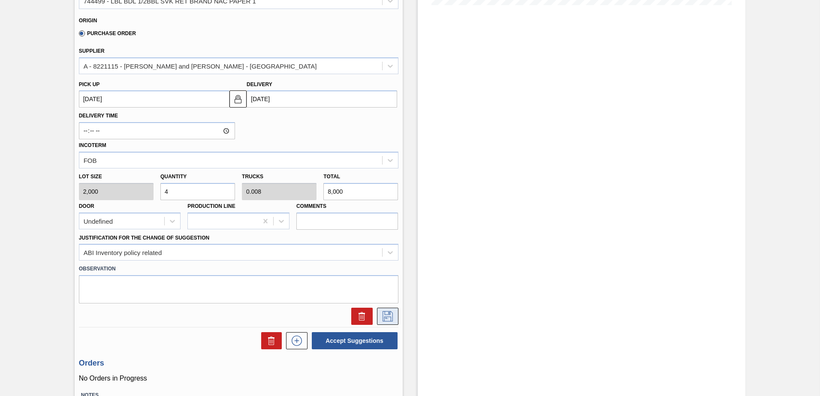
click at [388, 316] on icon at bounding box center [388, 316] width 14 height 10
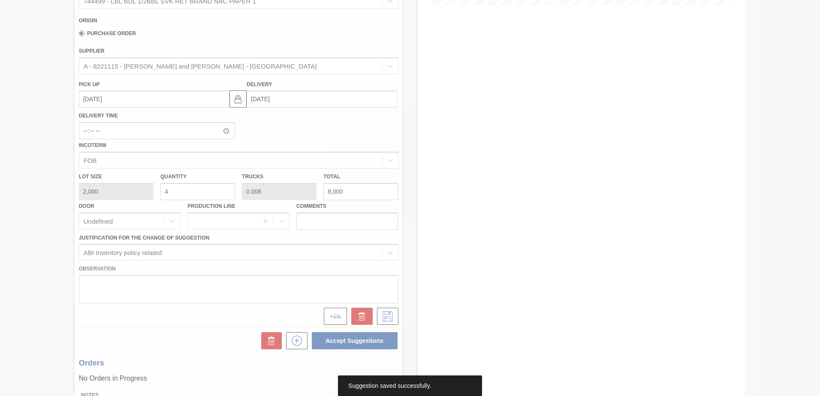
scroll to position [0, 0]
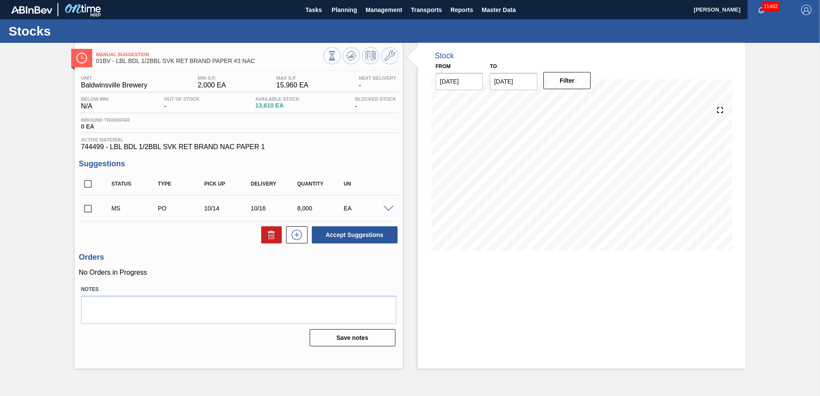
drag, startPoint x: 88, startPoint y: 208, endPoint x: 99, endPoint y: 208, distance: 11.6
click at [87, 208] on input "checkbox" at bounding box center [88, 209] width 18 height 18
click at [331, 235] on button "Accept Suggestions" at bounding box center [355, 234] width 86 height 17
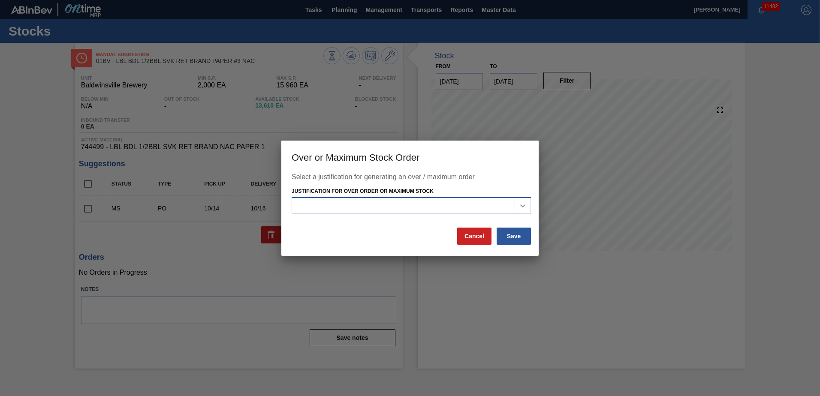
click at [518, 208] on div at bounding box center [522, 205] width 15 height 15
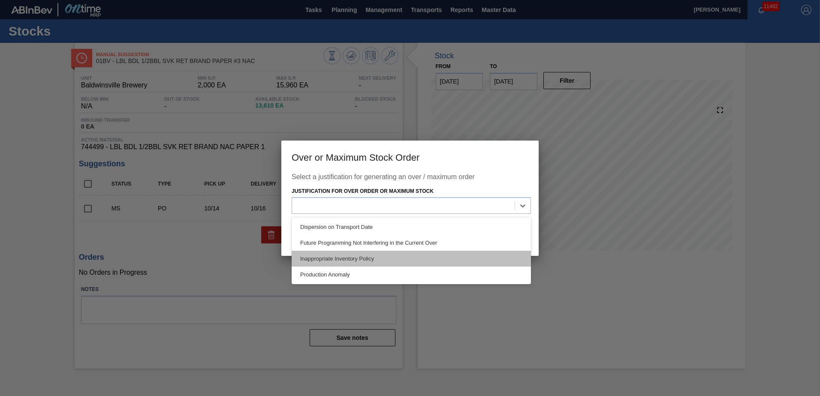
click at [382, 256] on div "Inappropriate Inventory Policy" at bounding box center [411, 259] width 239 height 16
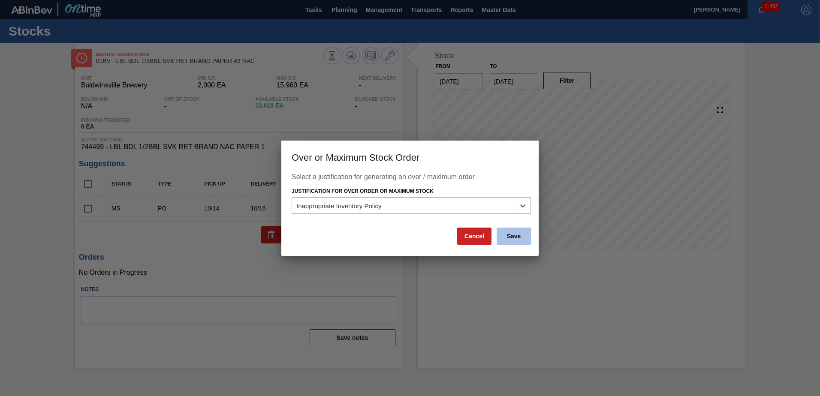
click at [515, 236] on button "Save" at bounding box center [514, 236] width 34 height 17
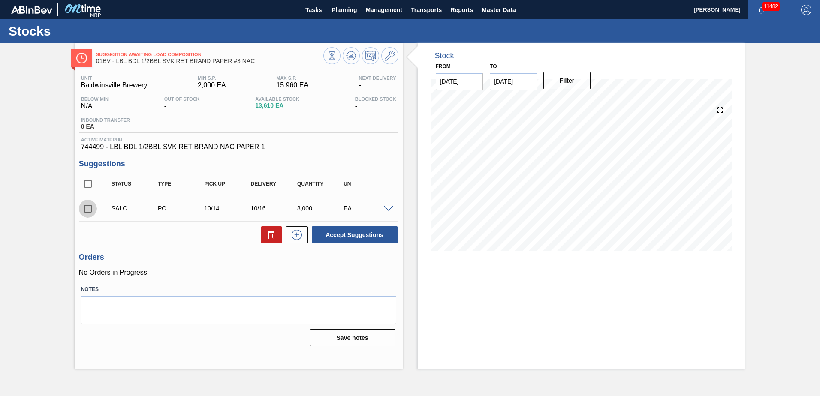
click at [86, 208] on input "checkbox" at bounding box center [88, 209] width 18 height 18
checkbox input "true"
click at [392, 209] on span at bounding box center [388, 209] width 10 height 6
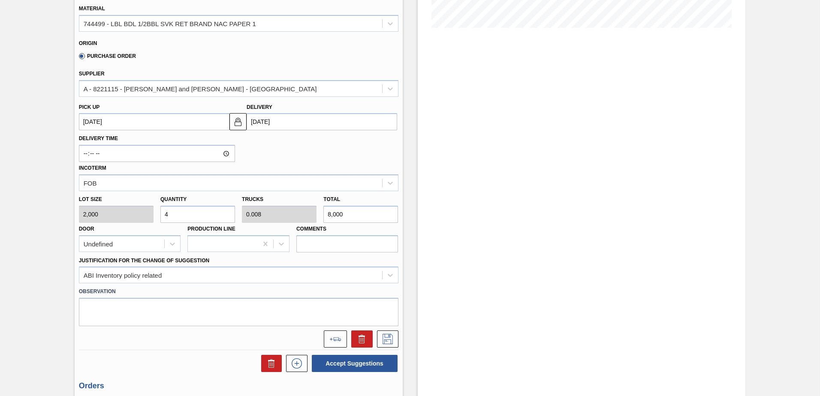
scroll to position [309, 0]
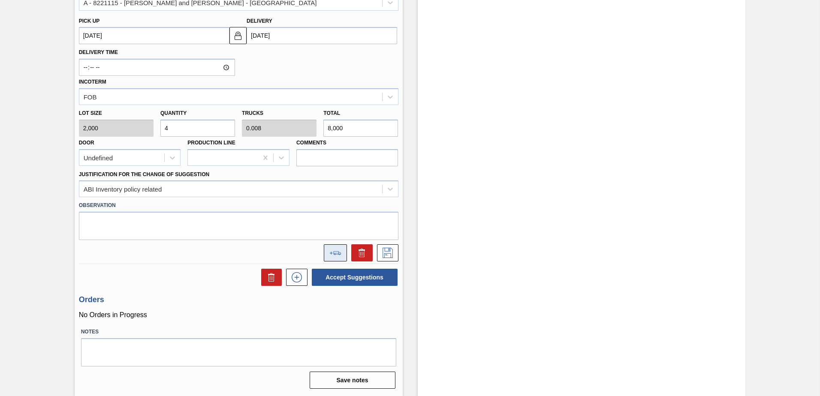
click at [333, 251] on icon at bounding box center [335, 253] width 12 height 4
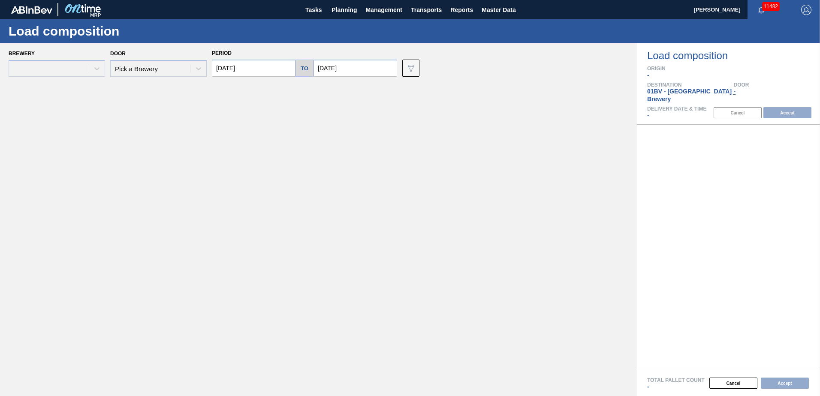
type input "[DATE]"
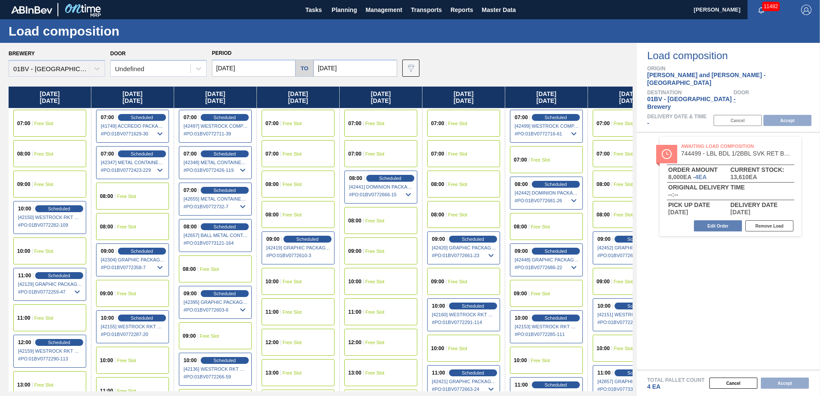
click at [374, 285] on div "10:00 Free Slot" at bounding box center [380, 281] width 73 height 27
click at [781, 115] on button "Accept" at bounding box center [787, 120] width 48 height 11
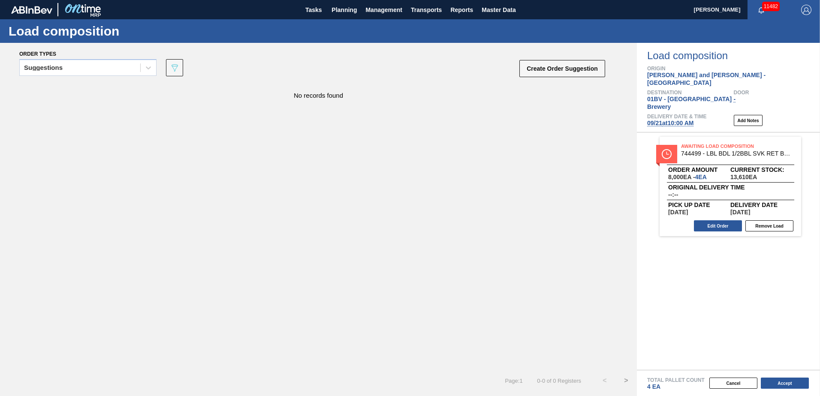
click at [147, 68] on icon at bounding box center [148, 67] width 5 height 3
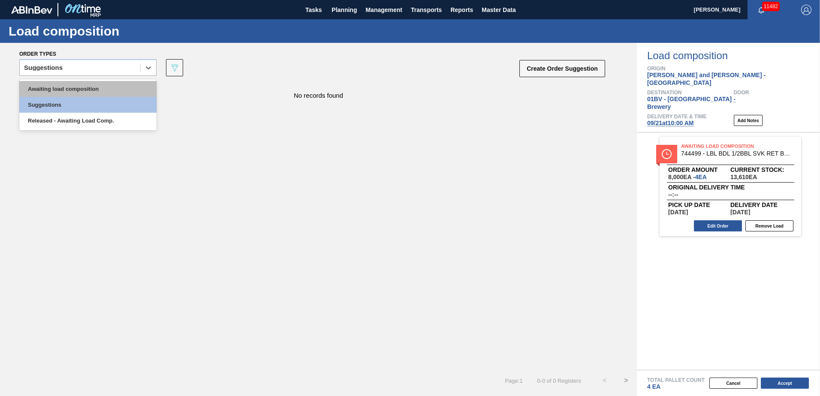
click at [106, 91] on div "Awaiting load composition" at bounding box center [87, 89] width 137 height 16
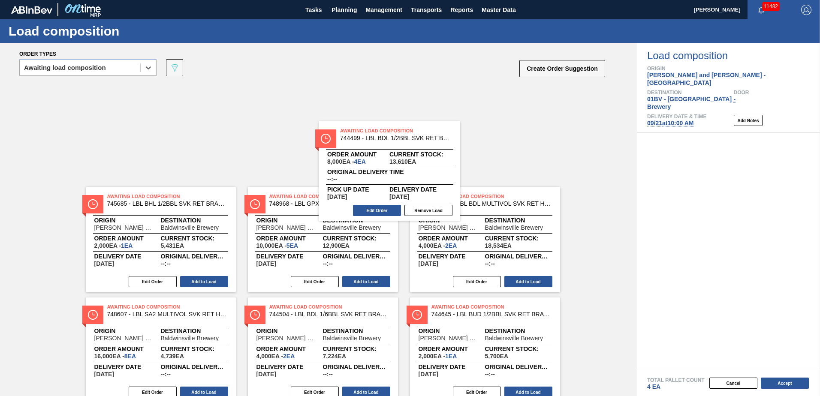
drag, startPoint x: 736, startPoint y: 137, endPoint x: 370, endPoint y: 138, distance: 365.8
click at [370, 138] on div "Order types option Awaiting load composition, selected. Select is focused ,type…" at bounding box center [410, 219] width 820 height 353
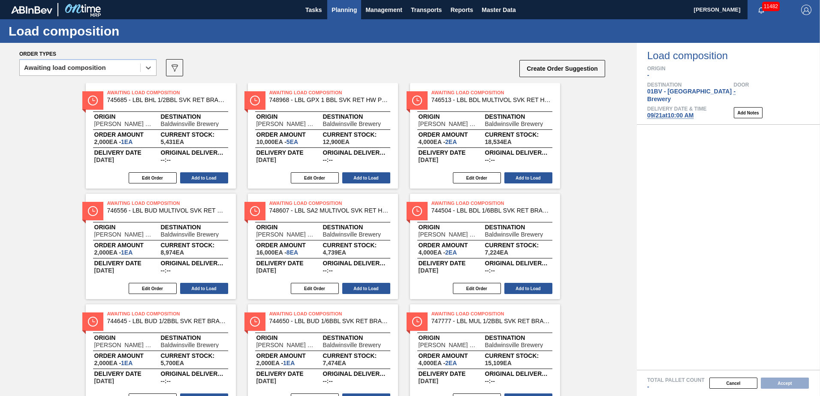
click at [337, 10] on span "Planning" at bounding box center [343, 10] width 25 height 10
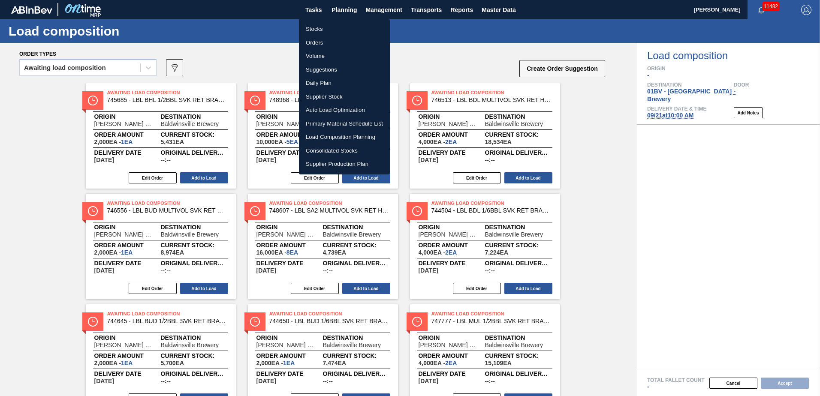
click at [319, 28] on li "Stocks" at bounding box center [344, 29] width 91 height 14
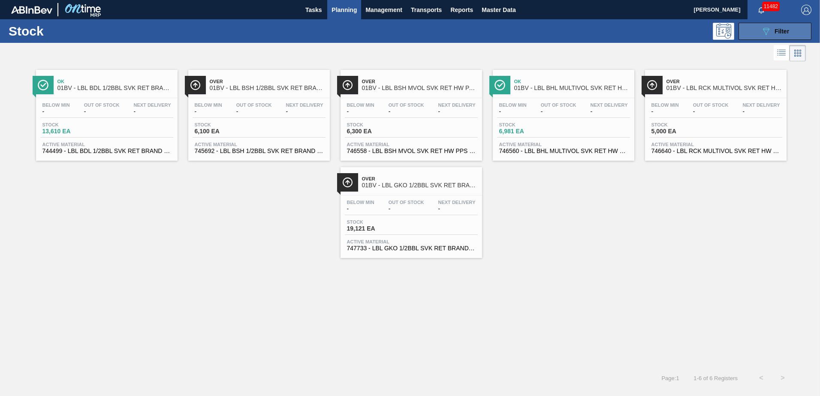
click at [784, 28] on span "Filter" at bounding box center [781, 31] width 15 height 7
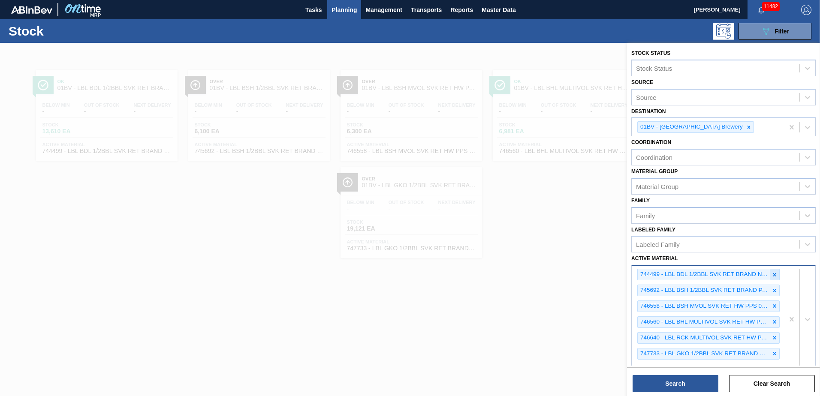
click at [774, 272] on icon at bounding box center [774, 275] width 6 height 6
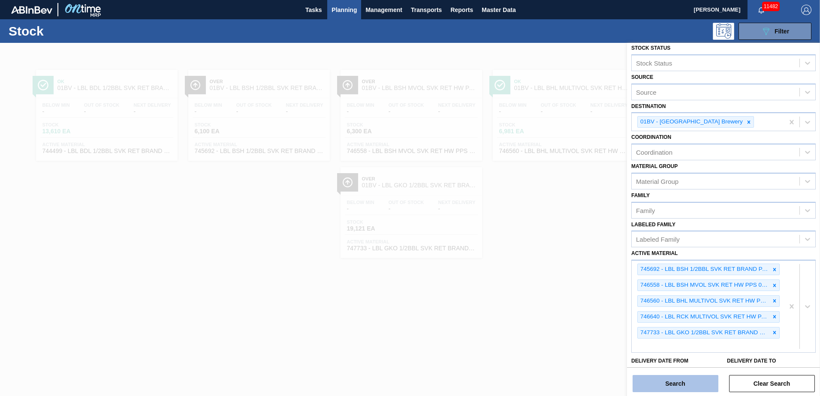
click at [673, 386] on button "Search" at bounding box center [675, 383] width 86 height 17
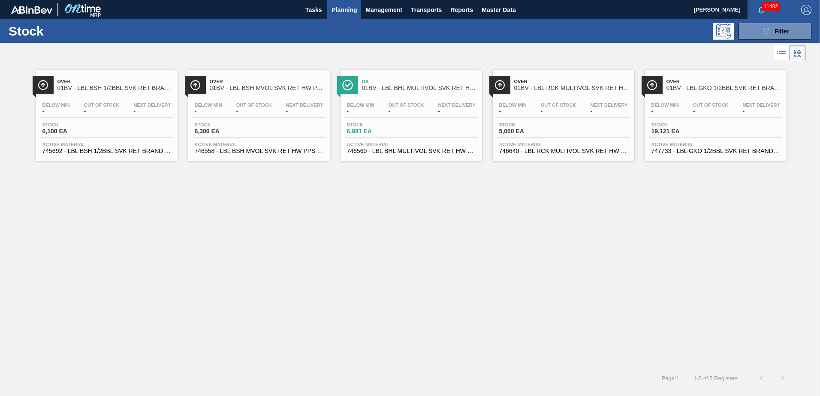
drag, startPoint x: 102, startPoint y: 82, endPoint x: 135, endPoint y: 82, distance: 33.0
click at [102, 82] on span "Over" at bounding box center [115, 81] width 116 height 5
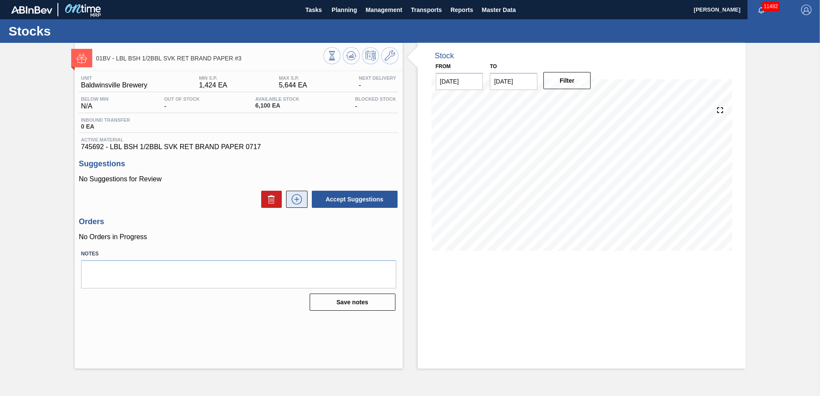
click at [298, 203] on icon at bounding box center [297, 199] width 14 height 10
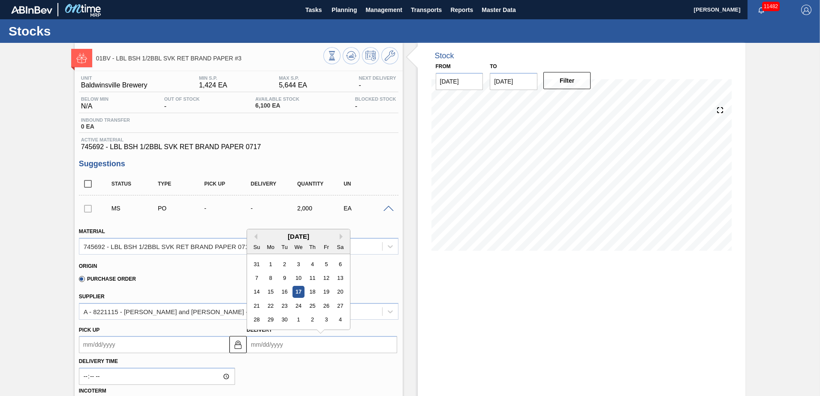
click at [293, 346] on input "Delivery" at bounding box center [322, 344] width 151 height 17
click at [321, 305] on div "26" at bounding box center [326, 306] width 12 height 12
type up104376654 "[DATE]"
type input "[DATE]"
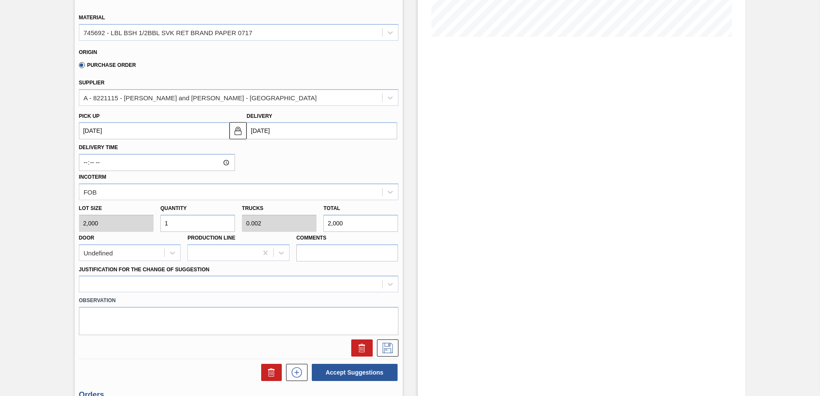
scroll to position [214, 0]
click at [94, 219] on div "Lot size 2,000 Quantity 1 Trucks 0.002 Total 2,000 Door Undefined Production Li…" at bounding box center [238, 230] width 326 height 61
type input "2"
type input "0.004"
type input "4,000"
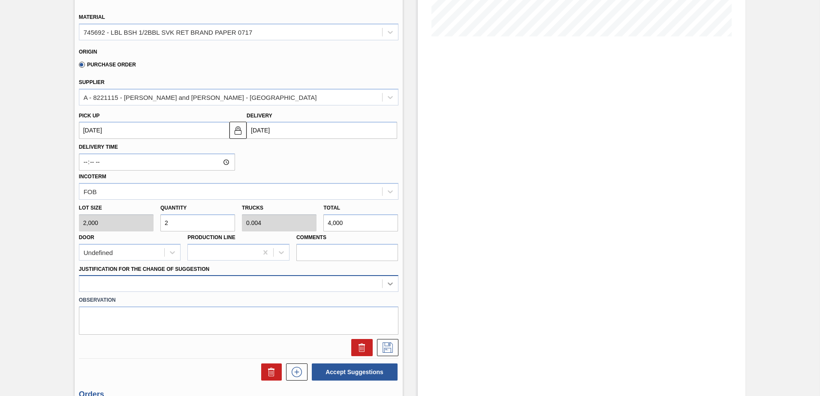
type input "2"
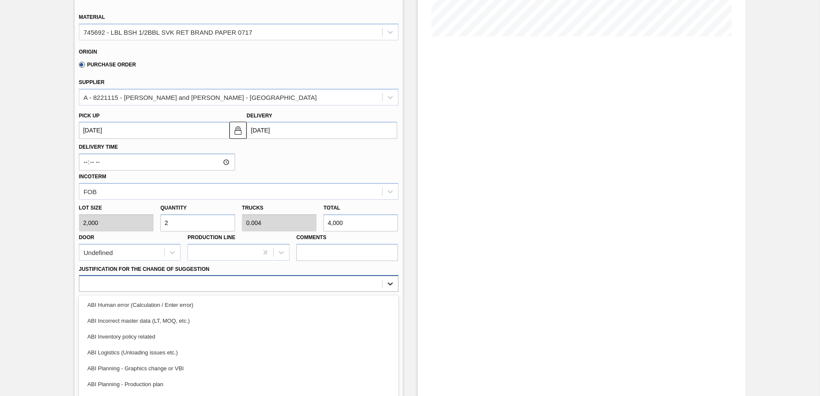
click at [387, 285] on div "option ABI Incorrect master data (LT, MOQ, etc.) focused, 2 of 18. 18 results a…" at bounding box center [238, 283] width 319 height 17
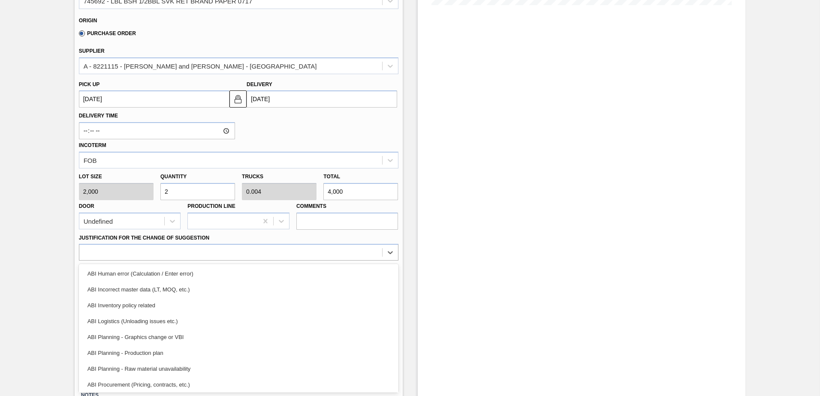
drag, startPoint x: 146, startPoint y: 304, endPoint x: 247, endPoint y: 306, distance: 101.6
click at [147, 304] on div "ABI Inventory policy related" at bounding box center [238, 306] width 319 height 16
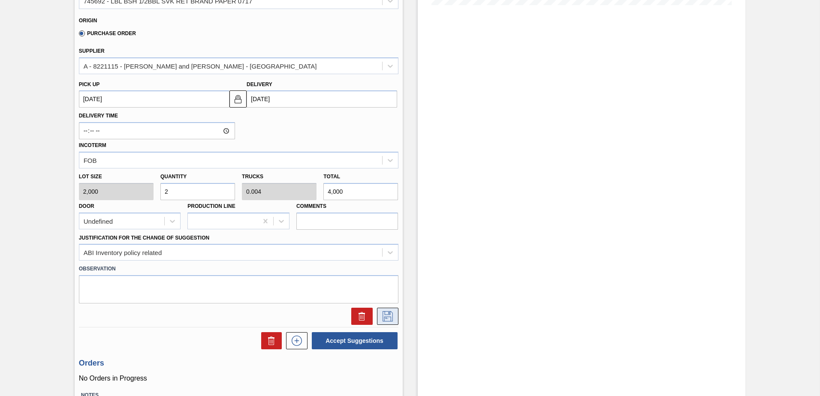
click at [391, 318] on icon at bounding box center [388, 316] width 14 height 10
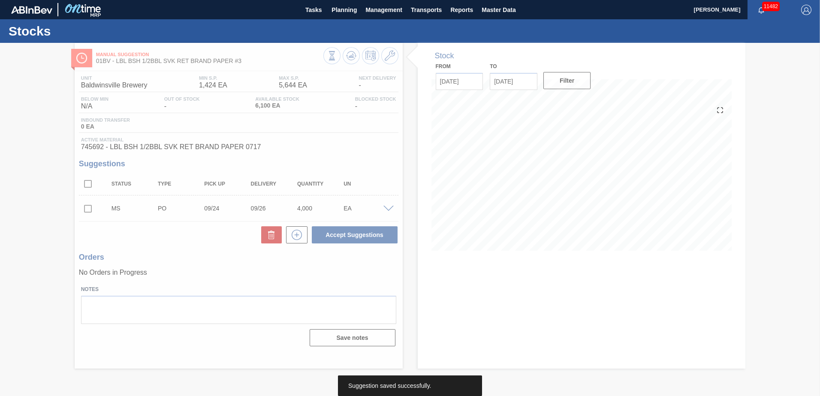
scroll to position [0, 0]
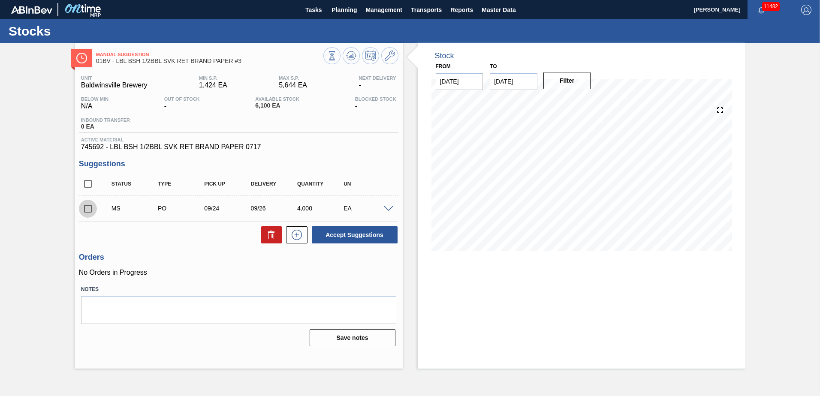
click at [87, 208] on input "checkbox" at bounding box center [88, 209] width 18 height 18
click at [330, 238] on button "Accept Suggestions" at bounding box center [355, 234] width 86 height 17
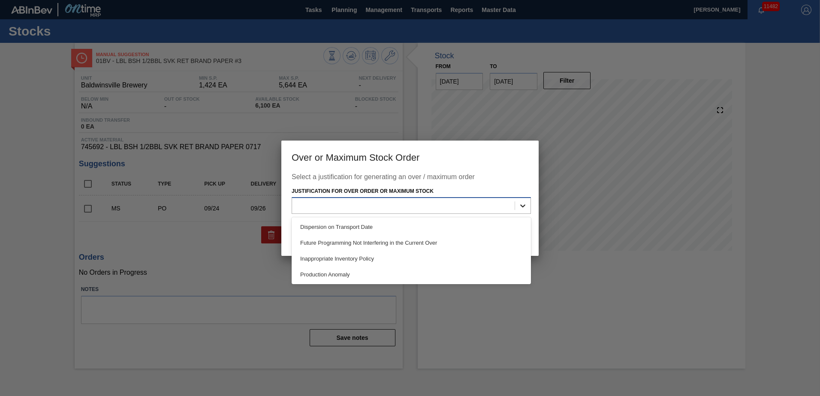
click at [525, 205] on icon at bounding box center [522, 206] width 9 height 9
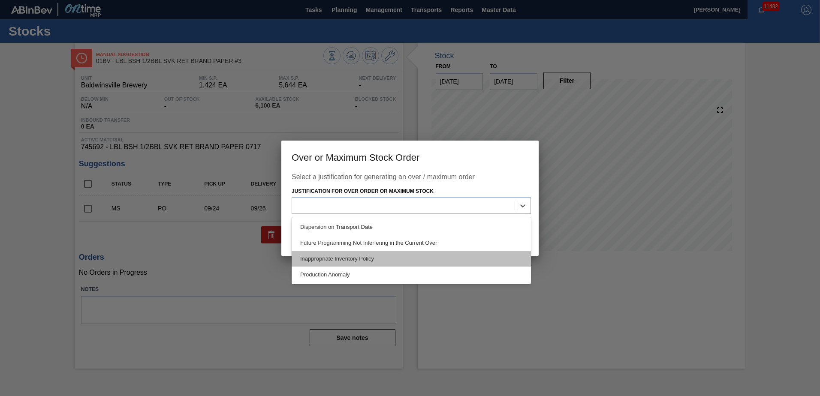
click at [373, 264] on div "Inappropriate Inventory Policy" at bounding box center [411, 259] width 239 height 16
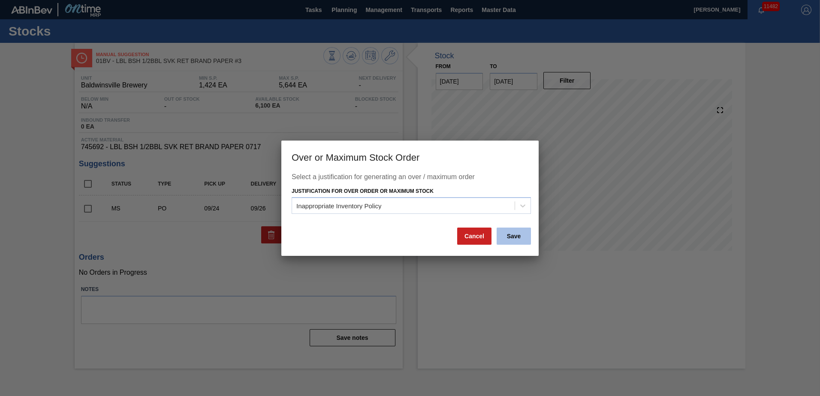
click at [507, 232] on button "Save" at bounding box center [514, 236] width 34 height 17
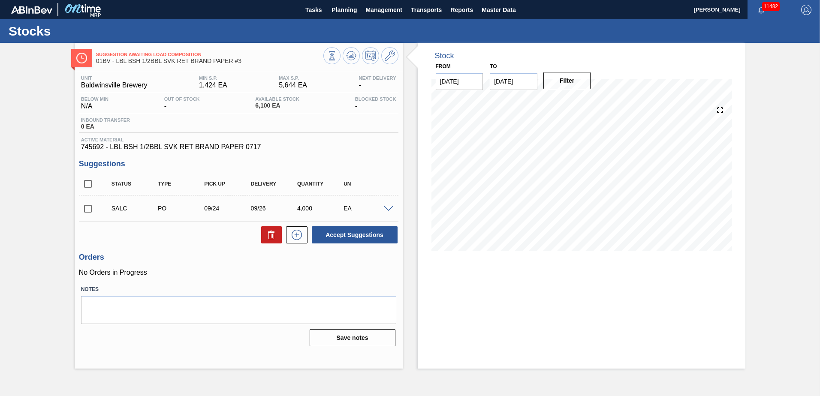
click at [86, 211] on input "checkbox" at bounding box center [88, 209] width 18 height 18
checkbox input "true"
click at [385, 208] on span at bounding box center [388, 209] width 10 height 6
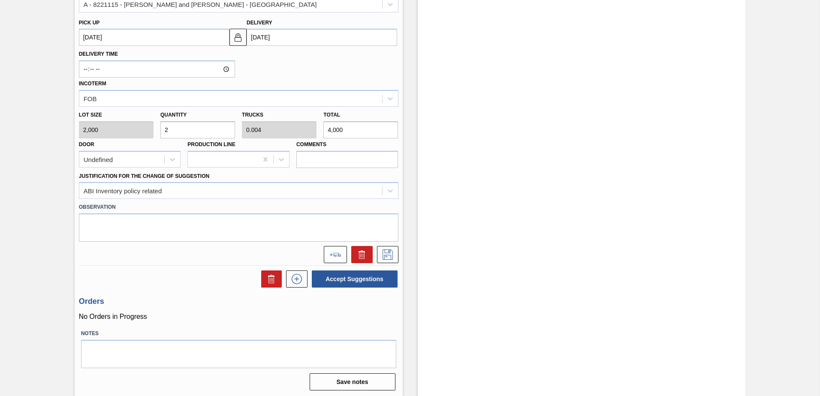
scroll to position [309, 0]
click at [343, 251] on button at bounding box center [335, 252] width 23 height 17
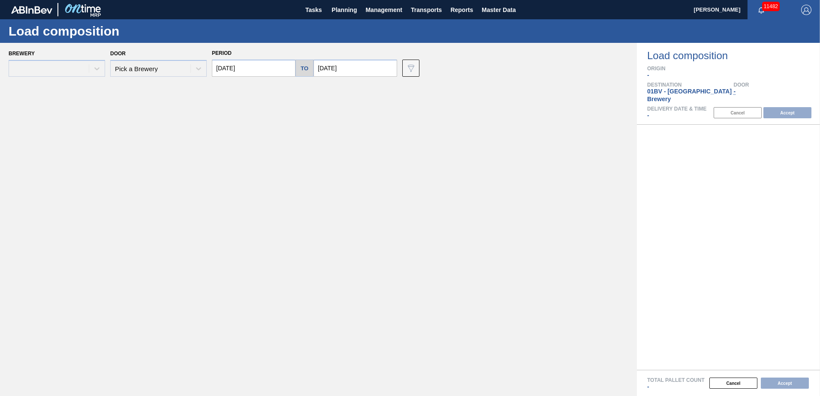
type input "[DATE]"
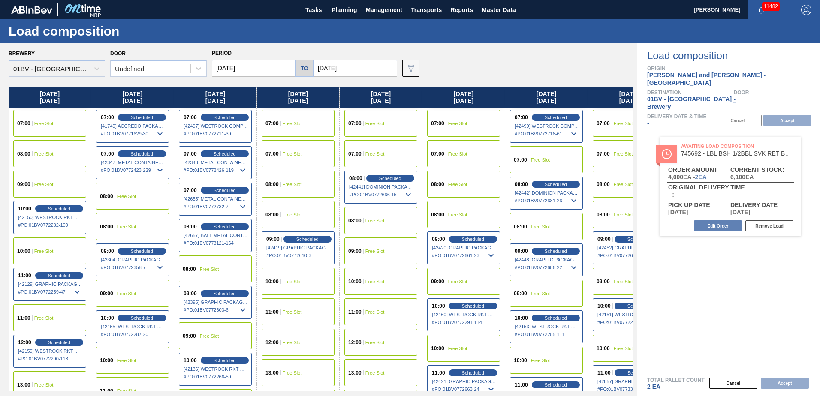
click at [370, 281] on span "Free Slot" at bounding box center [374, 281] width 19 height 5
click at [787, 115] on button "Accept" at bounding box center [787, 120] width 48 height 11
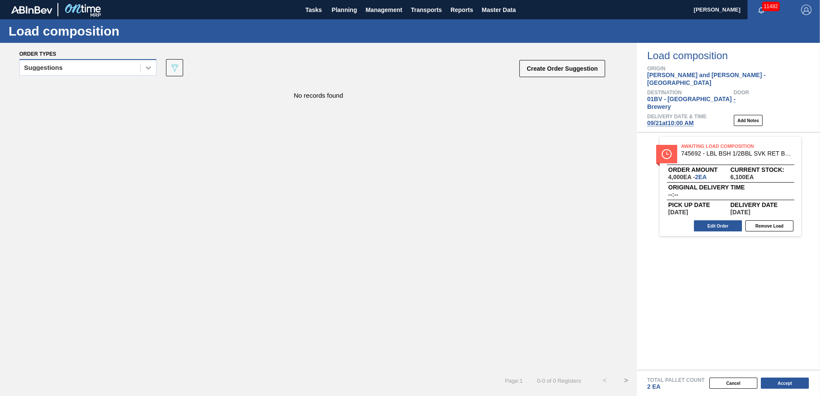
click at [148, 68] on icon at bounding box center [148, 67] width 5 height 3
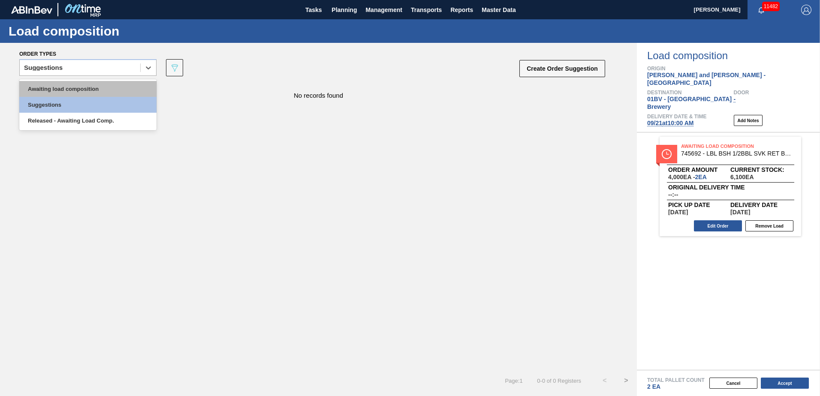
click at [111, 88] on div "Awaiting load composition" at bounding box center [87, 89] width 137 height 16
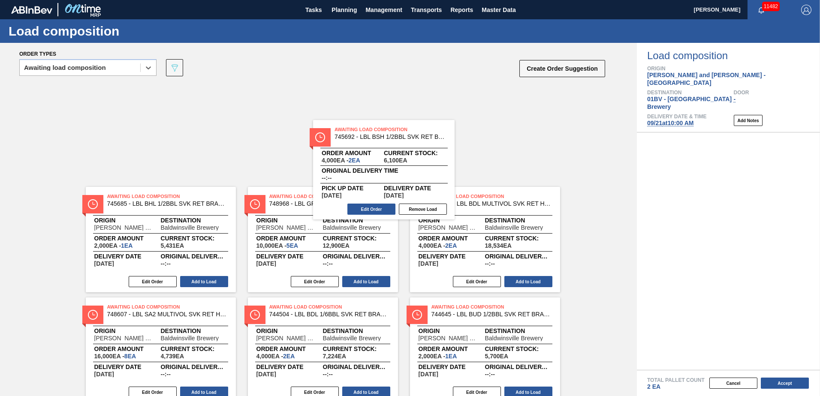
drag, startPoint x: 741, startPoint y: 136, endPoint x: 386, endPoint y: 133, distance: 354.2
click at [386, 133] on div "Order types option Awaiting load composition, selected. Select is focused ,type…" at bounding box center [410, 219] width 820 height 353
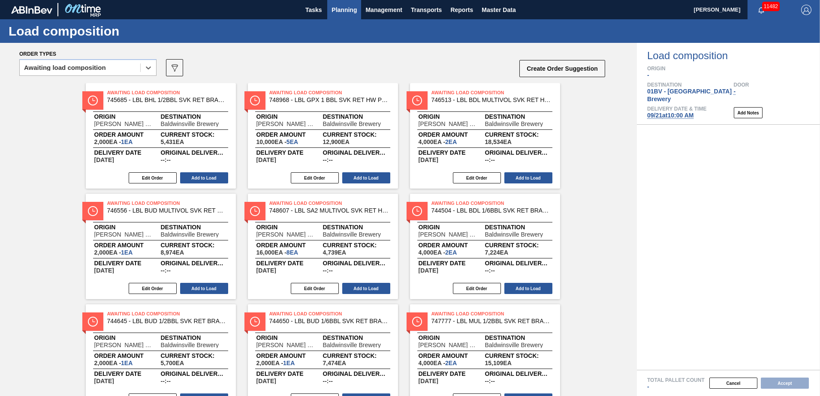
click at [347, 11] on span "Planning" at bounding box center [343, 10] width 25 height 10
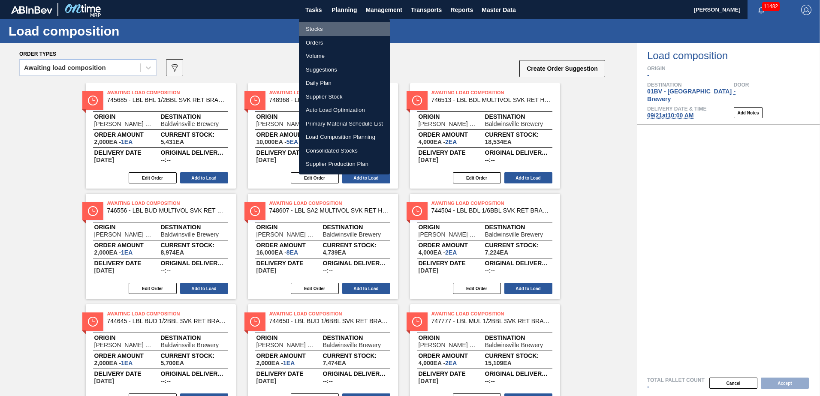
click at [314, 30] on li "Stocks" at bounding box center [344, 29] width 91 height 14
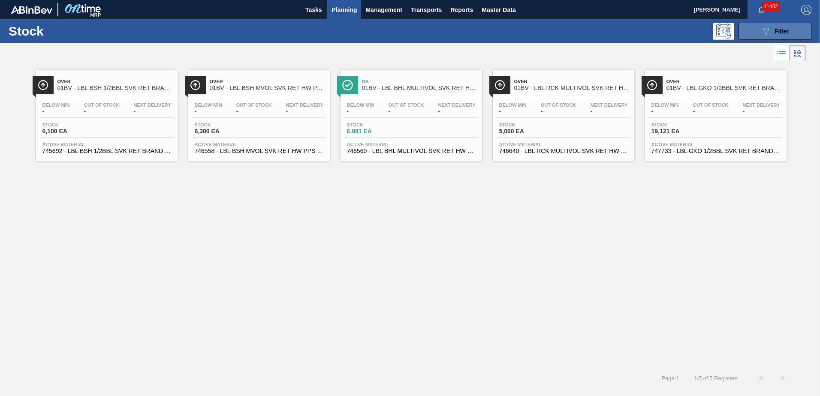
click at [774, 31] on span "Filter" at bounding box center [781, 31] width 15 height 7
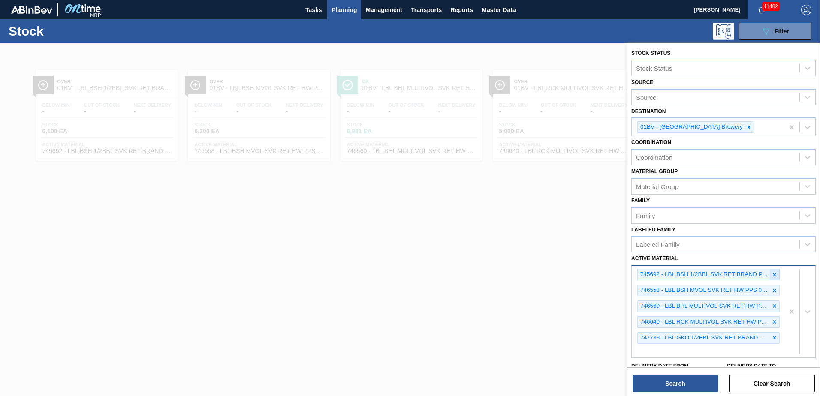
click at [771, 274] on icon at bounding box center [774, 275] width 6 height 6
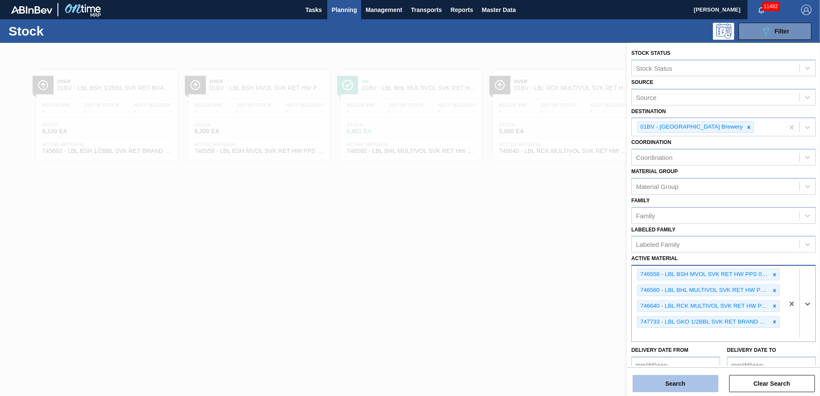
click at [671, 382] on button "Search" at bounding box center [675, 383] width 86 height 17
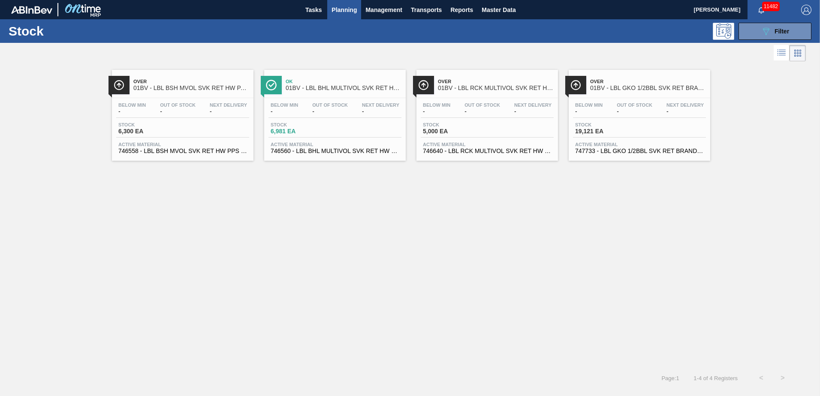
drag, startPoint x: 178, startPoint y: 86, endPoint x: 184, endPoint y: 86, distance: 6.0
click at [178, 86] on span "01BV - LBL BSH MVOL SVK RET HW PAPER #4" at bounding box center [191, 88] width 116 height 6
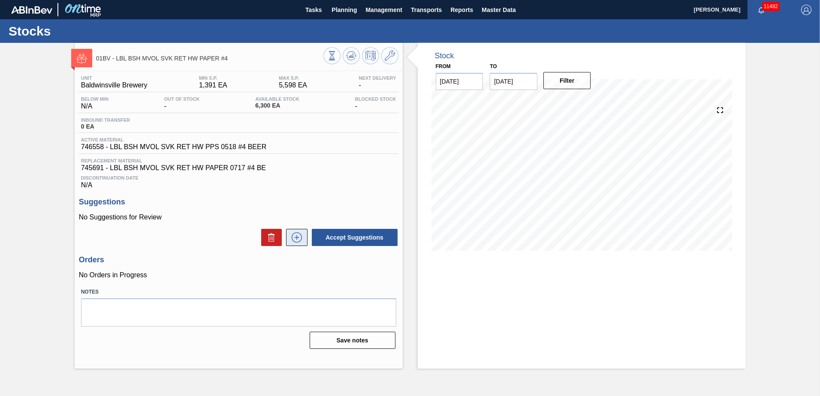
click at [297, 237] on icon at bounding box center [297, 237] width 14 height 10
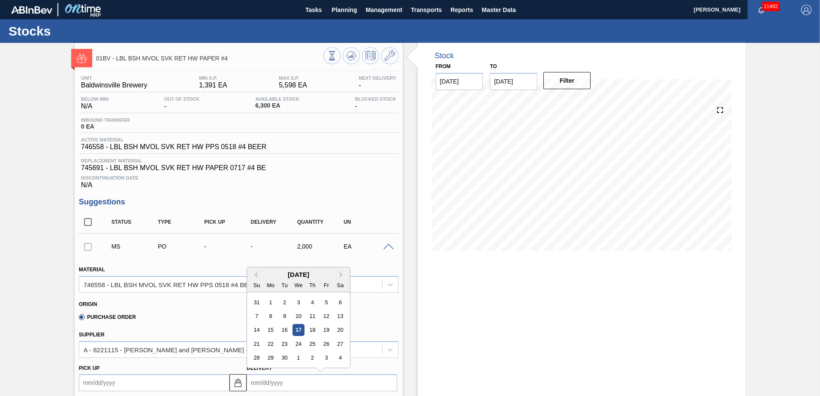
click at [304, 380] on input "Delivery" at bounding box center [322, 382] width 151 height 17
click at [311, 339] on div "25" at bounding box center [313, 344] width 12 height 12
type up104376663 "[DATE]"
type input "[DATE]"
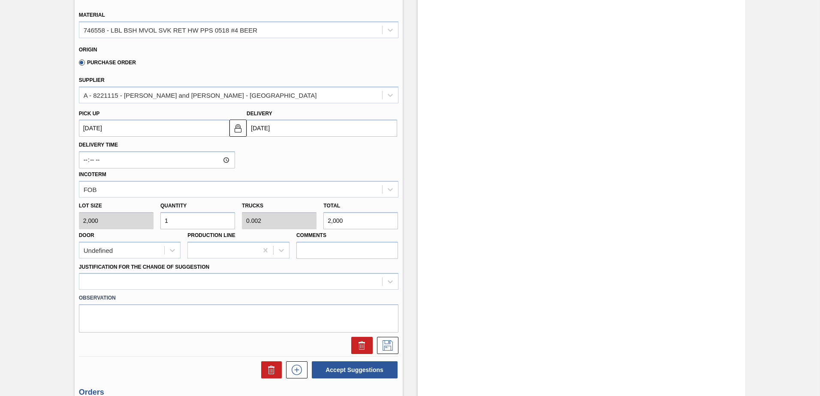
scroll to position [257, 0]
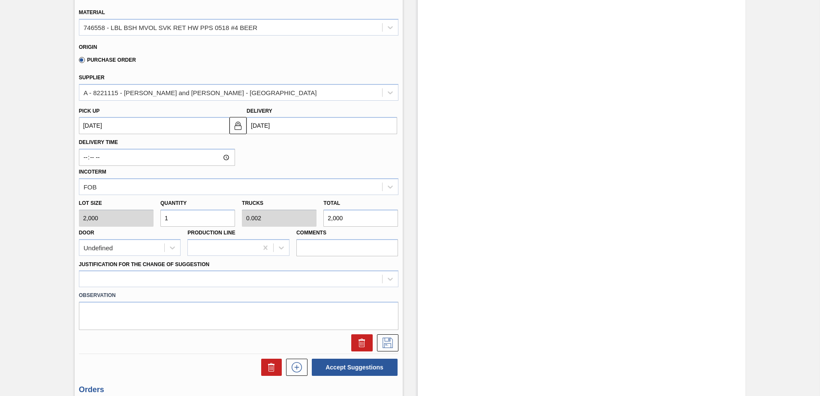
click at [108, 220] on div "Lot size 2,000 Quantity 1 Trucks 0.002 Total 2,000 Door Undefined Production Li…" at bounding box center [238, 225] width 326 height 61
type input "2"
type input "0.004"
type input "4,000"
type input "2"
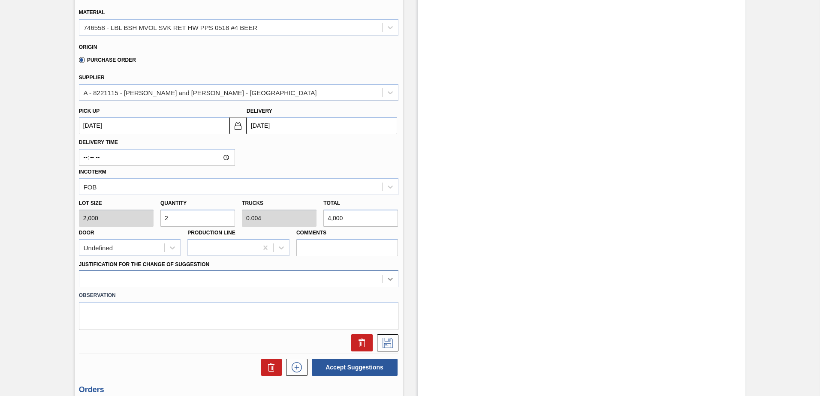
click at [387, 278] on div at bounding box center [238, 279] width 319 height 17
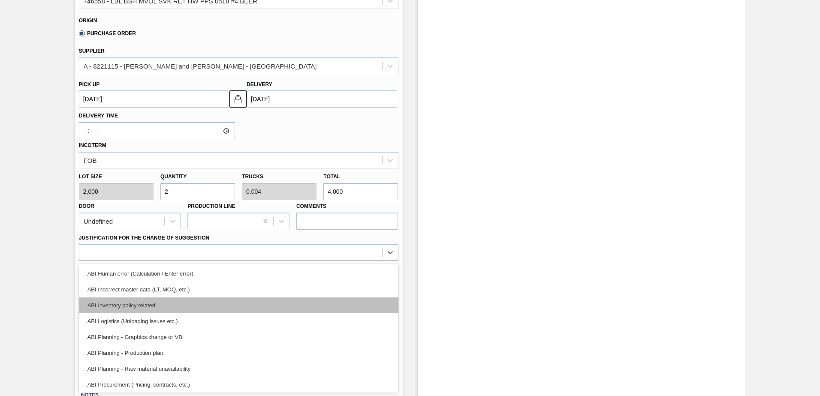
click at [158, 305] on div "ABI Inventory policy related" at bounding box center [238, 306] width 319 height 16
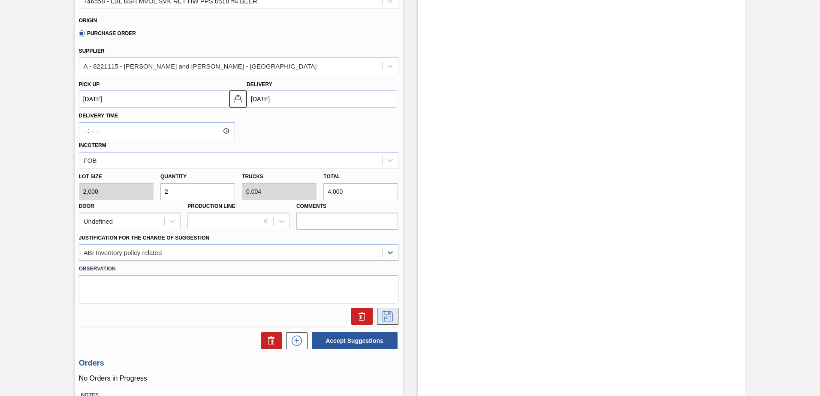
click at [385, 313] on icon at bounding box center [388, 316] width 14 height 10
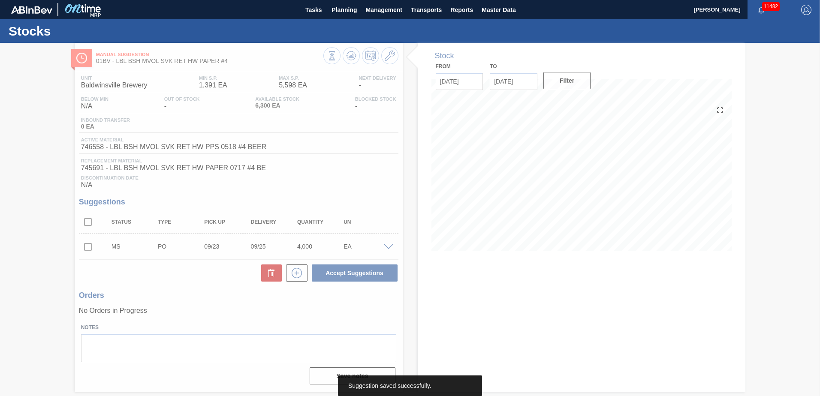
scroll to position [0, 0]
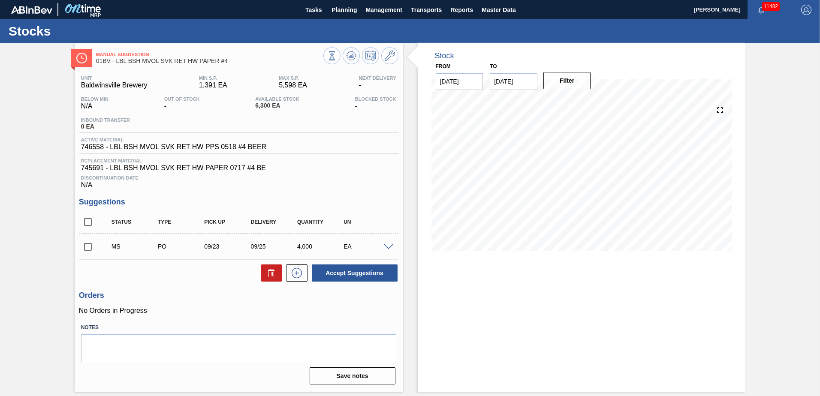
click at [87, 247] on input "checkbox" at bounding box center [88, 247] width 18 height 18
click at [342, 277] on button "Accept Suggestions" at bounding box center [355, 273] width 86 height 17
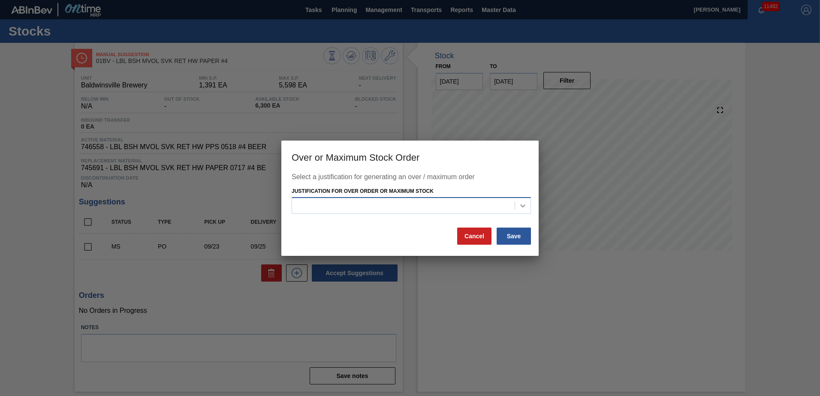
click at [524, 209] on icon at bounding box center [522, 206] width 9 height 9
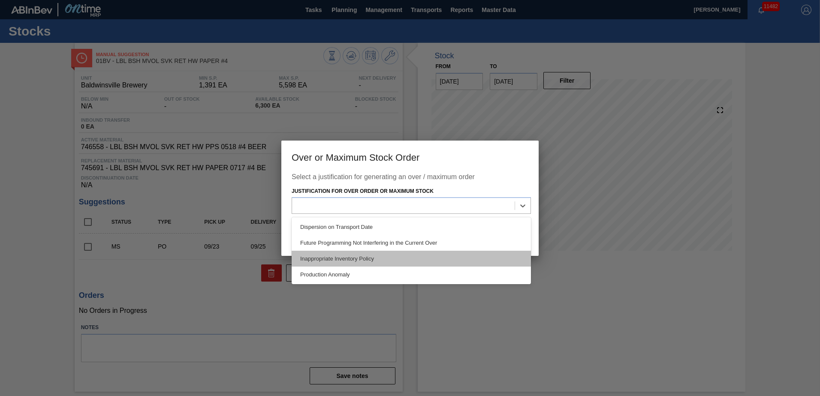
click at [369, 256] on div "Inappropriate Inventory Policy" at bounding box center [411, 259] width 239 height 16
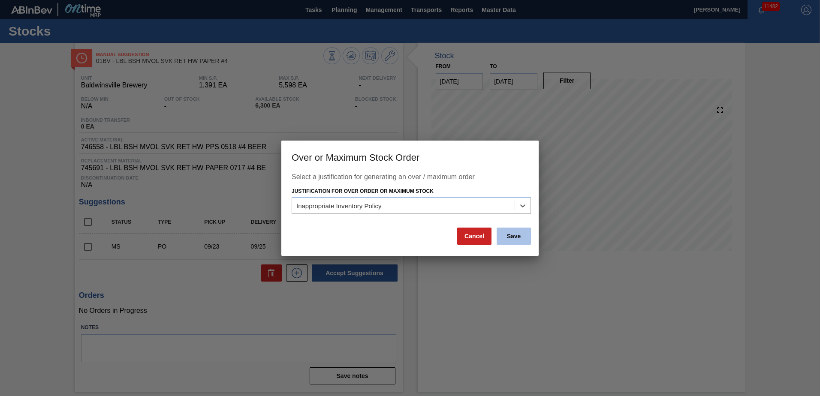
click at [502, 233] on button "Save" at bounding box center [514, 236] width 34 height 17
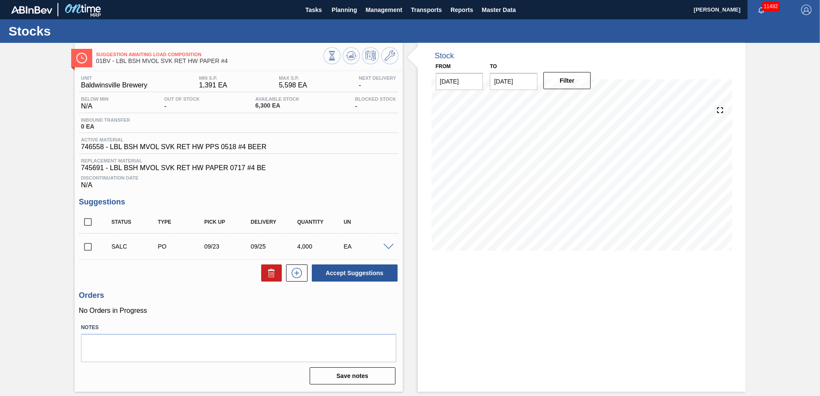
click at [87, 246] on input "checkbox" at bounding box center [88, 247] width 18 height 18
checkbox input "true"
click at [393, 247] on span at bounding box center [388, 247] width 10 height 6
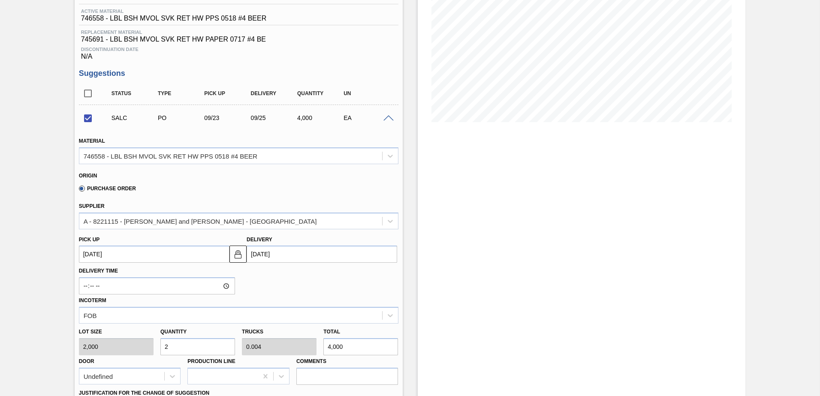
scroll to position [257, 0]
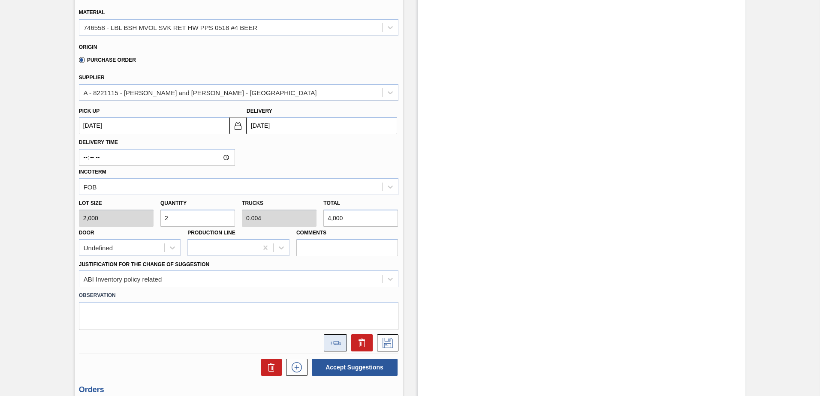
click at [337, 337] on button at bounding box center [335, 342] width 23 height 17
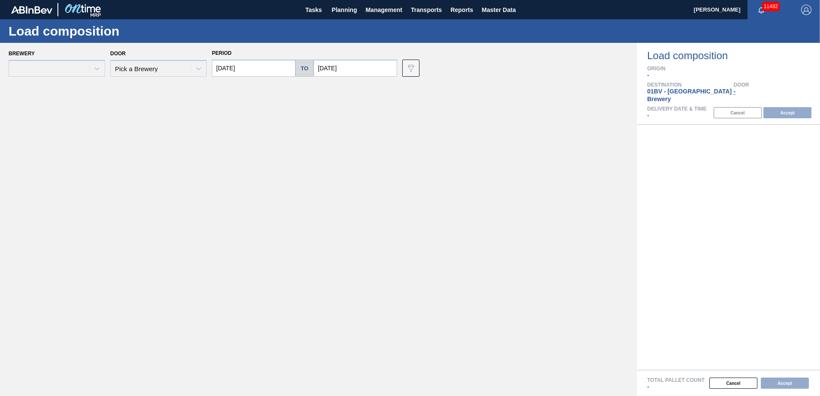
type input "[DATE]"
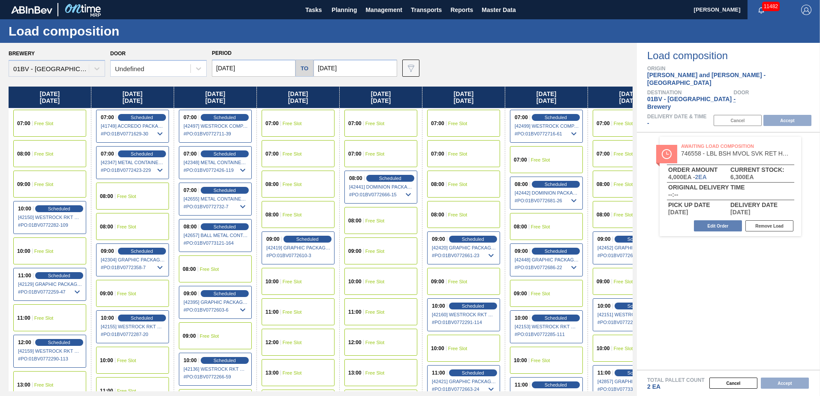
click at [376, 284] on span "Free Slot" at bounding box center [374, 281] width 19 height 5
click at [795, 115] on button "Accept" at bounding box center [787, 120] width 48 height 11
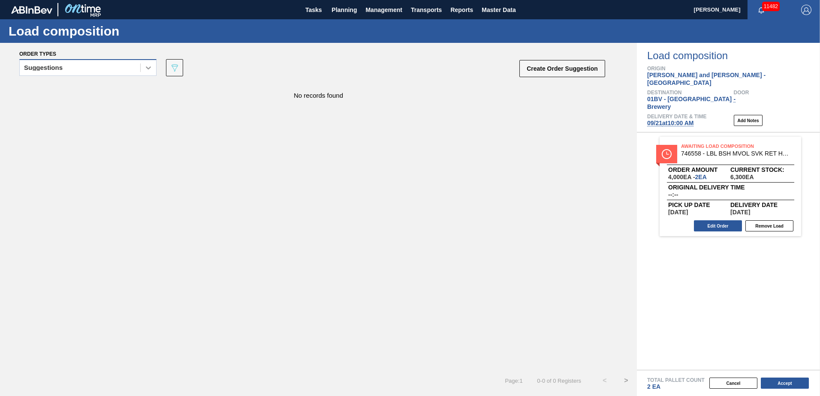
click at [146, 71] on icon at bounding box center [148, 67] width 9 height 9
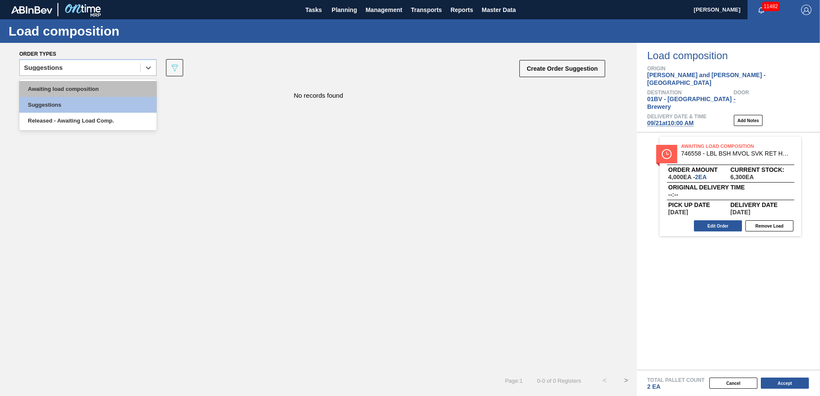
click at [108, 89] on div "Awaiting load composition" at bounding box center [87, 89] width 137 height 16
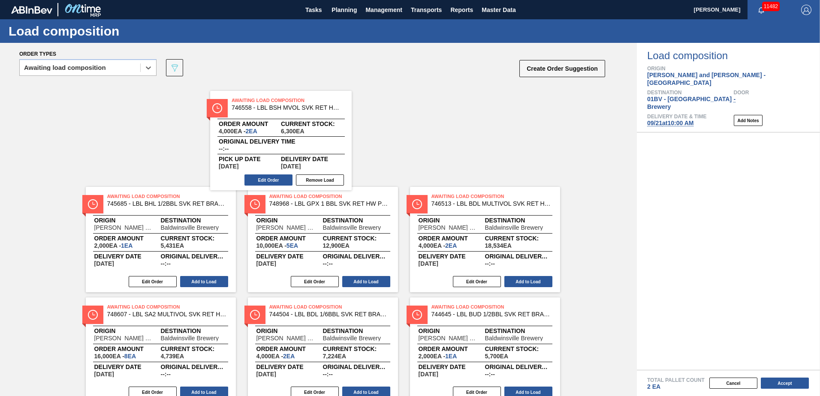
drag, startPoint x: 597, startPoint y: 134, endPoint x: 270, endPoint y: 108, distance: 328.6
click at [270, 108] on div "Order types option Awaiting load composition, selected. Select is focused ,type…" at bounding box center [410, 219] width 820 height 353
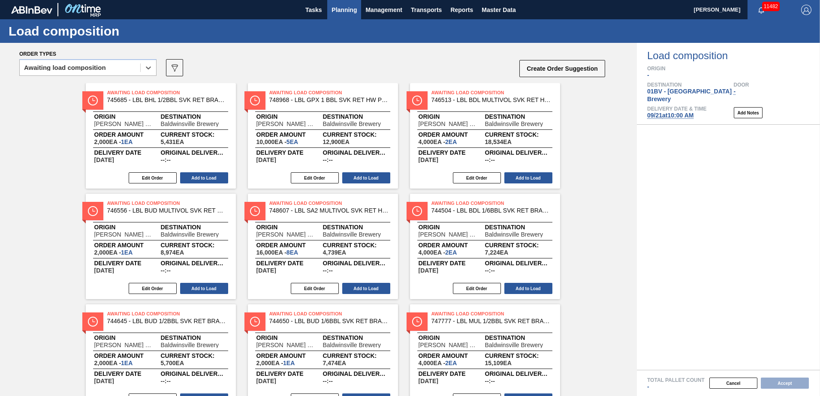
click at [339, 11] on span "Planning" at bounding box center [343, 10] width 25 height 10
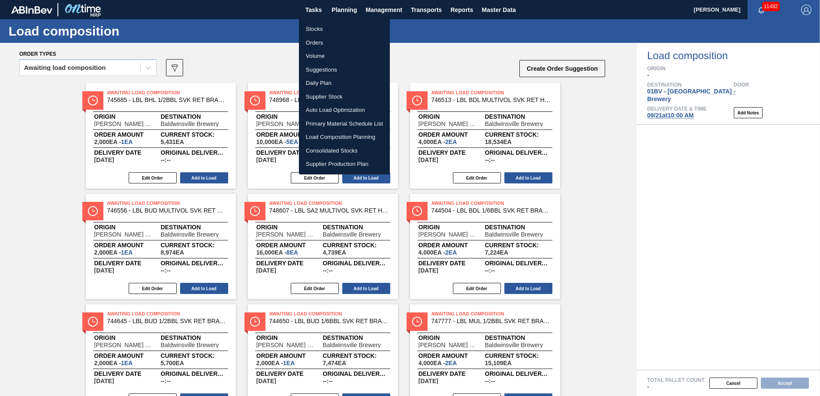
click at [314, 31] on li "Stocks" at bounding box center [344, 29] width 91 height 14
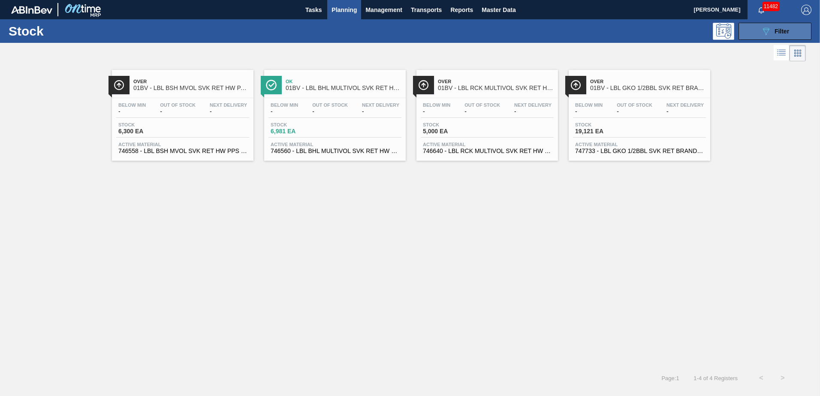
click at [777, 30] on span "Filter" at bounding box center [781, 31] width 15 height 7
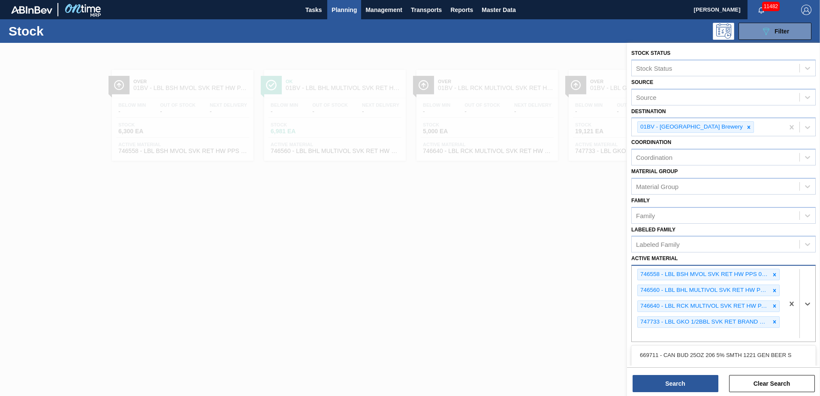
click at [768, 271] on div "746558 - LBL BSH MVOL SVK RET HW PPS 0518 #4 BEER" at bounding box center [704, 274] width 132 height 11
click at [773, 274] on icon at bounding box center [774, 274] width 3 height 3
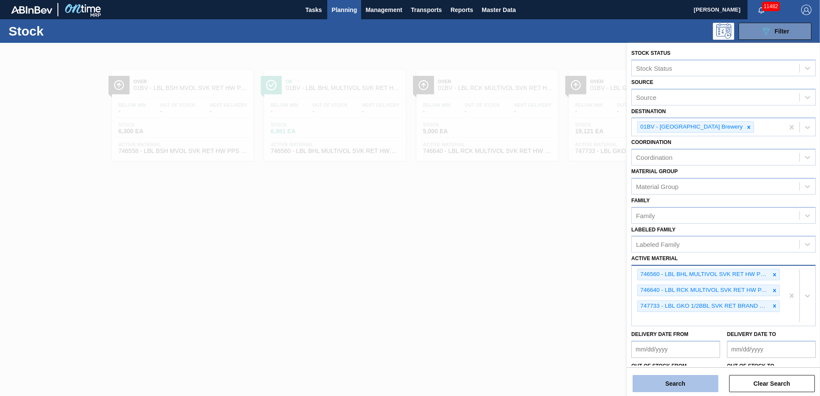
click at [672, 383] on button "Search" at bounding box center [675, 383] width 86 height 17
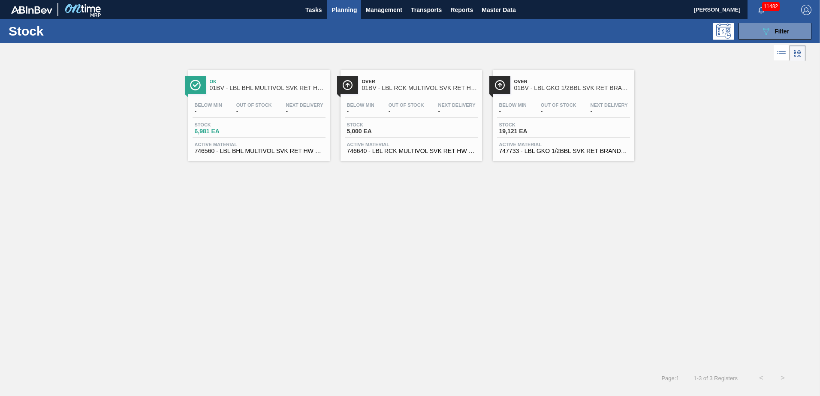
click at [260, 86] on span "01BV - LBL BHL MULTIVOL SVK RET HW PPS #4" at bounding box center [268, 88] width 116 height 6
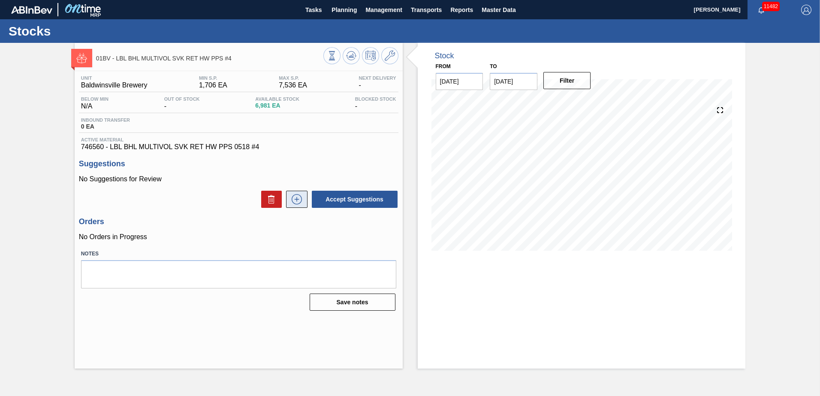
click at [299, 198] on icon at bounding box center [297, 199] width 14 height 10
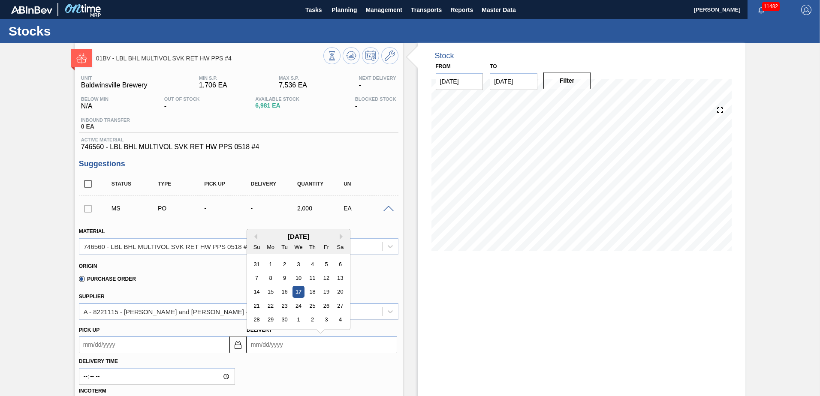
drag, startPoint x: 298, startPoint y: 344, endPoint x: 285, endPoint y: 342, distance: 12.6
click at [285, 342] on input "Delivery" at bounding box center [322, 344] width 151 height 17
click at [313, 303] on div "25" at bounding box center [313, 306] width 12 height 12
type up104376672 "[DATE]"
type input "[DATE]"
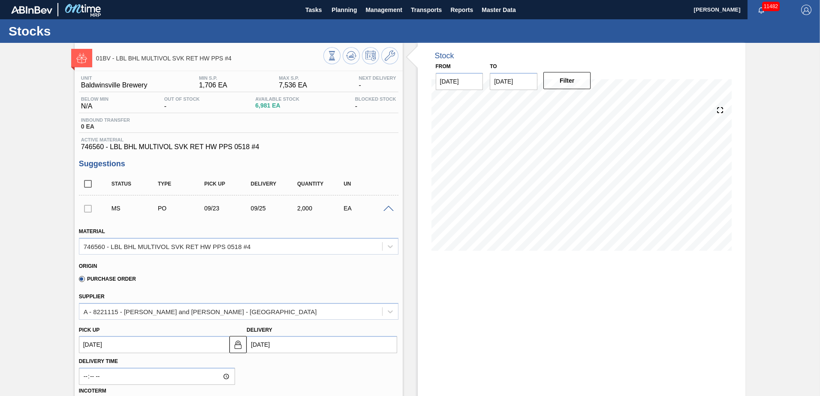
scroll to position [172, 0]
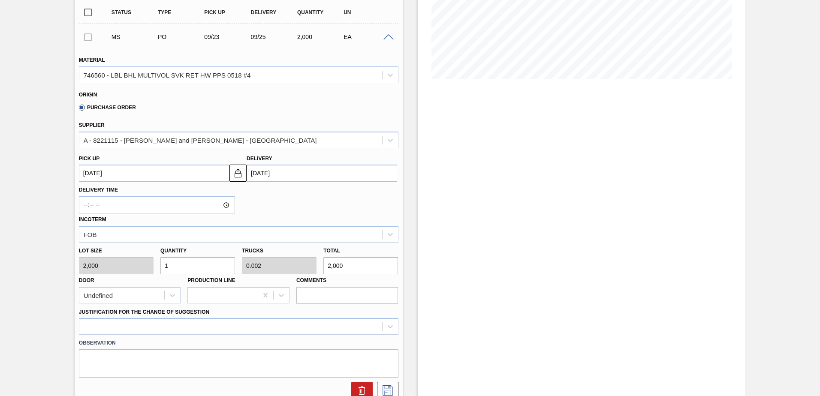
click at [104, 260] on div "Lot size 2,000 Quantity 1 Trucks 0.002 Total 2,000 Door Undefined Production Li…" at bounding box center [238, 273] width 326 height 61
type input "2"
type input "0.004"
type input "4,000"
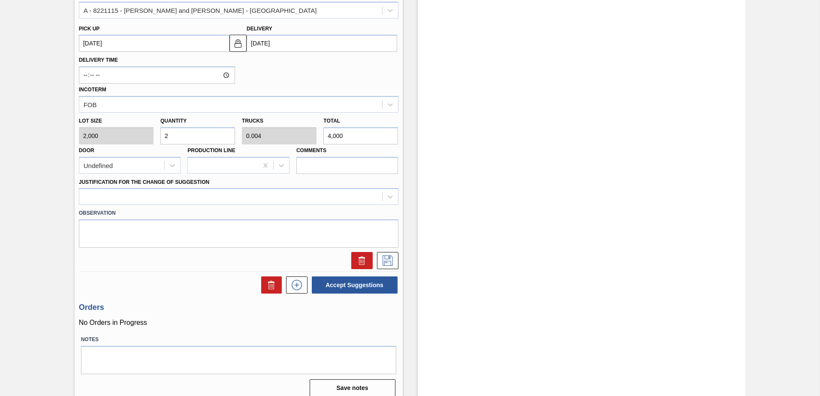
scroll to position [309, 0]
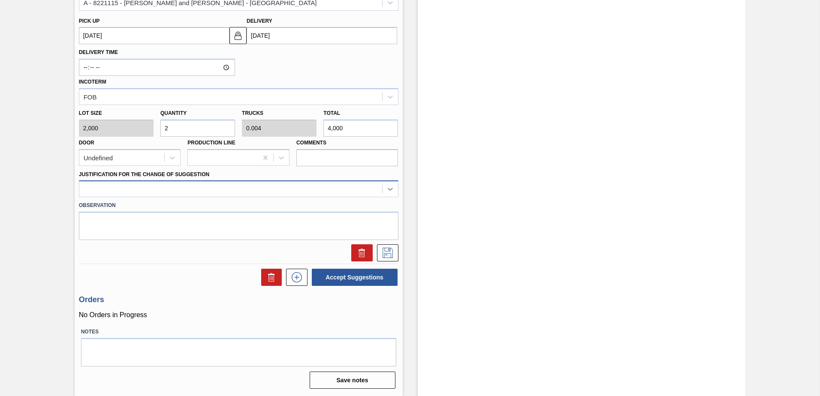
type input "2"
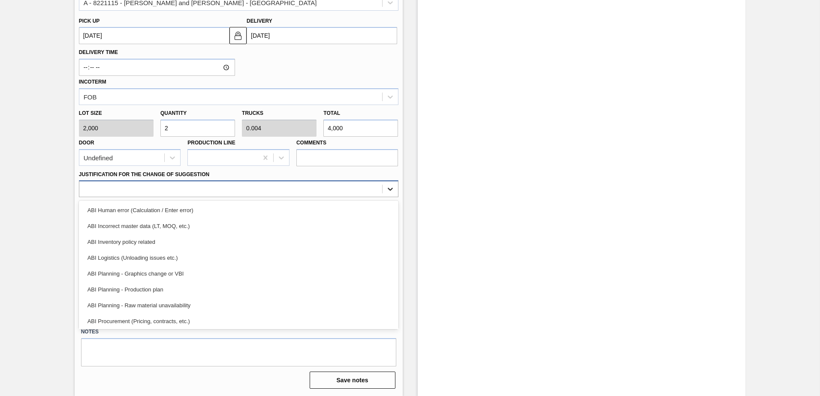
click at [386, 188] on icon at bounding box center [390, 189] width 9 height 9
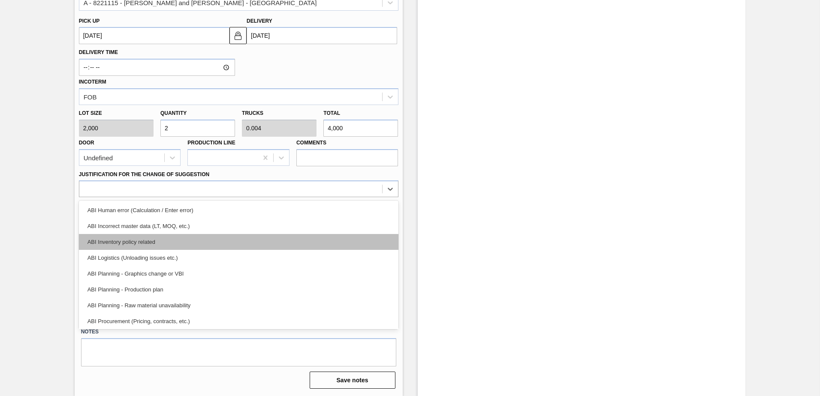
click at [131, 249] on div "ABI Inventory policy related" at bounding box center [238, 242] width 319 height 16
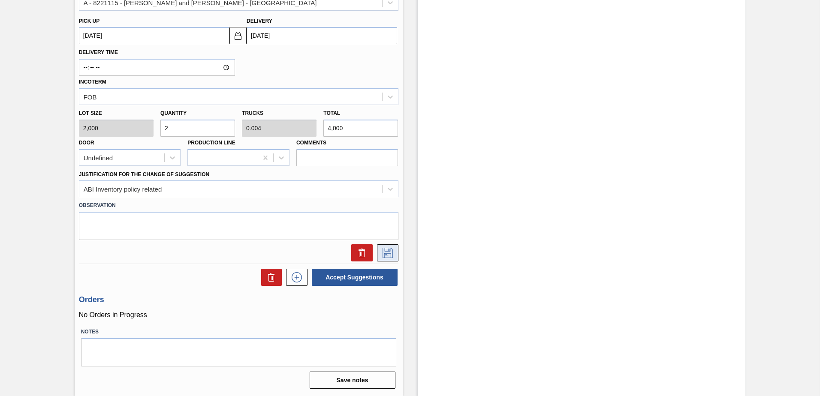
click at [388, 252] on icon at bounding box center [388, 253] width 14 height 10
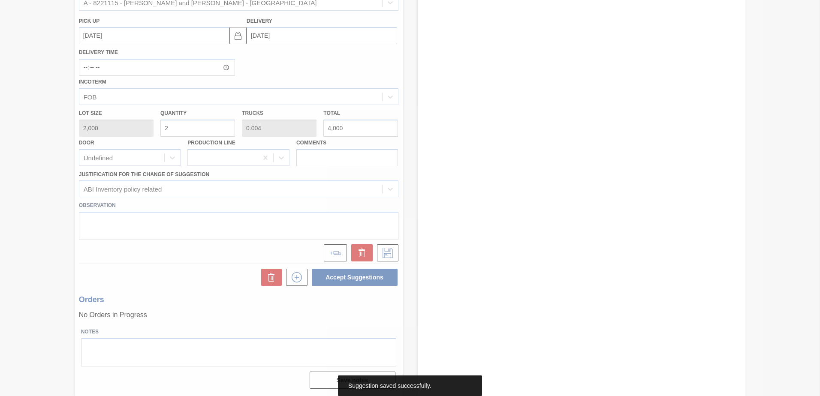
scroll to position [0, 0]
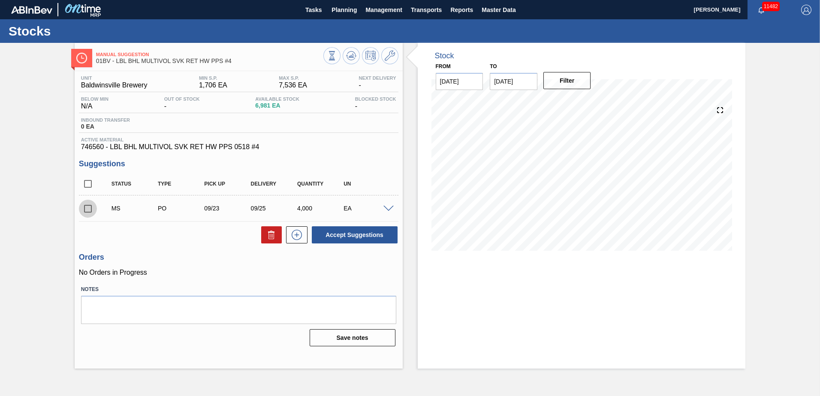
click at [88, 209] on input "checkbox" at bounding box center [88, 209] width 18 height 18
click at [330, 238] on button "Accept Suggestions" at bounding box center [355, 234] width 86 height 17
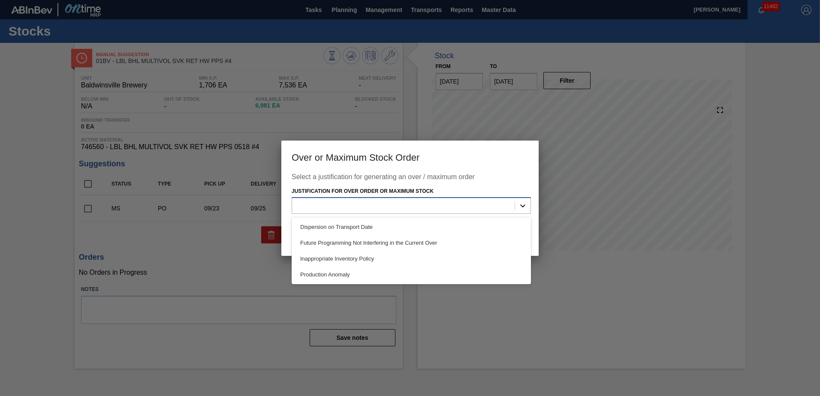
click at [520, 205] on icon at bounding box center [522, 206] width 9 height 9
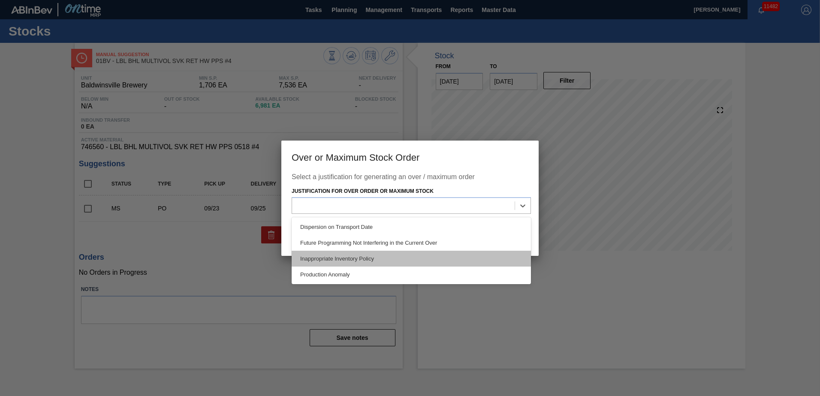
click at [370, 254] on div "Inappropriate Inventory Policy" at bounding box center [411, 259] width 239 height 16
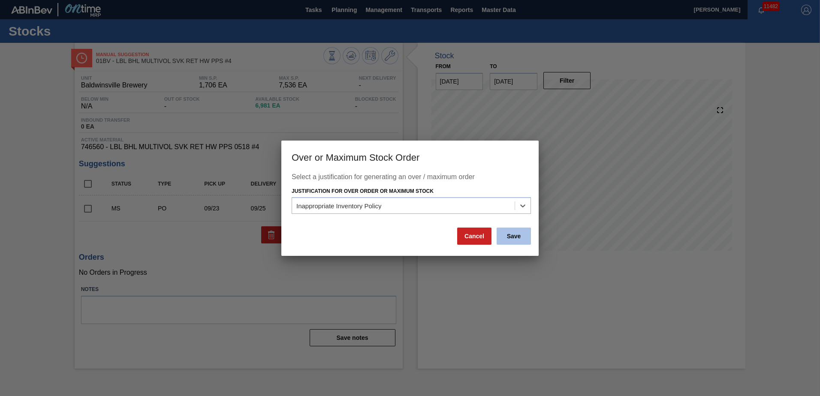
click at [515, 239] on button "Save" at bounding box center [514, 236] width 34 height 17
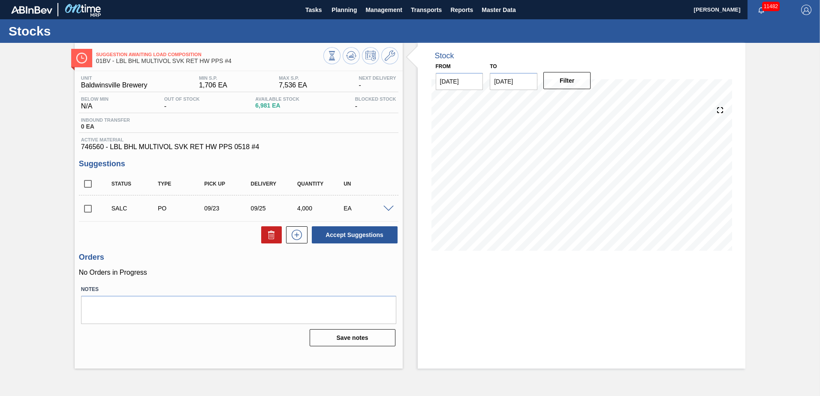
click at [86, 211] on input "checkbox" at bounding box center [88, 209] width 18 height 18
checkbox input "true"
click at [386, 208] on span at bounding box center [388, 209] width 10 height 6
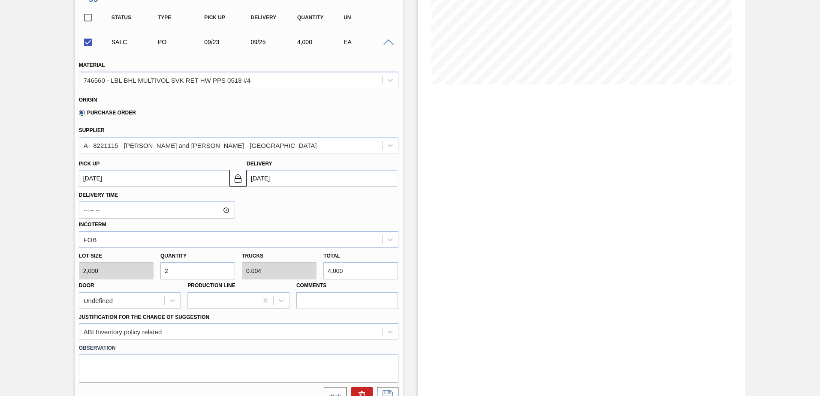
scroll to position [257, 0]
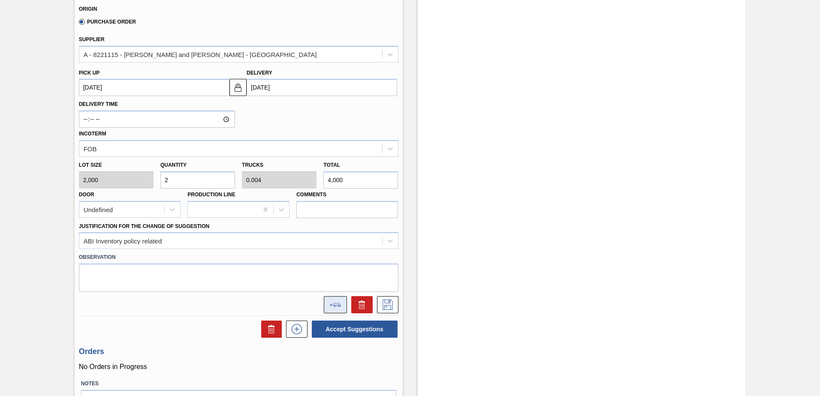
click at [339, 304] on icon at bounding box center [335, 305] width 12 height 4
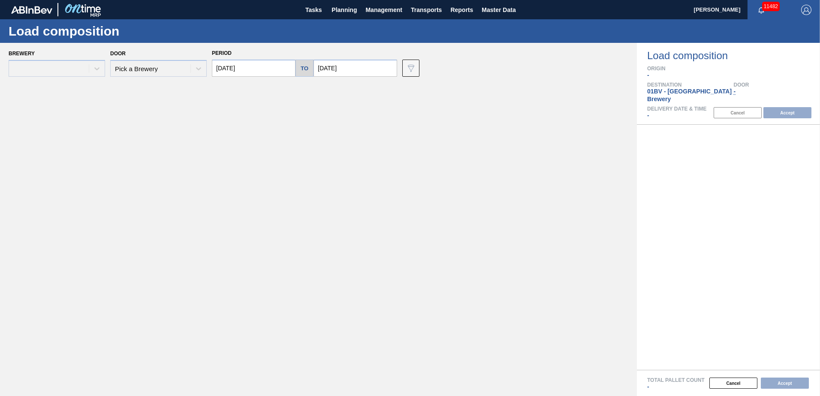
type input "[DATE]"
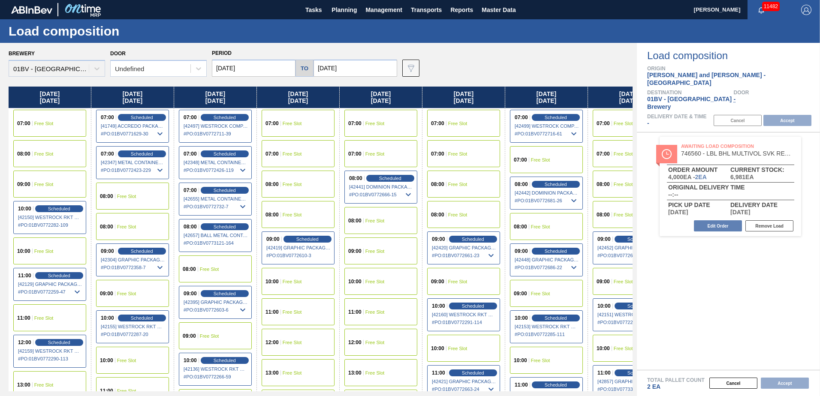
click at [376, 313] on span "Free Slot" at bounding box center [374, 312] width 19 height 5
click at [783, 115] on button "Accept" at bounding box center [787, 120] width 48 height 11
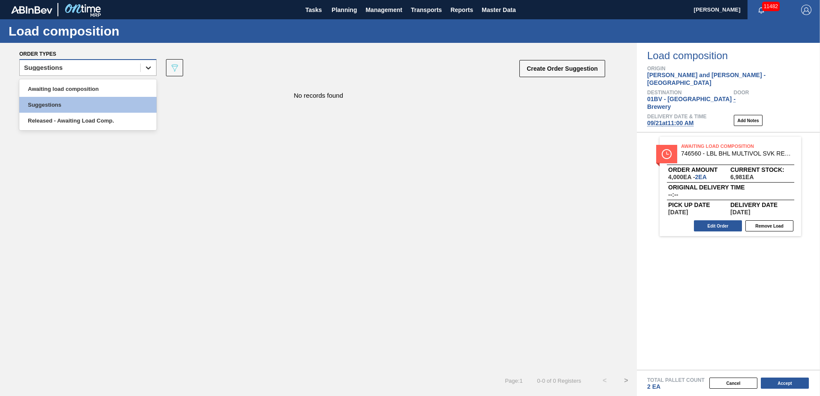
click at [153, 66] on div at bounding box center [148, 67] width 15 height 15
click at [120, 88] on div "Awaiting load composition" at bounding box center [87, 89] width 137 height 16
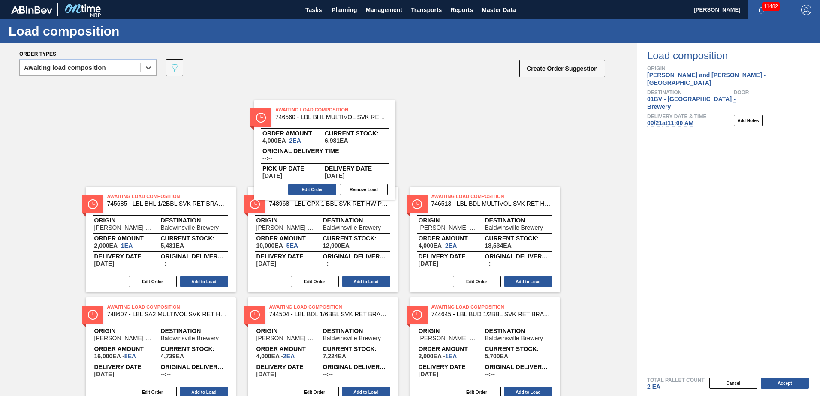
drag, startPoint x: 735, startPoint y: 135, endPoint x: 277, endPoint y: 108, distance: 458.8
click at [277, 108] on div "Order types option Awaiting load composition, selected. Select is focused ,type…" at bounding box center [410, 219] width 820 height 353
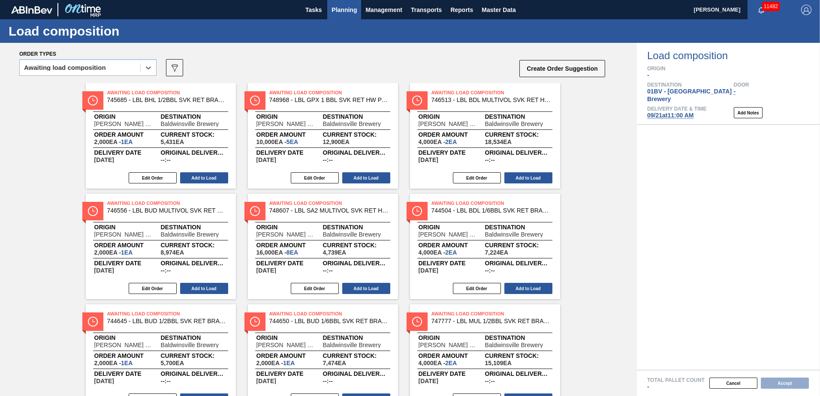
click at [356, 10] on span "Planning" at bounding box center [343, 10] width 25 height 10
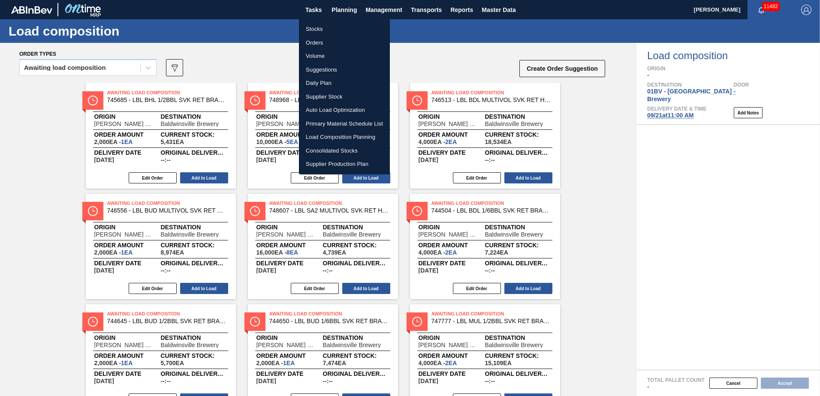
click at [312, 31] on li "Stocks" at bounding box center [344, 29] width 91 height 14
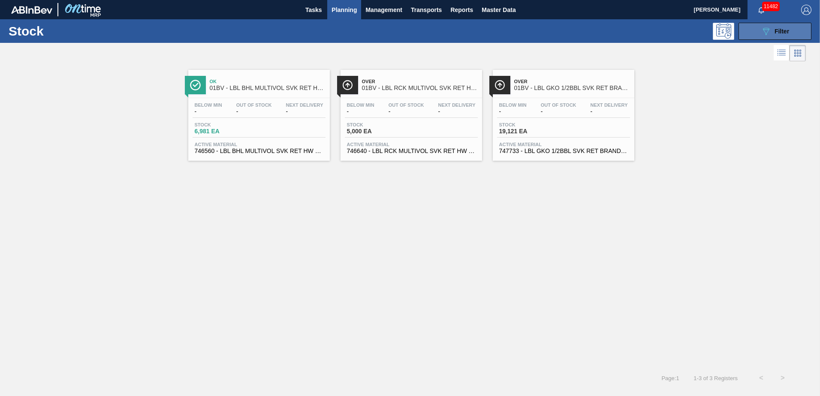
click at [771, 29] on div "089F7B8B-B2A5-4AFE-B5C0-19BA573D28AC Filter" at bounding box center [775, 31] width 28 height 10
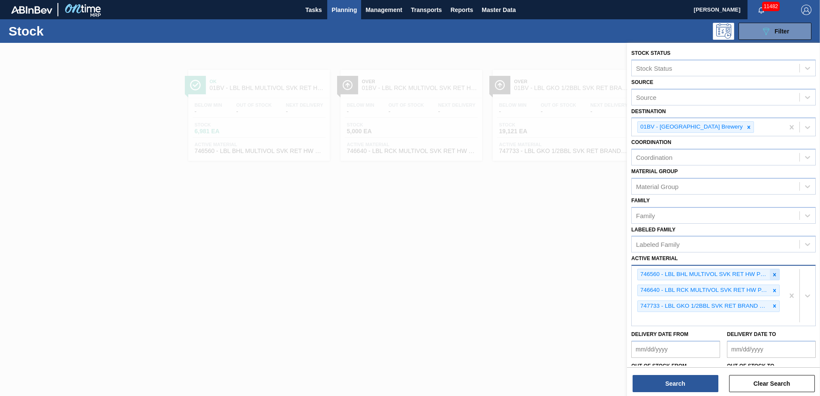
click at [772, 276] on icon at bounding box center [774, 275] width 6 height 6
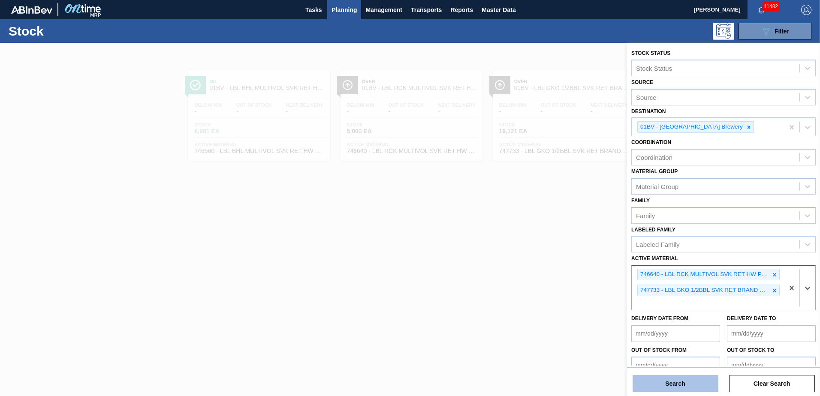
click at [685, 379] on button "Search" at bounding box center [675, 383] width 86 height 17
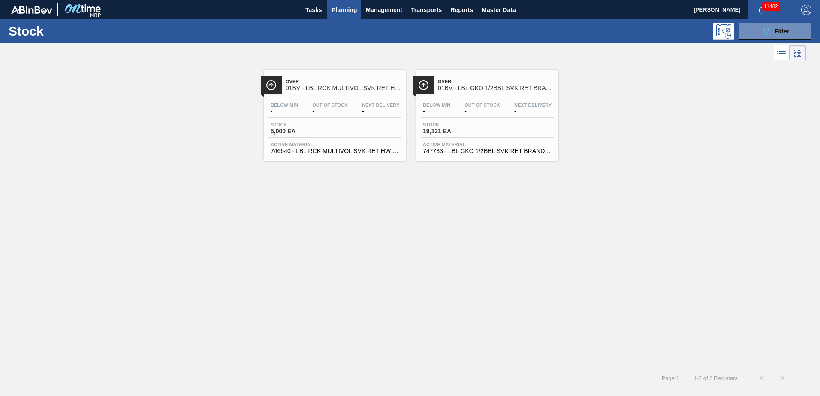
click at [320, 91] on span "01BV - LBL RCK MULTIVOL SVK RET HW PAPER #4" at bounding box center [344, 88] width 116 height 6
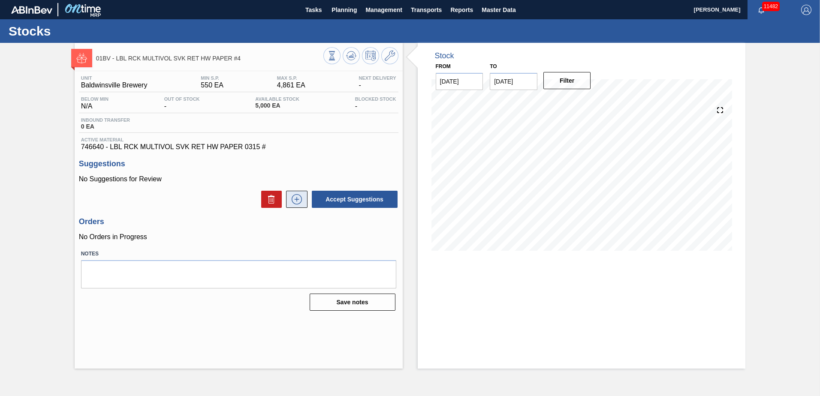
click at [296, 198] on icon at bounding box center [297, 199] width 14 height 10
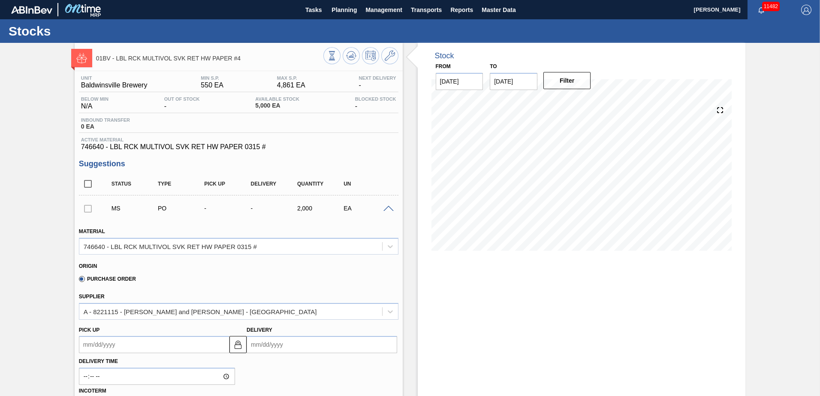
click at [299, 346] on input "Delivery" at bounding box center [322, 344] width 151 height 17
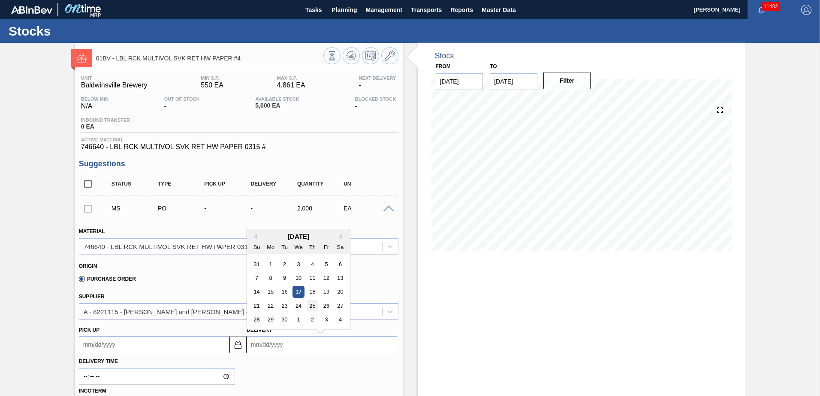
click at [307, 307] on div "25" at bounding box center [313, 306] width 12 height 12
type up104376694 "[DATE]"
type input "[DATE]"
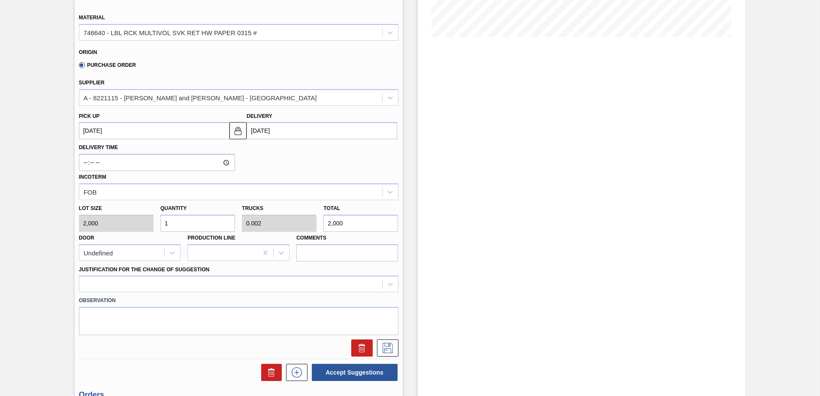
scroll to position [214, 0]
click at [130, 221] on div "Lot size 2,000 Quantity 1 Trucks 0.002 Total 2,000 Door Undefined Production Li…" at bounding box center [238, 230] width 326 height 61
type input "2"
type input "0.004"
type input "4,000"
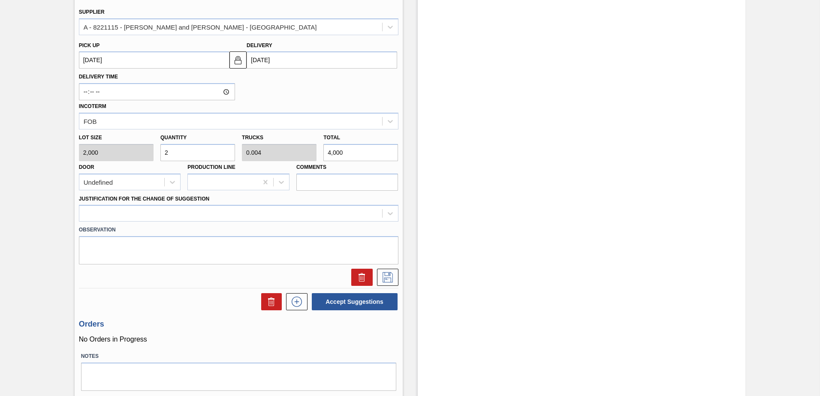
scroll to position [300, 0]
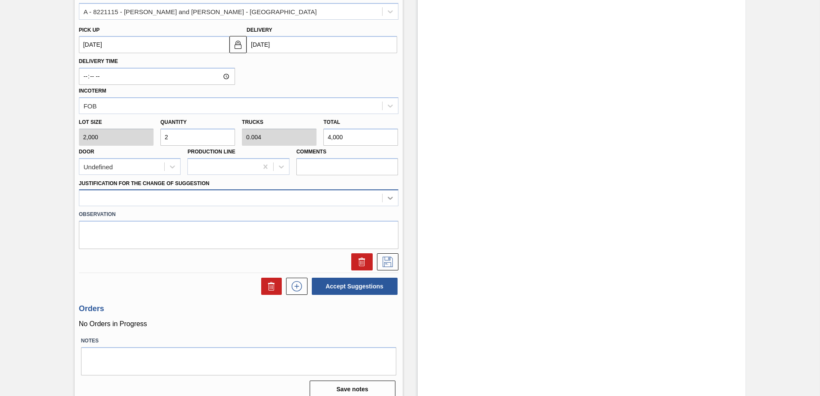
type input "2"
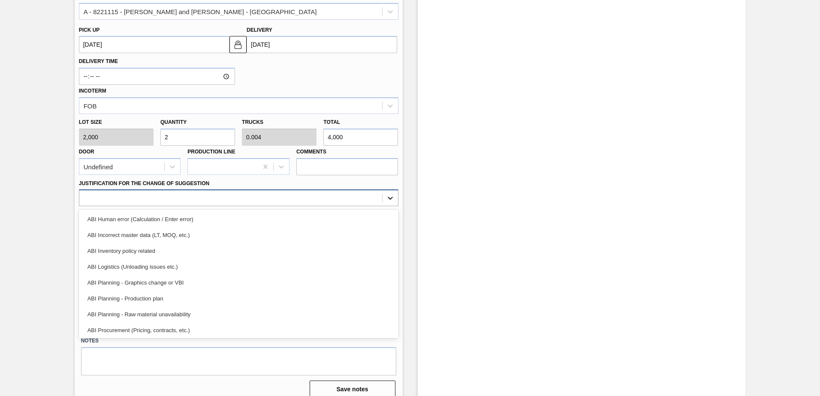
click at [390, 197] on icon at bounding box center [390, 198] width 9 height 9
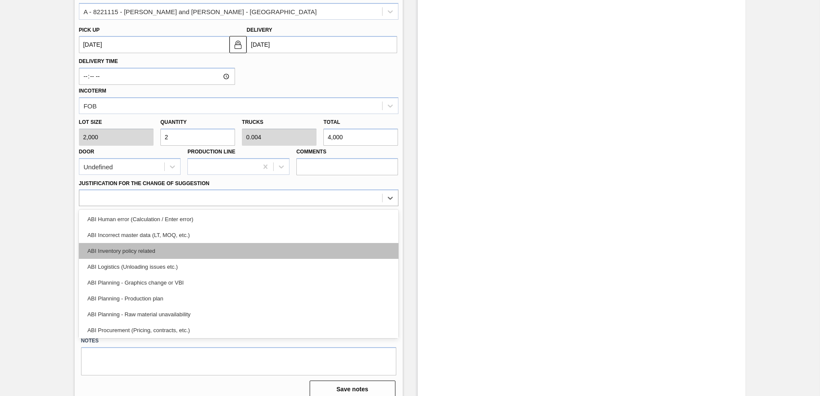
click at [146, 250] on div "ABI Inventory policy related" at bounding box center [238, 251] width 319 height 16
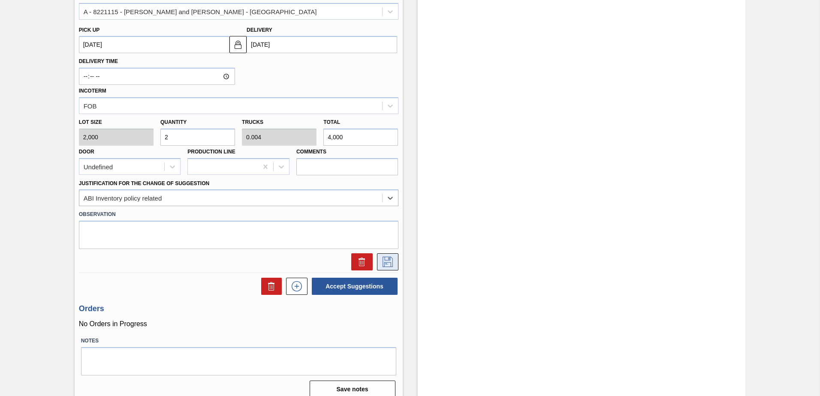
click at [387, 261] on icon at bounding box center [388, 262] width 14 height 10
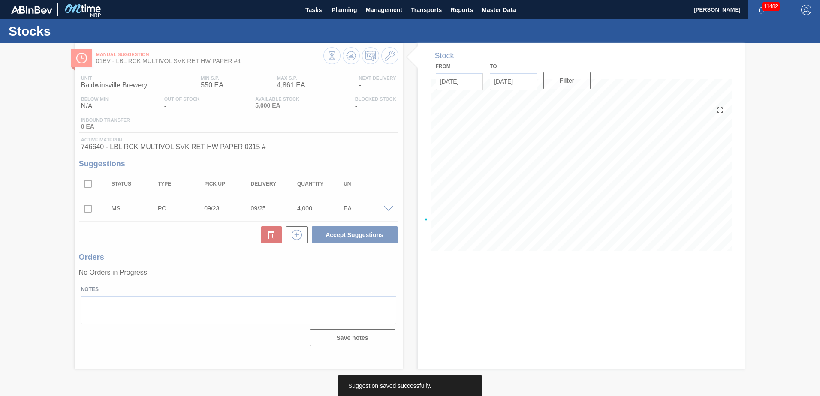
scroll to position [0, 0]
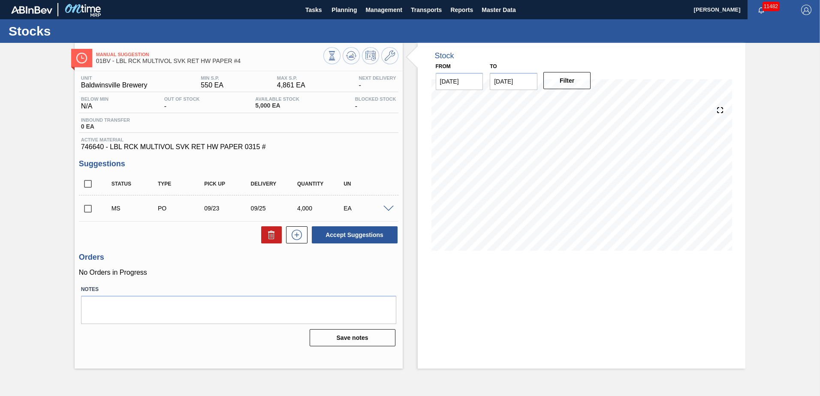
click at [86, 208] on input "checkbox" at bounding box center [88, 209] width 18 height 18
click at [346, 235] on button "Accept Suggestions" at bounding box center [355, 234] width 86 height 17
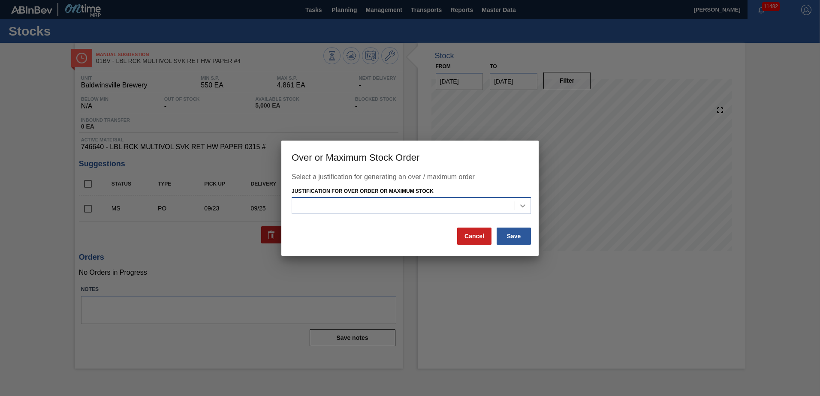
click at [521, 206] on icon at bounding box center [522, 206] width 5 height 3
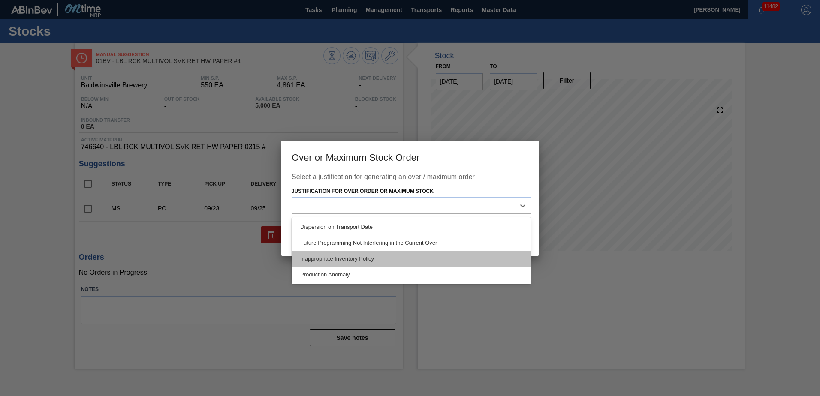
click at [367, 254] on div "Inappropriate Inventory Policy" at bounding box center [411, 259] width 239 height 16
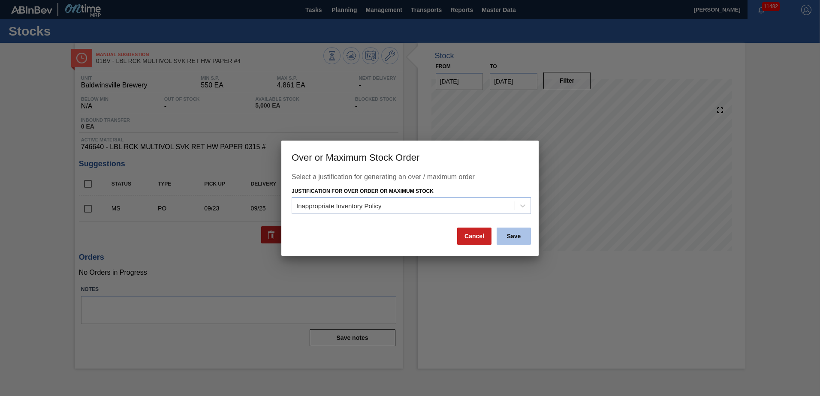
click at [518, 238] on button "Save" at bounding box center [514, 236] width 34 height 17
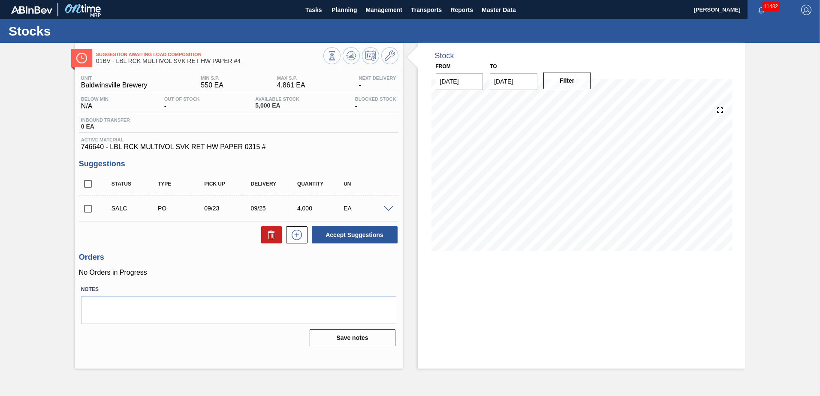
click at [87, 210] on input "checkbox" at bounding box center [88, 209] width 18 height 18
checkbox input "true"
click at [391, 210] on span at bounding box center [388, 209] width 10 height 6
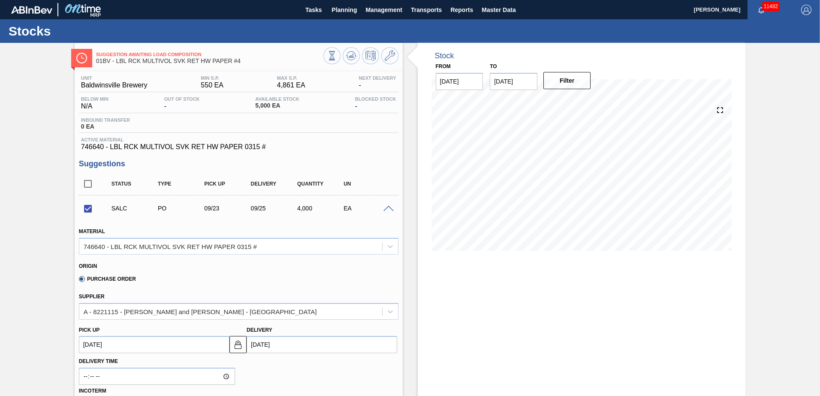
drag, startPoint x: 391, startPoint y: 210, endPoint x: 338, endPoint y: 224, distance: 54.2
click at [337, 224] on div "Material 746640 - LBL RCK MULTIVOL SVK RET HW PAPER 0315 #" at bounding box center [238, 238] width 326 height 31
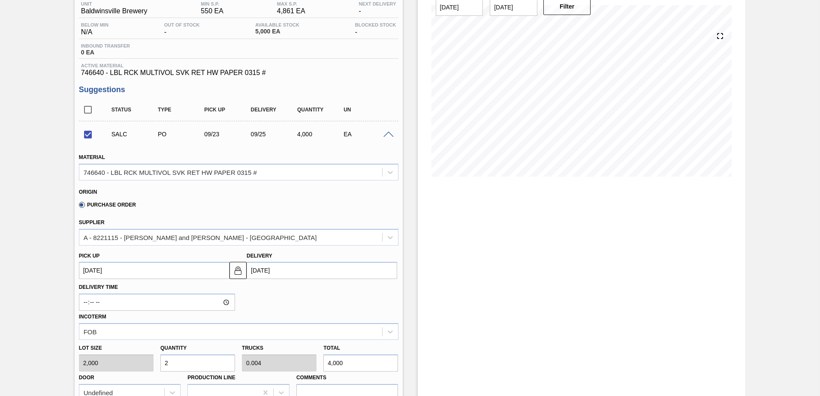
scroll to position [257, 0]
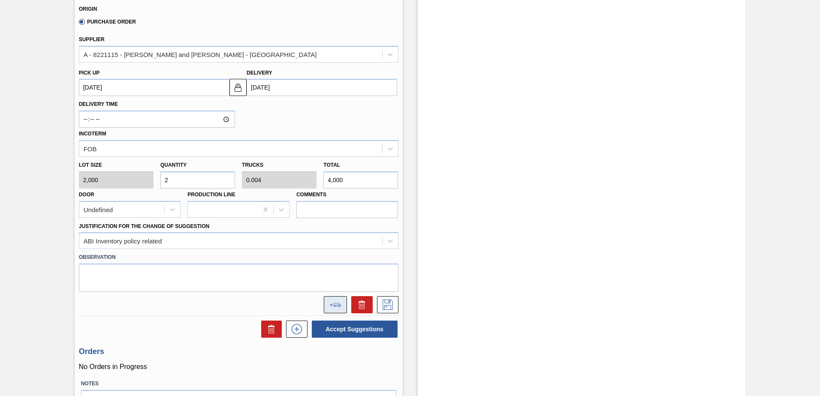
click at [334, 309] on button at bounding box center [335, 304] width 23 height 17
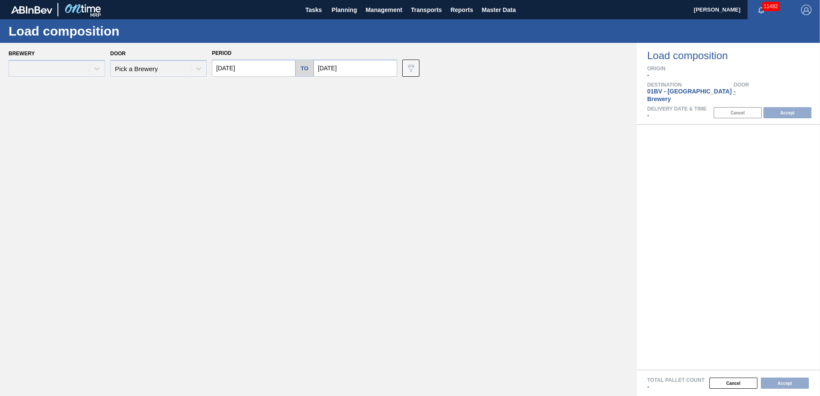
type input "[DATE]"
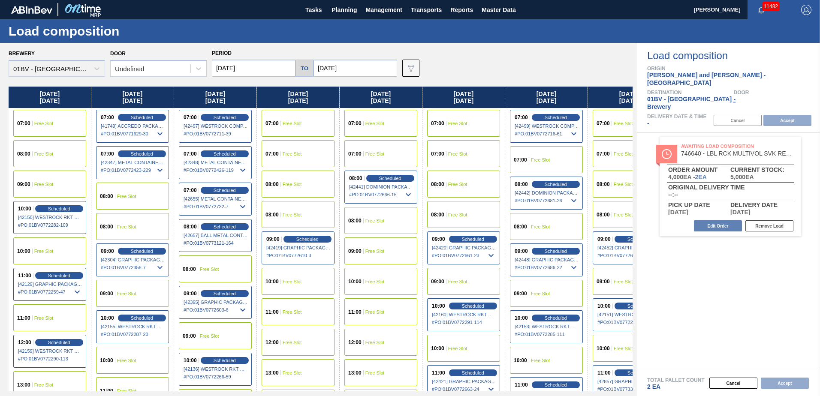
click at [459, 125] on span "Free Slot" at bounding box center [457, 123] width 19 height 5
click at [783, 115] on button "Accept" at bounding box center [787, 120] width 48 height 11
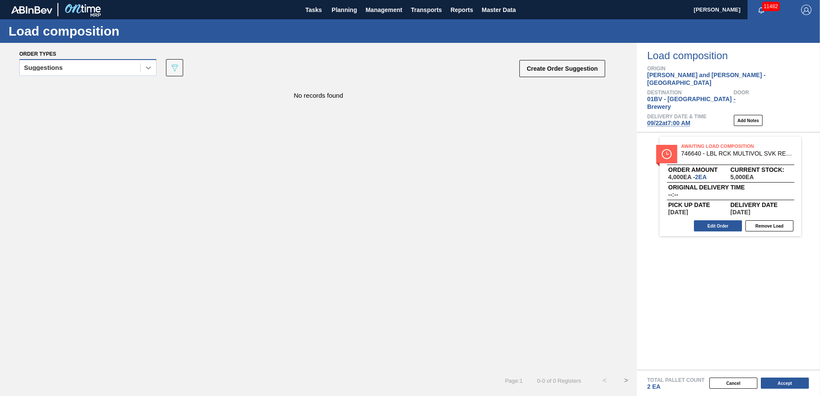
click at [148, 72] on icon at bounding box center [148, 67] width 9 height 9
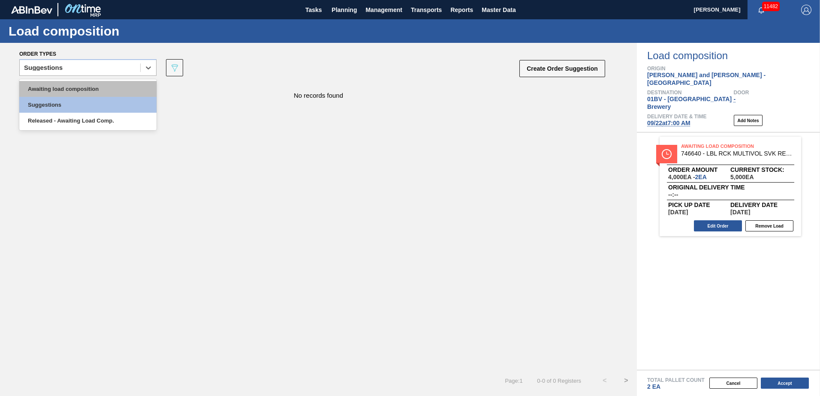
click at [117, 88] on div "Awaiting load composition" at bounding box center [87, 89] width 137 height 16
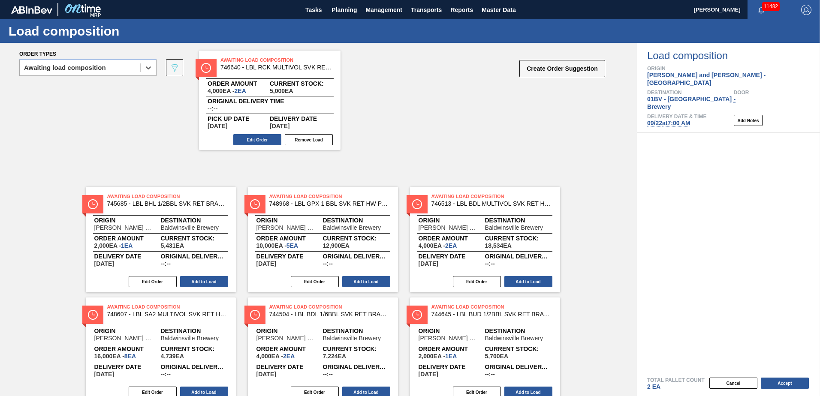
drag, startPoint x: 710, startPoint y: 139, endPoint x: 245, endPoint y: 67, distance: 470.8
click at [245, 67] on div "Order types option Awaiting load composition, selected. Select is focused ,type…" at bounding box center [410, 219] width 820 height 353
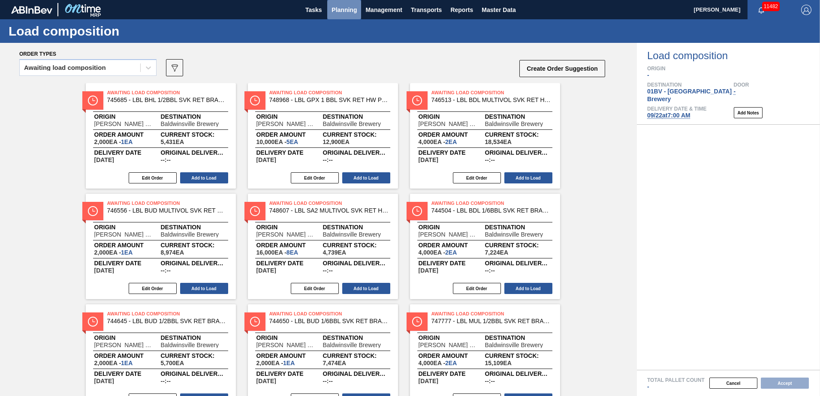
click at [344, 11] on span "Planning" at bounding box center [343, 10] width 25 height 10
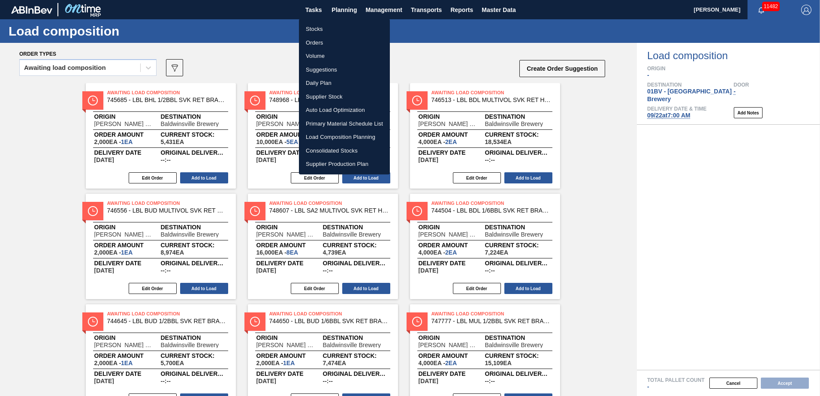
click at [319, 27] on li "Stocks" at bounding box center [344, 29] width 91 height 14
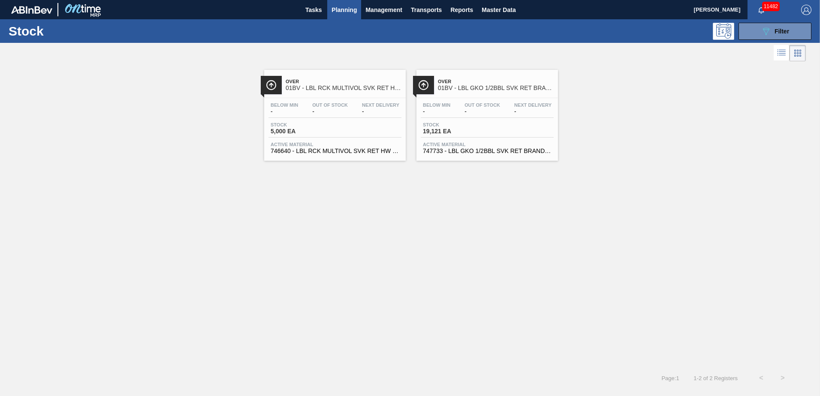
click at [467, 93] on div "Over 01BV - LBL GKO 1/2BBL SVK RET BRAND PPS #3" at bounding box center [496, 84] width 116 height 19
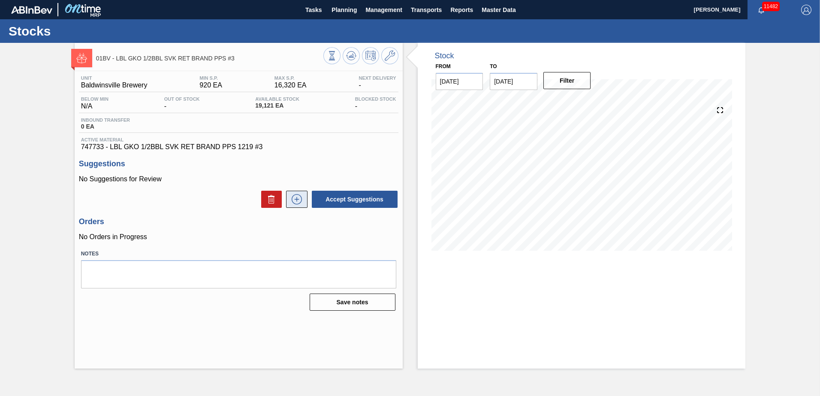
click at [296, 201] on icon at bounding box center [296, 199] width 0 height 5
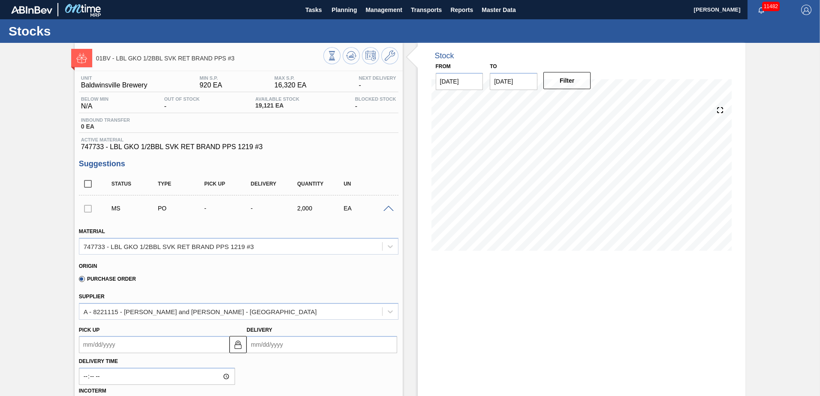
click at [301, 344] on input "Delivery" at bounding box center [322, 344] width 151 height 17
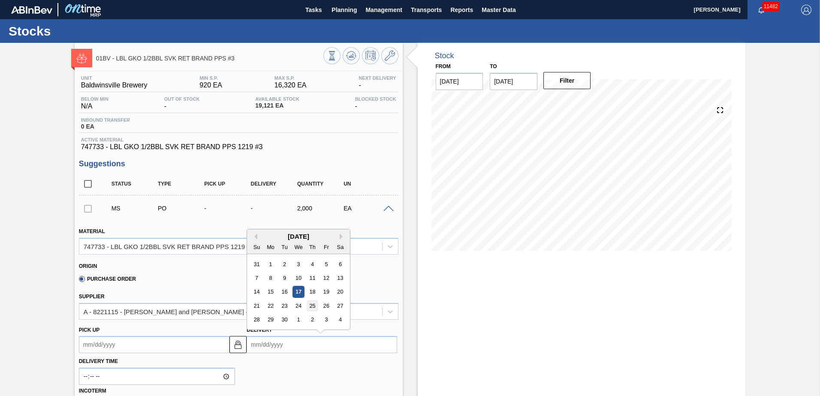
click at [309, 306] on div "25" at bounding box center [313, 306] width 12 height 12
type up104376740 "[DATE]"
type input "[DATE]"
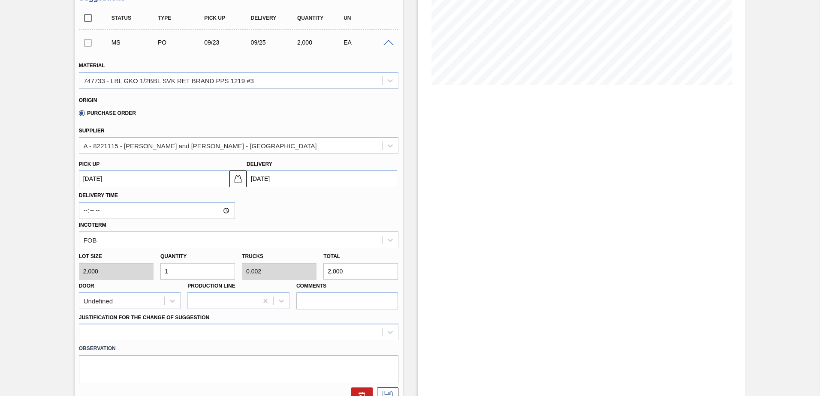
scroll to position [172, 0]
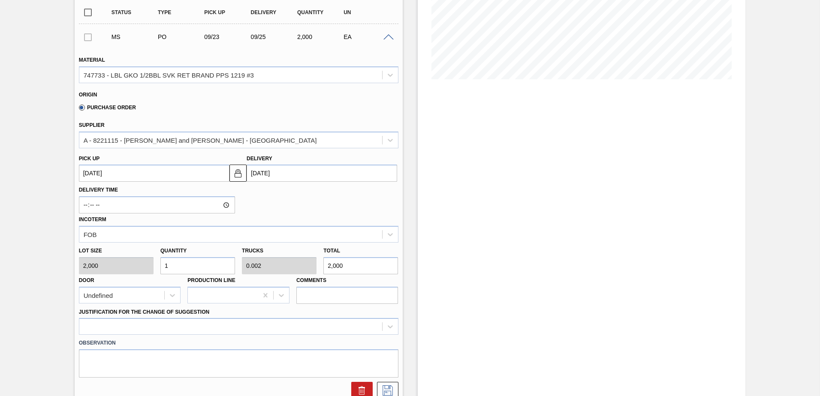
click at [111, 262] on div "Lot size 2,000 Quantity 1 Trucks 0.002 Total 2,000 Door Undefined Production Li…" at bounding box center [238, 273] width 326 height 61
type input "3"
type input "0.006"
type input "6,000"
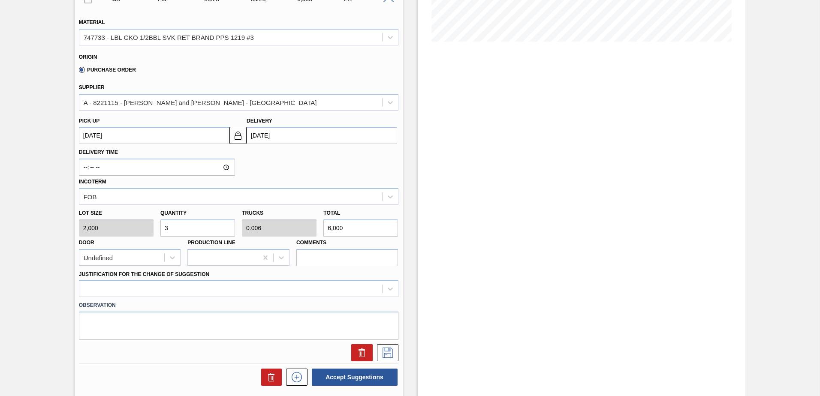
scroll to position [257, 0]
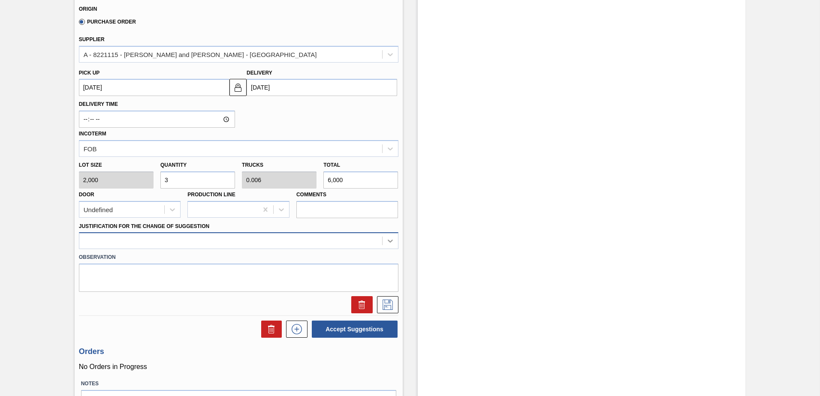
type input "3"
click at [390, 241] on icon at bounding box center [390, 241] width 9 height 9
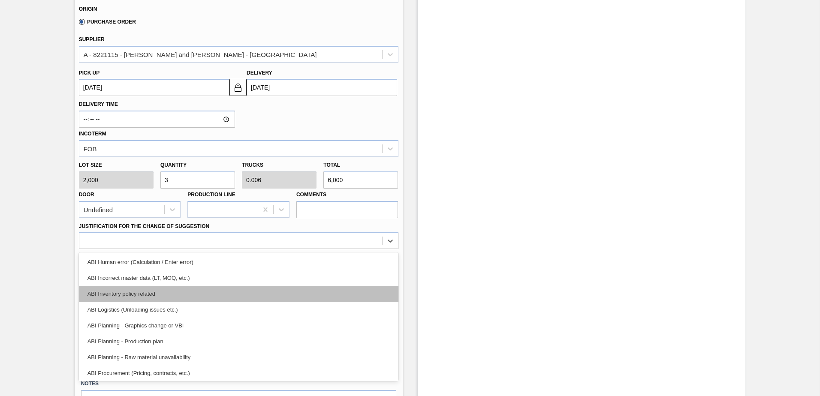
click at [140, 295] on div "ABI Inventory policy related" at bounding box center [238, 294] width 319 height 16
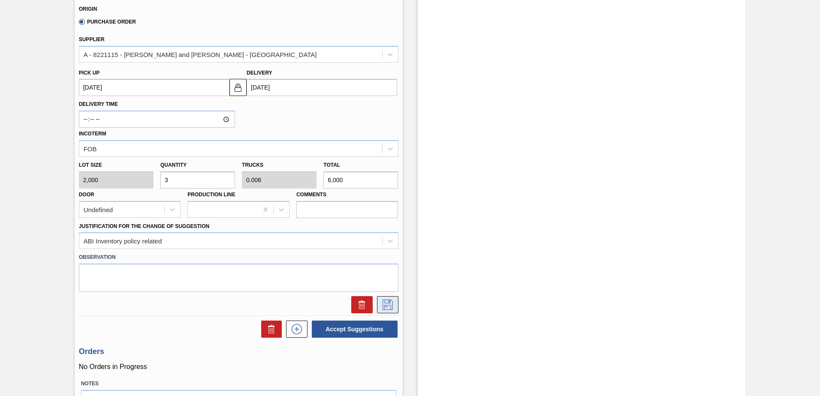
click at [393, 301] on icon at bounding box center [388, 305] width 14 height 10
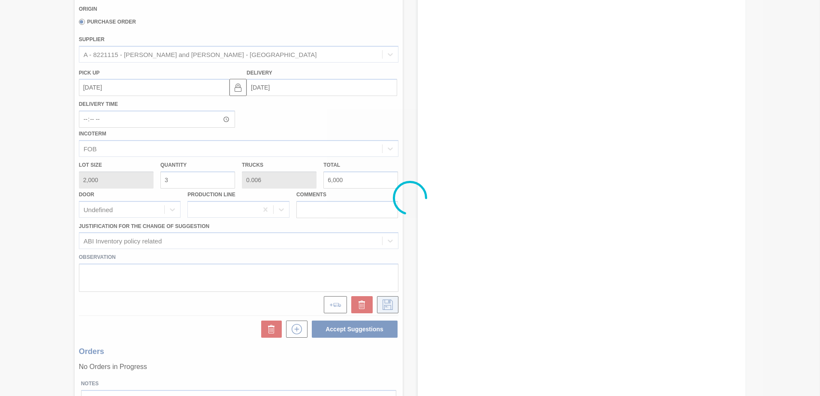
scroll to position [0, 0]
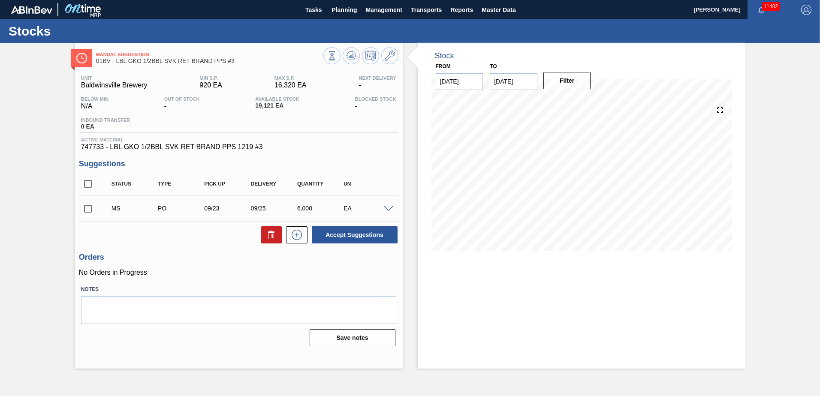
click at [87, 208] on input "checkbox" at bounding box center [88, 209] width 18 height 18
click at [341, 230] on button "Accept Suggestions" at bounding box center [355, 234] width 86 height 17
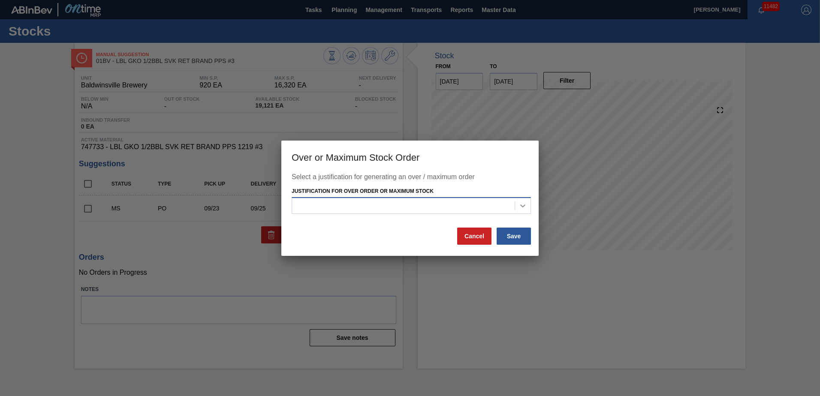
click at [522, 205] on icon at bounding box center [522, 206] width 9 height 9
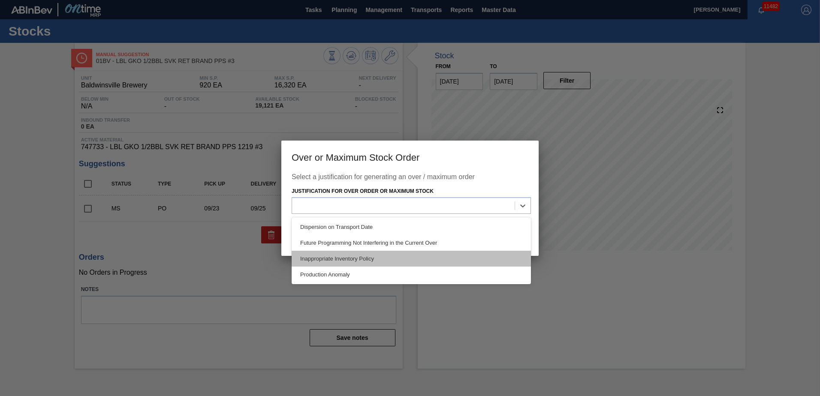
click at [368, 256] on div "Inappropriate Inventory Policy" at bounding box center [411, 259] width 239 height 16
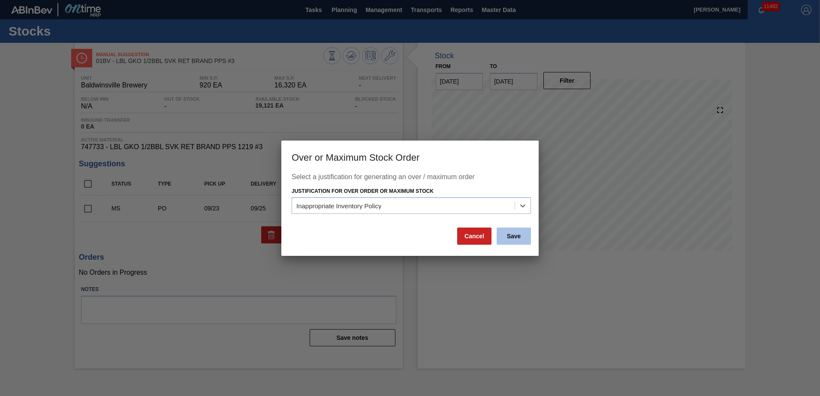
click at [515, 230] on button "Save" at bounding box center [514, 236] width 34 height 17
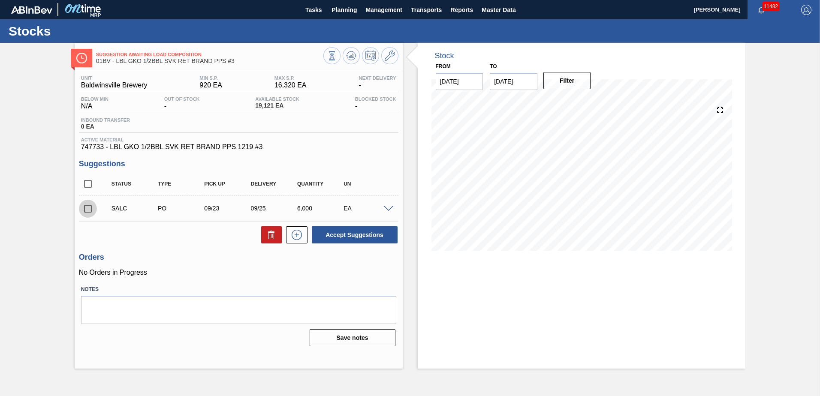
click at [86, 210] on input "checkbox" at bounding box center [88, 209] width 18 height 18
checkbox input "true"
click at [388, 208] on span at bounding box center [388, 209] width 10 height 6
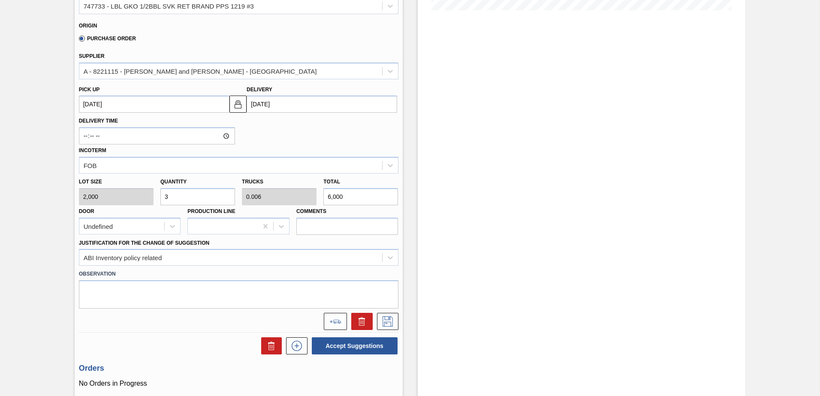
scroll to position [257, 0]
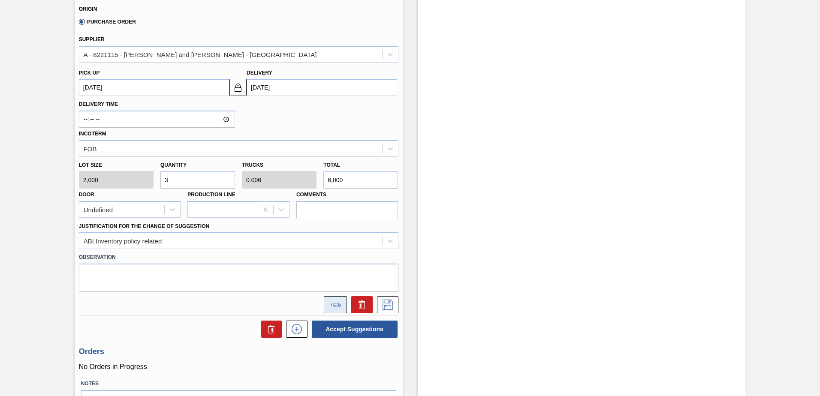
click at [335, 307] on button at bounding box center [335, 304] width 23 height 17
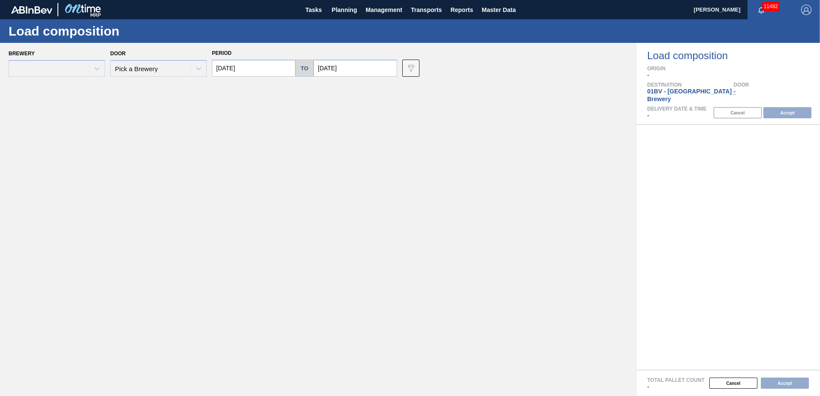
type input "[DATE]"
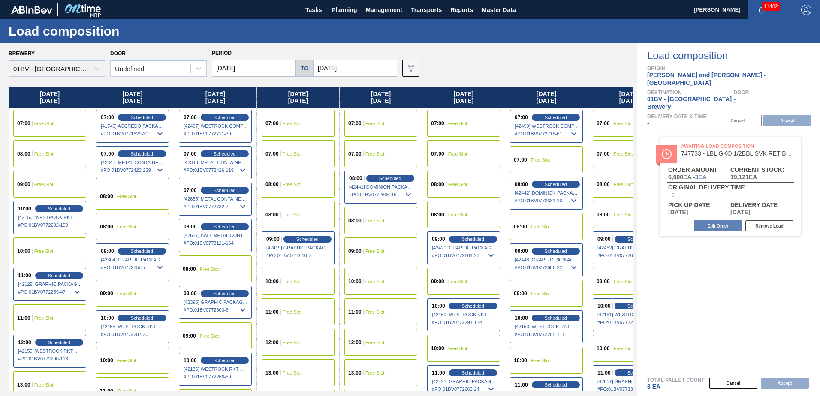
click at [458, 124] on span "Free Slot" at bounding box center [457, 123] width 19 height 5
click at [780, 115] on button "Accept" at bounding box center [787, 120] width 48 height 11
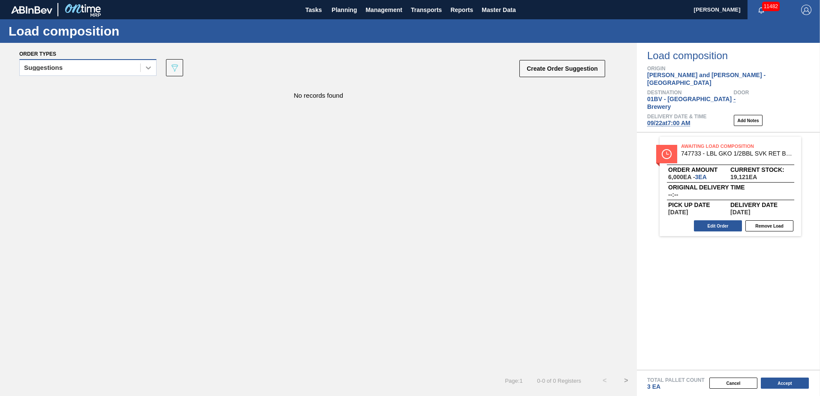
click at [144, 66] on div at bounding box center [148, 67] width 15 height 15
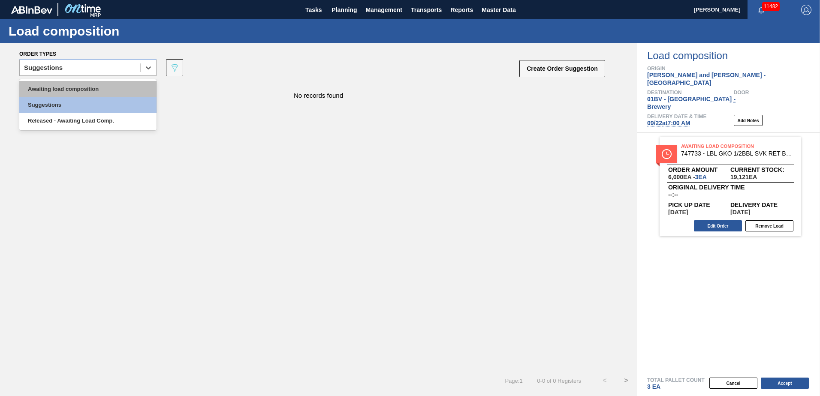
click at [113, 88] on div "Awaiting load composition" at bounding box center [87, 89] width 137 height 16
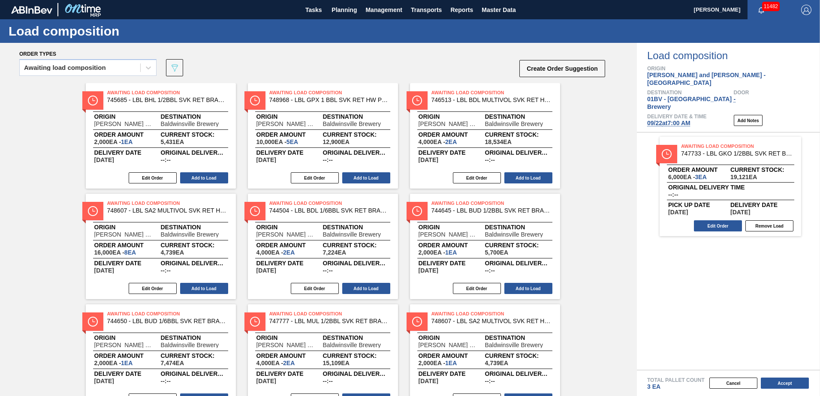
click at [301, 65] on div "Awaiting load composition 089F7B8B-B2A5-4AFE-B5C0-19BA573D28AC Create Order Sug…" at bounding box center [312, 70] width 587 height 26
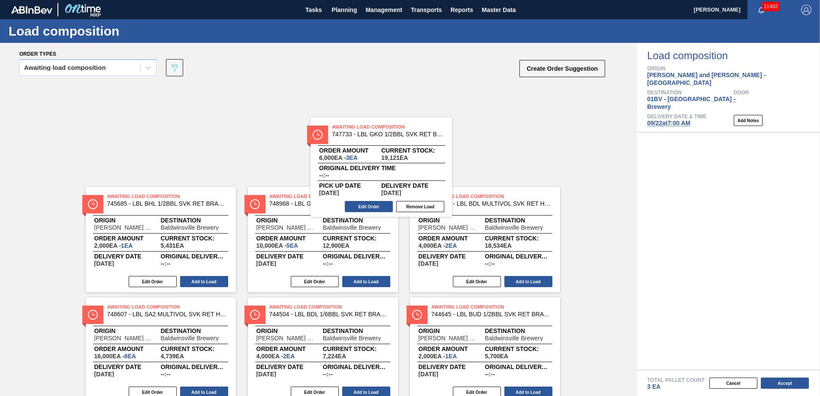
drag, startPoint x: 741, startPoint y: 136, endPoint x: 389, endPoint y: 132, distance: 351.2
click at [389, 132] on div "Order types Awaiting load composition 089F7B8B-B2A5-4AFE-B5C0-19BA573D28AC Crea…" at bounding box center [410, 219] width 820 height 353
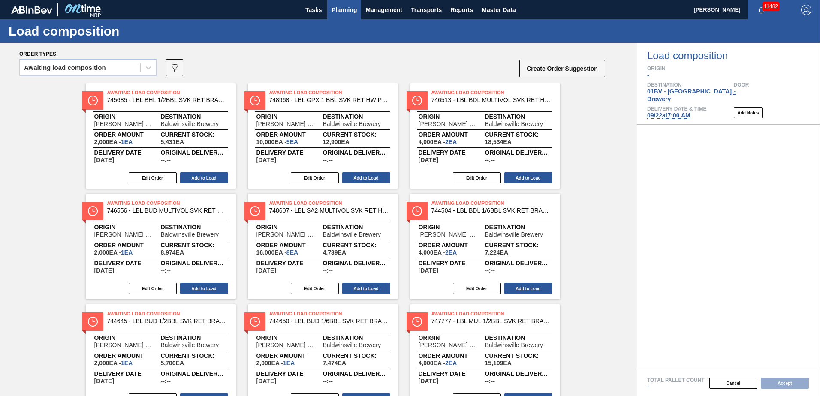
click at [345, 10] on span "Planning" at bounding box center [343, 10] width 25 height 10
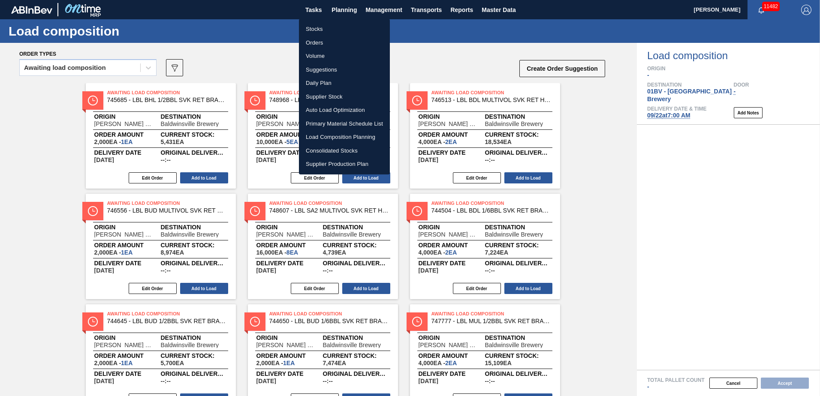
click at [312, 28] on li "Stocks" at bounding box center [344, 29] width 91 height 14
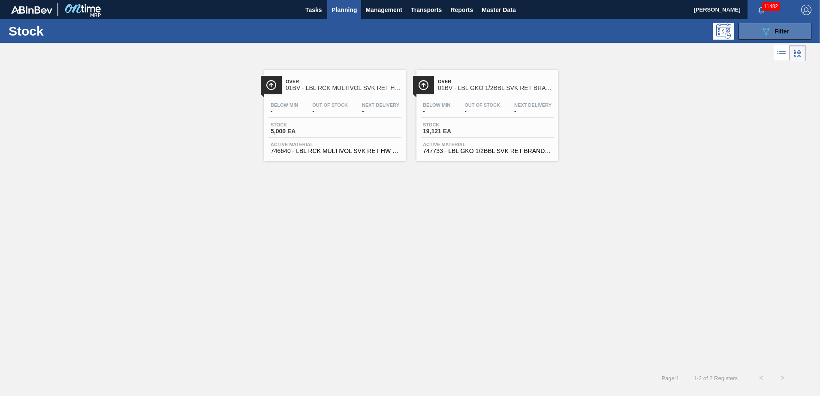
click at [769, 32] on icon "089F7B8B-B2A5-4AFE-B5C0-19BA573D28AC" at bounding box center [766, 31] width 10 height 10
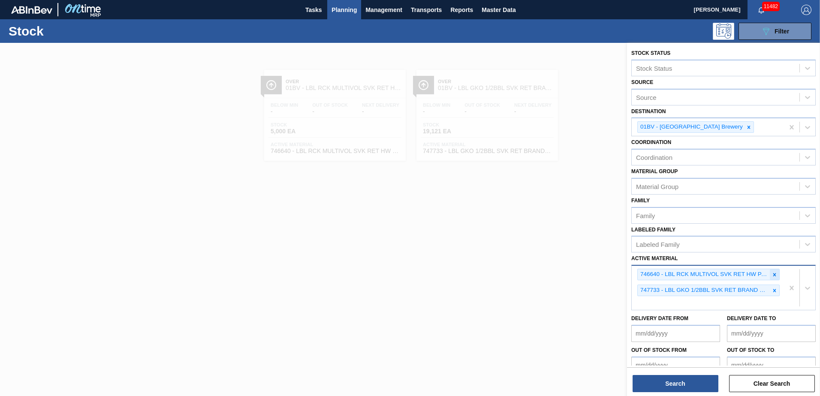
click at [771, 272] on icon at bounding box center [774, 275] width 6 height 6
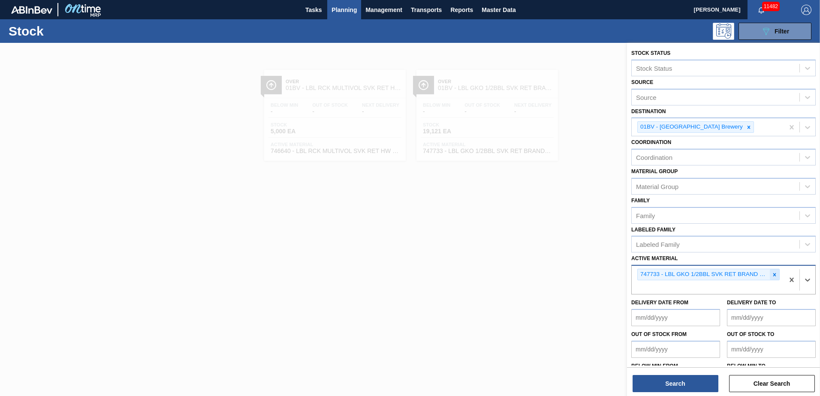
click at [771, 272] on icon at bounding box center [774, 275] width 6 height 6
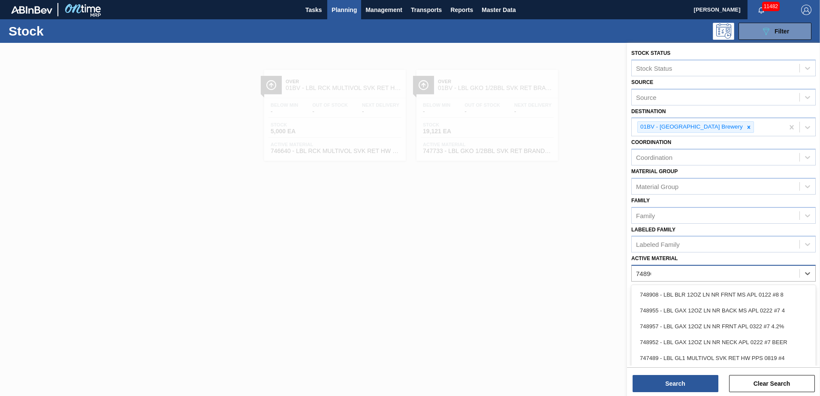
type Material "748969"
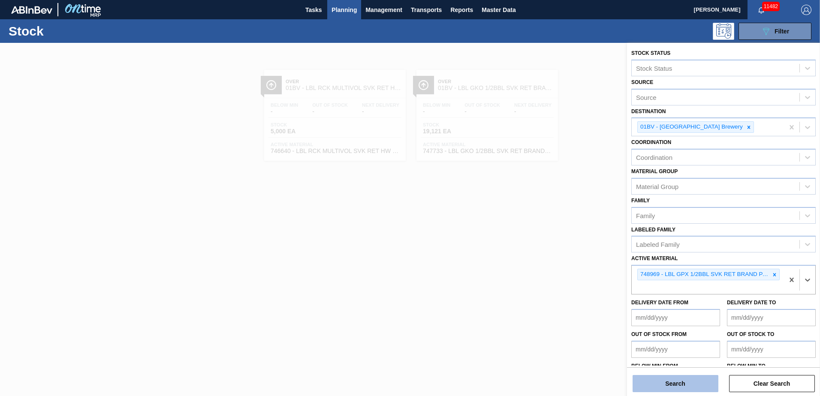
click at [680, 387] on button "Search" at bounding box center [675, 383] width 86 height 17
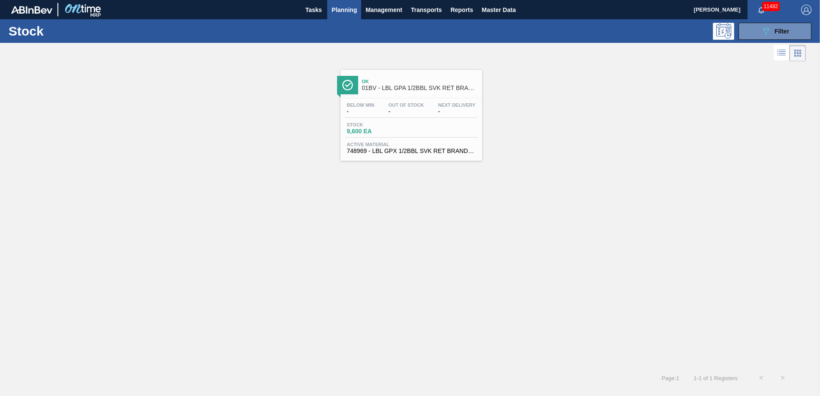
click at [394, 86] on span "01BV - LBL GPA 1/2BBL SVK RET BRAND PAPER #3" at bounding box center [420, 88] width 116 height 6
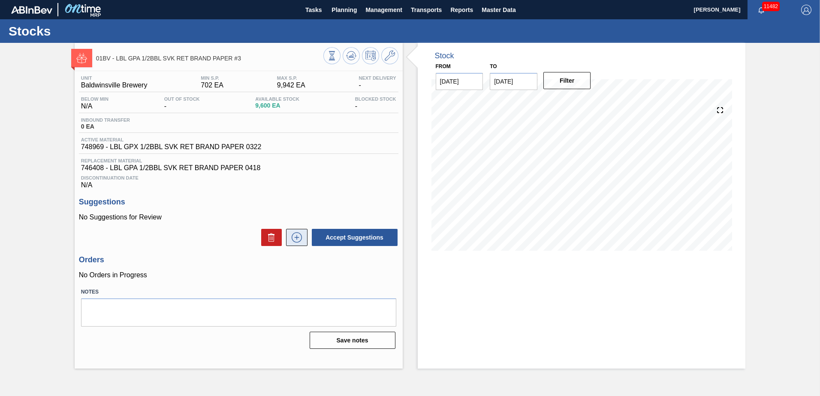
click at [298, 237] on icon at bounding box center [297, 237] width 14 height 10
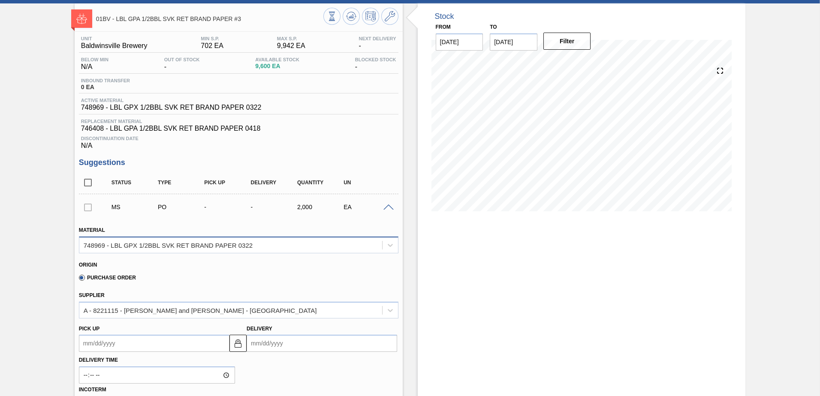
scroll to position [172, 0]
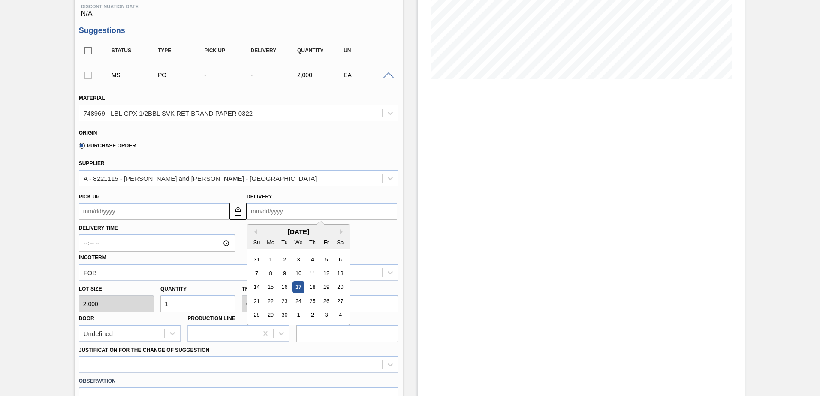
click at [304, 215] on input "Delivery" at bounding box center [322, 211] width 151 height 17
click at [304, 300] on div "24" at bounding box center [299, 301] width 12 height 12
type up104376754 "[DATE]"
type input "[DATE]"
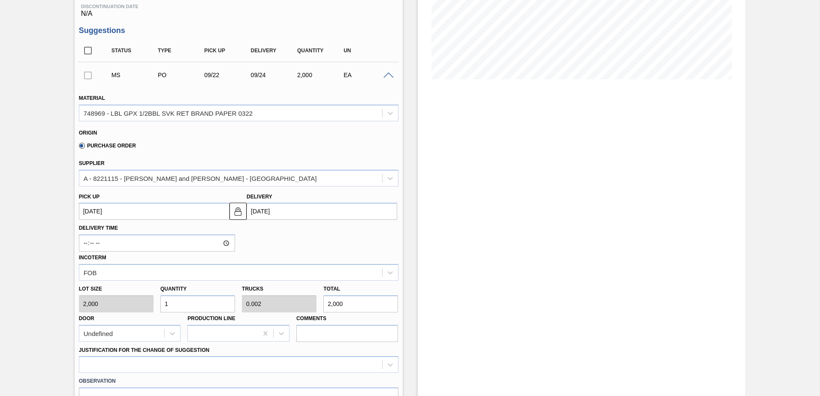
click at [127, 307] on div "Lot size 2,000 Quantity 1 Trucks 0.002 Total 2,000 Door Undefined Production Li…" at bounding box center [238, 311] width 326 height 61
type input "3"
type input "0.006"
type input "6,000"
type input "3"
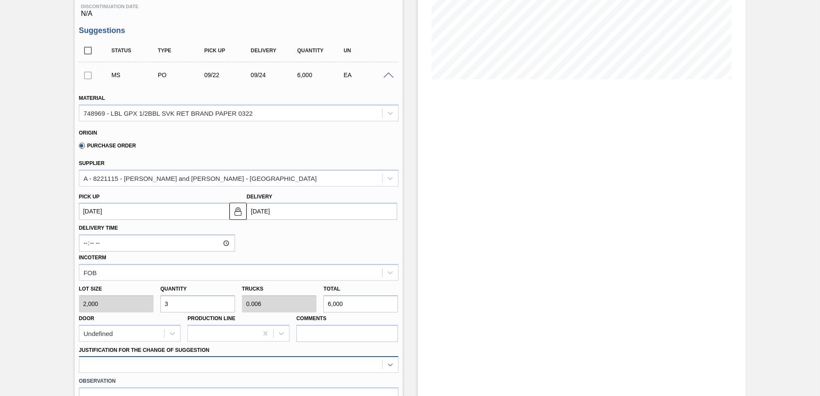
click at [395, 363] on div at bounding box center [238, 364] width 319 height 17
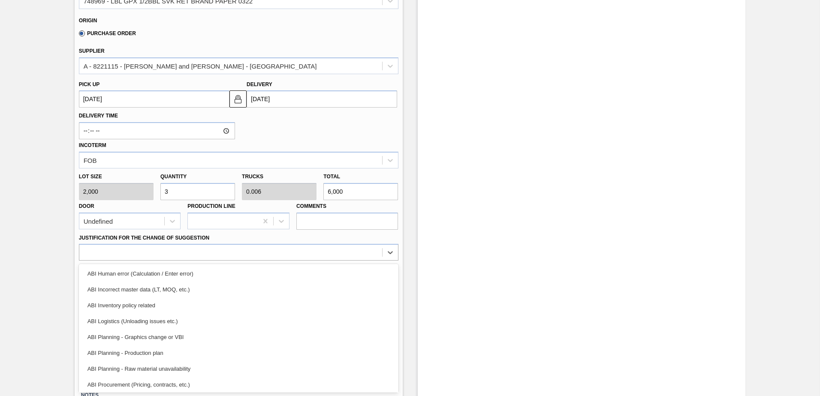
click at [132, 303] on div "ABI Inventory policy related" at bounding box center [238, 306] width 319 height 16
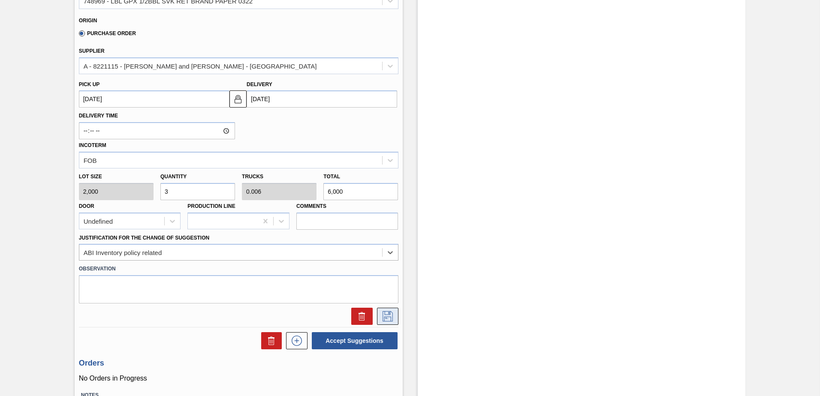
click at [388, 319] on icon at bounding box center [388, 316] width 14 height 10
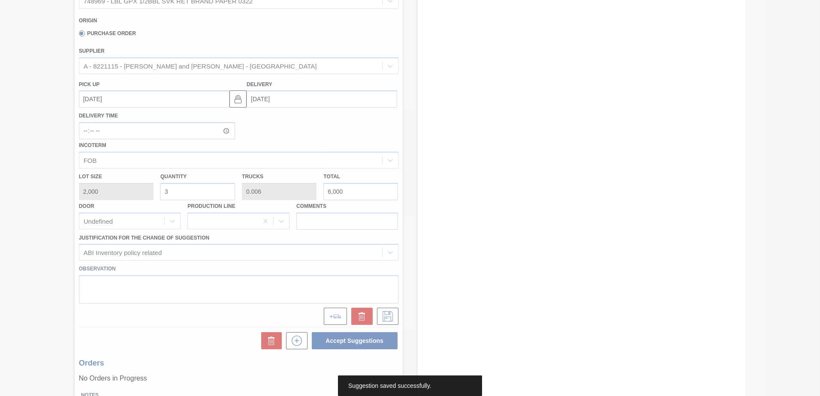
scroll to position [0, 0]
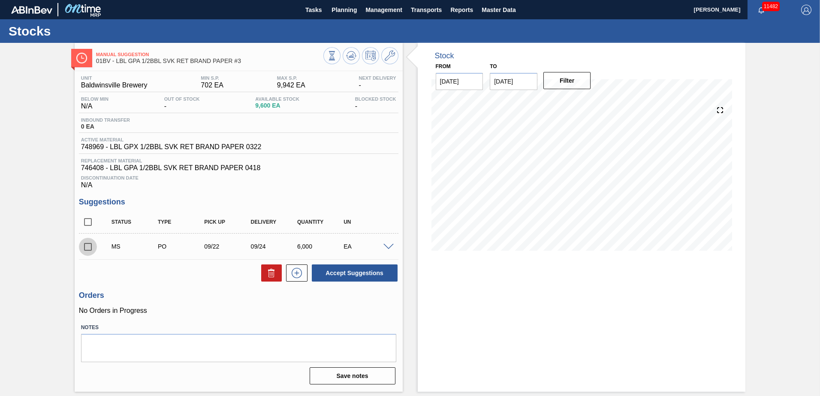
click at [91, 246] on input "checkbox" at bounding box center [88, 247] width 18 height 18
click at [356, 275] on button "Accept Suggestions" at bounding box center [355, 273] width 86 height 17
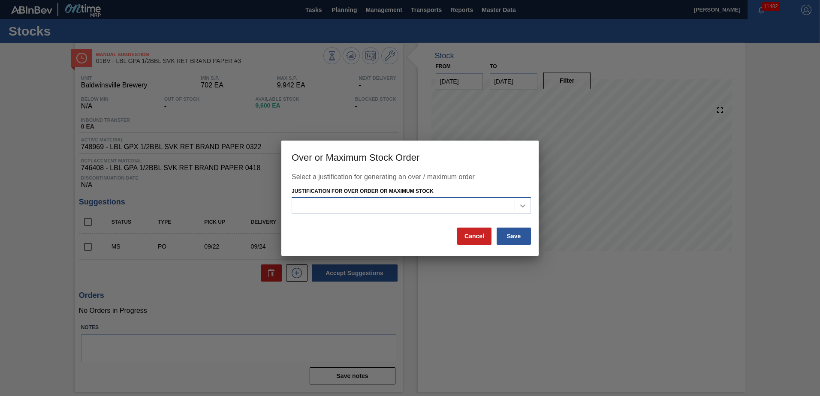
click at [521, 208] on icon at bounding box center [522, 206] width 9 height 9
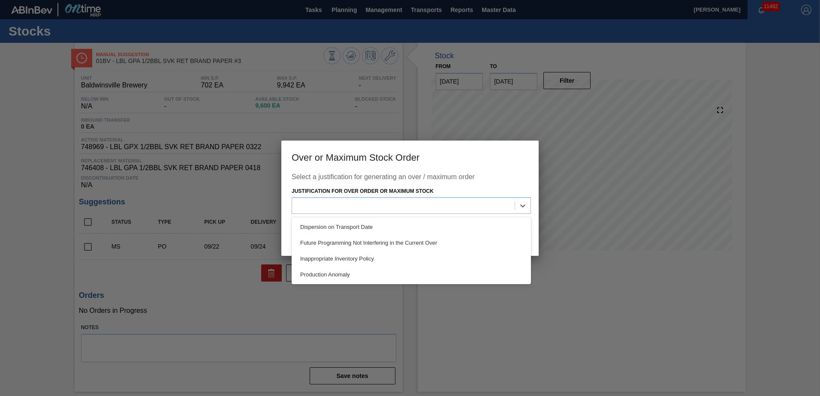
drag, startPoint x: 370, startPoint y: 258, endPoint x: 438, endPoint y: 244, distance: 69.9
click at [369, 258] on div "Inappropriate Inventory Policy" at bounding box center [411, 259] width 239 height 16
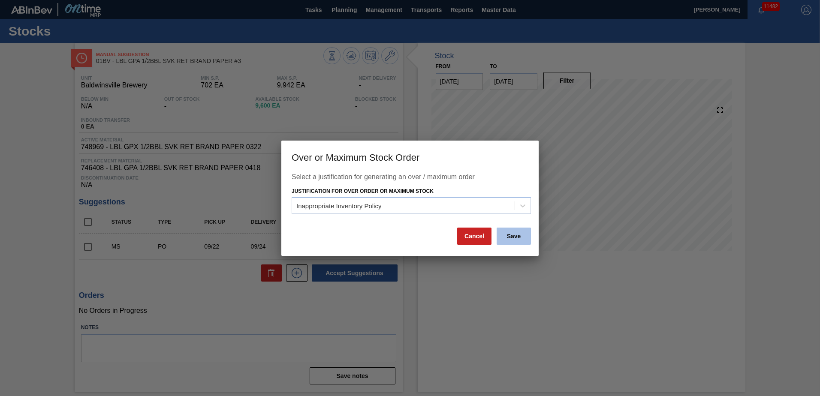
click at [515, 237] on button "Save" at bounding box center [514, 236] width 34 height 17
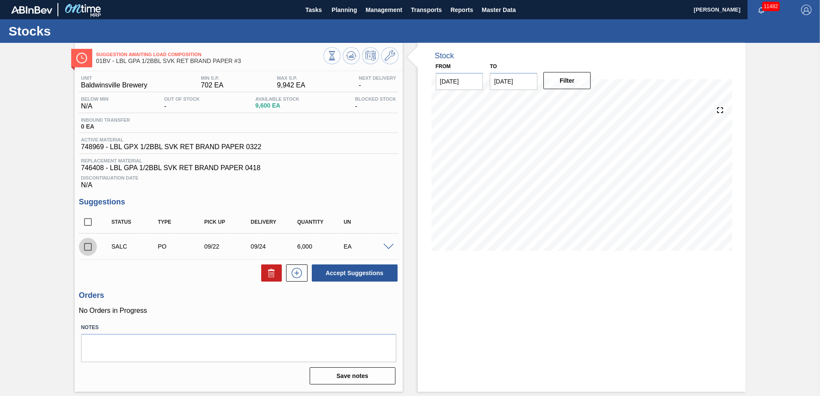
click at [88, 244] on input "checkbox" at bounding box center [88, 247] width 18 height 18
checkbox input "true"
click at [386, 244] on span at bounding box center [388, 247] width 10 height 6
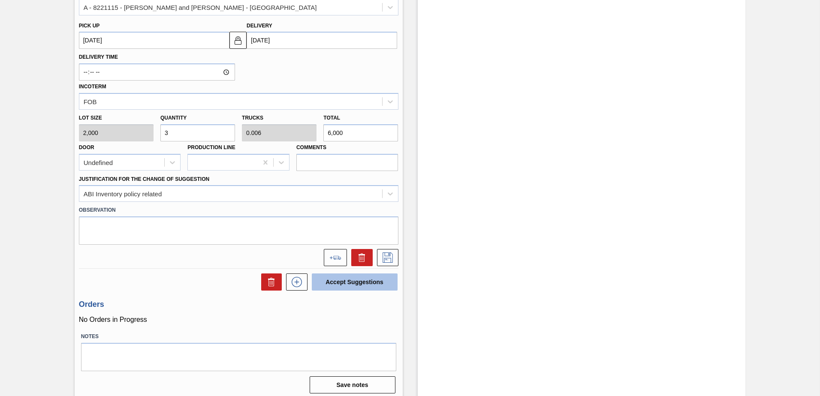
scroll to position [343, 0]
click at [332, 257] on icon at bounding box center [335, 258] width 12 height 4
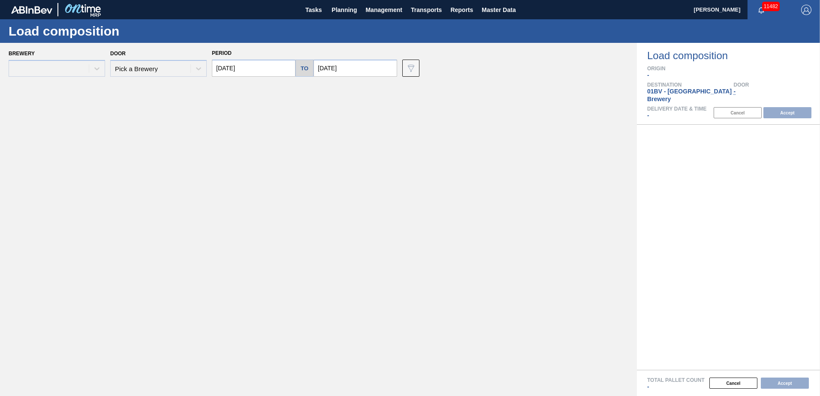
type input "[DATE]"
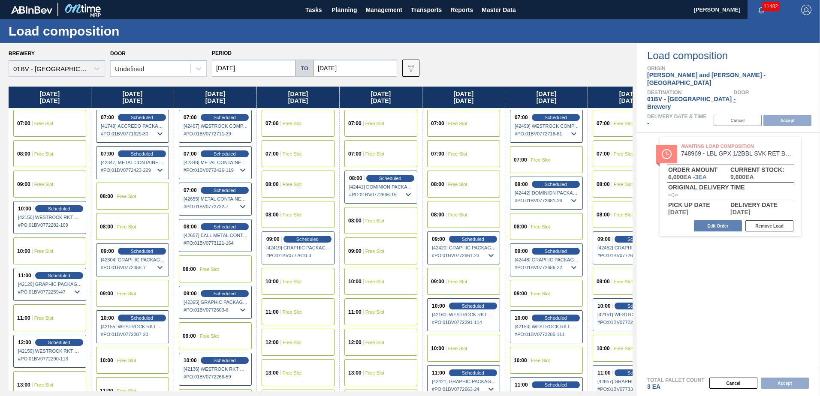
click at [457, 121] on span "Free Slot" at bounding box center [457, 123] width 19 height 5
click at [780, 115] on button "Accept" at bounding box center [787, 120] width 48 height 11
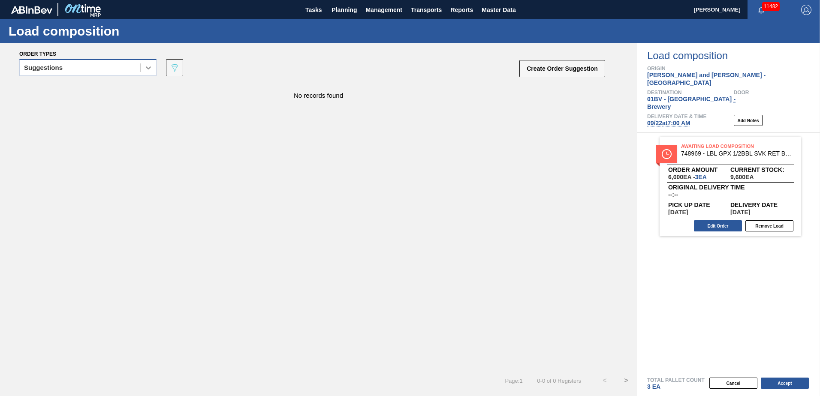
click at [150, 68] on icon at bounding box center [148, 67] width 5 height 3
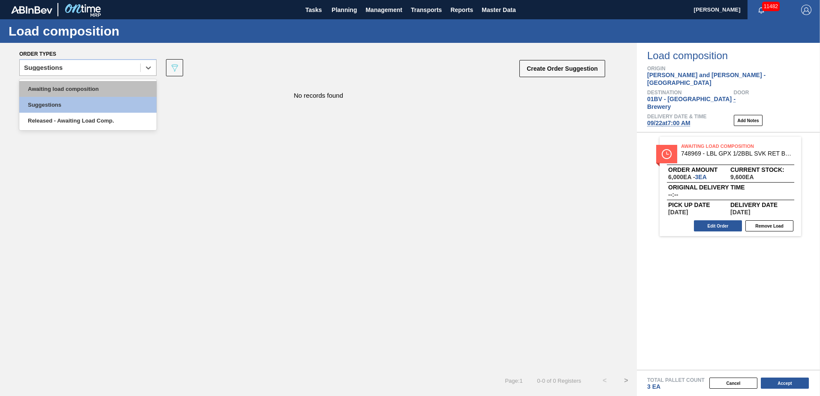
click at [117, 87] on div "Awaiting load composition" at bounding box center [87, 89] width 137 height 16
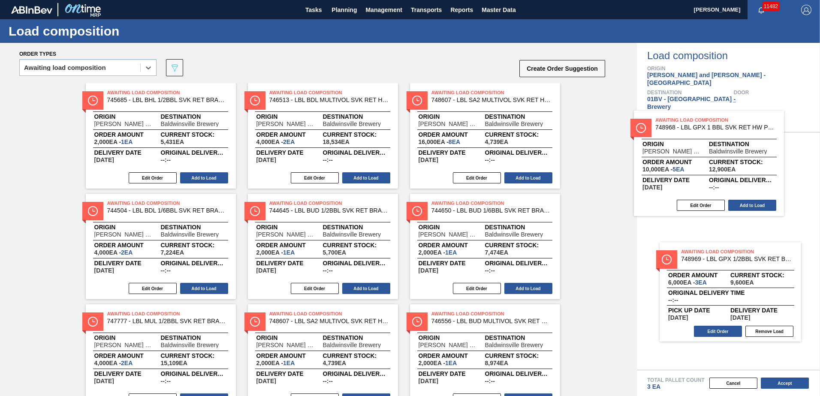
drag, startPoint x: 312, startPoint y: 96, endPoint x: 703, endPoint y: 124, distance: 391.7
click at [703, 124] on div "Order types option Awaiting load composition, selected. Select is focused ,type…" at bounding box center [410, 219] width 820 height 353
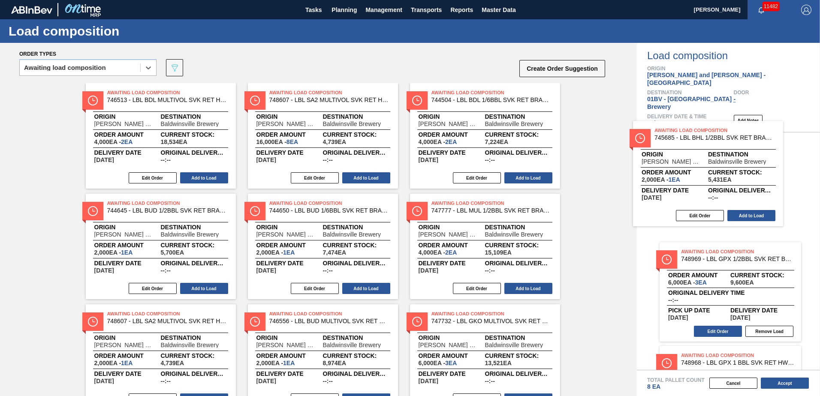
drag, startPoint x: 179, startPoint y: 102, endPoint x: 686, endPoint y: 139, distance: 508.2
click at [686, 139] on div "Order types option Awaiting load composition, selected. Select is focused ,type…" at bounding box center [410, 219] width 820 height 353
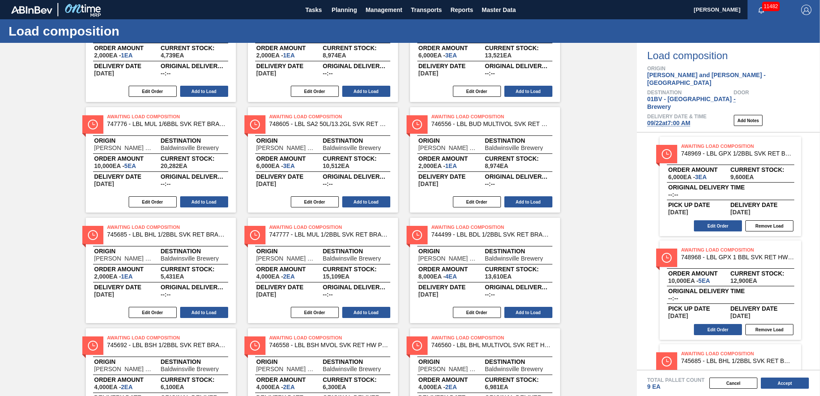
scroll to position [286, 0]
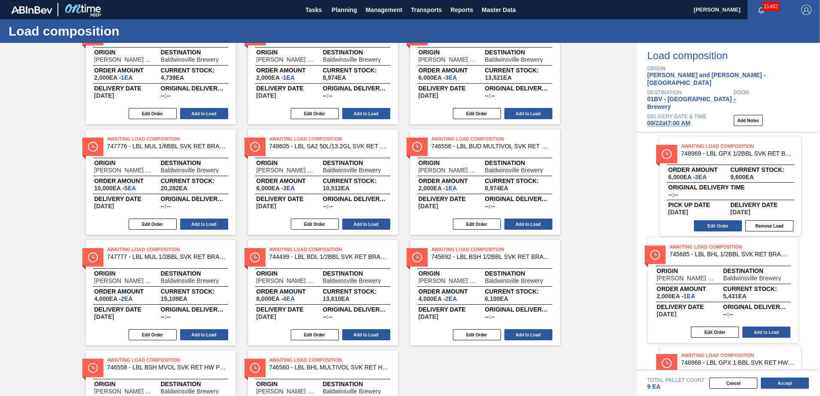
drag, startPoint x: 139, startPoint y: 251, endPoint x: 709, endPoint y: 249, distance: 570.7
click at [709, 249] on div "Order types option Awaiting load composition, selected. Select is focused ,type…" at bounding box center [410, 219] width 820 height 353
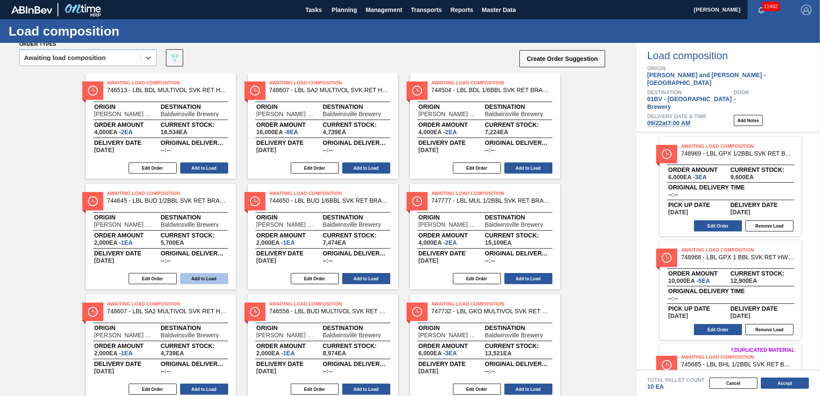
scroll to position [0, 0]
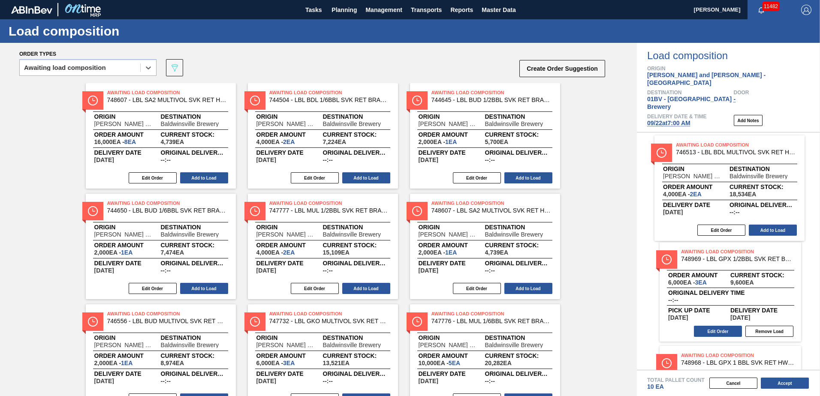
drag, startPoint x: 140, startPoint y: 100, endPoint x: 717, endPoint y: 154, distance: 580.1
click at [717, 154] on div "Order types option Awaiting load composition, selected. Select is focused ,type…" at bounding box center [410, 219] width 820 height 353
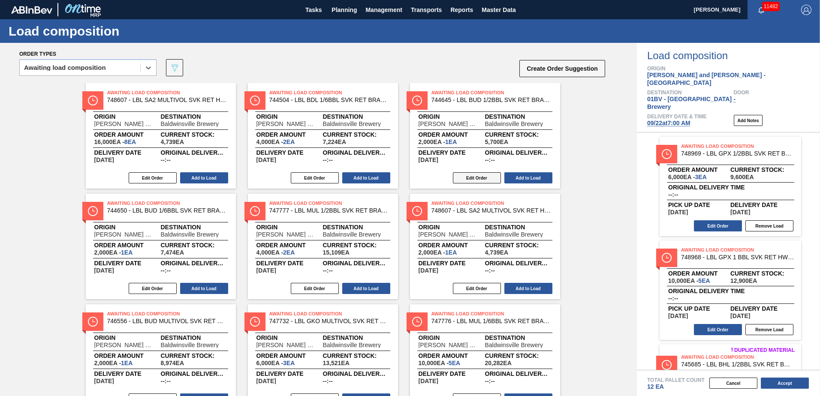
click at [467, 175] on button "Edit Order" at bounding box center [477, 177] width 48 height 11
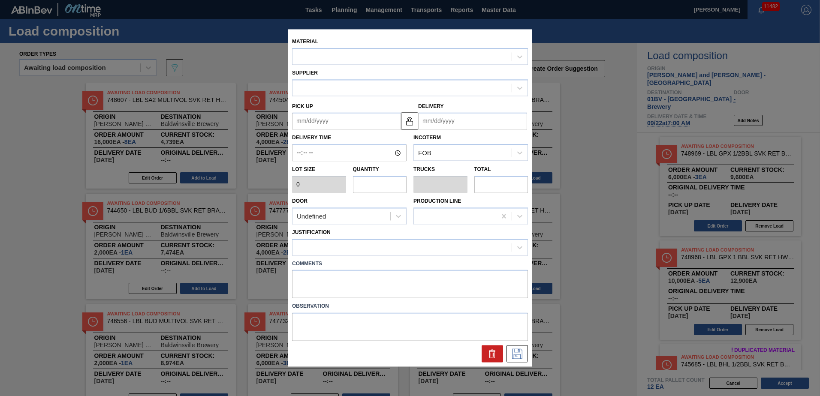
type input "2,000"
type input "1"
type input "0.002"
type input "2,000"
type up "[DATE]"
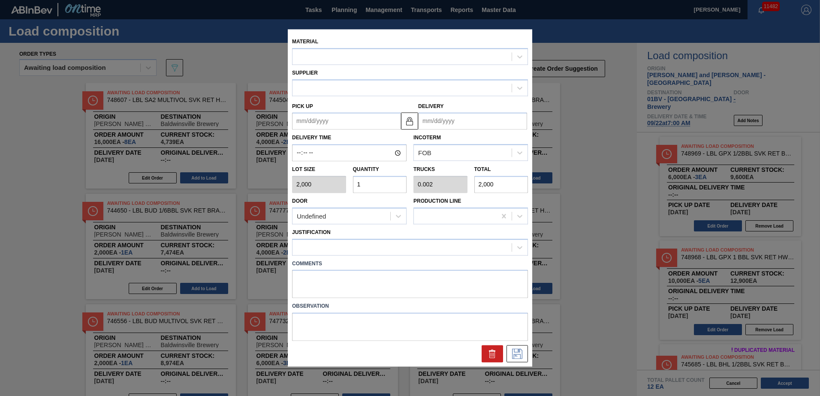
type input "[DATE]"
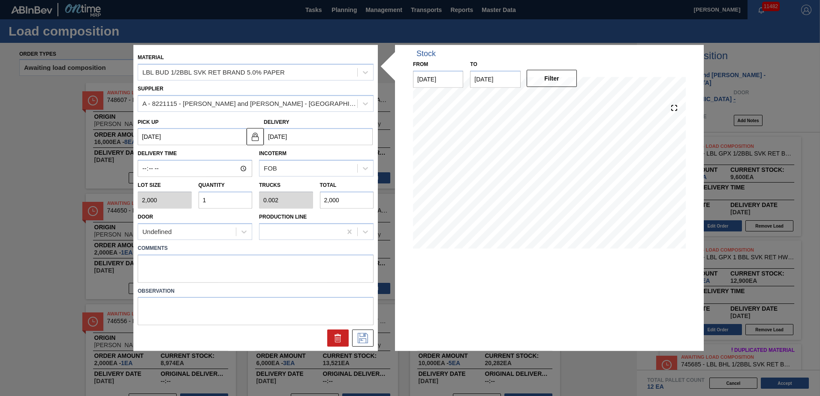
drag, startPoint x: 148, startPoint y: 199, endPoint x: 0, endPoint y: 208, distance: 148.2
click at [0, 0] on html "Tasks Planning Management Transports Reports Master Data Kristin Lippert 11482 …" at bounding box center [410, 0] width 820 height 0
type input "2"
type input "0.004"
type input "4,000"
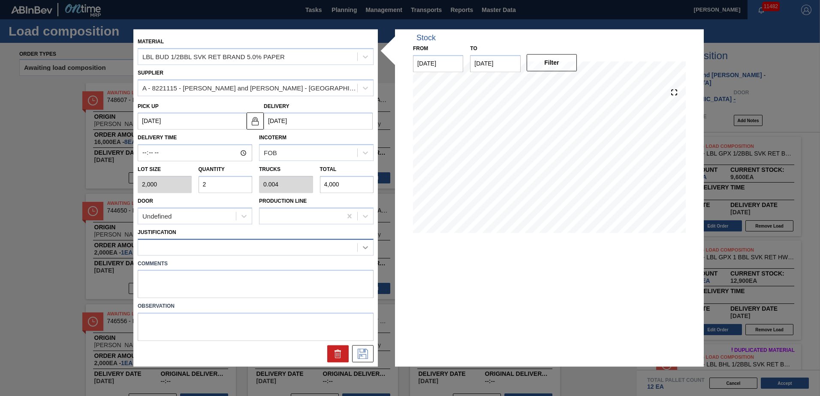
type input "2"
click at [367, 247] on icon at bounding box center [365, 247] width 9 height 9
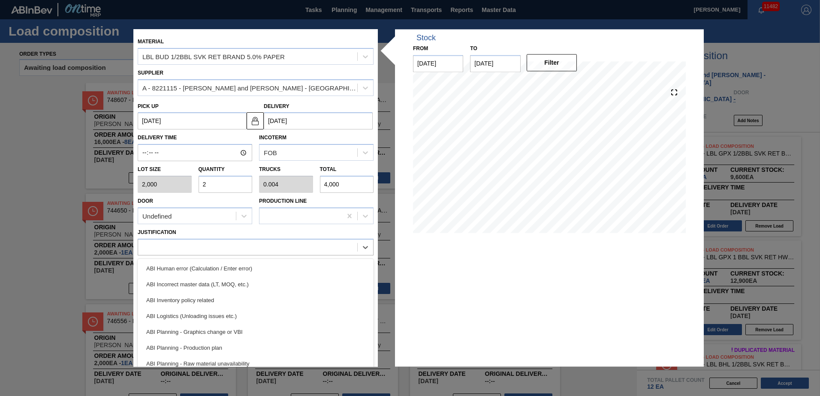
drag, startPoint x: 187, startPoint y: 298, endPoint x: 282, endPoint y: 296, distance: 95.2
click at [187, 298] on div "ABI Inventory policy related" at bounding box center [256, 300] width 236 height 16
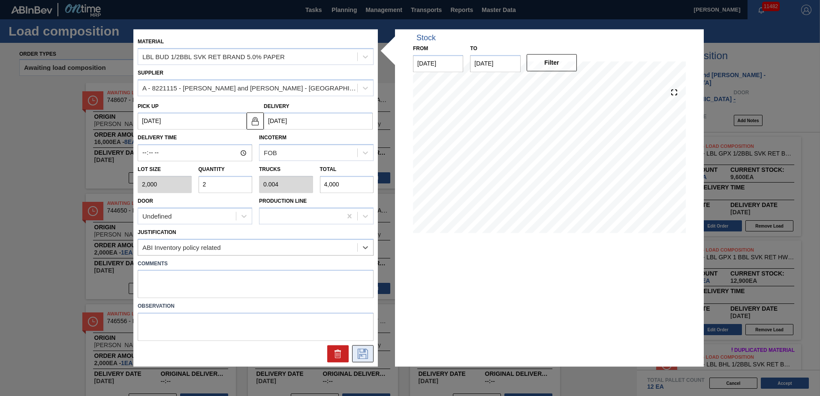
click at [359, 358] on button at bounding box center [362, 354] width 21 height 17
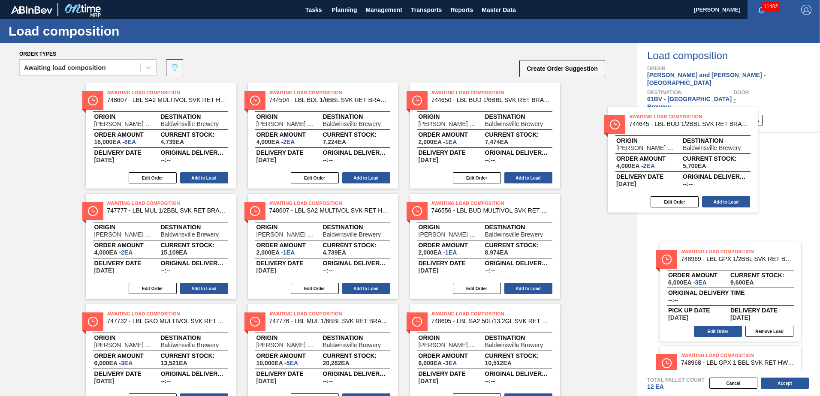
drag, startPoint x: 435, startPoint y: 101, endPoint x: 627, endPoint y: 131, distance: 194.9
click at [654, 128] on div "Order types Awaiting load composition 089F7B8B-B2A5-4AFE-B5C0-19BA573D28AC Crea…" at bounding box center [410, 219] width 820 height 353
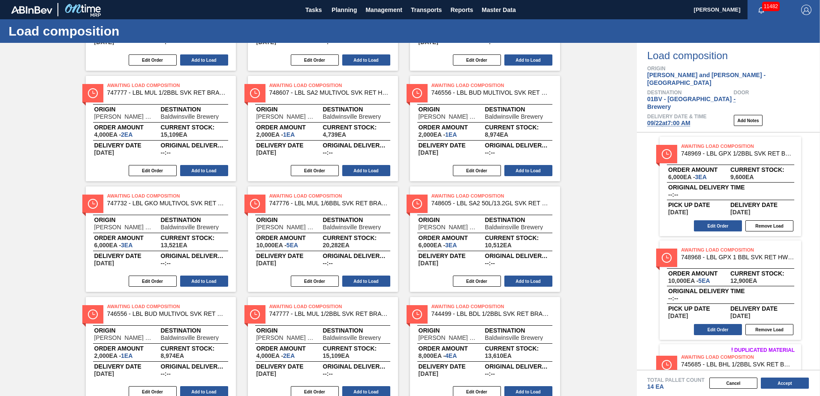
scroll to position [89, 0]
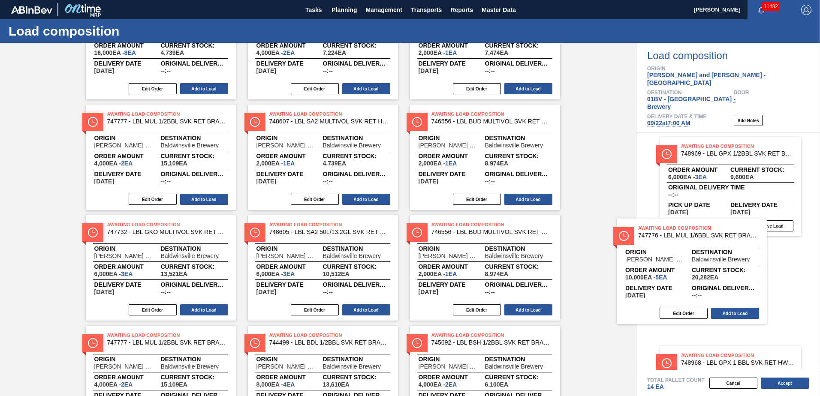
drag, startPoint x: 294, startPoint y: 230, endPoint x: 666, endPoint y: 235, distance: 372.2
click at [666, 235] on div "Order types Awaiting load composition 089F7B8B-B2A5-4AFE-B5C0-19BA573D28AC Crea…" at bounding box center [410, 219] width 820 height 353
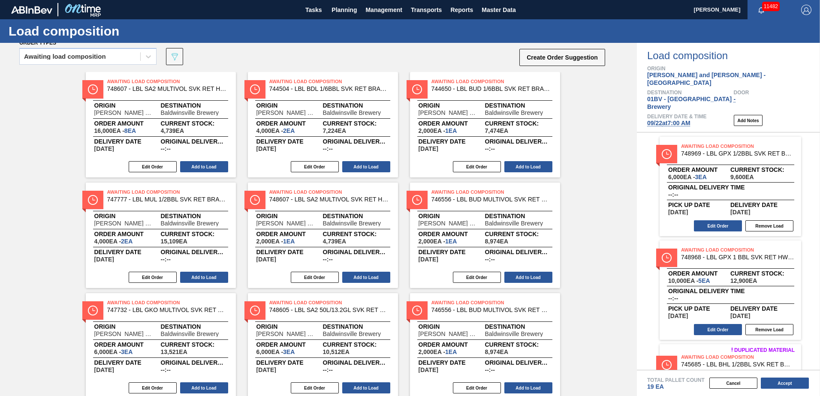
scroll to position [0, 0]
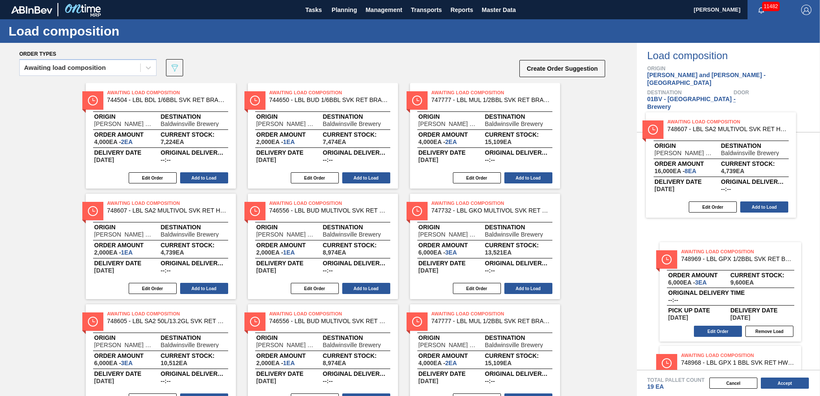
drag, startPoint x: 143, startPoint y: 100, endPoint x: 708, endPoint y: 129, distance: 566.3
click at [708, 129] on div "Order types Awaiting load composition 089F7B8B-B2A5-4AFE-B5C0-19BA573D28AC Crea…" at bounding box center [410, 219] width 820 height 353
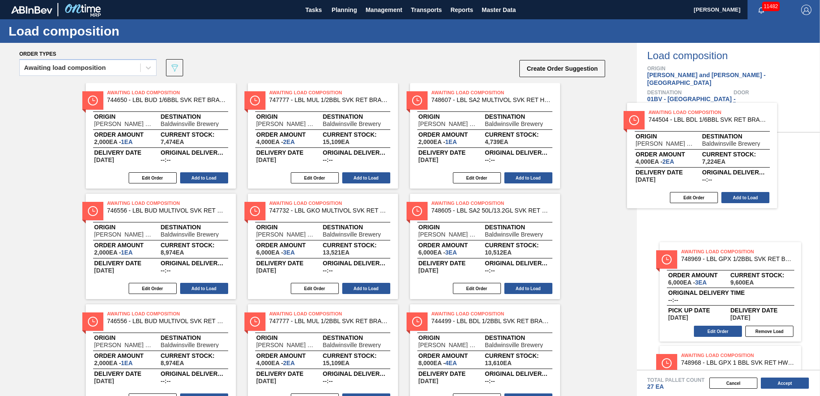
drag, startPoint x: 126, startPoint y: 99, endPoint x: 678, endPoint y: 121, distance: 552.7
click at [678, 121] on div "Order types Awaiting load composition 089F7B8B-B2A5-4AFE-B5C0-19BA573D28AC Crea…" at bounding box center [410, 219] width 820 height 353
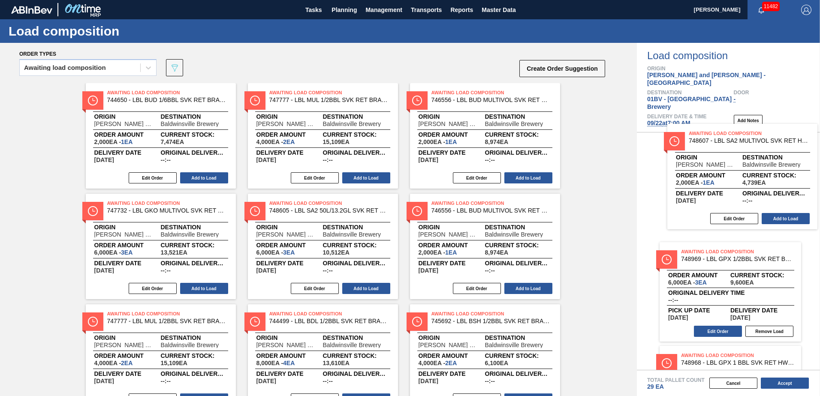
drag, startPoint x: 475, startPoint y: 105, endPoint x: 712, endPoint y: 141, distance: 239.8
click at [712, 141] on div "Order types Awaiting load composition 089F7B8B-B2A5-4AFE-B5C0-19BA573D28AC Crea…" at bounding box center [410, 219] width 820 height 353
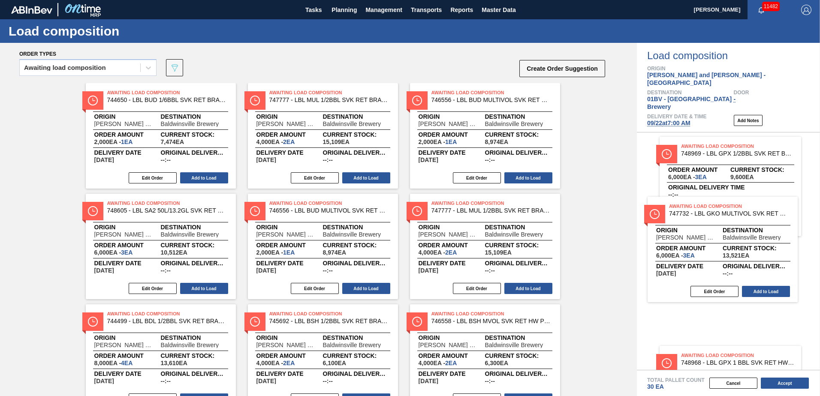
drag, startPoint x: 118, startPoint y: 219, endPoint x: 684, endPoint y: 223, distance: 565.6
click at [684, 223] on div "Order types Awaiting load composition 089F7B8B-B2A5-4AFE-B5C0-19BA573D28AC Crea…" at bounding box center [410, 219] width 820 height 353
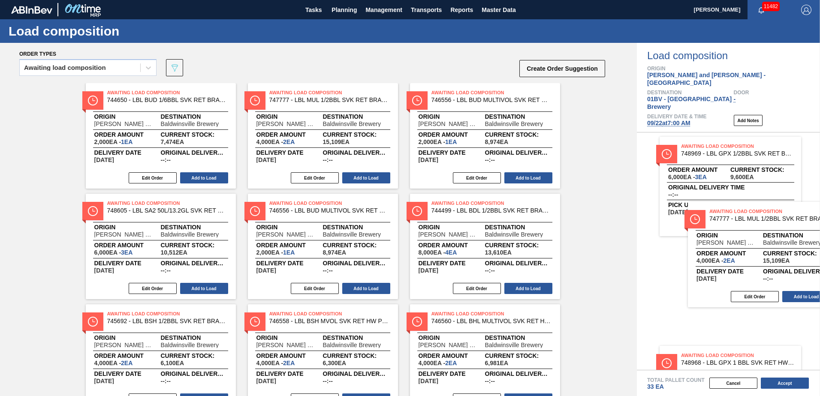
drag, startPoint x: 435, startPoint y: 208, endPoint x: 720, endPoint y: 217, distance: 285.3
click at [720, 217] on div "Order types Awaiting load composition 089F7B8B-B2A5-4AFE-B5C0-19BA573D28AC Crea…" at bounding box center [410, 219] width 820 height 353
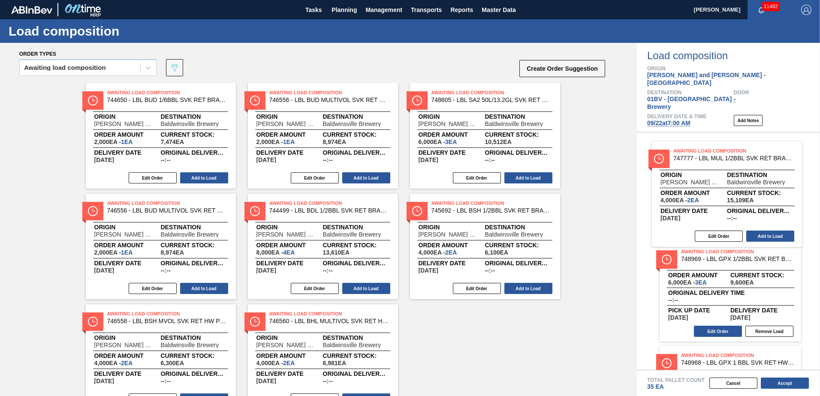
drag, startPoint x: 304, startPoint y: 101, endPoint x: 678, endPoint y: 164, distance: 379.2
click at [722, 162] on div "Order types Awaiting load composition 089F7B8B-B2A5-4AFE-B5C0-19BA573D28AC Crea…" at bounding box center [410, 219] width 820 height 353
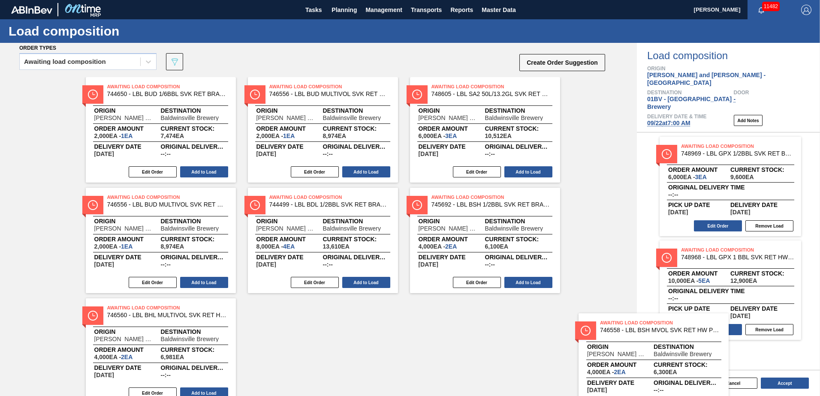
scroll to position [8, 0]
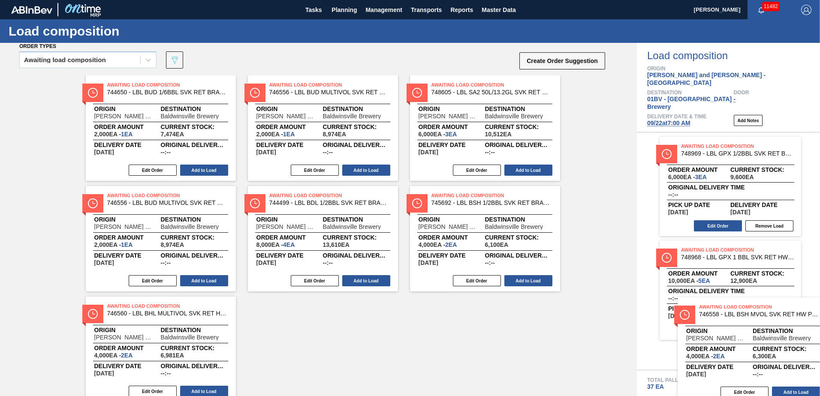
drag, startPoint x: 126, startPoint y: 316, endPoint x: 722, endPoint y: 309, distance: 595.6
click at [722, 309] on div "Order types Awaiting load composition 089F7B8B-B2A5-4AFE-B5C0-19BA573D28AC Crea…" at bounding box center [410, 219] width 820 height 353
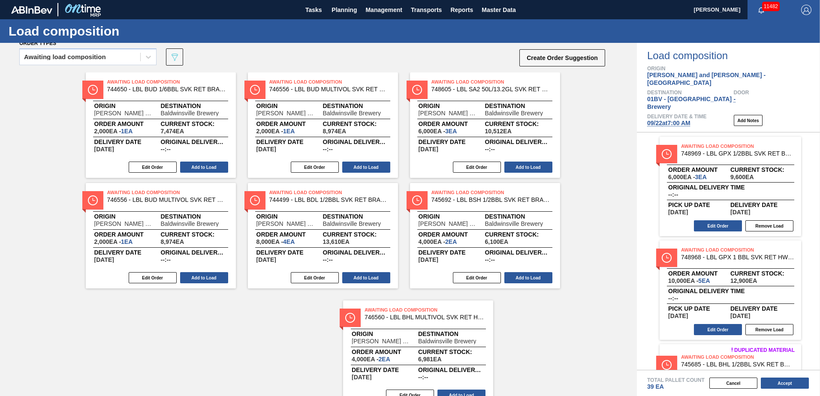
scroll to position [12, 0]
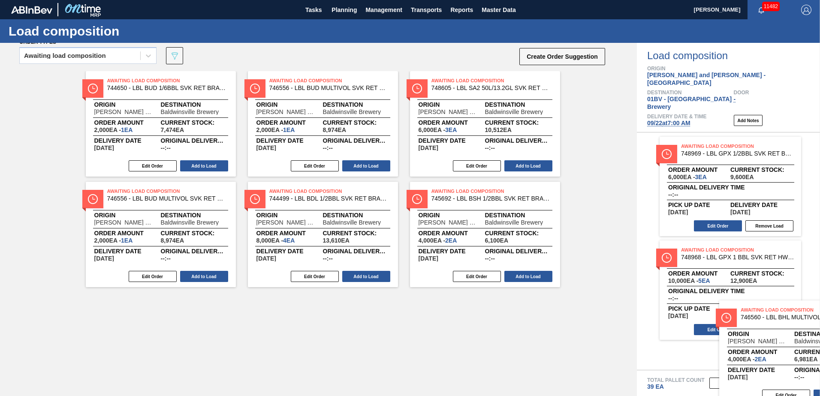
drag, startPoint x: 118, startPoint y: 313, endPoint x: 776, endPoint y: 319, distance: 657.8
click at [777, 319] on div "Order types Awaiting load composition 089F7B8B-B2A5-4AFE-B5C0-19BA573D28AC Crea…" at bounding box center [410, 219] width 820 height 353
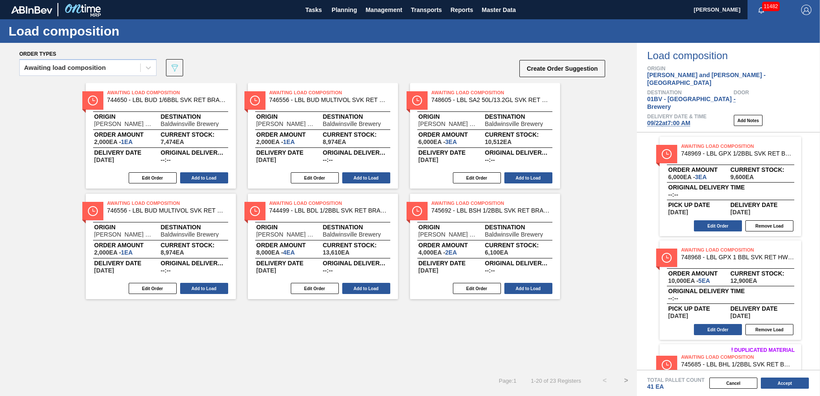
scroll to position [0, 0]
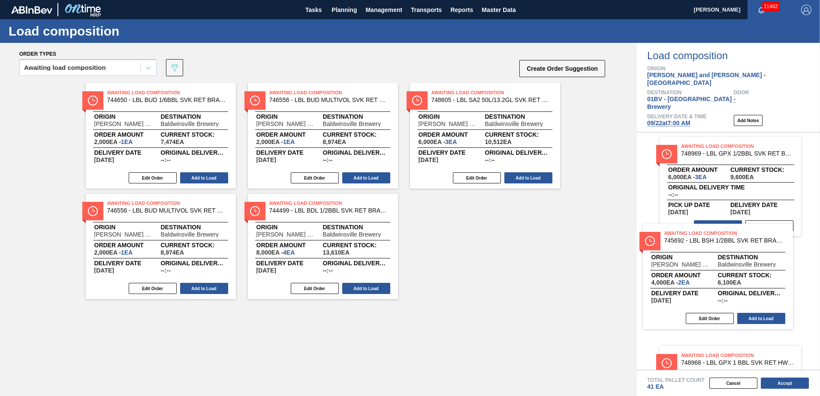
drag, startPoint x: 437, startPoint y: 206, endPoint x: 704, endPoint y: 243, distance: 269.7
click at [714, 242] on div "Order types Awaiting load composition 089F7B8B-B2A5-4AFE-B5C0-19BA573D28AC Crea…" at bounding box center [410, 219] width 820 height 353
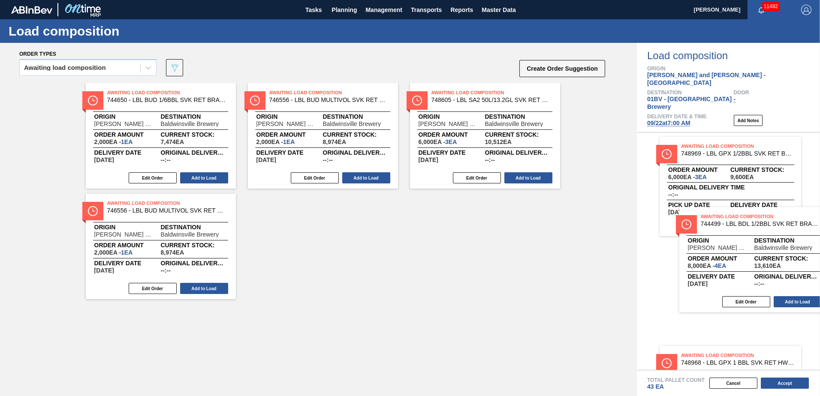
drag, startPoint x: 276, startPoint y: 212, endPoint x: 714, endPoint y: 225, distance: 438.8
click at [714, 225] on div "Order types Awaiting load composition 089F7B8B-B2A5-4AFE-B5C0-19BA573D28AC Crea…" at bounding box center [410, 219] width 820 height 353
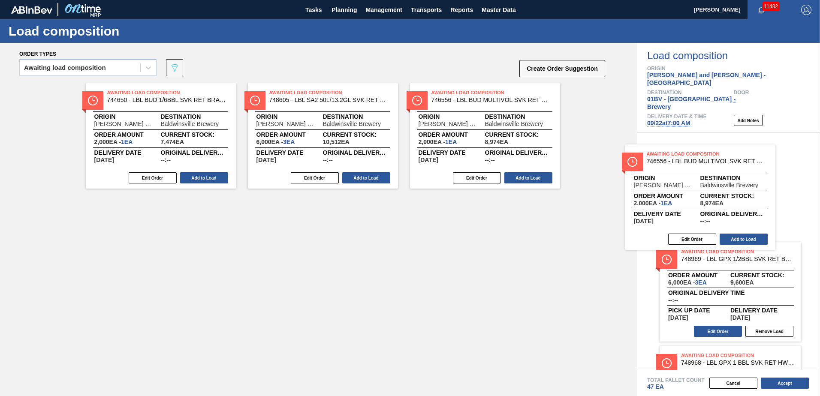
drag, startPoint x: 289, startPoint y: 102, endPoint x: 674, endPoint y: 167, distance: 390.9
click at [674, 167] on div "Order types Awaiting load composition 089F7B8B-B2A5-4AFE-B5C0-19BA573D28AC Crea…" at bounding box center [410, 219] width 820 height 353
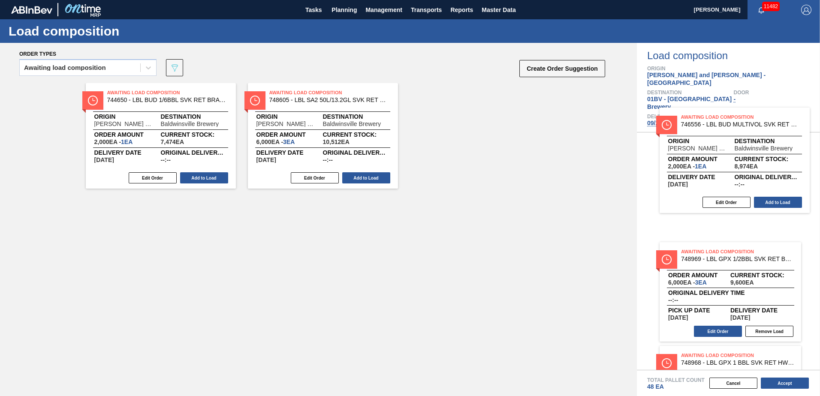
drag, startPoint x: 443, startPoint y: 99, endPoint x: 695, endPoint y: 123, distance: 252.9
click at [695, 123] on div "Order types Awaiting load composition 089F7B8B-B2A5-4AFE-B5C0-19BA573D28AC Crea…" at bounding box center [410, 219] width 820 height 353
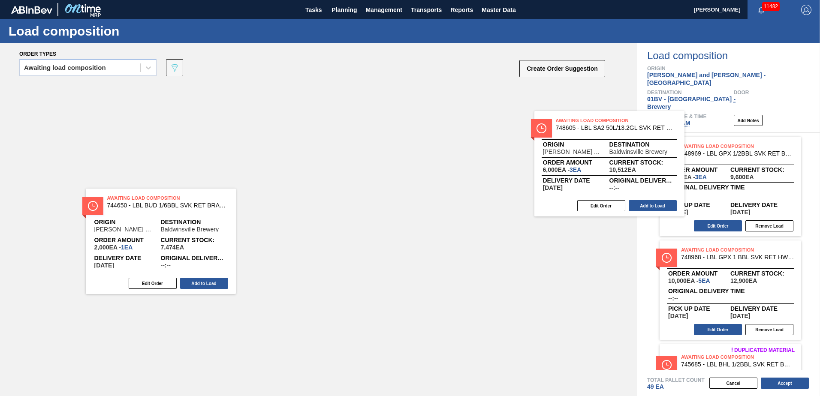
drag, startPoint x: 304, startPoint y: 102, endPoint x: 716, endPoint y: 136, distance: 413.1
click at [716, 136] on div "Order types Awaiting load composition 089F7B8B-B2A5-4AFE-B5C0-19BA573D28AC Crea…" at bounding box center [410, 219] width 820 height 353
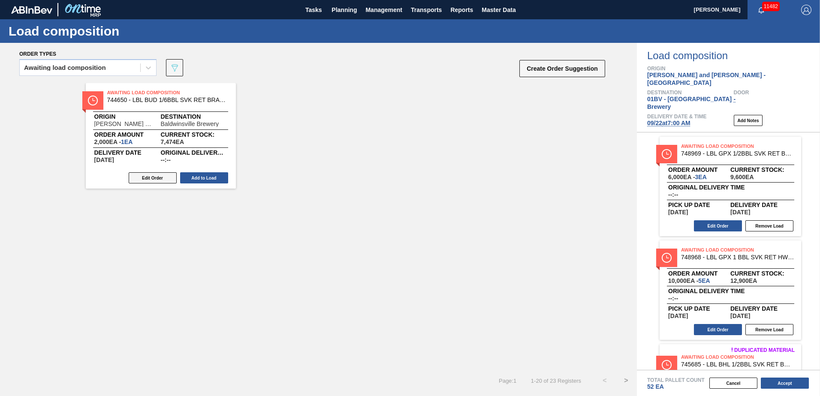
click at [141, 176] on button "Edit Order" at bounding box center [153, 177] width 48 height 11
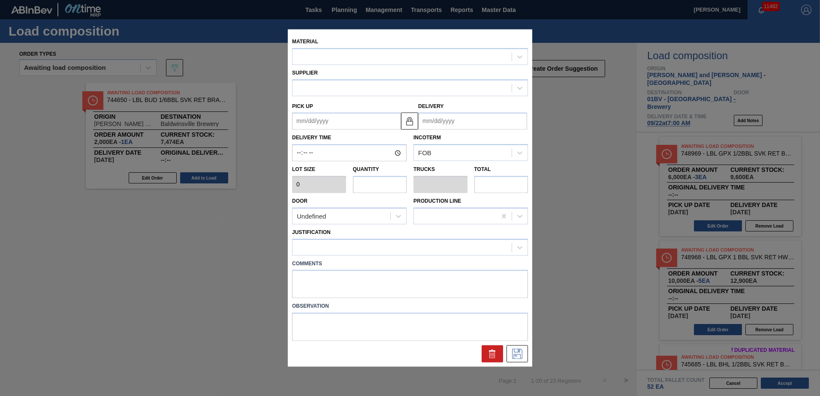
type input "2,000"
type input "1"
type input "0.002"
type input "2,000"
type up "[DATE]"
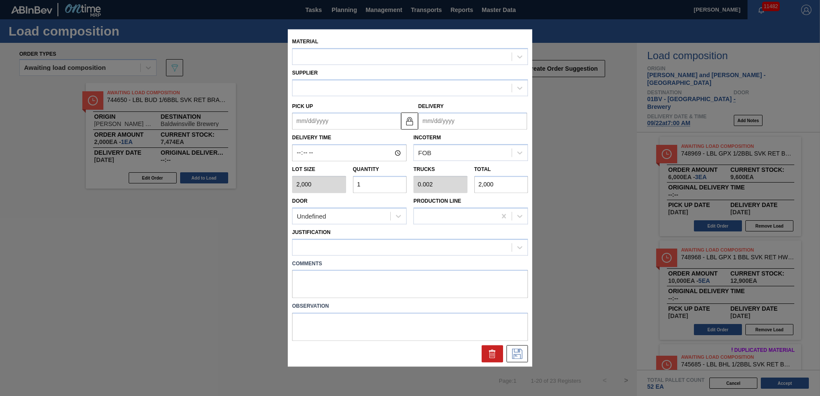
type input "[DATE]"
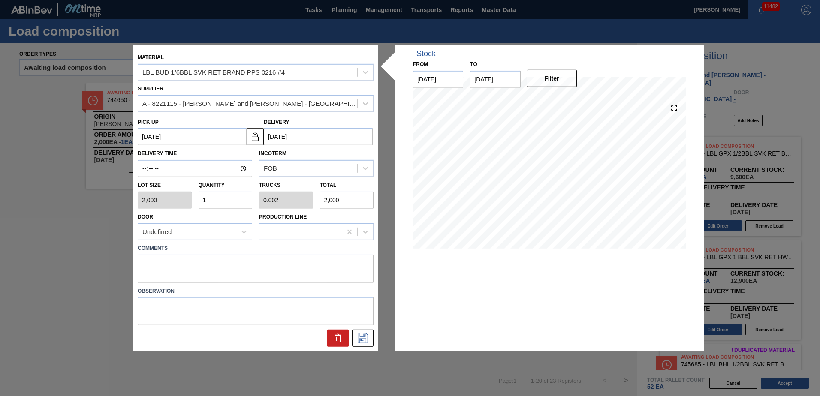
drag, startPoint x: 224, startPoint y: 199, endPoint x: 127, endPoint y: 202, distance: 96.5
click at [127, 202] on div "Material LBL BUD 1/6BBL SVK RET BRAND PPS 0216 #4 Supplier A - 8221115 - Brooks…" at bounding box center [410, 198] width 820 height 396
type input "2"
type input "0.004"
type input "4,000"
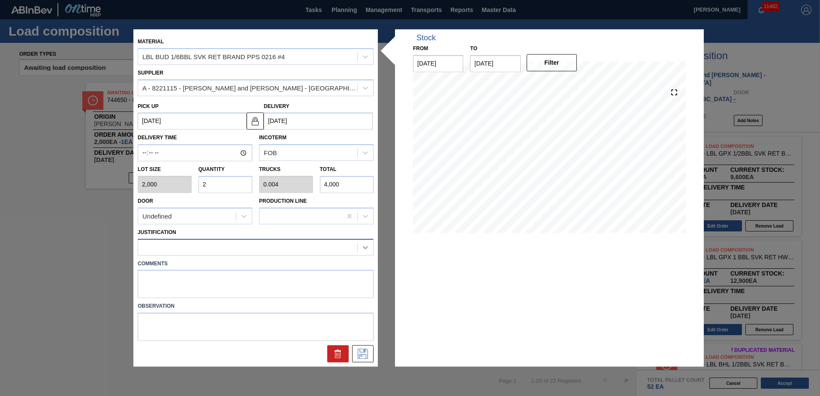
type input "2"
click at [368, 246] on icon at bounding box center [365, 247] width 9 height 9
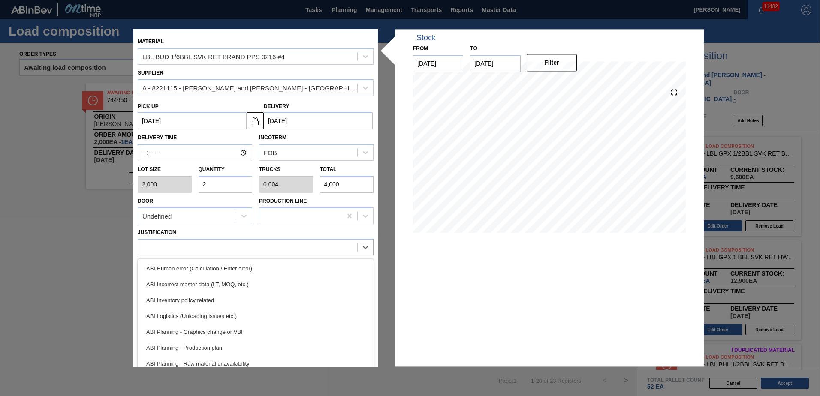
click at [199, 298] on div "ABI Inventory policy related" at bounding box center [256, 300] width 236 height 16
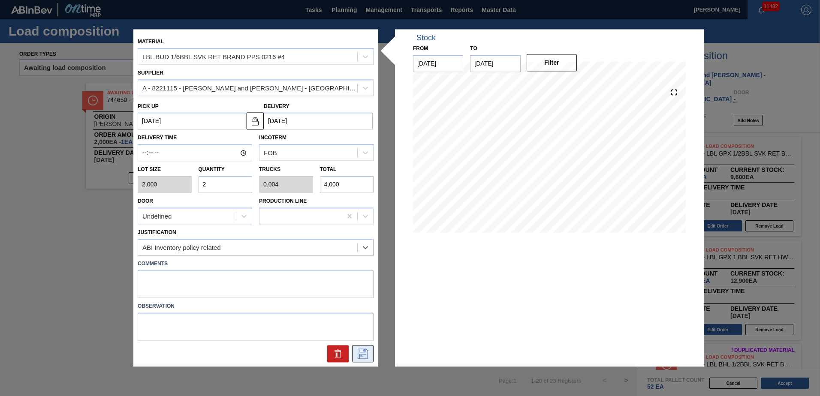
click at [361, 353] on icon at bounding box center [363, 354] width 14 height 10
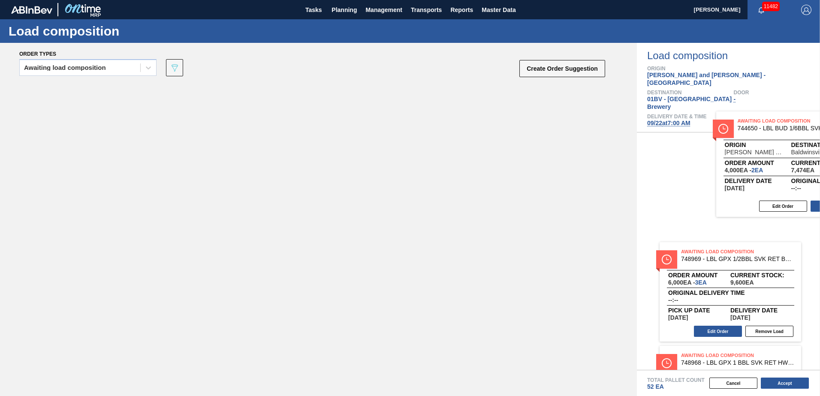
drag, startPoint x: 127, startPoint y: 99, endPoint x: 764, endPoint y: 129, distance: 637.5
click at [764, 129] on div "Order types Awaiting load composition 089F7B8B-B2A5-4AFE-B5C0-19BA573D28AC Crea…" at bounding box center [410, 219] width 820 height 353
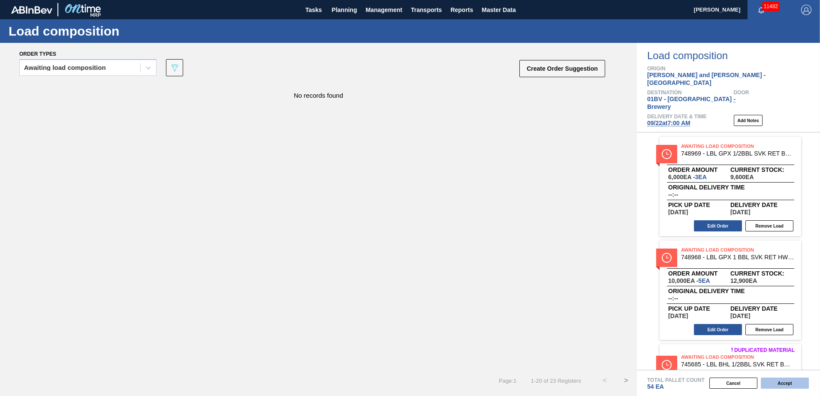
click at [779, 381] on button "Accept" at bounding box center [785, 383] width 48 height 11
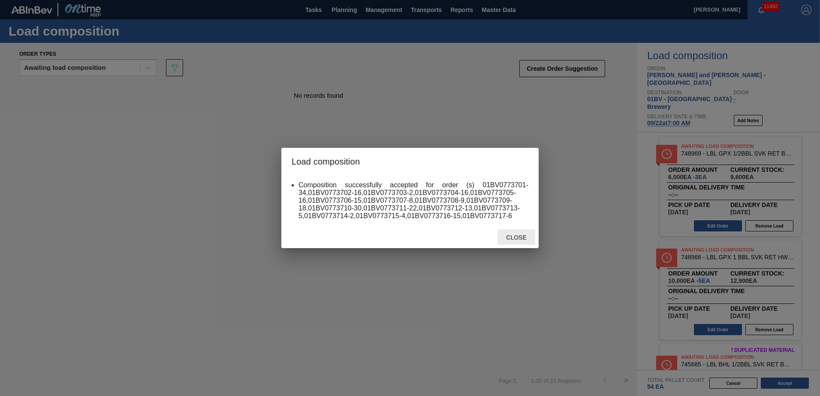
click at [514, 237] on span "Close" at bounding box center [516, 237] width 34 height 7
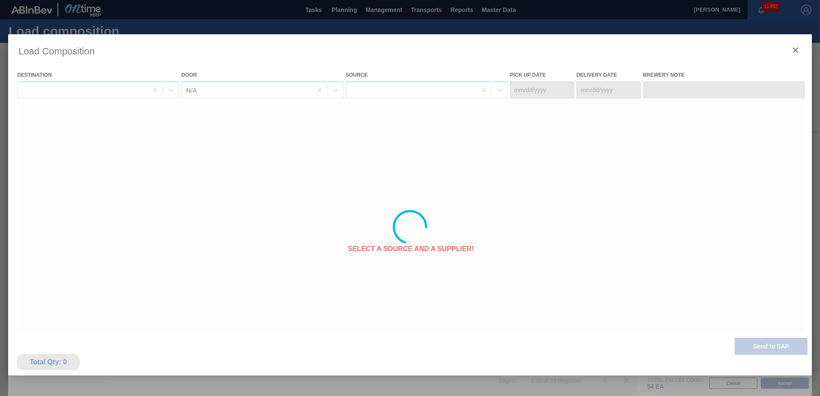
type Date "09/20/2025"
type Date "[DATE]"
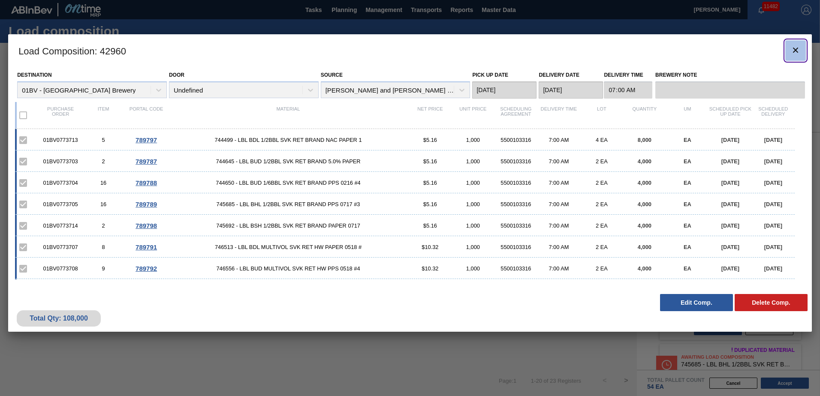
click at [794, 49] on icon "botão de ícone" at bounding box center [795, 50] width 10 height 10
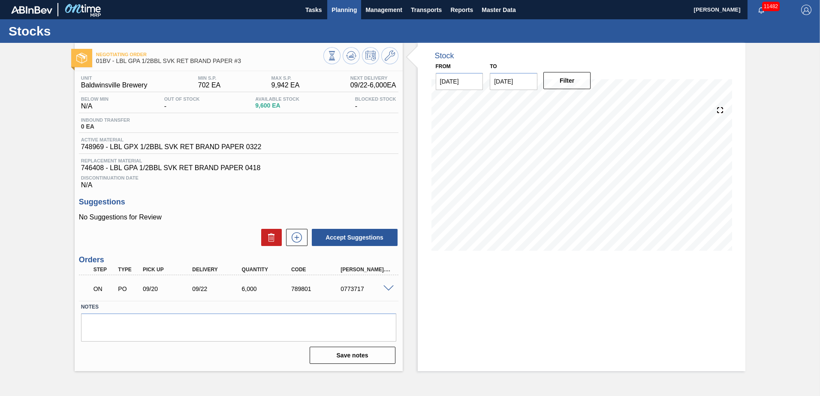
click at [352, 8] on span "Planning" at bounding box center [343, 10] width 25 height 10
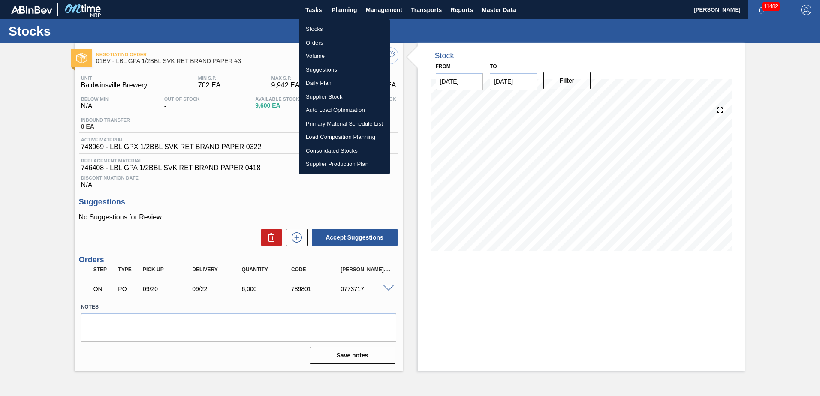
click at [333, 137] on li "Load Composition Planning" at bounding box center [344, 137] width 91 height 14
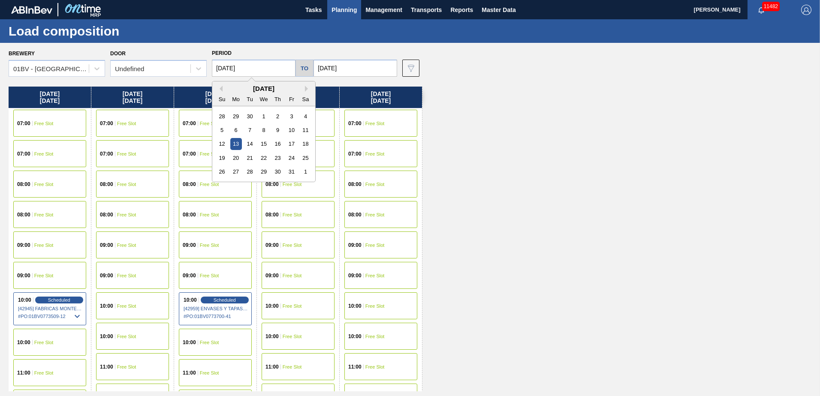
click at [264, 66] on input "[DATE]" at bounding box center [254, 68] width 84 height 17
click at [220, 86] on button "Previous Month" at bounding box center [220, 89] width 6 height 6
click at [234, 157] on div "22" at bounding box center [236, 158] width 12 height 12
type input "[DATE]"
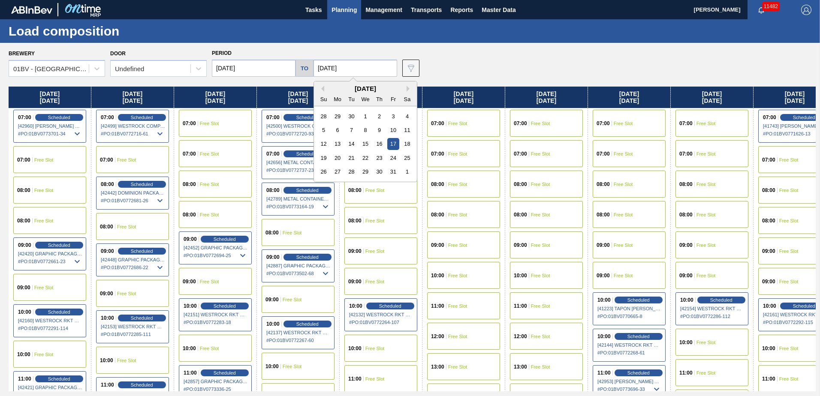
click at [353, 67] on input "[DATE]" at bounding box center [355, 68] width 84 height 17
click at [318, 87] on button "Previous Month" at bounding box center [321, 89] width 6 height 6
click at [391, 158] on div "26" at bounding box center [393, 158] width 12 height 12
type input "[DATE]"
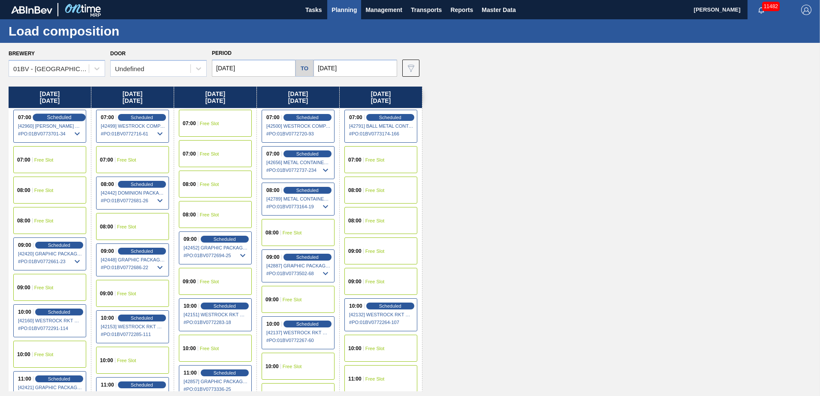
click at [62, 116] on span "Scheduled" at bounding box center [59, 117] width 24 height 6
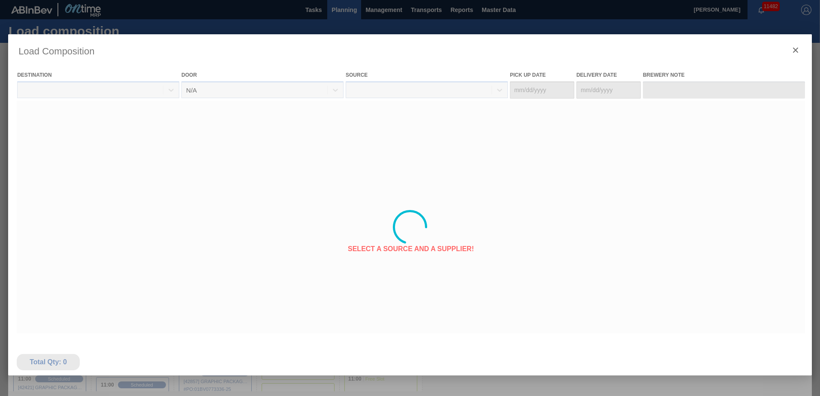
type Date "09/20/2025"
type Date "[DATE]"
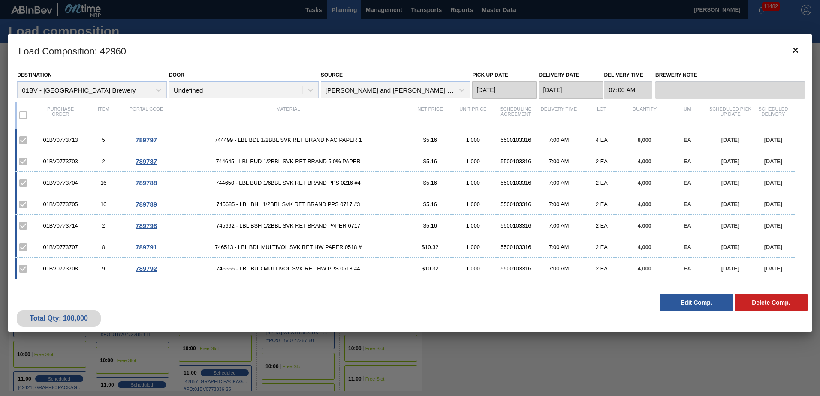
click at [682, 303] on button "Edit Comp." at bounding box center [696, 302] width 73 height 17
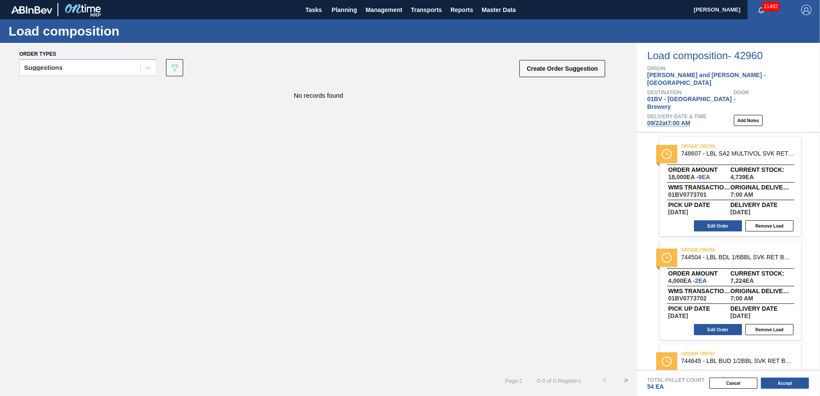
click at [676, 120] on span "09/22 at 7:00 AM" at bounding box center [668, 123] width 43 height 7
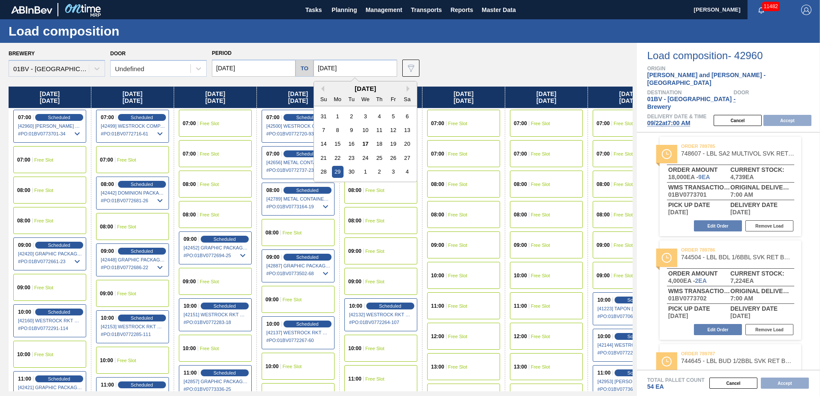
click at [349, 69] on input "[DATE]" at bounding box center [355, 68] width 84 height 17
click at [407, 89] on button "Next Month" at bounding box center [410, 89] width 6 height 6
click at [391, 143] on div "17" at bounding box center [393, 144] width 12 height 12
type input "[DATE]"
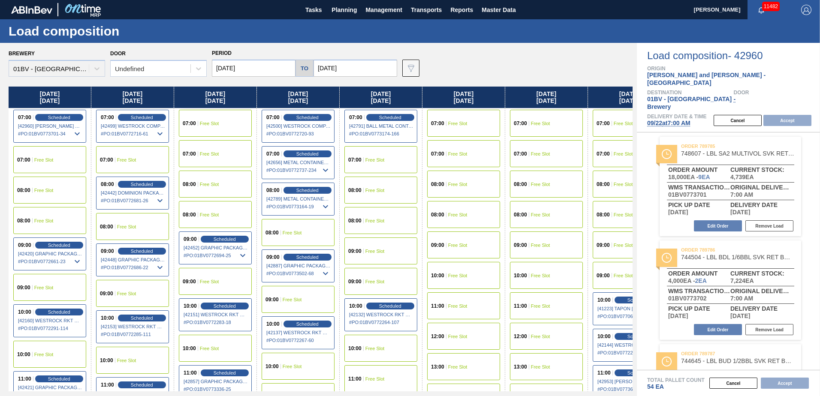
click at [252, 66] on input "[DATE]" at bounding box center [254, 68] width 84 height 17
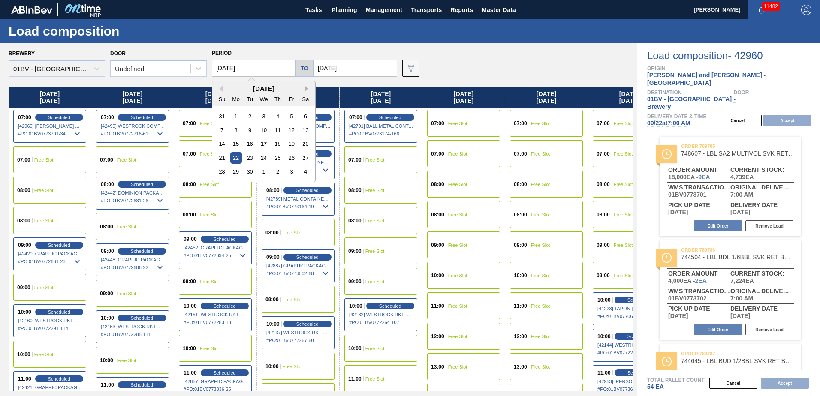
click at [307, 87] on button "Next Month" at bounding box center [308, 89] width 6 height 6
click at [237, 147] on div "13" at bounding box center [236, 144] width 12 height 12
type input "[DATE]"
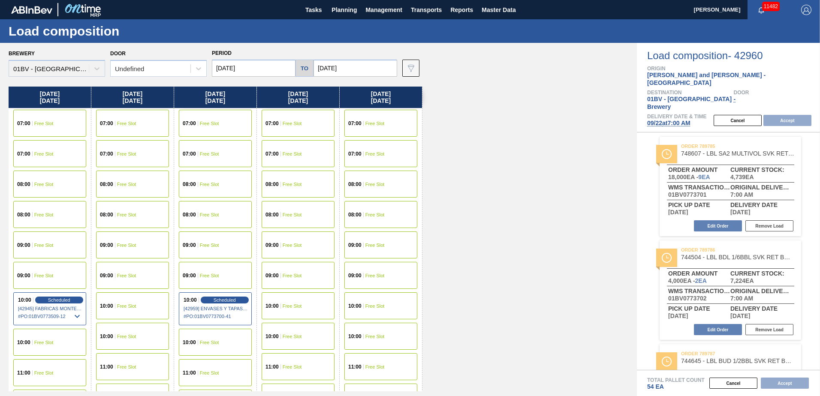
click at [286, 363] on div "11:00 Free Slot" at bounding box center [298, 366] width 73 height 27
click at [785, 115] on button "Accept" at bounding box center [787, 120] width 48 height 11
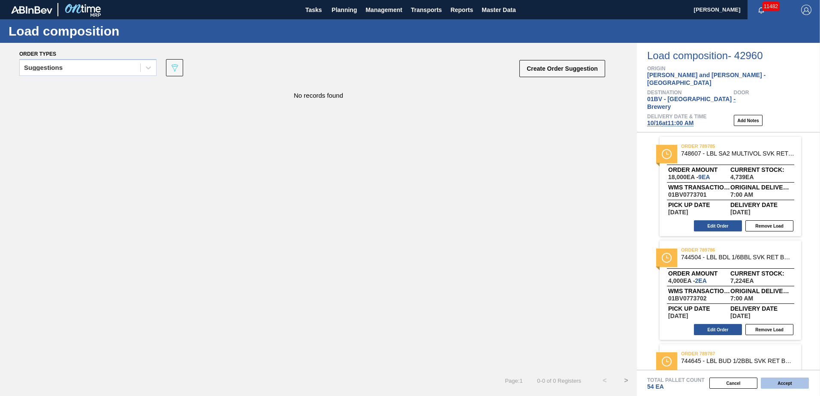
click at [787, 384] on button "Accept" at bounding box center [785, 383] width 48 height 11
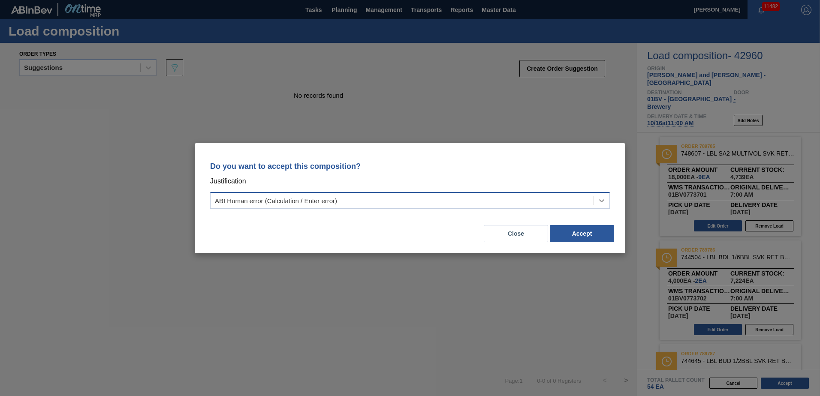
click at [601, 199] on icon at bounding box center [601, 200] width 9 height 9
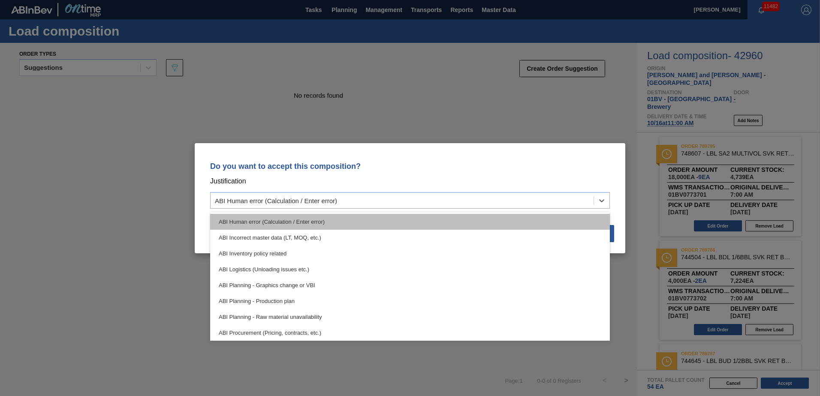
click at [246, 220] on div "ABI Human error (Calculation / Enter error)" at bounding box center [410, 222] width 400 height 16
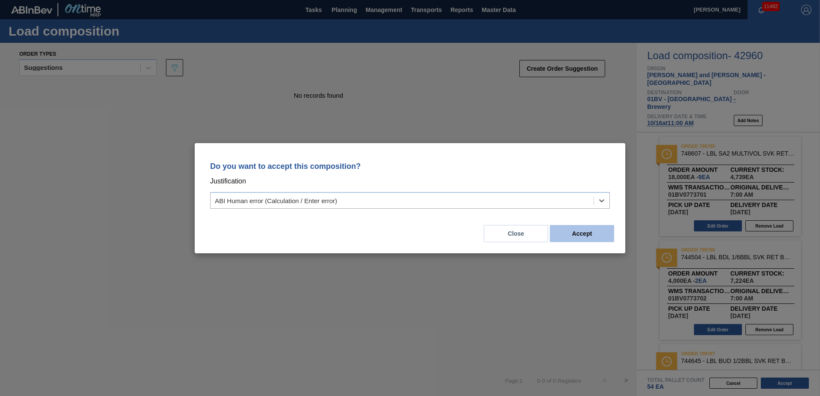
click at [595, 230] on button "Accept" at bounding box center [582, 233] width 64 height 17
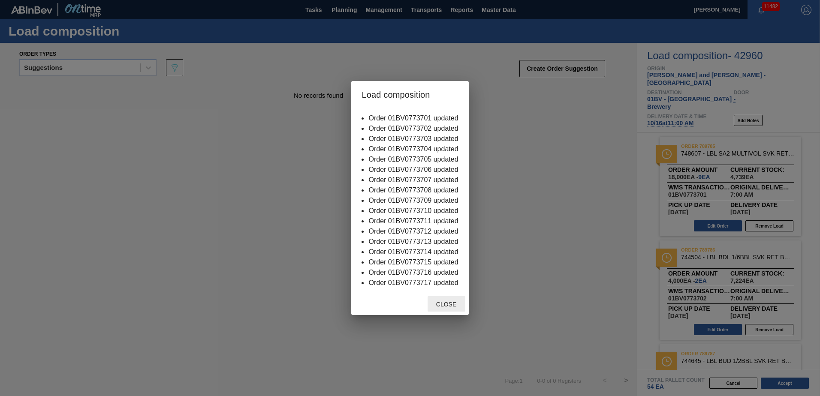
click at [448, 304] on span "Close" at bounding box center [446, 304] width 34 height 7
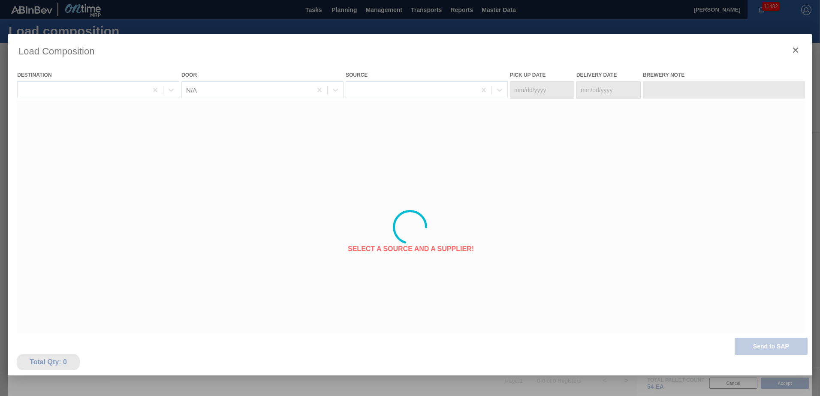
type Date "[DATE]"
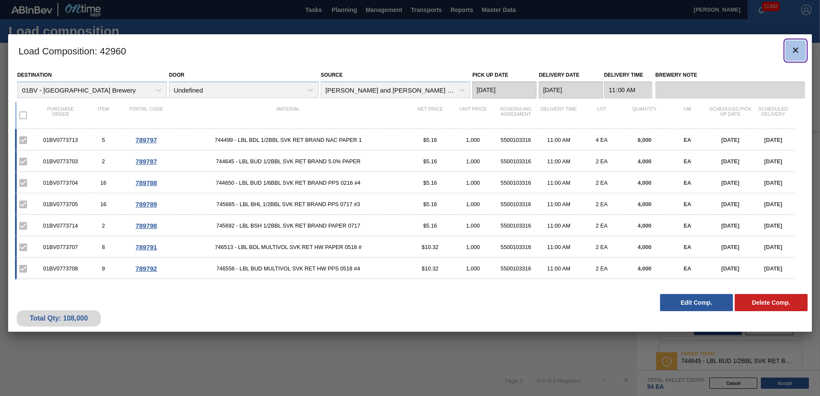
click at [793, 49] on icon "botão de ícone" at bounding box center [795, 50] width 10 height 10
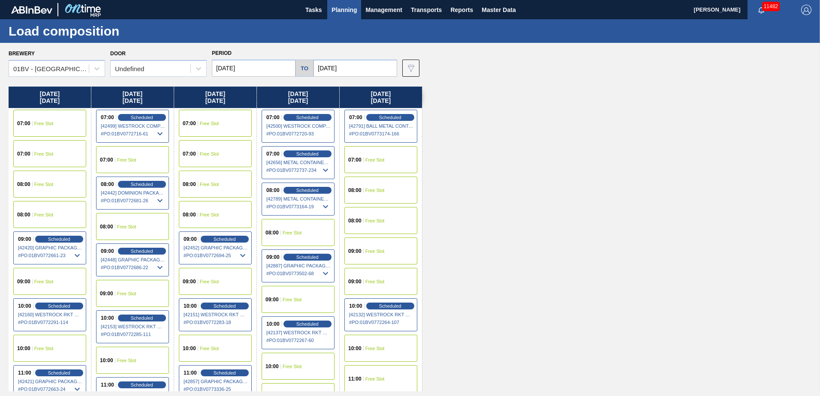
click at [343, 10] on span "Planning" at bounding box center [343, 10] width 25 height 10
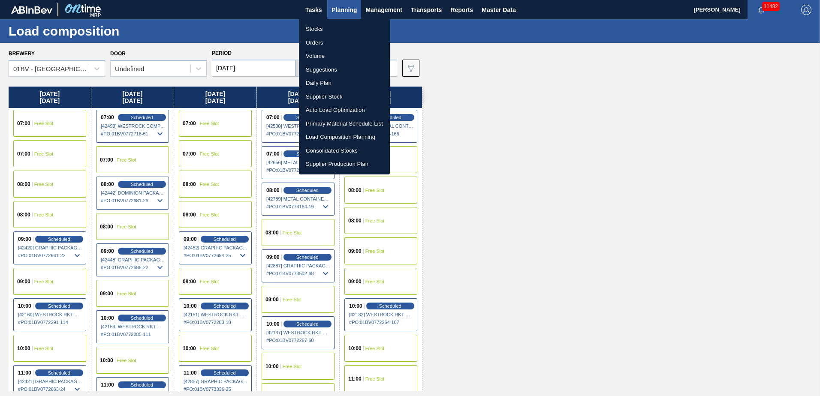
click at [328, 70] on li "Suggestions" at bounding box center [344, 70] width 91 height 14
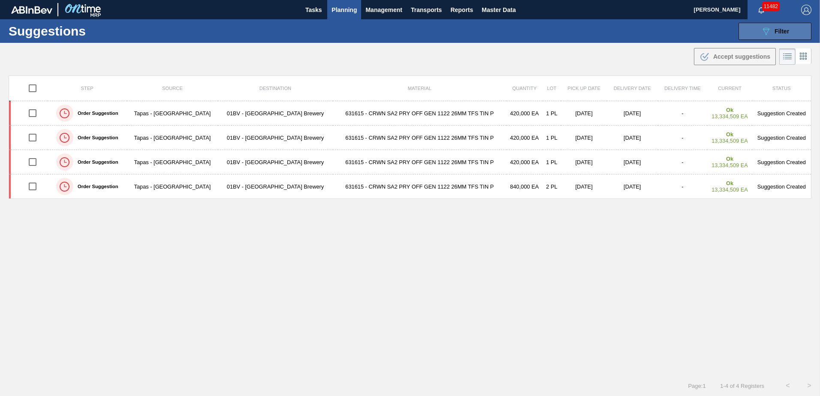
click at [758, 29] on button "089F7B8B-B2A5-4AFE-B5C0-19BA573D28AC Filter" at bounding box center [774, 31] width 73 height 17
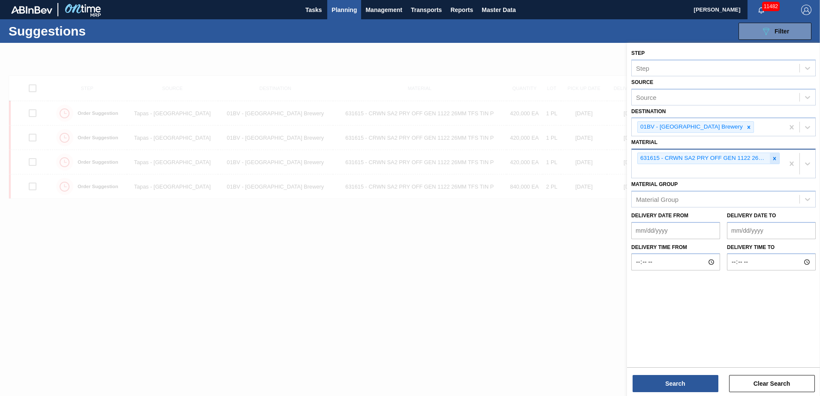
click at [773, 159] on icon at bounding box center [774, 159] width 6 height 6
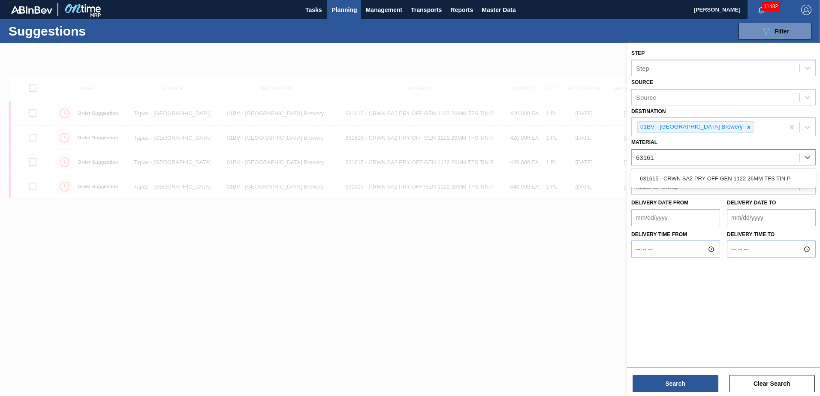
type input "631615"
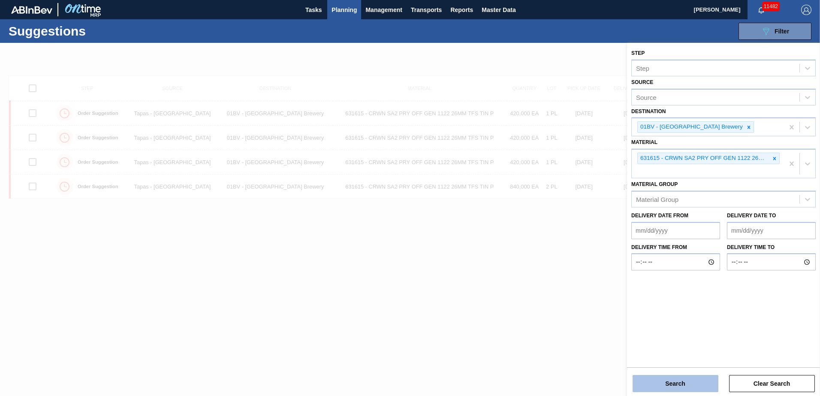
click at [671, 382] on button "Search" at bounding box center [675, 383] width 86 height 17
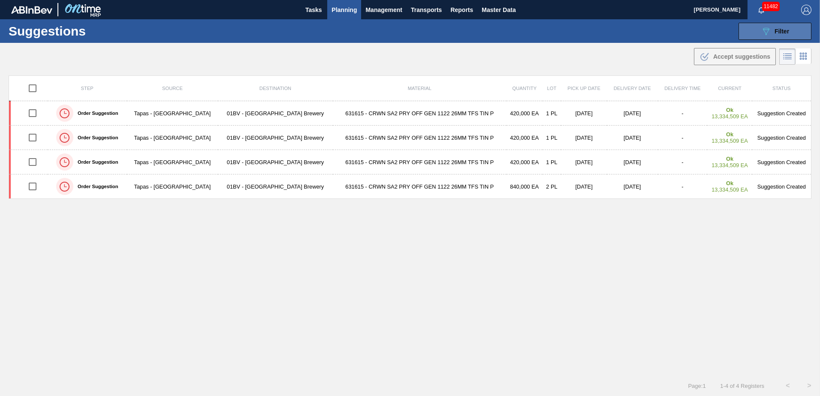
click at [787, 30] on span "Filter" at bounding box center [781, 31] width 15 height 7
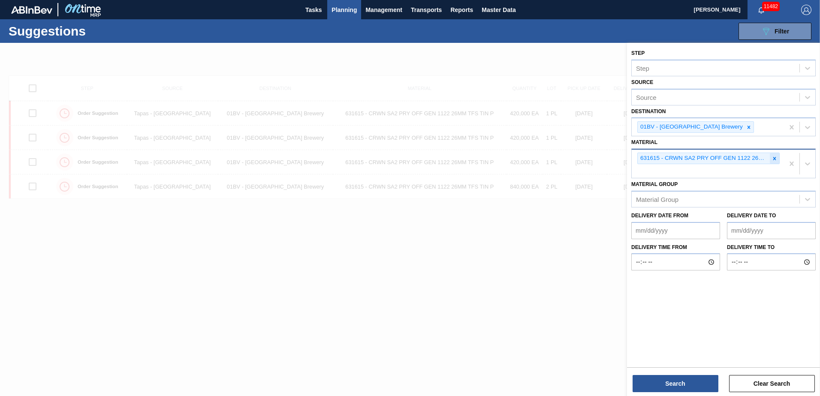
click at [773, 160] on icon at bounding box center [774, 158] width 3 height 3
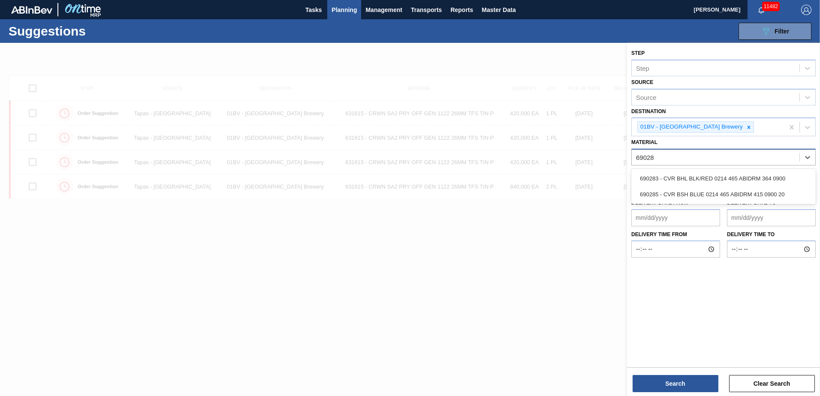
type input "690285"
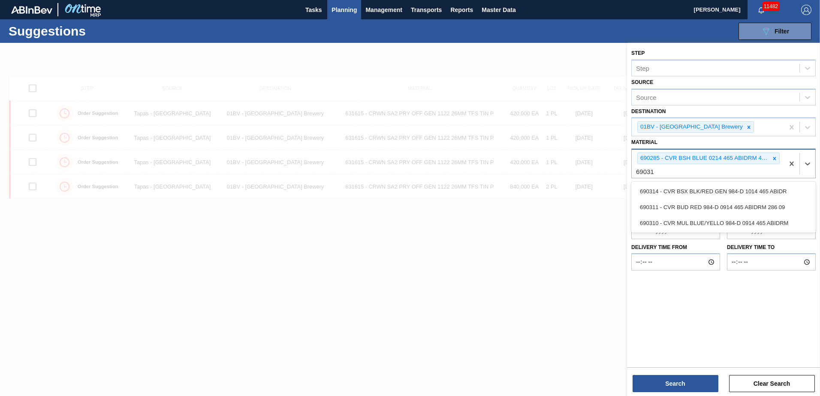
type input "690311"
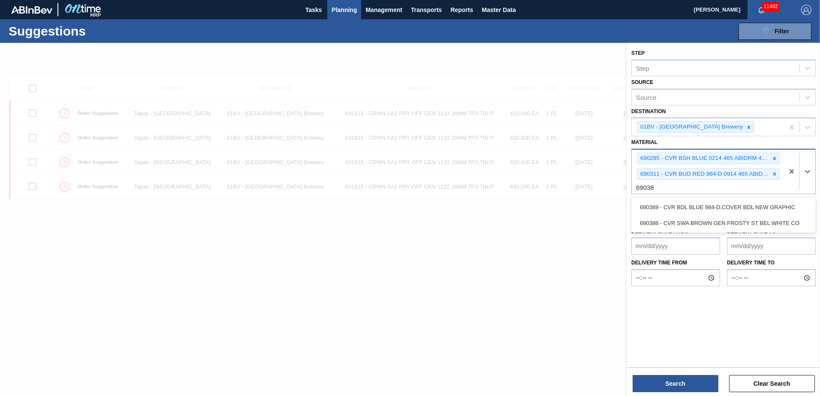
type input "690389"
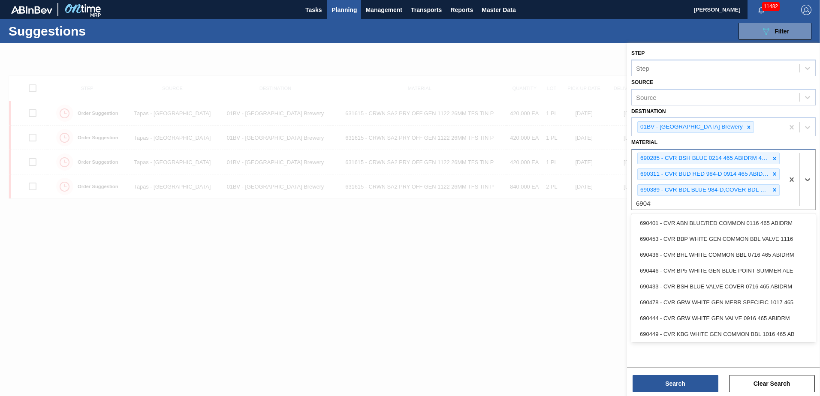
type input "690436"
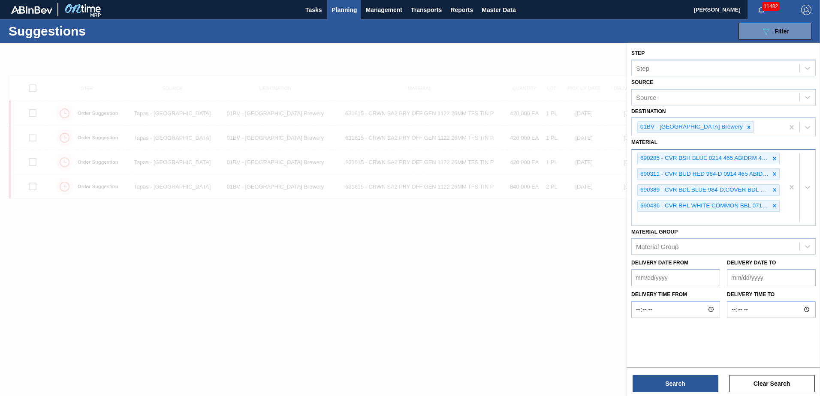
click at [657, 221] on div "690285 - CVR BSH BLUE 0214 465 ABIDRM 415 0900 20 690311 - CVR BUD RED 984-D 09…" at bounding box center [708, 188] width 152 height 76
type input "690510"
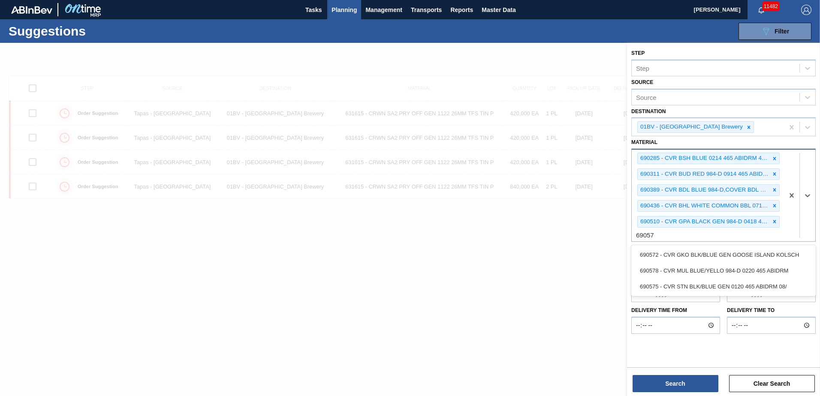
type input "690572"
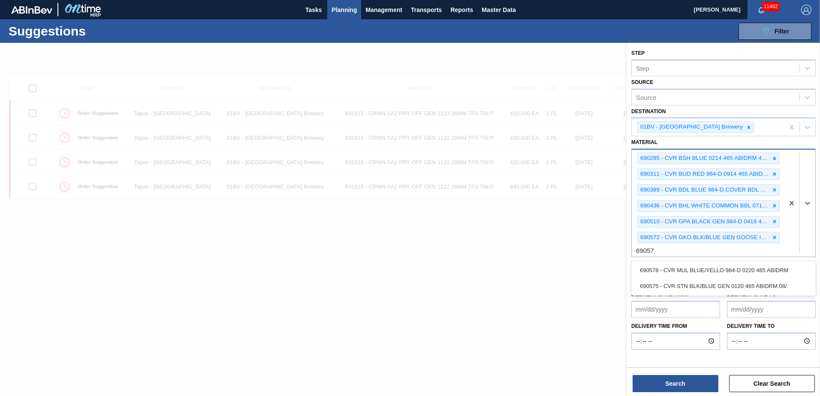
type input "690578"
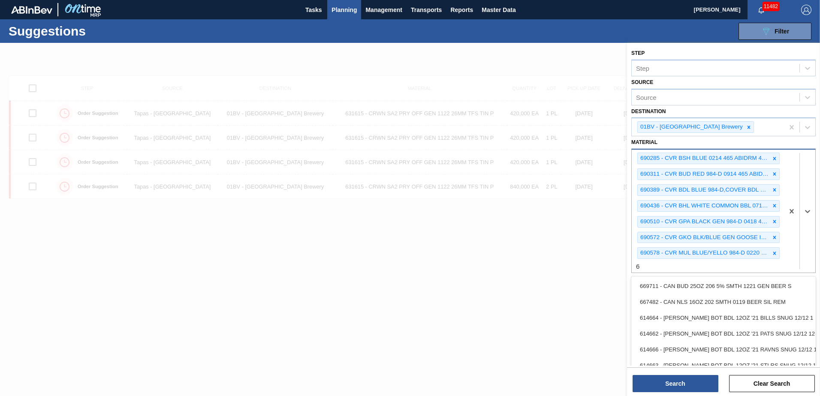
scroll to position [0, 0]
type input "690616"
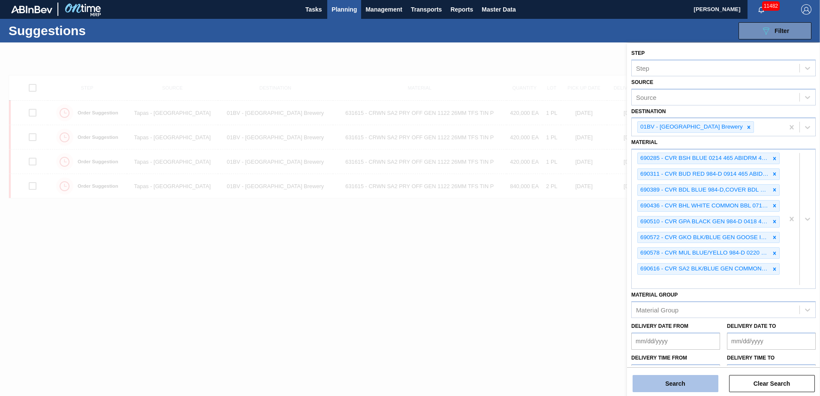
click at [665, 383] on button "Search" at bounding box center [675, 383] width 86 height 17
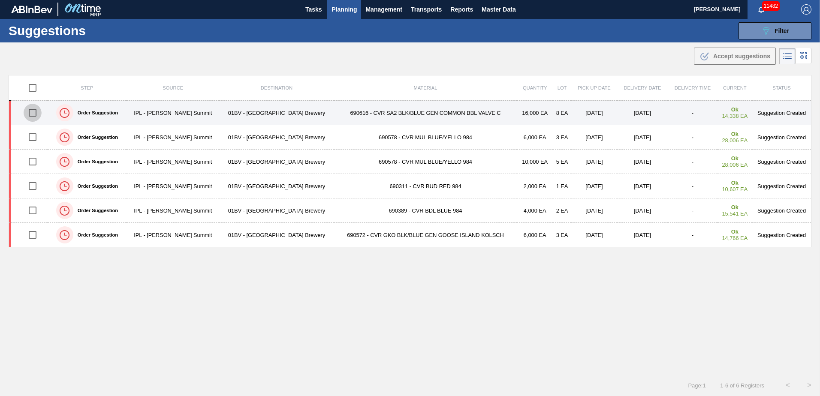
click at [36, 113] on input "checkbox" at bounding box center [33, 113] width 18 height 18
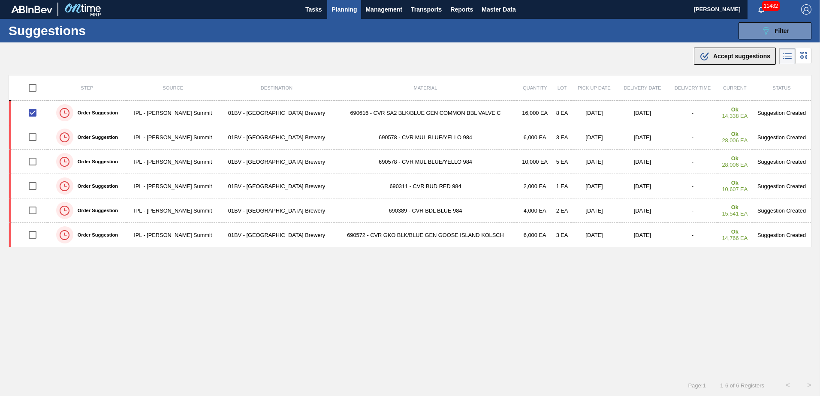
click at [709, 56] on div ".b{fill:var(--color-action-default)} Accept suggestions" at bounding box center [734, 56] width 71 height 10
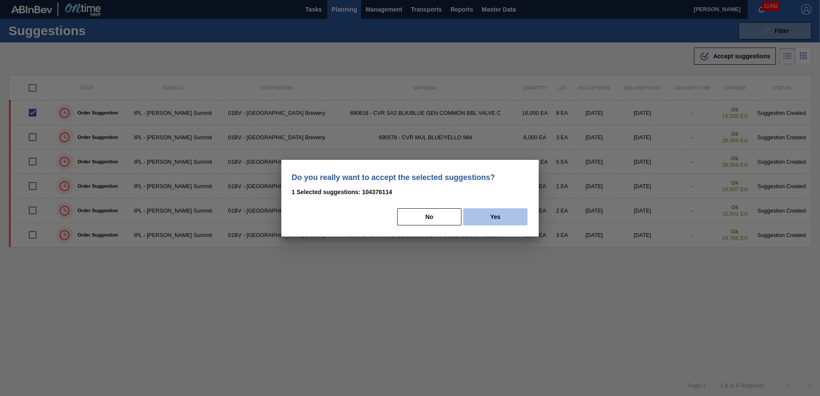
click at [506, 219] on button "Yes" at bounding box center [495, 216] width 64 height 17
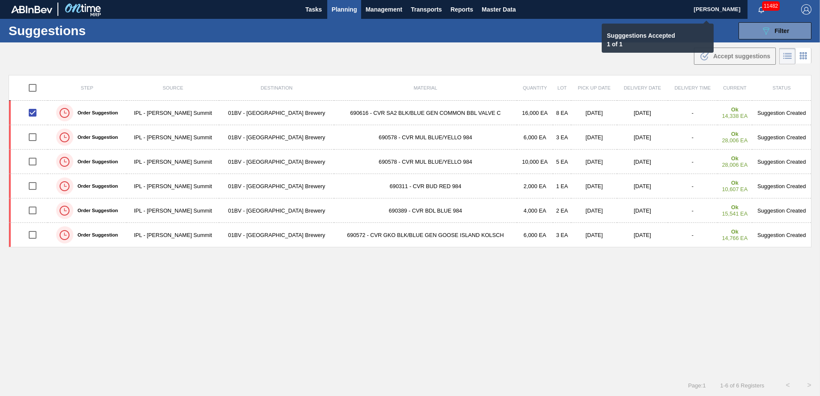
checkbox input "false"
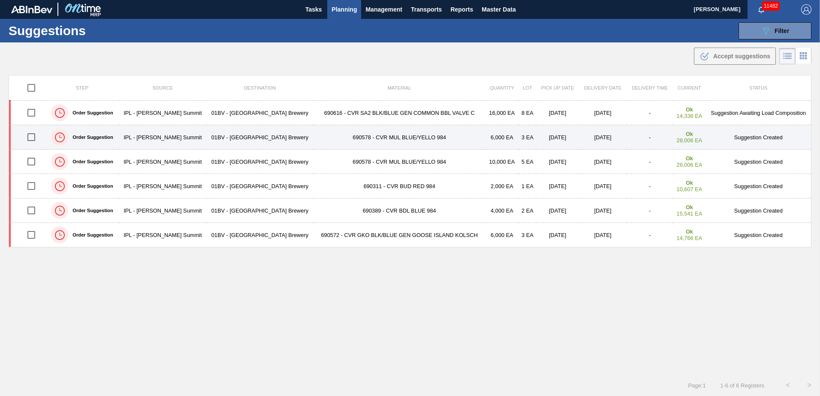
click at [30, 136] on input "checkbox" at bounding box center [31, 137] width 18 height 18
checkbox input "true"
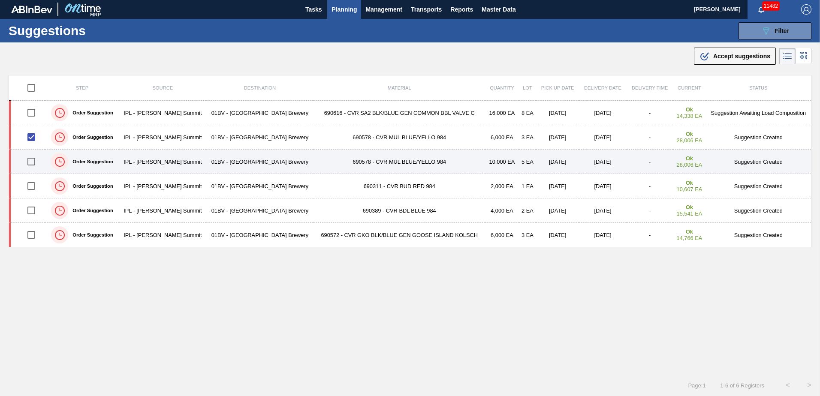
click at [31, 160] on input "checkbox" at bounding box center [31, 162] width 18 height 18
checkbox input "true"
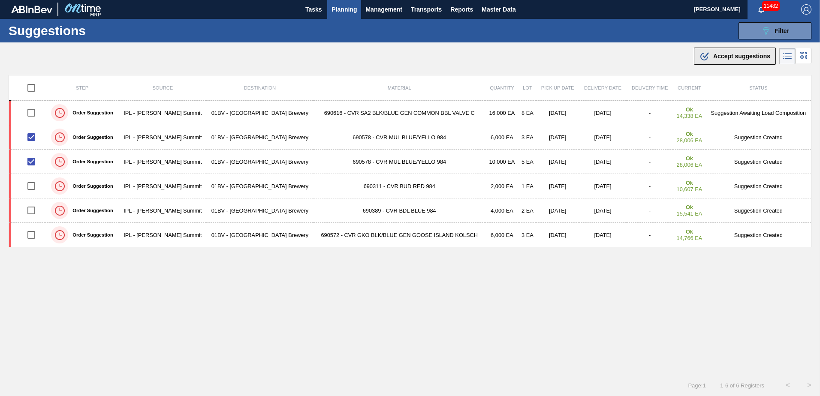
click at [727, 57] on span "Accept suggestions" at bounding box center [741, 56] width 57 height 7
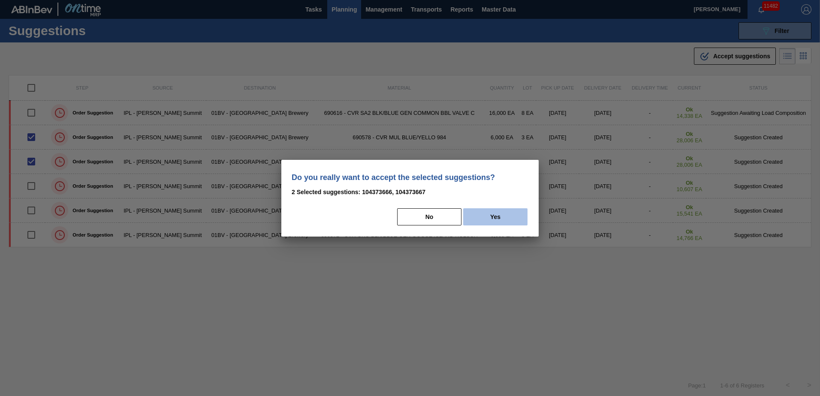
click at [501, 218] on button "Yes" at bounding box center [495, 216] width 64 height 17
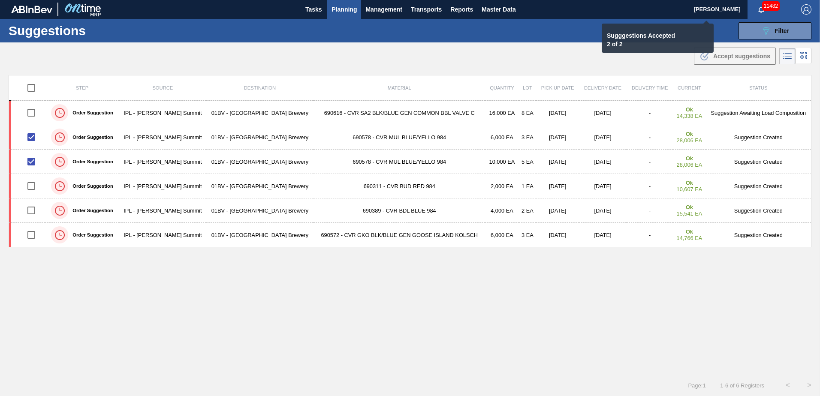
checkbox input "false"
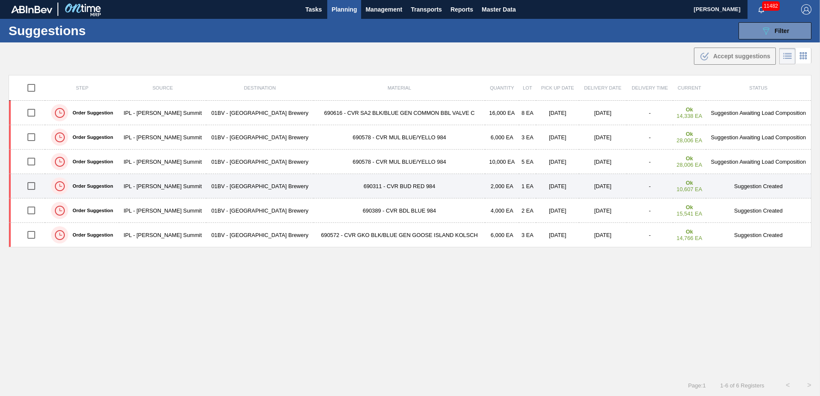
click at [370, 184] on td "690311 - CVR BUD RED 984" at bounding box center [399, 186] width 172 height 24
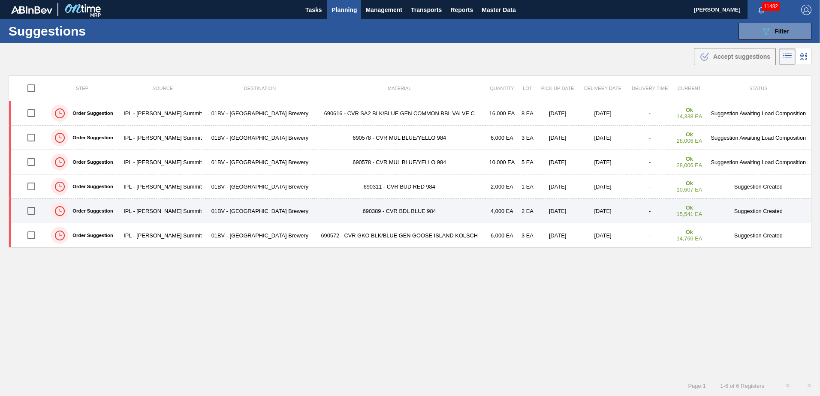
click at [342, 209] on td "690389 - CVR BDL BLUE 984" at bounding box center [399, 211] width 172 height 24
click at [369, 208] on td "690389 - CVR BDL BLUE 984" at bounding box center [399, 211] width 172 height 24
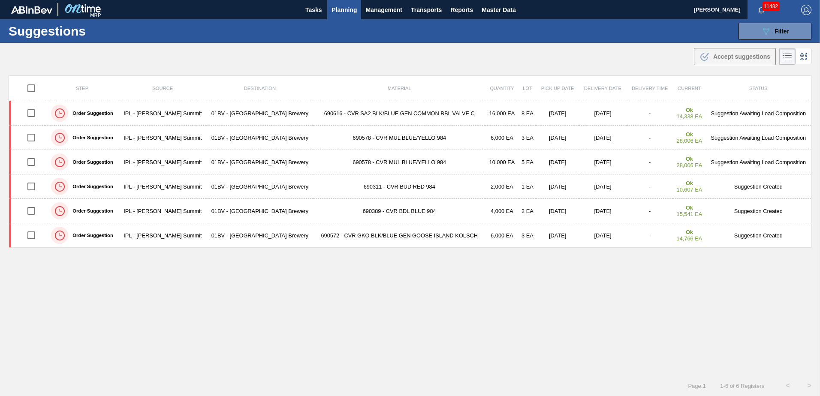
click at [332, 235] on td "690572 - CVR GKO BLK/BLUE GEN GOOSE ISLAND KOLSCH" at bounding box center [399, 235] width 172 height 24
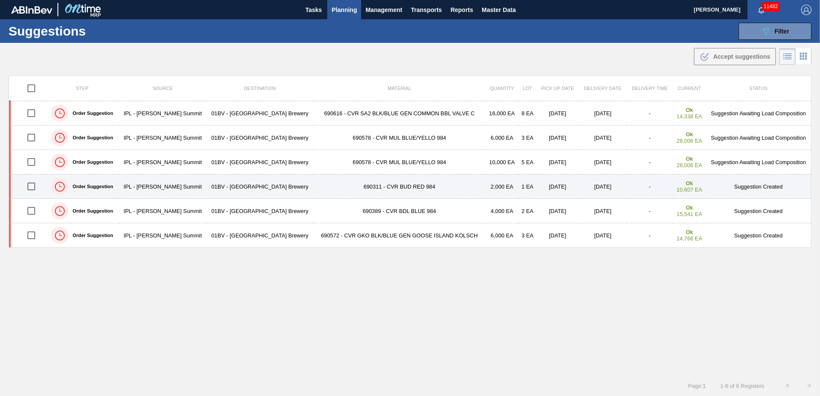
click at [29, 187] on input "checkbox" at bounding box center [31, 187] width 18 height 18
checkbox input "true"
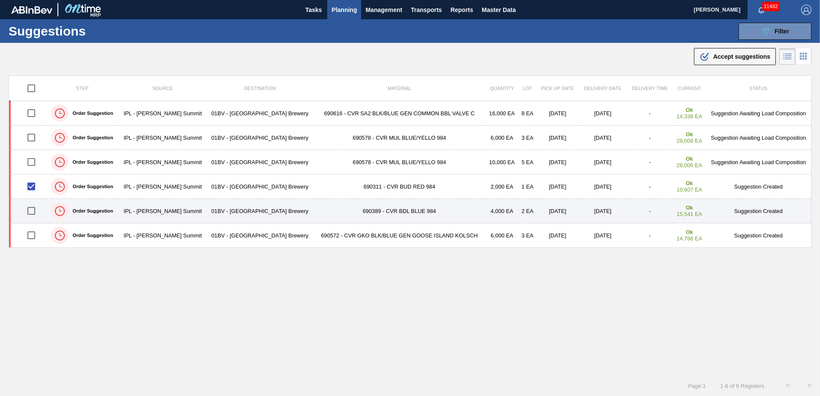
click at [32, 215] on input "checkbox" at bounding box center [31, 211] width 18 height 18
checkbox input "true"
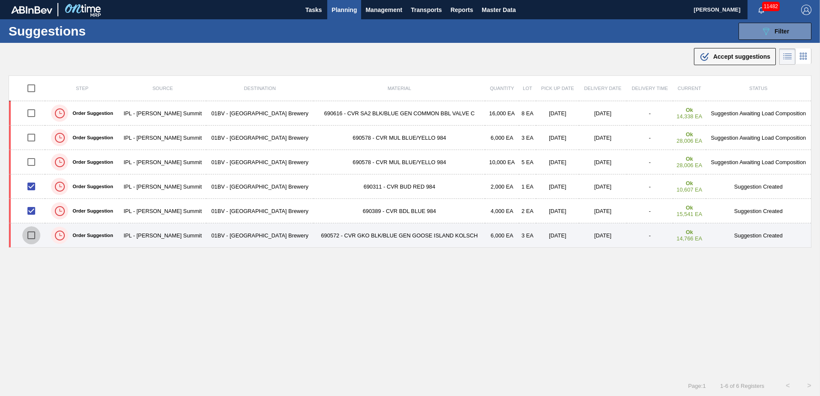
click at [36, 232] on input "checkbox" at bounding box center [31, 235] width 18 height 18
checkbox input "true"
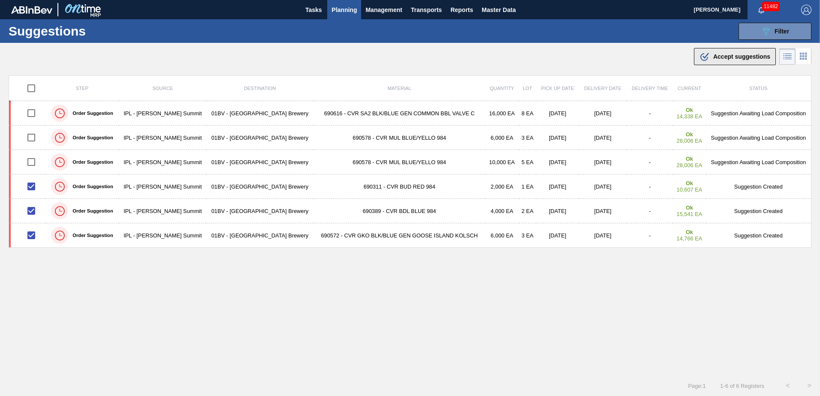
click at [720, 56] on span "Accept suggestions" at bounding box center [741, 56] width 57 height 7
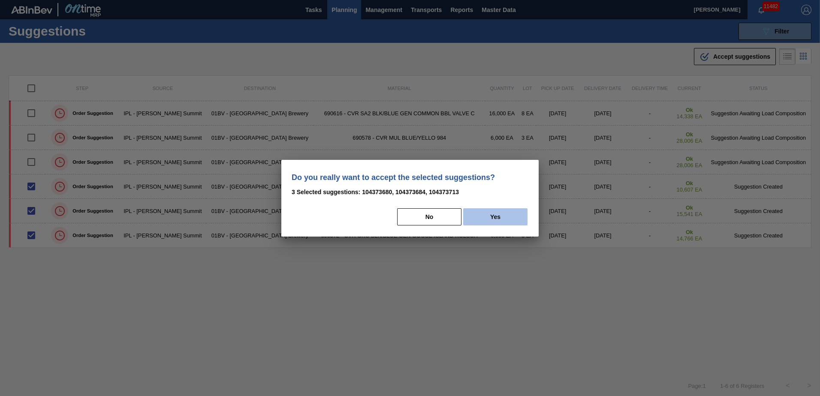
click at [509, 214] on button "Yes" at bounding box center [495, 216] width 64 height 17
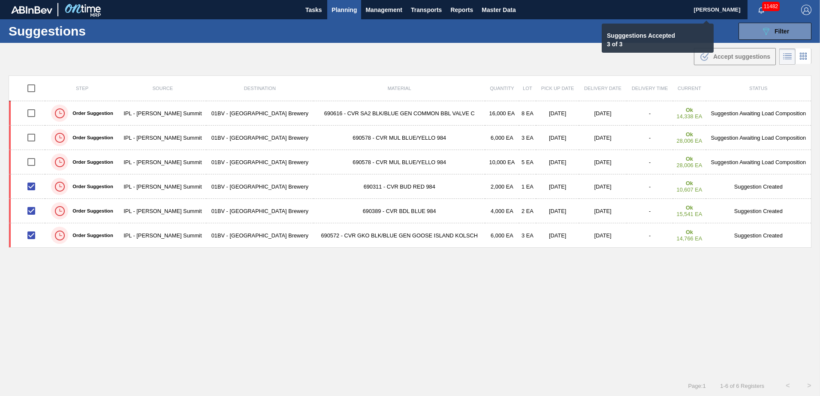
checkbox input "false"
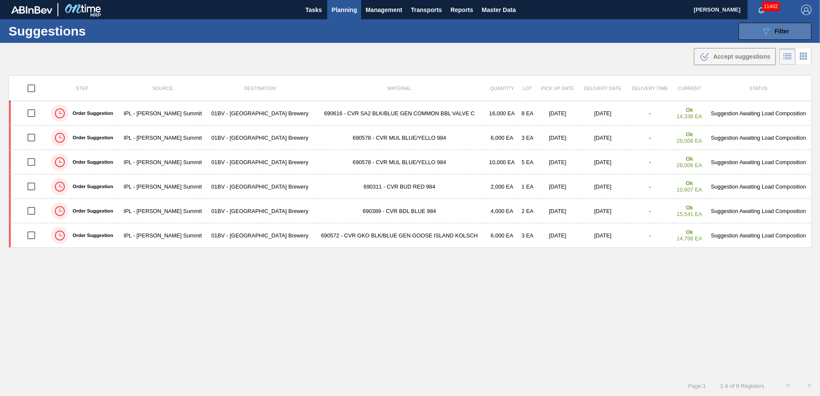
click at [762, 26] on icon "089F7B8B-B2A5-4AFE-B5C0-19BA573D28AC" at bounding box center [766, 31] width 10 height 10
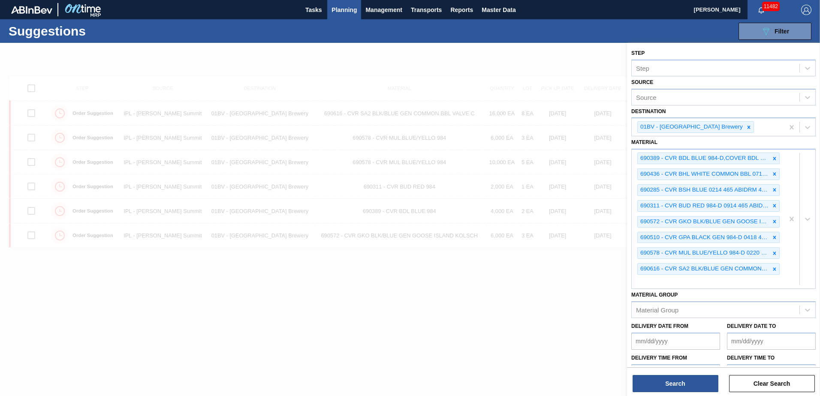
click at [512, 331] on div at bounding box center [410, 241] width 820 height 396
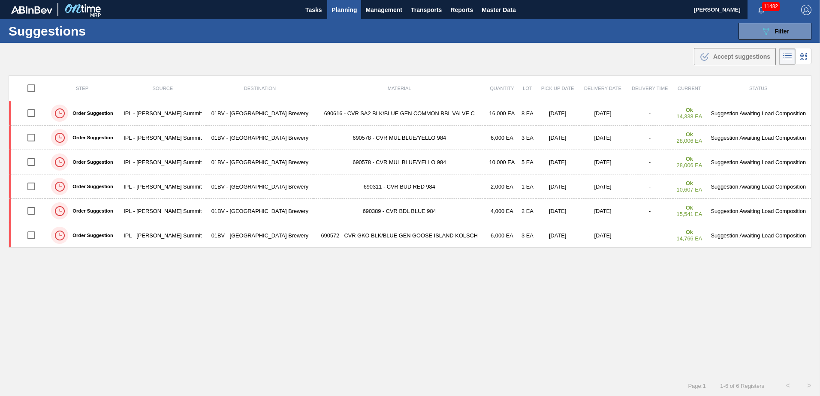
click at [342, 12] on span "Planning" at bounding box center [343, 10] width 25 height 10
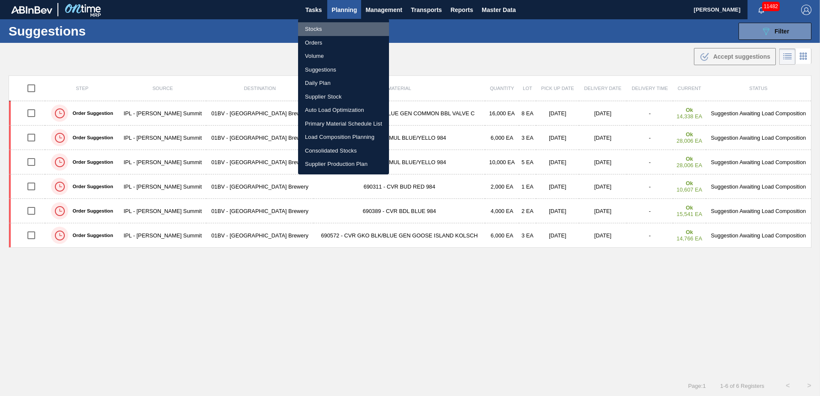
click at [310, 28] on li "Stocks" at bounding box center [343, 29] width 91 height 14
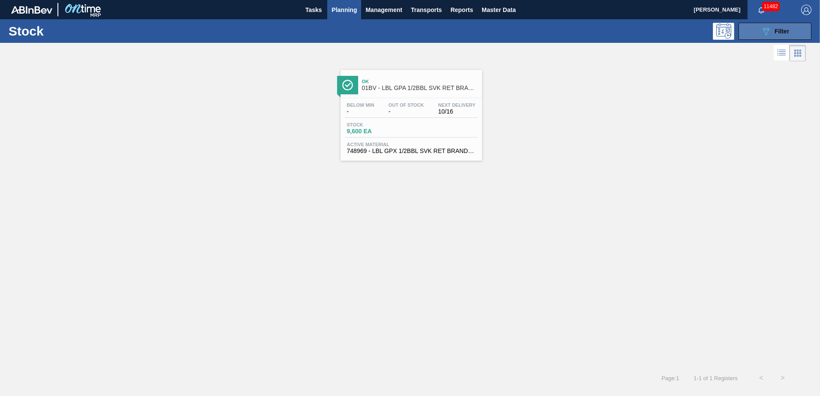
click at [764, 30] on icon at bounding box center [766, 31] width 6 height 7
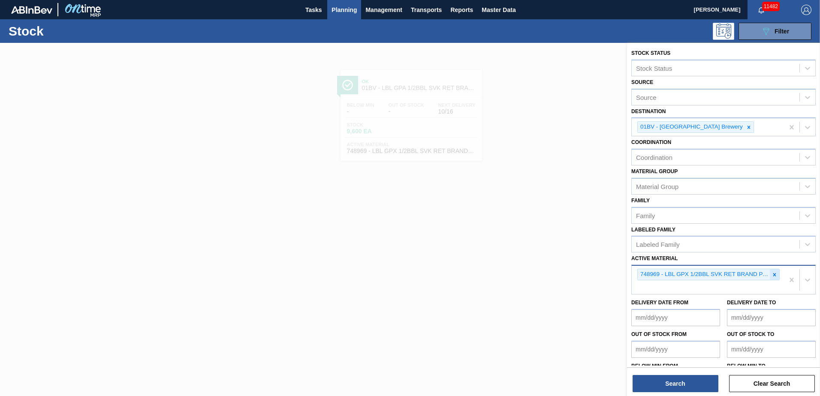
click at [773, 272] on icon at bounding box center [774, 275] width 6 height 6
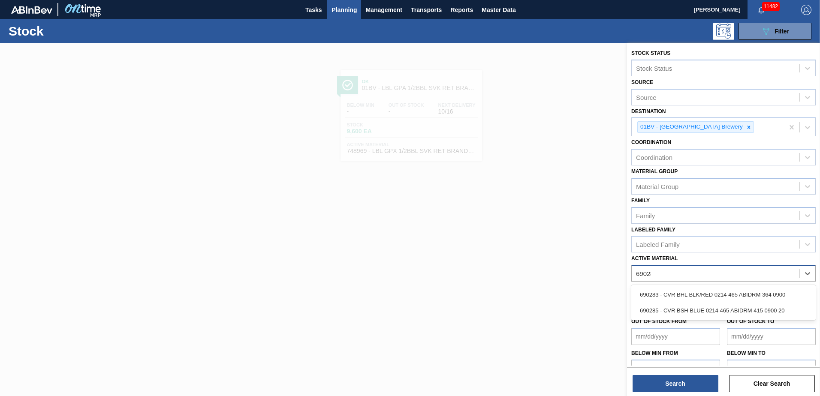
type Material "690285"
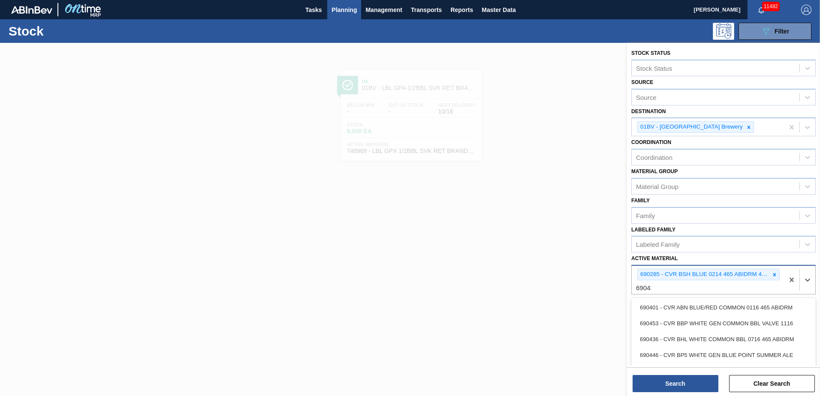
type Material "690436"
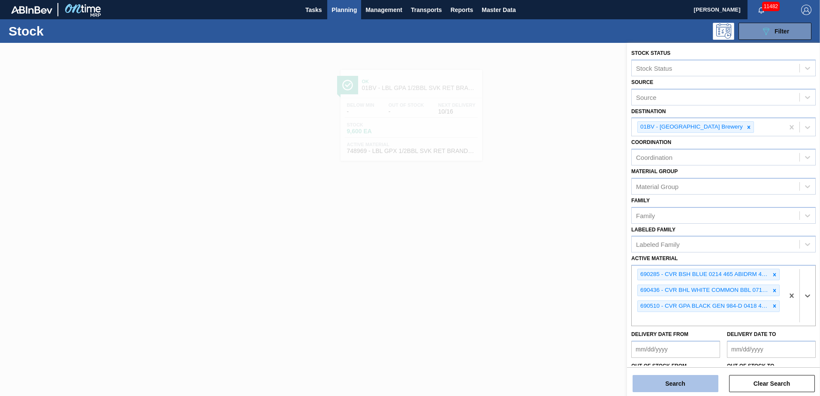
click at [660, 384] on button "Search" at bounding box center [675, 383] width 86 height 17
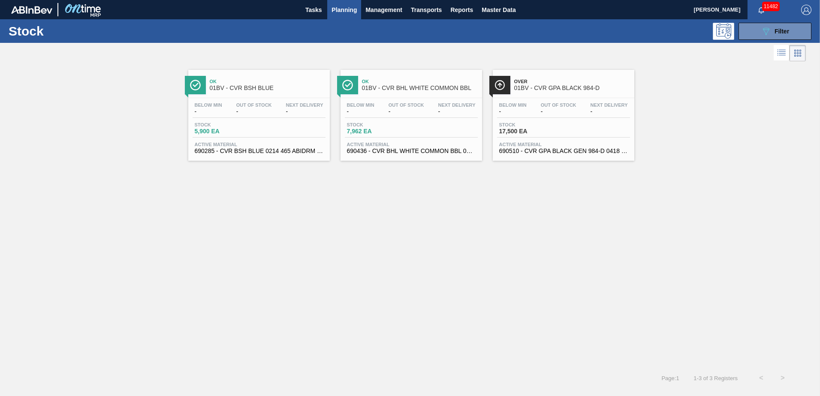
drag, startPoint x: 230, startPoint y: 86, endPoint x: 266, endPoint y: 94, distance: 37.0
click at [231, 86] on span "01BV - CVR BSH BLUE" at bounding box center [268, 88] width 116 height 6
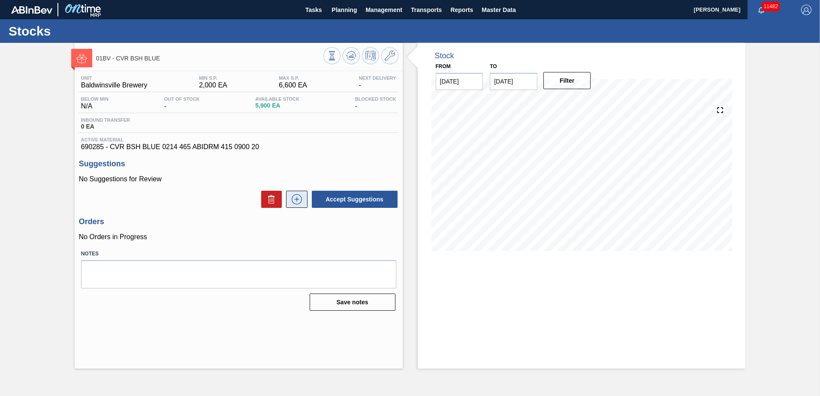
click at [298, 198] on icon at bounding box center [297, 199] width 14 height 10
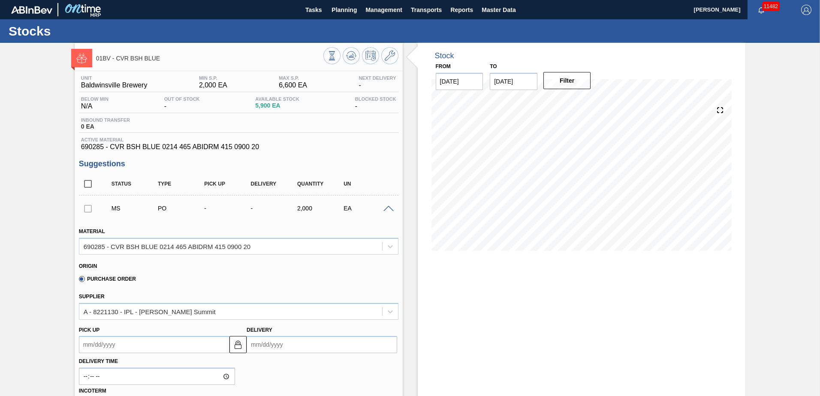
click at [299, 344] on input "Delivery" at bounding box center [322, 344] width 151 height 17
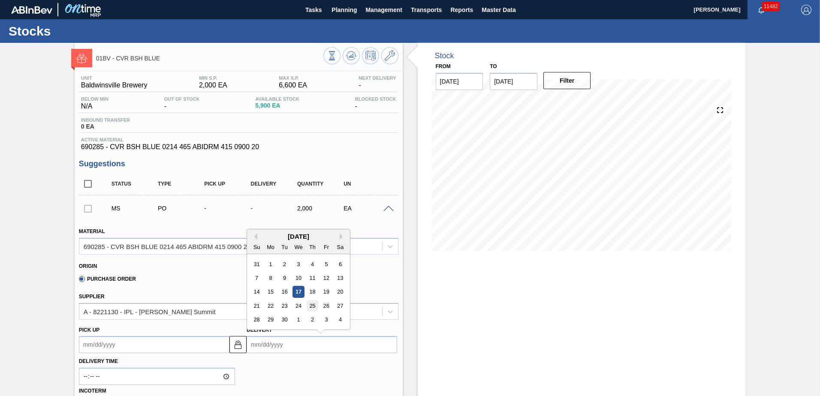
click at [311, 307] on div "25" at bounding box center [313, 306] width 12 height 12
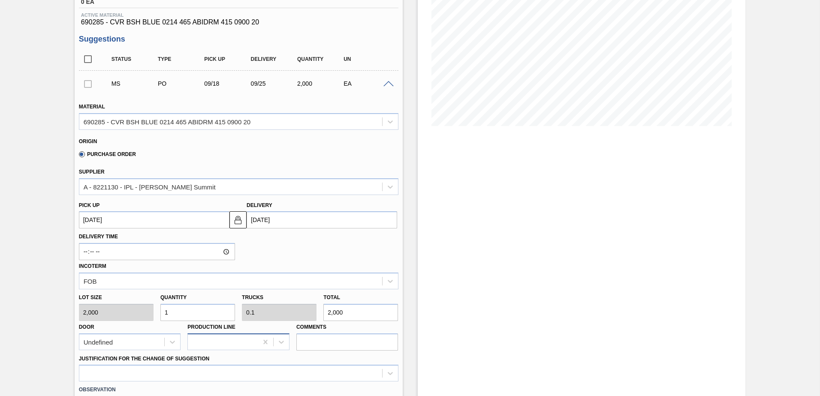
scroll to position [129, 0]
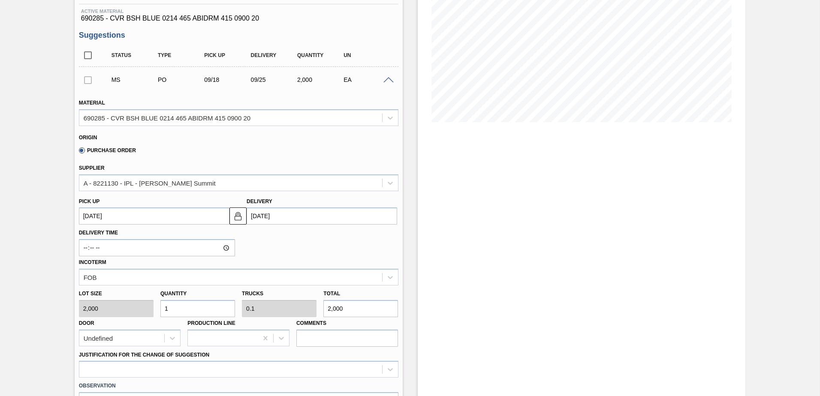
drag, startPoint x: 82, startPoint y: 314, endPoint x: 61, endPoint y: 317, distance: 21.3
click at [62, 317] on div "01BV - CVR BSH BLUE Unit Baldwinsville Brewery MIN S.P. 2,000 EA MAX S.P. 6,600…" at bounding box center [410, 245] width 820 height 662
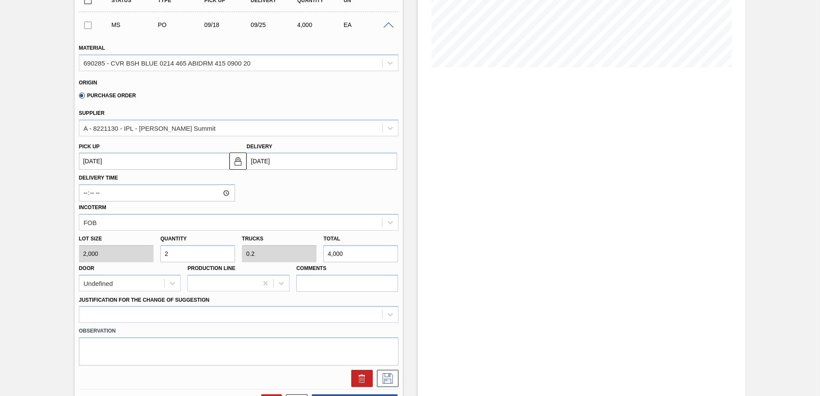
scroll to position [300, 0]
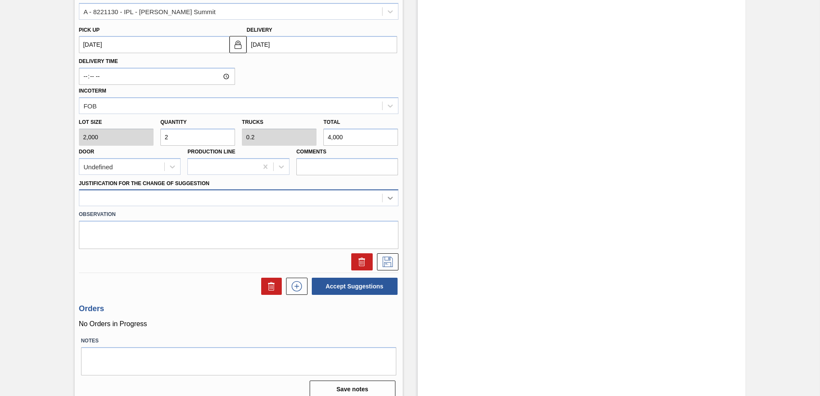
click at [388, 200] on icon at bounding box center [390, 198] width 9 height 9
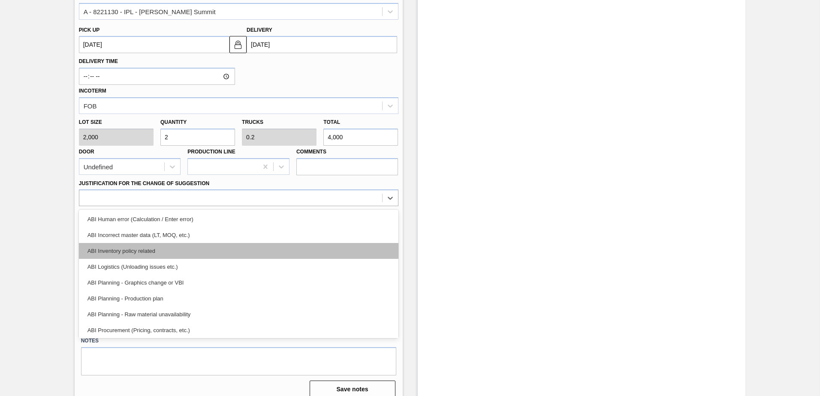
click at [140, 254] on div "ABI Inventory policy related" at bounding box center [238, 251] width 319 height 16
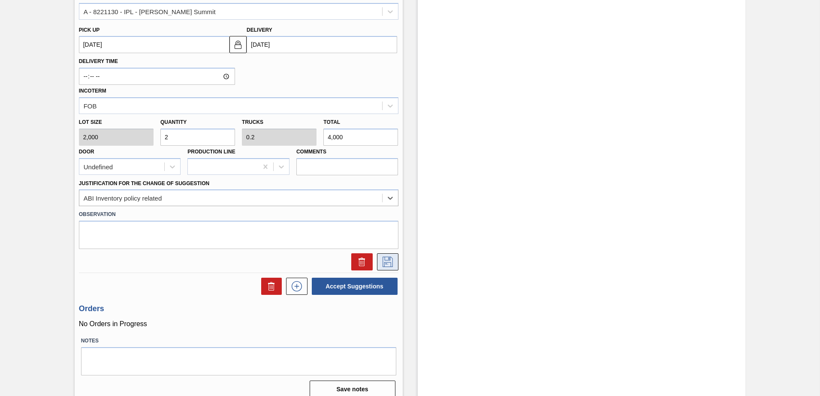
click at [384, 262] on icon at bounding box center [387, 262] width 10 height 10
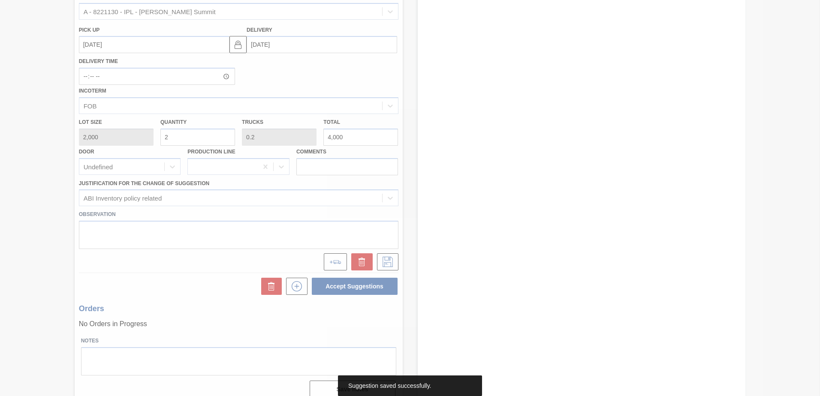
scroll to position [0, 0]
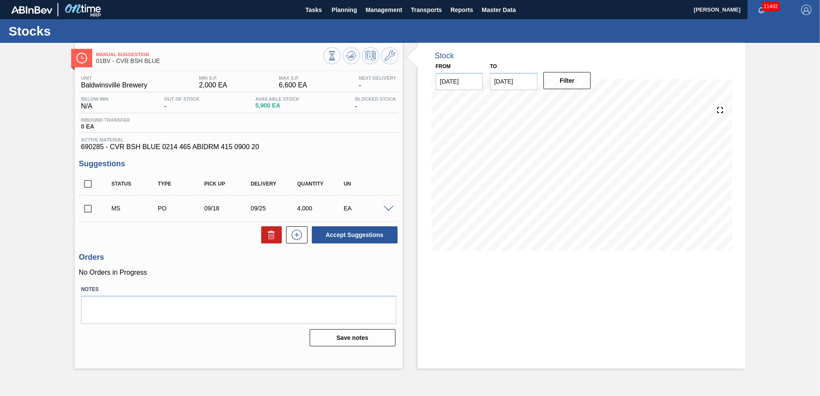
click at [90, 210] on input "checkbox" at bounding box center [88, 209] width 18 height 18
click at [325, 234] on button "Accept Suggestions" at bounding box center [355, 234] width 86 height 17
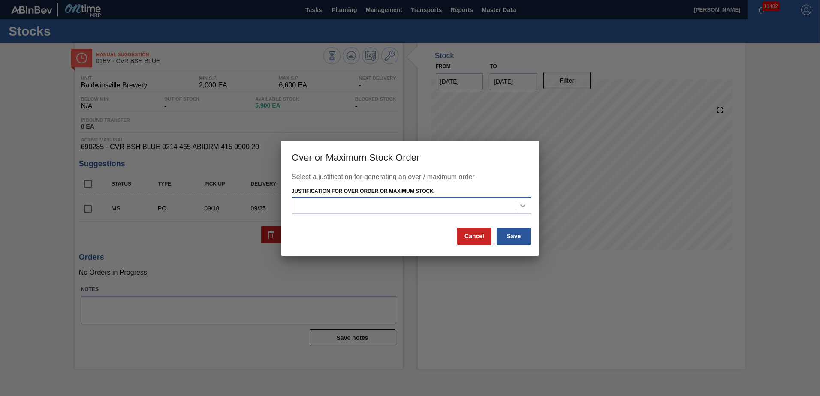
click at [520, 208] on icon at bounding box center [522, 206] width 9 height 9
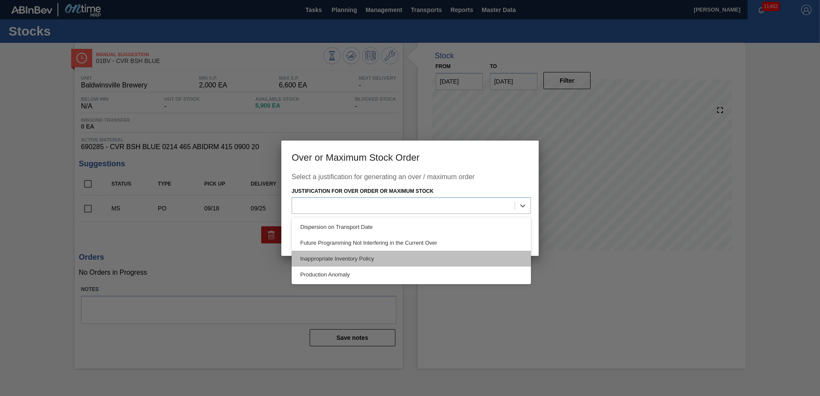
click at [380, 256] on div "Inappropriate Inventory Policy" at bounding box center [411, 259] width 239 height 16
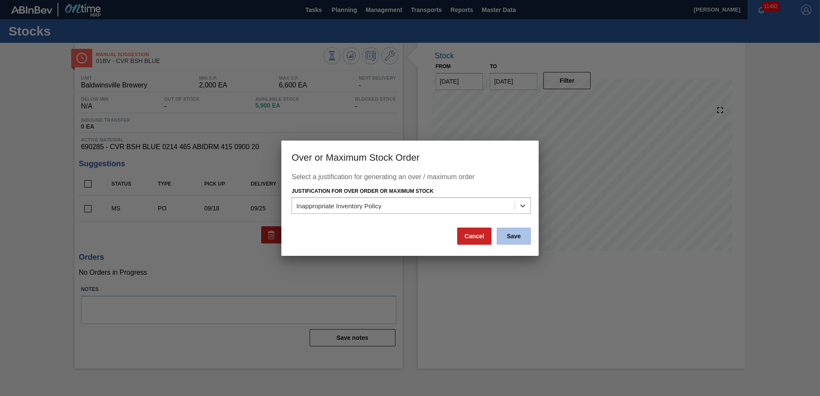
click at [504, 232] on button "Save" at bounding box center [514, 236] width 34 height 17
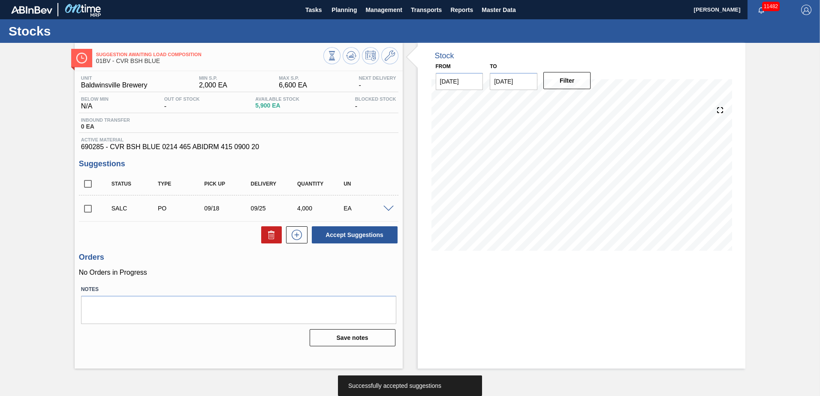
click at [85, 209] on input "checkbox" at bounding box center [88, 209] width 18 height 18
click at [385, 208] on span at bounding box center [388, 209] width 10 height 6
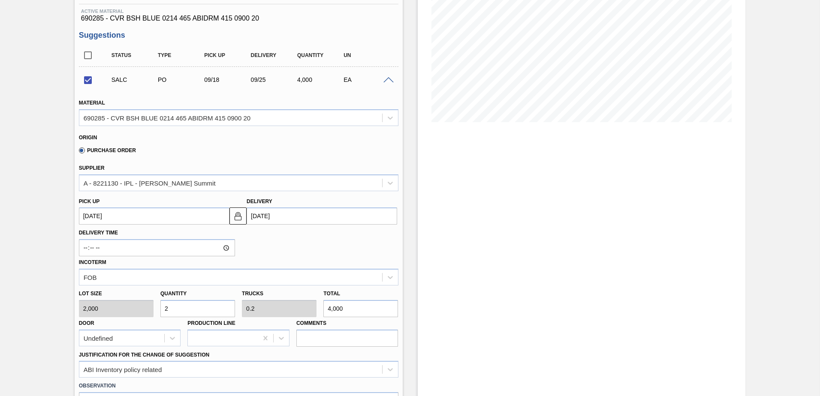
scroll to position [257, 0]
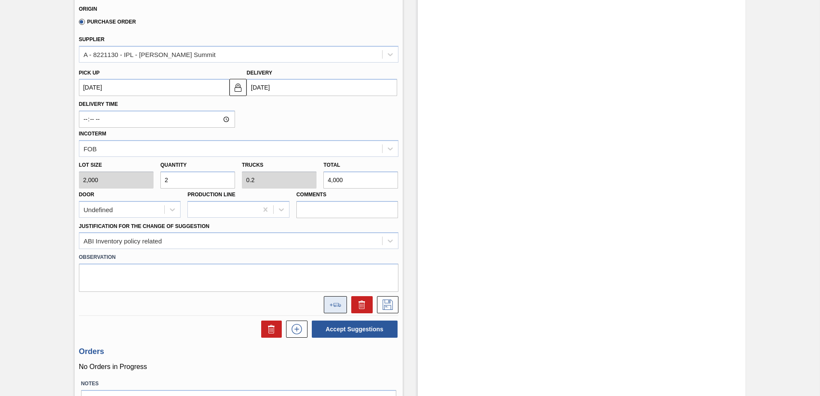
click at [337, 303] on icon at bounding box center [335, 305] width 12 height 4
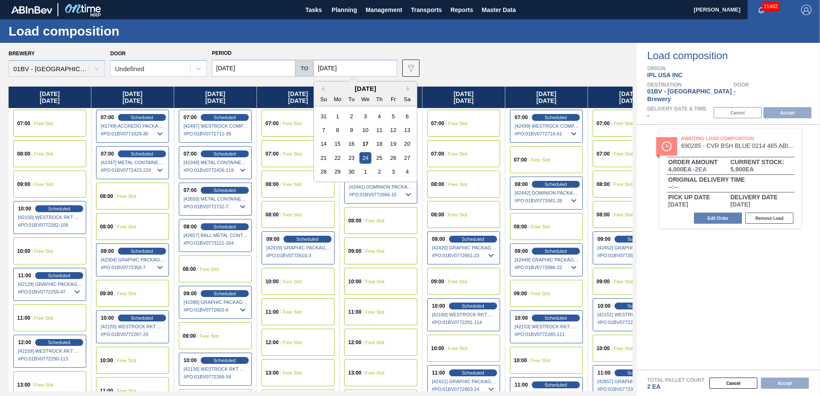
click at [352, 67] on input "[DATE]" at bounding box center [355, 68] width 84 height 17
click at [407, 88] on button "Next Month" at bounding box center [410, 89] width 6 height 6
click at [350, 117] on div "30" at bounding box center [352, 117] width 12 height 12
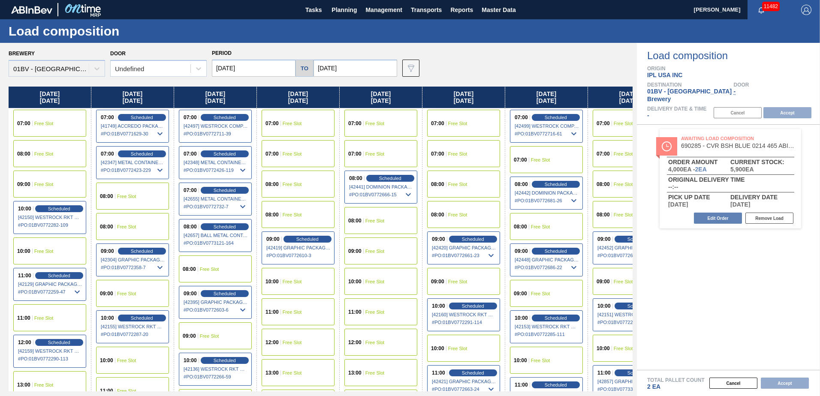
click at [462, 123] on span "Free Slot" at bounding box center [457, 123] width 19 height 5
click at [776, 107] on button "Accept" at bounding box center [787, 112] width 48 height 11
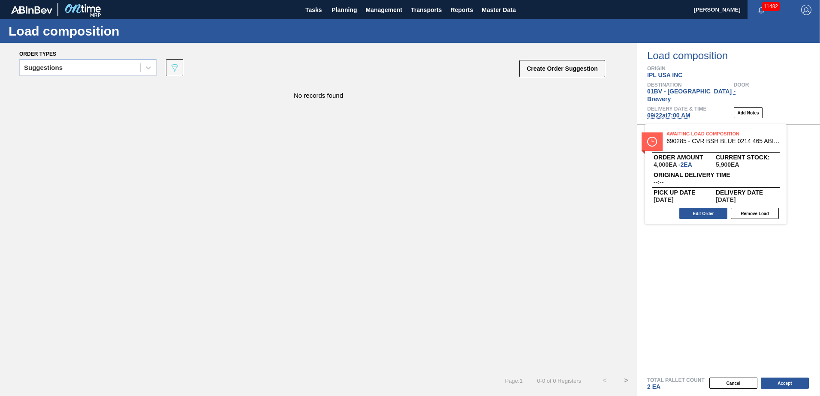
drag, startPoint x: 714, startPoint y: 138, endPoint x: 696, endPoint y: 141, distance: 17.8
click at [696, 141] on div "Awaiting Load Composition 690285 - CVR BSH BLUE 0214 465 ABIDRM 415 0900 20 Ord…" at bounding box center [728, 247] width 183 height 245
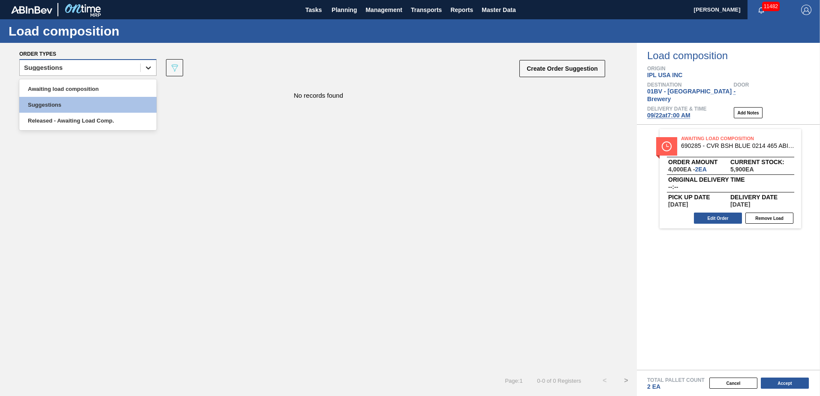
click at [148, 68] on icon at bounding box center [148, 67] width 9 height 9
click at [98, 88] on div "Awaiting load composition" at bounding box center [87, 89] width 137 height 16
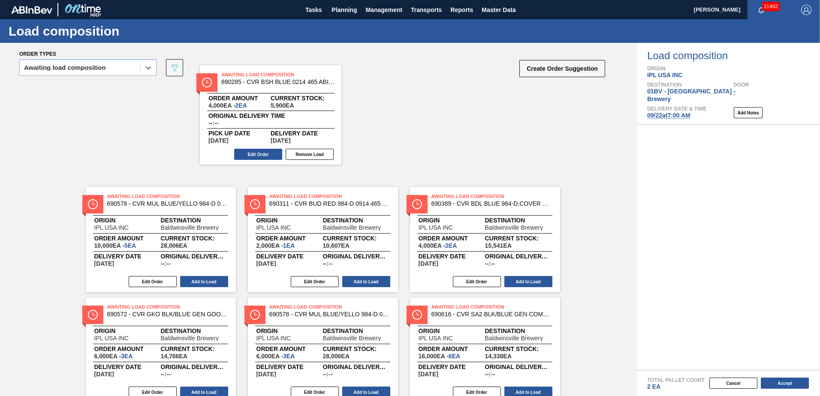
drag, startPoint x: 678, startPoint y: 133, endPoint x: 276, endPoint y: 77, distance: 406.1
click at [276, 77] on div "Order types option Awaiting load composition, selected. Select is focused ,type…" at bounding box center [410, 219] width 820 height 353
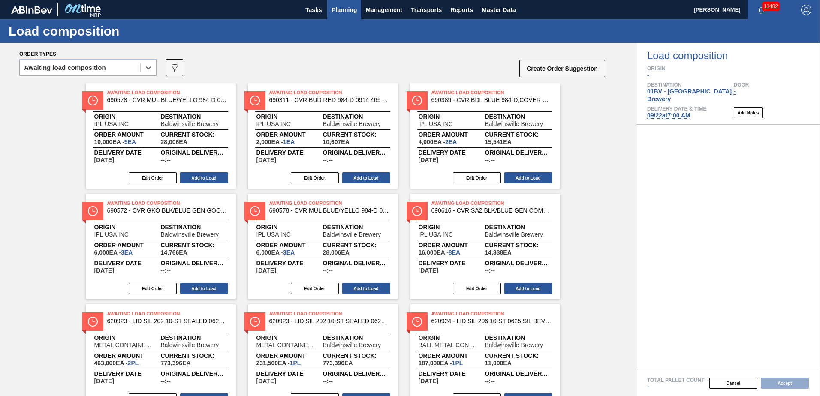
click at [348, 10] on span "Planning" at bounding box center [343, 10] width 25 height 10
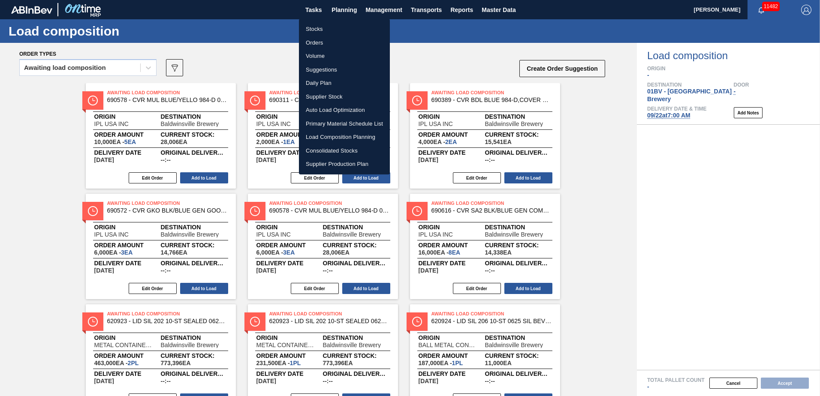
click at [314, 30] on li "Stocks" at bounding box center [344, 29] width 91 height 14
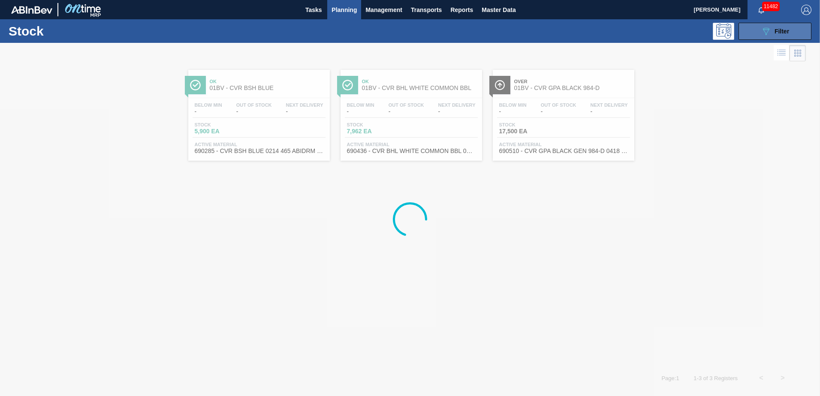
click at [775, 28] on span "Filter" at bounding box center [781, 31] width 15 height 7
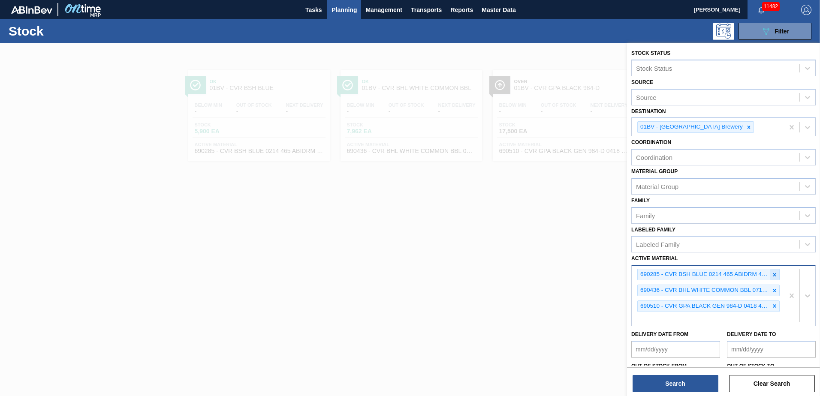
click at [774, 274] on icon at bounding box center [774, 274] width 3 height 3
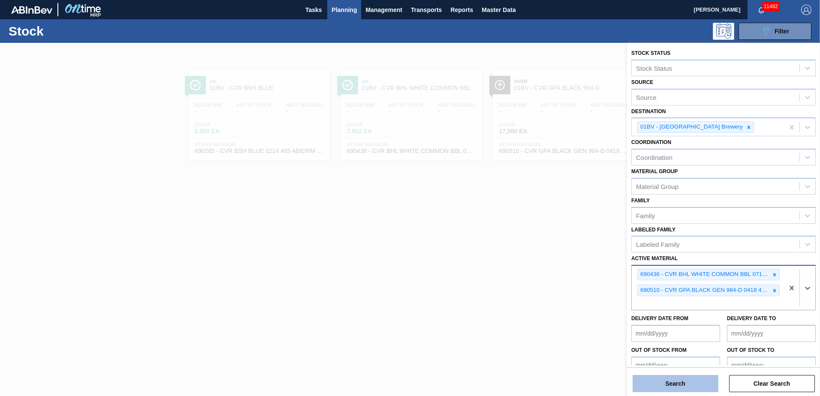
click at [662, 382] on button "Search" at bounding box center [675, 383] width 86 height 17
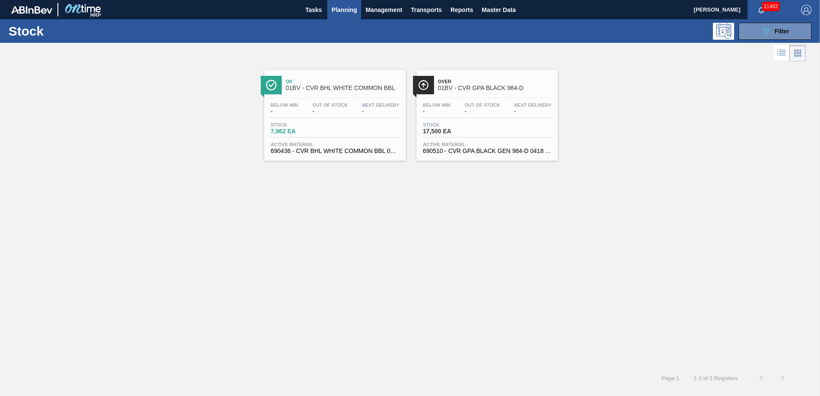
click at [337, 87] on span "01BV - CVR BHL WHITE COMMON BBL" at bounding box center [344, 88] width 116 height 6
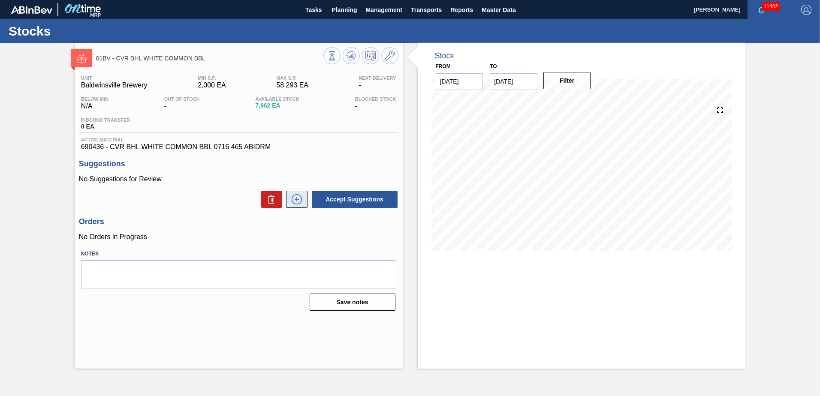
click at [296, 200] on icon at bounding box center [297, 199] width 14 height 10
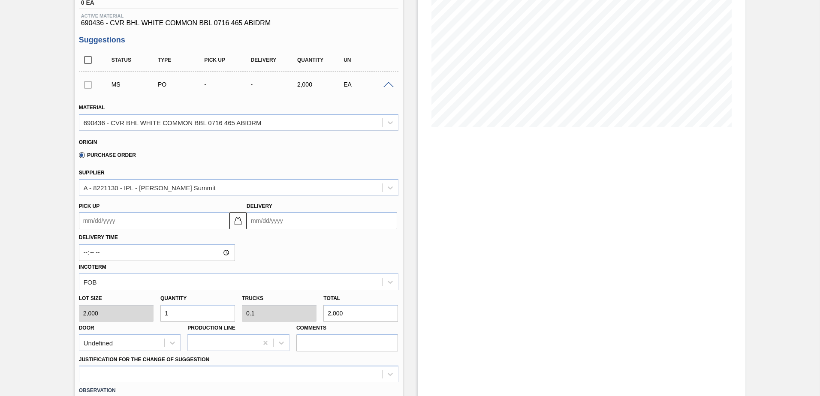
scroll to position [129, 0]
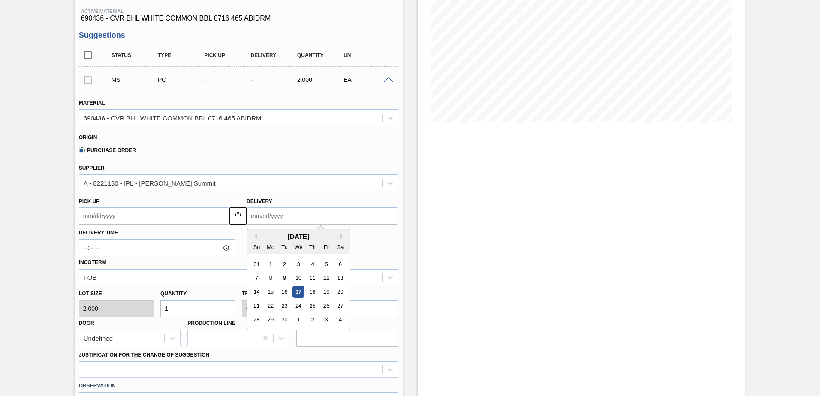
click at [304, 211] on input "Delivery" at bounding box center [322, 216] width 151 height 17
click at [310, 303] on div "25" at bounding box center [313, 306] width 12 height 12
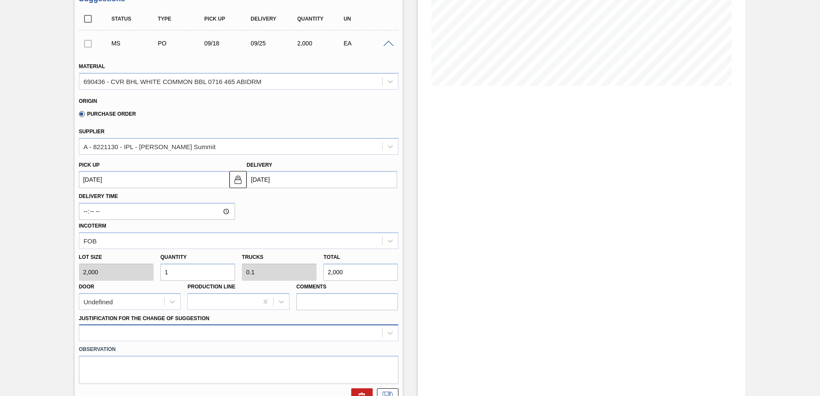
scroll to position [214, 0]
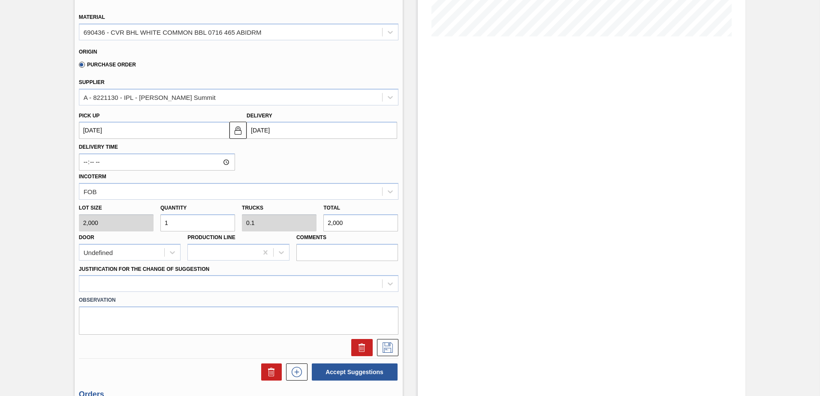
drag, startPoint x: 198, startPoint y: 222, endPoint x: 0, endPoint y: 230, distance: 197.8
click at [0, 0] on html "Tasks Planning Management Transports Reports Master Data Kristin Lippert 11482 …" at bounding box center [410, 0] width 820 height 0
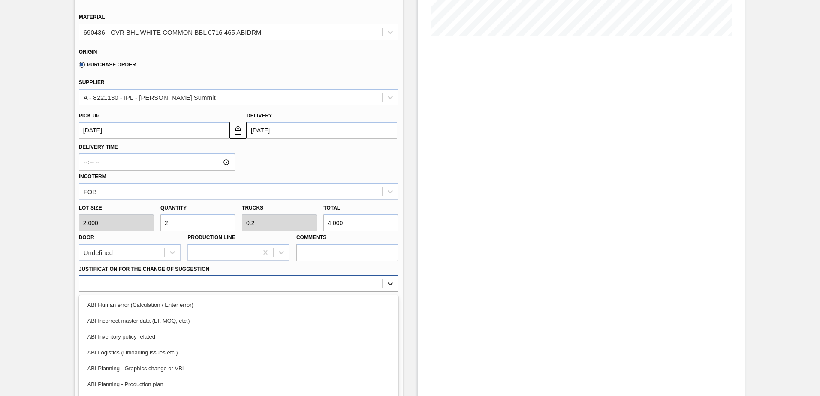
click at [389, 284] on div "option ABI Incorrect master data (LT, MOQ, etc.) focused, 2 of 18. 18 results a…" at bounding box center [238, 283] width 319 height 17
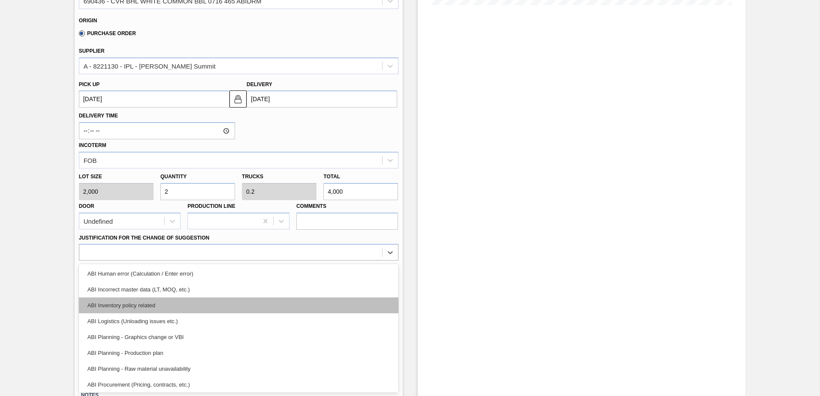
click at [144, 301] on div "ABI Inventory policy related" at bounding box center [238, 306] width 319 height 16
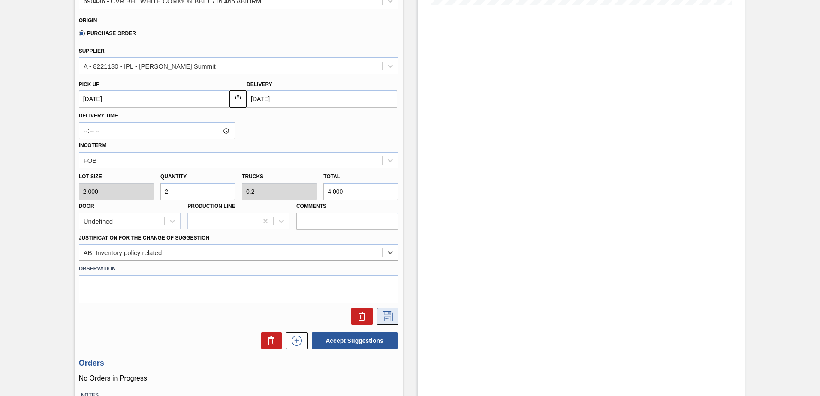
click at [385, 316] on icon at bounding box center [388, 316] width 14 height 10
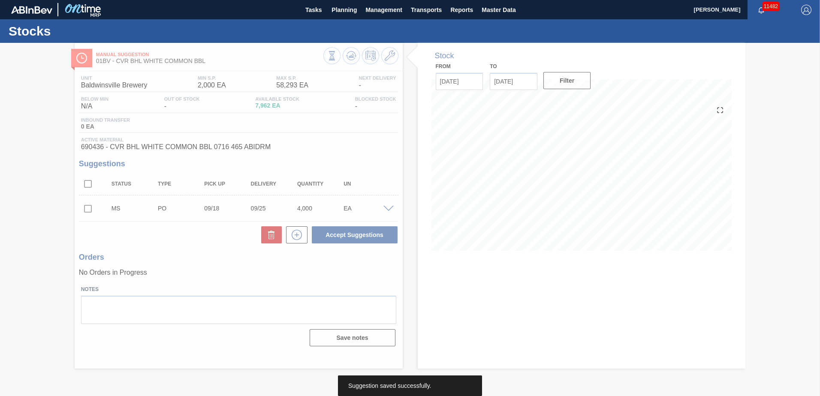
scroll to position [0, 0]
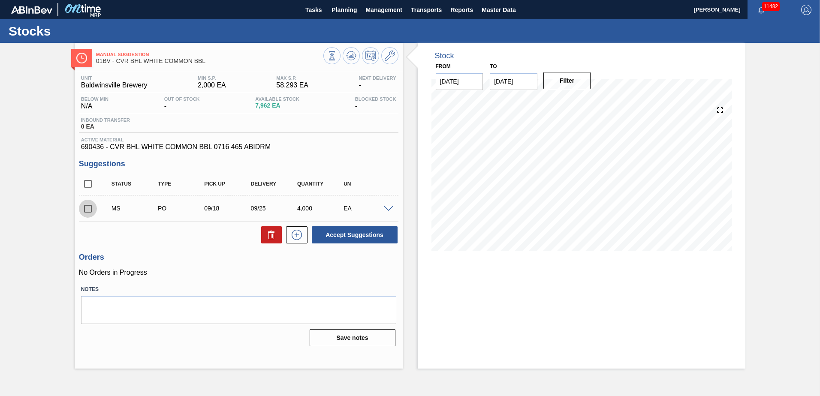
click at [87, 209] on input "checkbox" at bounding box center [88, 209] width 18 height 18
click at [329, 238] on button "Accept Suggestions" at bounding box center [355, 234] width 86 height 17
click at [89, 206] on input "checkbox" at bounding box center [88, 209] width 18 height 18
click at [386, 208] on span at bounding box center [388, 209] width 10 height 6
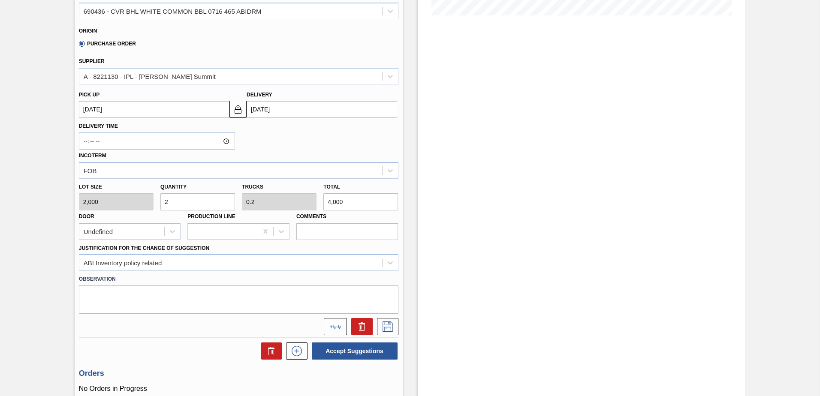
scroll to position [257, 0]
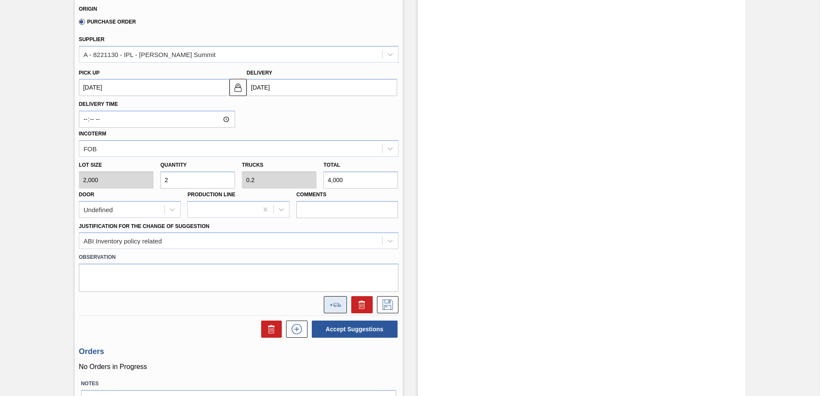
click at [338, 306] on icon at bounding box center [336, 305] width 7 height 4
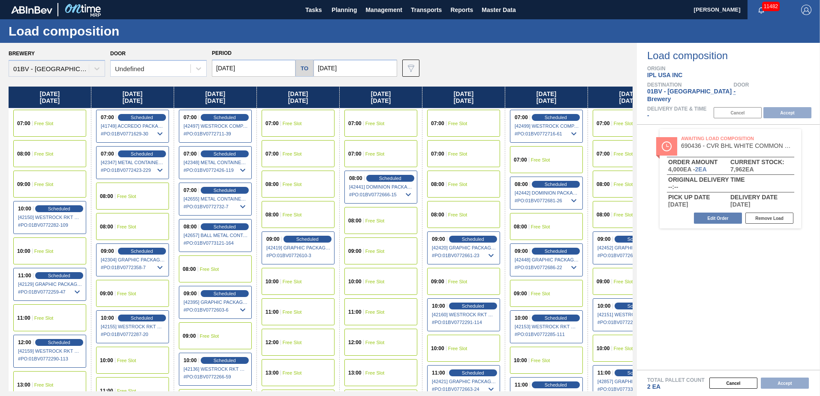
click at [455, 123] on span "Free Slot" at bounding box center [457, 123] width 19 height 5
click at [786, 107] on button "Accept" at bounding box center [787, 112] width 48 height 11
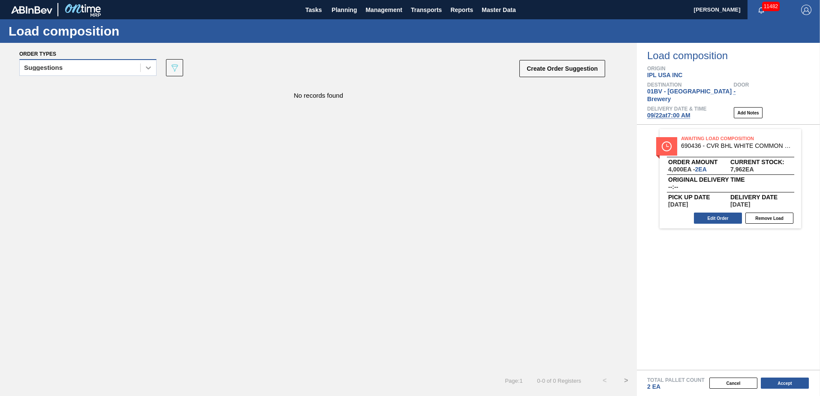
click at [149, 69] on icon at bounding box center [148, 67] width 5 height 3
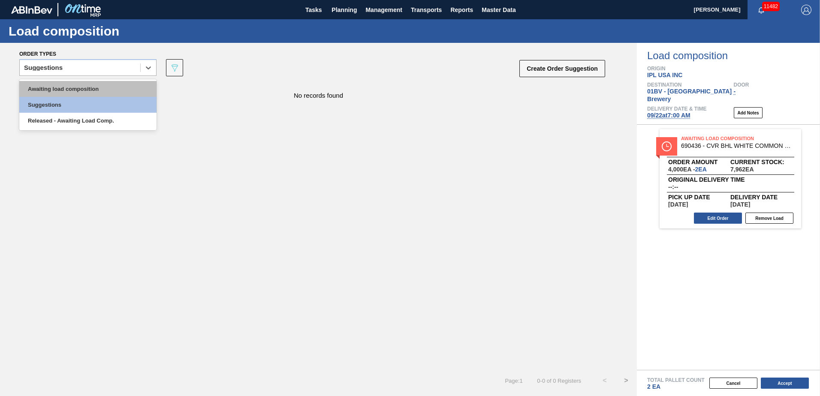
click at [132, 89] on div "Awaiting load composition" at bounding box center [87, 89] width 137 height 16
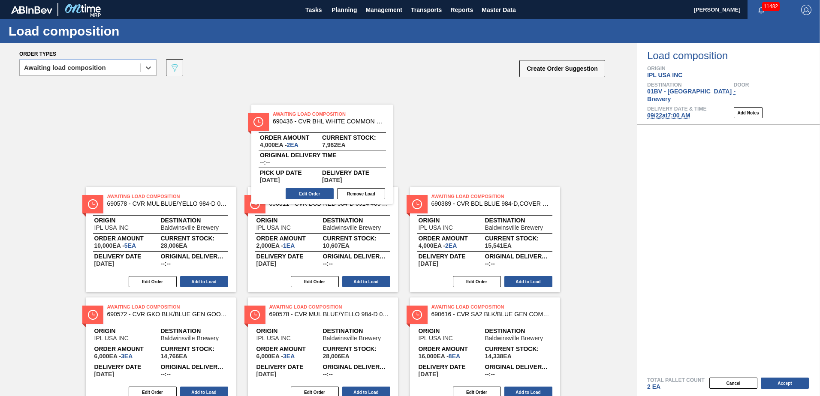
drag, startPoint x: 734, startPoint y: 142, endPoint x: 322, endPoint y: 124, distance: 412.5
click at [322, 124] on div "Order types option Awaiting load composition, selected. Select is focused ,type…" at bounding box center [410, 219] width 820 height 353
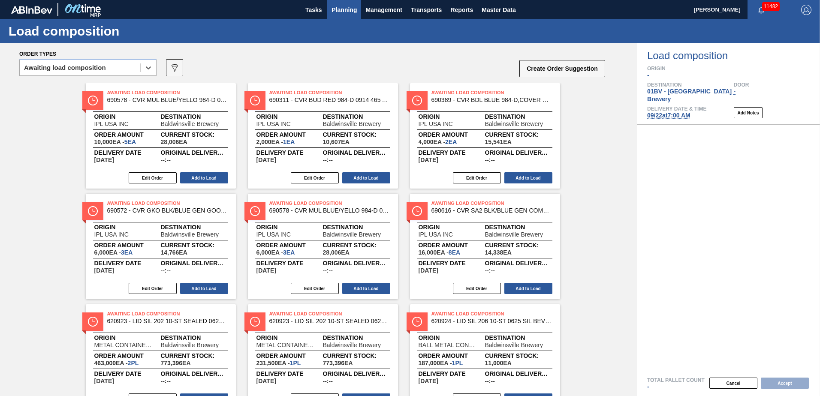
click at [349, 11] on span "Planning" at bounding box center [343, 10] width 25 height 10
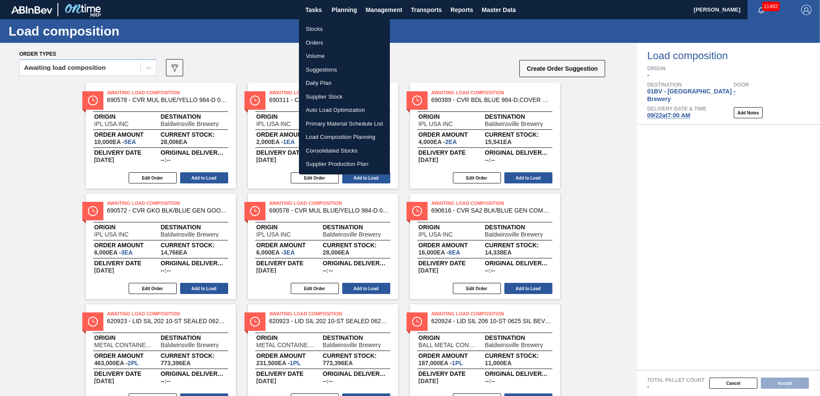
click at [319, 31] on li "Stocks" at bounding box center [344, 29] width 91 height 14
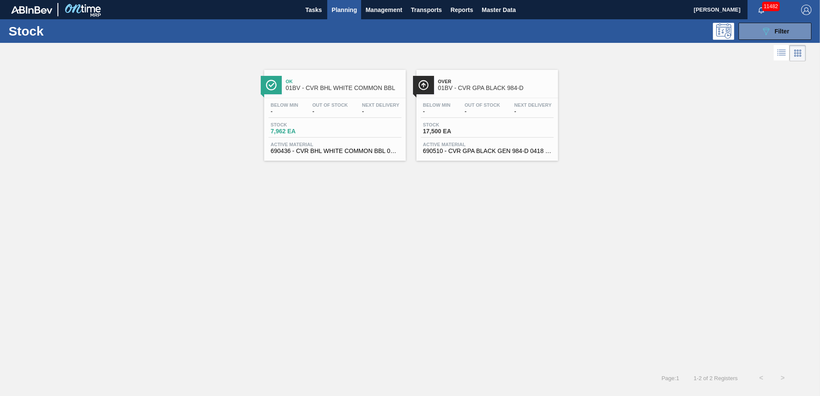
click at [479, 89] on span "01BV - CVR GPA BLACK 984-D" at bounding box center [496, 88] width 116 height 6
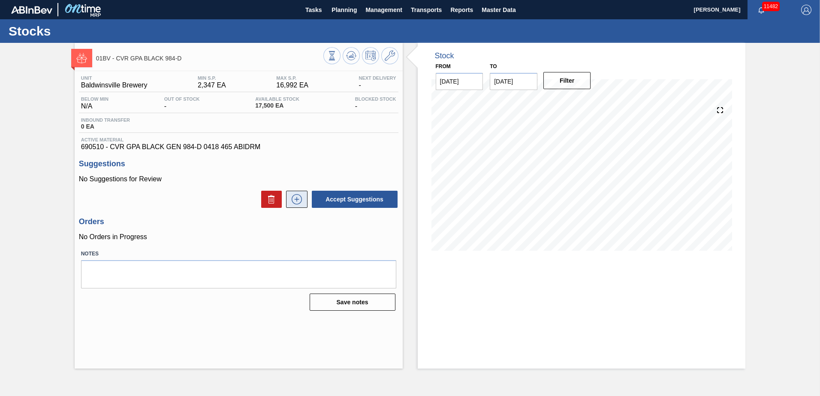
click at [296, 200] on icon at bounding box center [296, 199] width 0 height 5
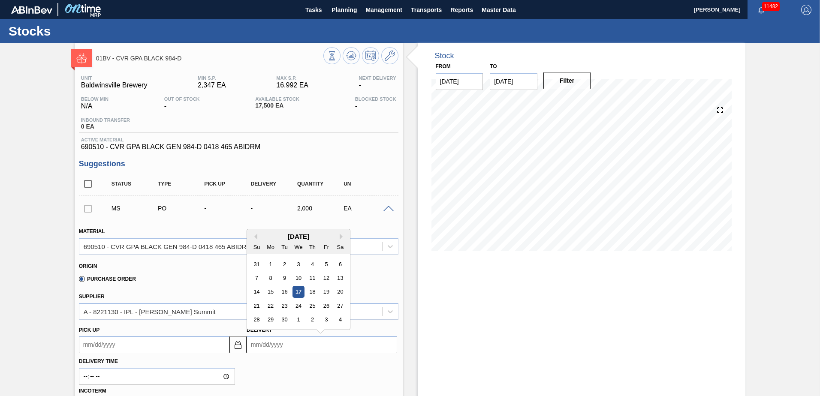
click at [294, 344] on input "Delivery" at bounding box center [322, 344] width 151 height 17
click at [314, 304] on div "25" at bounding box center [313, 306] width 12 height 12
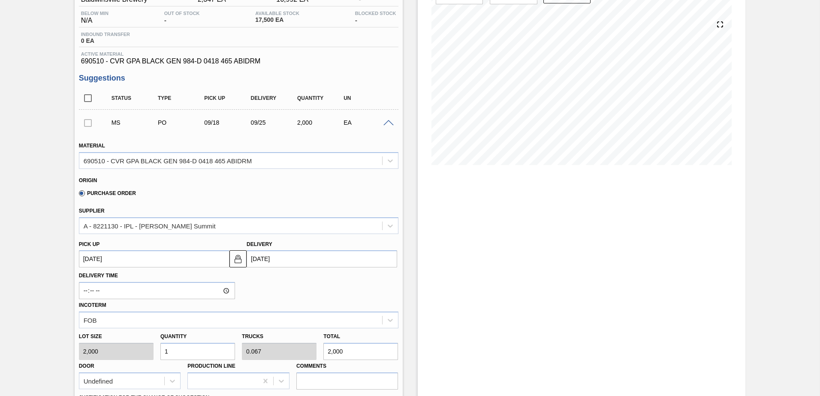
scroll to position [172, 0]
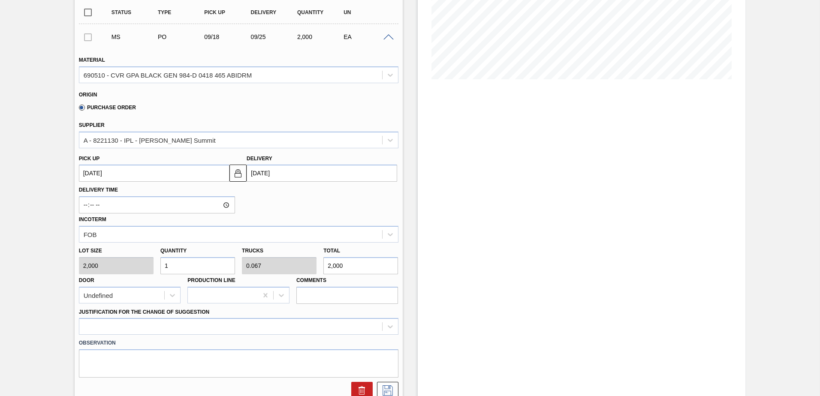
click at [141, 269] on div "Lot size 2,000 Quantity 1 Trucks 0.067 Total 2,000 Door Undefined Production Li…" at bounding box center [238, 273] width 326 height 61
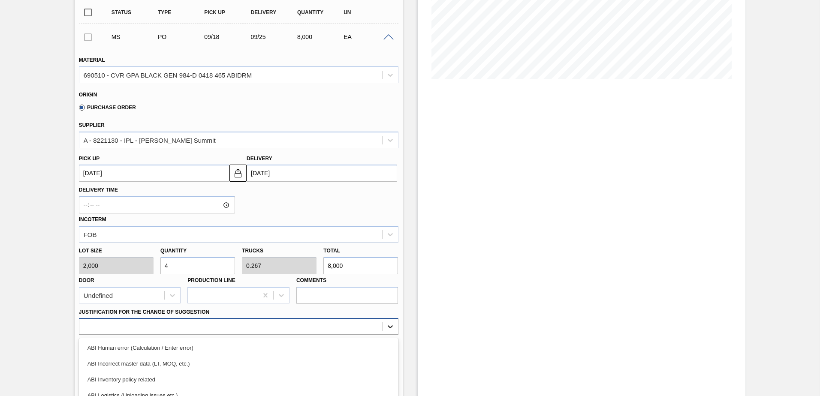
click at [390, 325] on div "option ABI Logistics (Unloading issues etc.) focused, 4 of 18. 18 results avail…" at bounding box center [238, 326] width 319 height 17
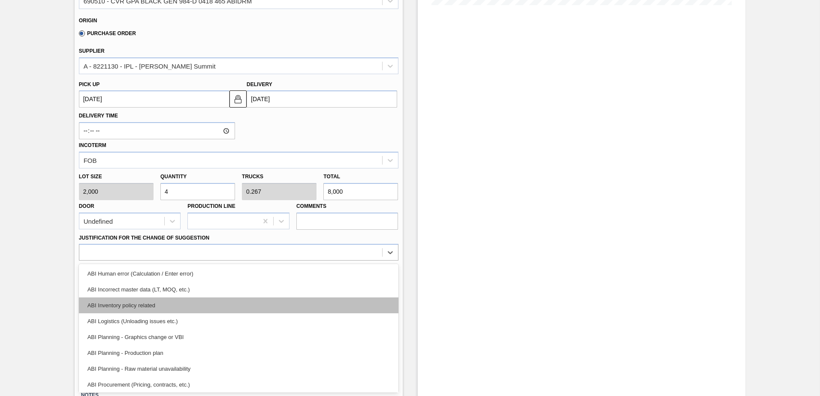
click at [140, 307] on div "ABI Inventory policy related" at bounding box center [238, 306] width 319 height 16
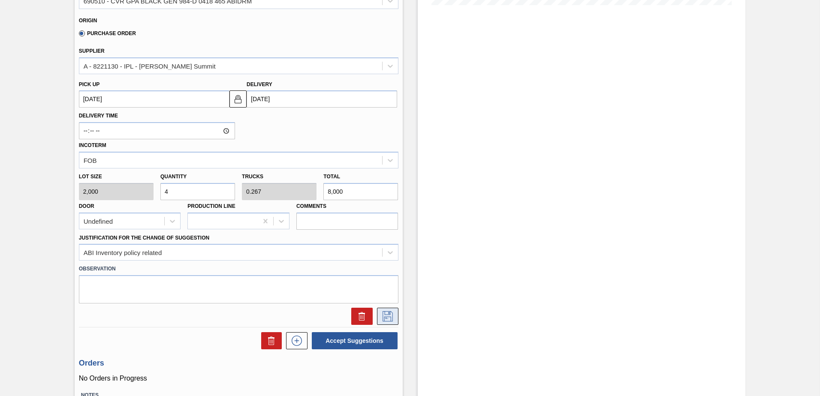
click at [387, 316] on icon at bounding box center [388, 316] width 14 height 10
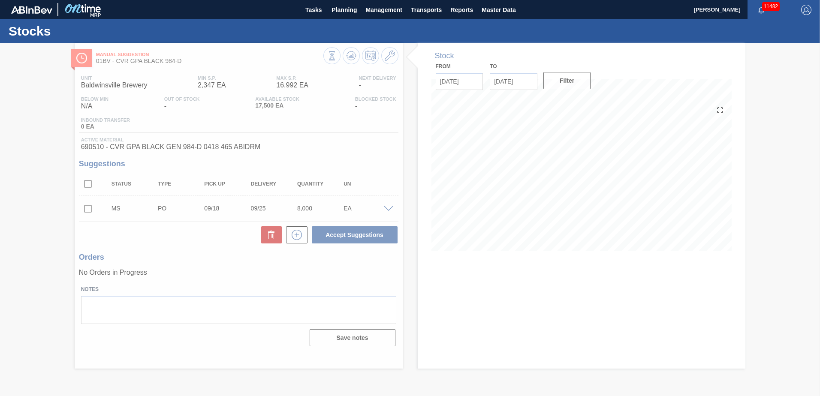
scroll to position [0, 0]
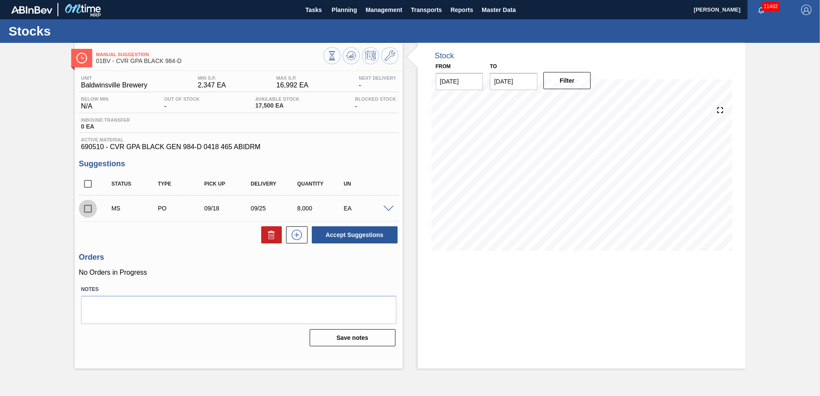
click at [87, 208] on input "checkbox" at bounding box center [88, 209] width 18 height 18
click at [351, 237] on button "Accept Suggestions" at bounding box center [355, 234] width 86 height 17
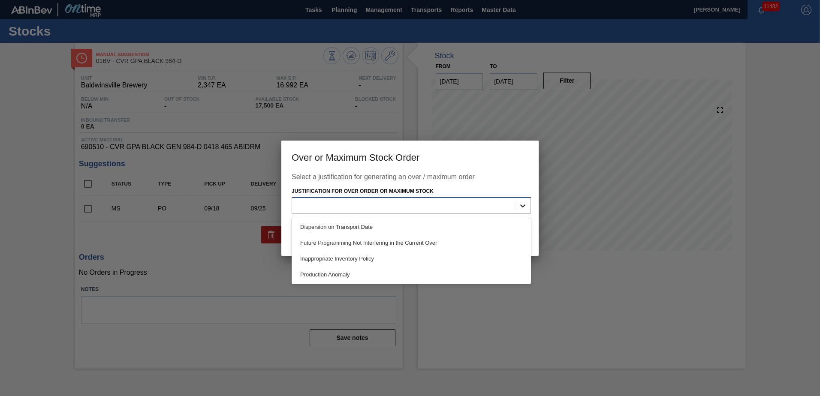
click at [523, 207] on icon at bounding box center [522, 206] width 5 height 3
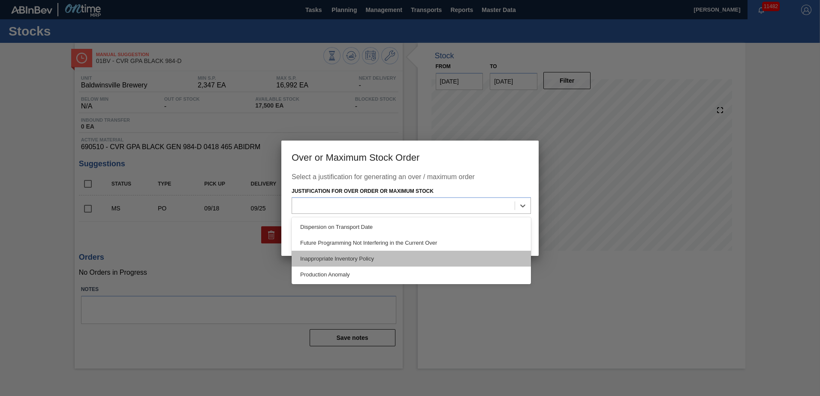
click at [367, 256] on div "Inappropriate Inventory Policy" at bounding box center [411, 259] width 239 height 16
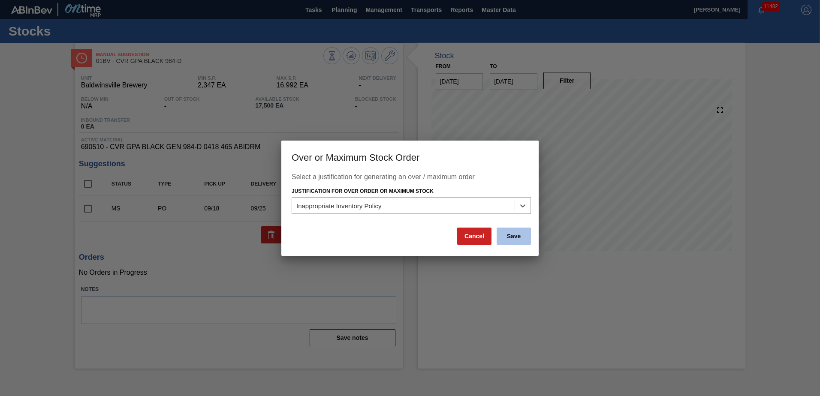
click at [509, 238] on button "Save" at bounding box center [514, 236] width 34 height 17
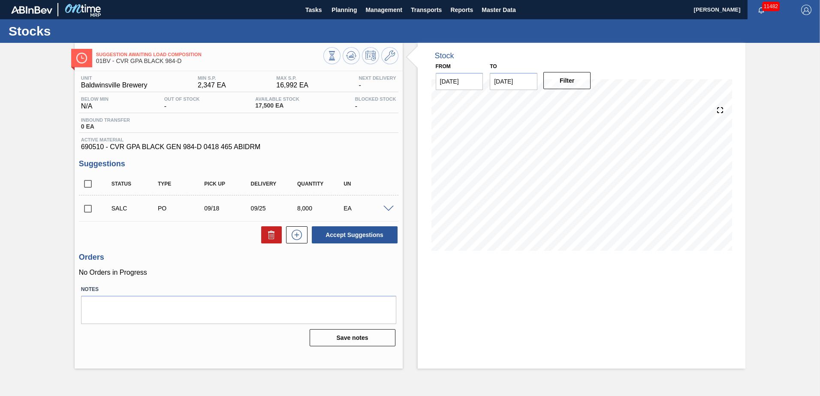
click at [86, 207] on input "checkbox" at bounding box center [88, 209] width 18 height 18
click at [390, 208] on span at bounding box center [388, 209] width 10 height 6
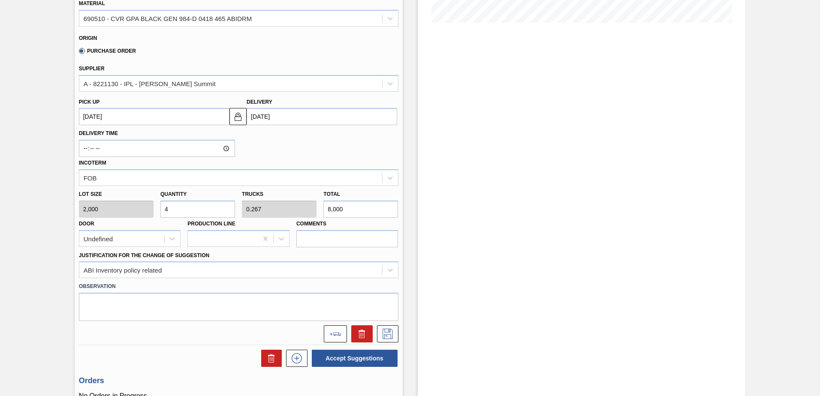
scroll to position [257, 0]
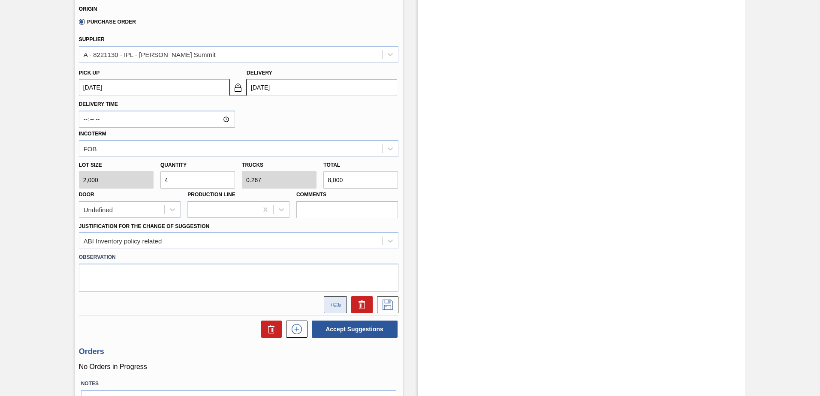
click at [335, 304] on icon at bounding box center [335, 305] width 12 height 4
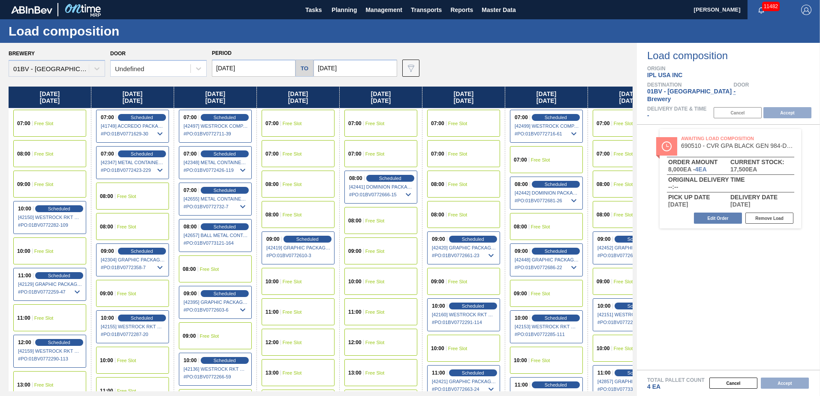
click at [349, 69] on input "[DATE]" at bounding box center [355, 68] width 84 height 17
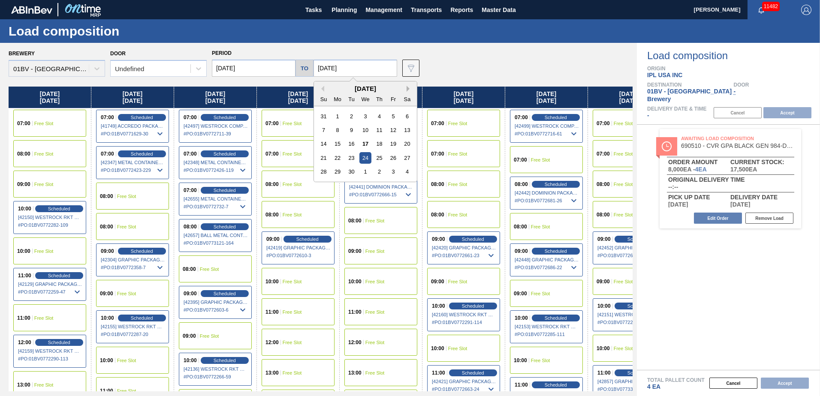
click at [407, 86] on button "Next Month" at bounding box center [410, 89] width 6 height 6
click at [392, 143] on div "17" at bounding box center [393, 144] width 12 height 12
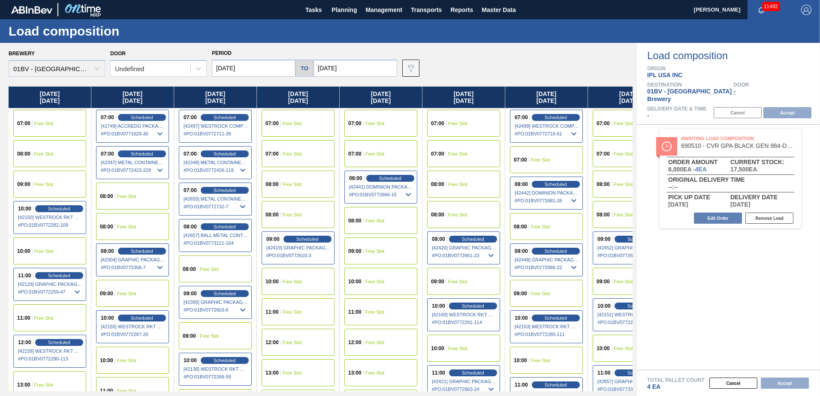
click at [262, 67] on input "[DATE]" at bounding box center [254, 68] width 84 height 17
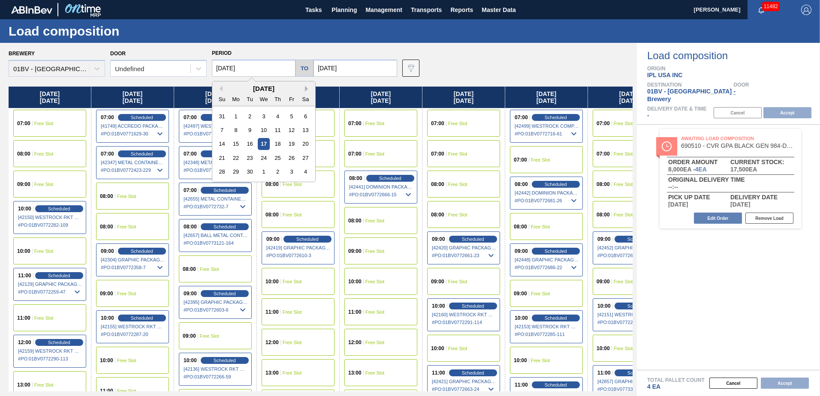
click at [307, 87] on button "Next Month" at bounding box center [308, 89] width 6 height 6
click at [238, 142] on div "13" at bounding box center [236, 144] width 12 height 12
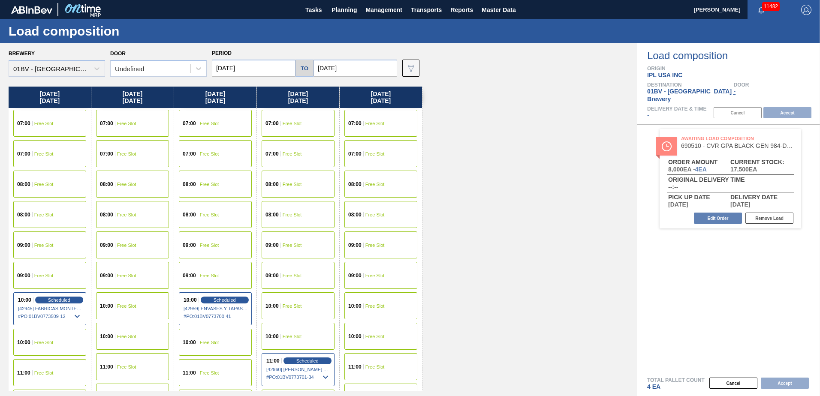
click at [368, 364] on span "Free Slot" at bounding box center [374, 366] width 19 height 5
click at [789, 107] on button "Accept" at bounding box center [787, 112] width 48 height 11
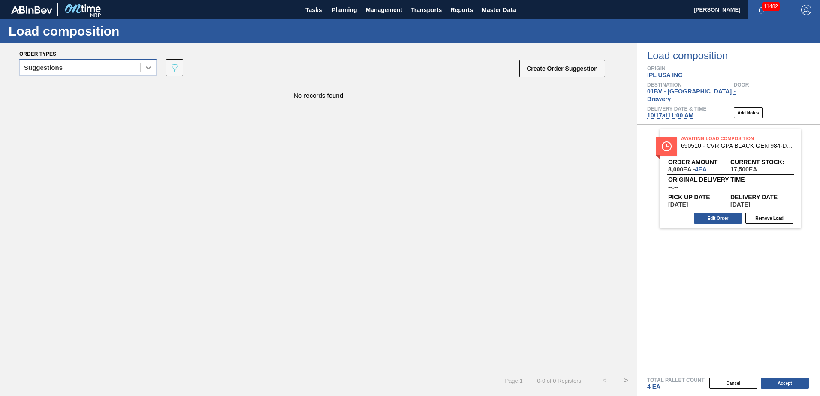
click at [147, 67] on icon at bounding box center [148, 67] width 9 height 9
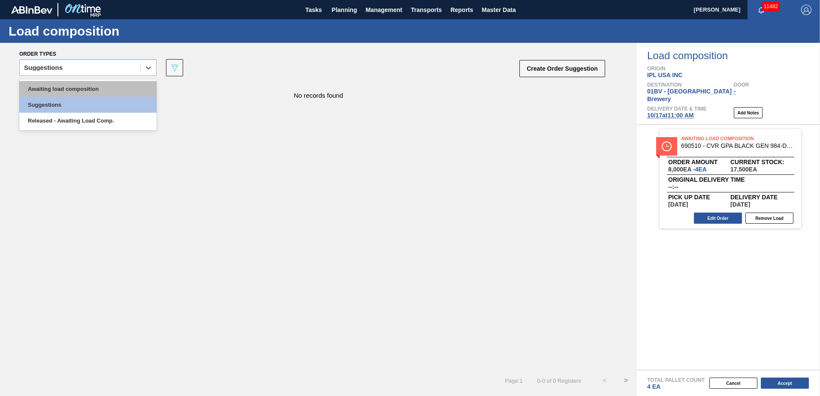
click at [110, 87] on div "Awaiting load composition" at bounding box center [87, 89] width 137 height 16
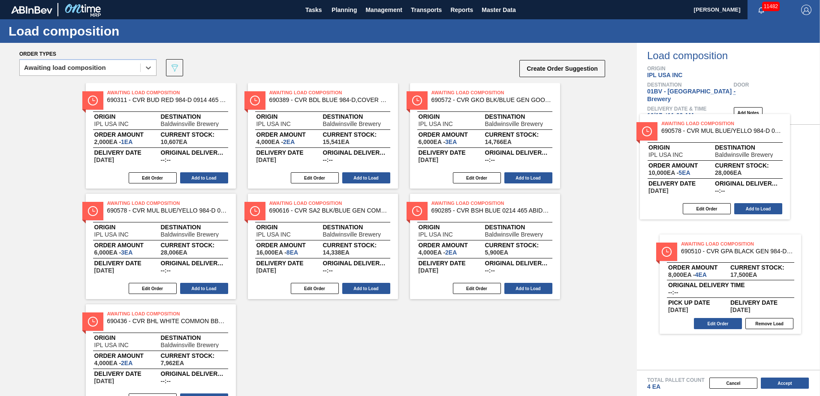
drag, startPoint x: 130, startPoint y: 95, endPoint x: 712, endPoint y: 129, distance: 583.3
click at [712, 129] on div "Order types option Awaiting load composition, selected. Select is focused ,type…" at bounding box center [410, 219] width 820 height 353
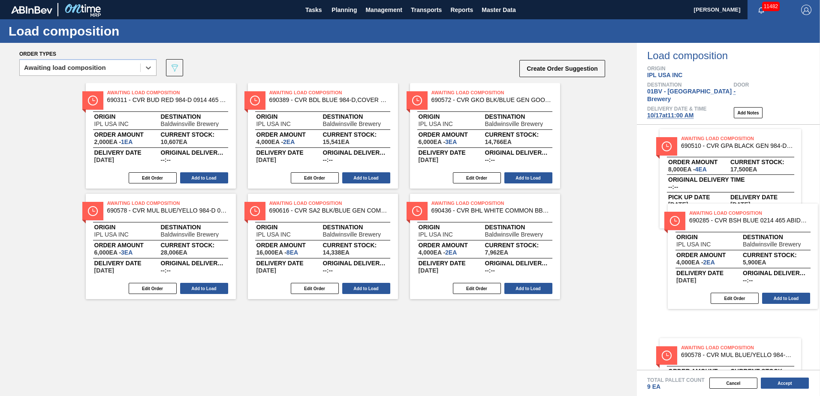
drag, startPoint x: 443, startPoint y: 209, endPoint x: 704, endPoint y: 220, distance: 260.9
click at [704, 220] on div "Order types option Awaiting load composition, selected. Select is focused ,type…" at bounding box center [410, 219] width 820 height 353
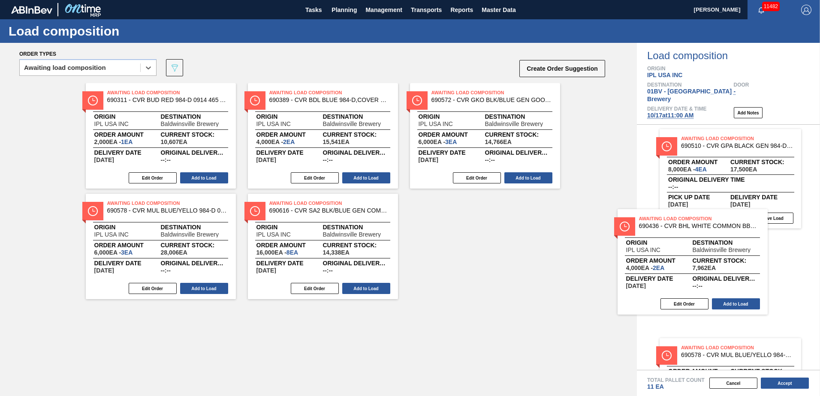
drag, startPoint x: 461, startPoint y: 208, endPoint x: 747, endPoint y: 231, distance: 286.5
click at [747, 231] on div "Order types option Awaiting load composition, selected. Select is focused ,type…" at bounding box center [410, 219] width 820 height 353
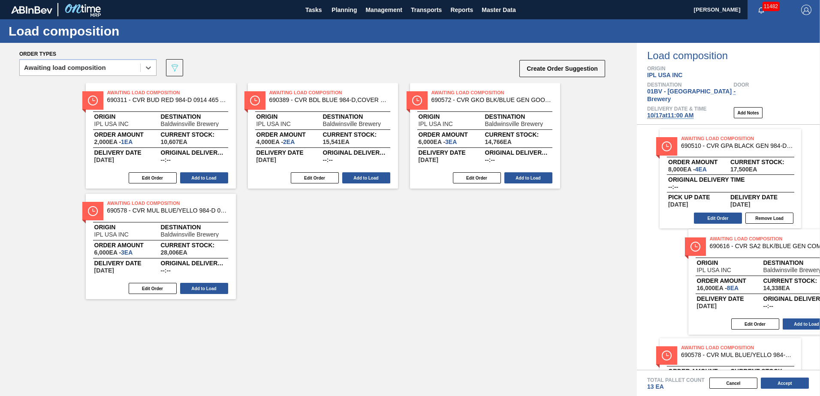
drag, startPoint x: 282, startPoint y: 208, endPoint x: 725, endPoint y: 244, distance: 444.8
click at [725, 244] on div "Order types option Awaiting load composition, selected. Select is focused ,type…" at bounding box center [410, 219] width 820 height 353
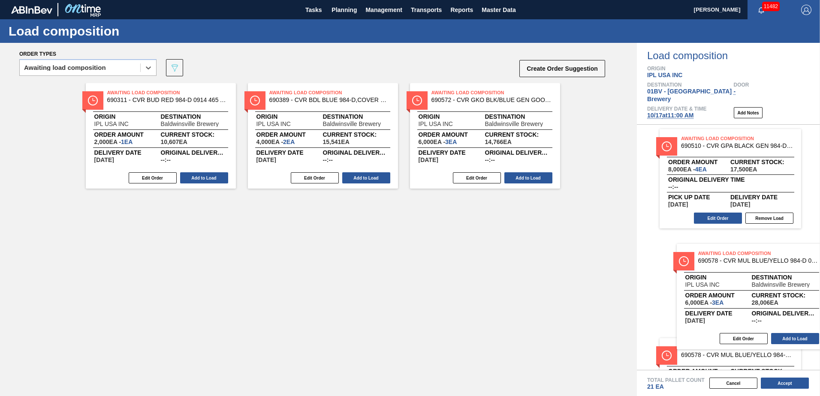
drag, startPoint x: 143, startPoint y: 213, endPoint x: 729, endPoint y: 260, distance: 588.0
click at [729, 260] on div "Order types option Awaiting load composition, selected. Select is focused ,type…" at bounding box center [410, 219] width 820 height 353
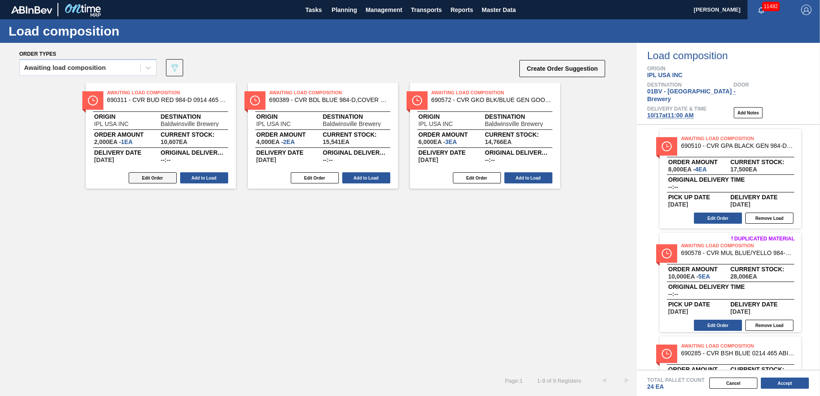
click at [152, 175] on button "Edit Order" at bounding box center [153, 177] width 48 height 11
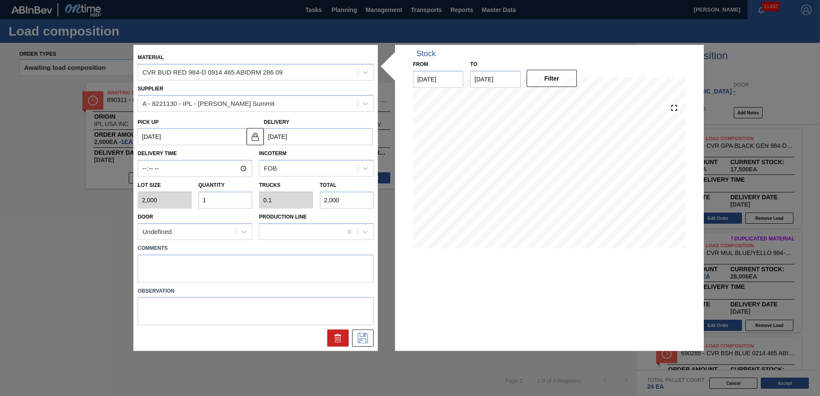
drag, startPoint x: 221, startPoint y: 201, endPoint x: 24, endPoint y: 194, distance: 197.8
click at [24, 195] on div "Material CVR BUD RED 984-D 0914 465 ABIDRM 286 09 Supplier A - 8221130 - IPL - …" at bounding box center [410, 198] width 820 height 396
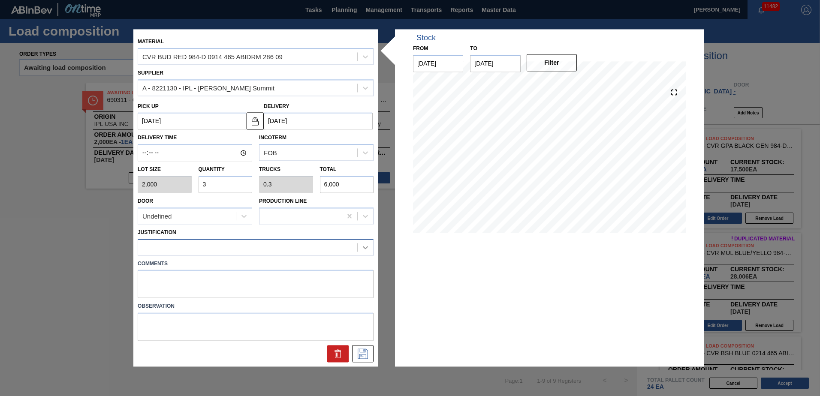
click at [368, 247] on icon at bounding box center [365, 247] width 9 height 9
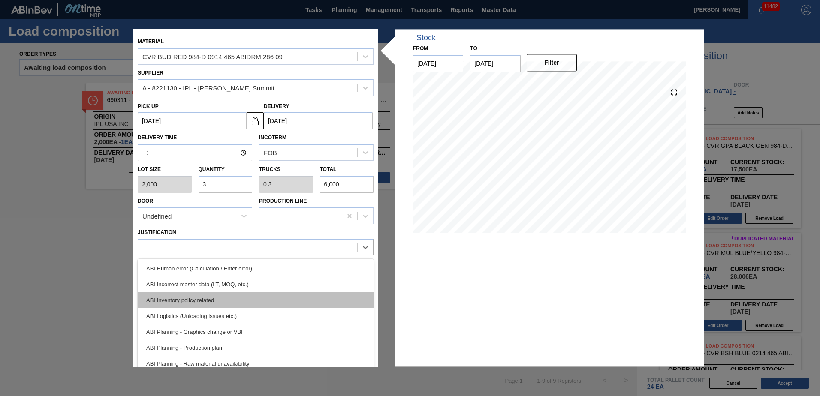
click at [182, 303] on div "ABI Inventory policy related" at bounding box center [256, 300] width 236 height 16
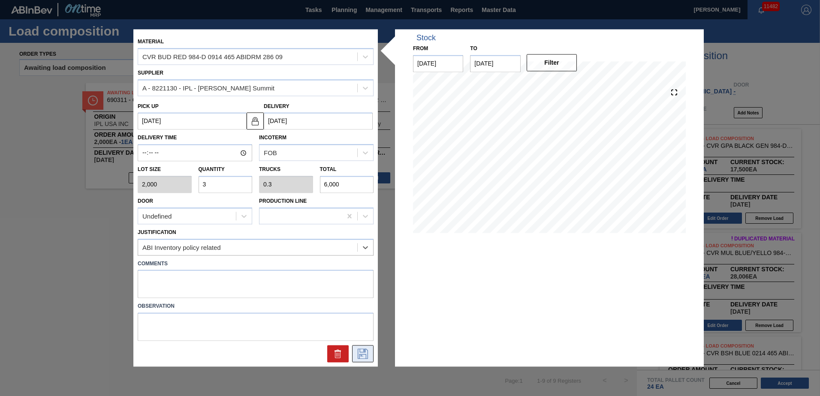
click at [361, 352] on icon at bounding box center [363, 354] width 14 height 10
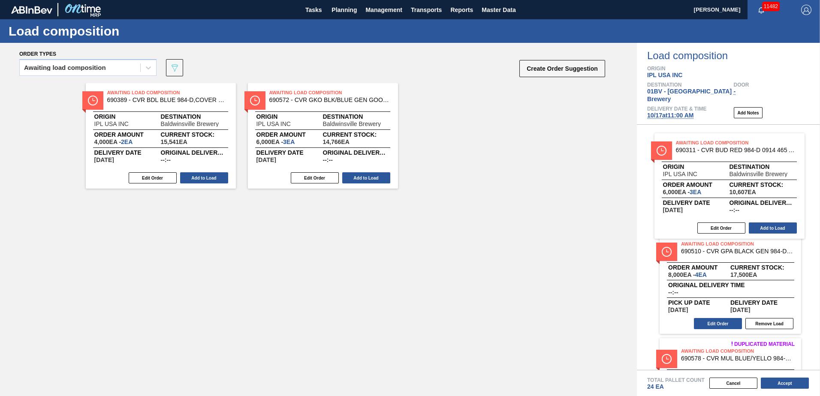
drag, startPoint x: 116, startPoint y: 99, endPoint x: 692, endPoint y: 150, distance: 577.6
click at [692, 150] on div "Order types Awaiting load composition 089F7B8B-B2A5-4AFE-B5C0-19BA573D28AC Crea…" at bounding box center [410, 219] width 820 height 353
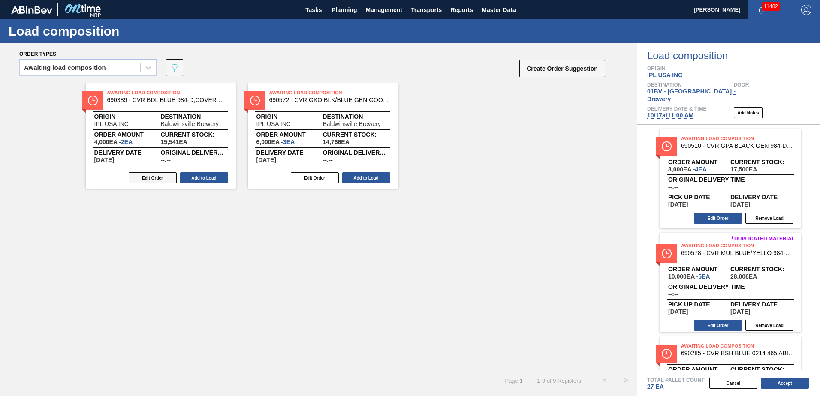
click at [146, 177] on button "Edit Order" at bounding box center [153, 177] width 48 height 11
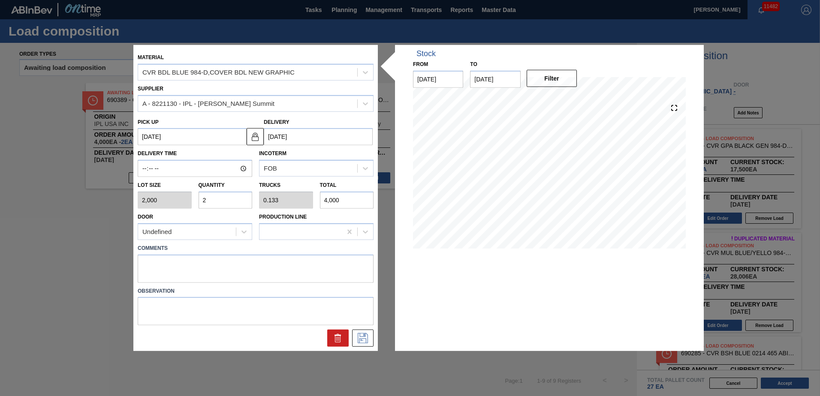
drag, startPoint x: 227, startPoint y: 200, endPoint x: 100, endPoint y: 195, distance: 127.0
click at [101, 195] on div "Material CVR BDL BLUE 984-D,COVER BDL NEW GRAPHIC Supplier A - 8221130 - IPL - …" at bounding box center [410, 198] width 820 height 396
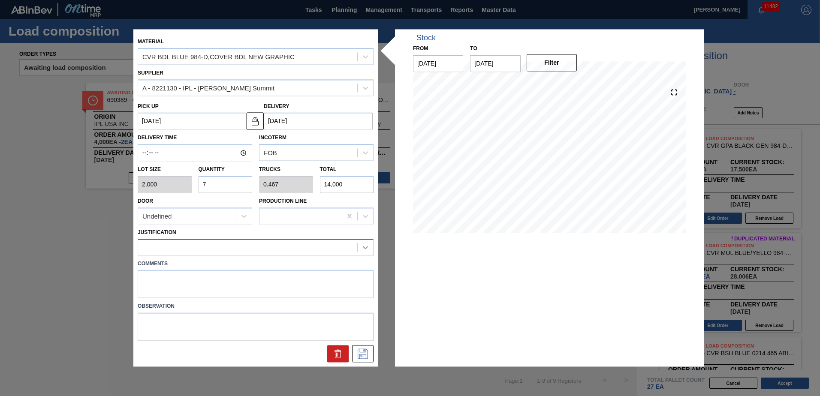
click at [365, 246] on icon at bounding box center [365, 247] width 9 height 9
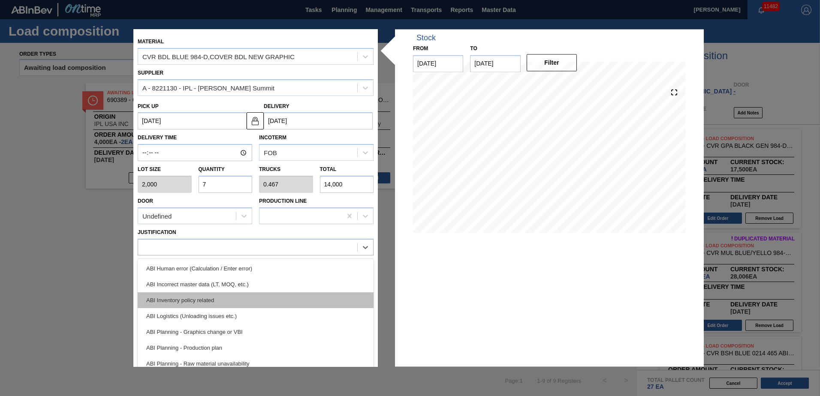
click at [213, 298] on div "ABI Inventory policy related" at bounding box center [256, 300] width 236 height 16
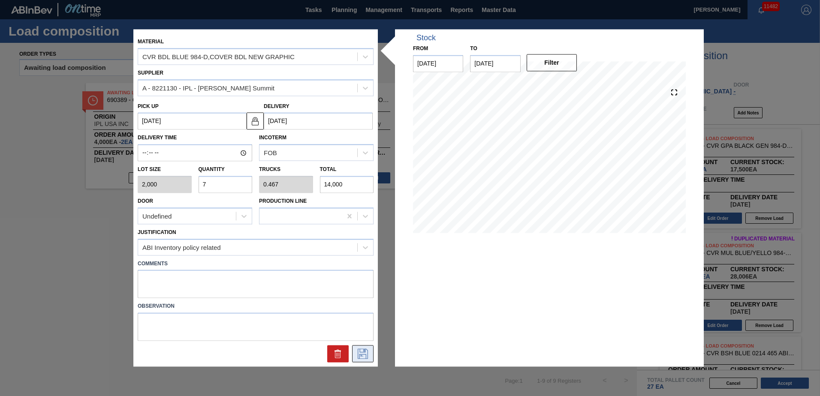
click at [366, 352] on icon at bounding box center [363, 354] width 14 height 10
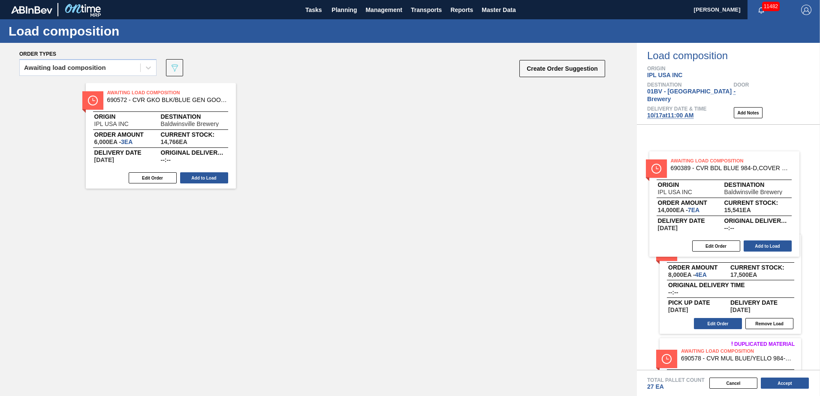
drag, startPoint x: 120, startPoint y: 96, endPoint x: 687, endPoint y: 166, distance: 571.1
click at [687, 166] on div "Order types Awaiting load composition 089F7B8B-B2A5-4AFE-B5C0-19BA573D28AC Crea…" at bounding box center [410, 219] width 820 height 353
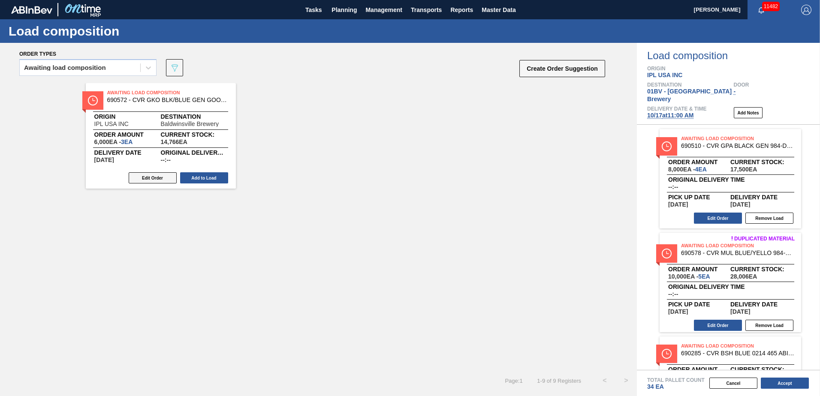
click at [145, 180] on button "Edit Order" at bounding box center [153, 177] width 48 height 11
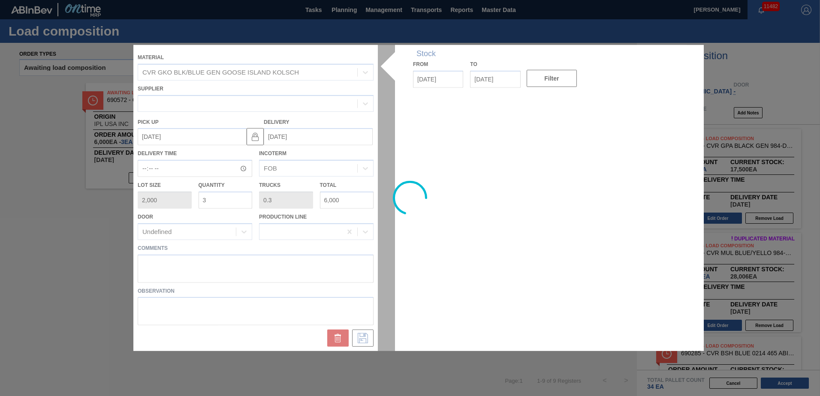
drag, startPoint x: 220, startPoint y: 199, endPoint x: 89, endPoint y: 192, distance: 131.0
click at [89, 192] on div "Material CVR GKO BLK/BLUE GEN GOOSE ISLAND KOLSCH Supplier Pick up 11/28/2025 D…" at bounding box center [410, 198] width 820 height 396
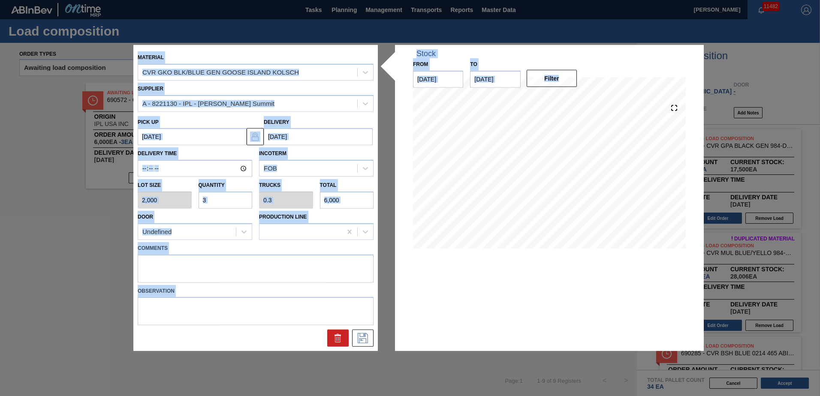
click at [236, 199] on input "3" at bounding box center [226, 200] width 54 height 17
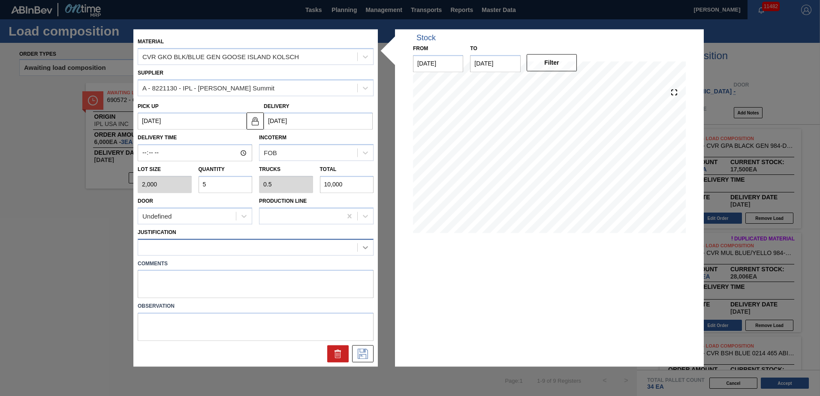
click at [363, 248] on icon at bounding box center [365, 247] width 9 height 9
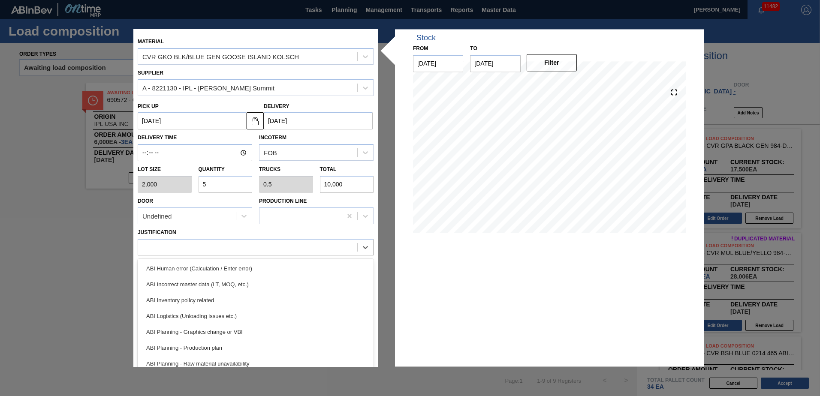
drag, startPoint x: 228, startPoint y: 296, endPoint x: 233, endPoint y: 298, distance: 4.9
click at [228, 297] on div "ABI Inventory policy related" at bounding box center [256, 300] width 236 height 16
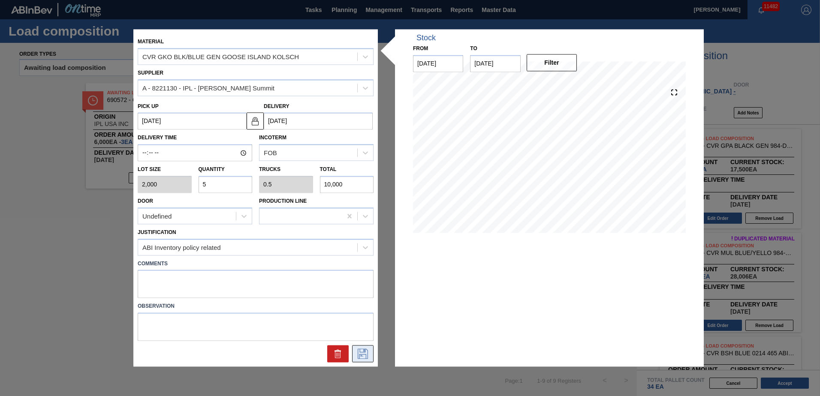
click at [364, 353] on icon at bounding box center [363, 354] width 14 height 10
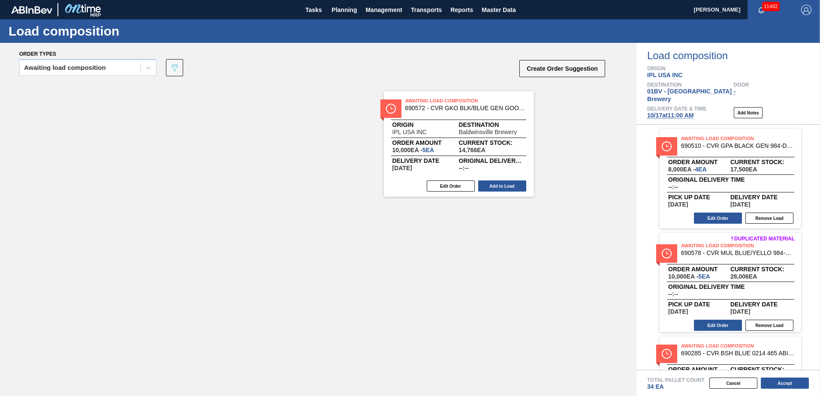
drag, startPoint x: 130, startPoint y: 100, endPoint x: 791, endPoint y: 108, distance: 660.4
click at [791, 108] on div "Order types Awaiting load composition 089F7B8B-B2A5-4AFE-B5C0-19BA573D28AC Crea…" at bounding box center [410, 219] width 820 height 353
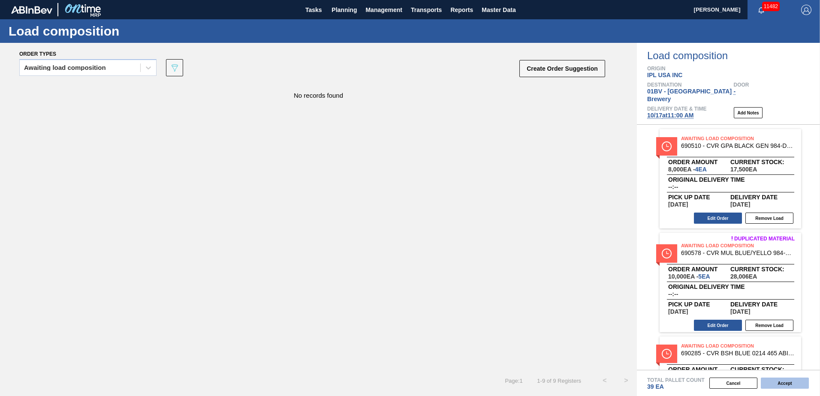
click at [781, 384] on button "Accept" at bounding box center [785, 383] width 48 height 11
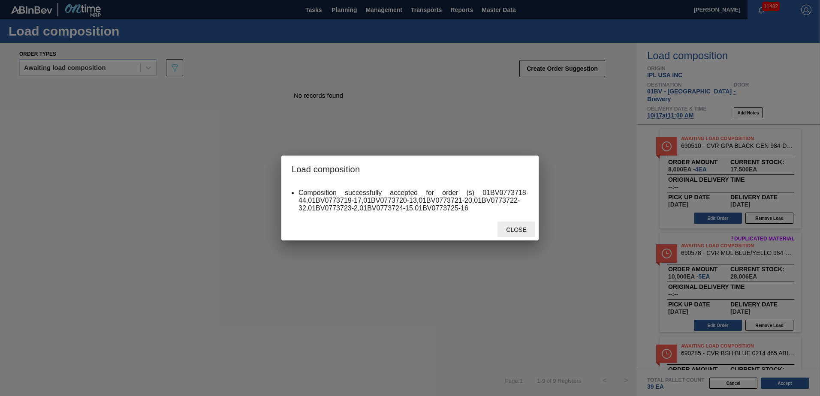
click at [521, 230] on span "Close" at bounding box center [516, 229] width 34 height 7
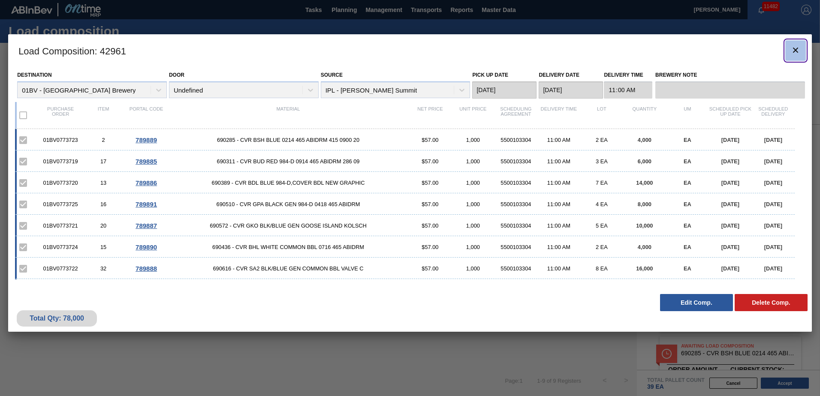
click at [798, 49] on icon "botão de ícone" at bounding box center [795, 50] width 10 height 10
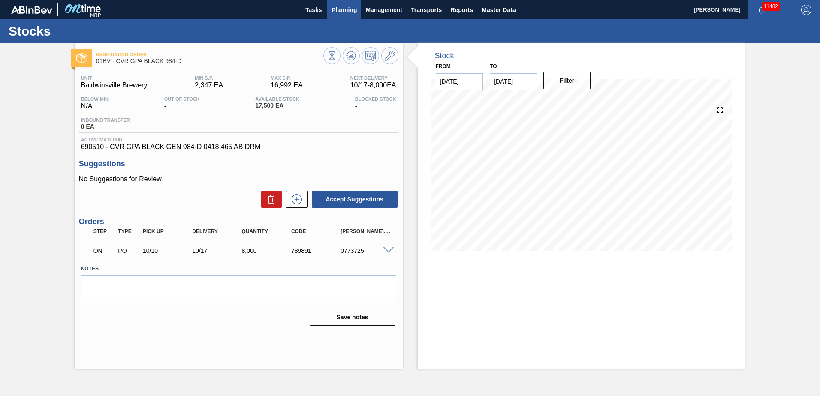
click at [331, 9] on span "Planning" at bounding box center [343, 10] width 25 height 10
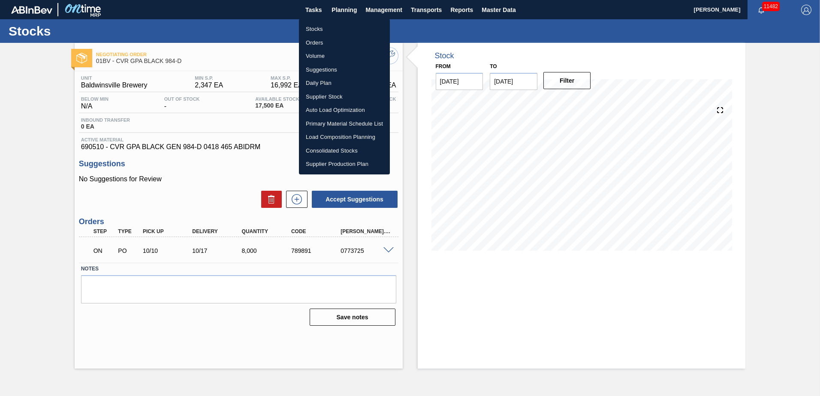
drag, startPoint x: 316, startPoint y: 70, endPoint x: 325, endPoint y: 69, distance: 9.9
click at [316, 70] on li "Suggestions" at bounding box center [344, 70] width 91 height 14
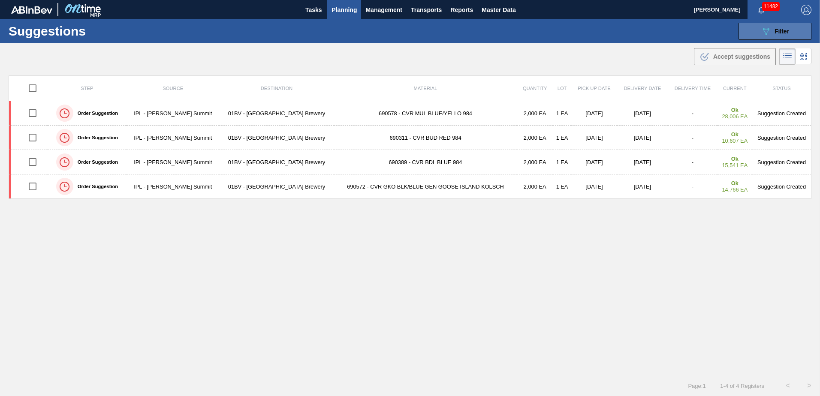
click at [764, 31] on icon "089F7B8B-B2A5-4AFE-B5C0-19BA573D28AC" at bounding box center [766, 31] width 10 height 10
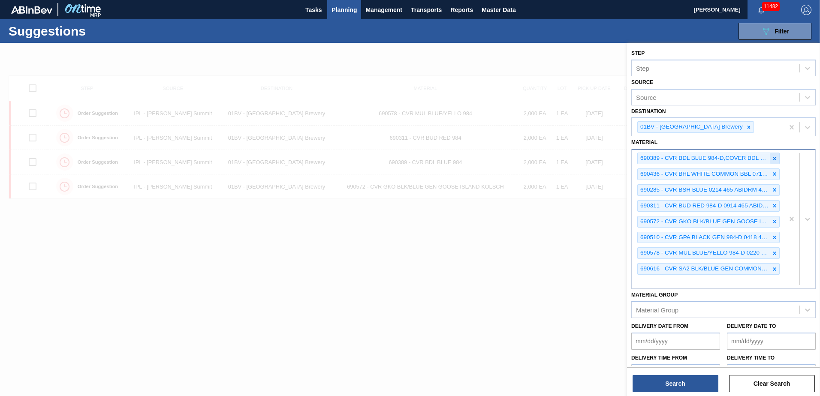
click at [772, 159] on icon at bounding box center [774, 159] width 6 height 6
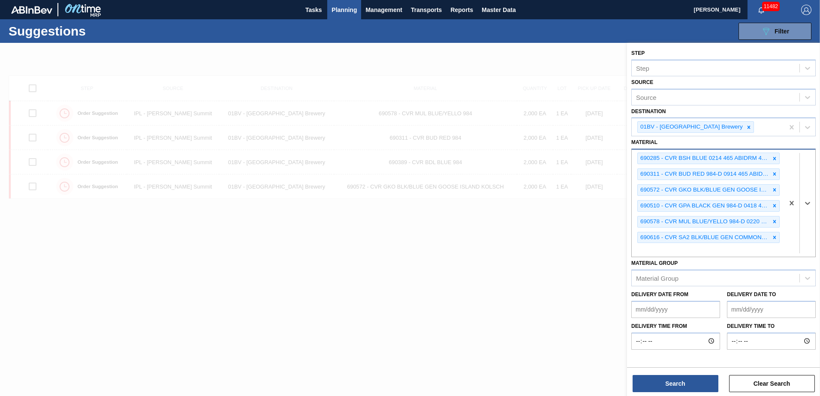
click at [772, 159] on icon at bounding box center [774, 159] width 6 height 6
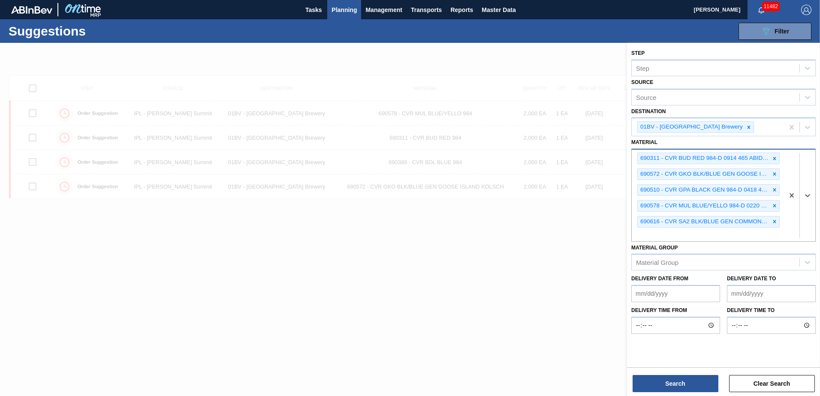
click at [772, 159] on icon at bounding box center [774, 159] width 6 height 6
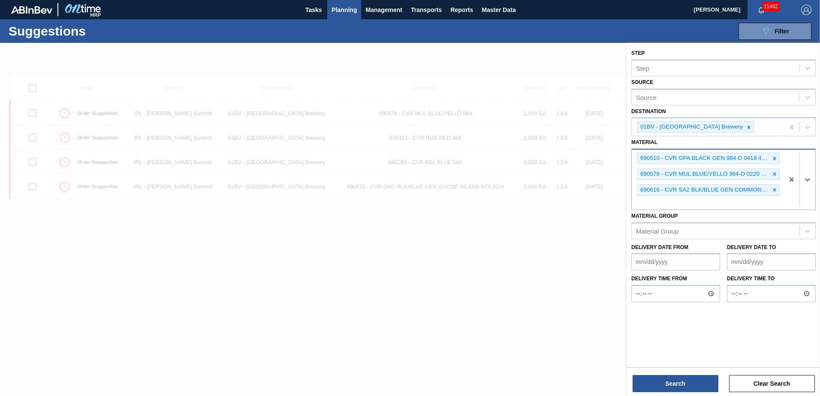
click at [772, 159] on icon at bounding box center [774, 159] width 6 height 6
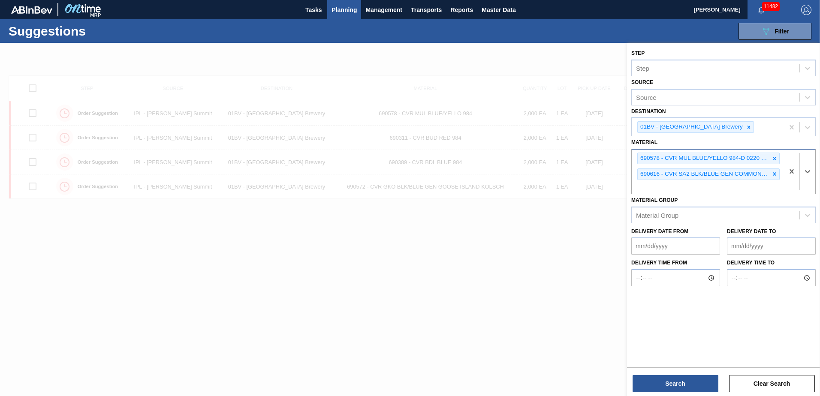
click at [772, 159] on icon at bounding box center [774, 159] width 6 height 6
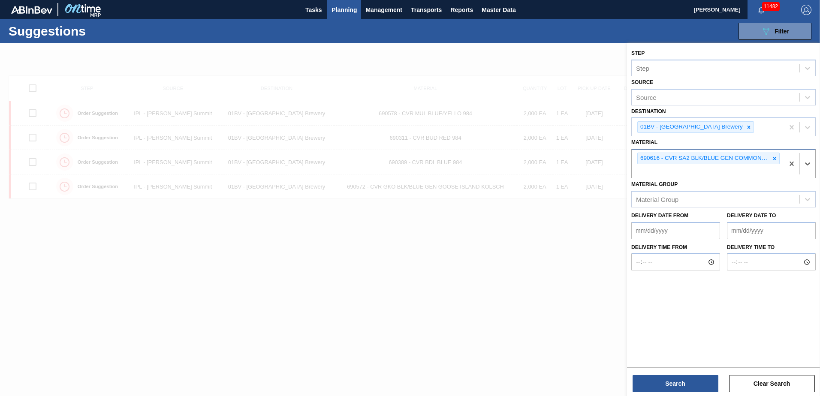
click at [772, 158] on icon at bounding box center [774, 159] width 6 height 6
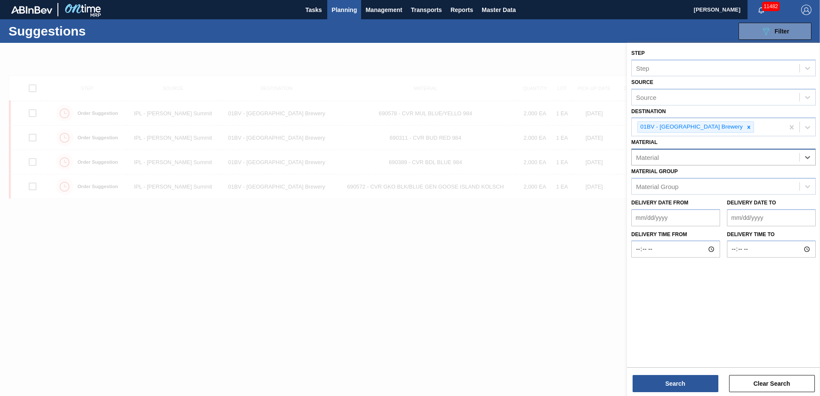
click at [434, 232] on div at bounding box center [410, 241] width 820 height 396
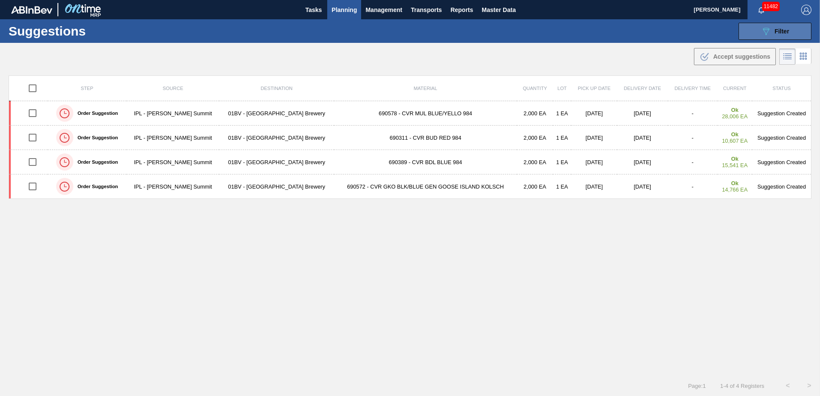
click at [774, 28] on span "Filter" at bounding box center [781, 31] width 15 height 7
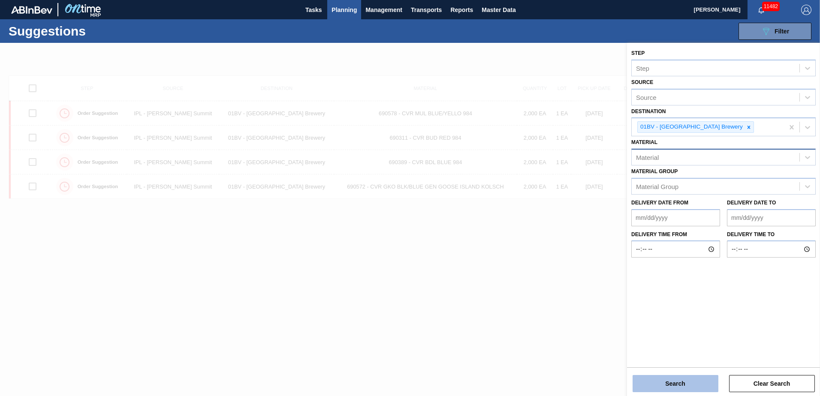
click at [671, 387] on button "Search" at bounding box center [675, 383] width 86 height 17
